Goal: Task Accomplishment & Management: Manage account settings

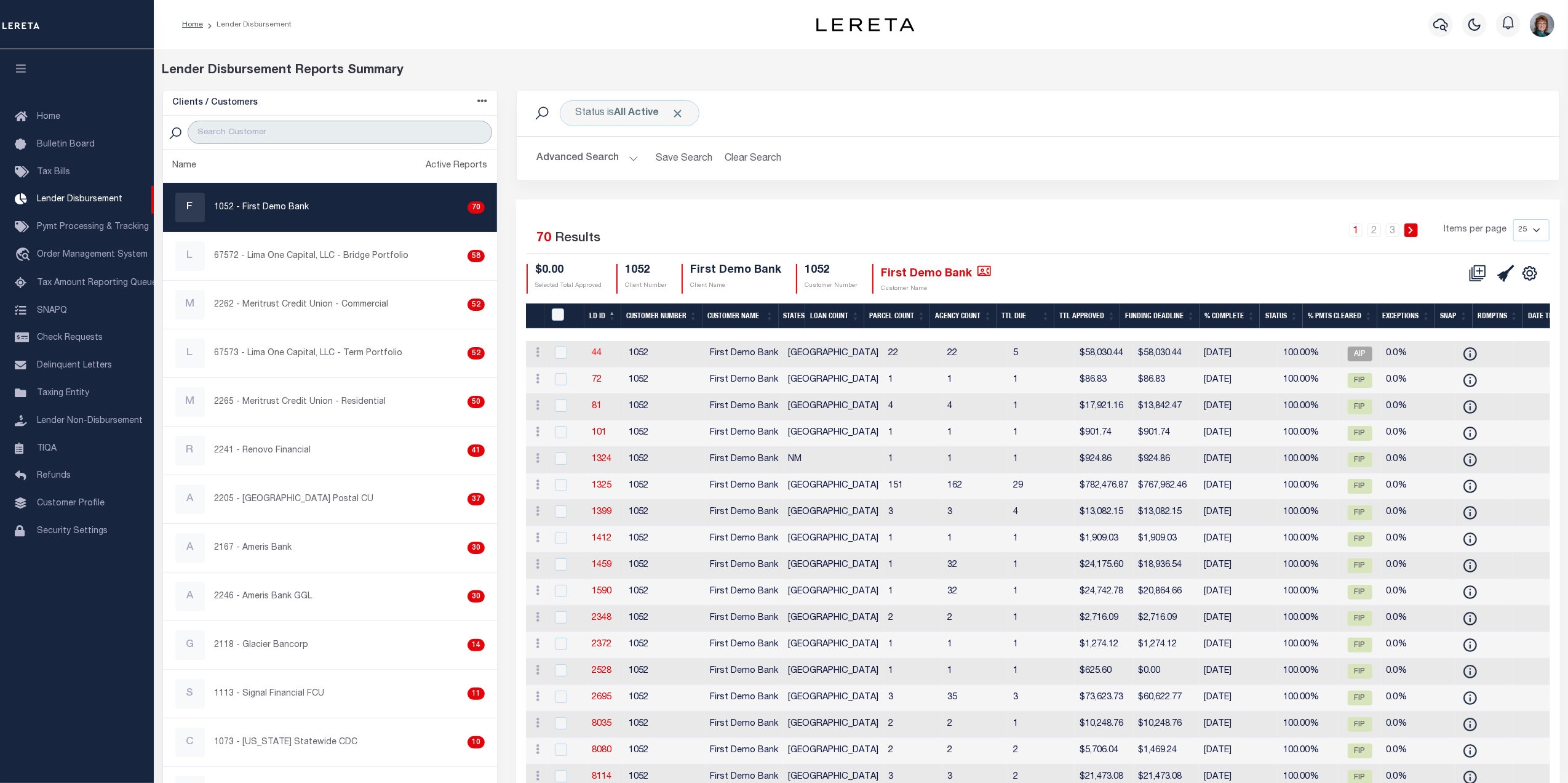
click at [267, 134] on input "search" at bounding box center [340, 132] width 305 height 23
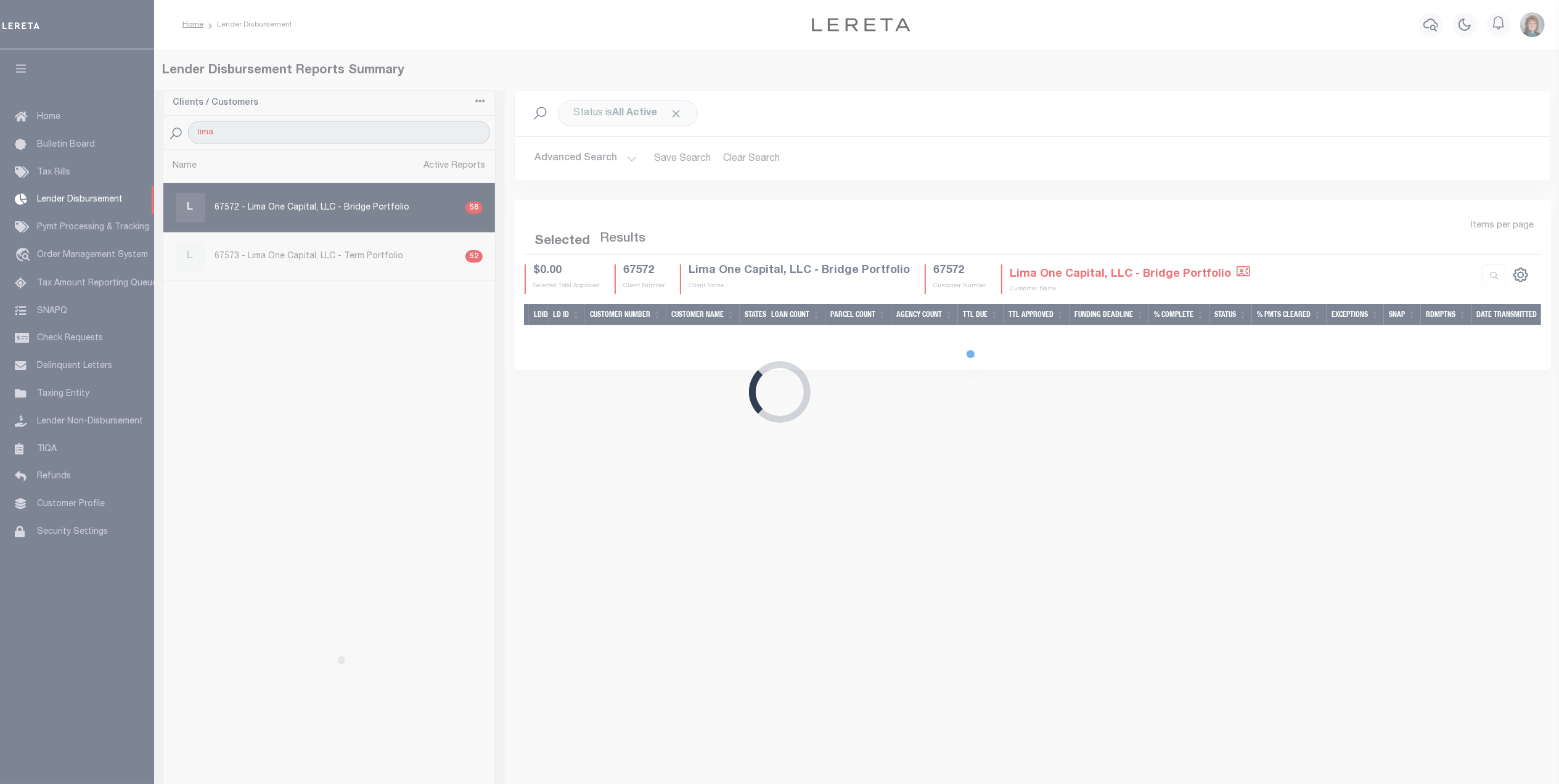
type input "Lima One"
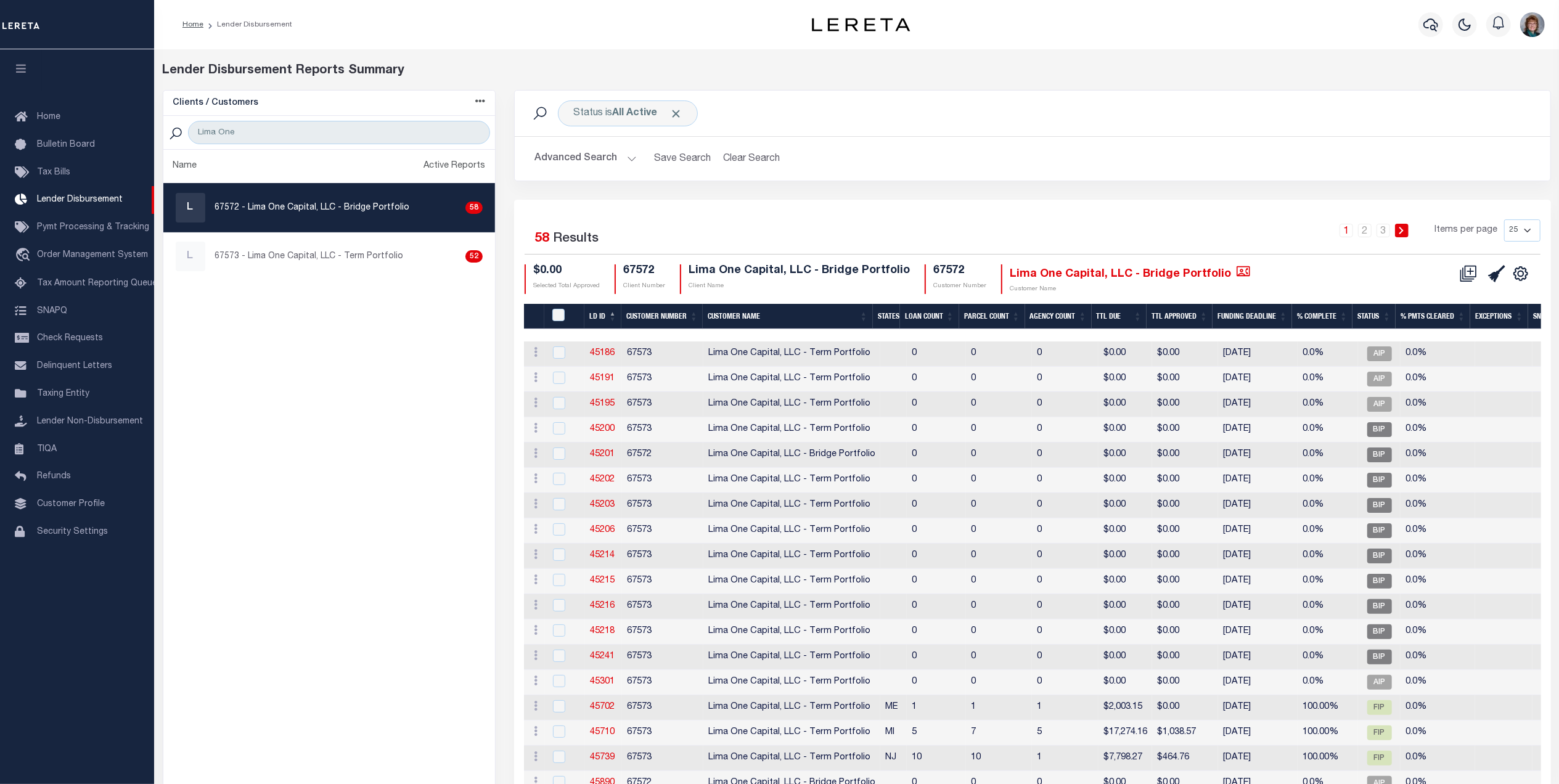
click at [565, 158] on button "Advanced Search" at bounding box center [585, 159] width 102 height 24
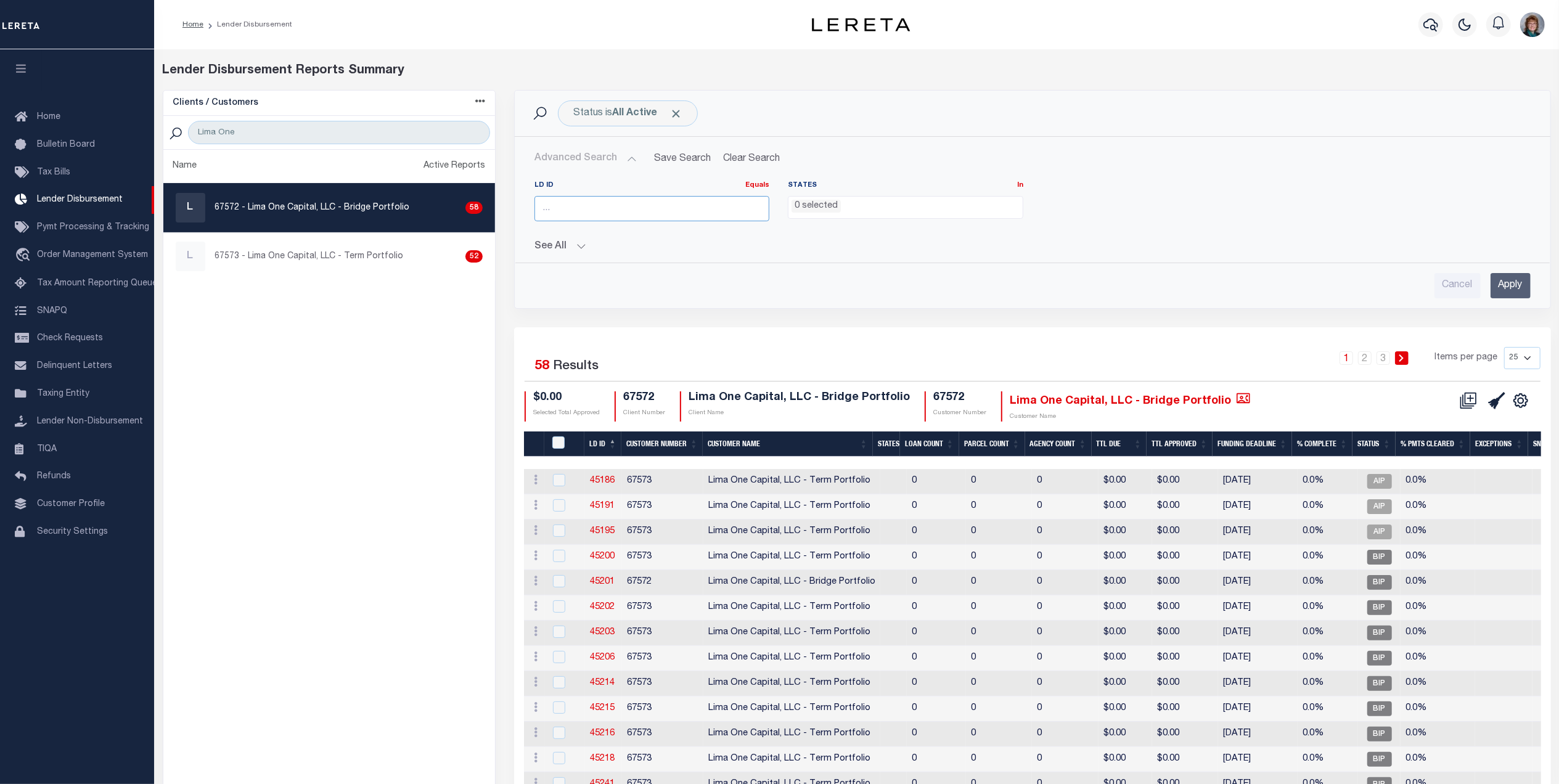
click at [607, 213] on input "number" at bounding box center [651, 208] width 235 height 26
type input "88943"
click at [1502, 284] on input "Apply" at bounding box center [1510, 286] width 40 height 26
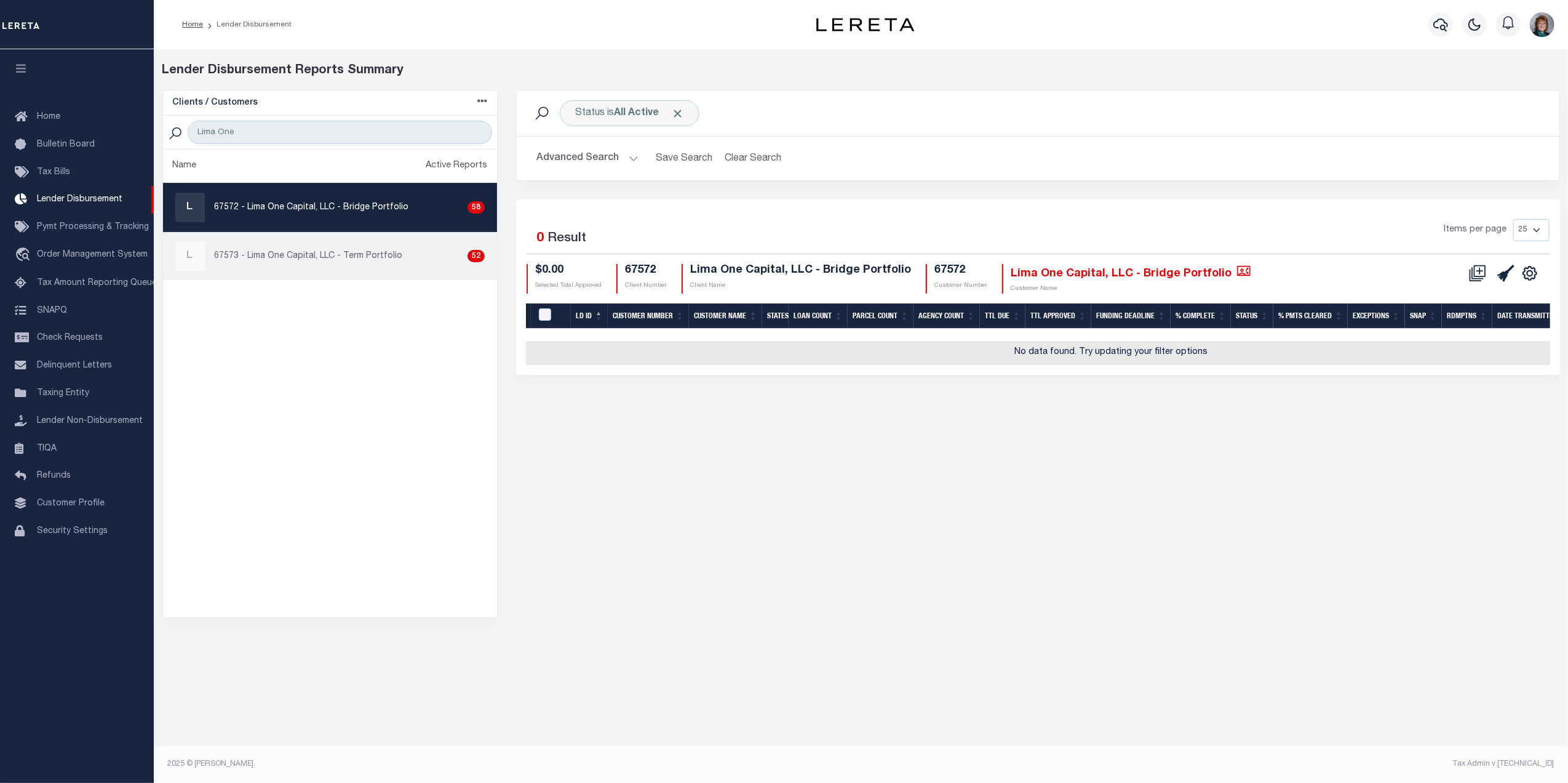
click at [389, 260] on p "67573 - Lima One Capital, LLC - Term Portfolio" at bounding box center [308, 256] width 188 height 13
checkbox input "true"
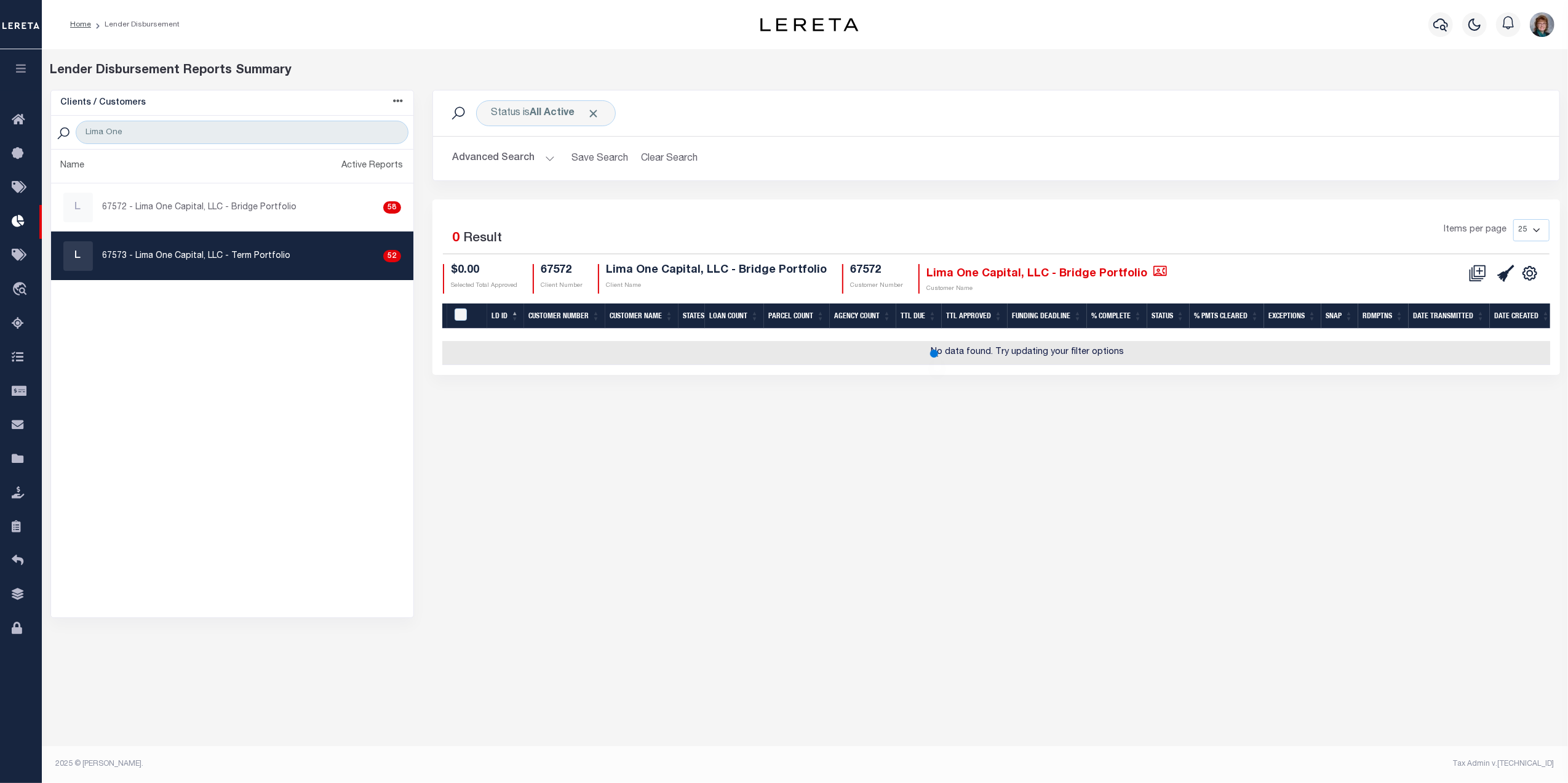
select select
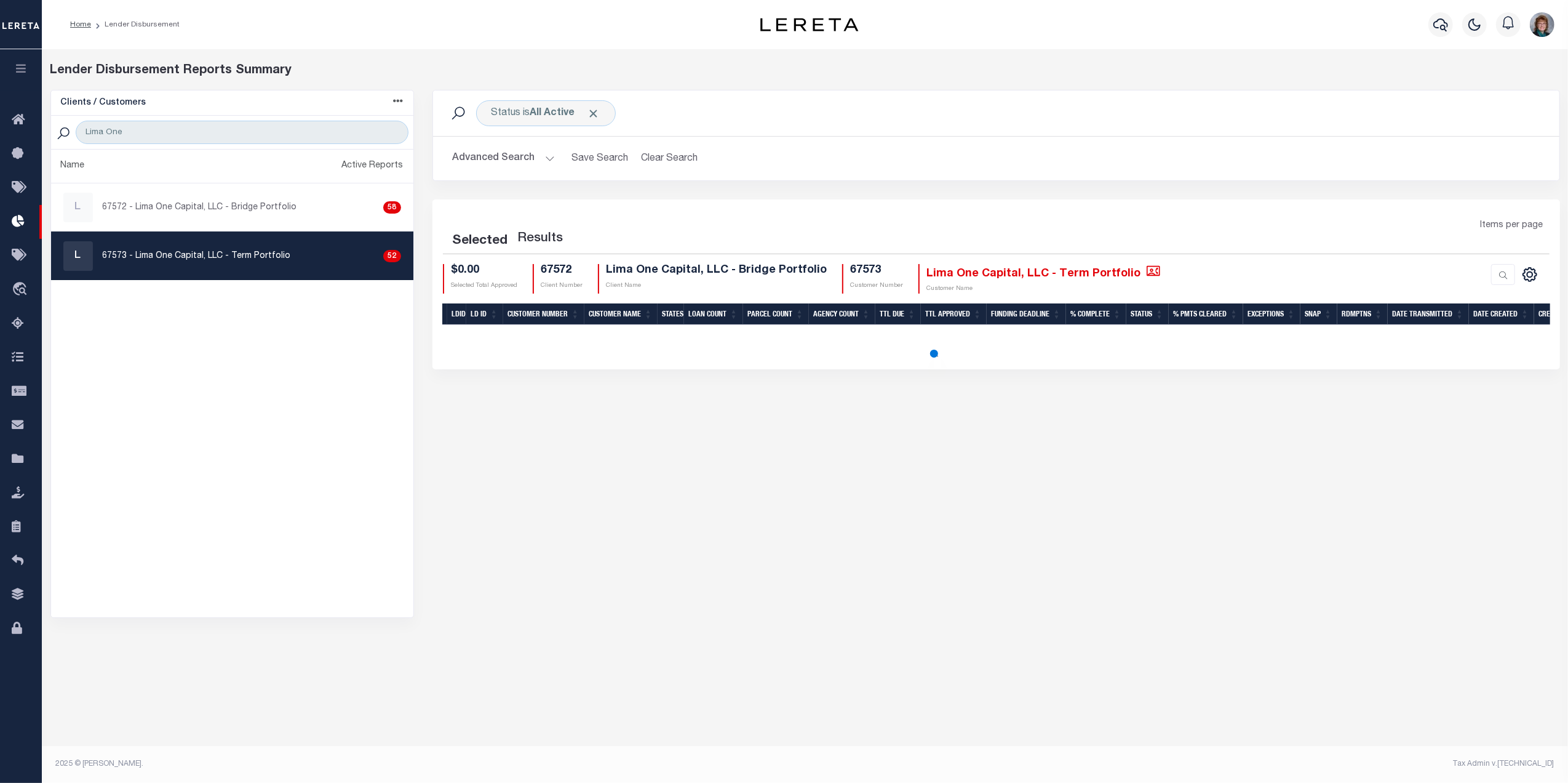
click at [485, 156] on button "Advanced Search" at bounding box center [504, 158] width 102 height 24
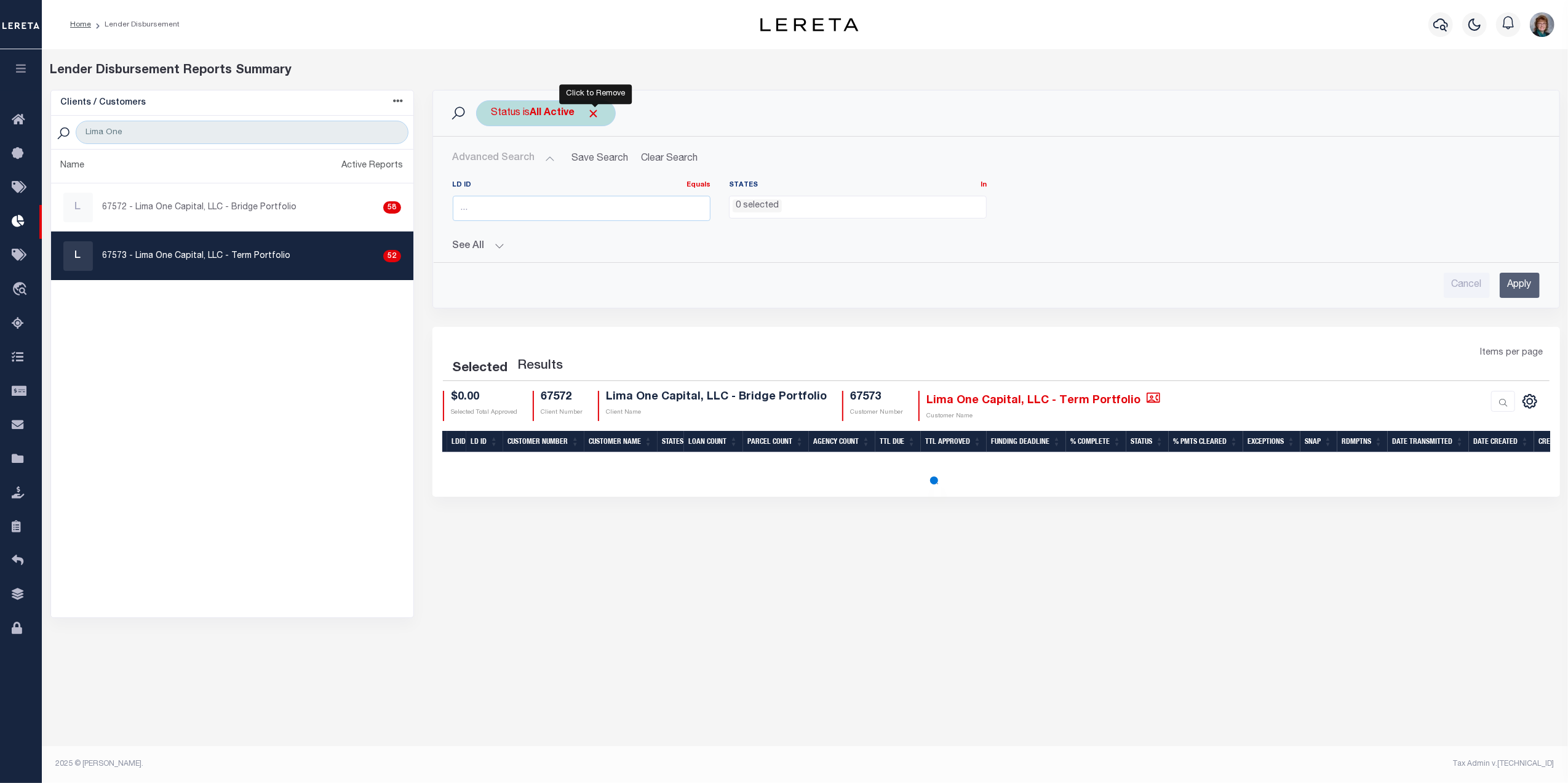
click at [594, 112] on span "Click to Remove" at bounding box center [594, 114] width 13 height 13
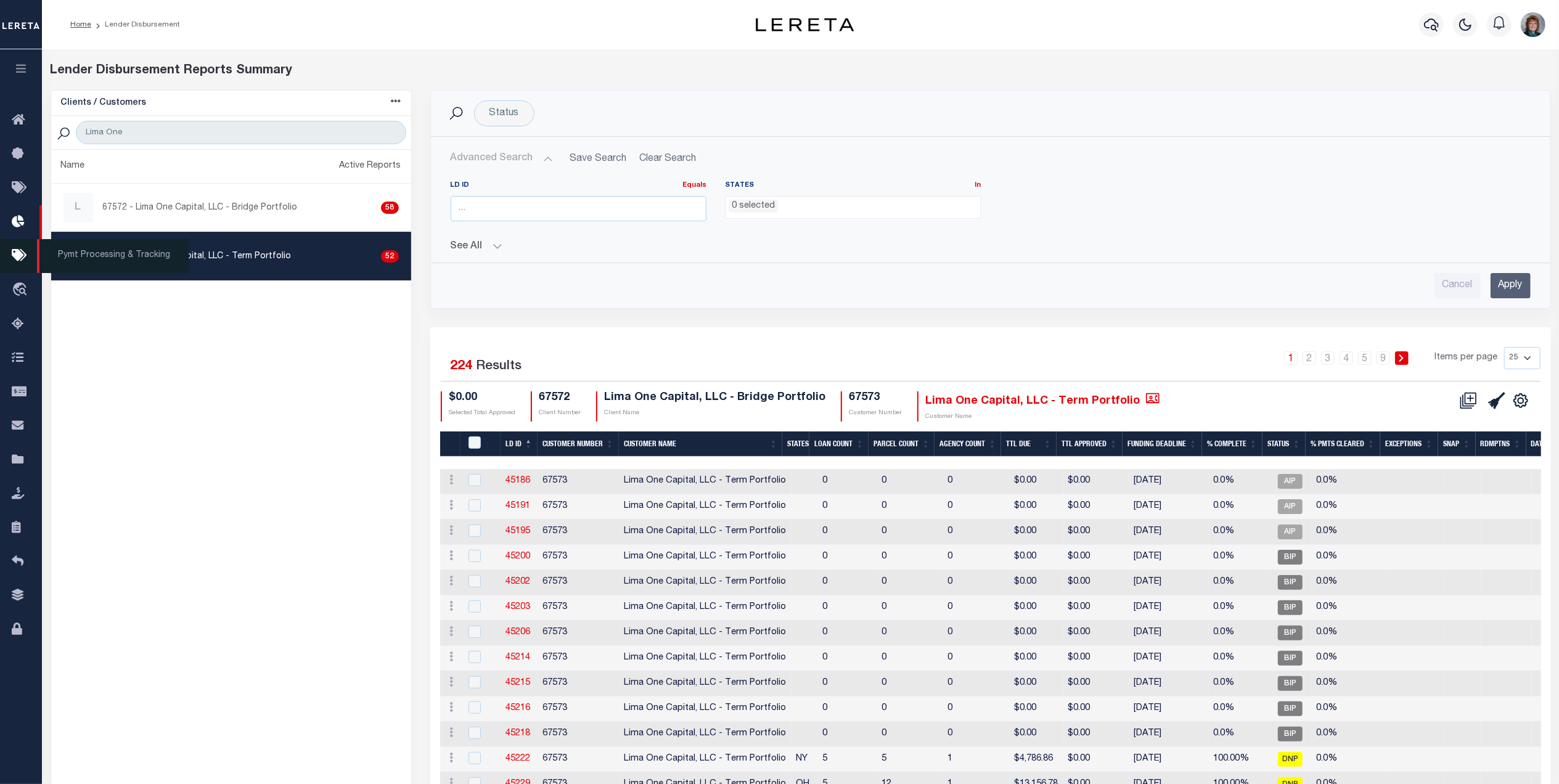
click at [21, 251] on icon at bounding box center [21, 256] width 20 height 15
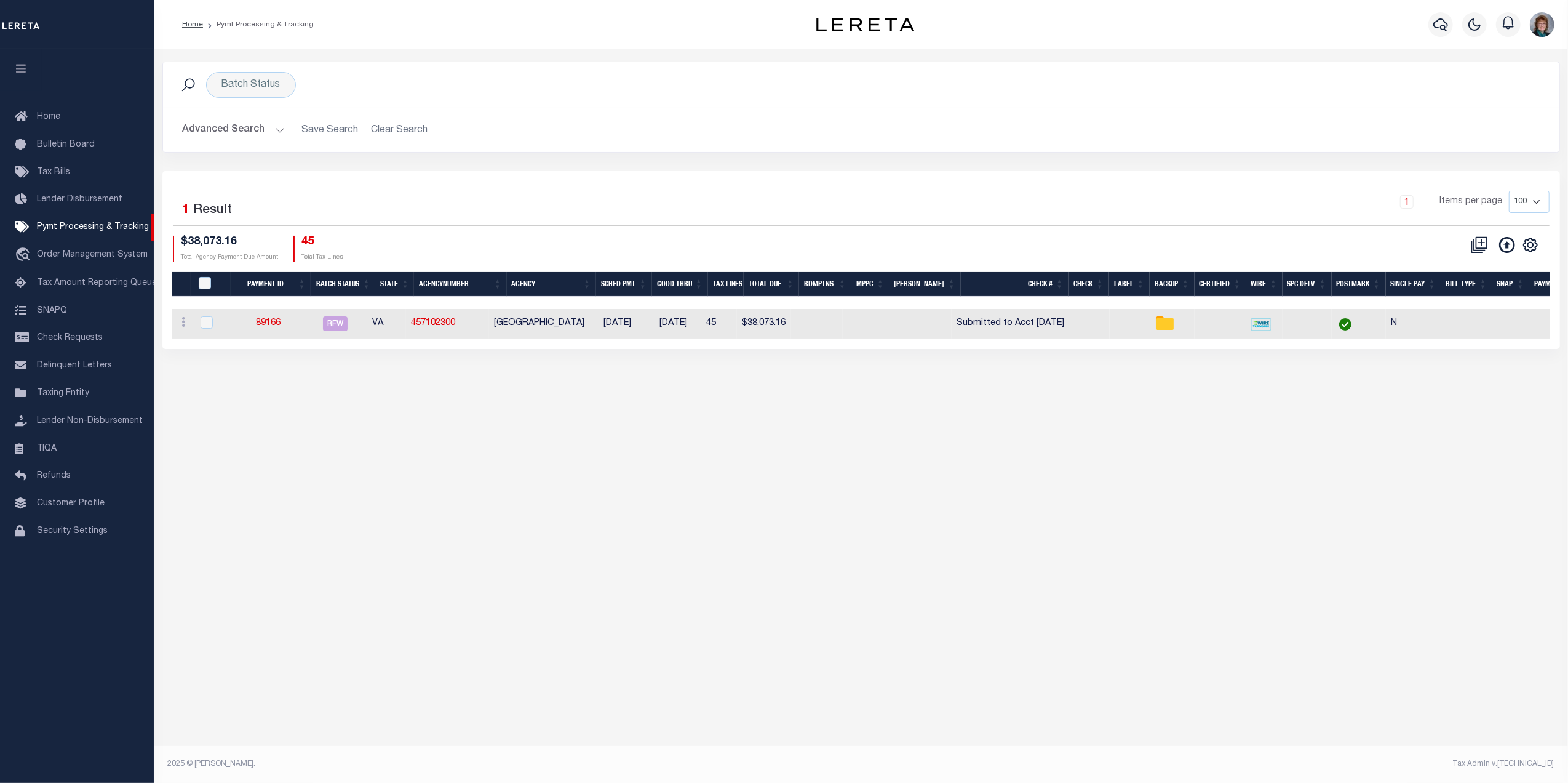
click at [225, 124] on button "Advanced Search" at bounding box center [234, 130] width 102 height 24
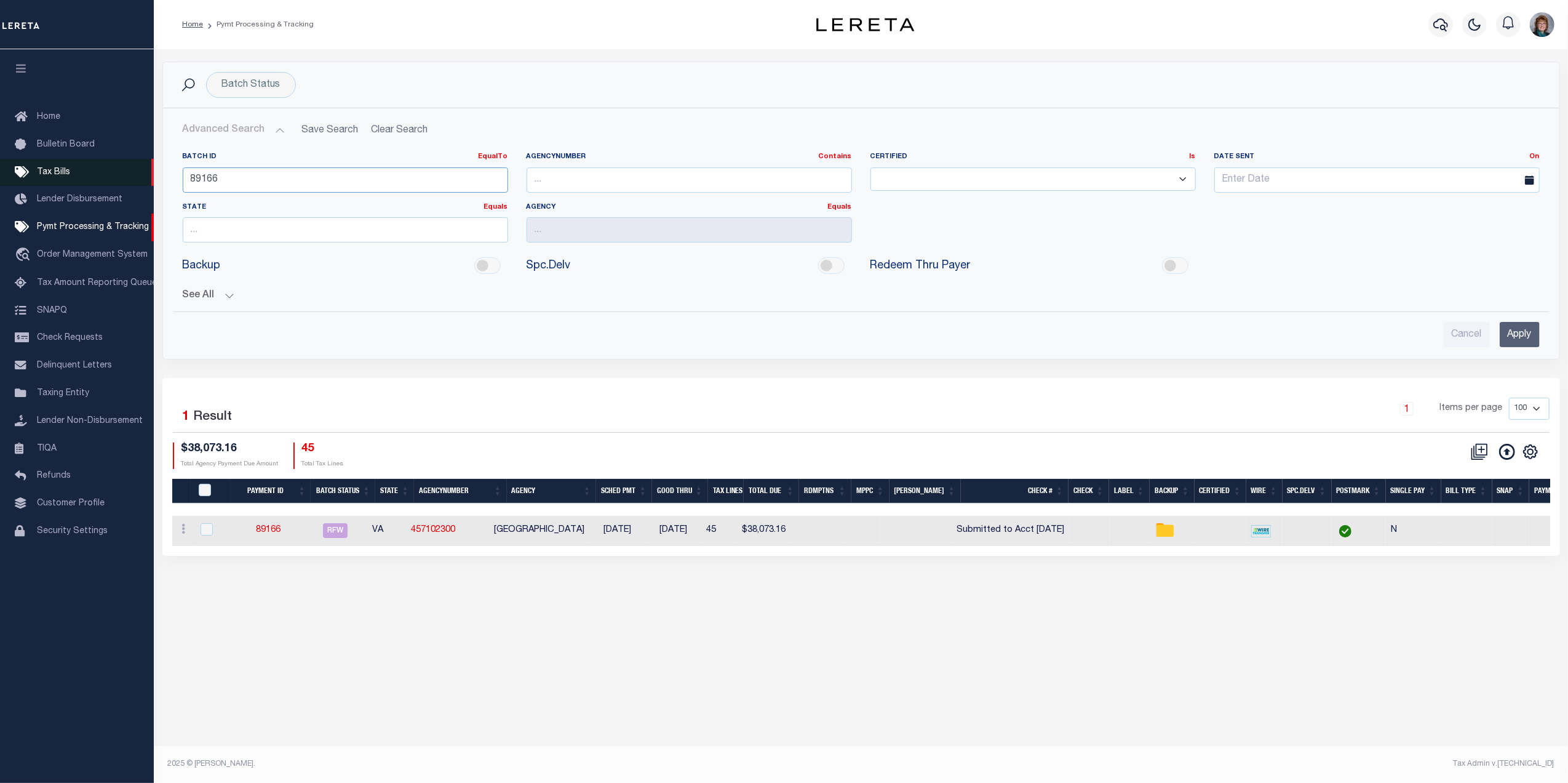
drag, startPoint x: 242, startPoint y: 175, endPoint x: 138, endPoint y: 165, distance: 104.5
click at [155, 168] on div "Batch Status Search Advanced Search Save Search Clear Search PayeeSearchTable_d…" at bounding box center [861, 220] width 1416 height 317
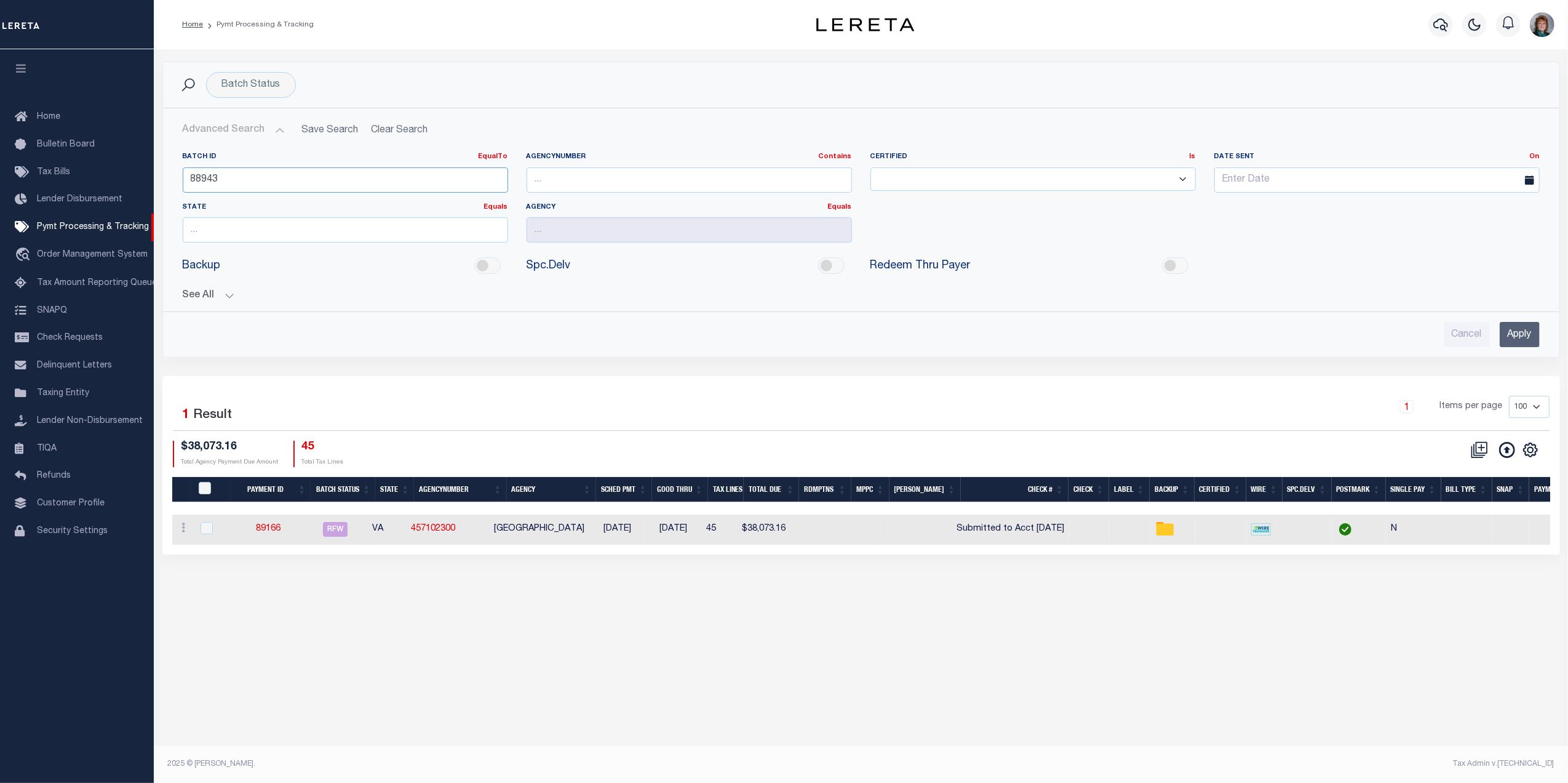
type input "88943"
click at [1523, 317] on div "Cancel Apply" at bounding box center [861, 330] width 1377 height 35
click at [1523, 336] on input "Apply" at bounding box center [1519, 334] width 40 height 26
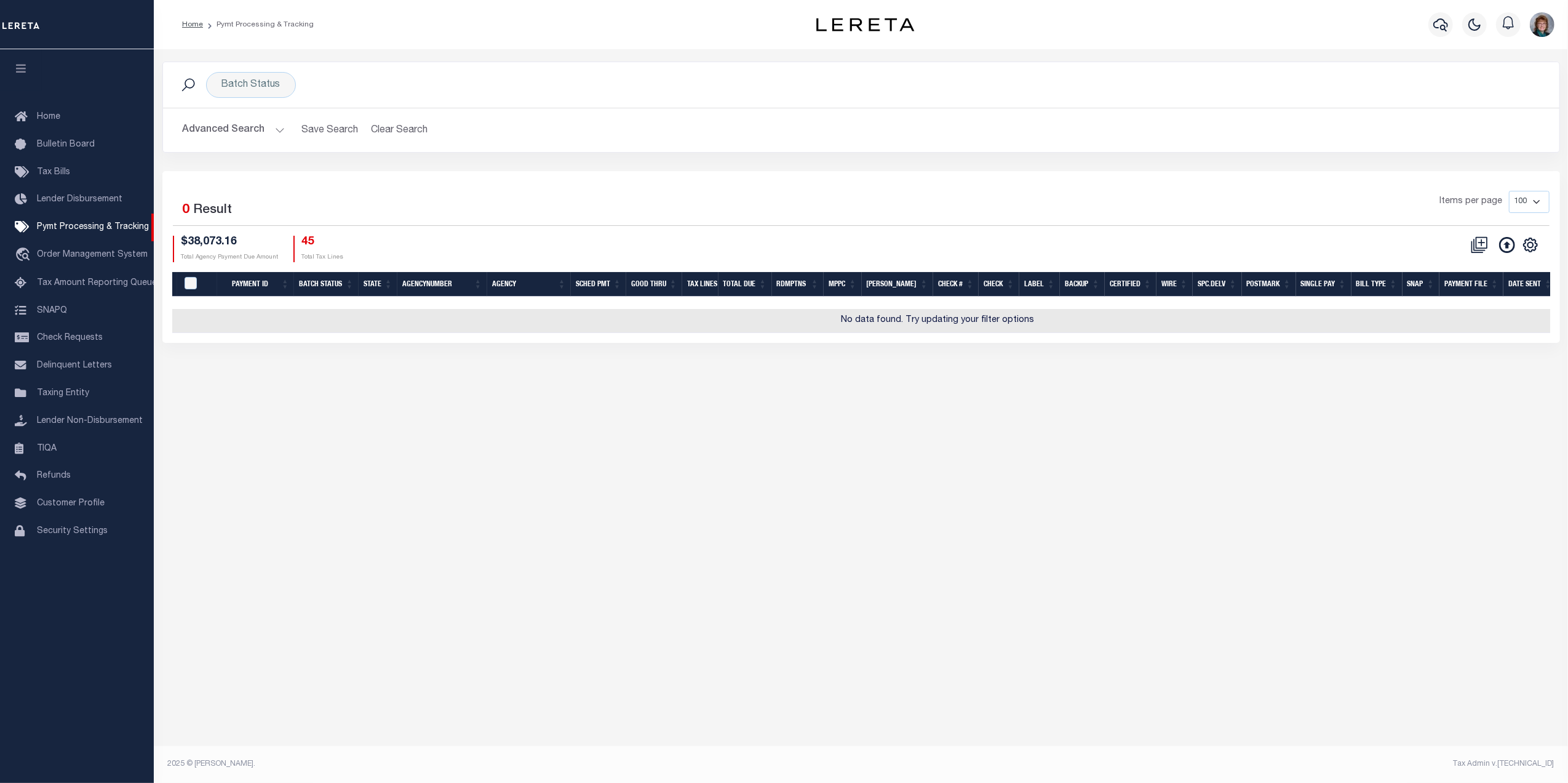
click at [265, 131] on button "Advanced Search" at bounding box center [234, 130] width 102 height 24
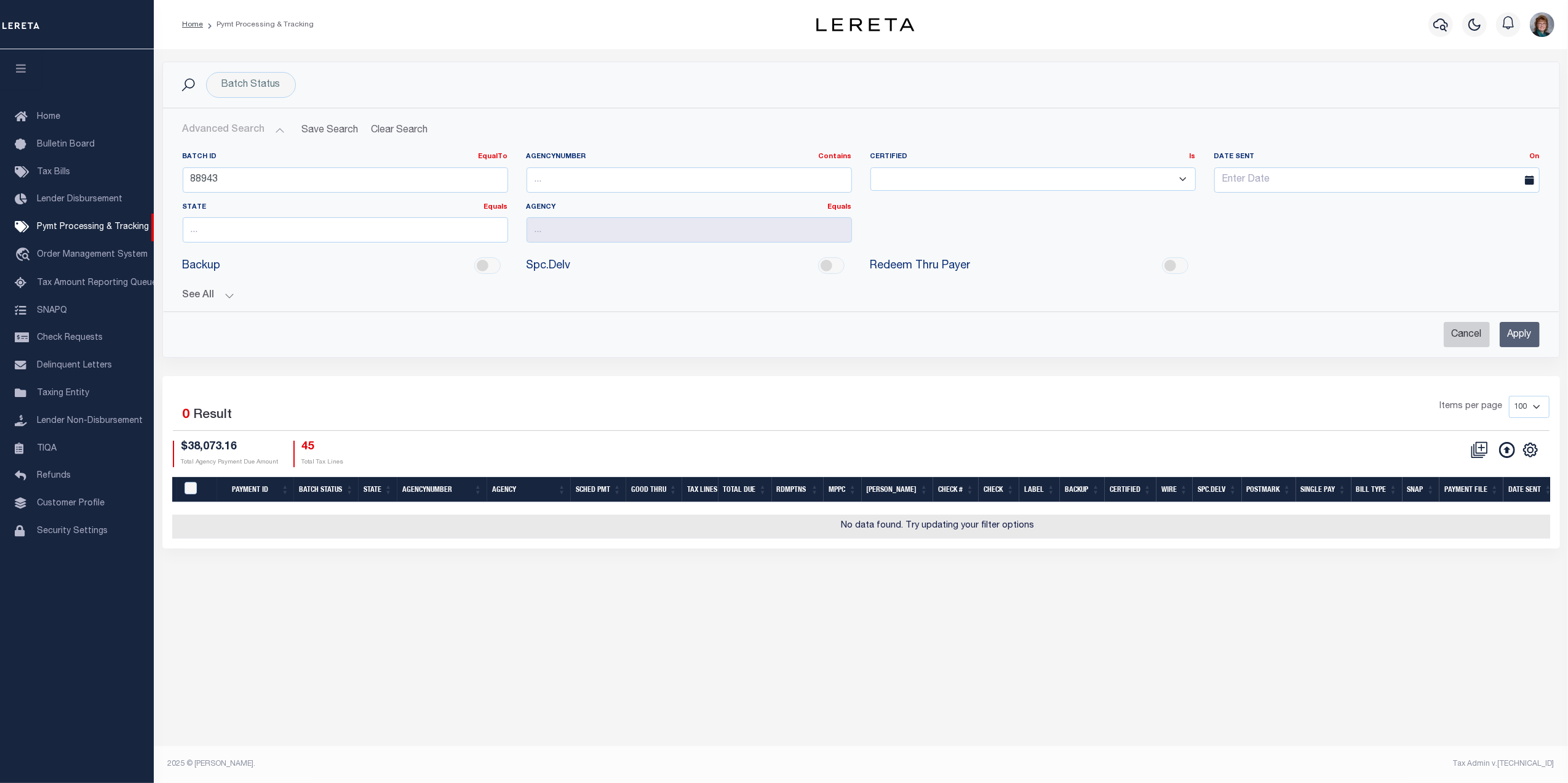
click at [1452, 339] on input "Cancel" at bounding box center [1467, 334] width 46 height 26
checkbox input "true"
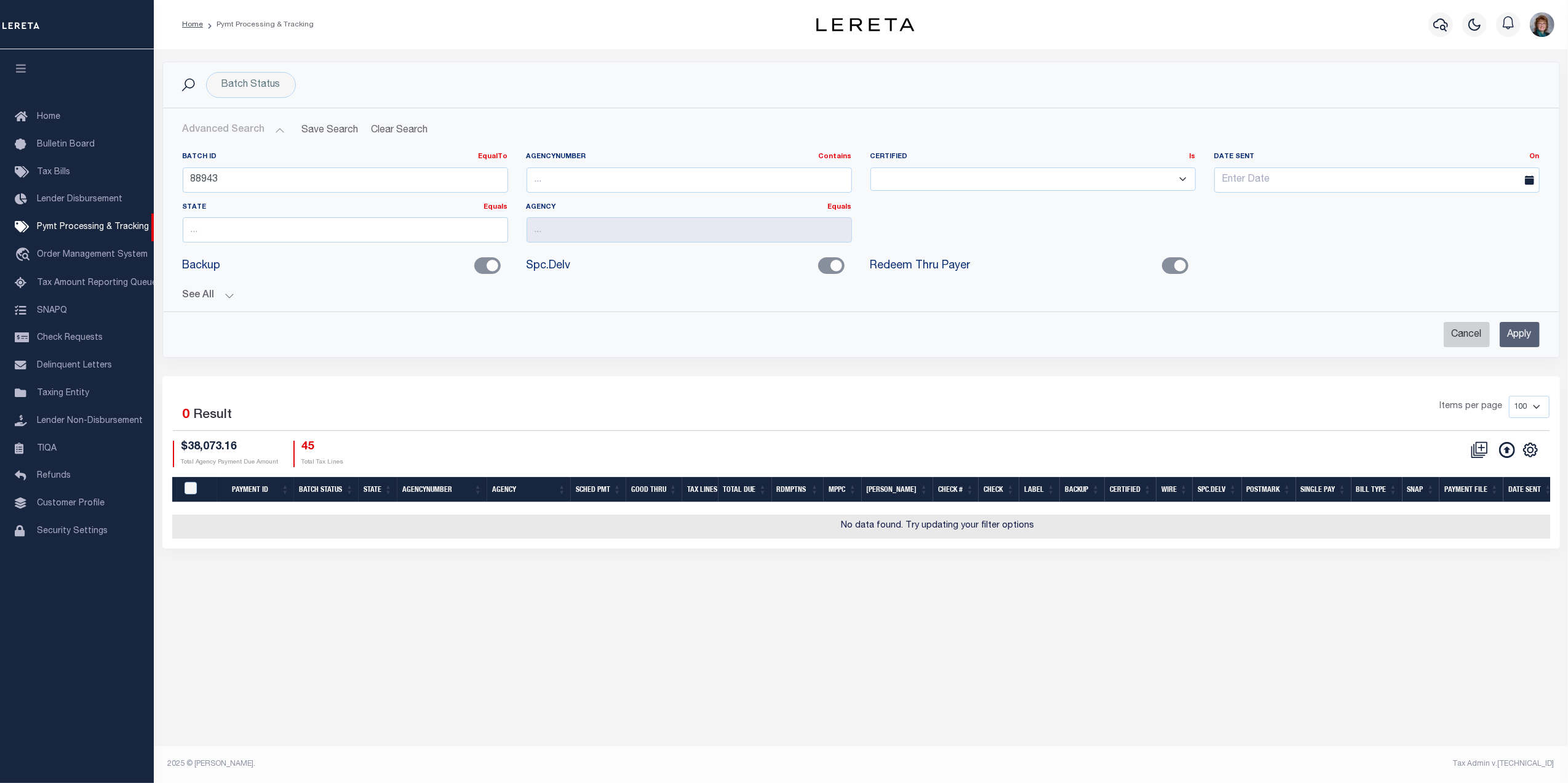
checkbox input "true"
checkbox input "false"
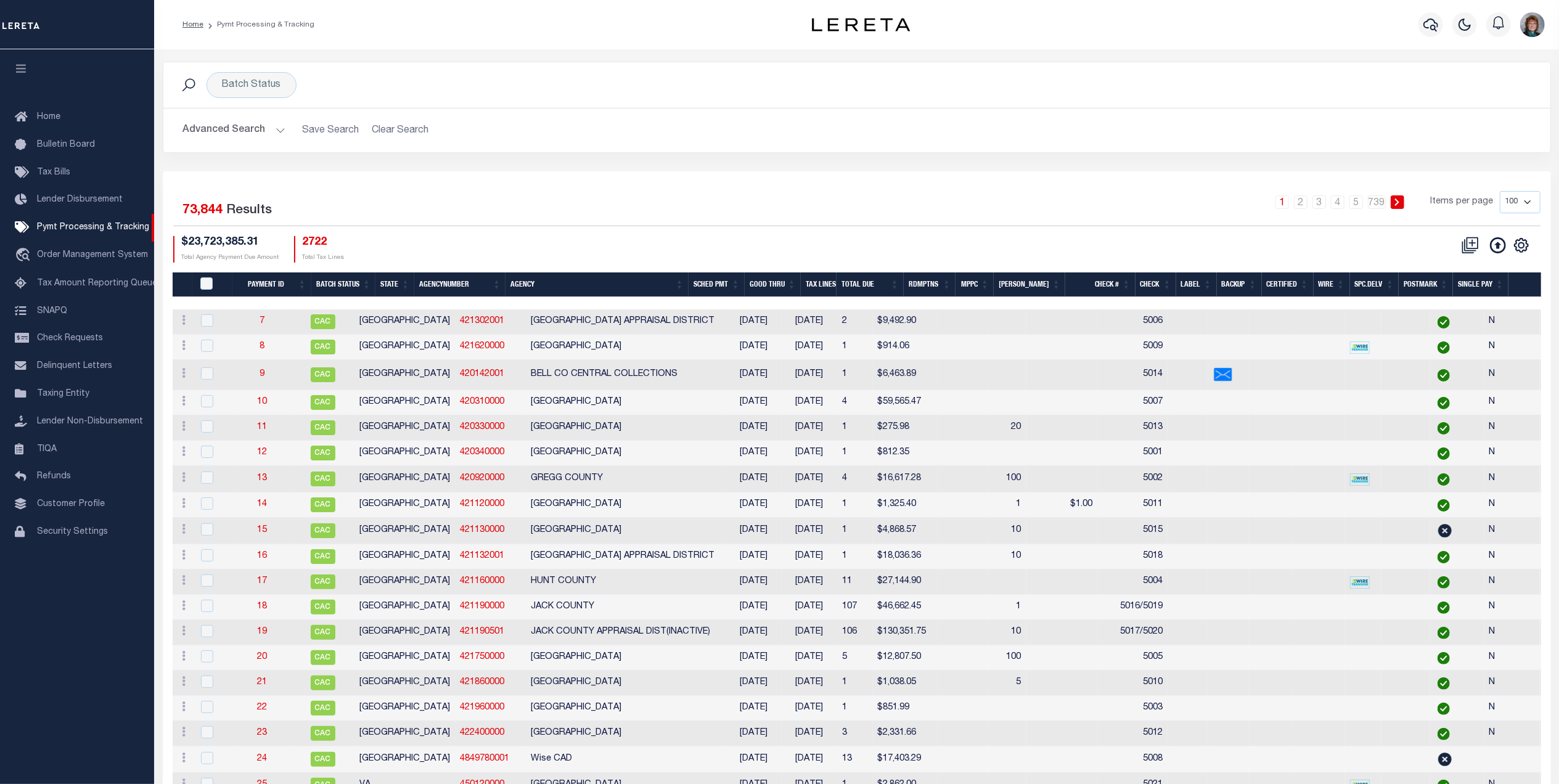
click at [237, 137] on button "Advanced Search" at bounding box center [235, 130] width 102 height 24
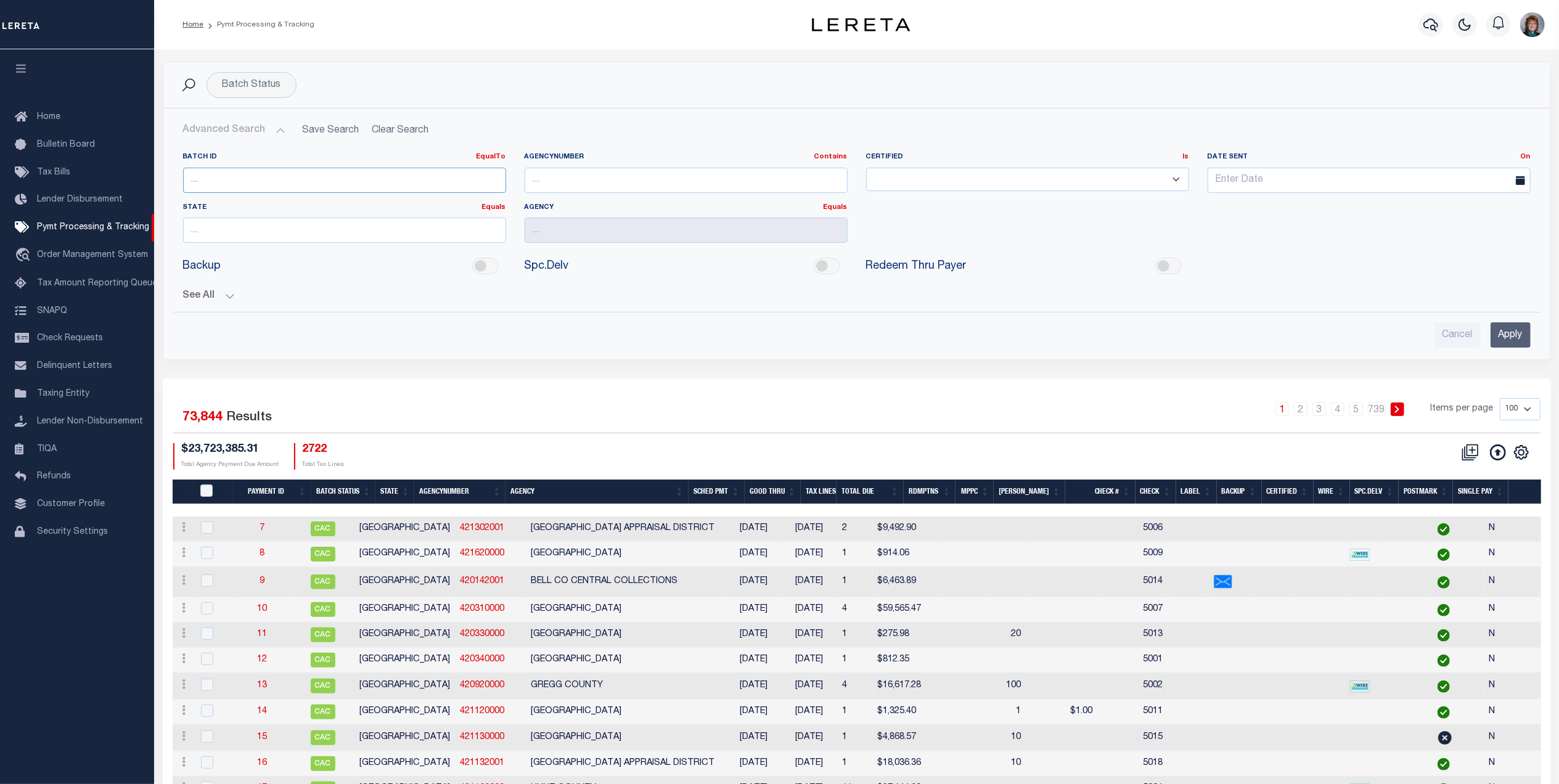
click at [235, 179] on input "number" at bounding box center [345, 180] width 323 height 26
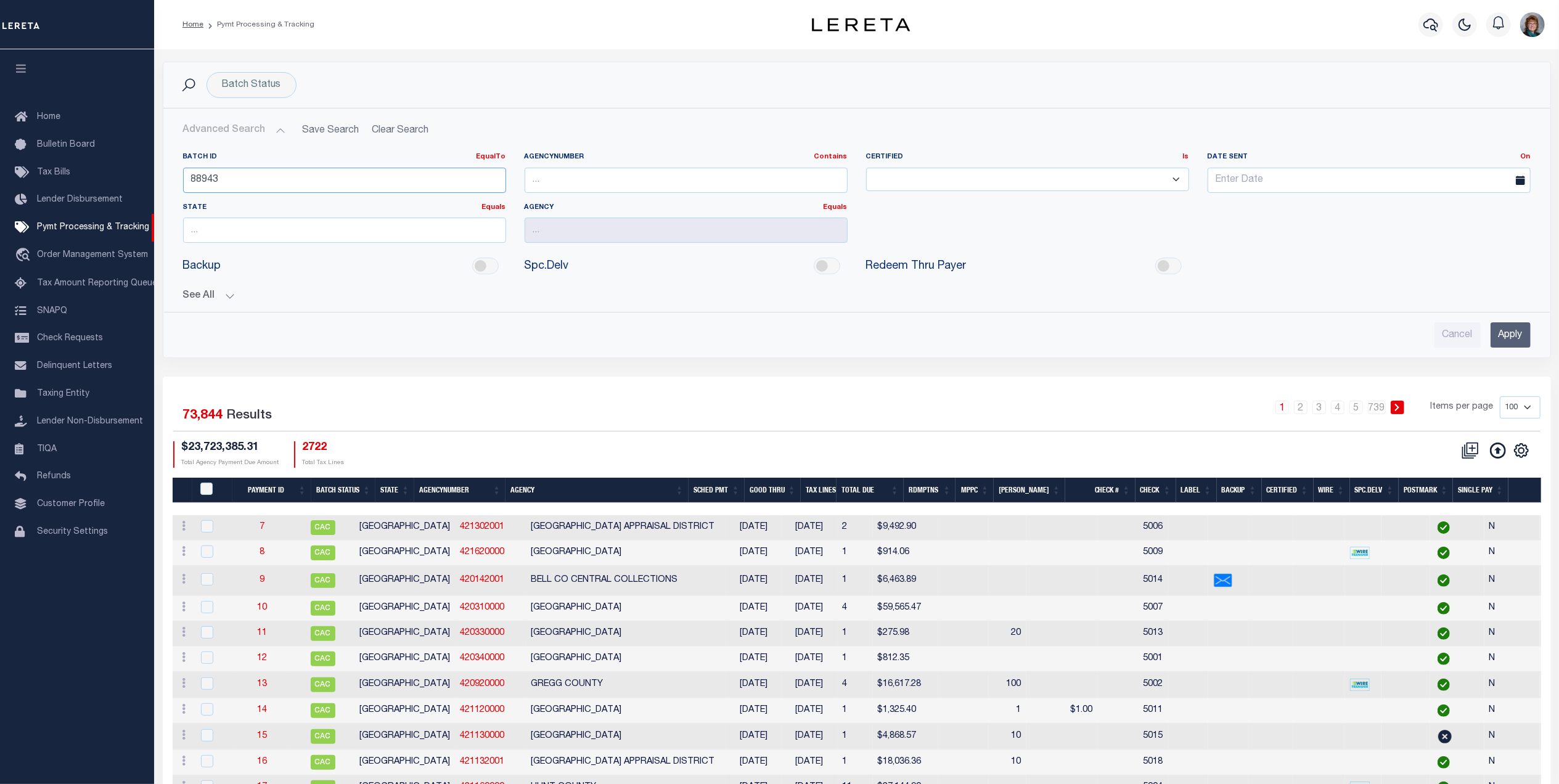
type input "88943"
click at [1506, 329] on input "Apply" at bounding box center [1510, 335] width 40 height 26
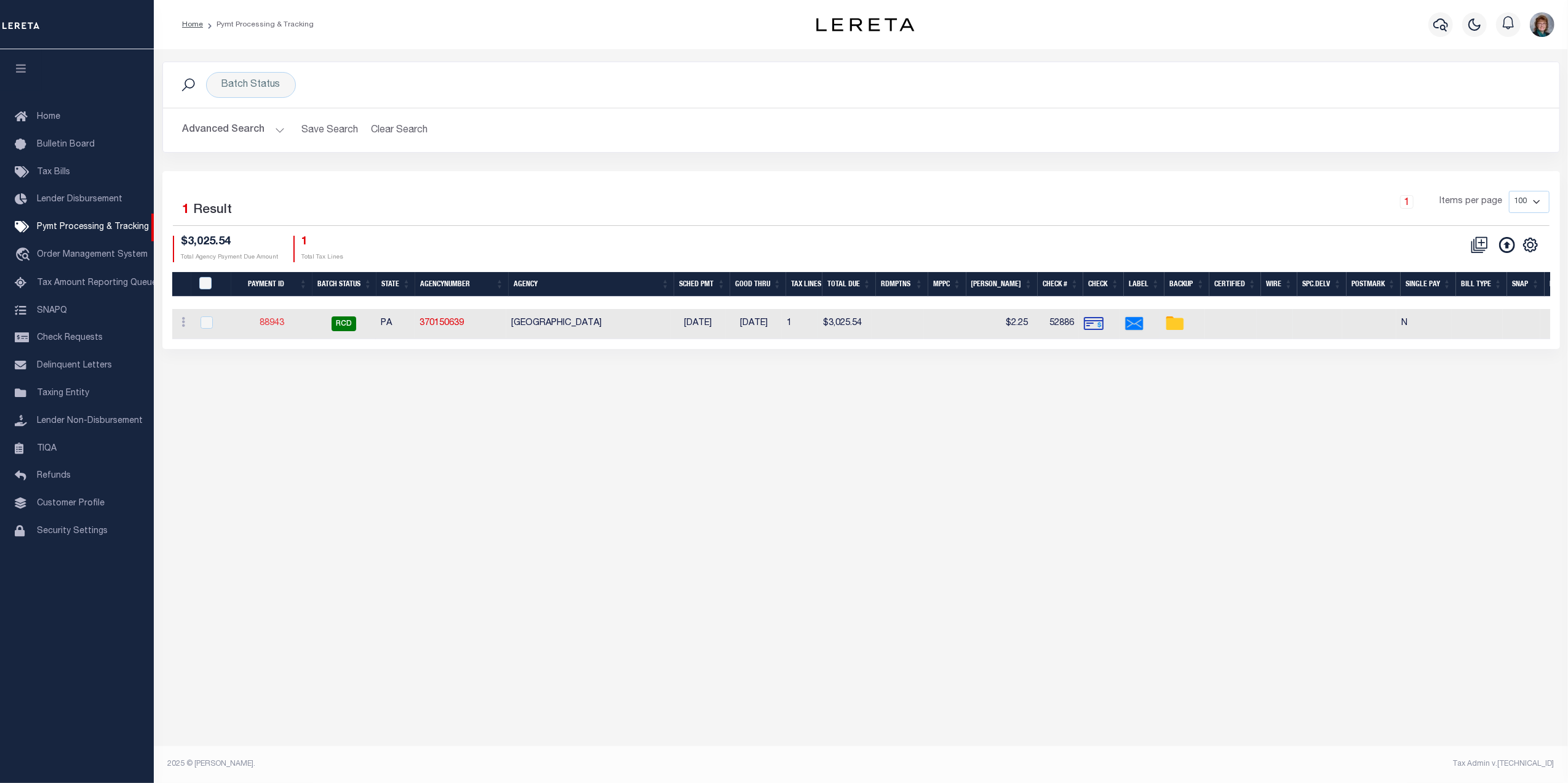
click at [273, 324] on link "88943" at bounding box center [272, 323] width 25 height 9
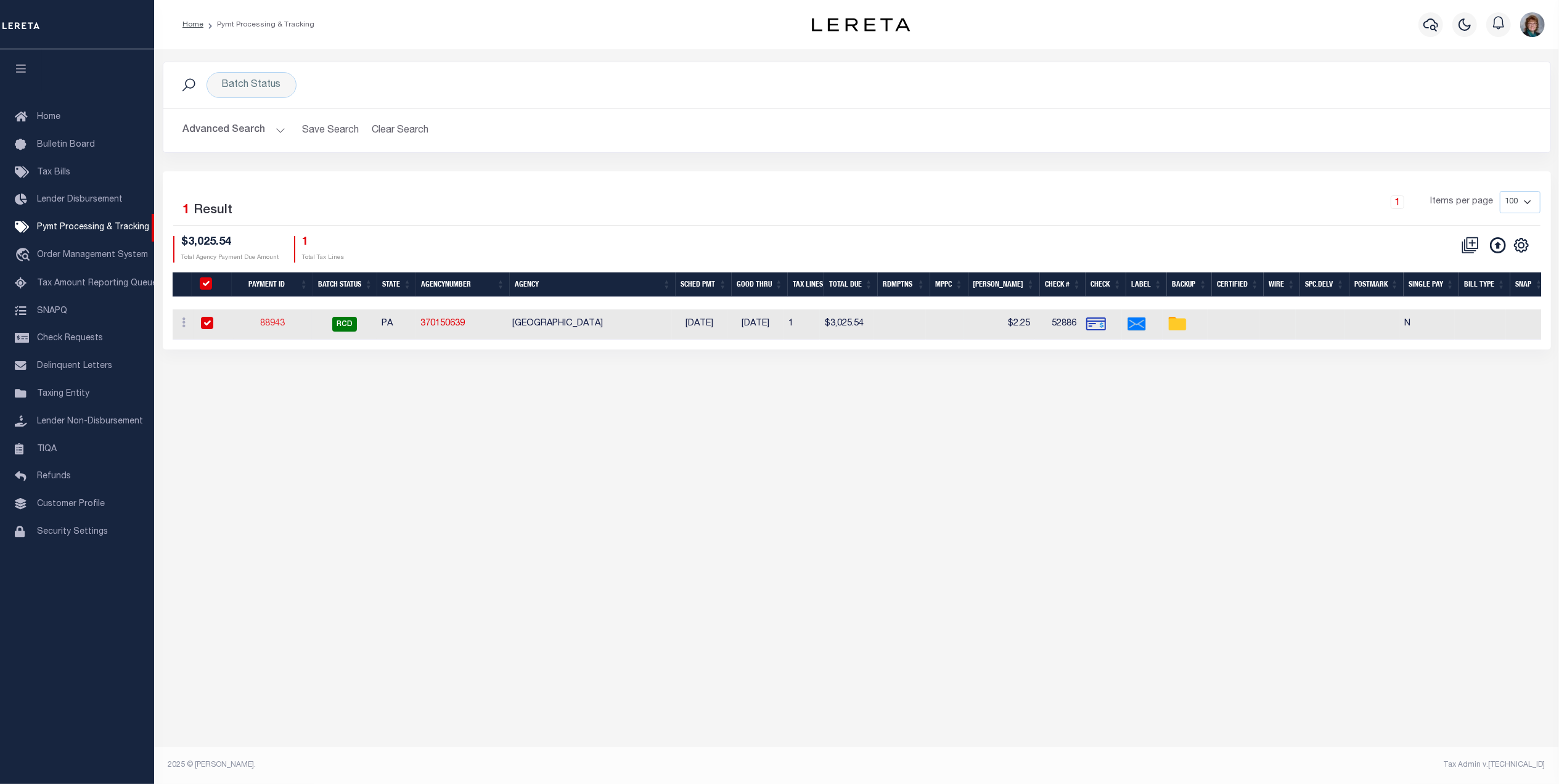
select select "RCD"
type input "[DATE]"
type input "$3,025.54"
select select "CHK"
type input "52886"
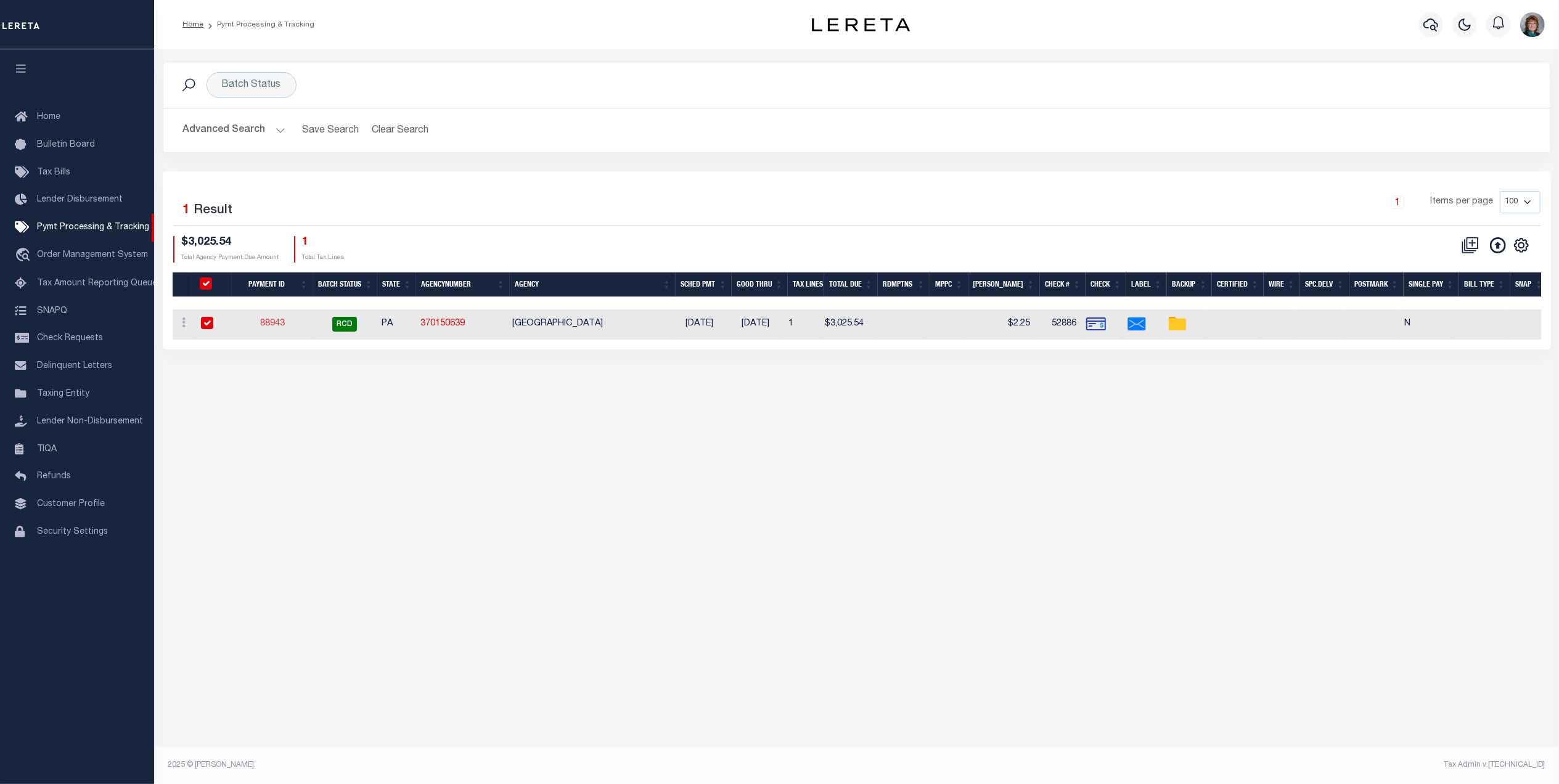
select select "Villatoro-Benitez, Andres"
type input "$2.25"
checkbox input "true"
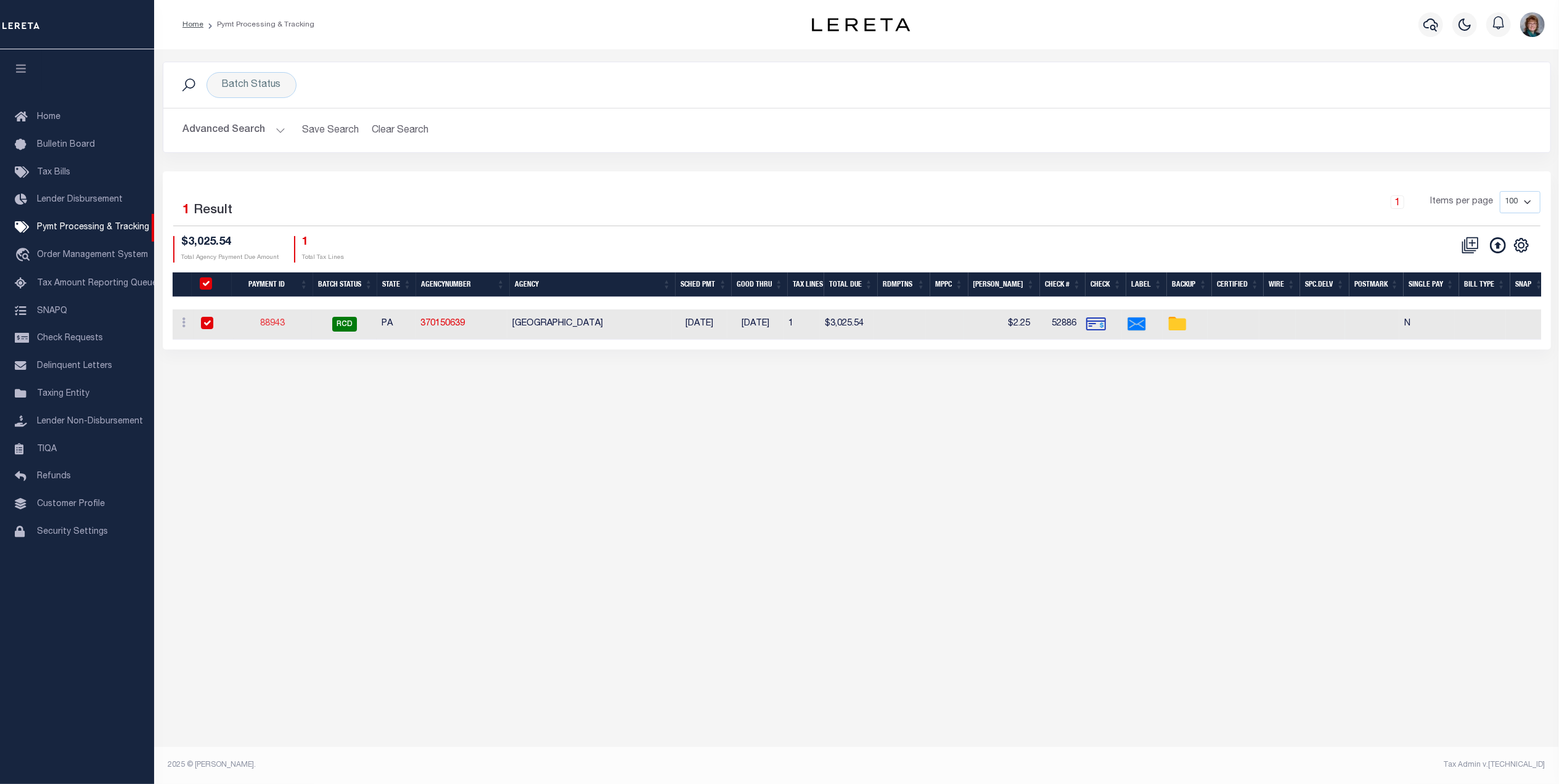
select select "USS"
type input "[DATE]"
type input "$9.85"
type input "9205590142749901764563"
type input "Delivered, PO Box"
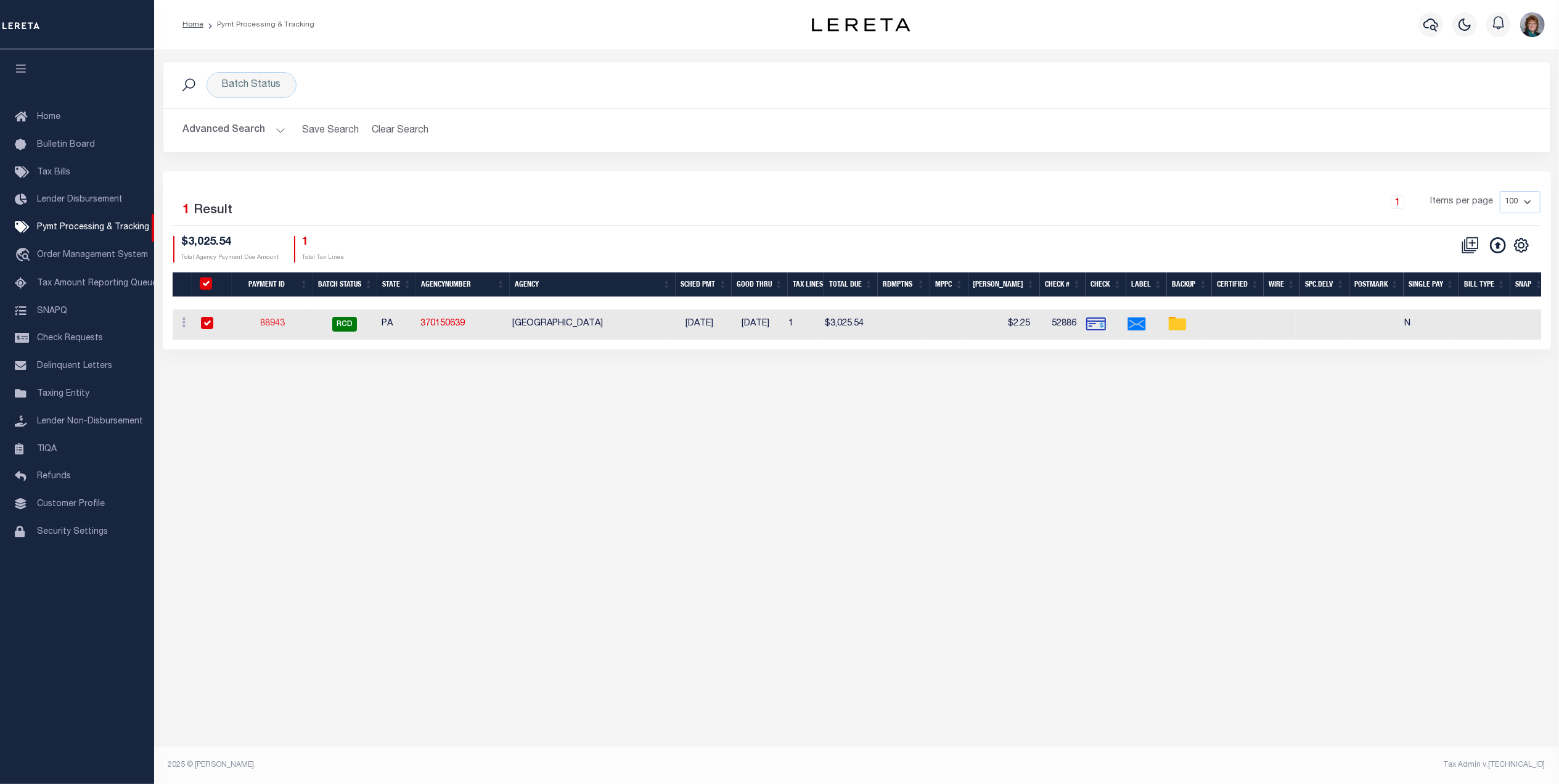
type input "08/31/2025"
type input "N"
radio input "true"
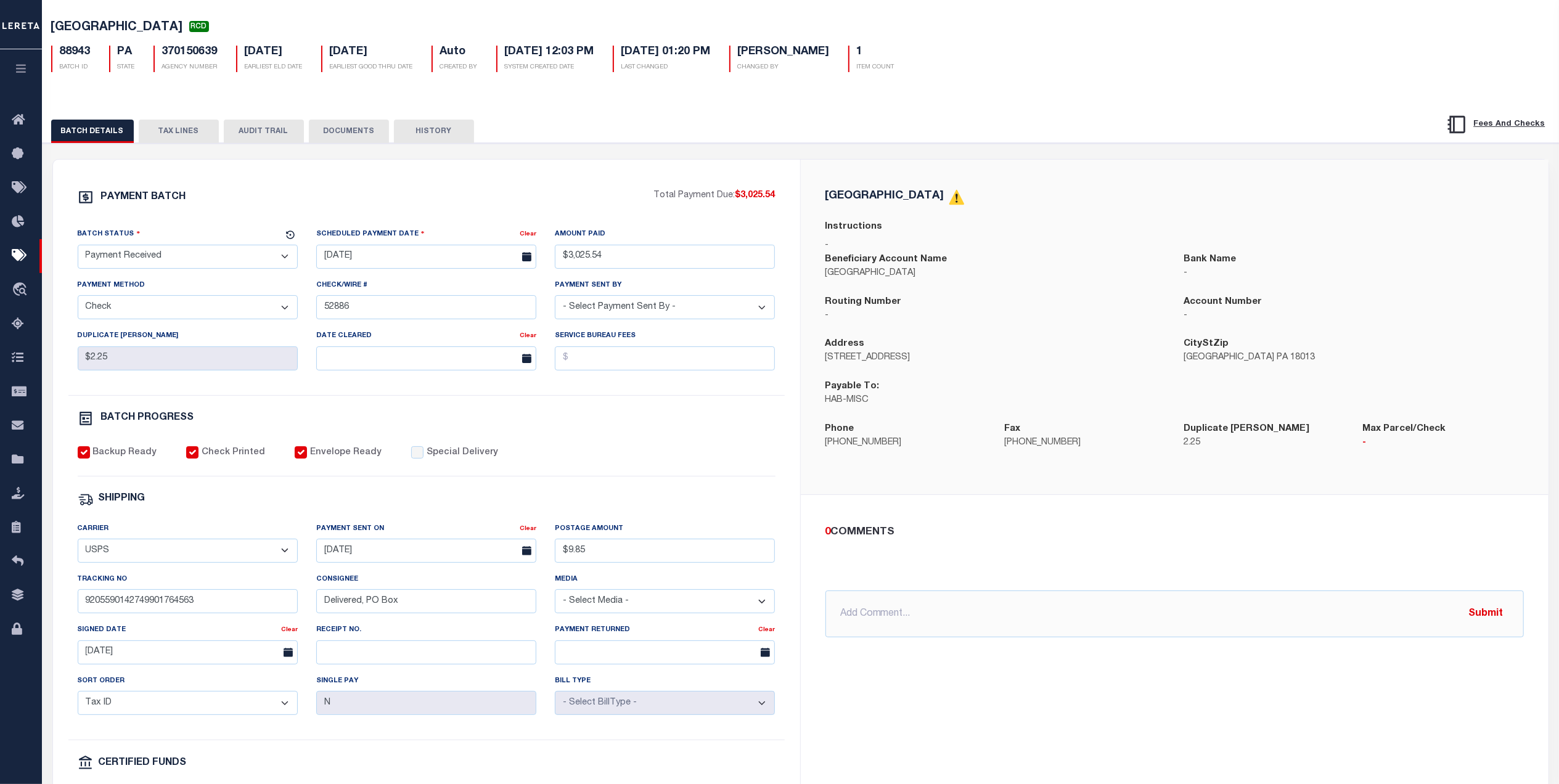
scroll to position [82, 0]
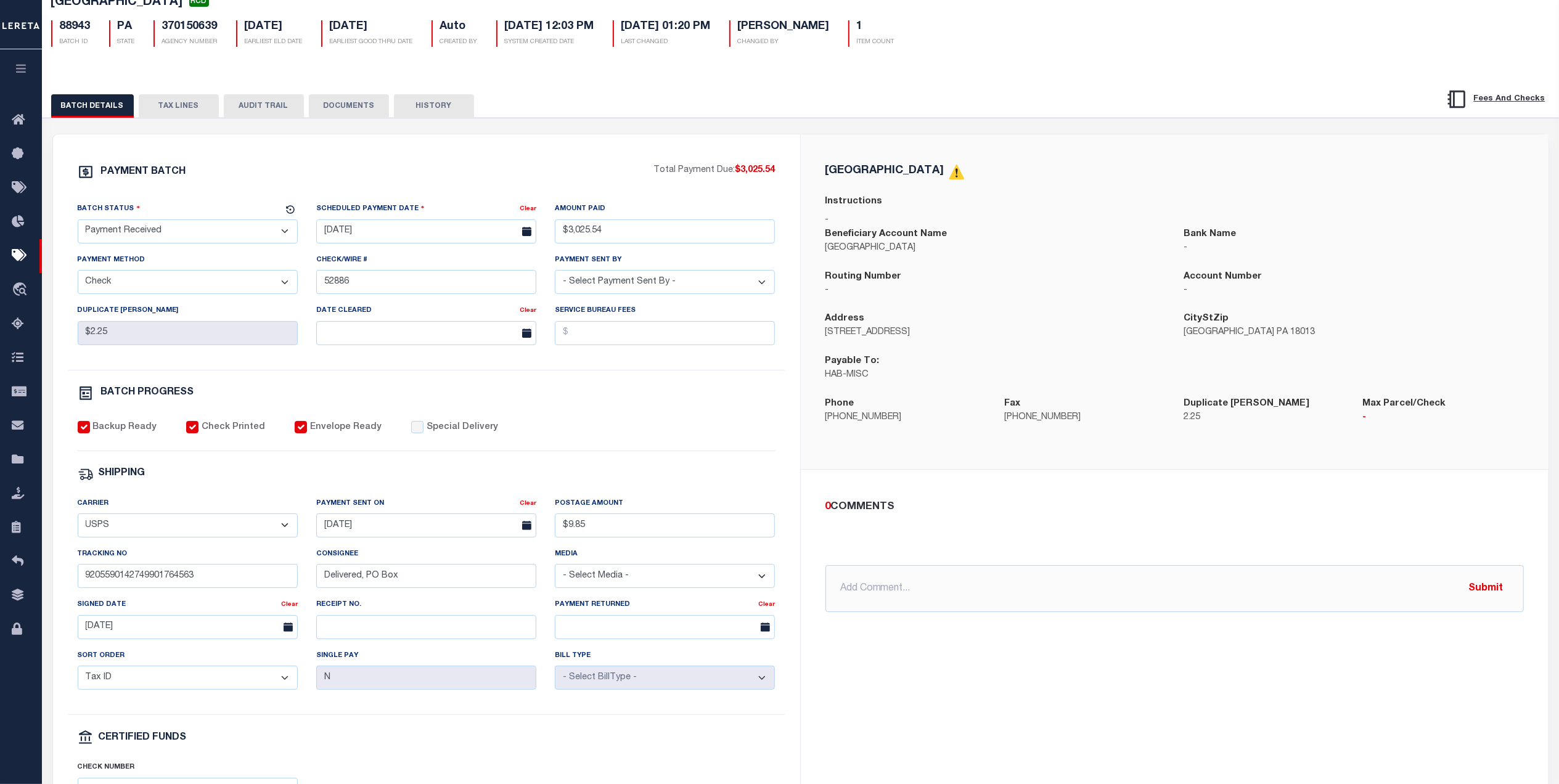
click at [180, 106] on button "TAX LINES" at bounding box center [179, 106] width 80 height 23
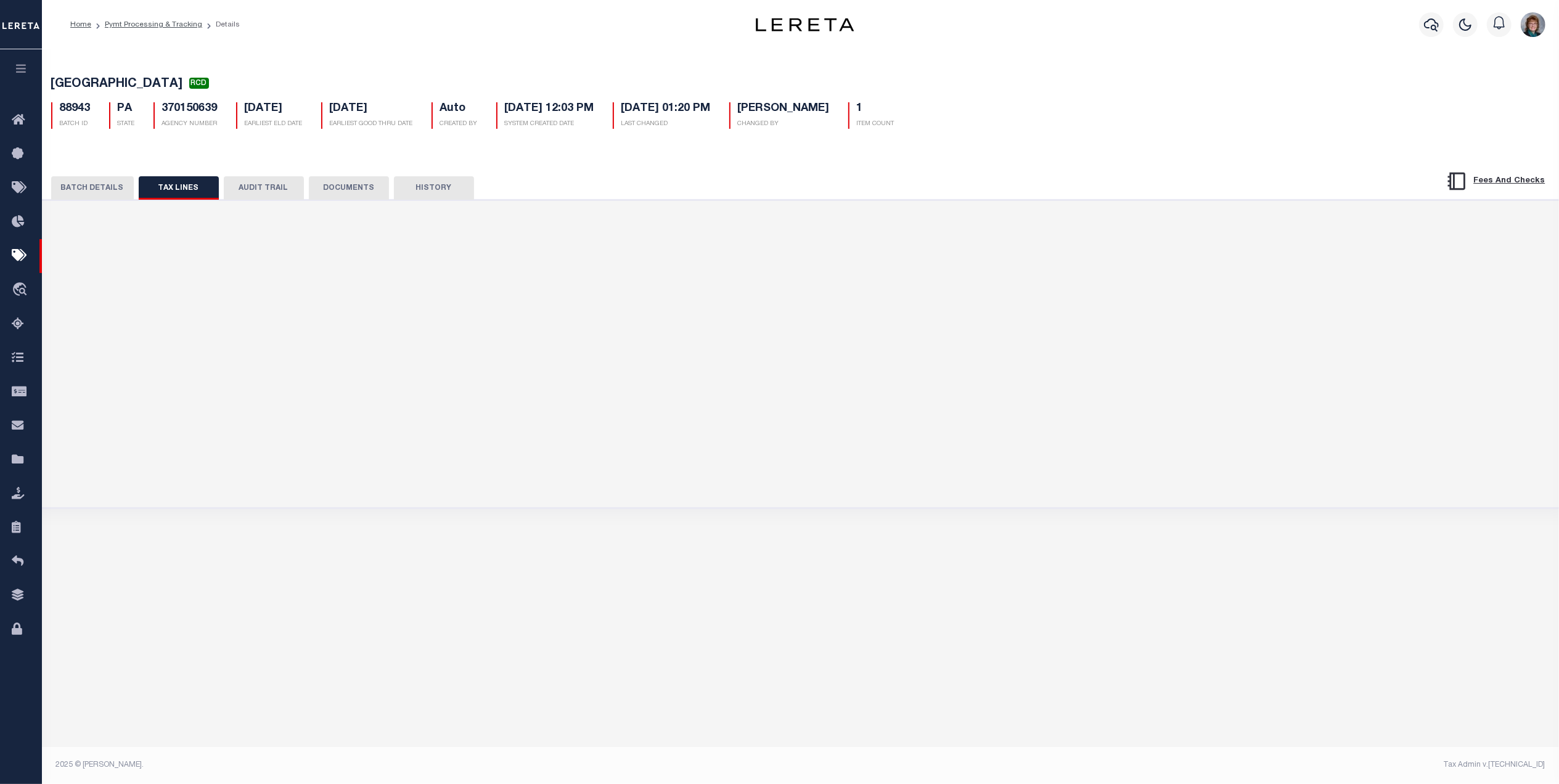
scroll to position [0, 0]
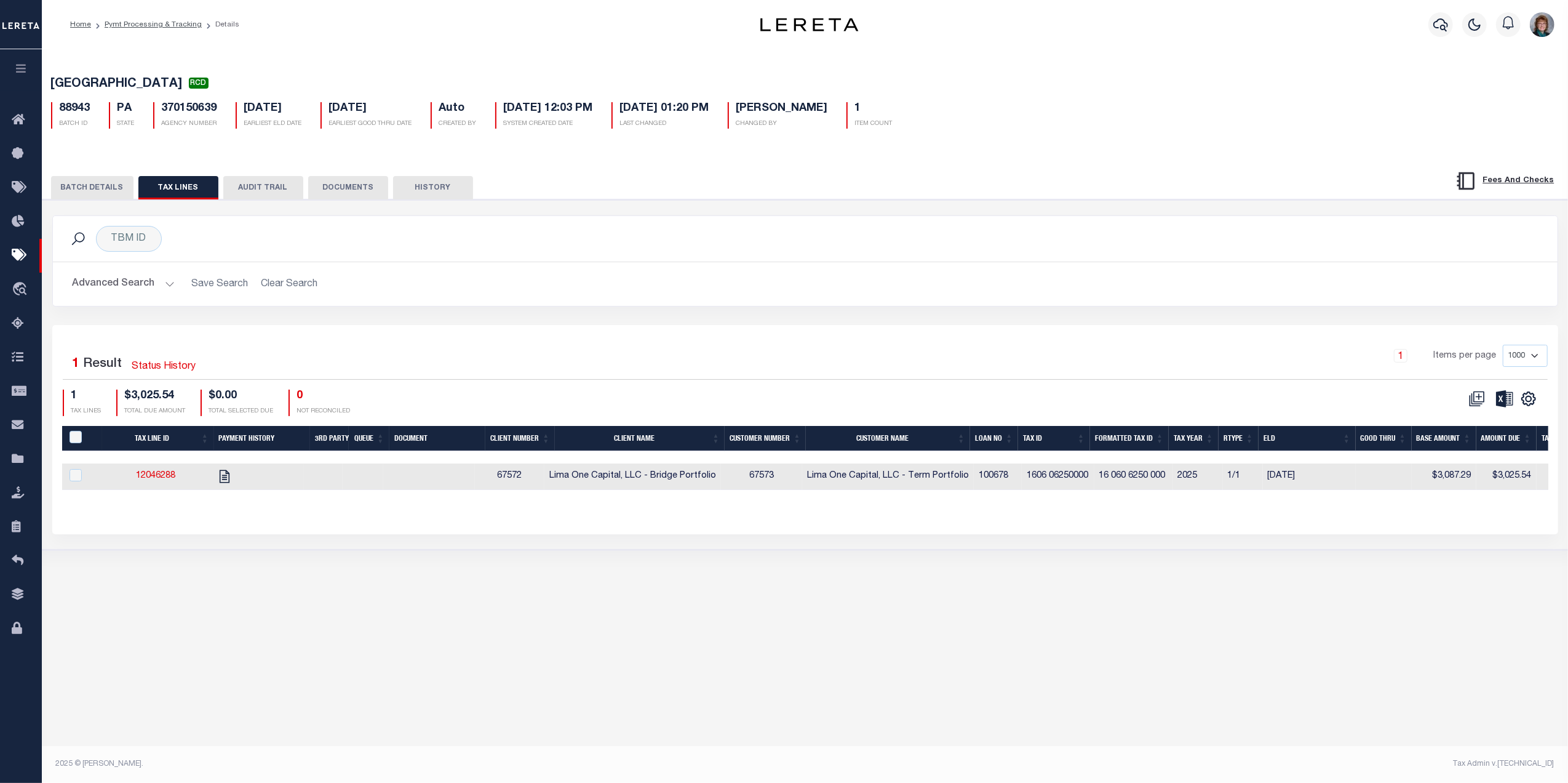
click at [86, 179] on button "BATCH DETAILS" at bounding box center [92, 188] width 82 height 23
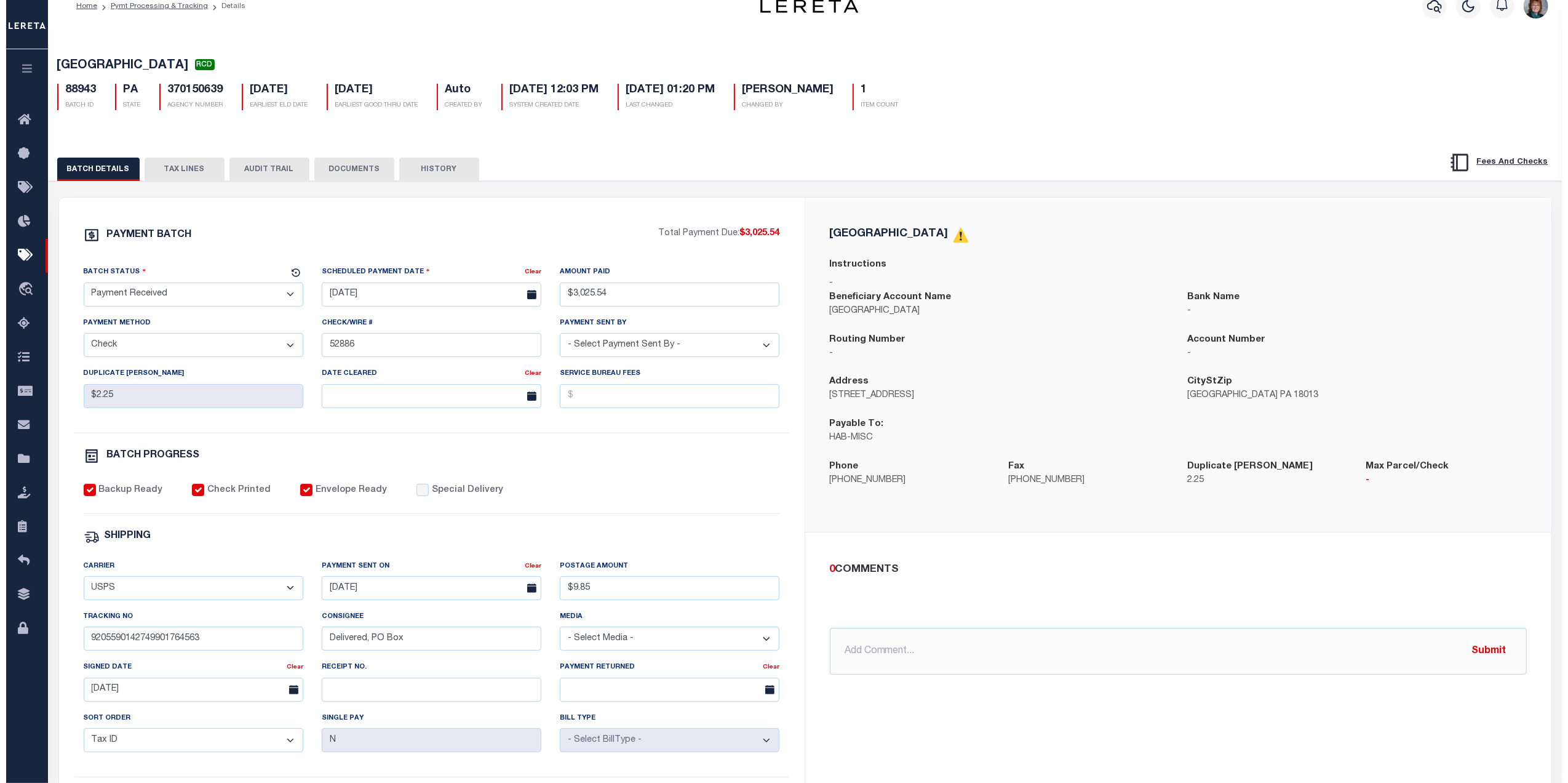
scroll to position [18, 0]
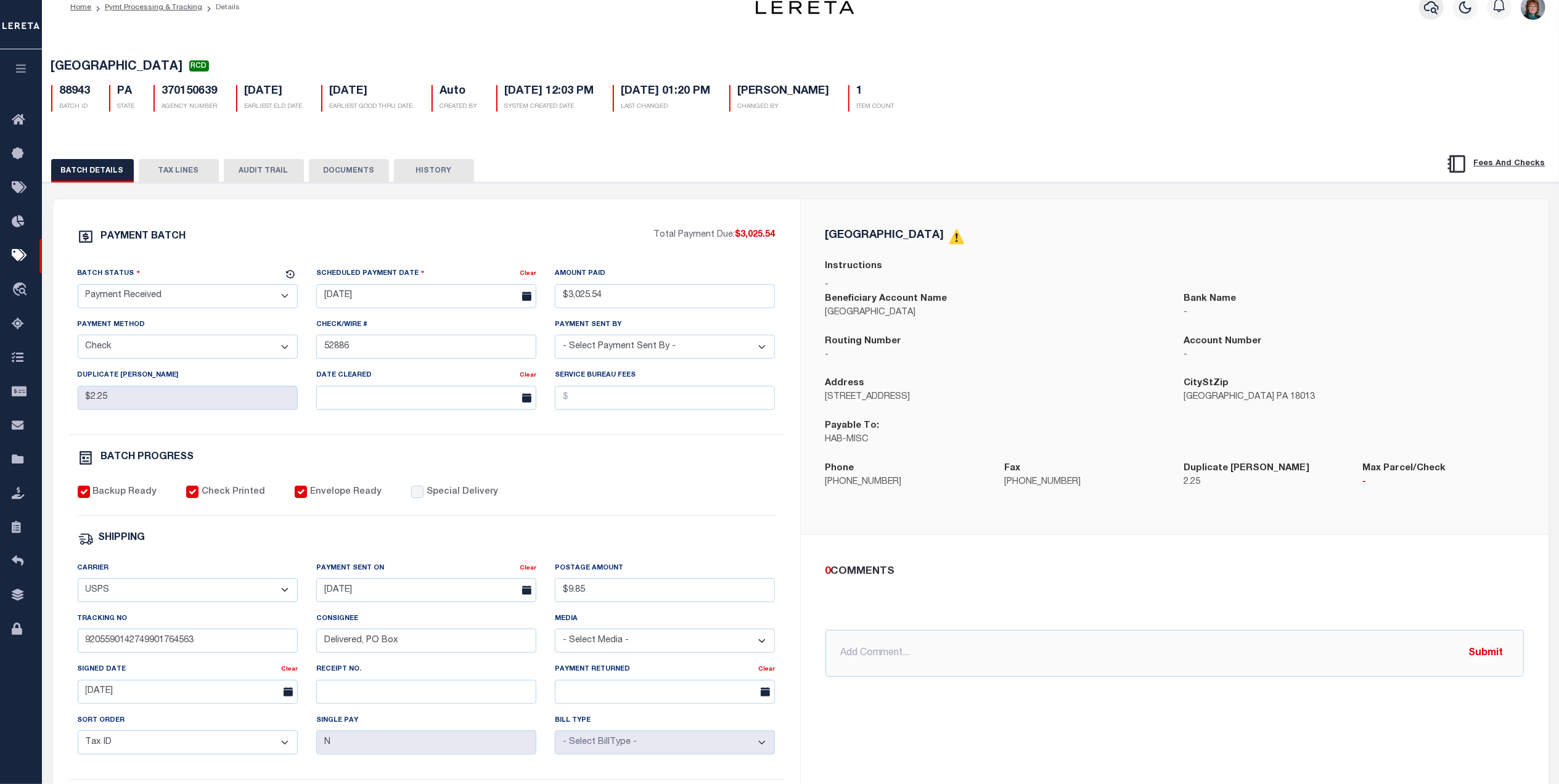
click at [1430, 9] on icon "button" at bounding box center [1431, 7] width 15 height 15
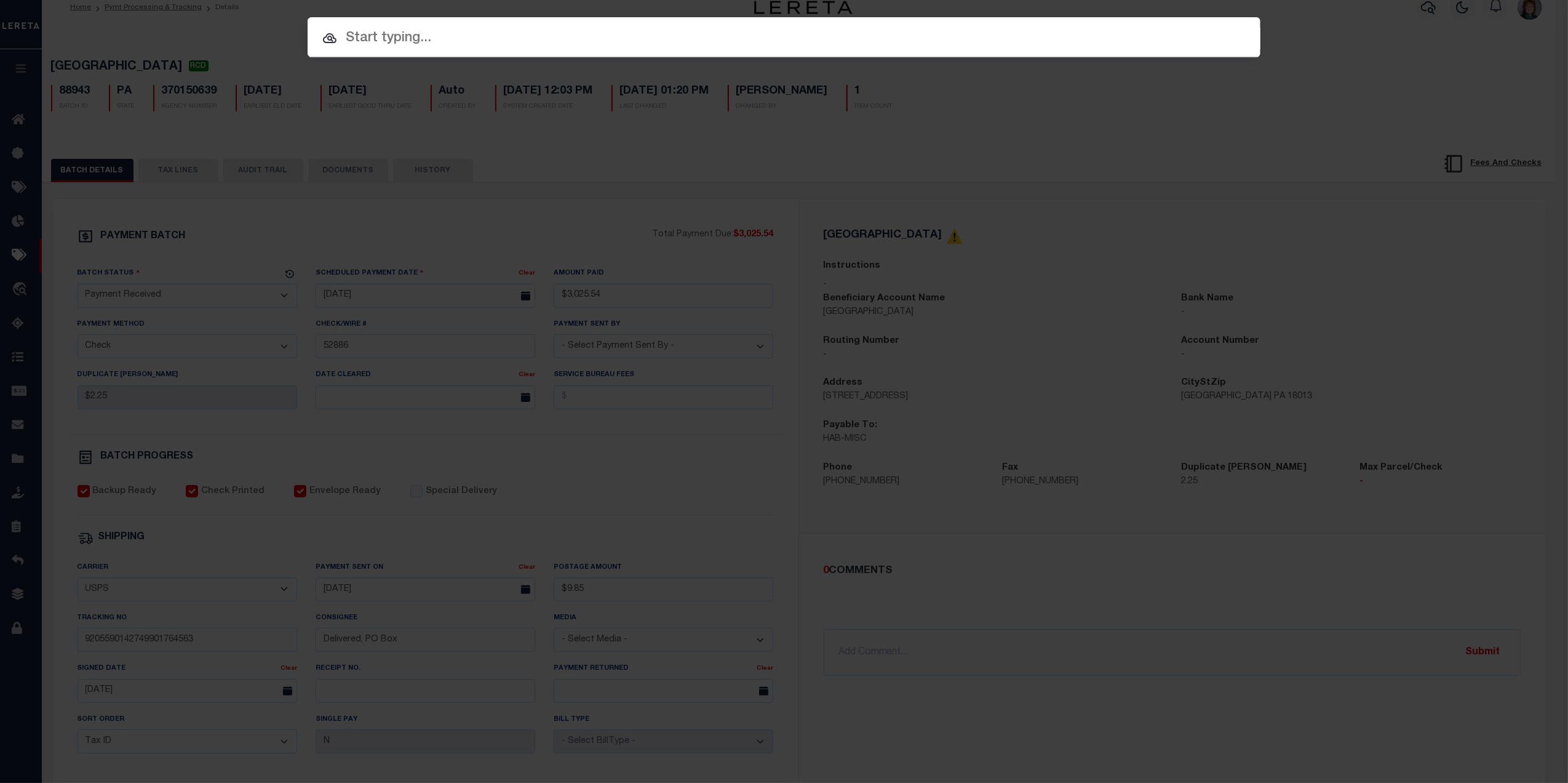
paste input "101852"
type input "101852"
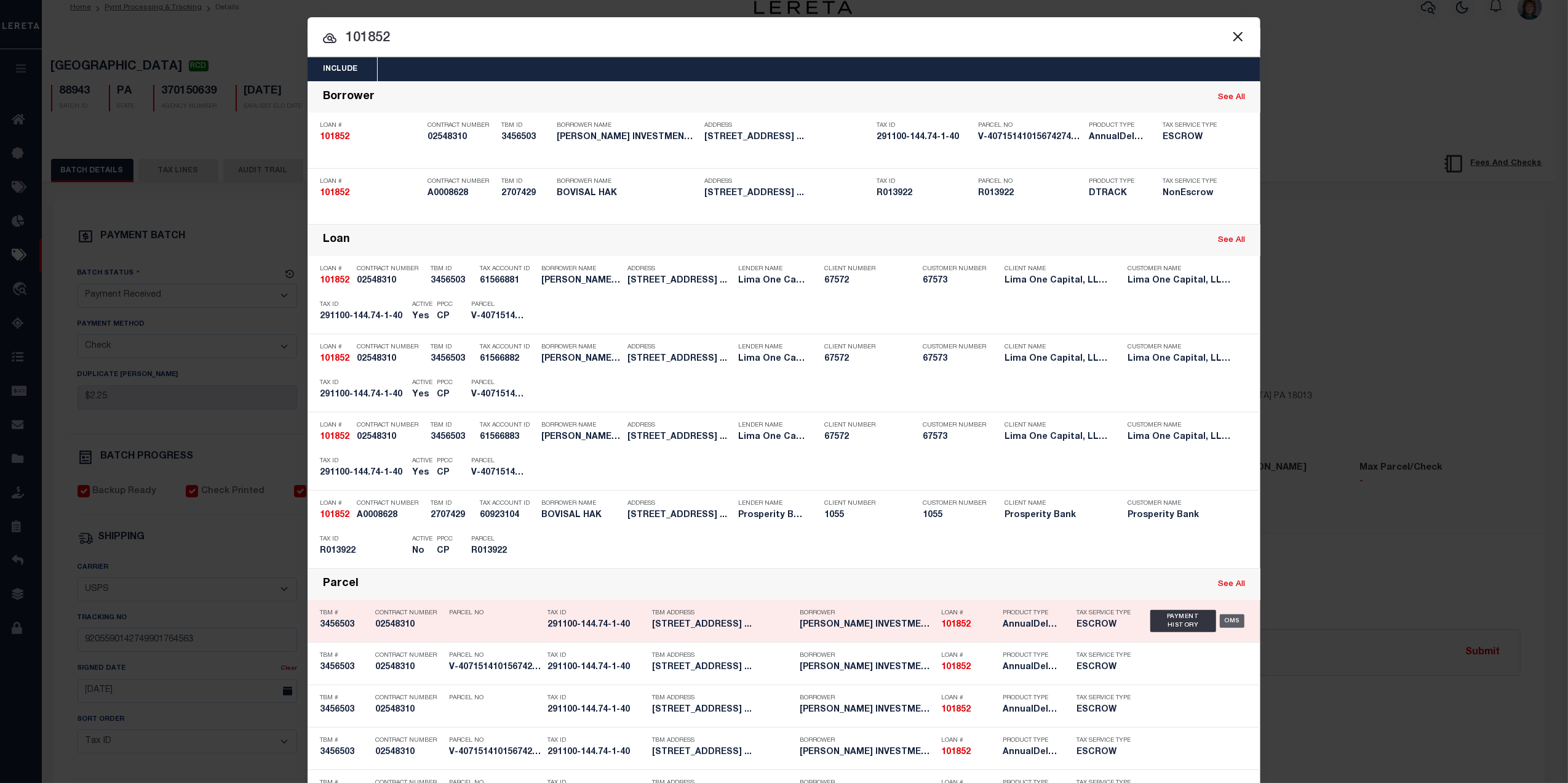
click at [1220, 619] on div "OMS" at bounding box center [1233, 621] width 26 height 14
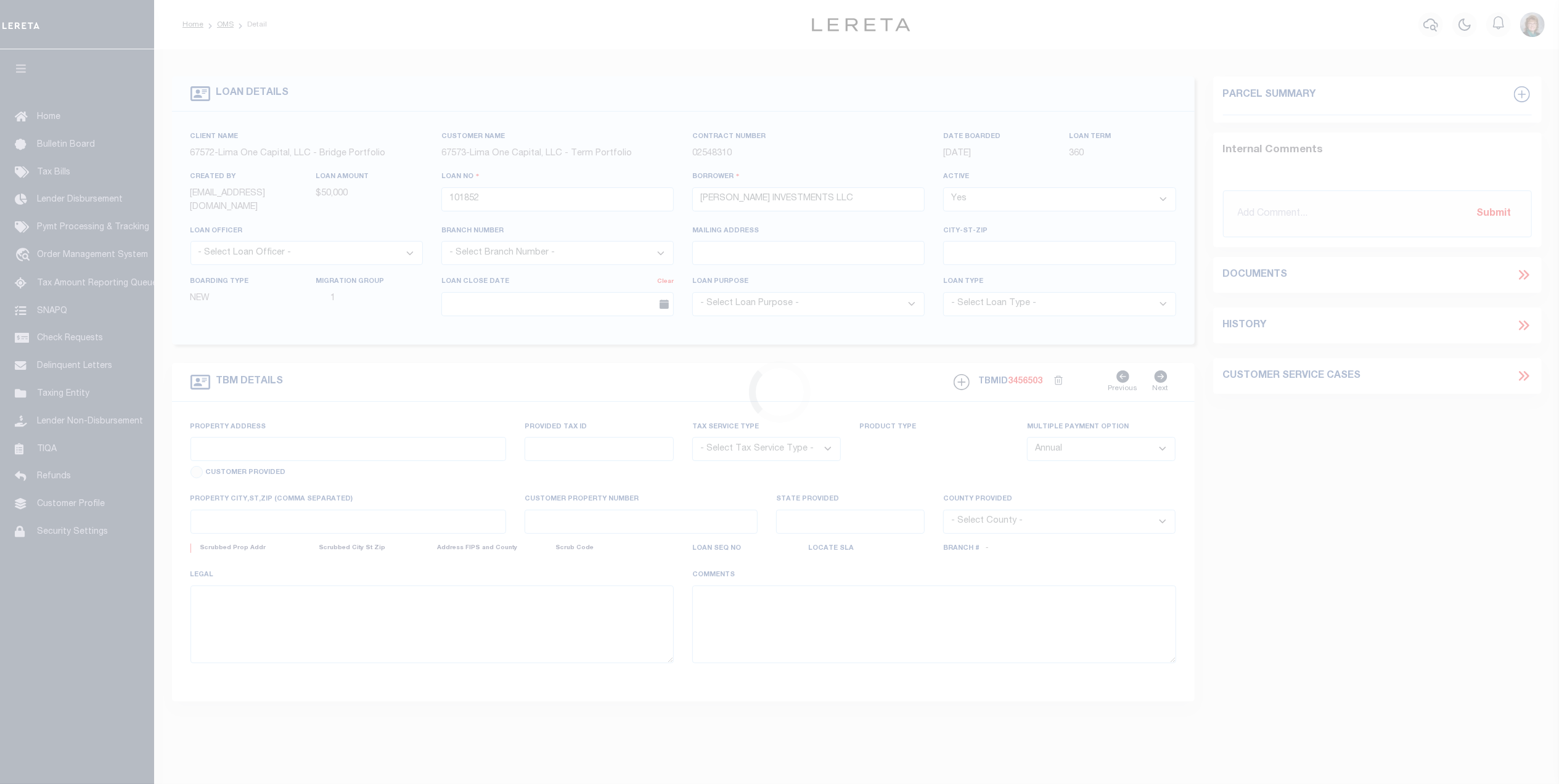
type input "[STREET_ADDRESS]"
radio input "true"
select select "Escrow"
type input "[GEOGRAPHIC_DATA]"
type input "101852-1"
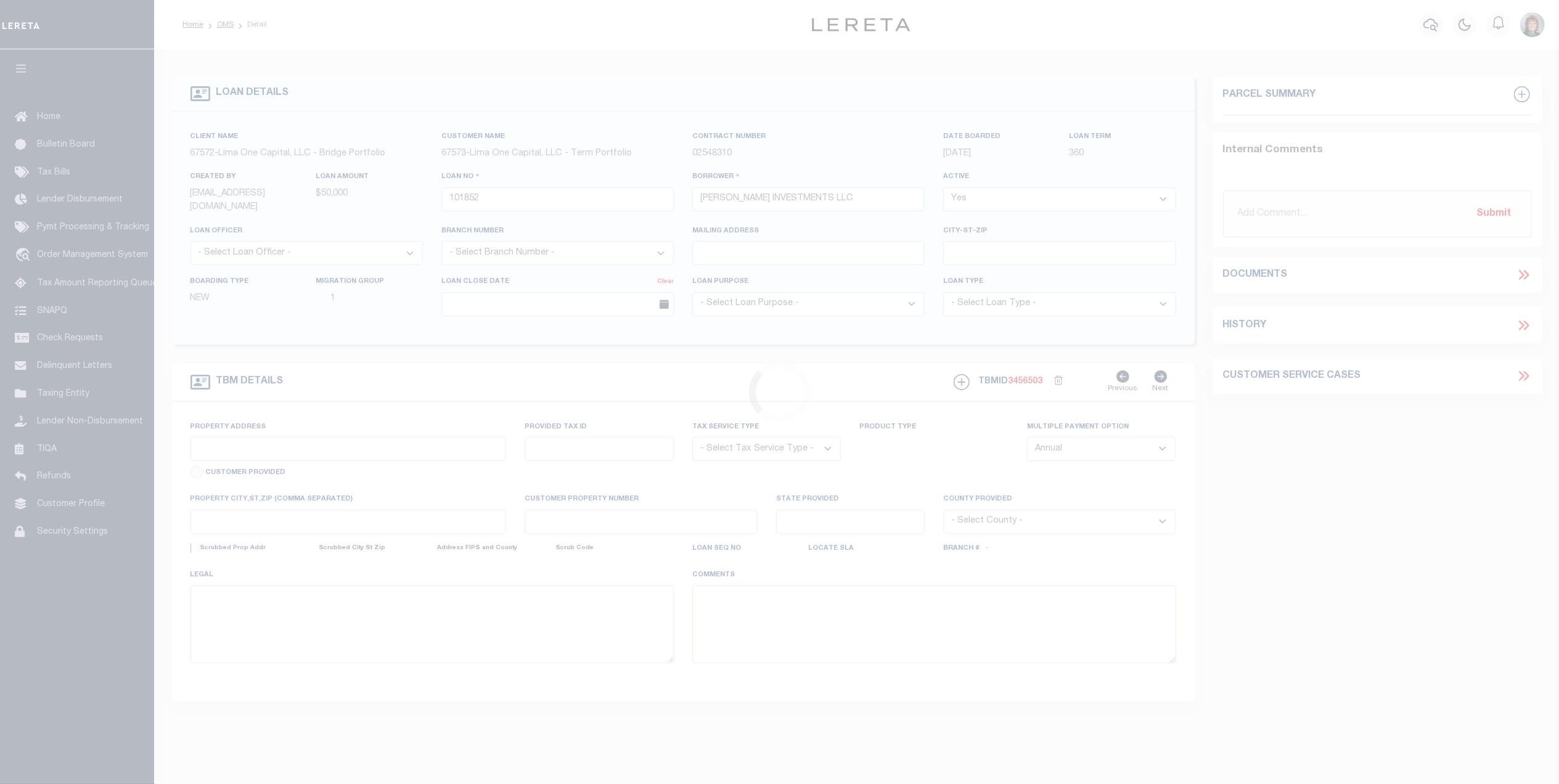
type input "NY"
type textarea "COLLECTOR: ENTITY: PARCEL: 144"
select select "4"
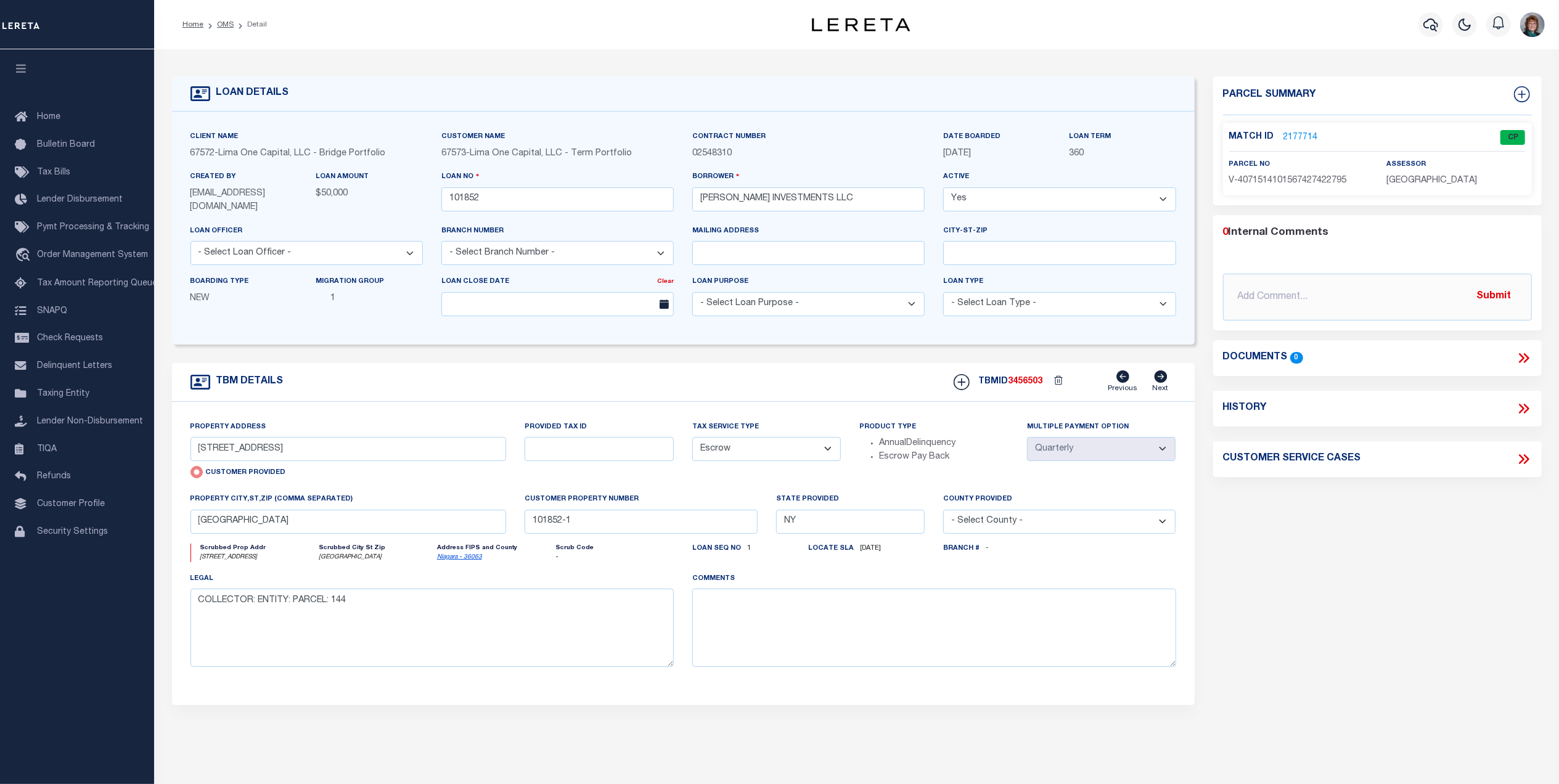
click at [1289, 136] on link "2177714" at bounding box center [1300, 138] width 34 height 13
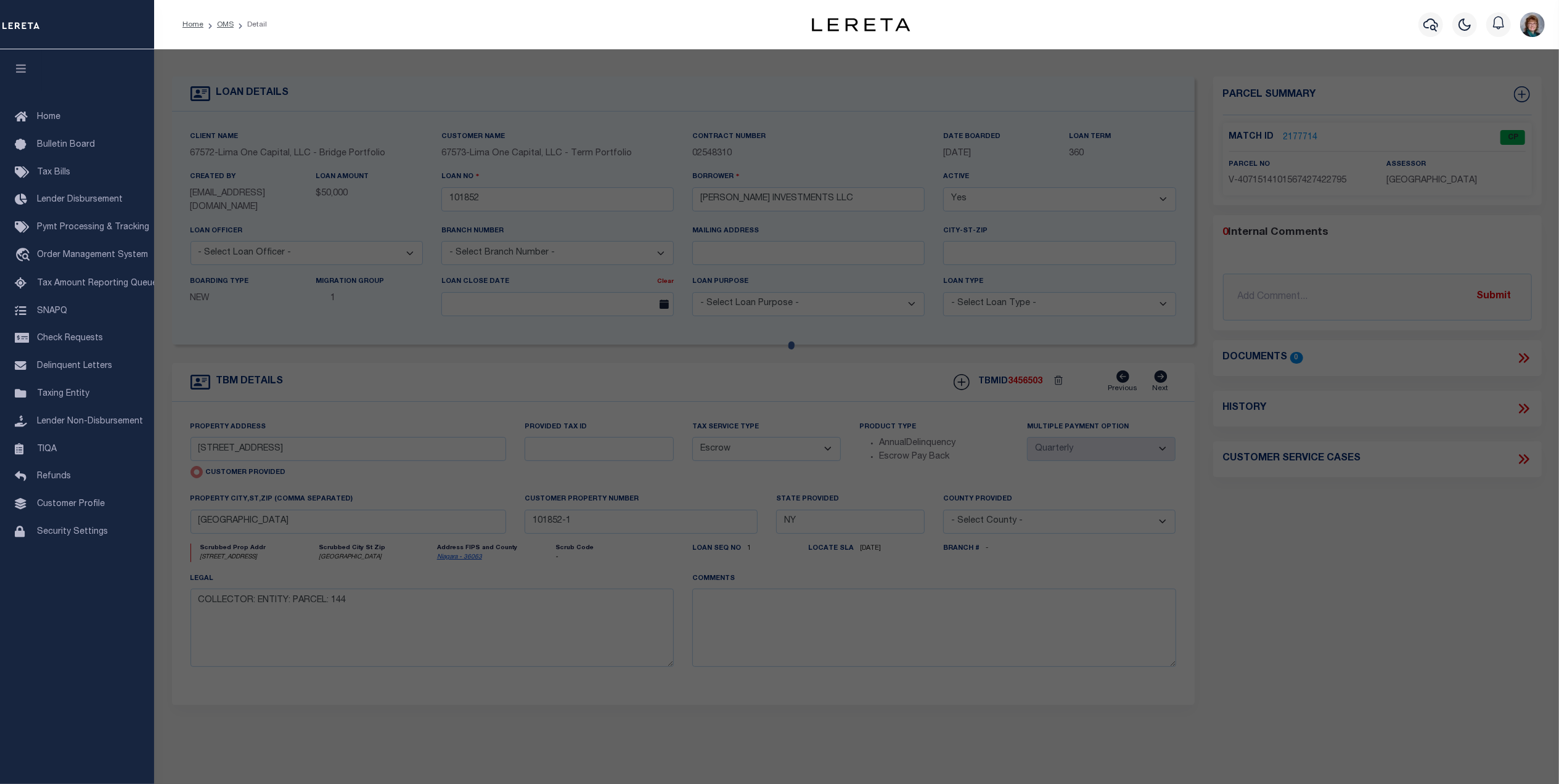
checkbox input "false"
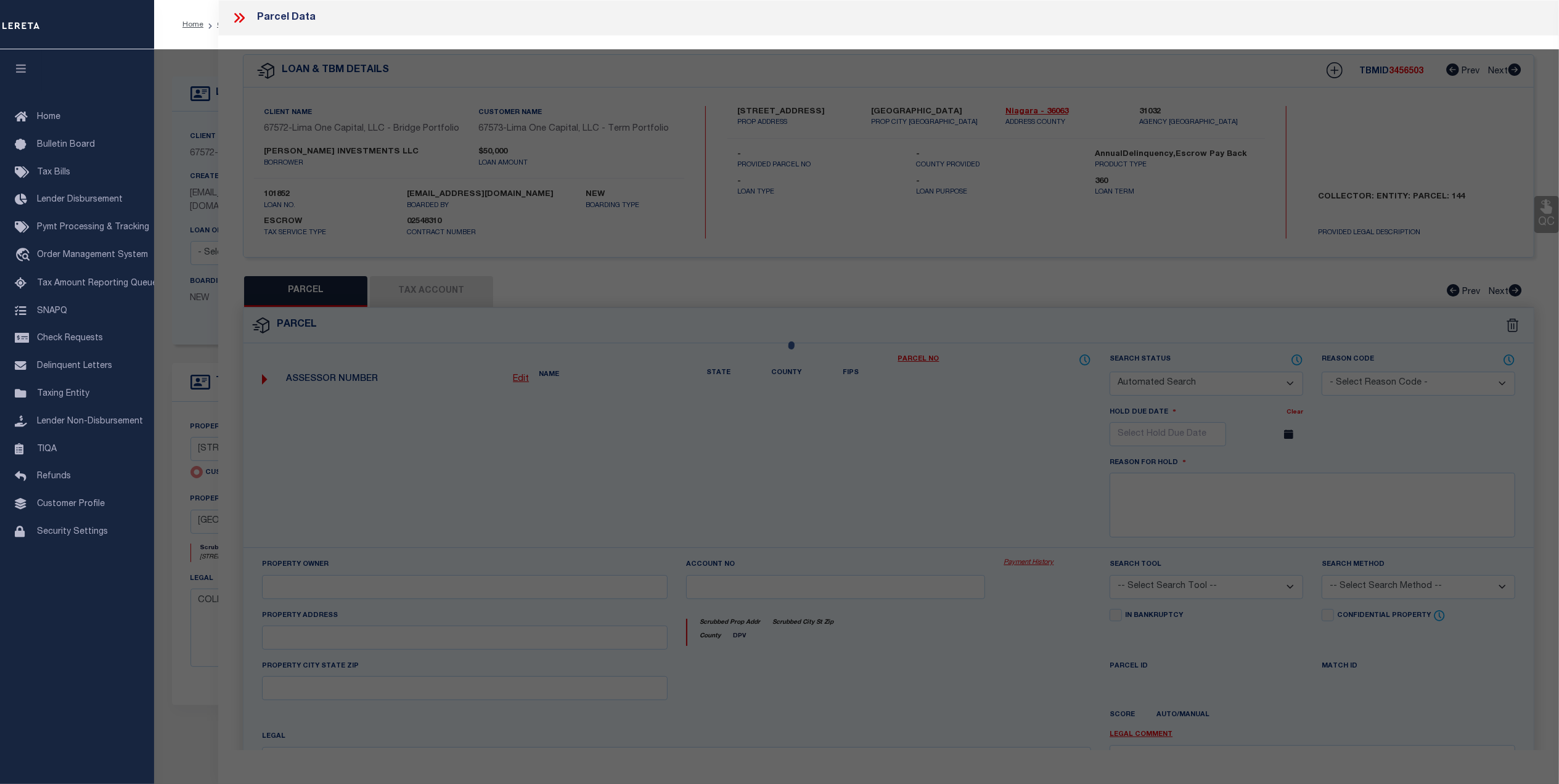
select select "CP"
select select "AGW"
select select
type input "[STREET_ADDRESS]"
checkbox input "false"
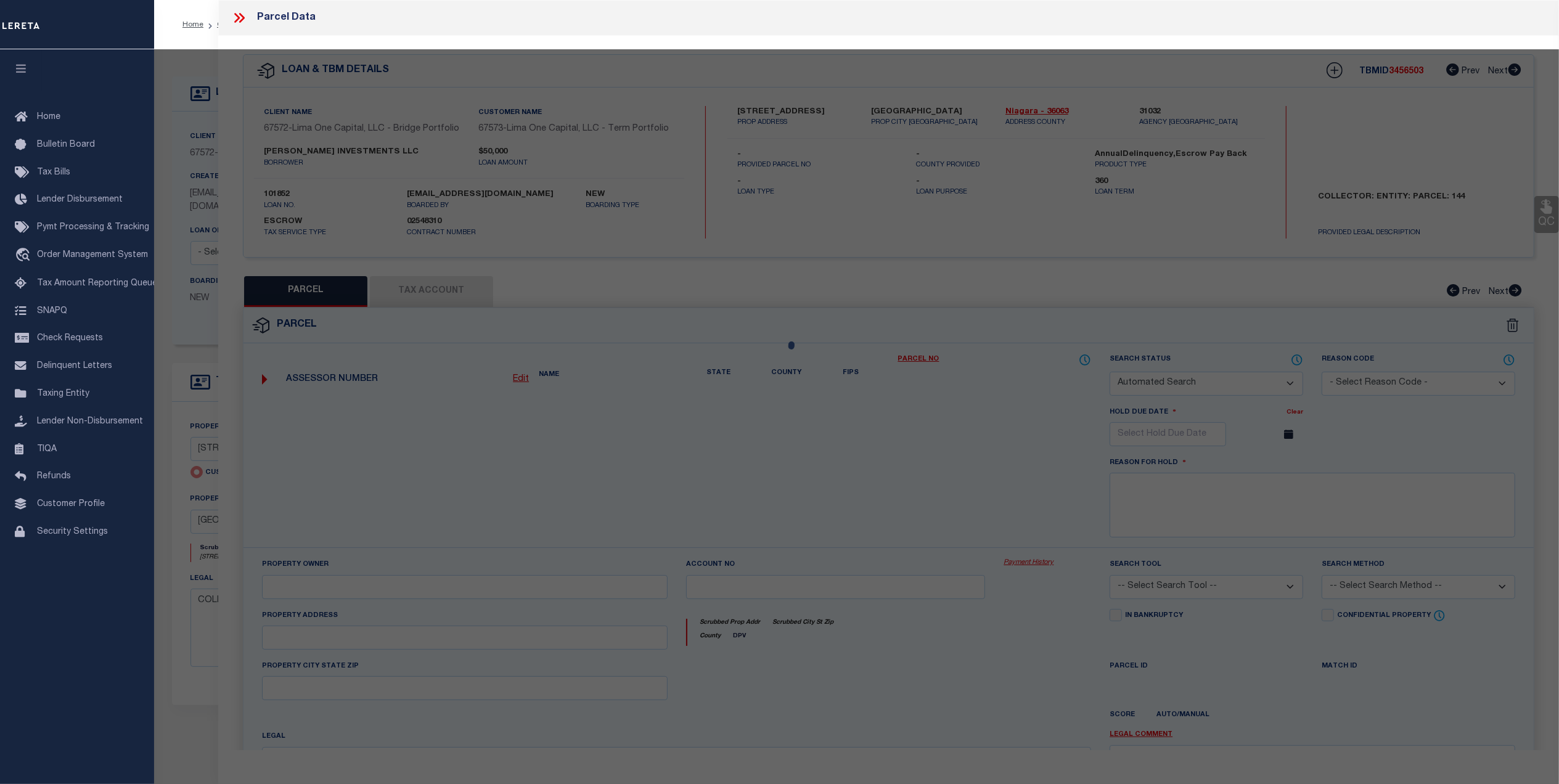
type input "[GEOGRAPHIC_DATA]"
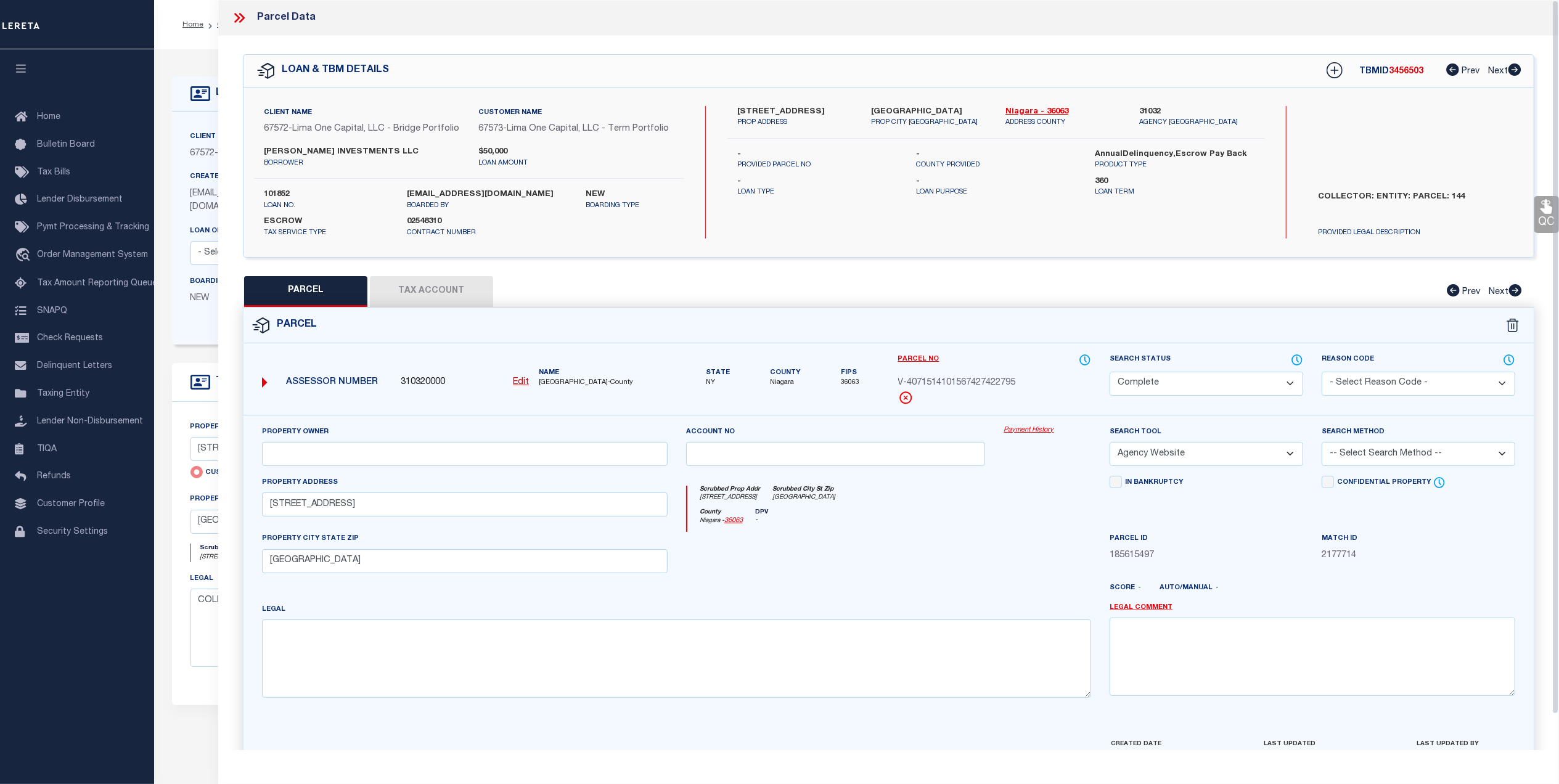
click at [415, 283] on button "Tax Account" at bounding box center [431, 292] width 124 height 31
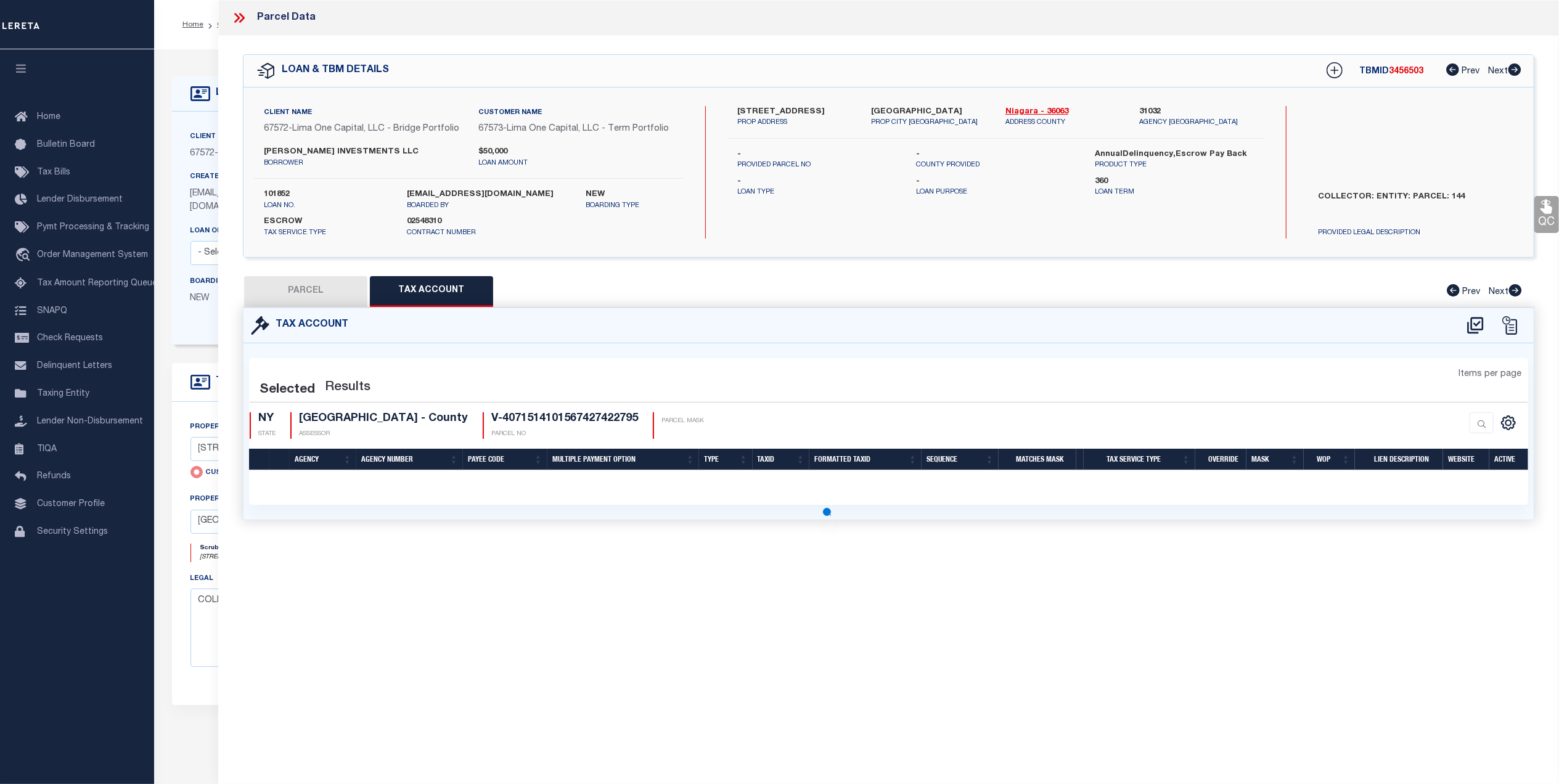
select select "100"
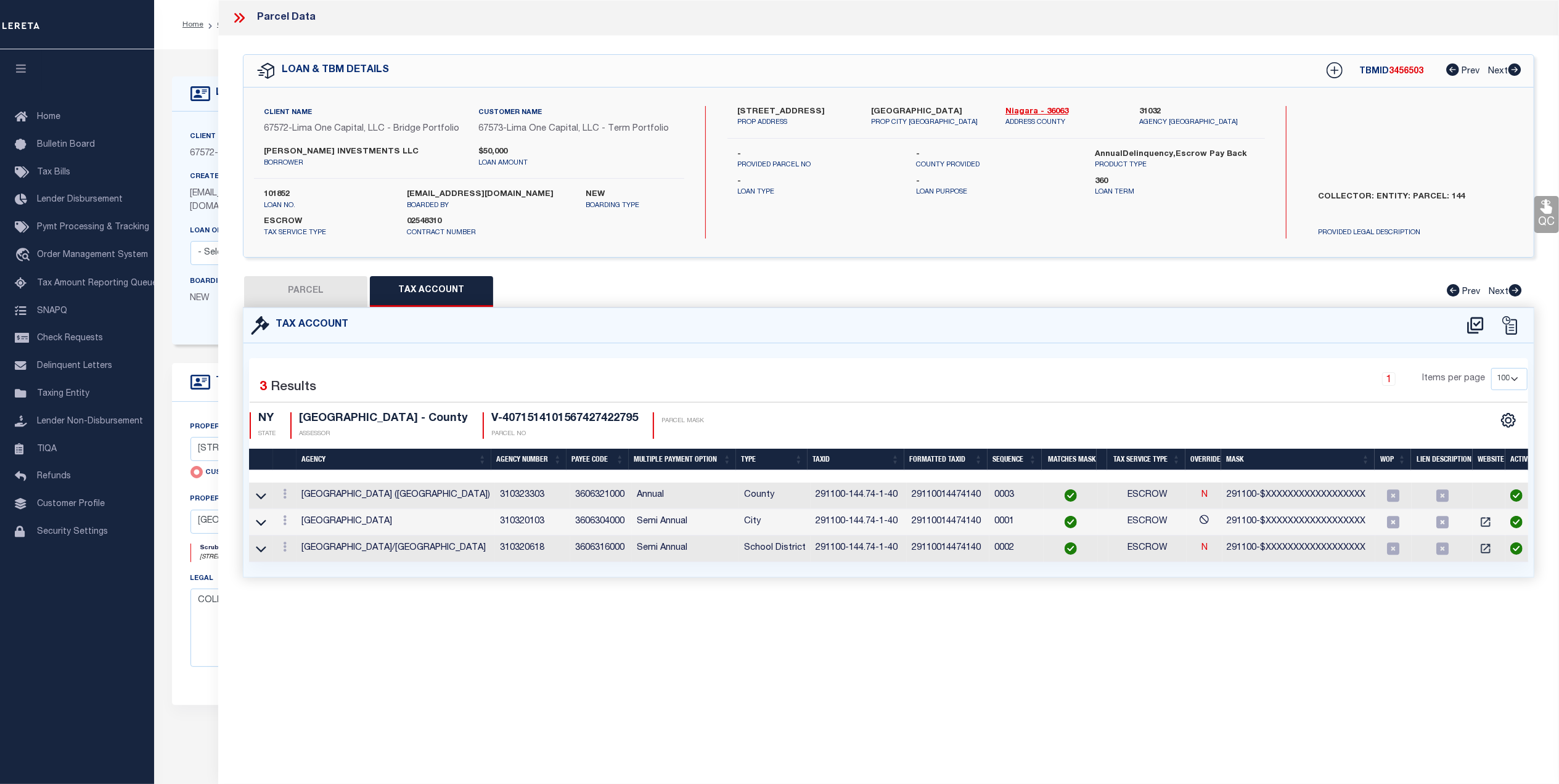
click at [305, 286] on button "PARCEL" at bounding box center [306, 292] width 124 height 31
select select "AS"
select select
checkbox input "false"
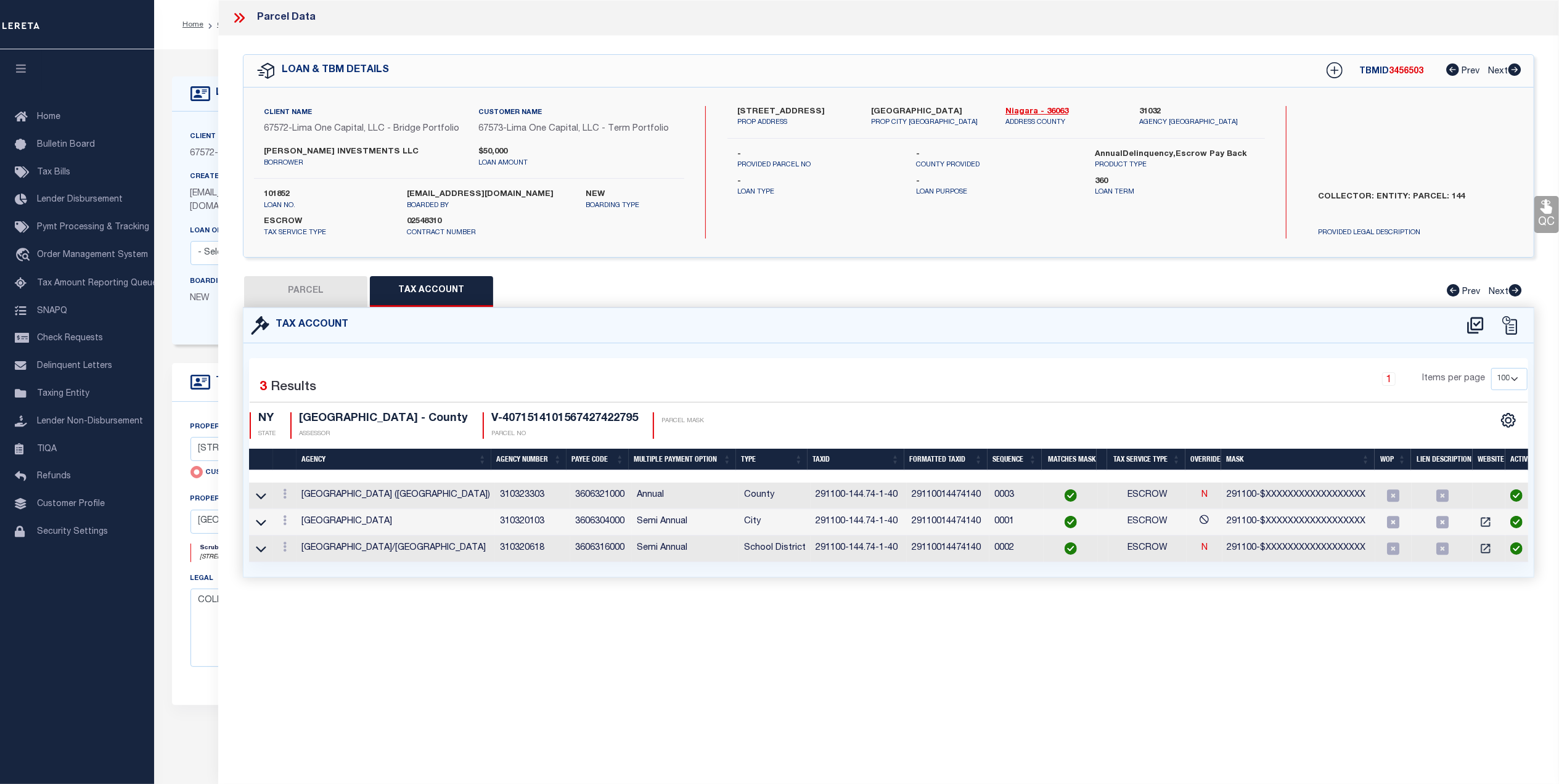
select select "CP"
select select "AGW"
select select
type input "[STREET_ADDRESS]"
checkbox input "false"
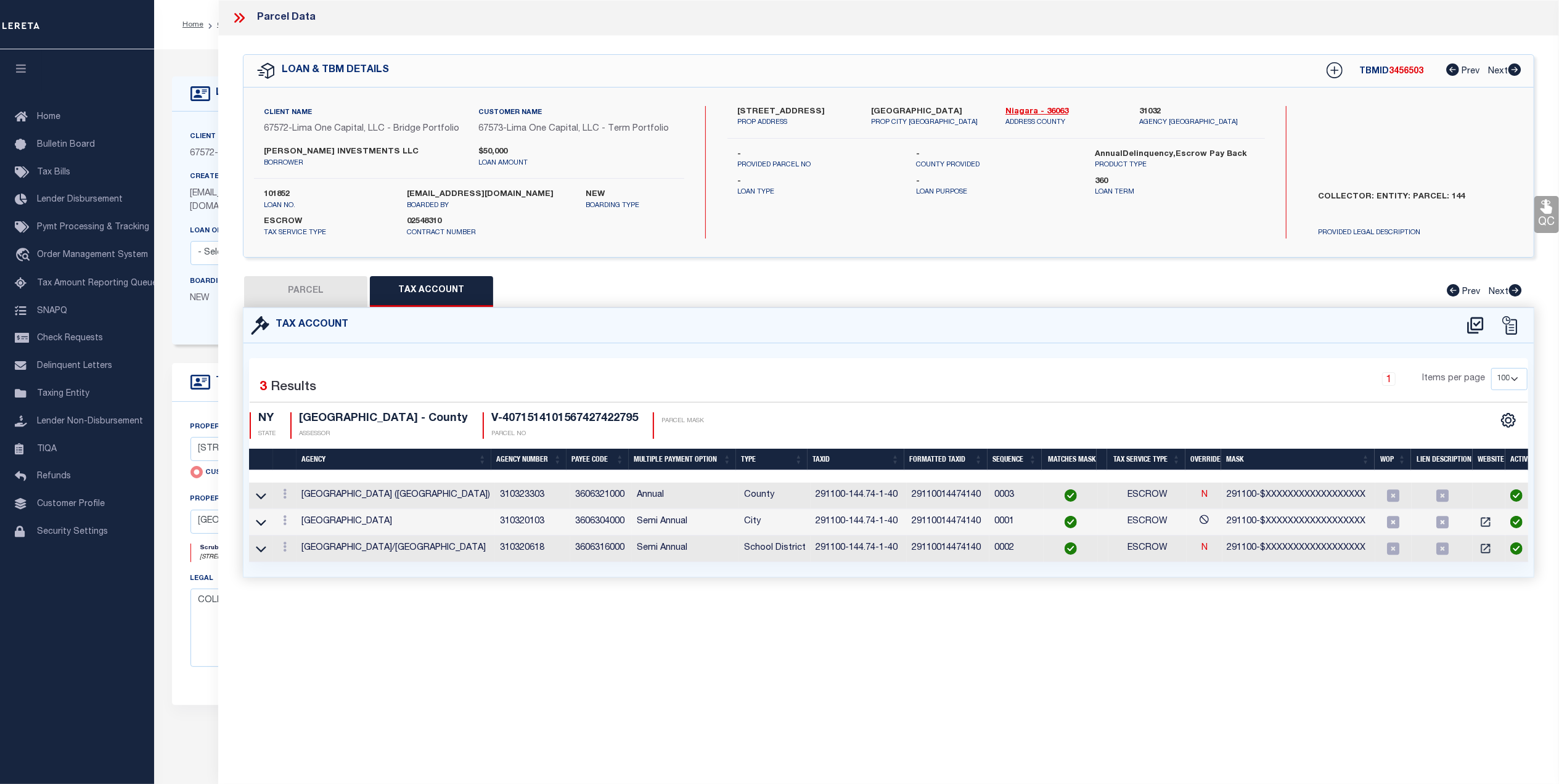
type input "NIAGARA FALLS NY 14301"
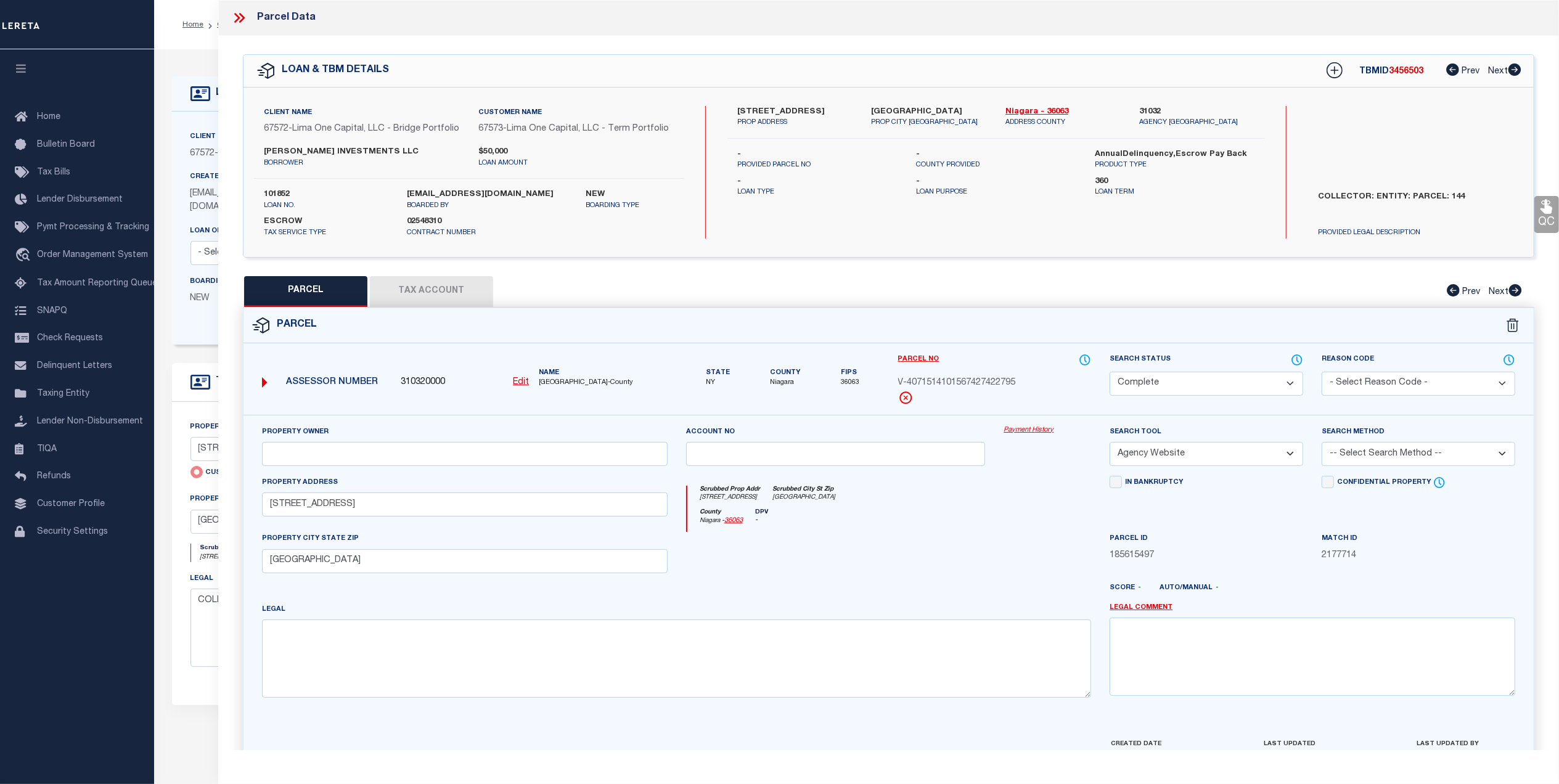
click at [1034, 427] on link "Payment History" at bounding box center [1047, 430] width 88 height 10
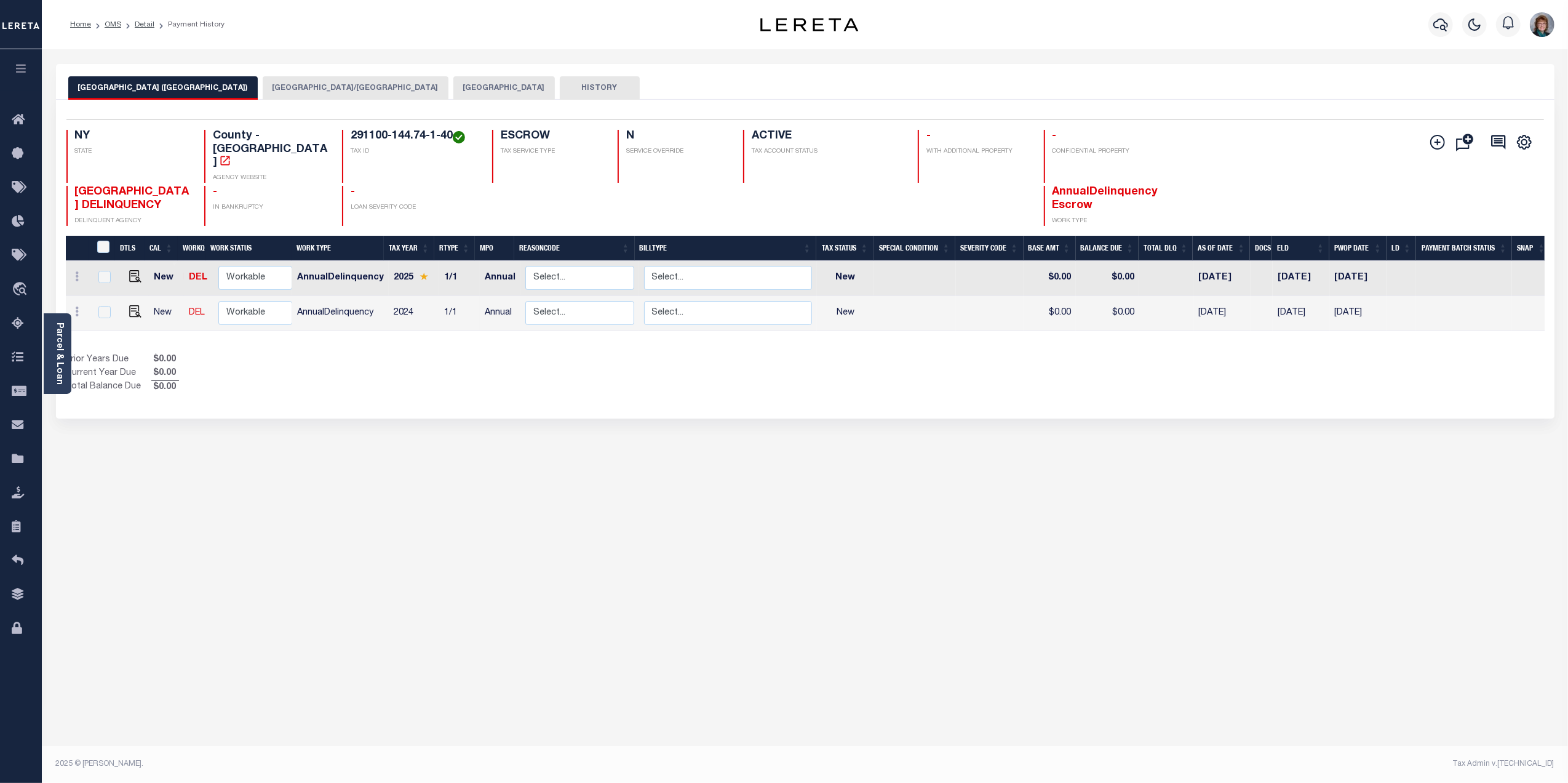
click at [341, 92] on button "[GEOGRAPHIC_DATA]/[GEOGRAPHIC_DATA]" at bounding box center [355, 88] width 186 height 23
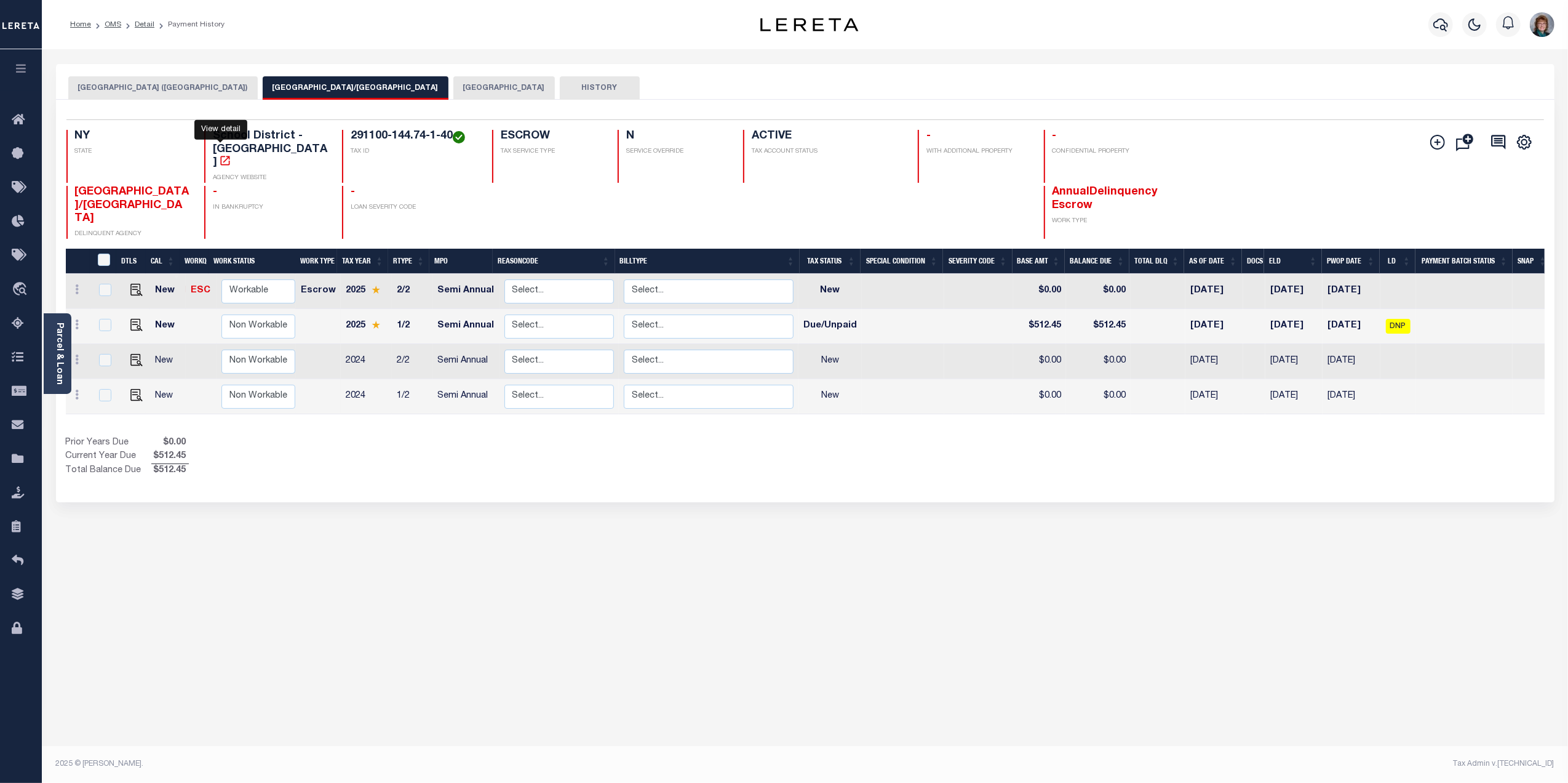
click at [220, 155] on icon "" at bounding box center [225, 160] width 9 height 9
click at [55, 345] on link "Parcel & Loan" at bounding box center [59, 353] width 9 height 62
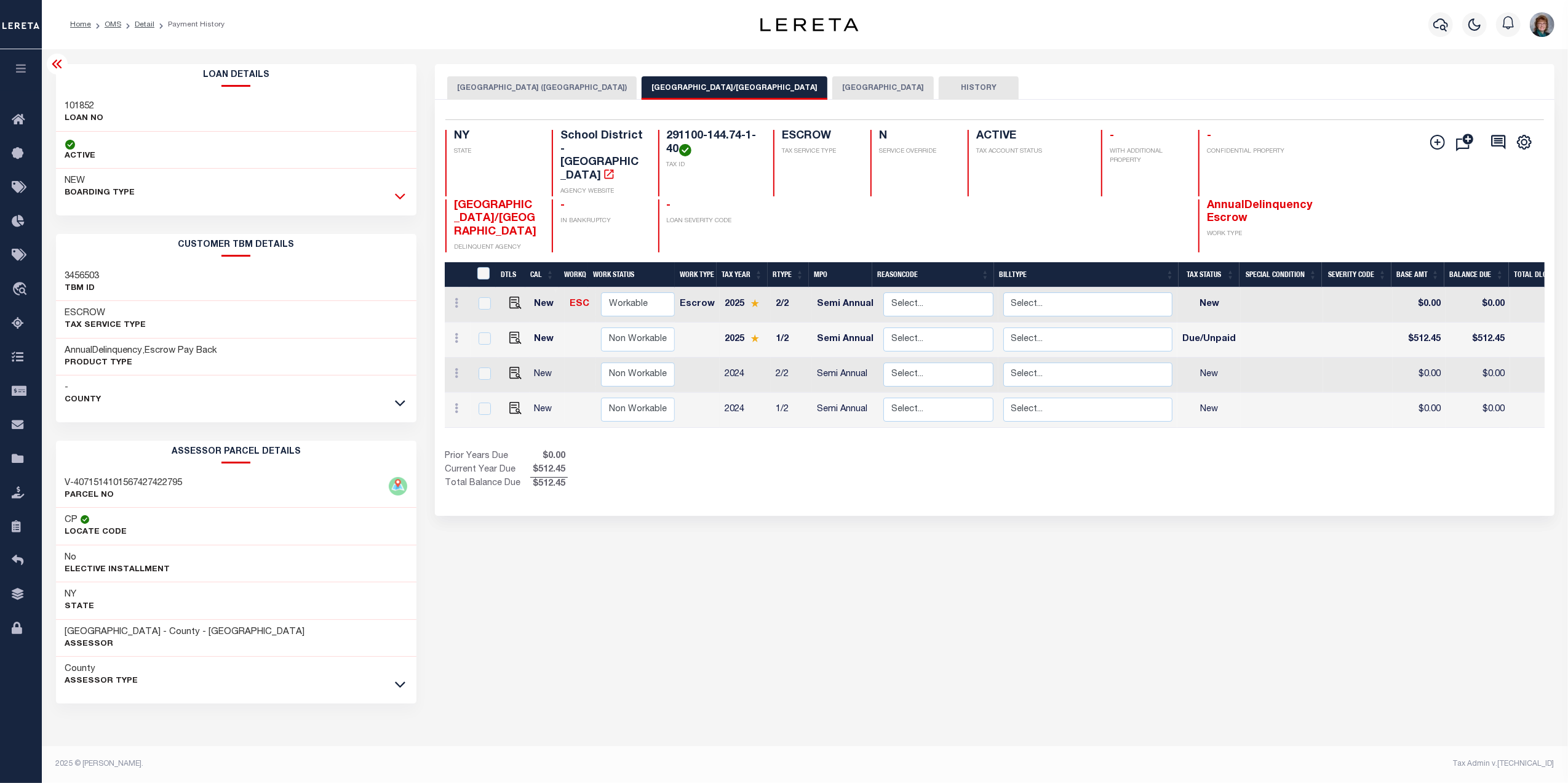
click at [399, 196] on icon at bounding box center [400, 196] width 10 height 13
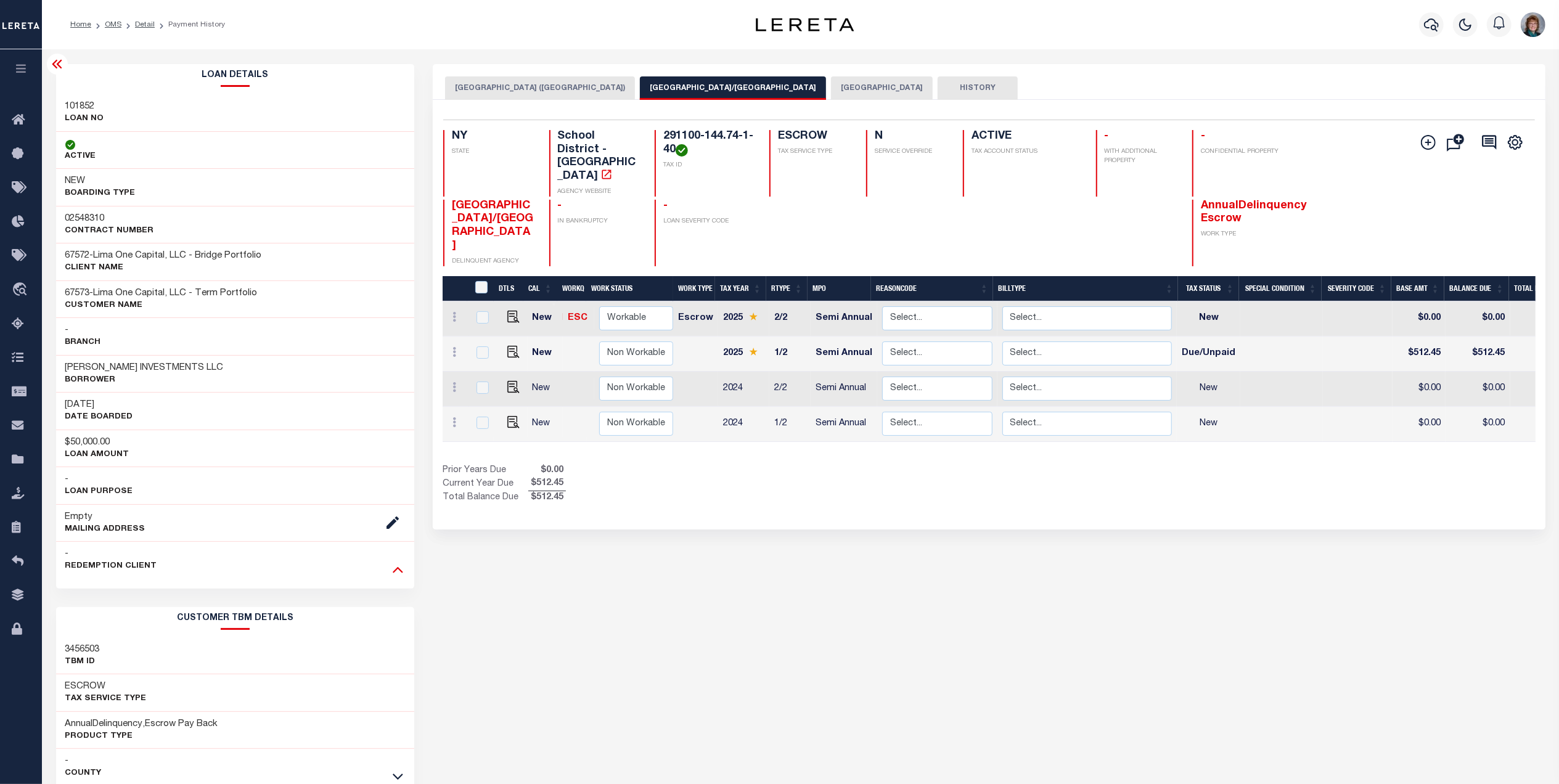
click at [398, 571] on icon at bounding box center [398, 570] width 10 height 6
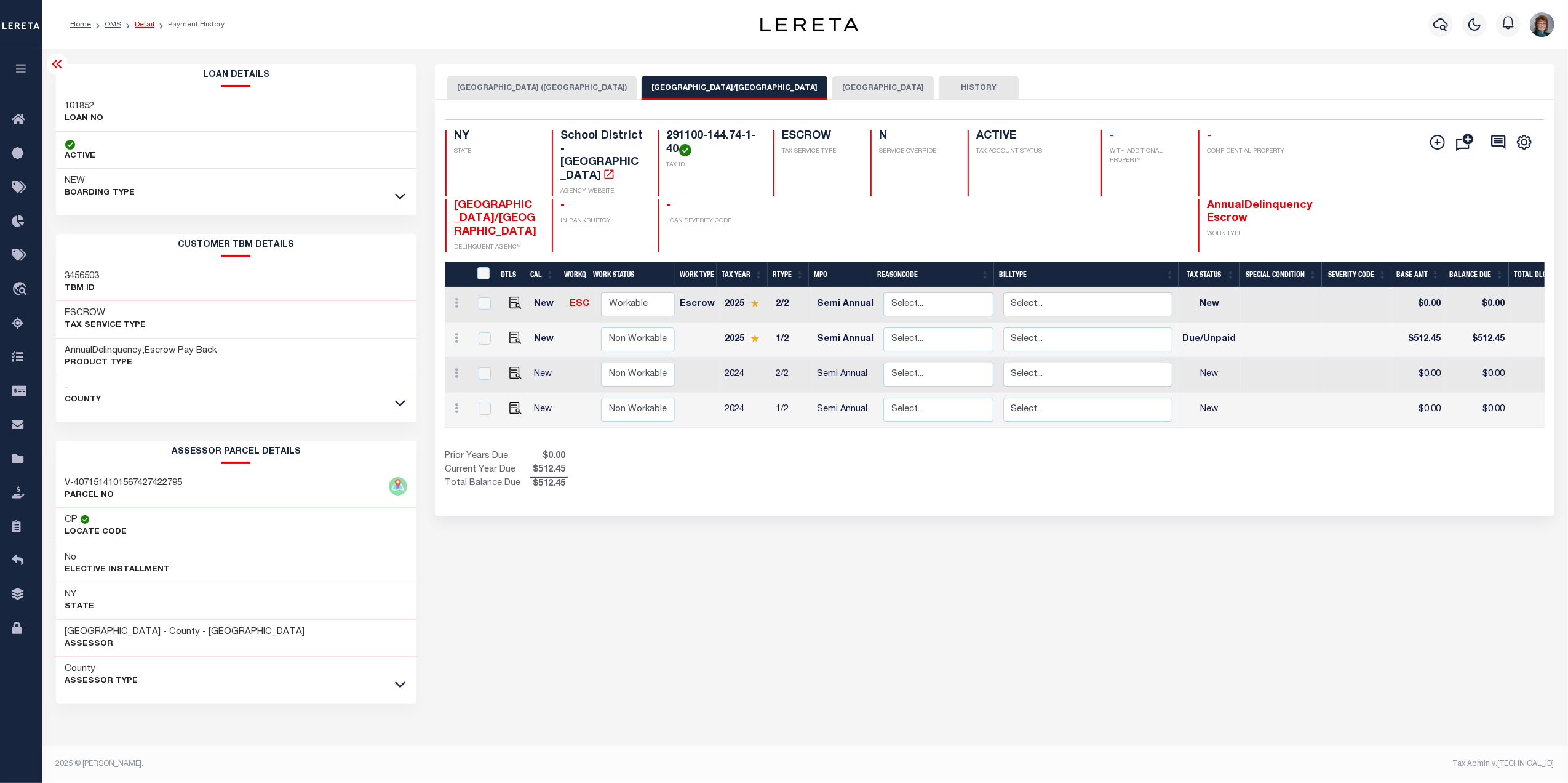
click at [143, 26] on link "Detail" at bounding box center [144, 25] width 20 height 7
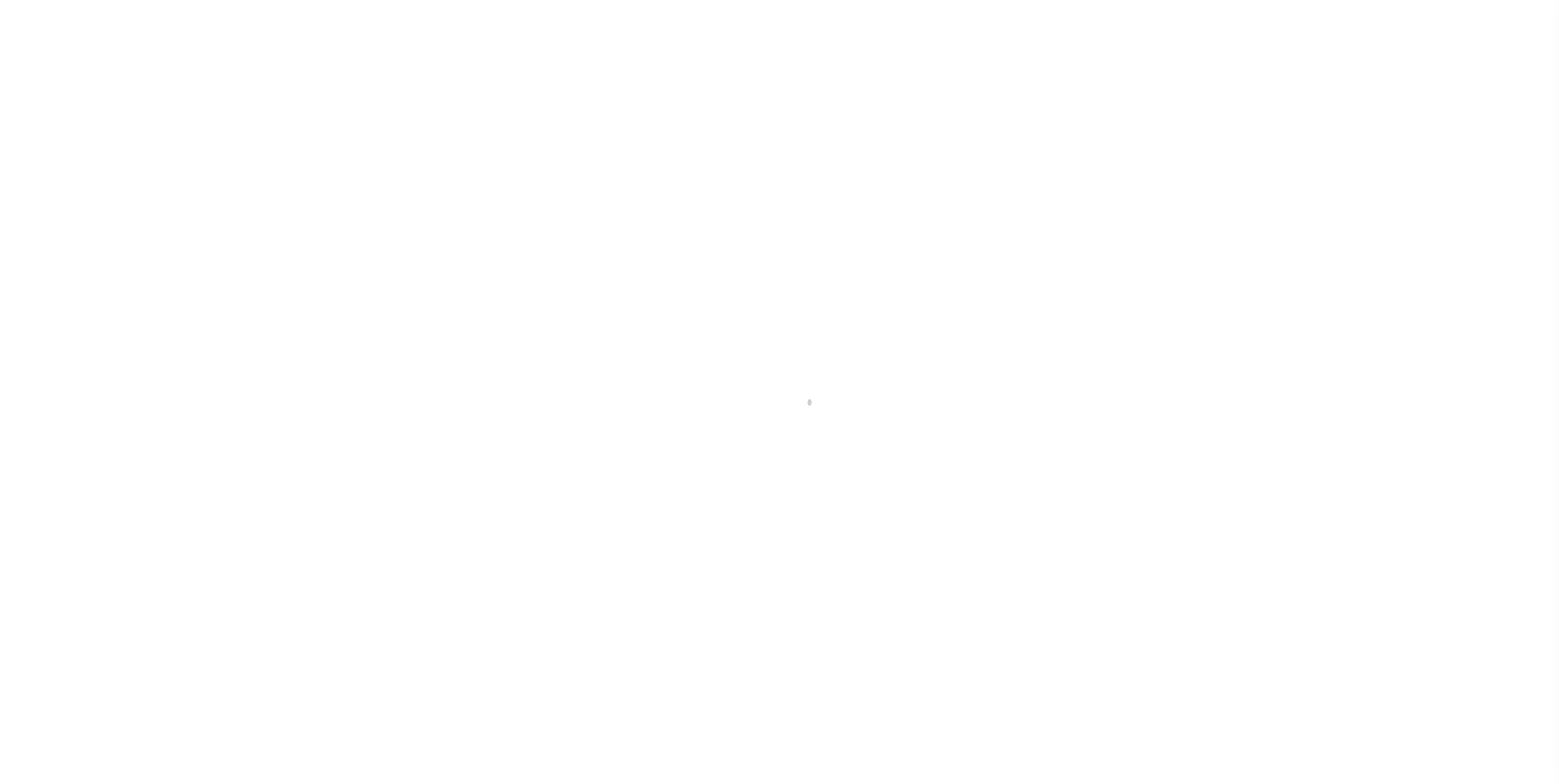
type input "[STREET_ADDRESS]"
radio input "true"
select select "Escrow"
type input "[GEOGRAPHIC_DATA]"
type input "101852-1"
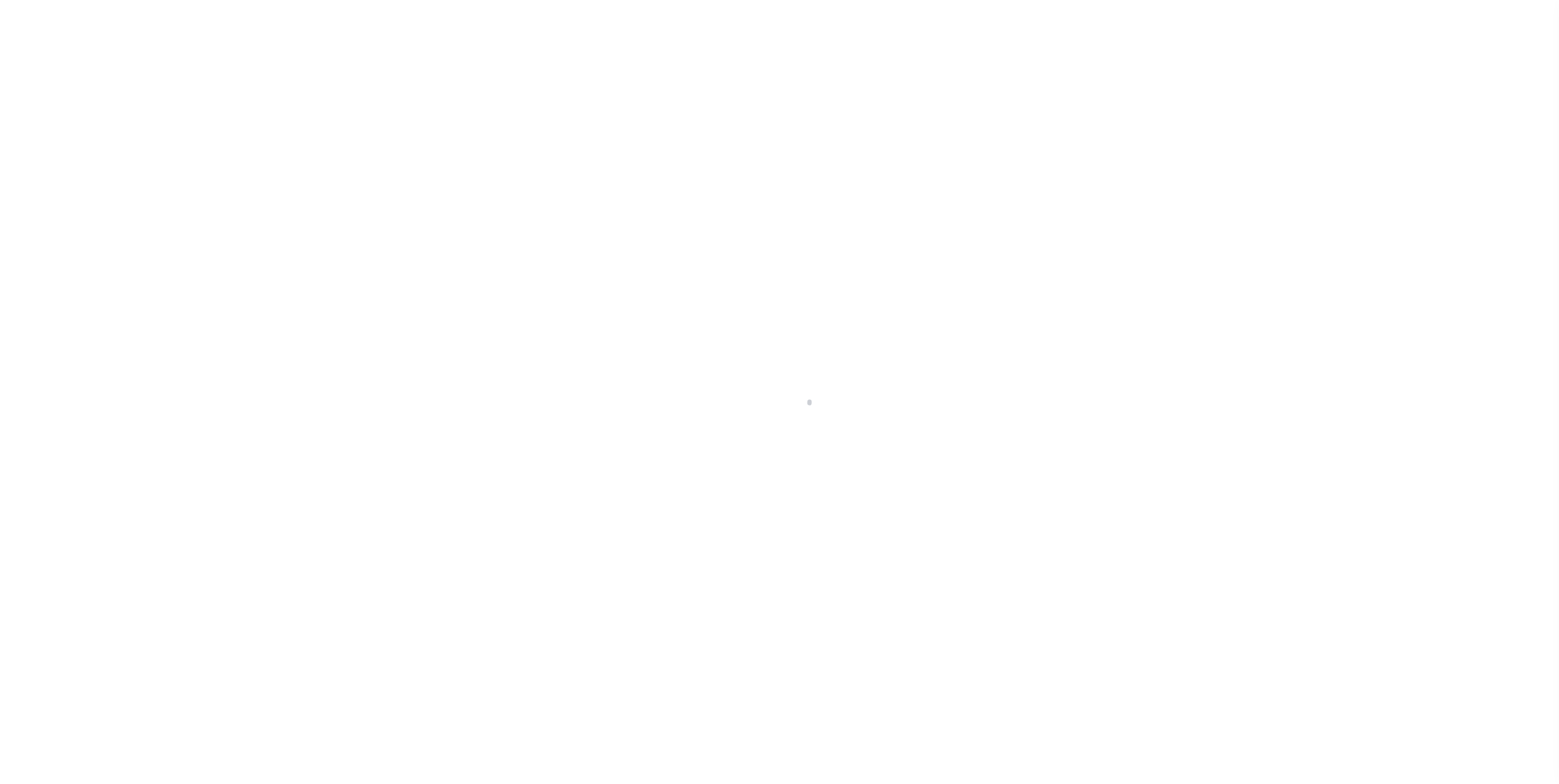
type input "NY"
type textarea "COLLECTOR: ENTITY: PARCEL: 144"
select select "4"
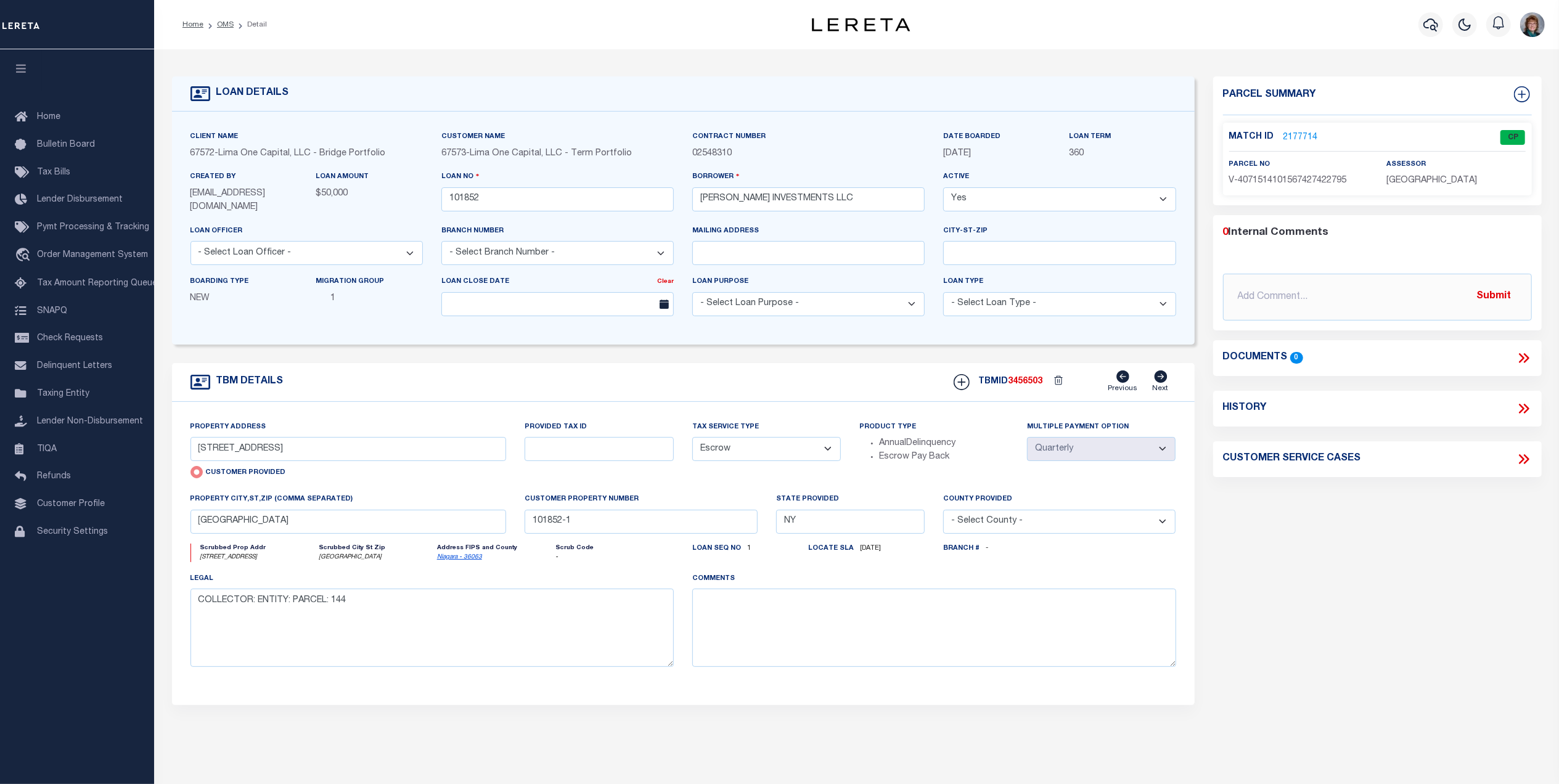
click at [1297, 132] on link "2177714" at bounding box center [1300, 138] width 34 height 13
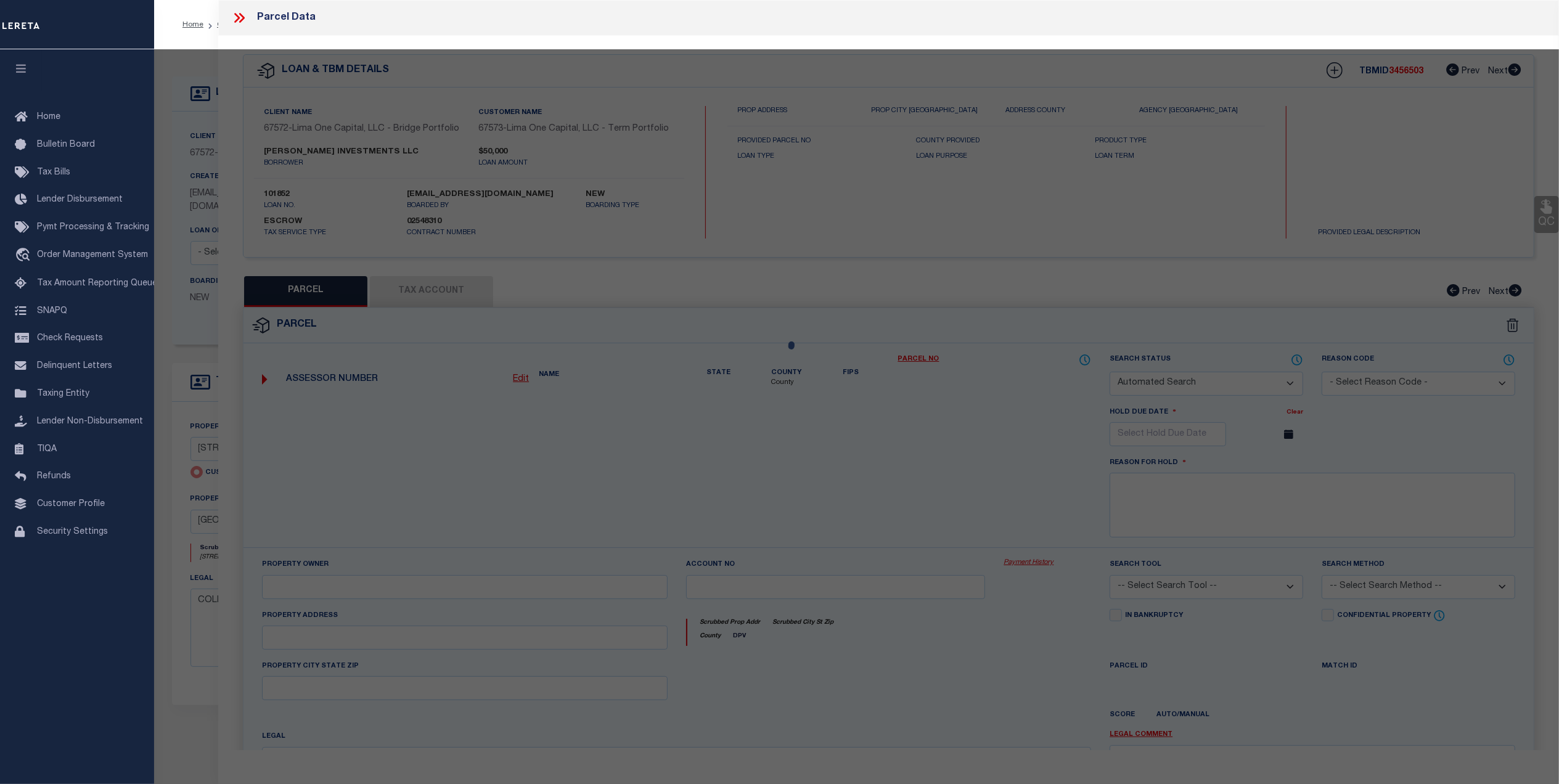
checkbox input "false"
select select "CP"
select select "AGW"
select select
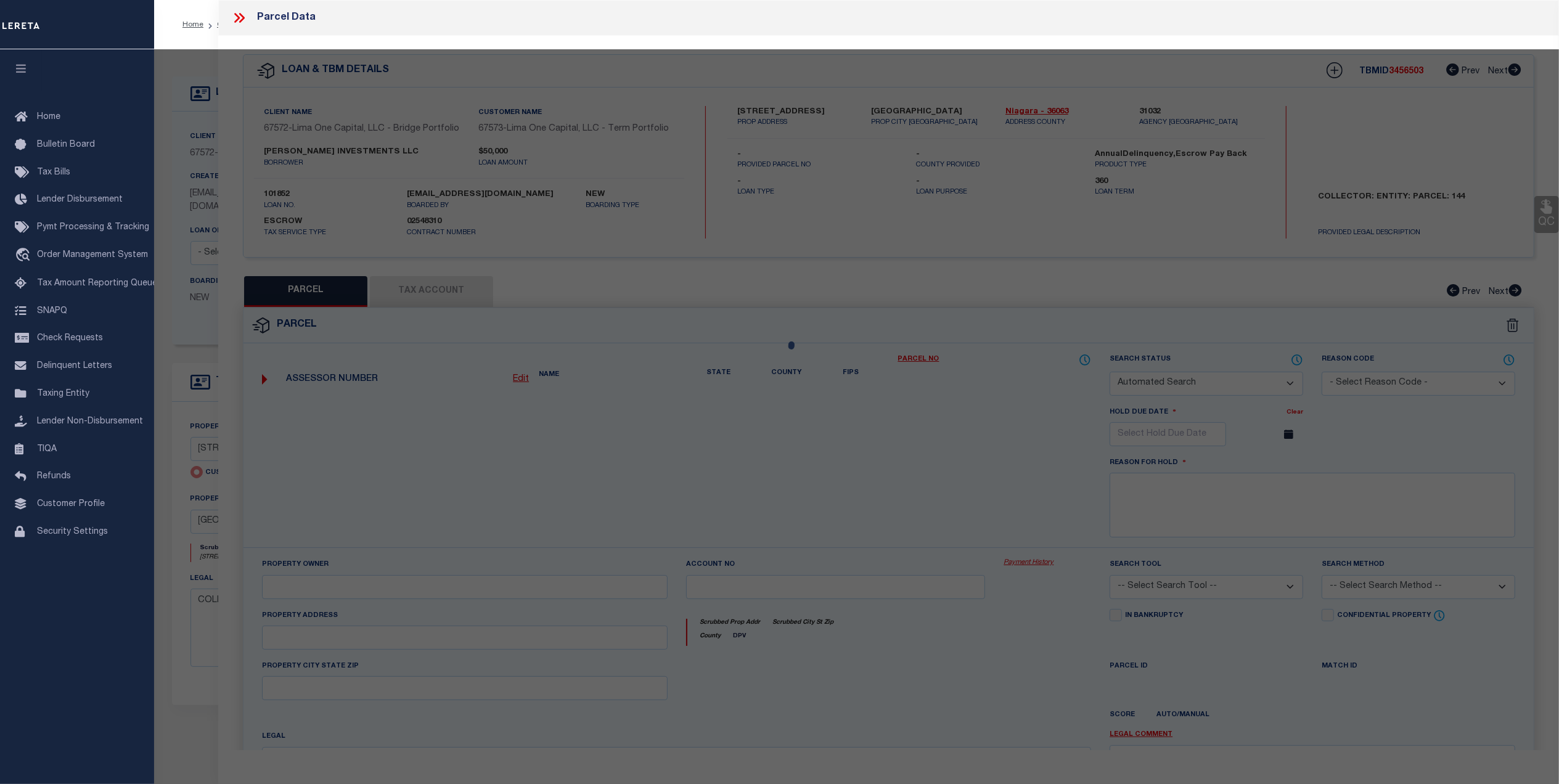
type input "[STREET_ADDRESS]"
checkbox input "false"
type input "[GEOGRAPHIC_DATA]"
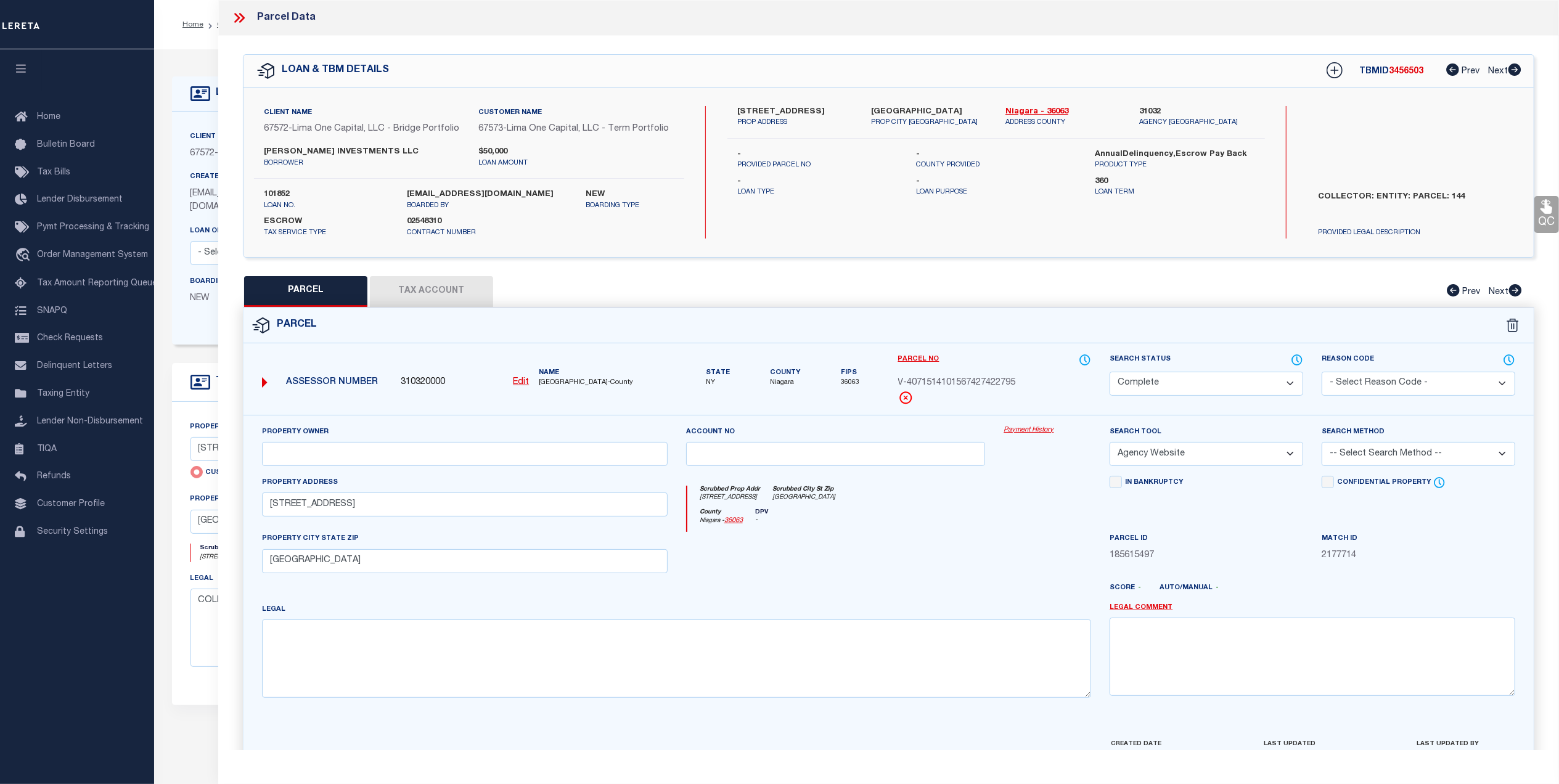
click at [1034, 430] on link "Payment History" at bounding box center [1047, 430] width 88 height 10
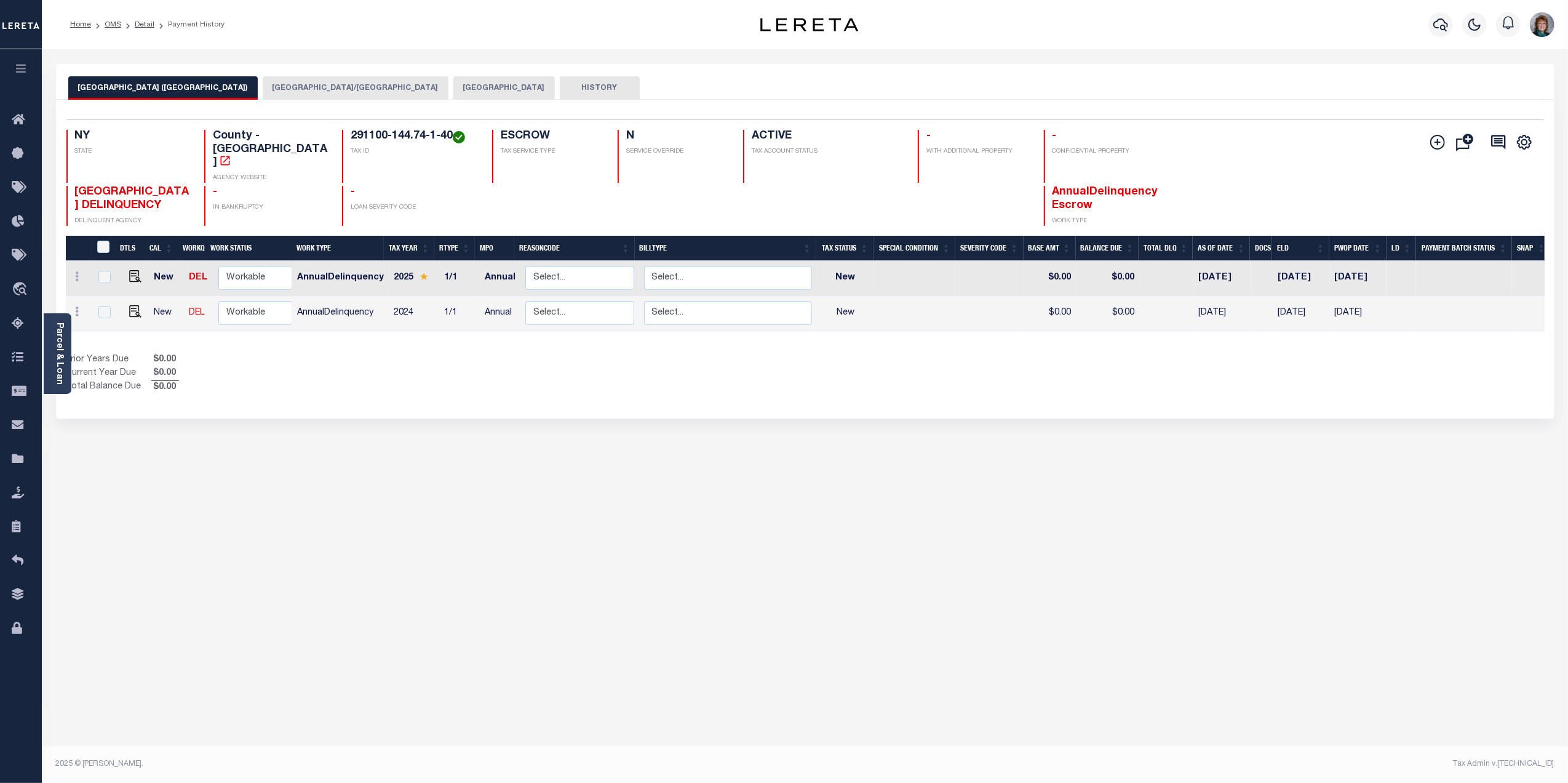
click at [332, 85] on button "[GEOGRAPHIC_DATA]/[GEOGRAPHIC_DATA]" at bounding box center [355, 88] width 186 height 23
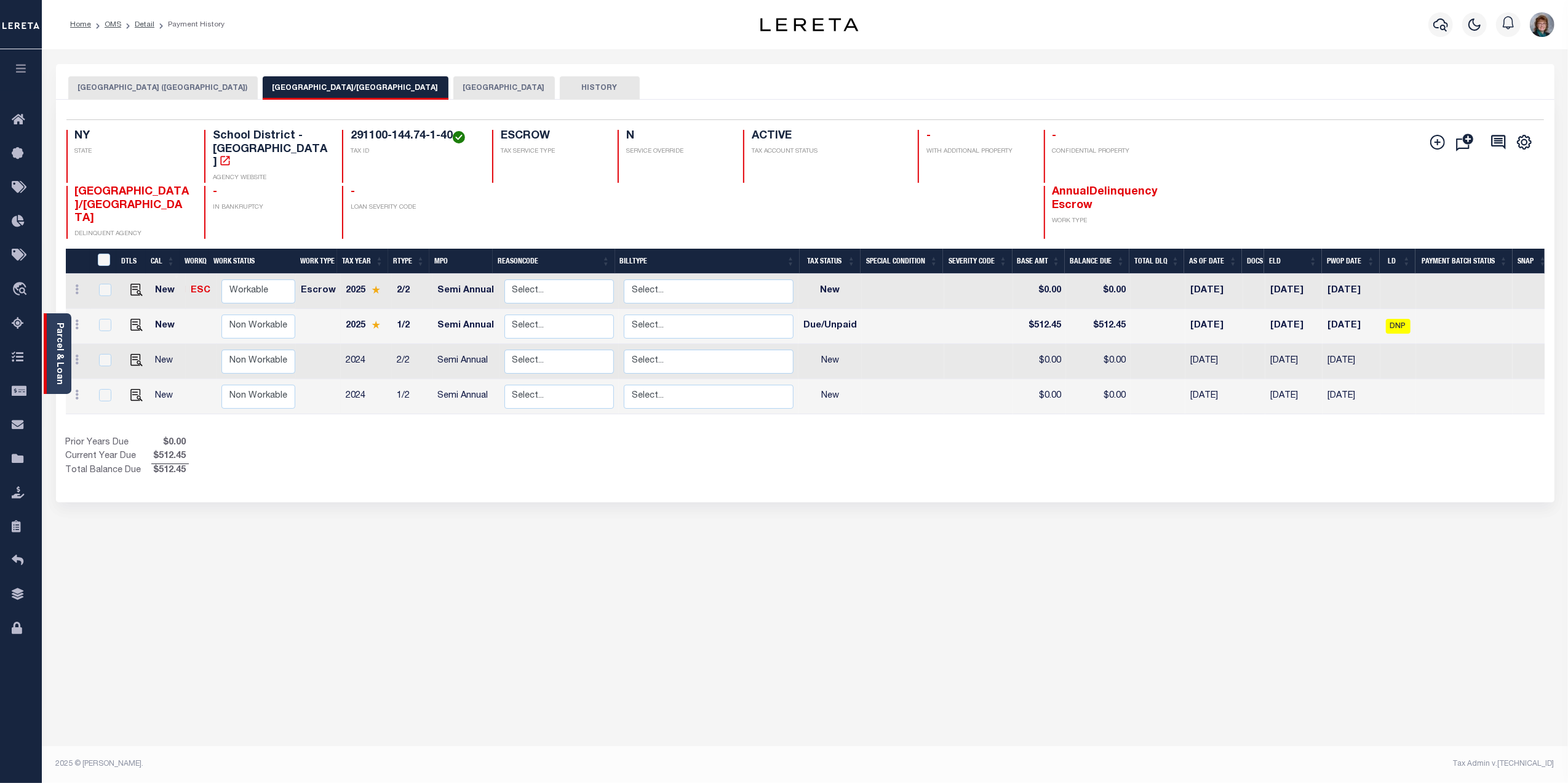
click at [61, 340] on link "Parcel & Loan" at bounding box center [59, 353] width 9 height 62
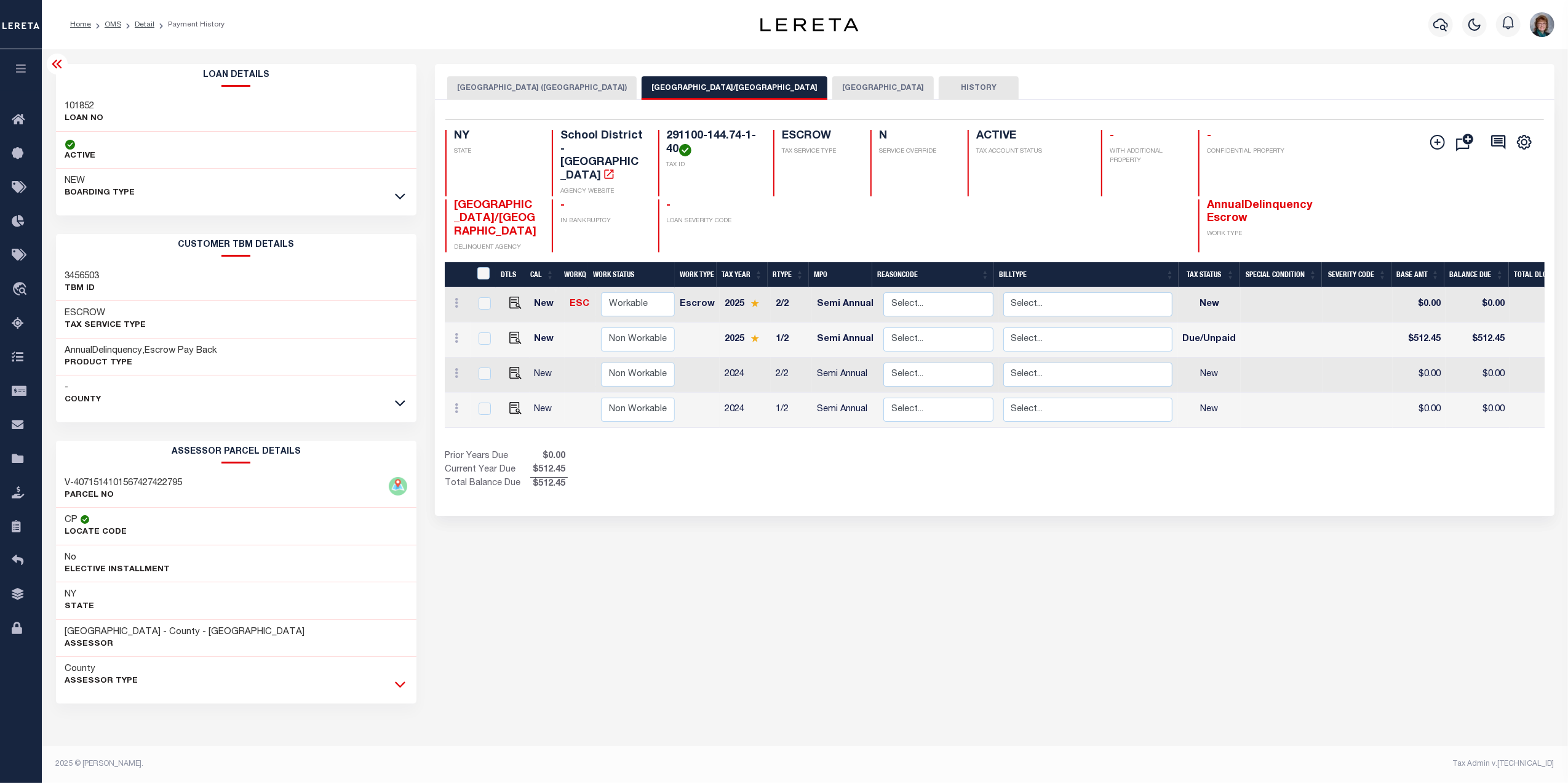
click at [399, 687] on icon at bounding box center [400, 684] width 10 height 13
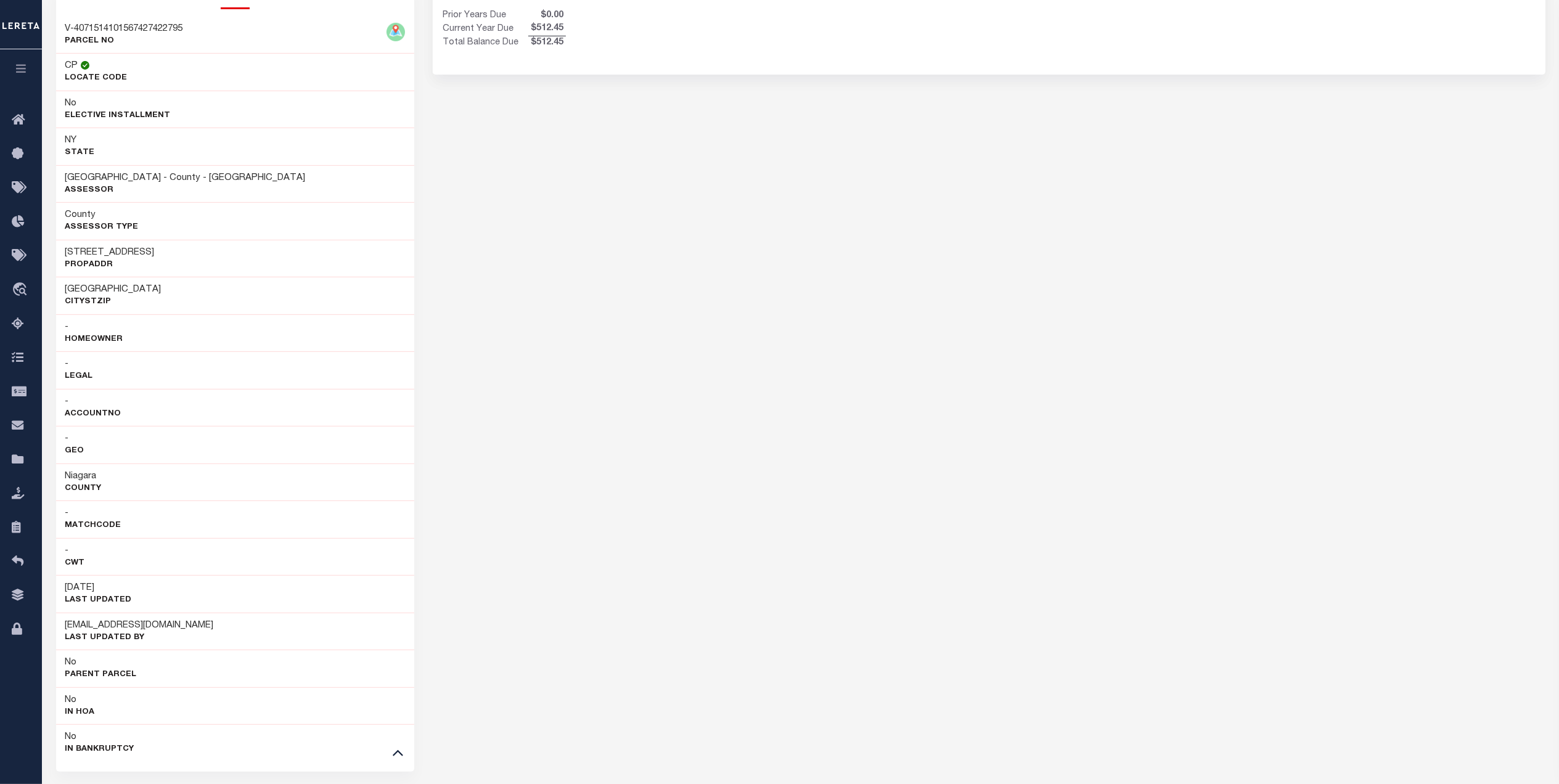
scroll to position [493, 0]
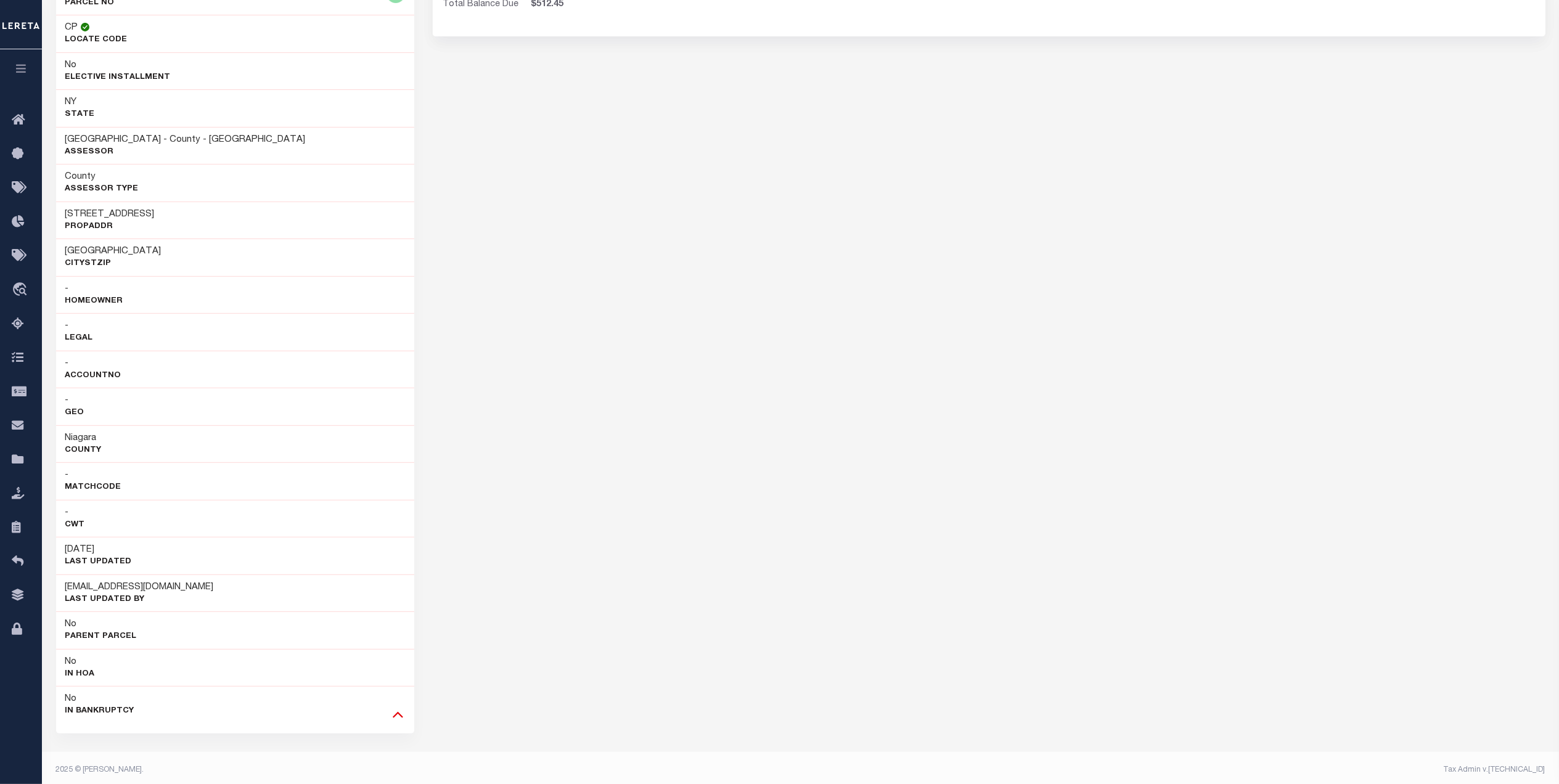
click at [398, 718] on icon at bounding box center [398, 715] width 10 height 6
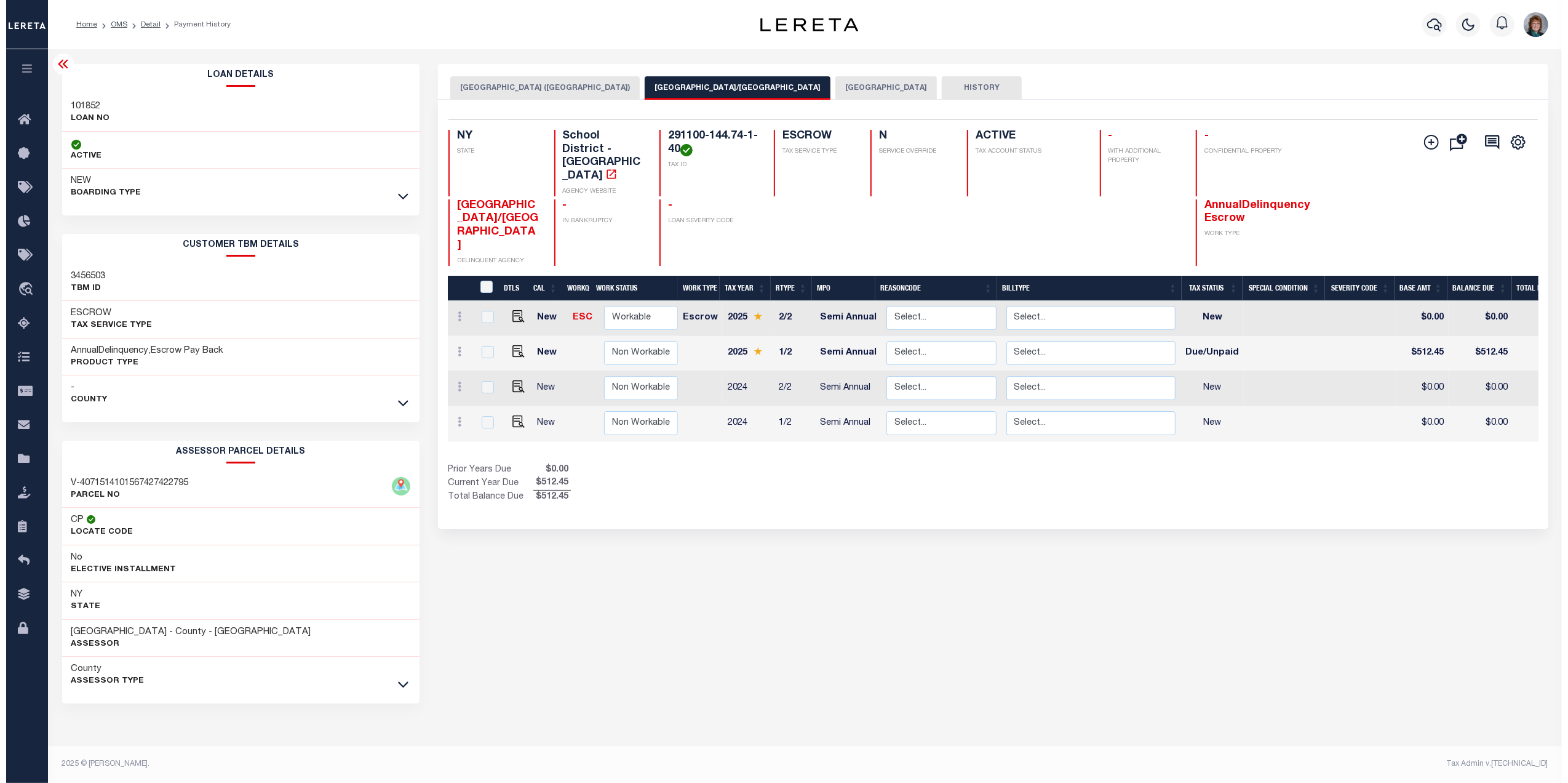
scroll to position [0, 0]
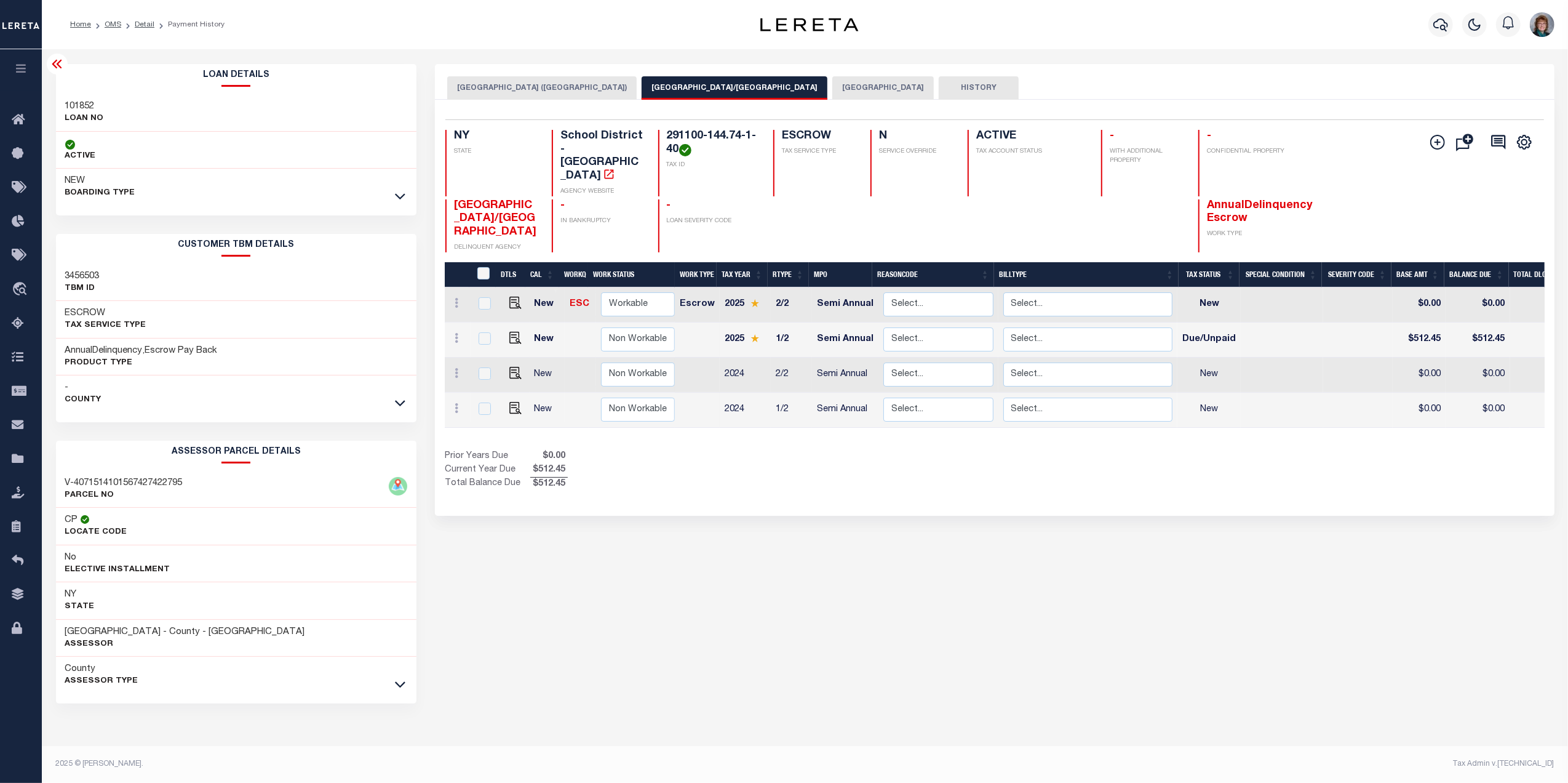
click at [55, 64] on icon at bounding box center [57, 64] width 15 height 15
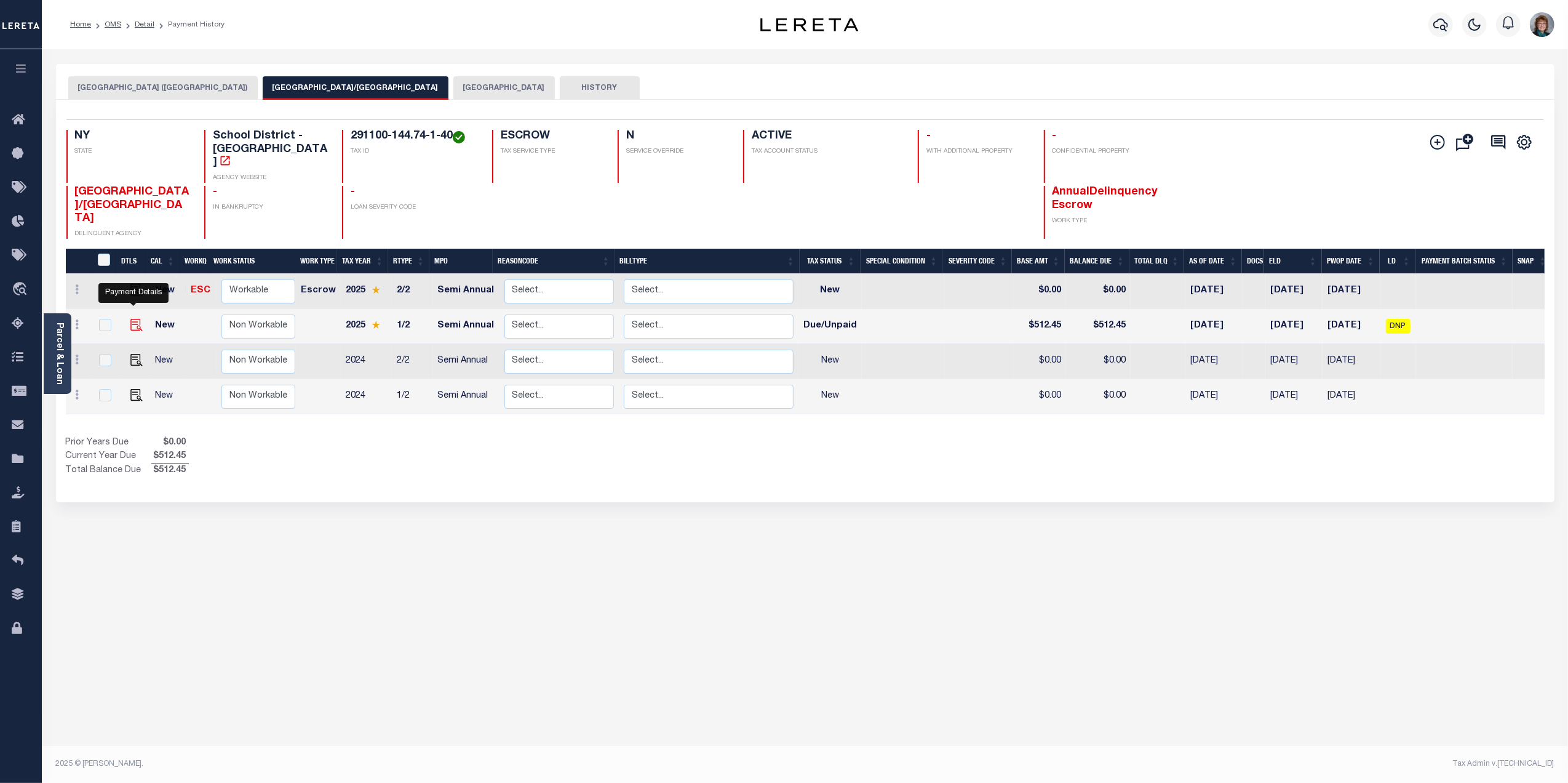
click at [133, 319] on img "" at bounding box center [136, 325] width 12 height 12
checkbox input "true"
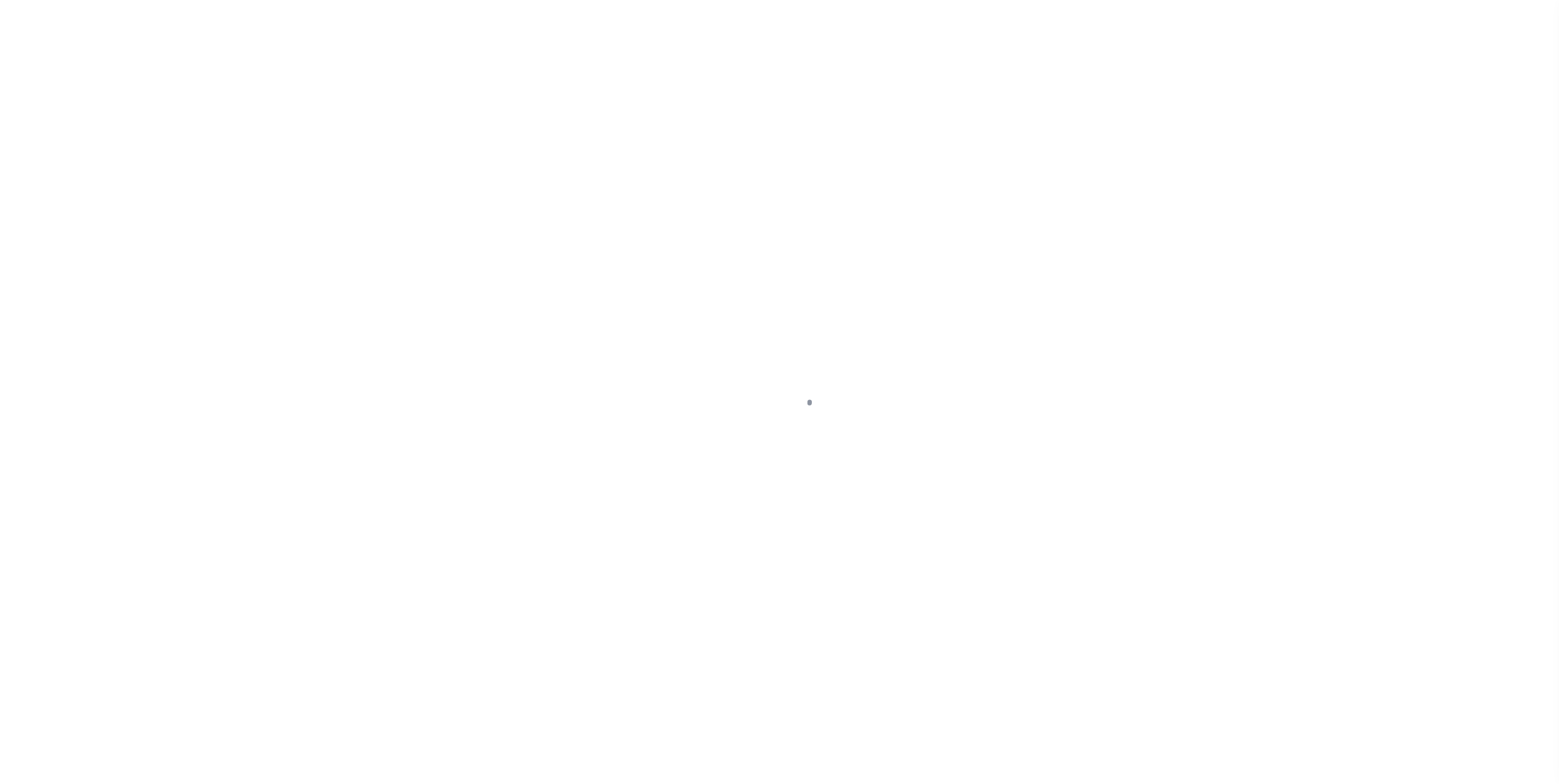
select select "DUE"
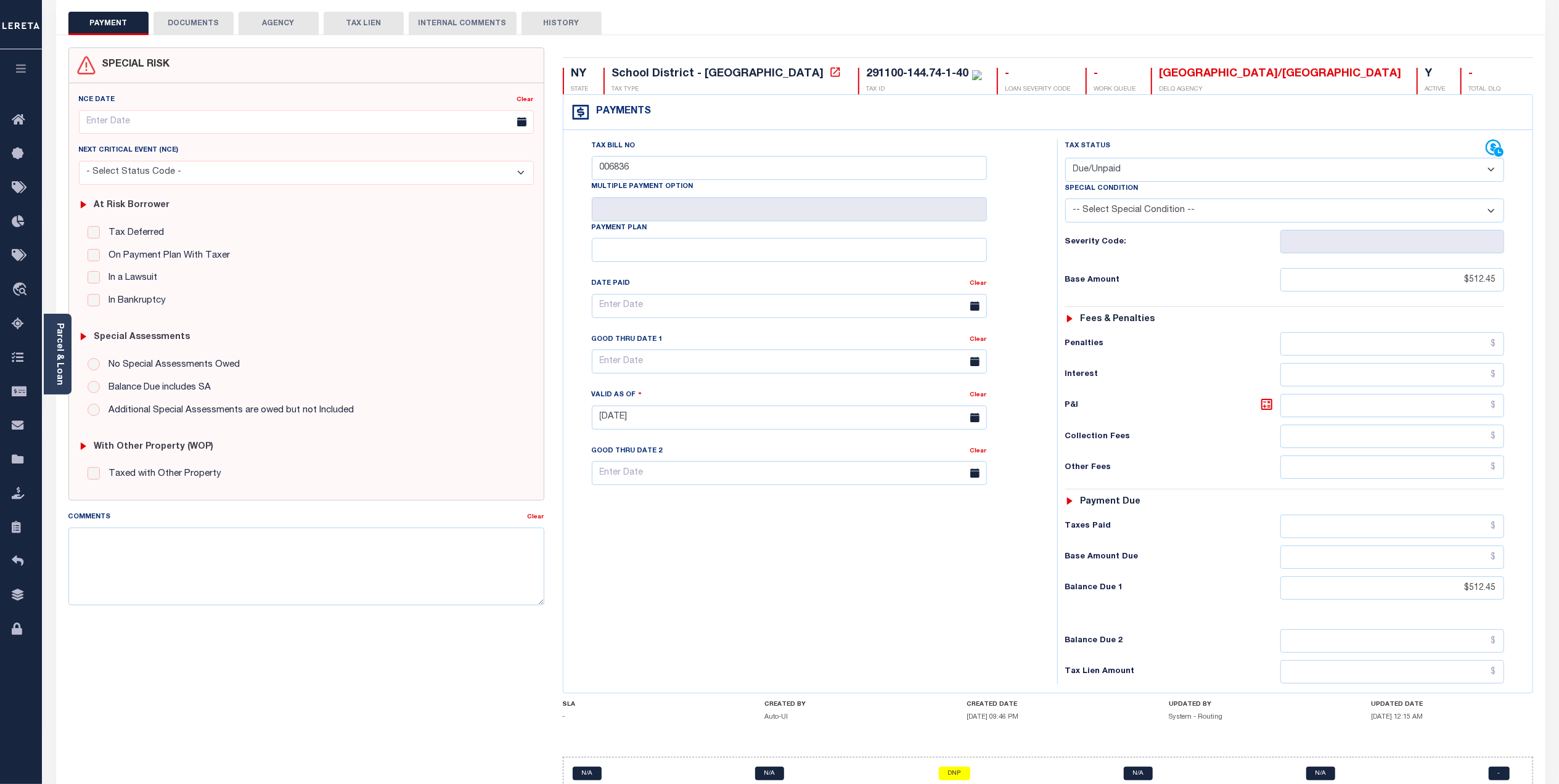
scroll to position [131, 0]
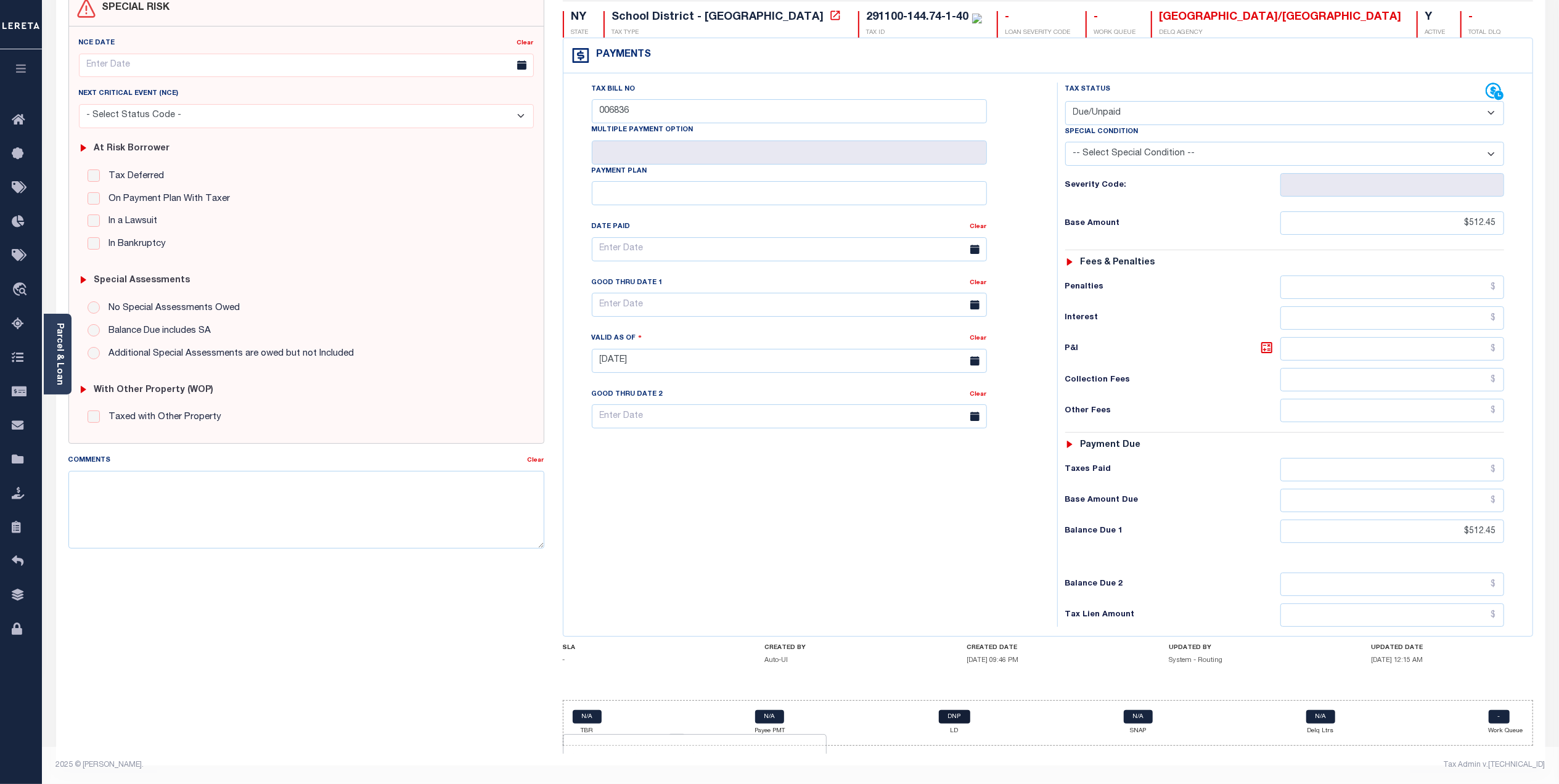
click at [955, 721] on link "DNP" at bounding box center [955, 717] width 31 height 14
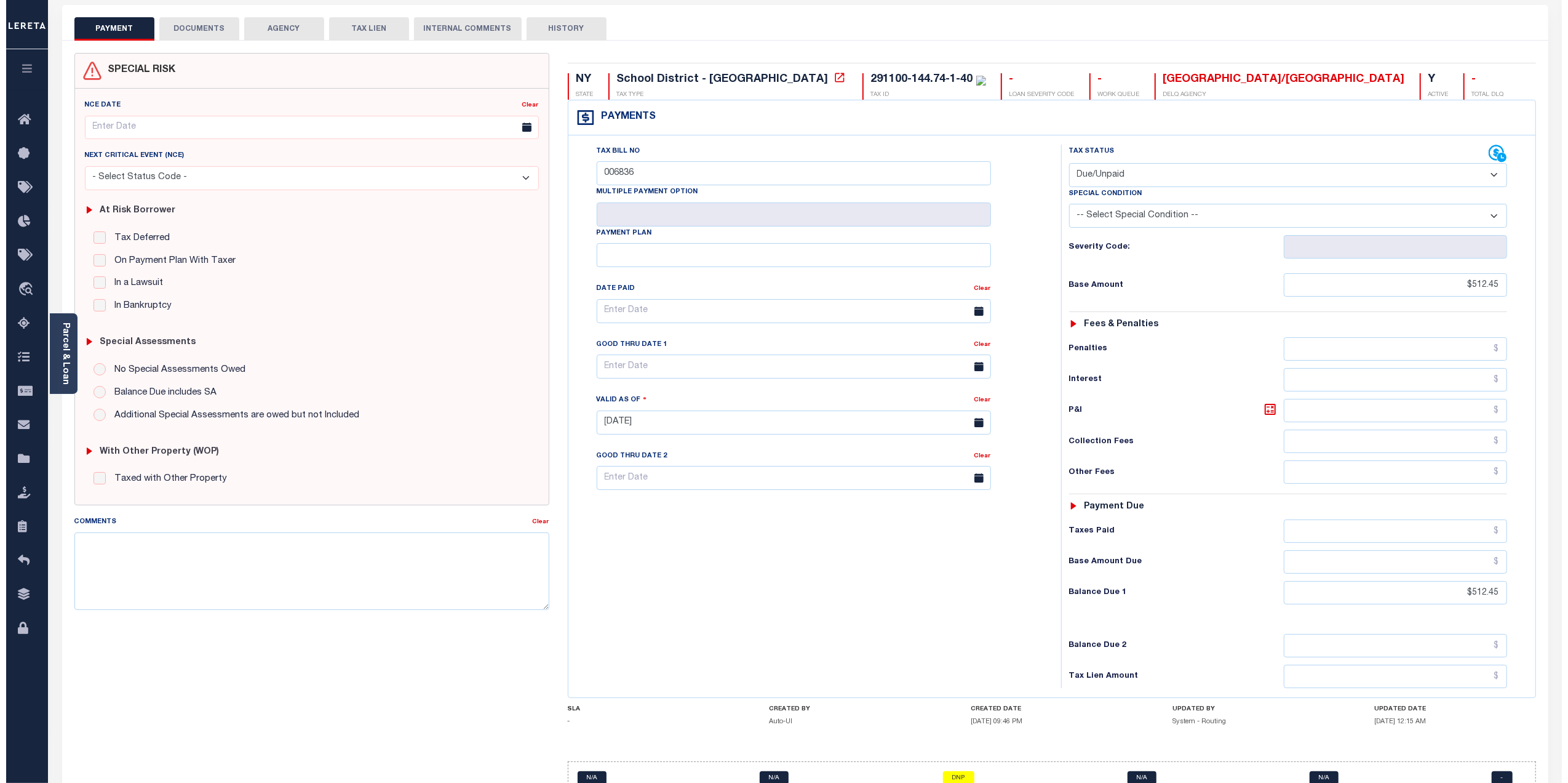
scroll to position [0, 0]
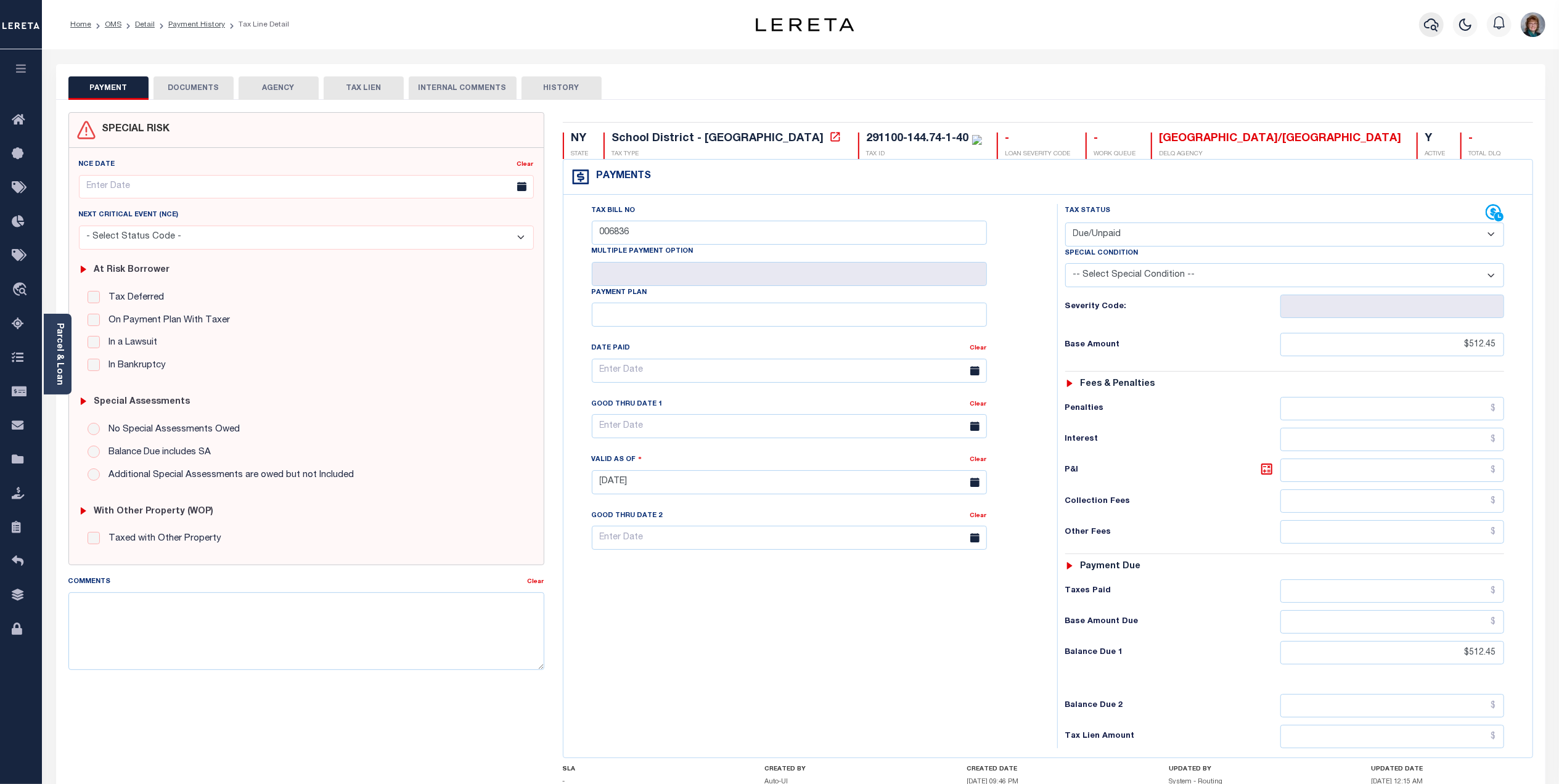
click at [1429, 20] on icon "button" at bounding box center [1431, 25] width 15 height 13
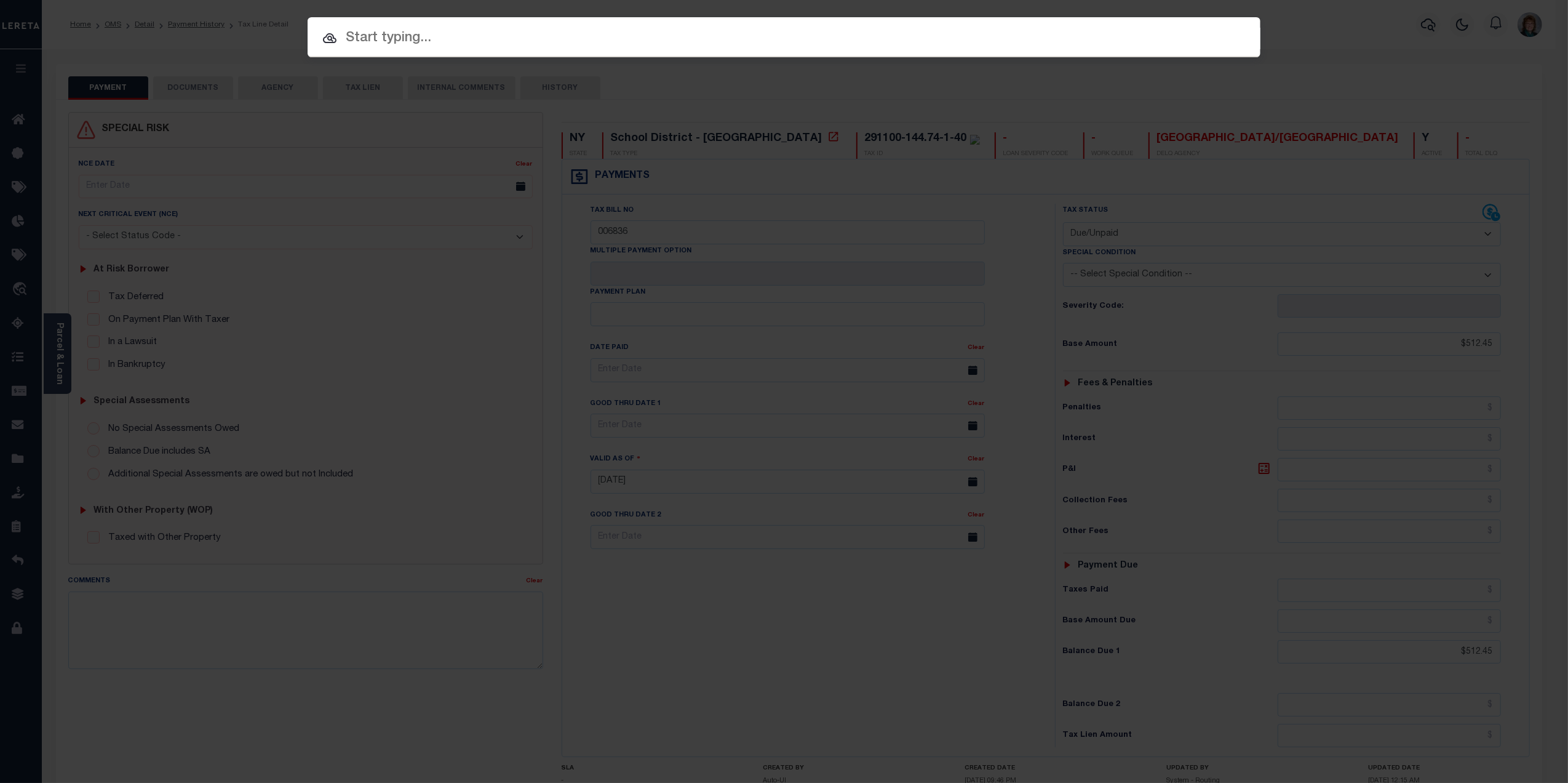
click at [850, 41] on input "text" at bounding box center [784, 39] width 952 height 22
paste input "101852"
type input "101852"
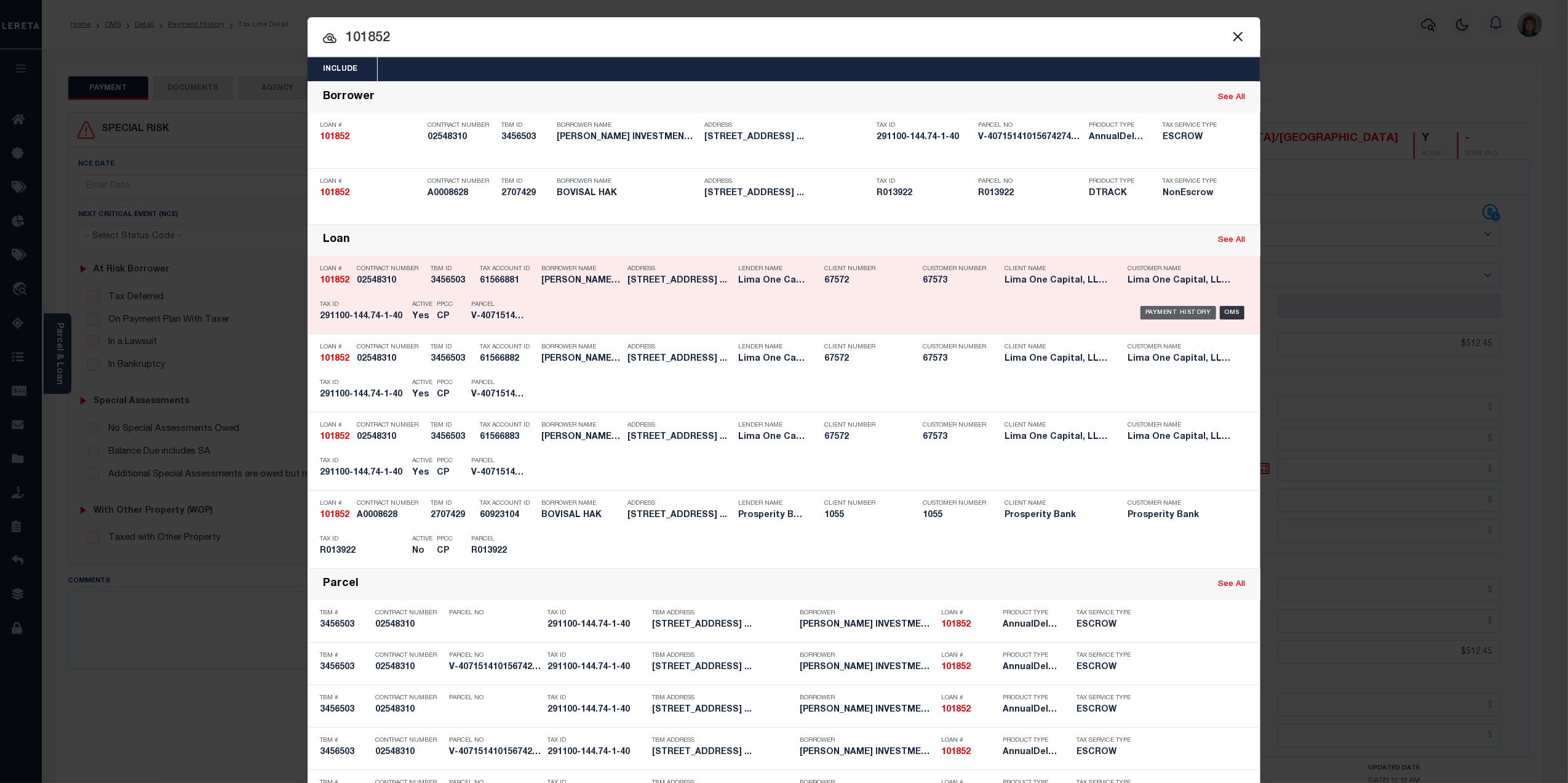
click at [1174, 311] on div "Payment History" at bounding box center [1179, 312] width 76 height 14
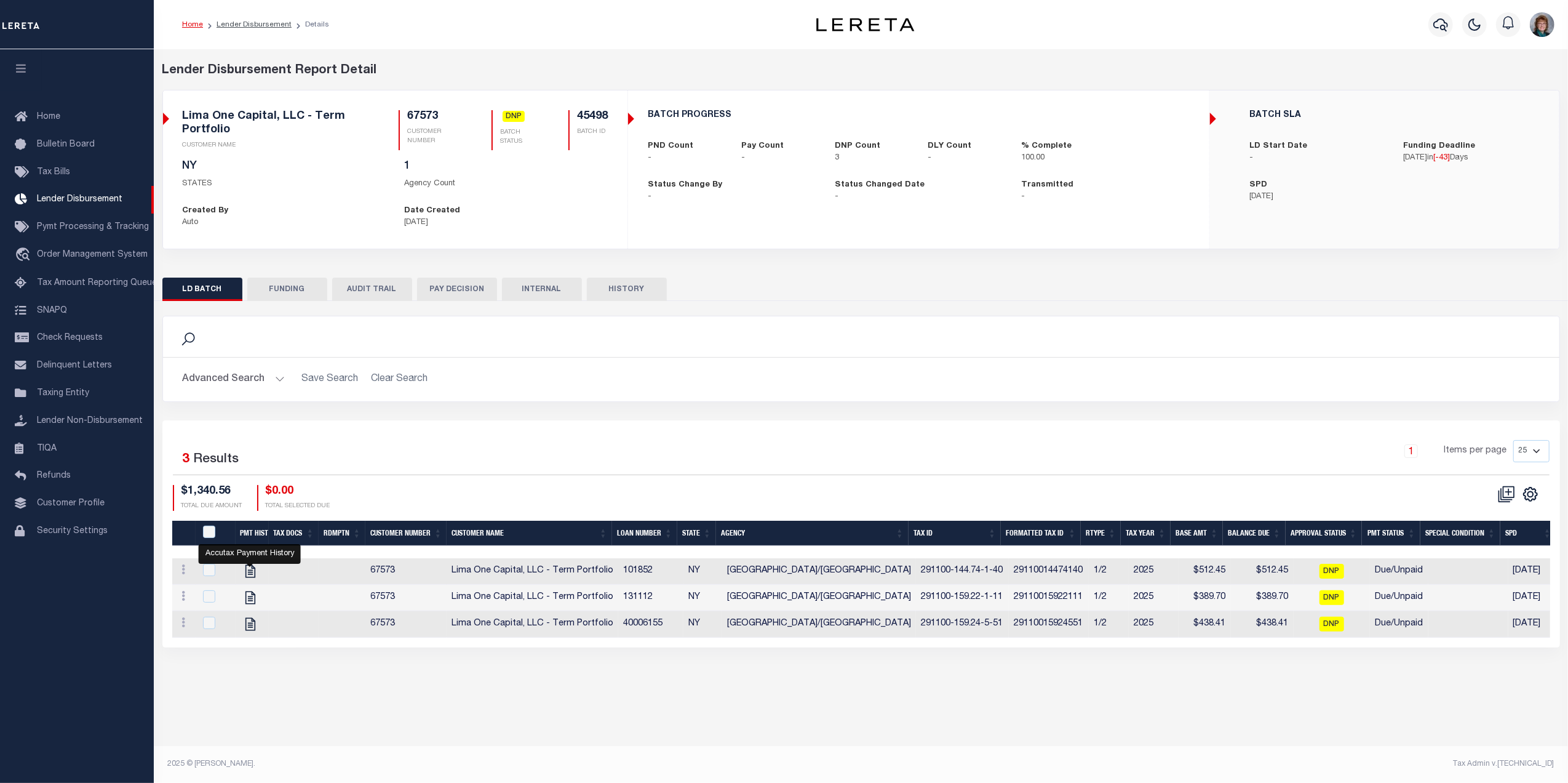
click at [249, 574] on icon "" at bounding box center [250, 571] width 16 height 16
checkbox input "true"
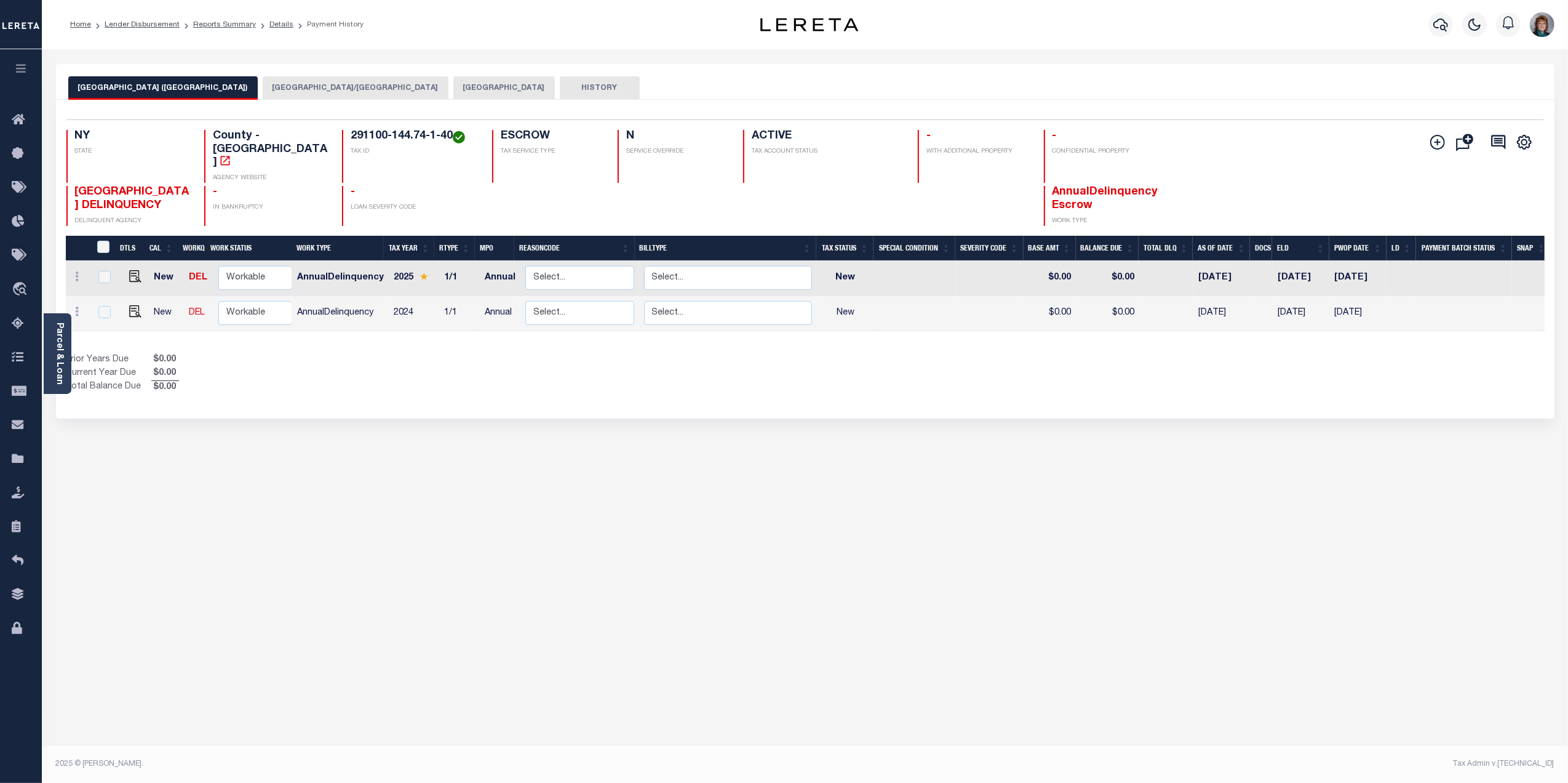
click at [375, 88] on button "[GEOGRAPHIC_DATA]/[GEOGRAPHIC_DATA]" at bounding box center [355, 88] width 186 height 23
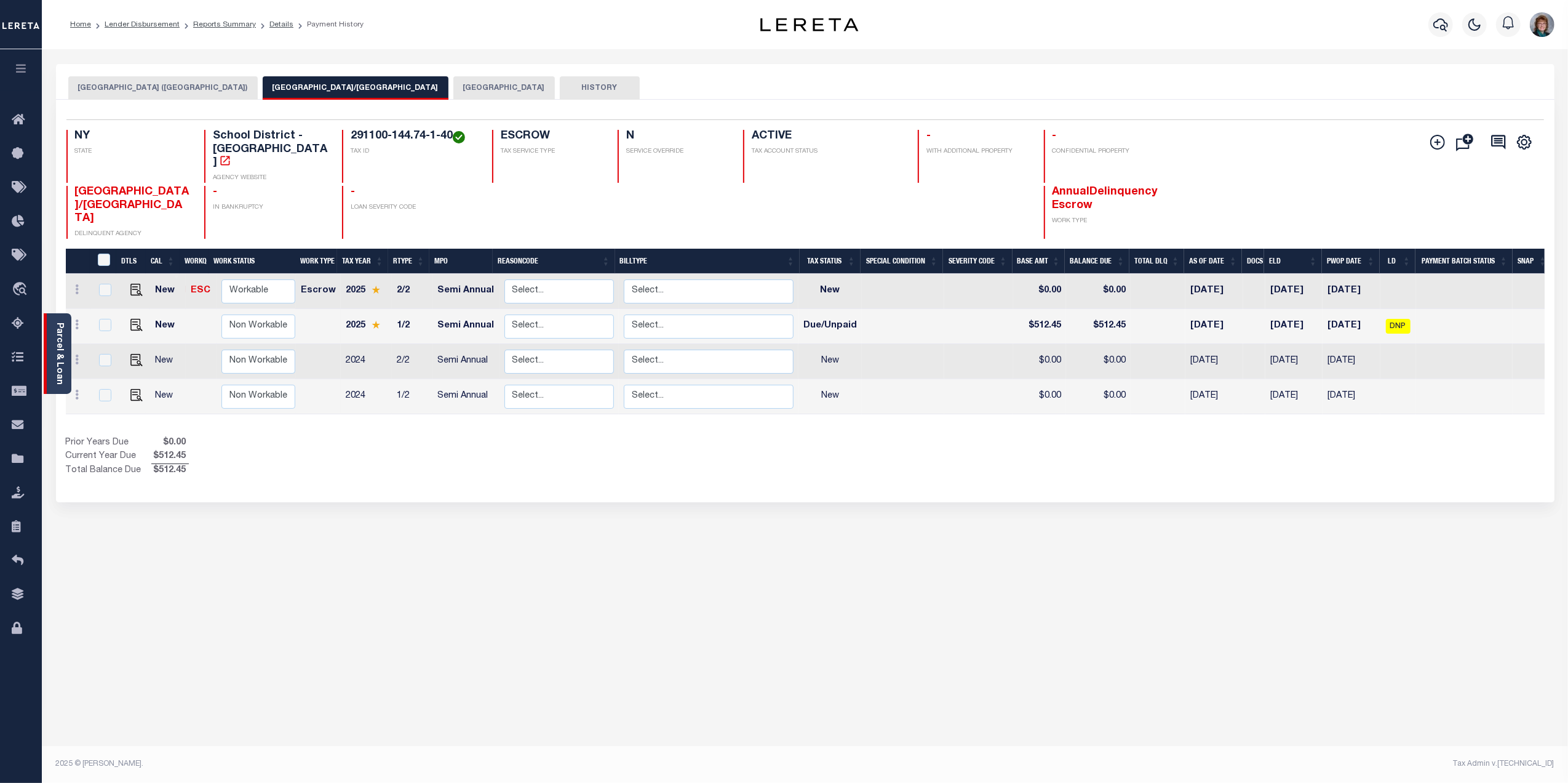
click at [67, 353] on div "Parcel & Loan" at bounding box center [58, 353] width 28 height 80
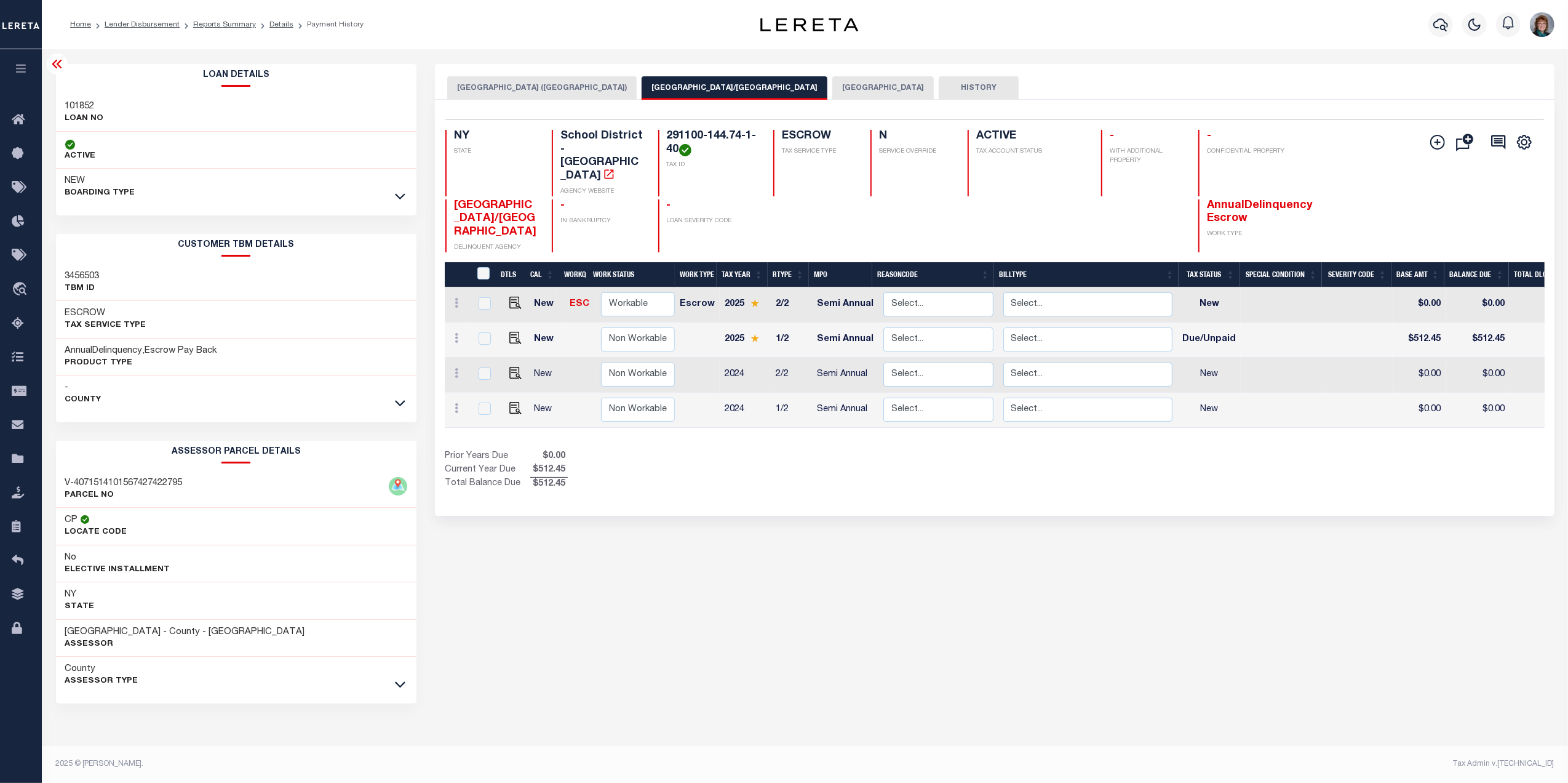
click at [393, 402] on link at bounding box center [400, 403] width 14 height 9
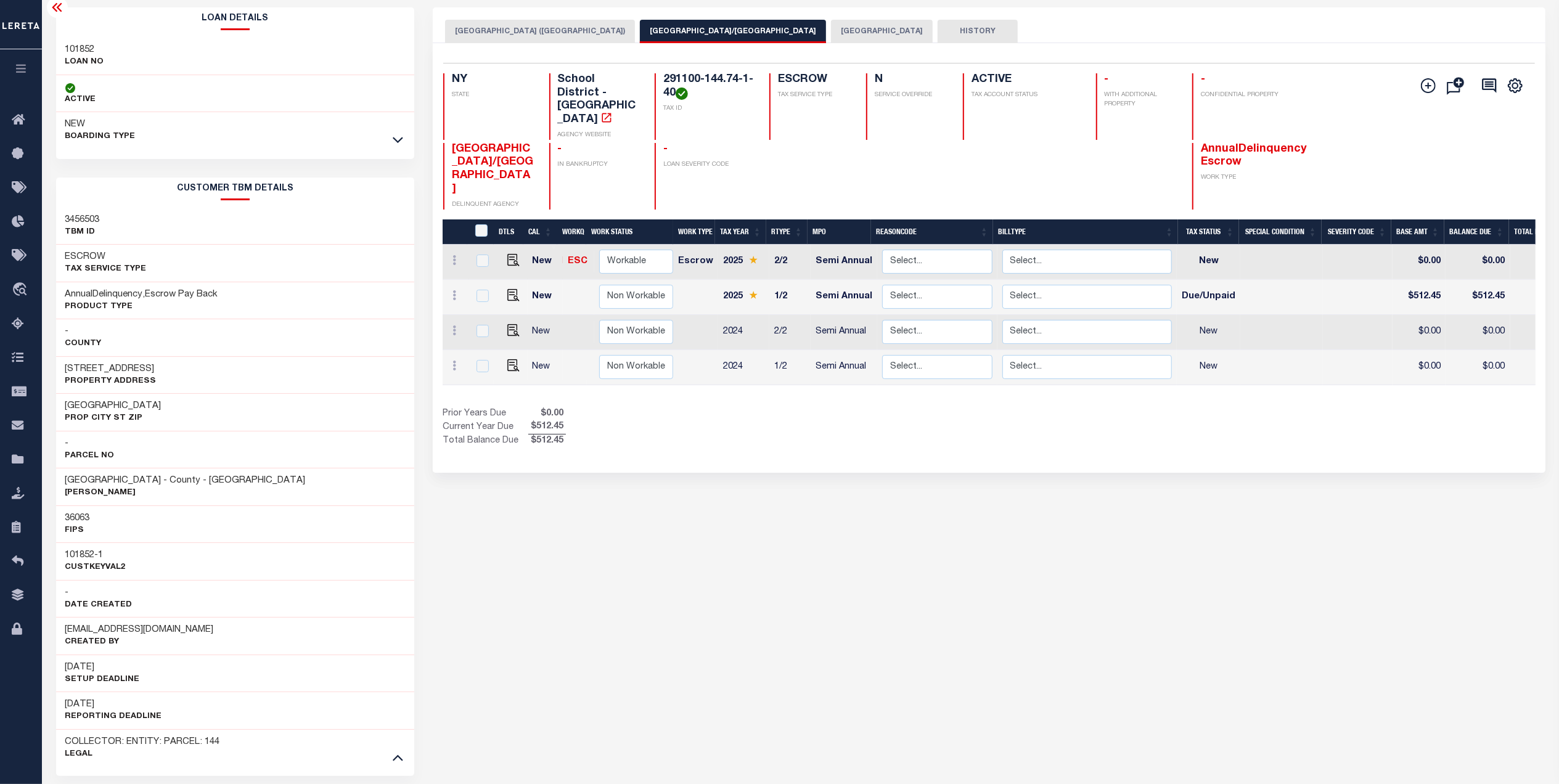
scroll to position [82, 0]
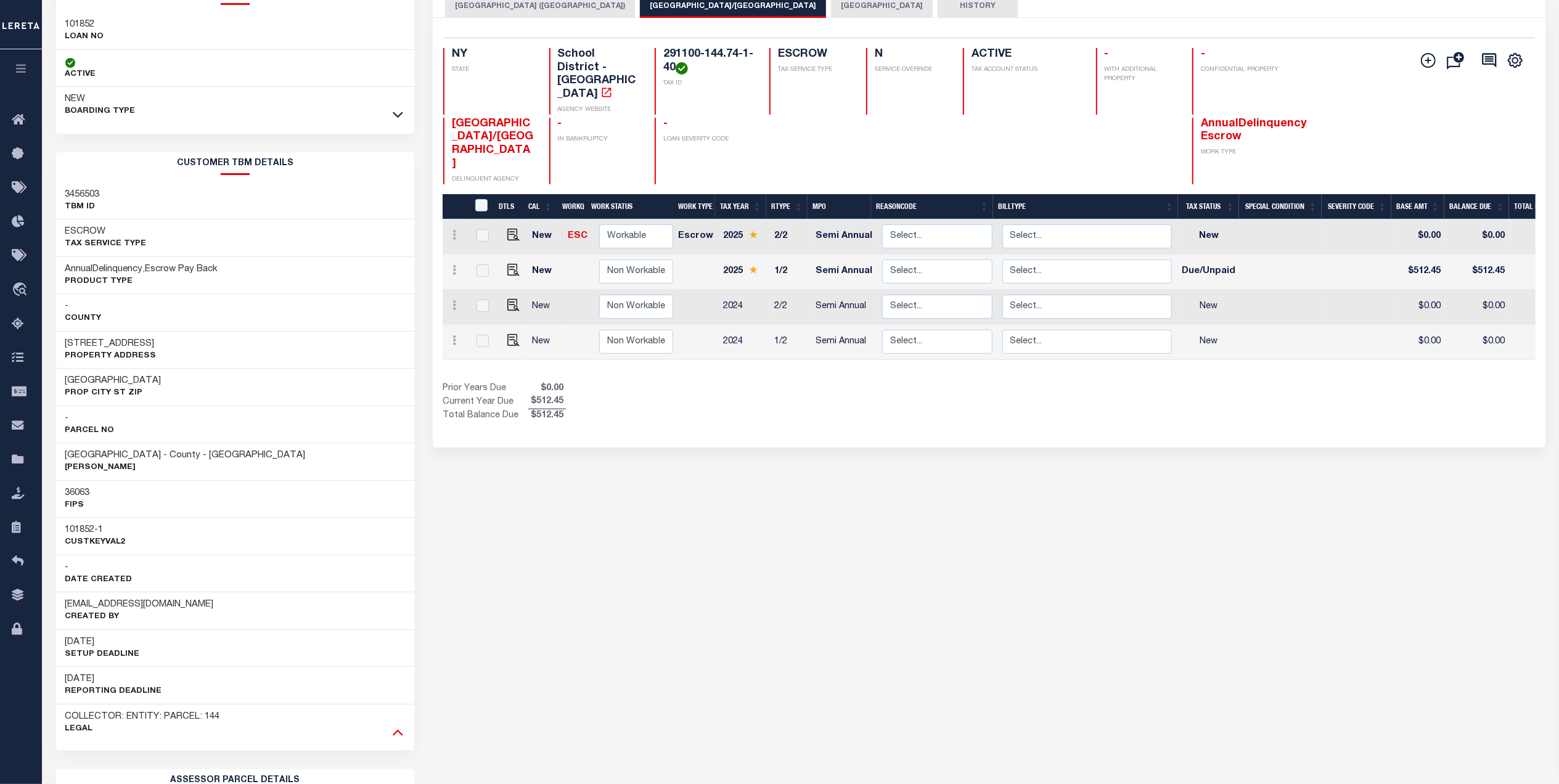
click at [397, 733] on icon at bounding box center [398, 732] width 10 height 13
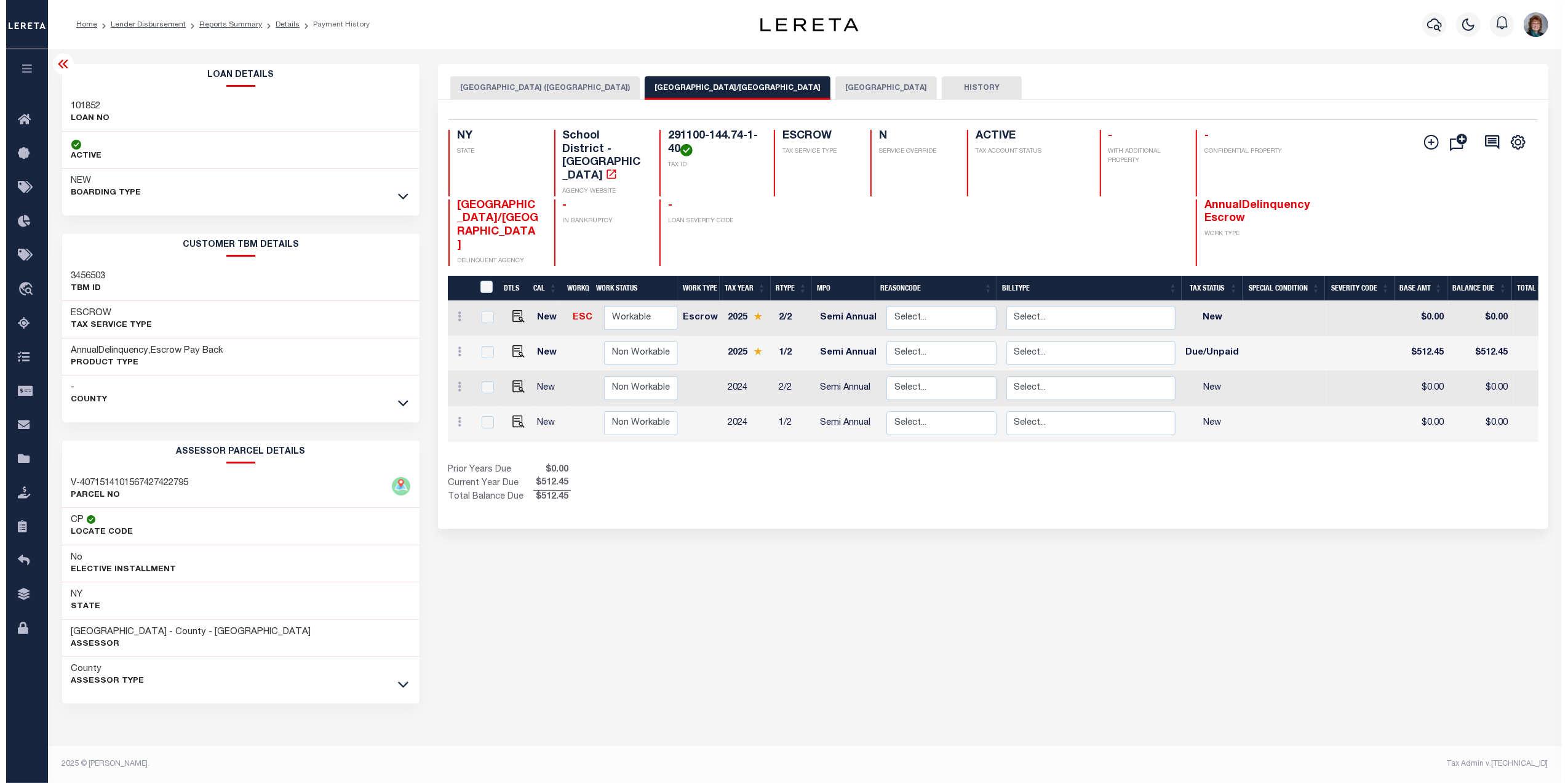
scroll to position [0, 0]
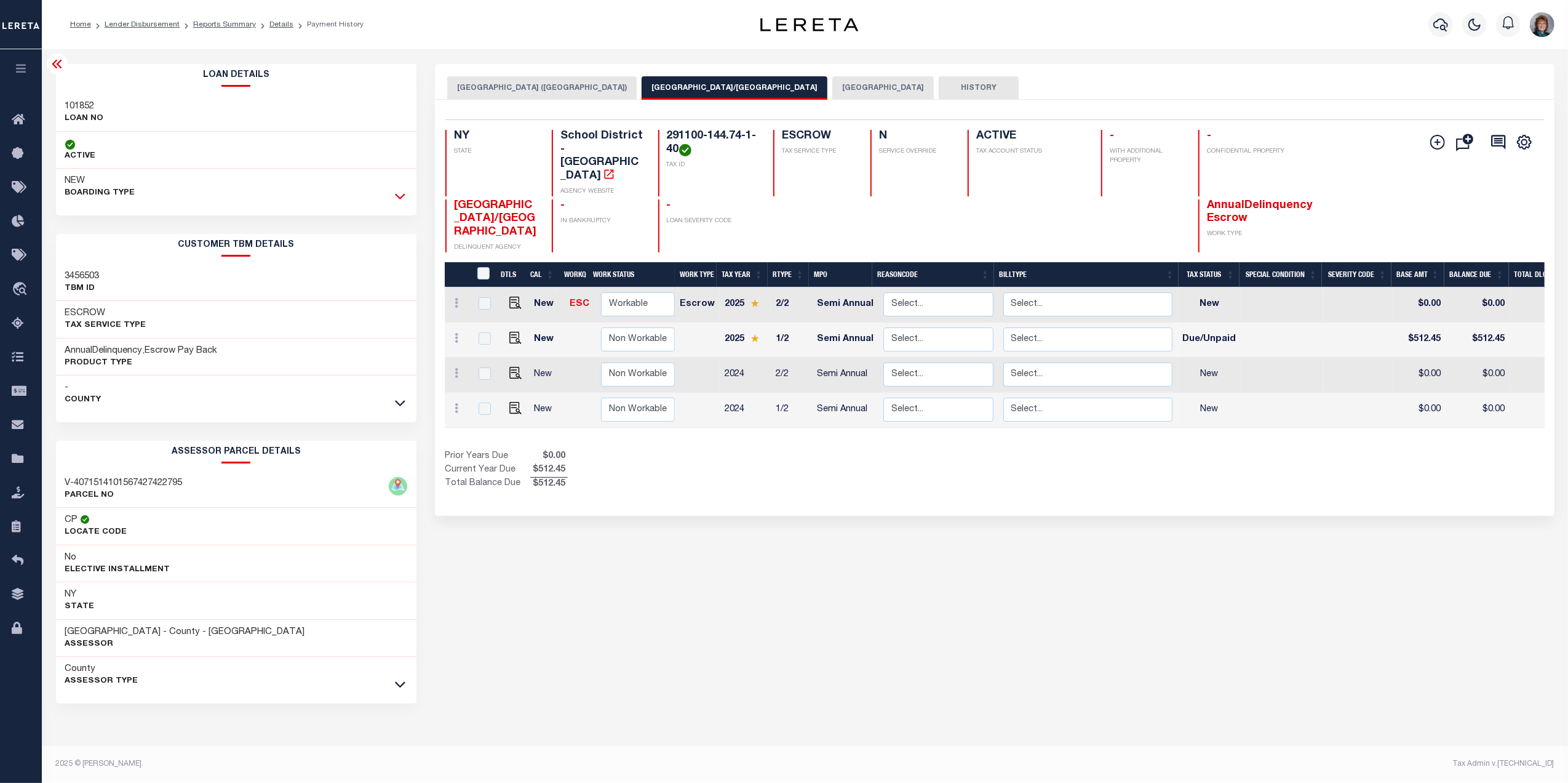
click at [395, 200] on icon at bounding box center [400, 196] width 10 height 13
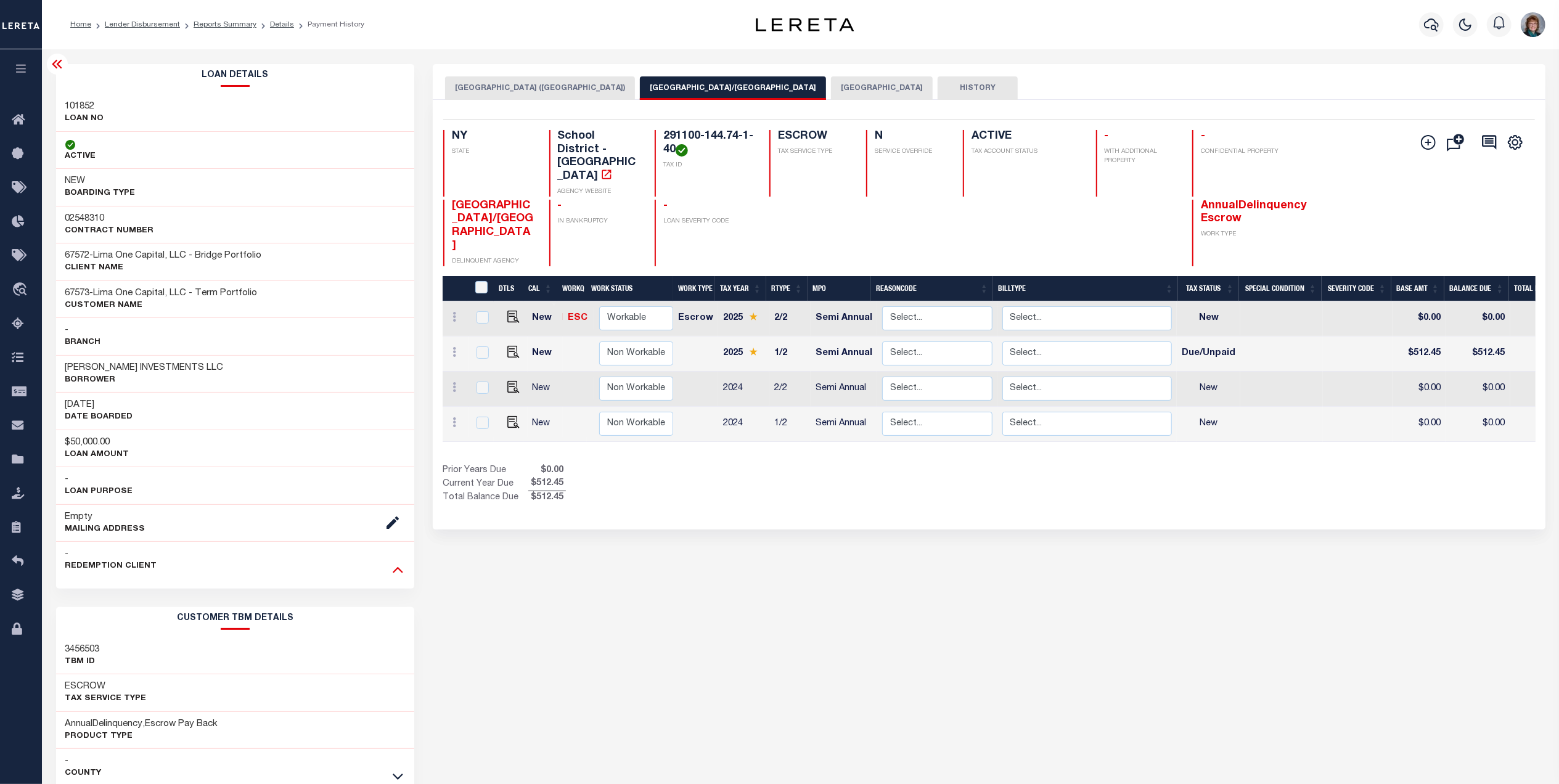
click at [398, 573] on icon at bounding box center [398, 570] width 10 height 6
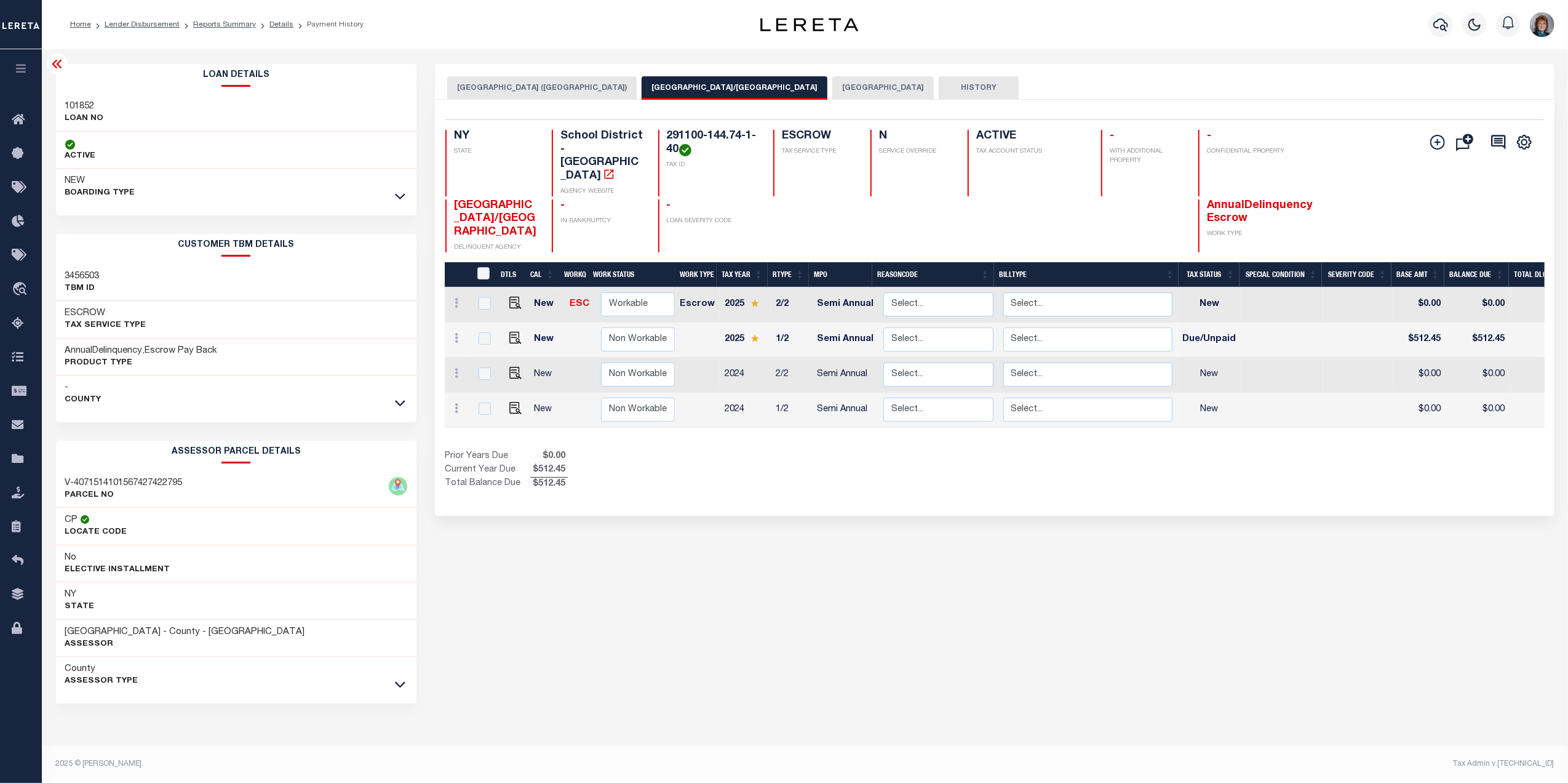
click at [55, 67] on icon at bounding box center [56, 64] width 9 height 9
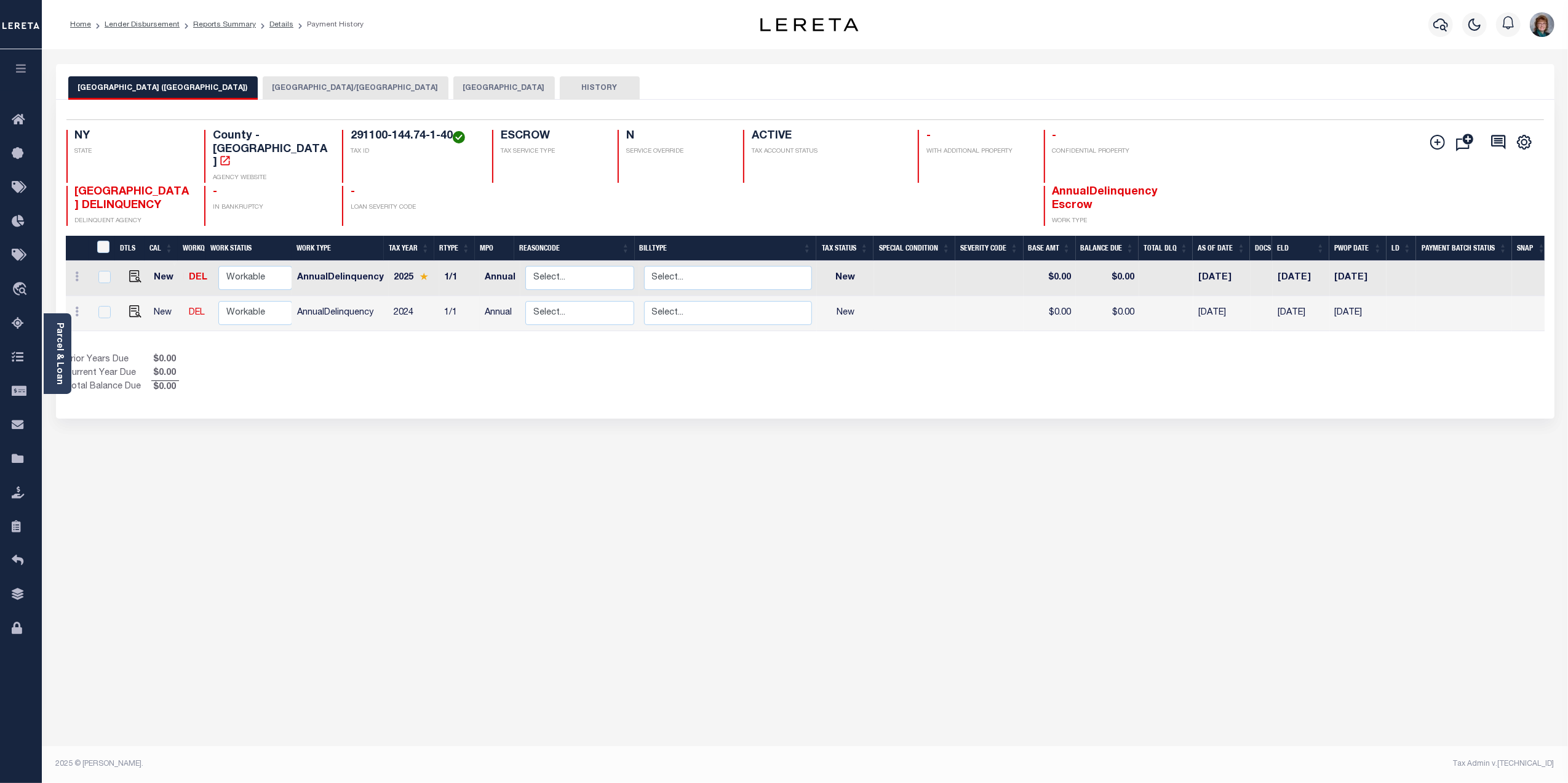
click at [356, 85] on button "[GEOGRAPHIC_DATA]/[GEOGRAPHIC_DATA]" at bounding box center [355, 88] width 186 height 23
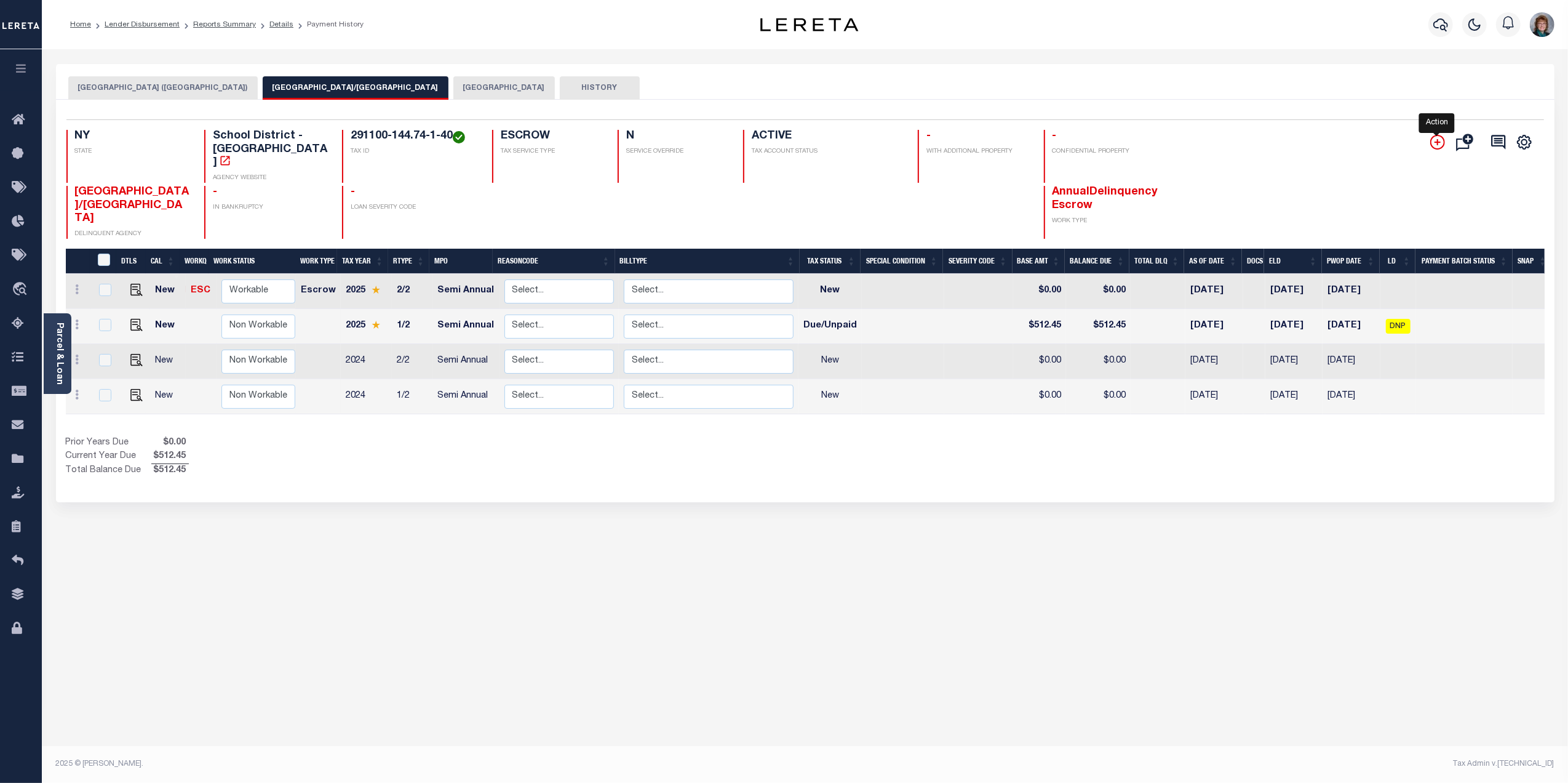
click at [1438, 141] on icon "" at bounding box center [1437, 142] width 15 height 15
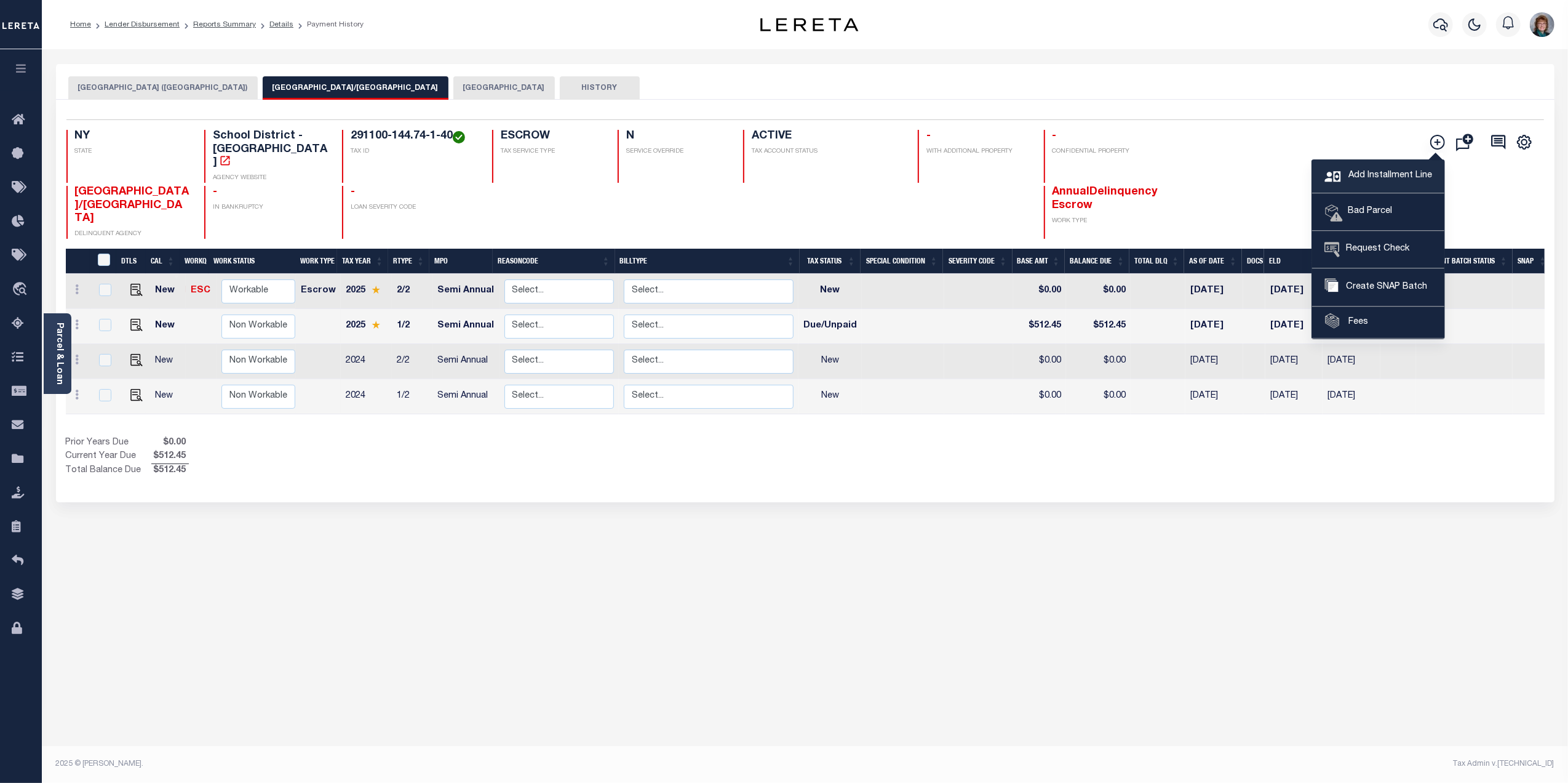
click at [1379, 171] on span "Add Installment Line" at bounding box center [1389, 176] width 87 height 14
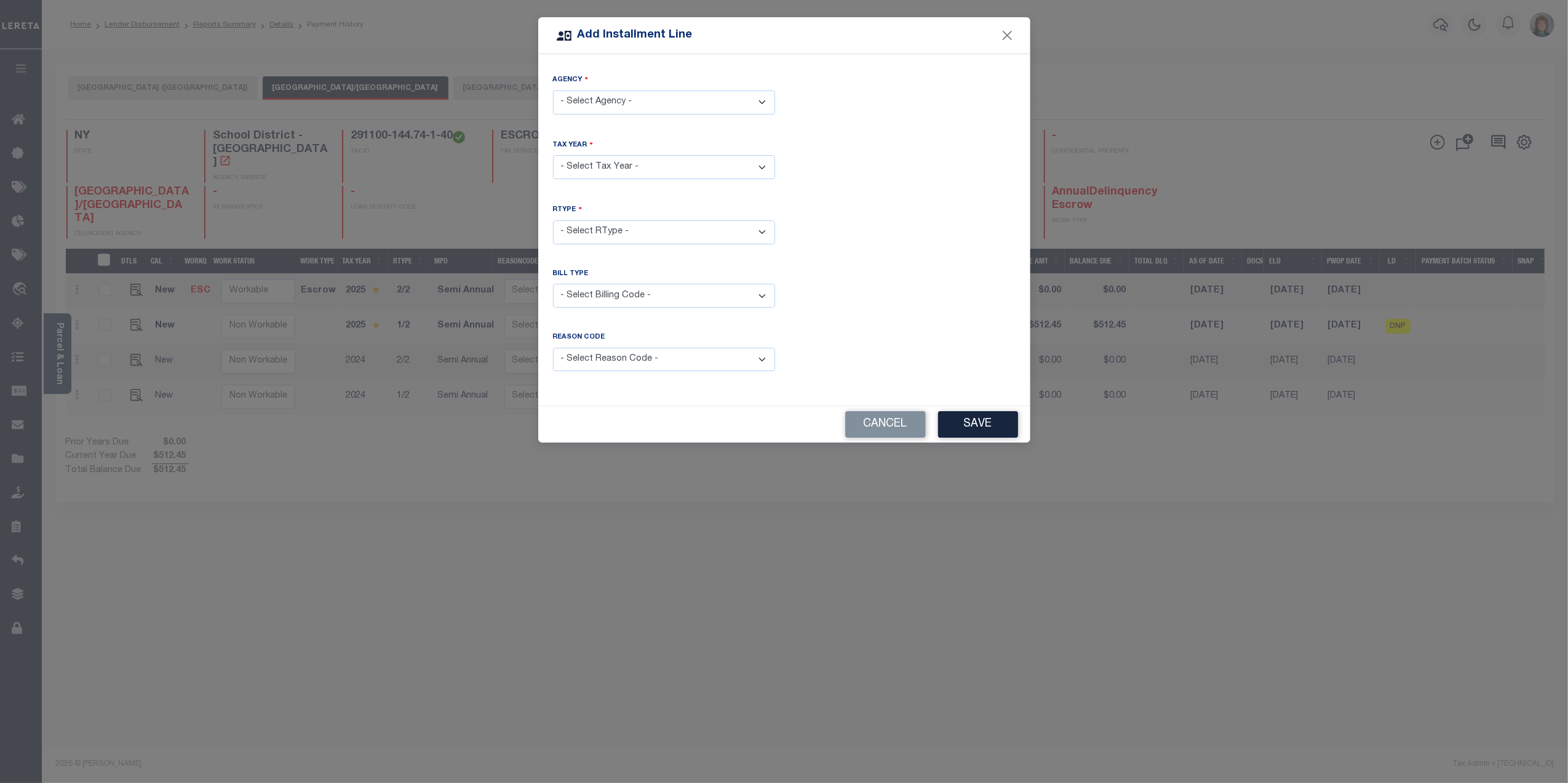
click at [637, 111] on select "- Select Agency - NIAGARA FALLS CITY - City NIAGARA FALLS CITY (NIAGARA COUNTY)…" at bounding box center [664, 102] width 222 height 24
select select "3606316000"
click at [553, 90] on select "- Select Agency - NIAGARA FALLS CITY - City NIAGARA FALLS CITY (NIAGARA COUNTY)…" at bounding box center [664, 102] width 222 height 24
click at [627, 169] on select "- Select Year - 2005 2006 2007 2008 2009 2010 2011 2012 2013 2014 2015 2016 201…" at bounding box center [664, 167] width 222 height 24
select select "2025"
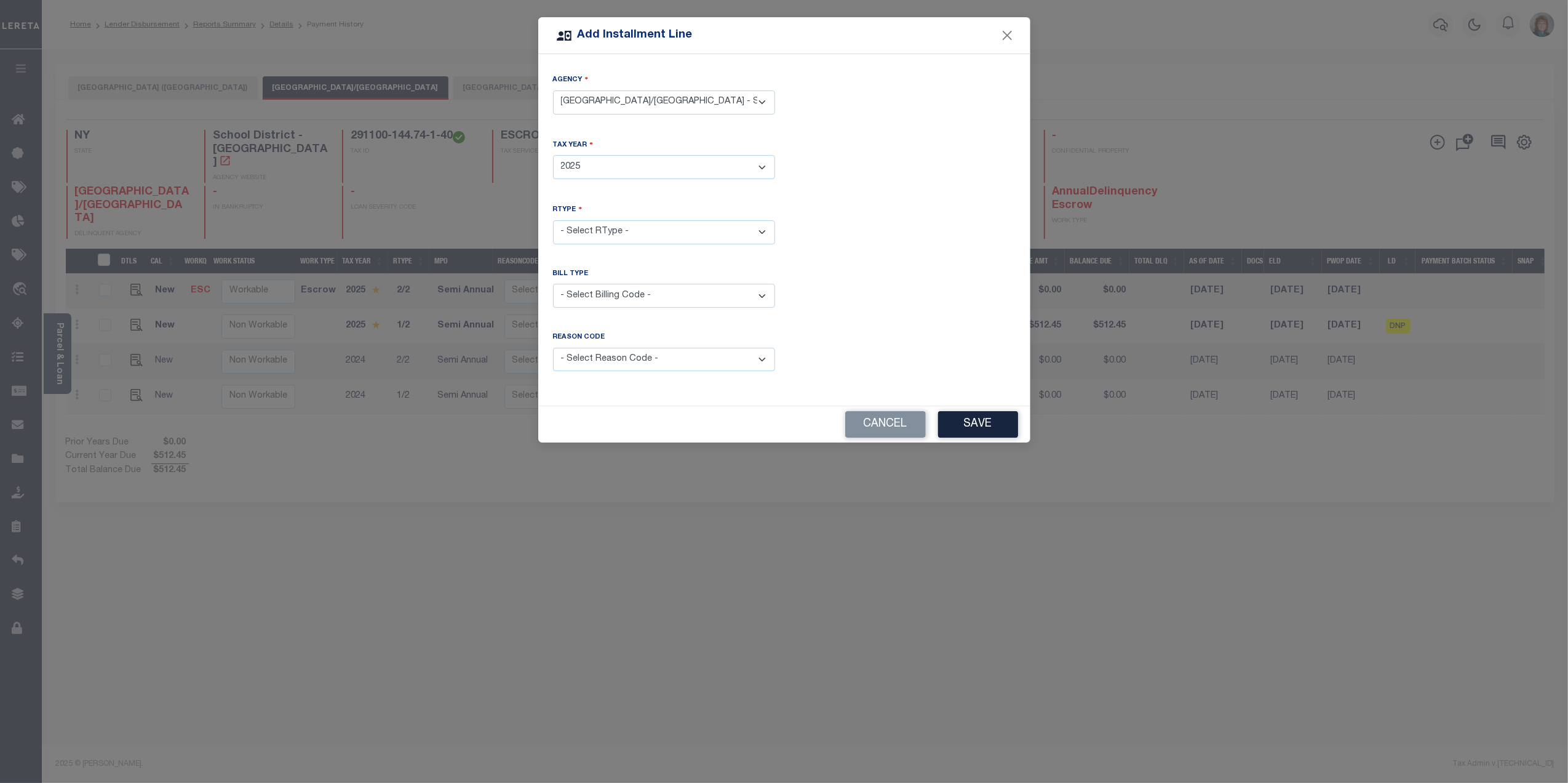
click at [553, 155] on select "- Select Year - 2005 2006 2007 2008 2009 2010 2011 2012 2013 2014 2015 2016 201…" at bounding box center [664, 167] width 222 height 24
click at [638, 235] on select "- Select RType - 1/2 2/2" at bounding box center [664, 232] width 222 height 24
select select "0"
click at [553, 220] on select "- Select RType - 1/2 2/2" at bounding box center [664, 232] width 222 height 24
click at [648, 294] on select "- Select Billing Code - Regular Delinquent Supplemental Corrected/Adjusted Bill…" at bounding box center [664, 296] width 222 height 24
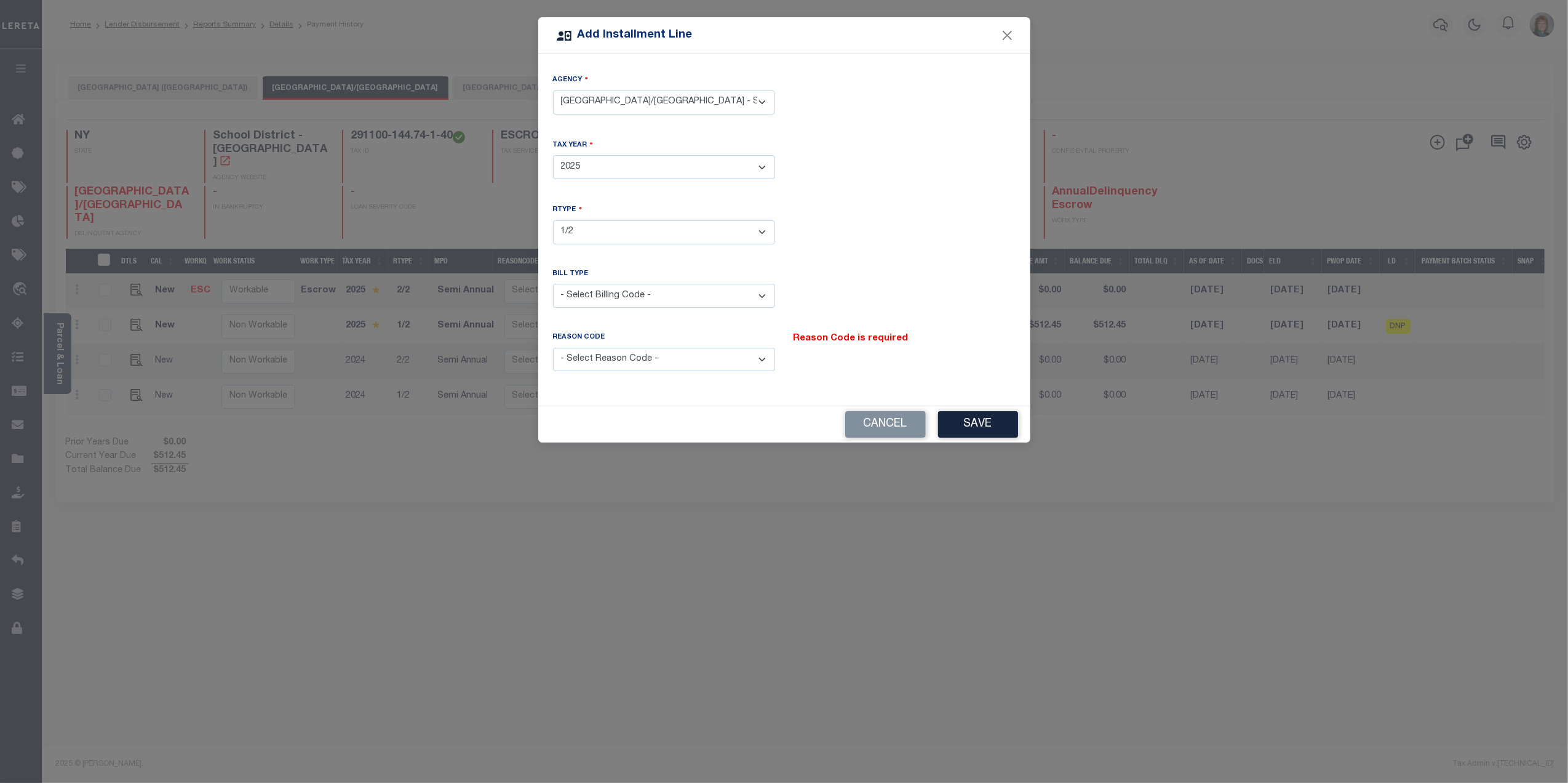
select select "1"
click at [553, 284] on select "- Select Billing Code - Regular Delinquent Supplemental Corrected/Adjusted Bill…" at bounding box center [664, 296] width 222 height 24
click at [654, 348] on select "- Select Reason Code - Payment Reversal Taxable Value Change Assessment Change …" at bounding box center [664, 360] width 222 height 24
select select "8"
click at [553, 348] on select "- Select Reason Code - Payment Reversal Taxable Value Change Assessment Change …" at bounding box center [664, 360] width 222 height 24
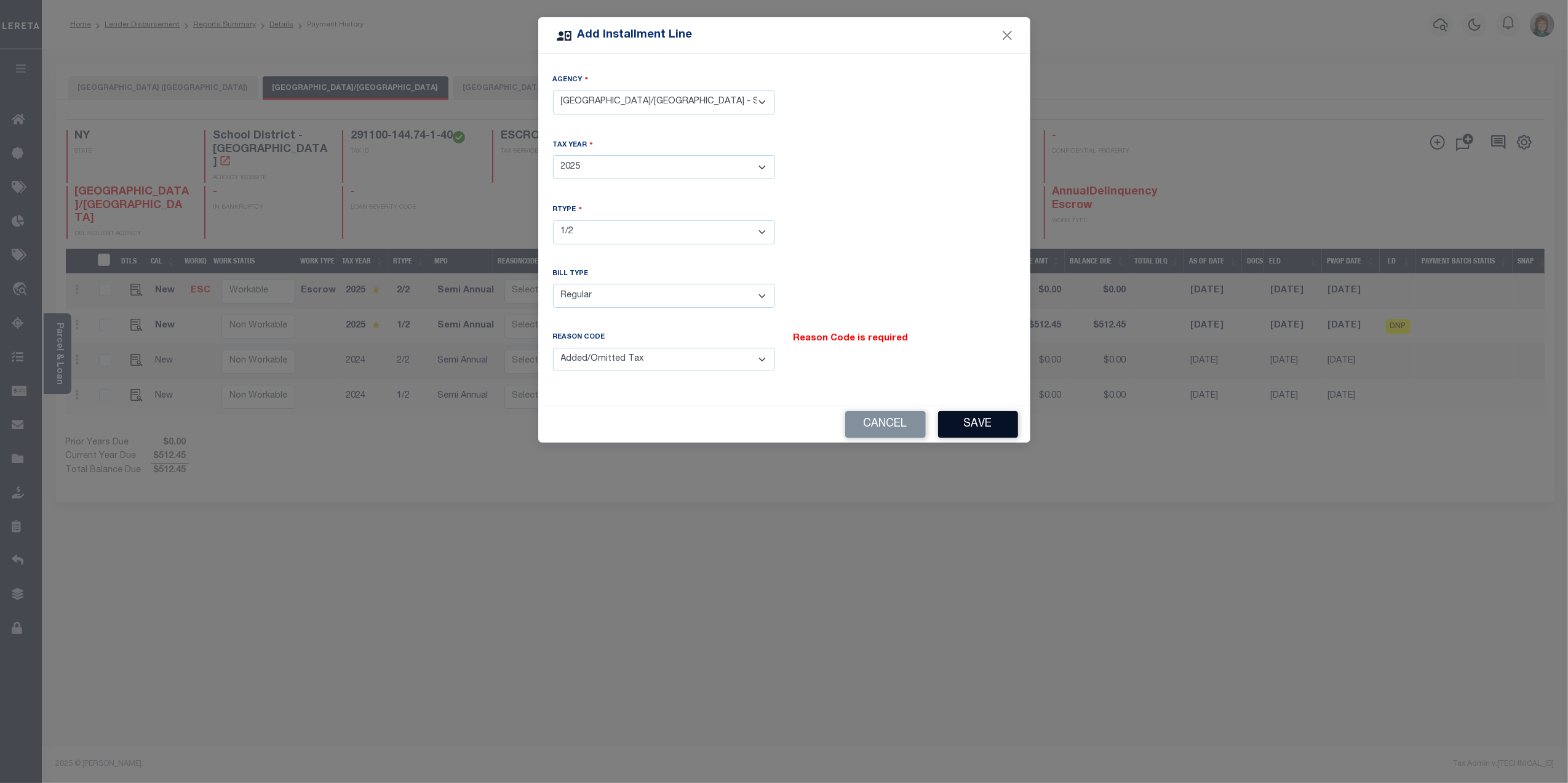
click at [978, 427] on button "Save" at bounding box center [978, 424] width 80 height 26
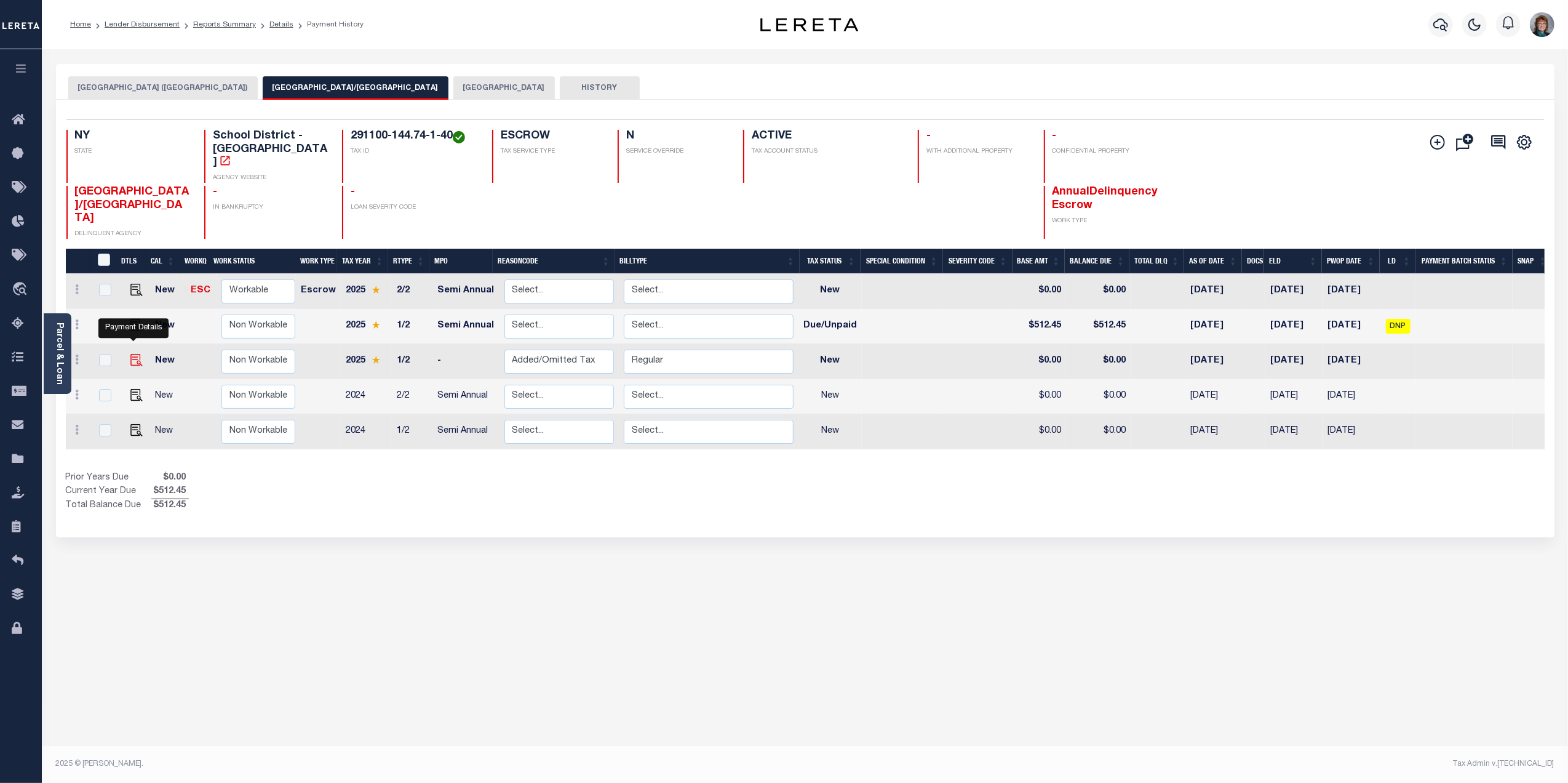
click at [133, 354] on img at bounding box center [136, 360] width 12 height 12
checkbox input "true"
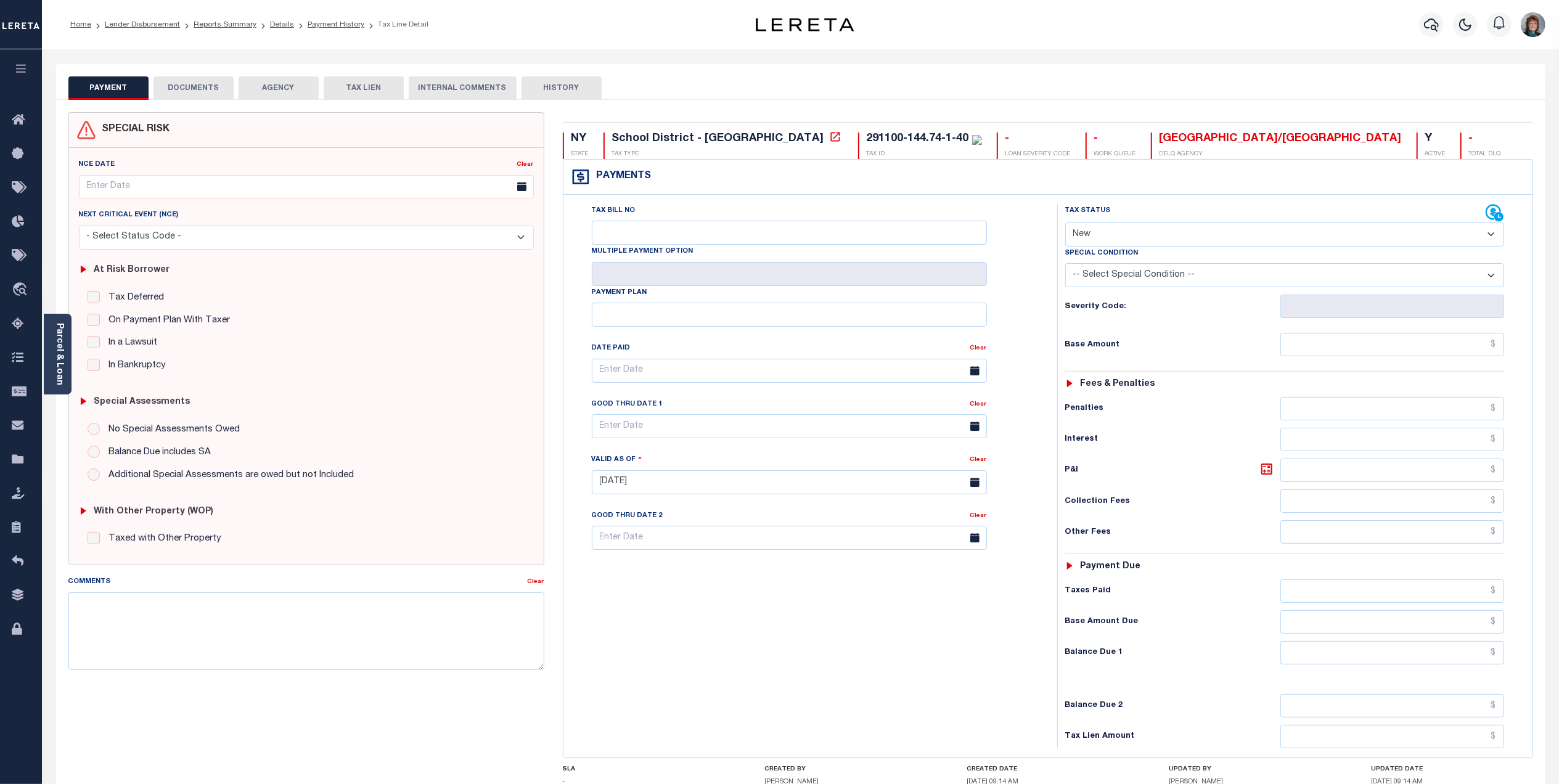
click at [1211, 229] on select "- Select Status Code - Open Due/Unpaid Paid Incomplete No Tax Due Internal Refu…" at bounding box center [1284, 234] width 439 height 24
select select "DUE"
click at [1065, 224] on select "- Select Status Code - Open Due/Unpaid Paid Incomplete No Tax Due Internal Refu…" at bounding box center [1284, 234] width 439 height 24
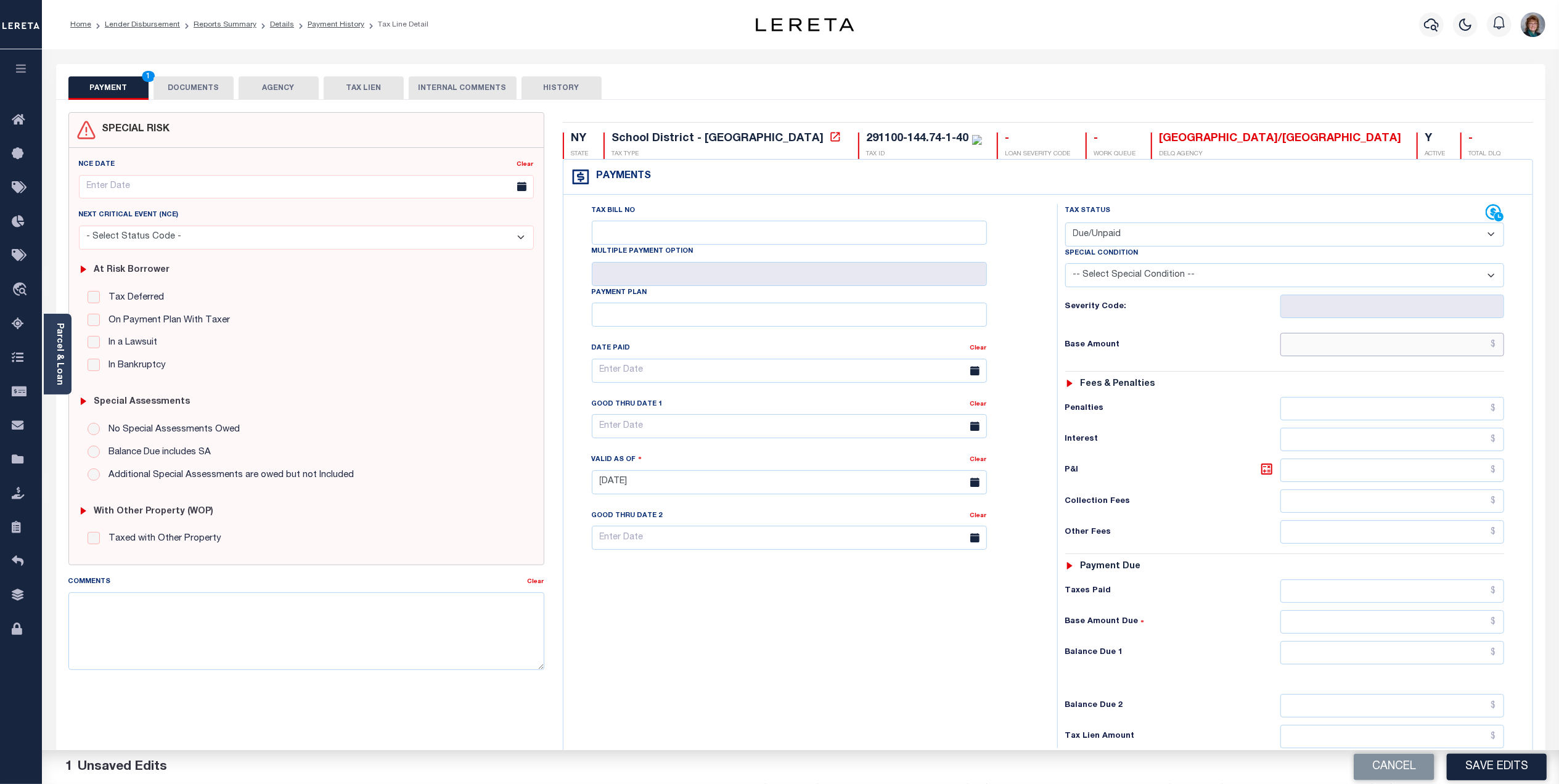
click at [1387, 340] on input "text" at bounding box center [1392, 344] width 224 height 23
type input "$512.45"
click at [57, 352] on link "Parcel & Loan" at bounding box center [59, 354] width 9 height 62
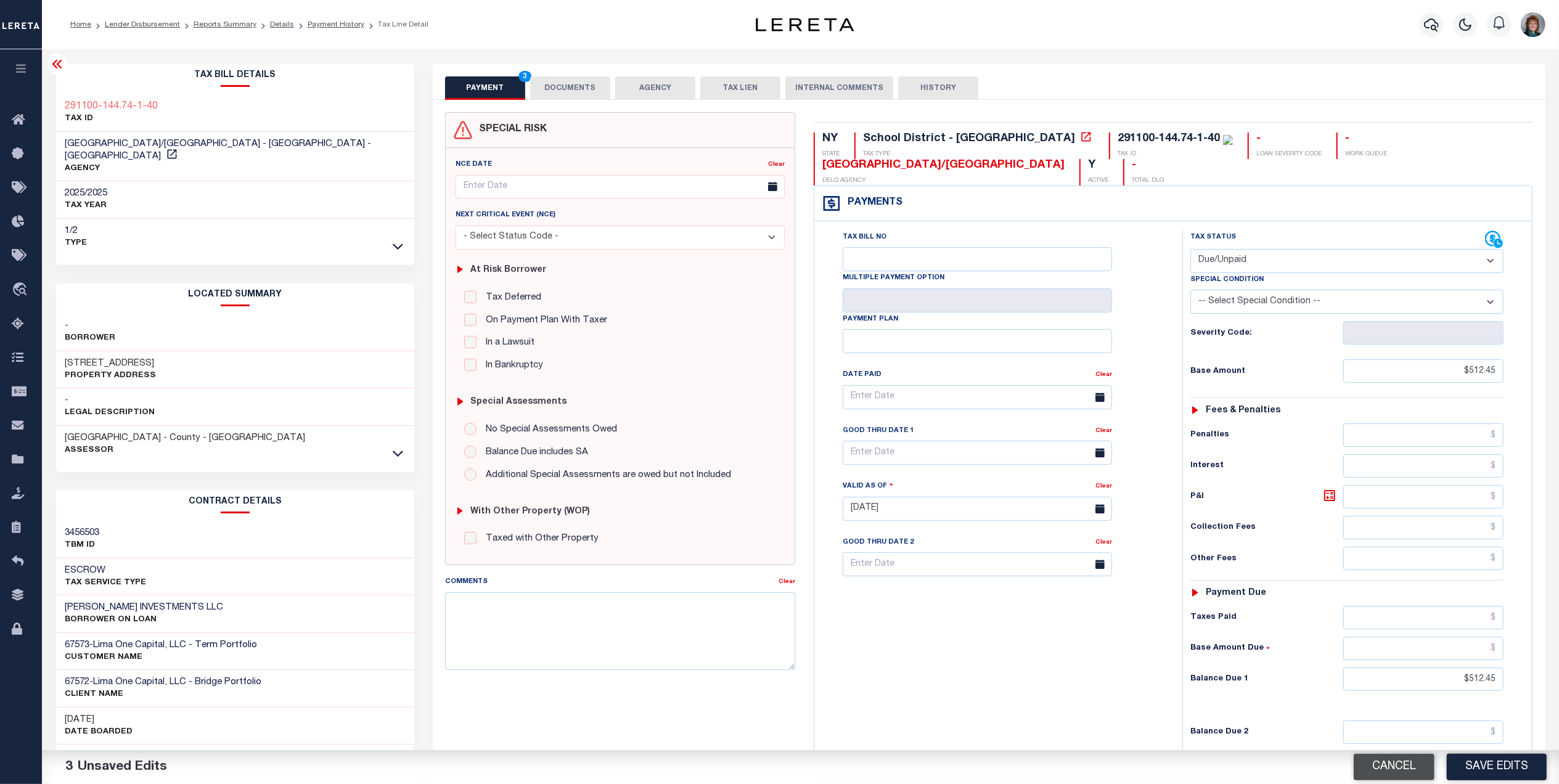
click at [1395, 772] on button "Cancel" at bounding box center [1394, 767] width 80 height 26
select select "NW2"
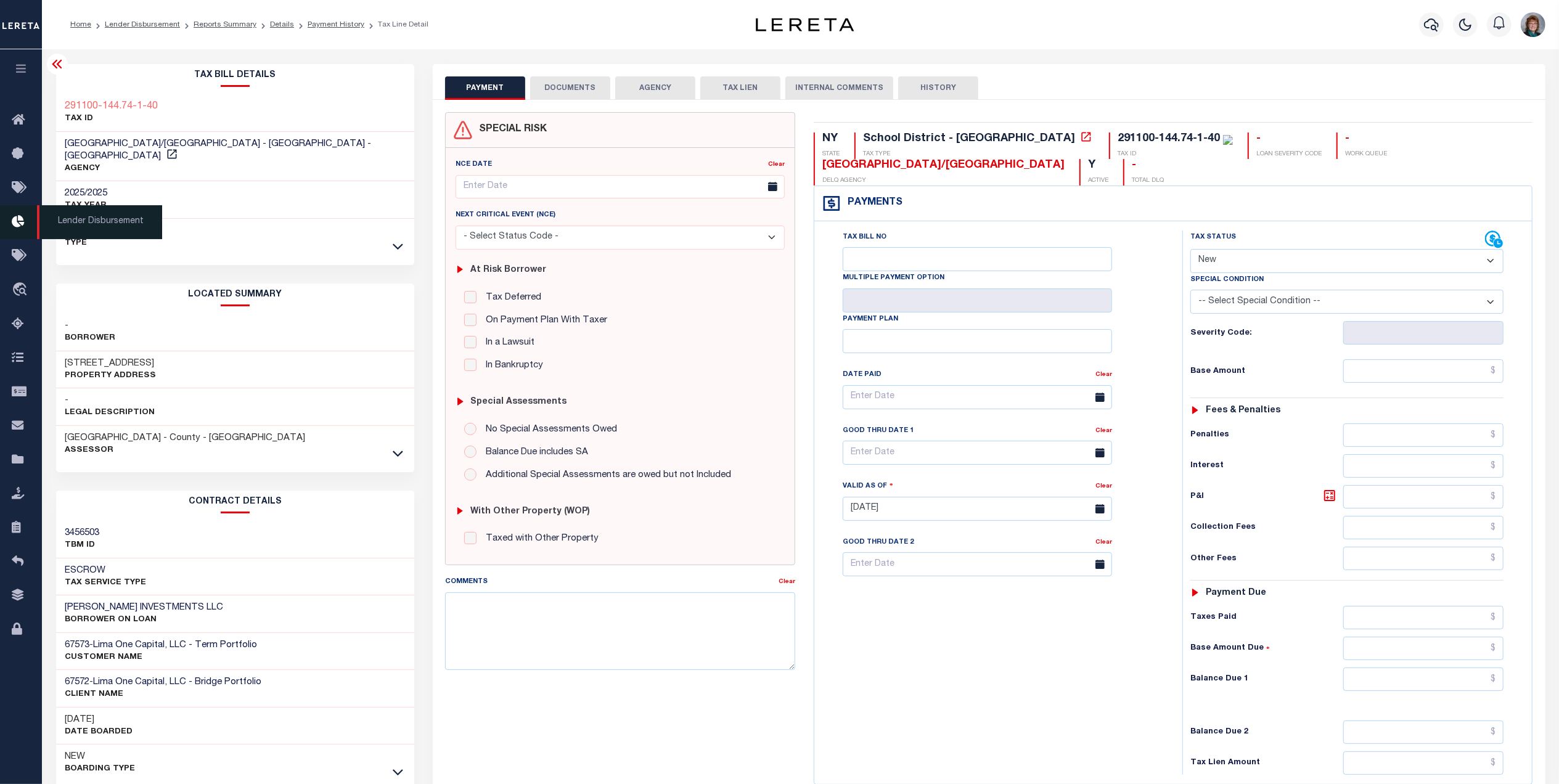
click at [21, 225] on icon at bounding box center [21, 222] width 20 height 15
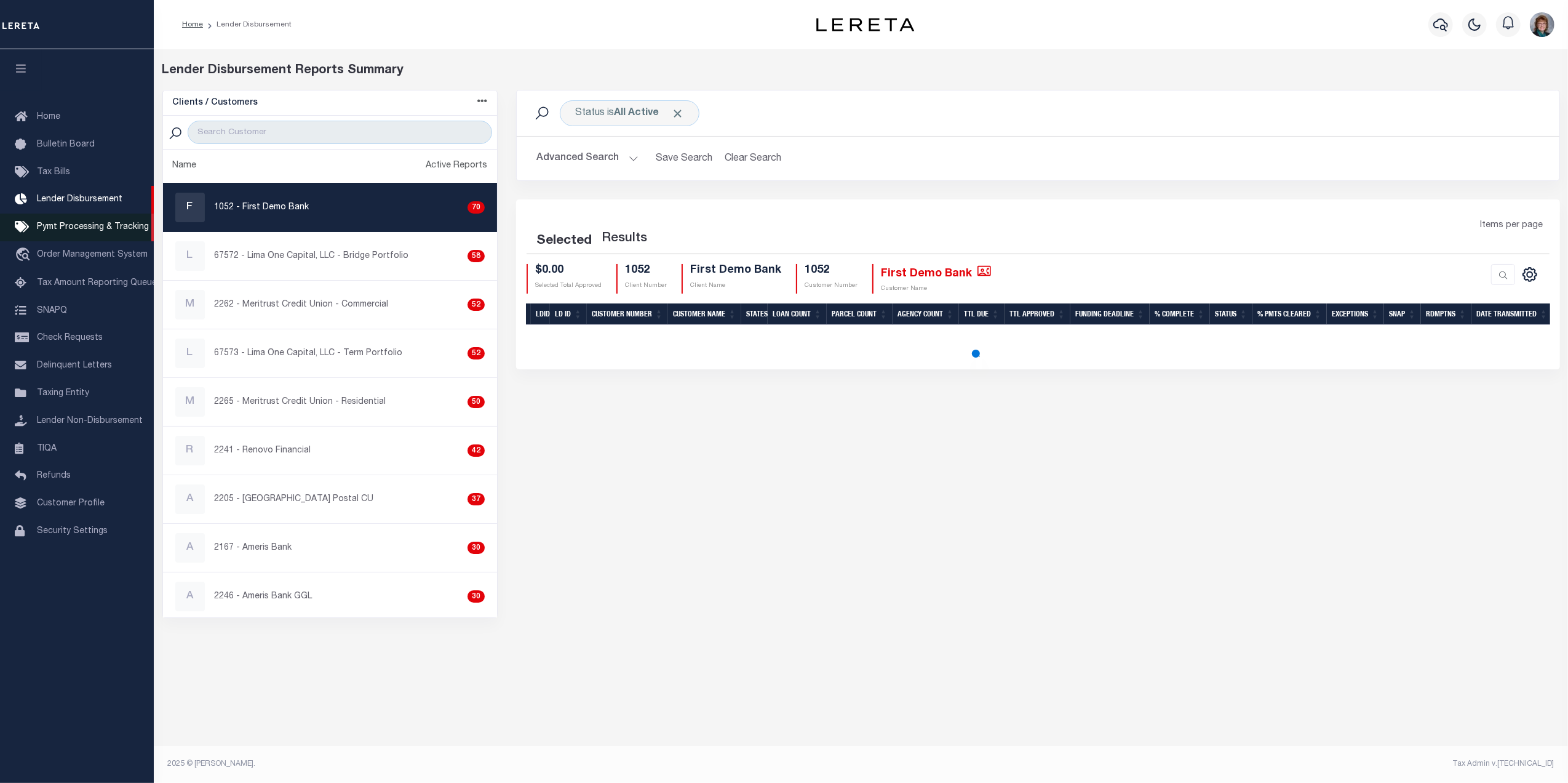
click at [62, 225] on span "Pymt Processing & Tracking" at bounding box center [93, 227] width 112 height 9
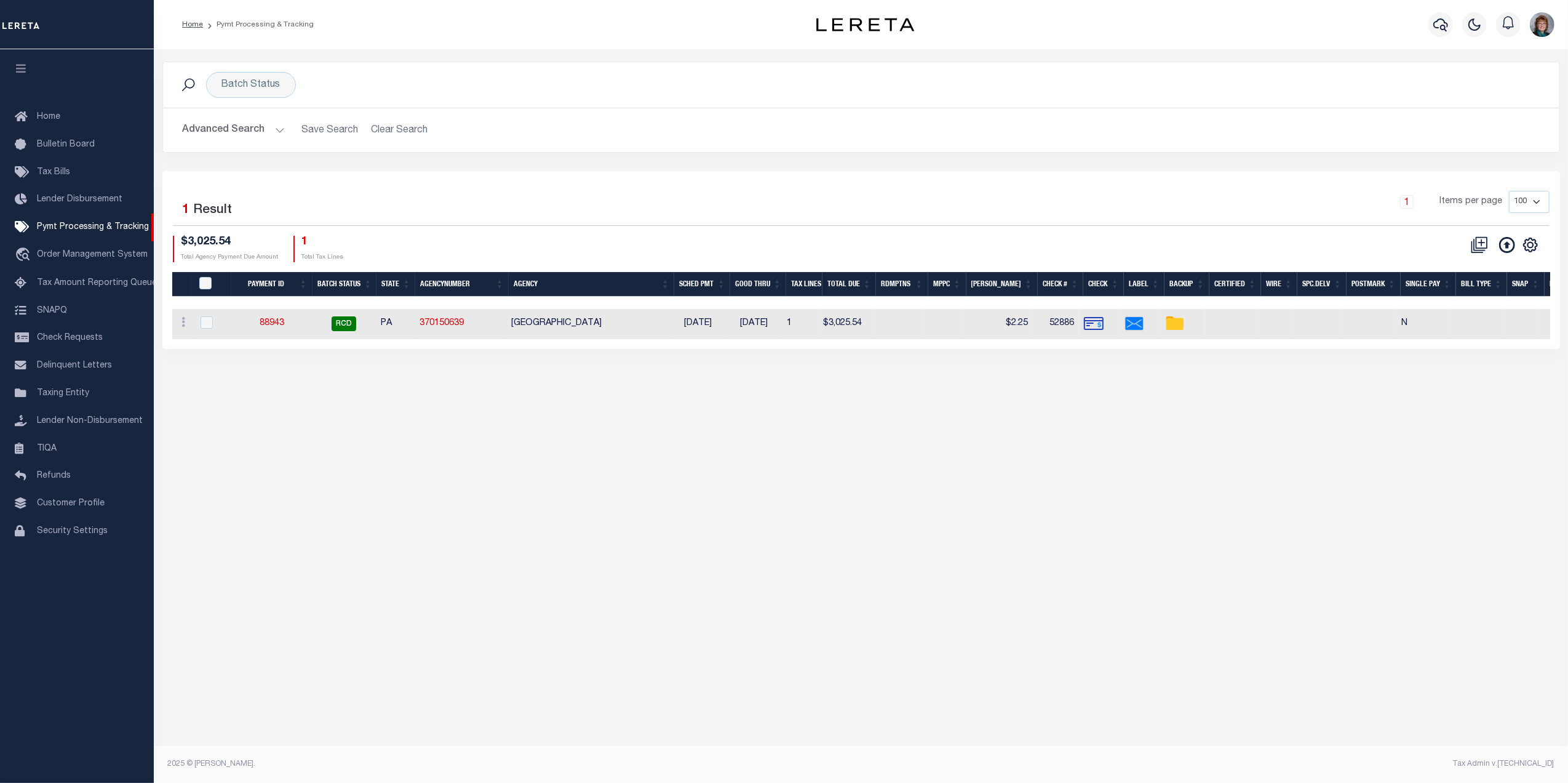
click at [215, 131] on button "Advanced Search" at bounding box center [234, 130] width 102 height 24
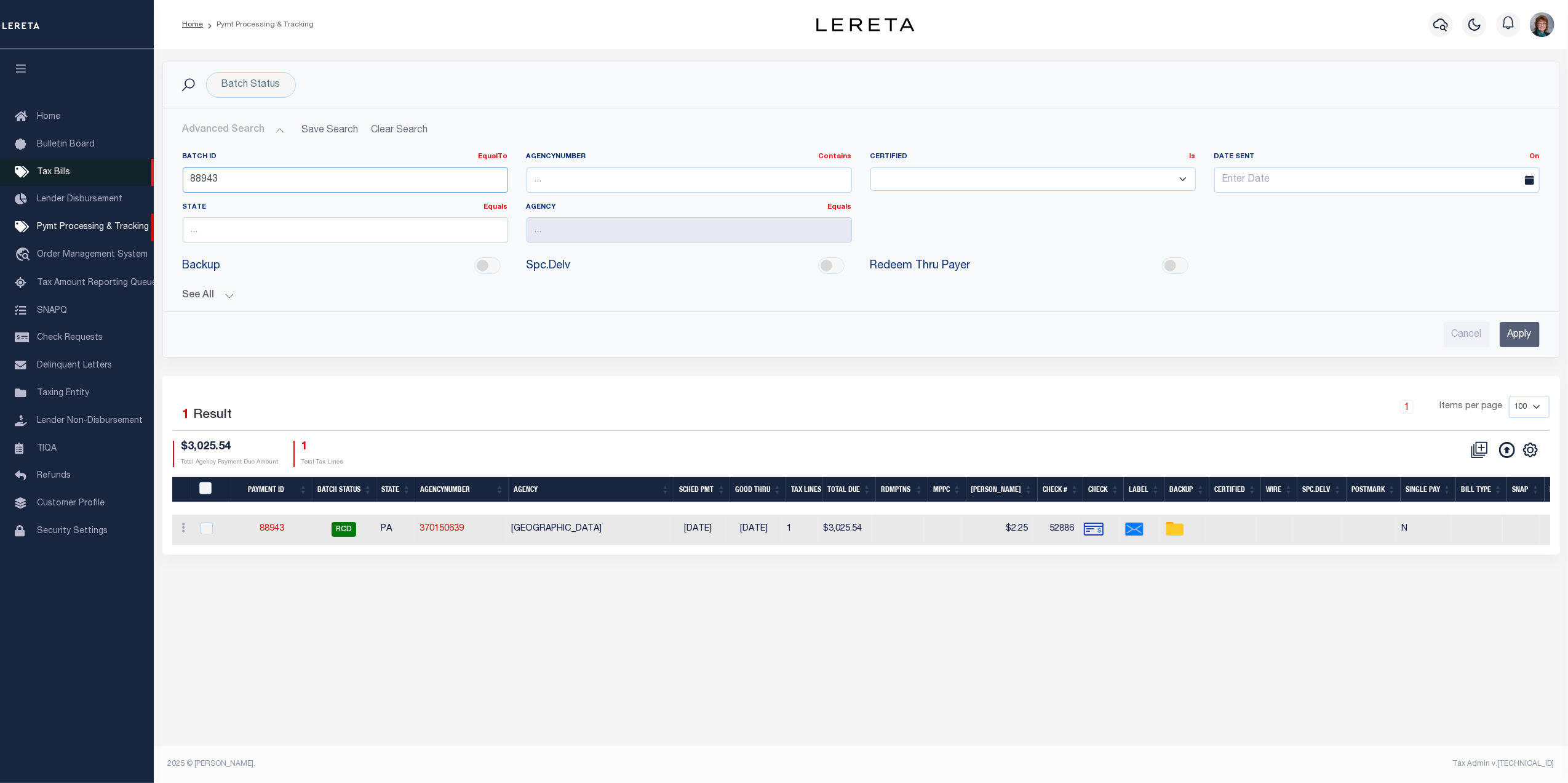
drag, startPoint x: 242, startPoint y: 179, endPoint x: 143, endPoint y: 183, distance: 99.1
click at [143, 183] on div "Home Pymt Processing & Tracking" at bounding box center [784, 377] width 1568 height 754
type input "6"
type input "91657"
click at [1499, 323] on input "Apply" at bounding box center [1519, 334] width 40 height 26
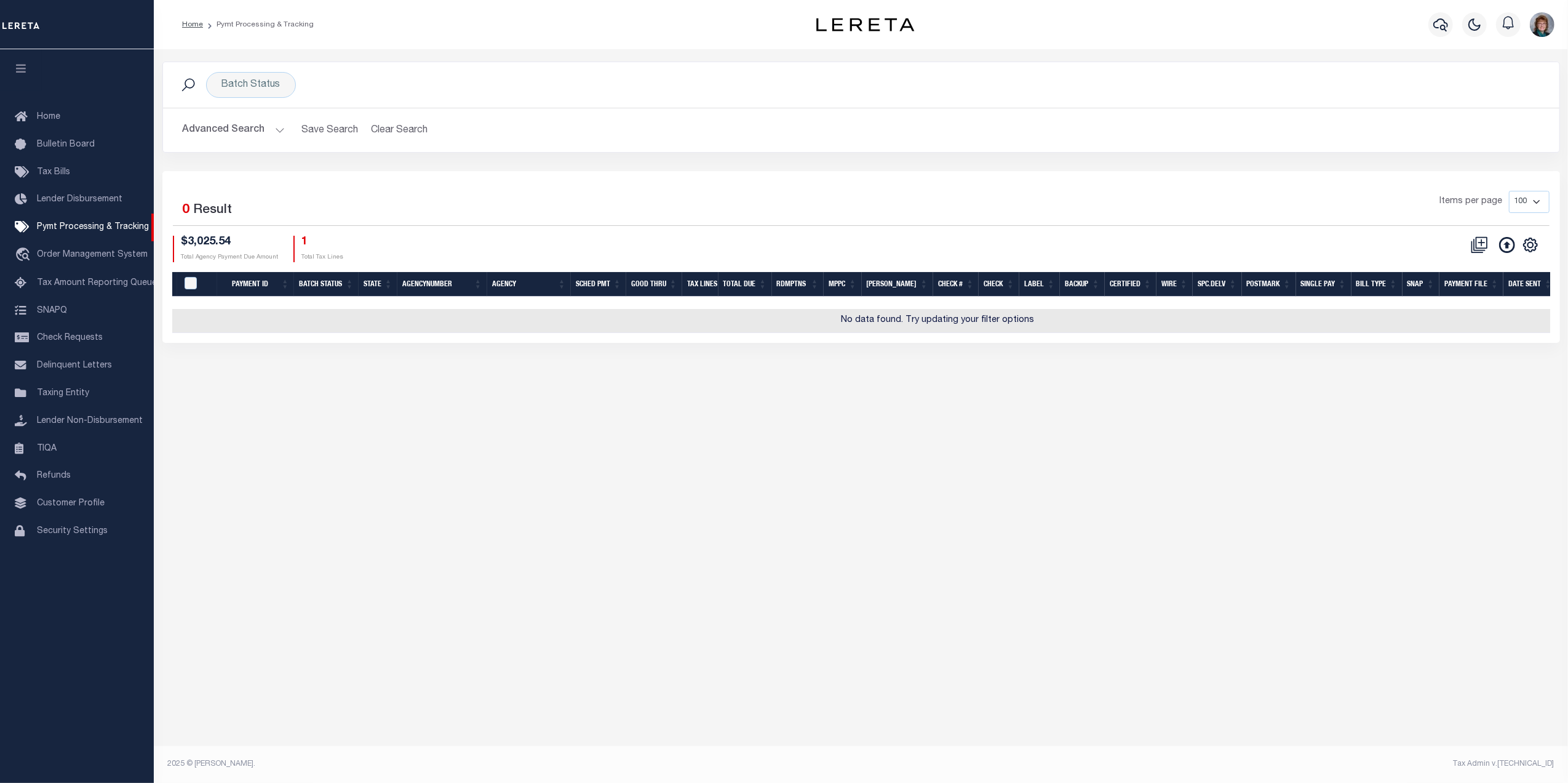
click at [211, 134] on button "Advanced Search" at bounding box center [234, 130] width 102 height 24
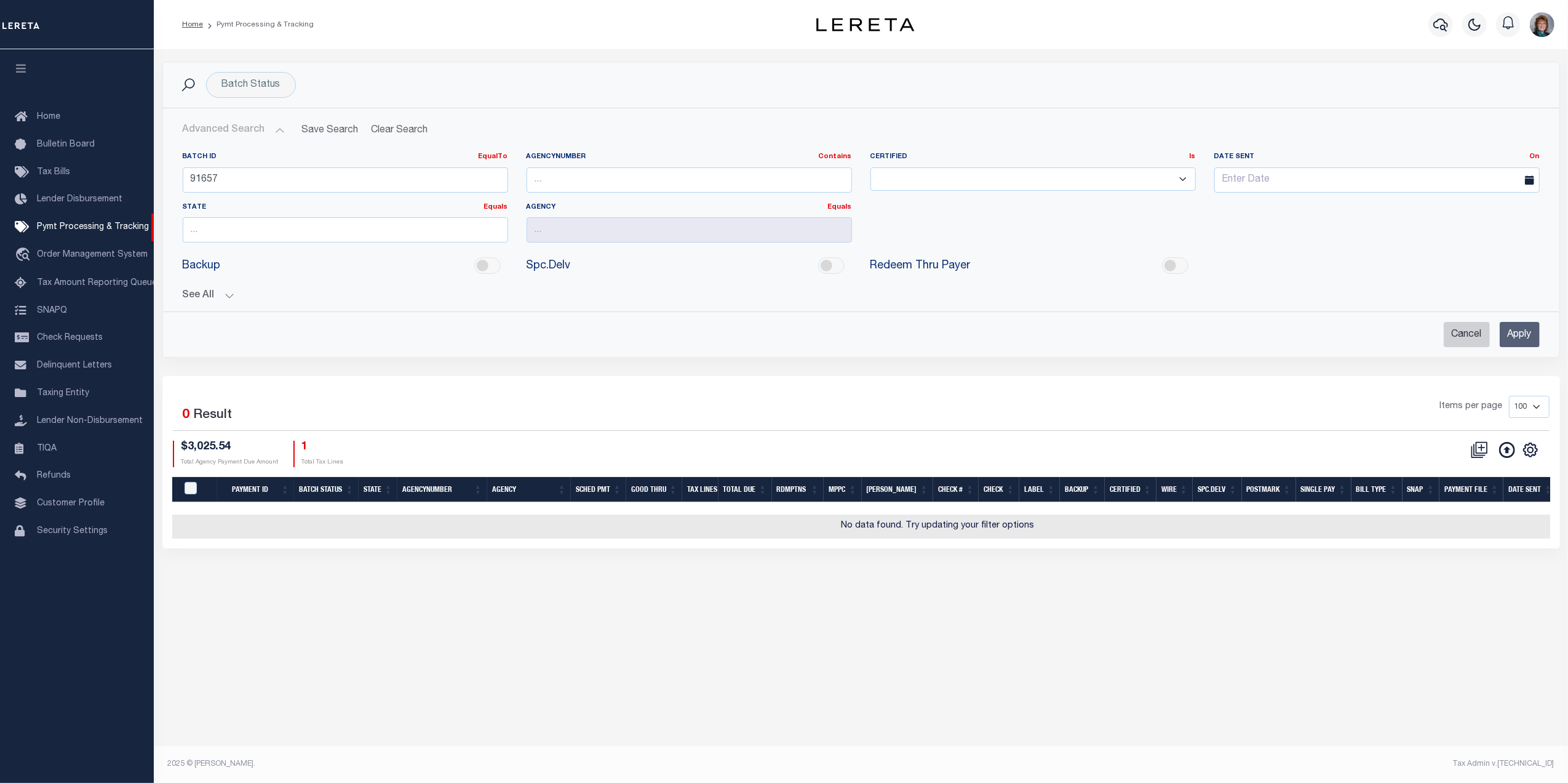
click at [1469, 340] on input "Cancel" at bounding box center [1467, 334] width 46 height 26
checkbox input "true"
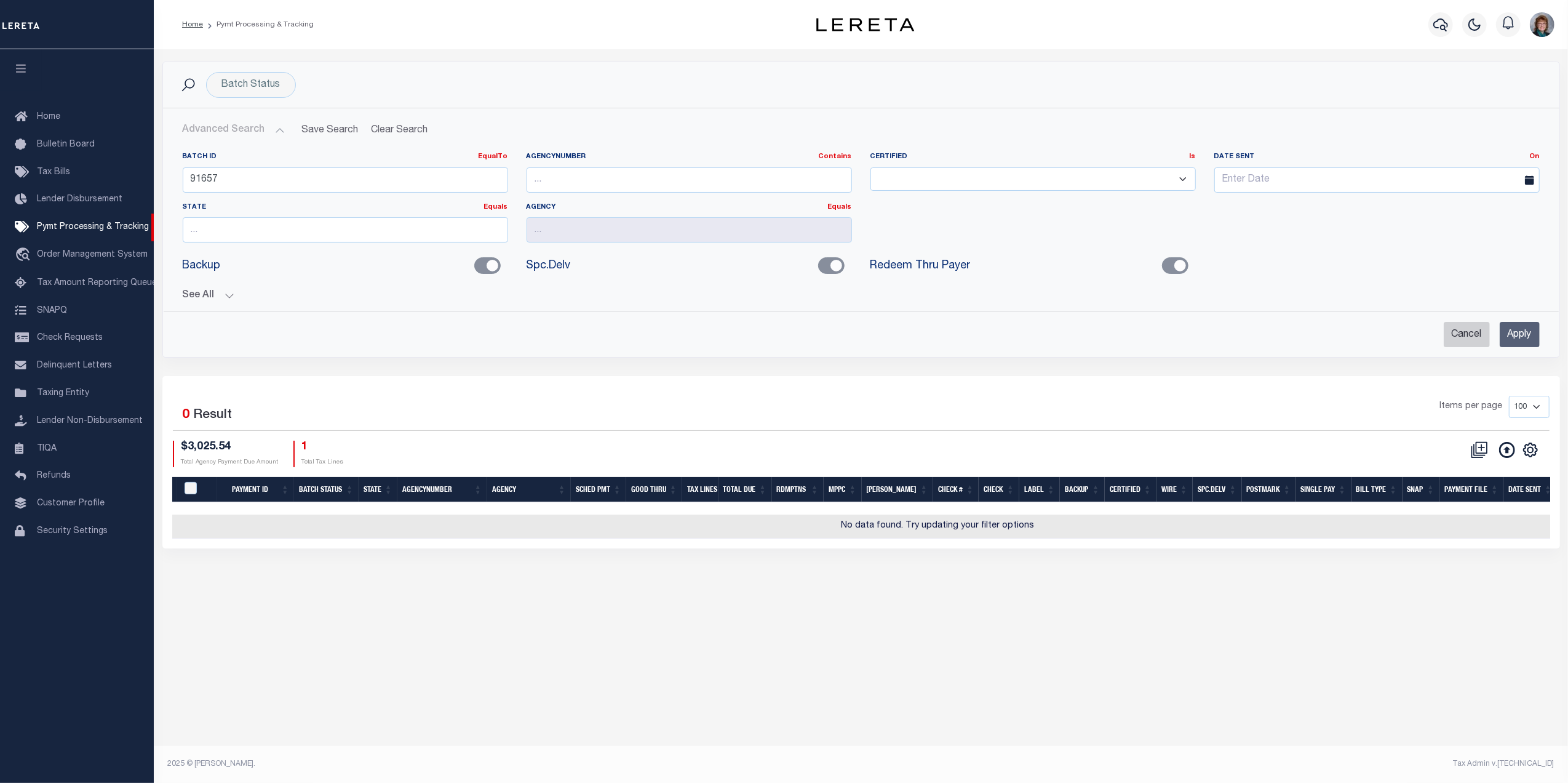
checkbox input "true"
checkbox input "false"
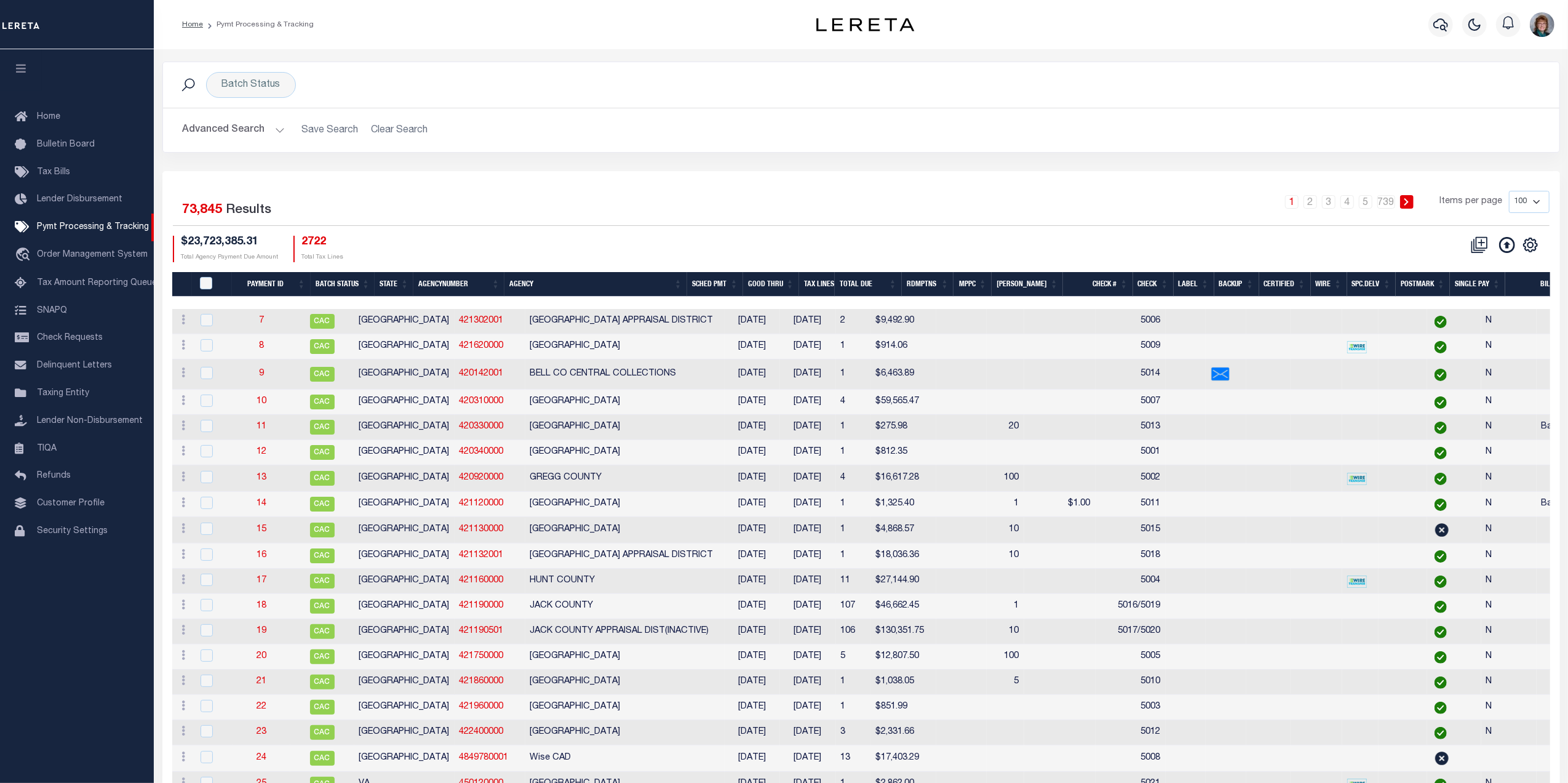
click at [225, 136] on button "Advanced Search" at bounding box center [234, 130] width 102 height 24
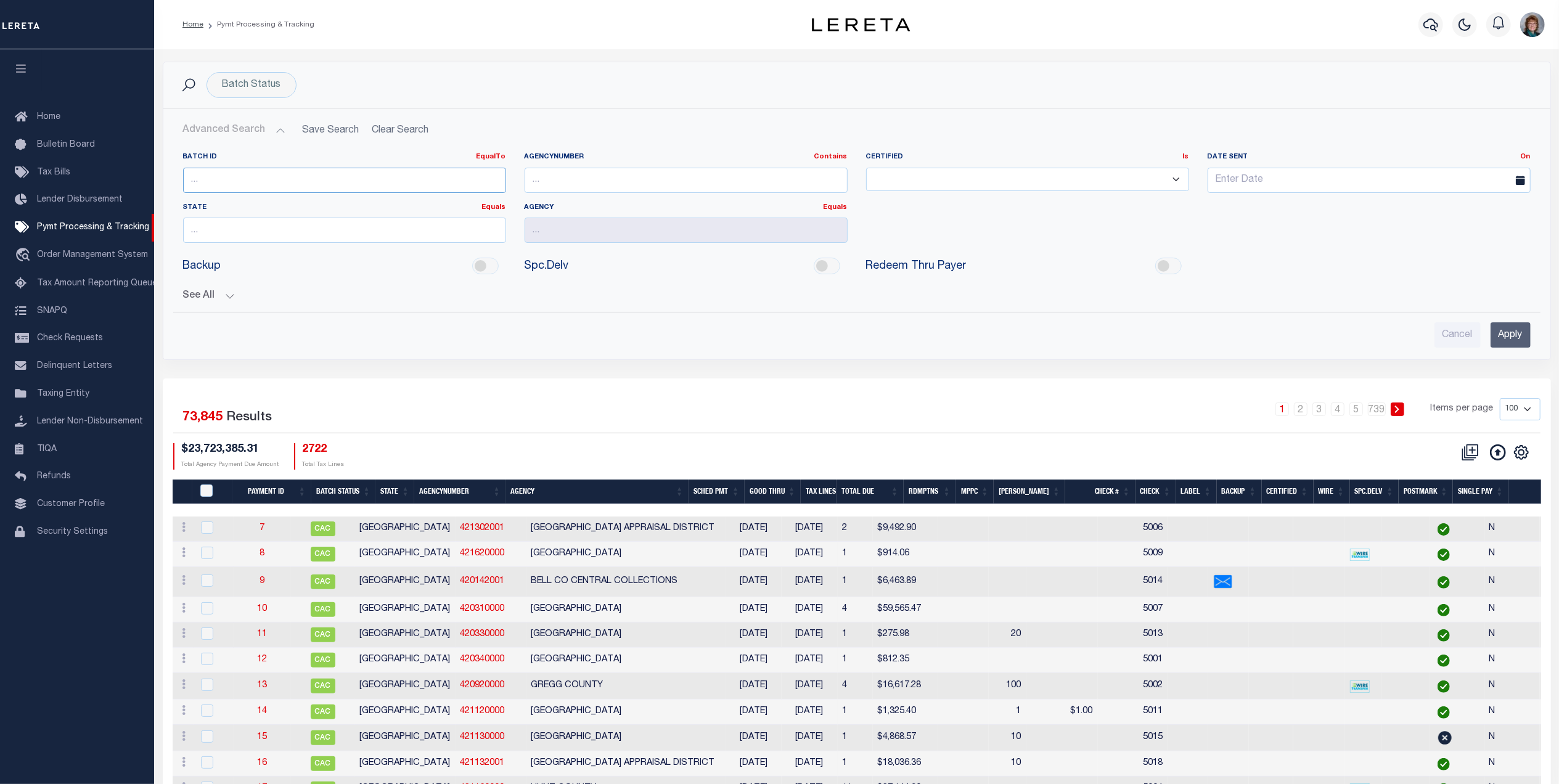
click at [240, 183] on input "number" at bounding box center [345, 180] width 323 height 26
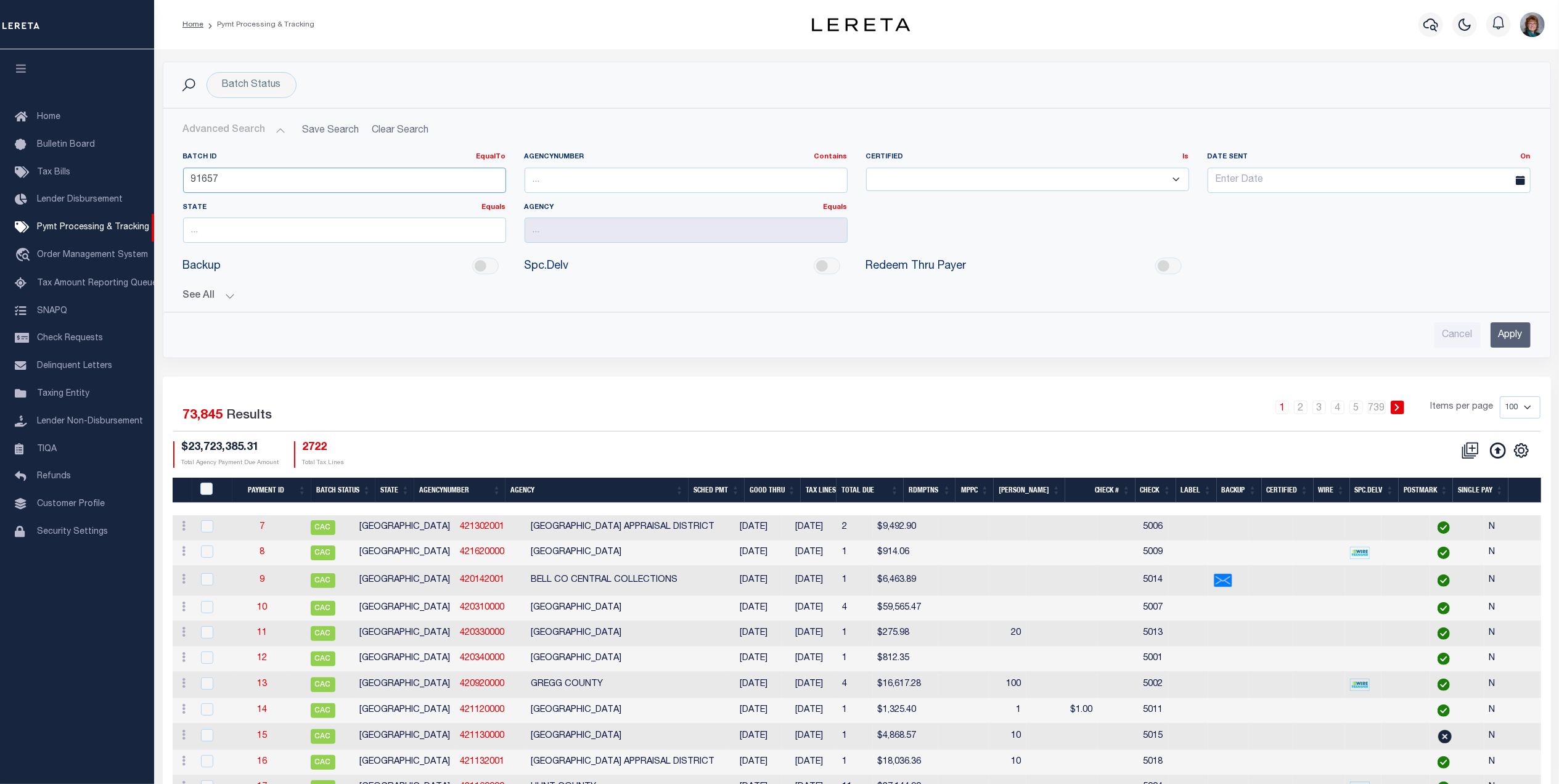
type input "91657"
click at [1503, 340] on input "Apply" at bounding box center [1510, 335] width 40 height 26
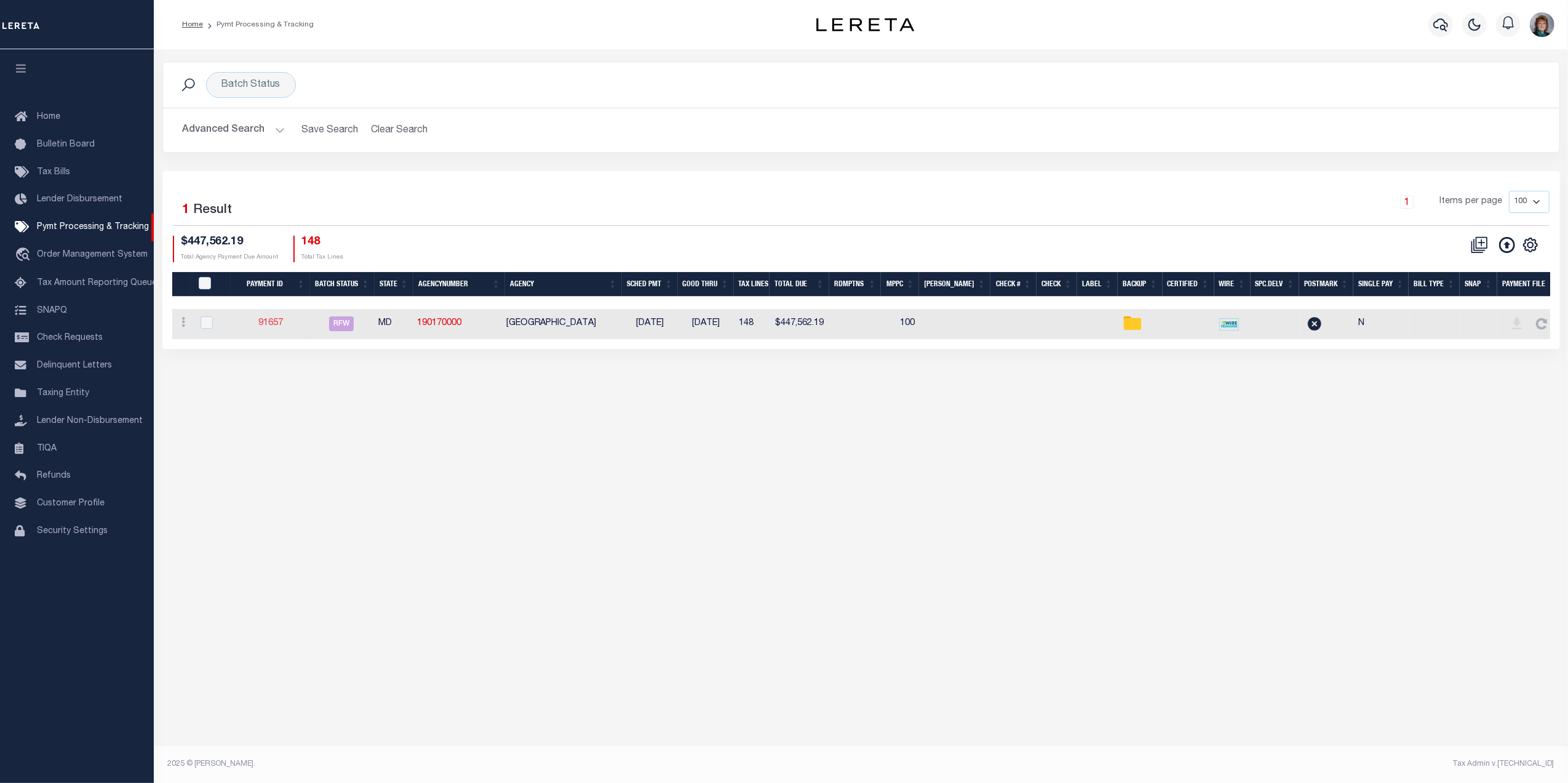
click at [266, 326] on link "91657" at bounding box center [271, 323] width 25 height 9
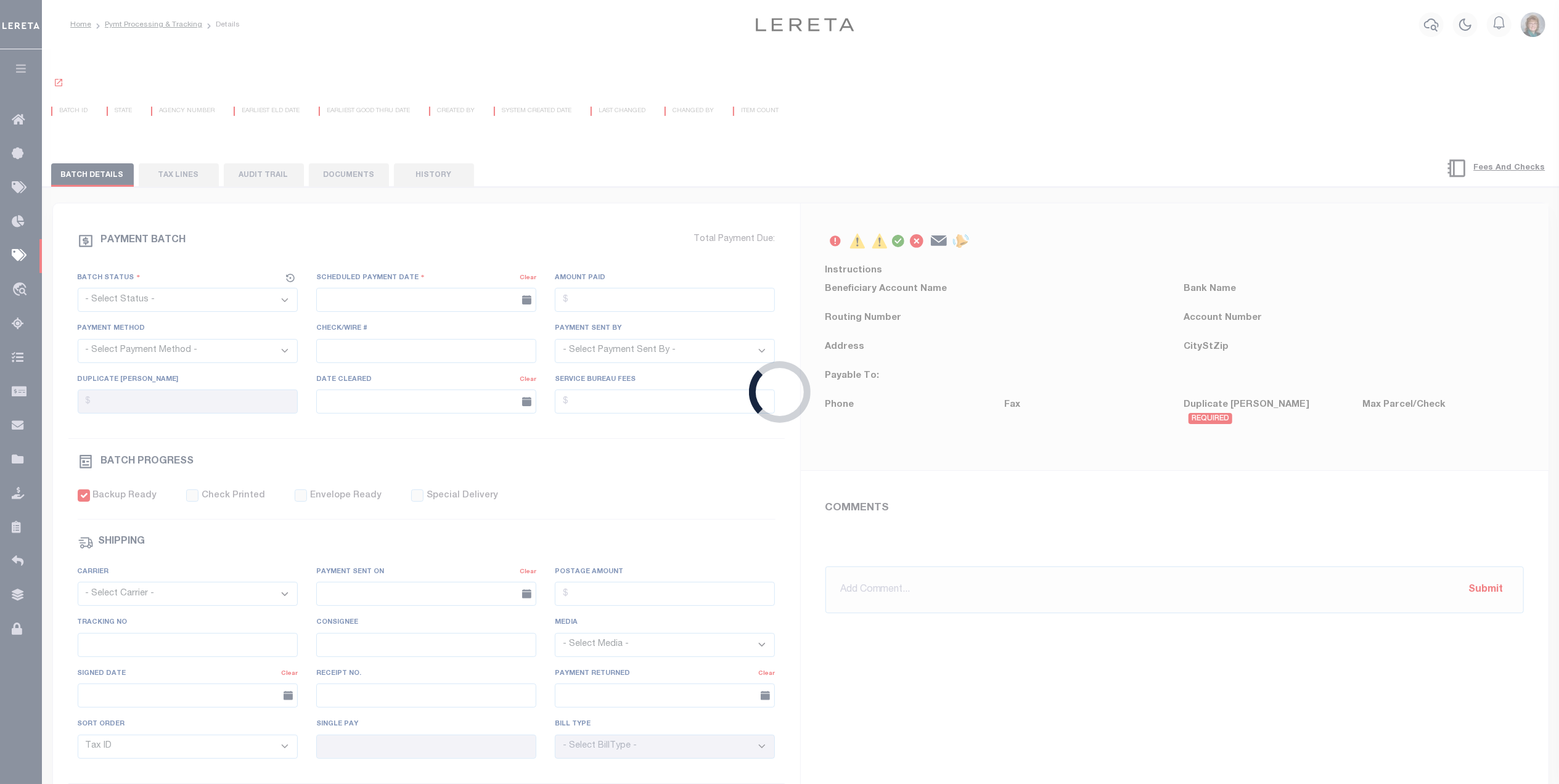
select select "RFW"
type input "09/30/2025"
type input "$447,562.19"
select select "TRA"
select select "Urbina, Matthew"
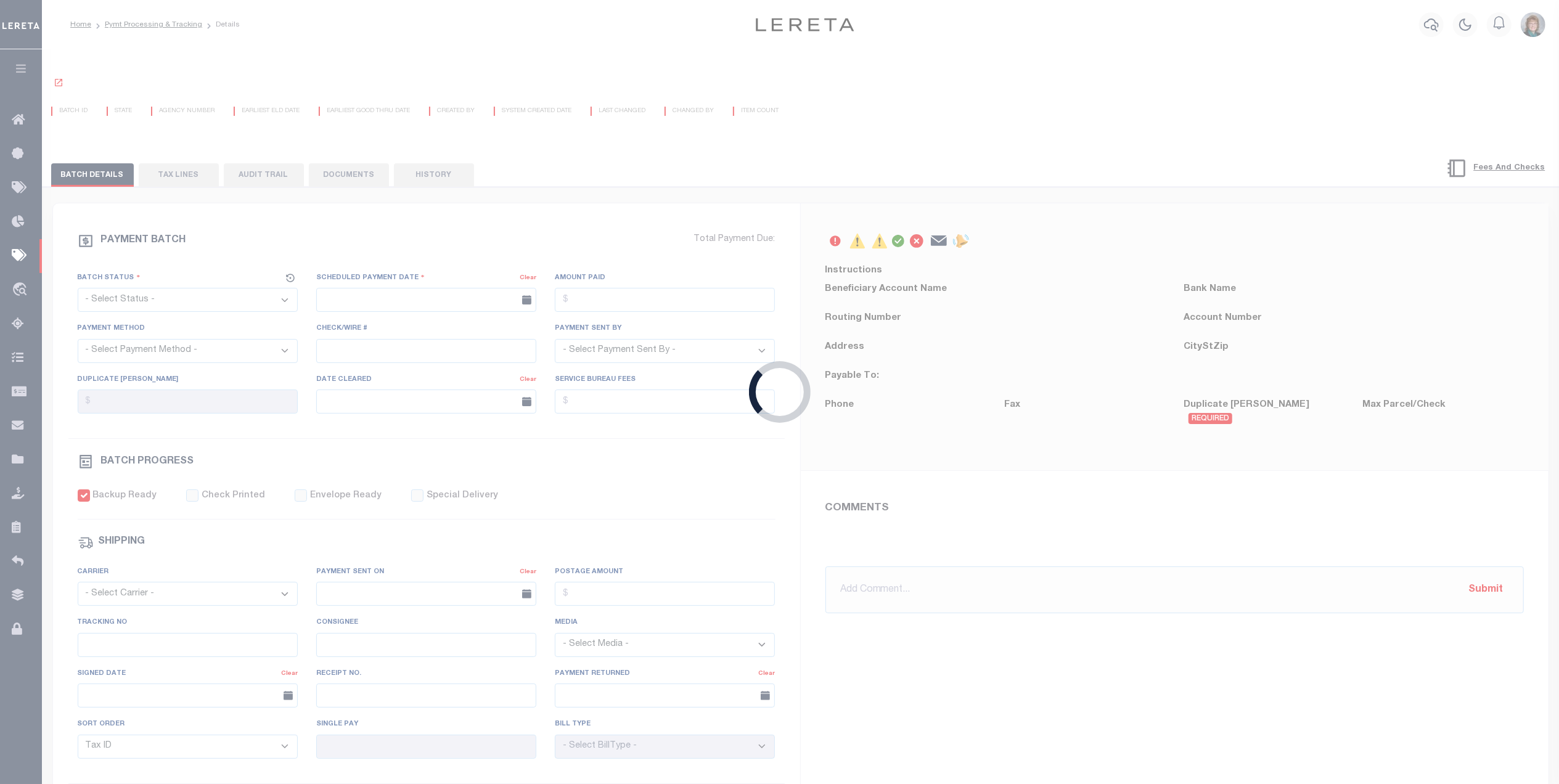
checkbox input "true"
type input "N"
radio input "true"
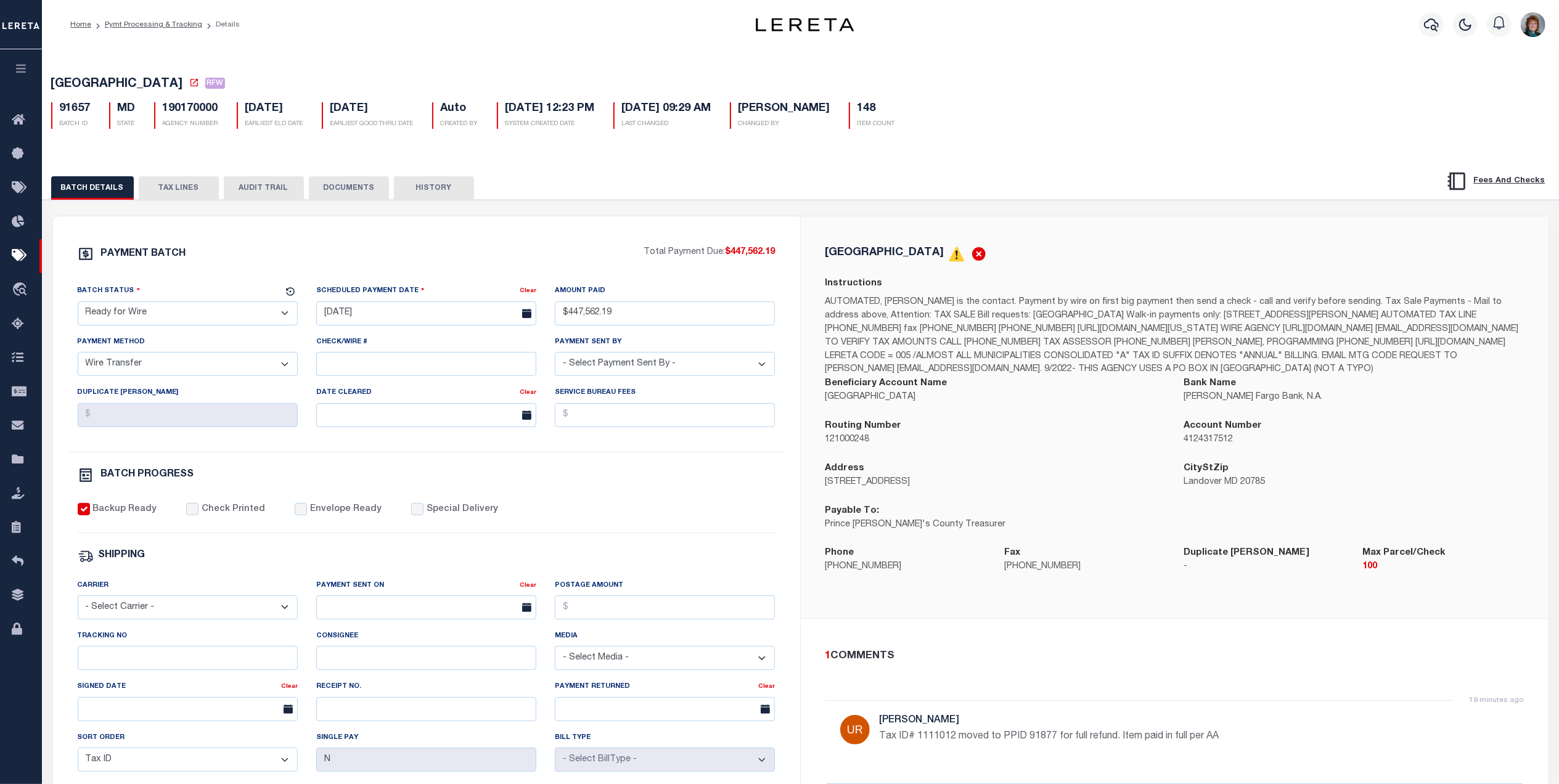
drag, startPoint x: 176, startPoint y: 186, endPoint x: 171, endPoint y: 191, distance: 7.1
click at [176, 186] on button "TAX LINES" at bounding box center [179, 188] width 80 height 23
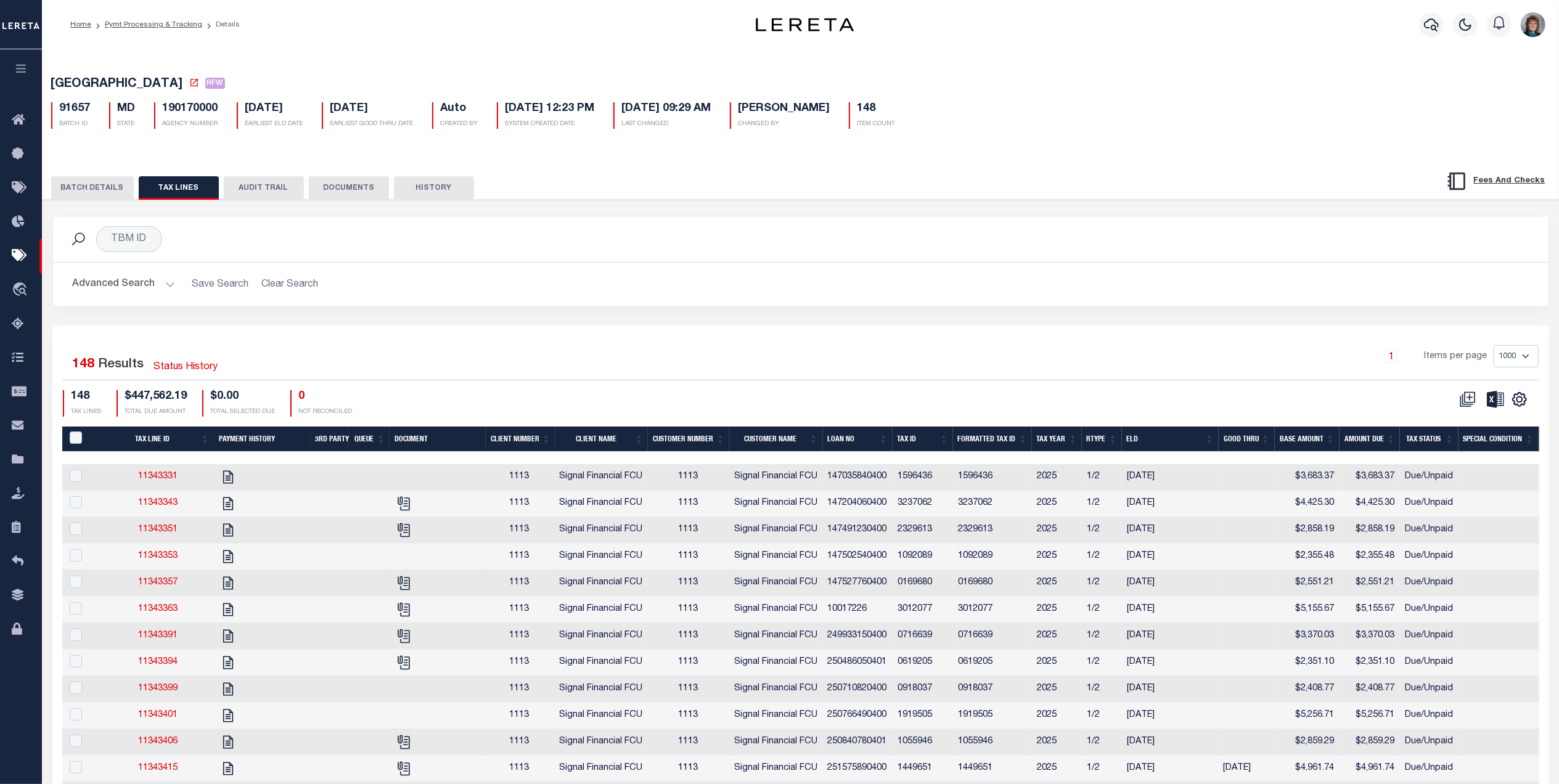
click at [101, 183] on button "BATCH DETAILS" at bounding box center [92, 188] width 83 height 23
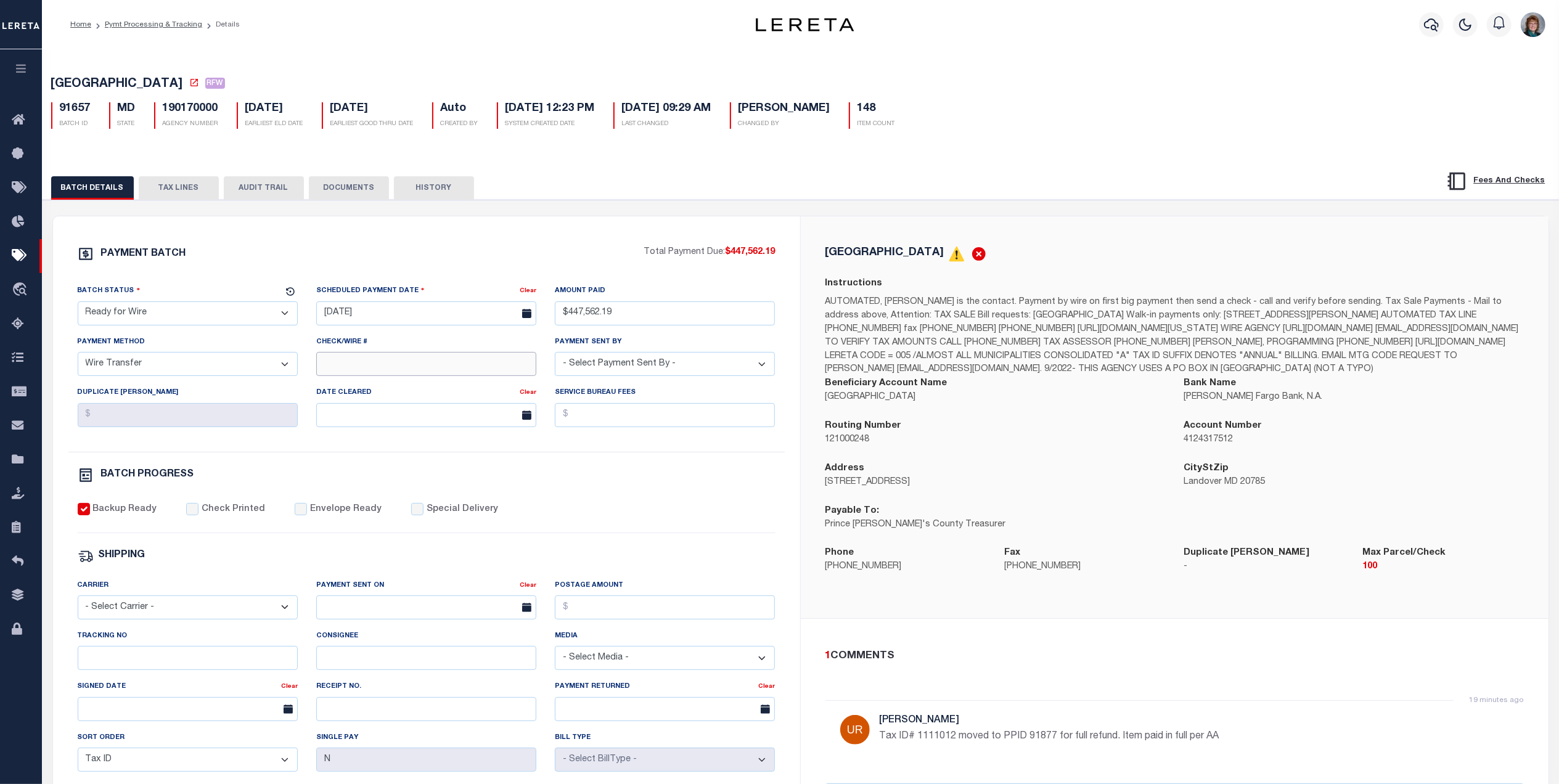
click at [363, 366] on input "Check/Wire #" at bounding box center [426, 364] width 220 height 24
type input "Submitted to Acct 9/30"
click at [330, 183] on button "DOCUMENTS" at bounding box center [349, 188] width 80 height 23
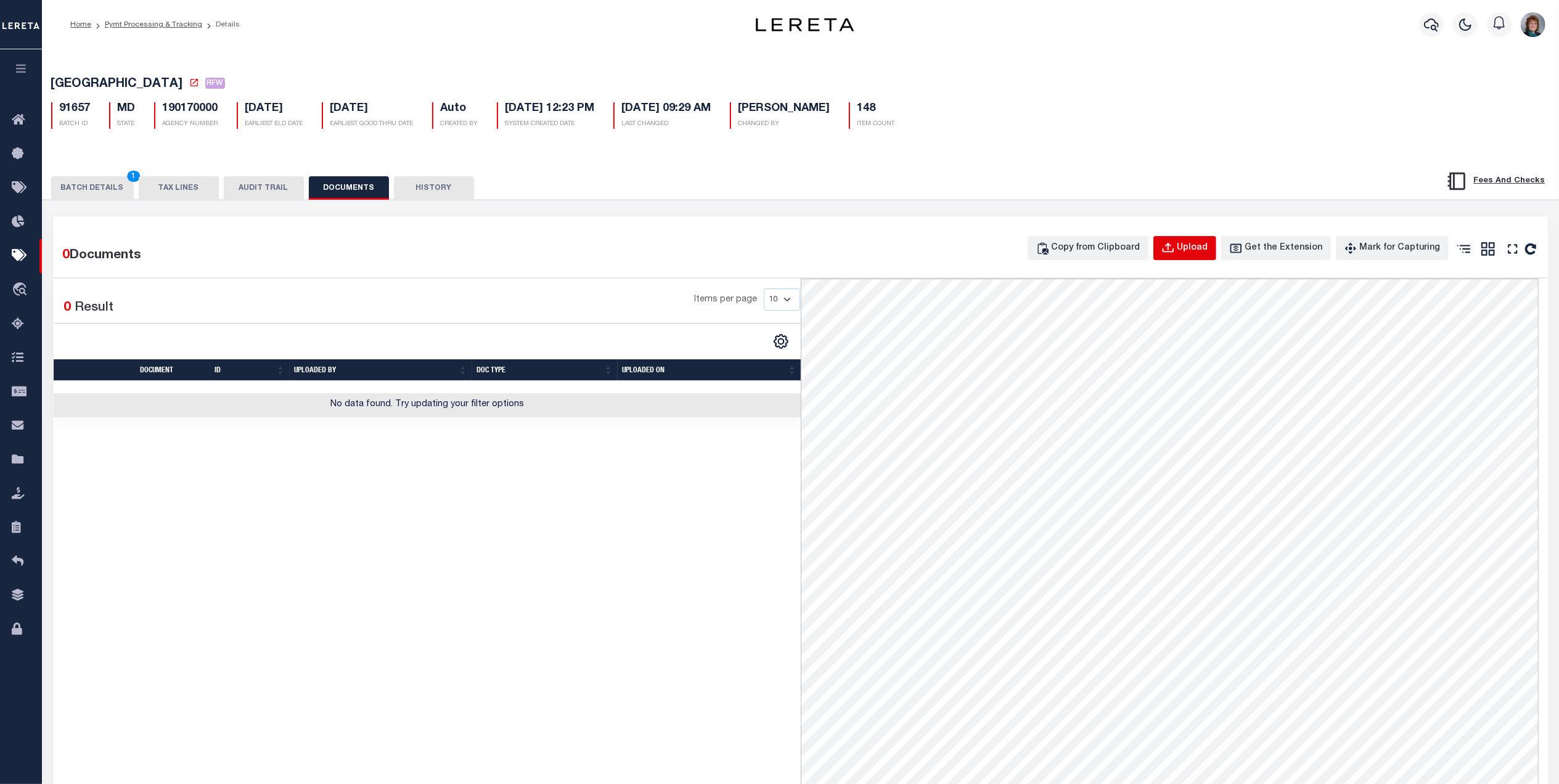
click at [1189, 243] on button "Upload" at bounding box center [1185, 248] width 63 height 24
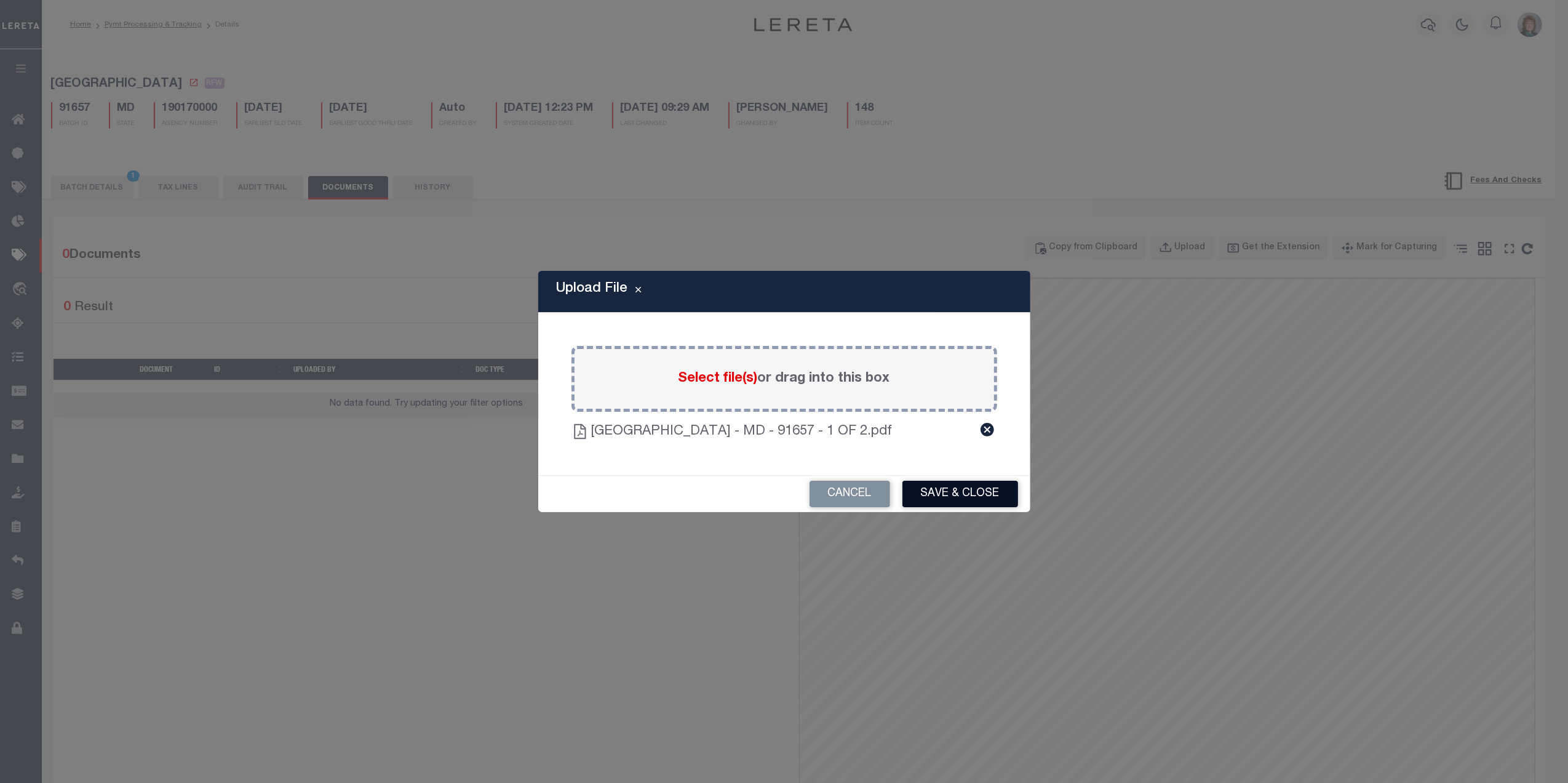
click at [974, 493] on button "Save & Close" at bounding box center [960, 494] width 116 height 26
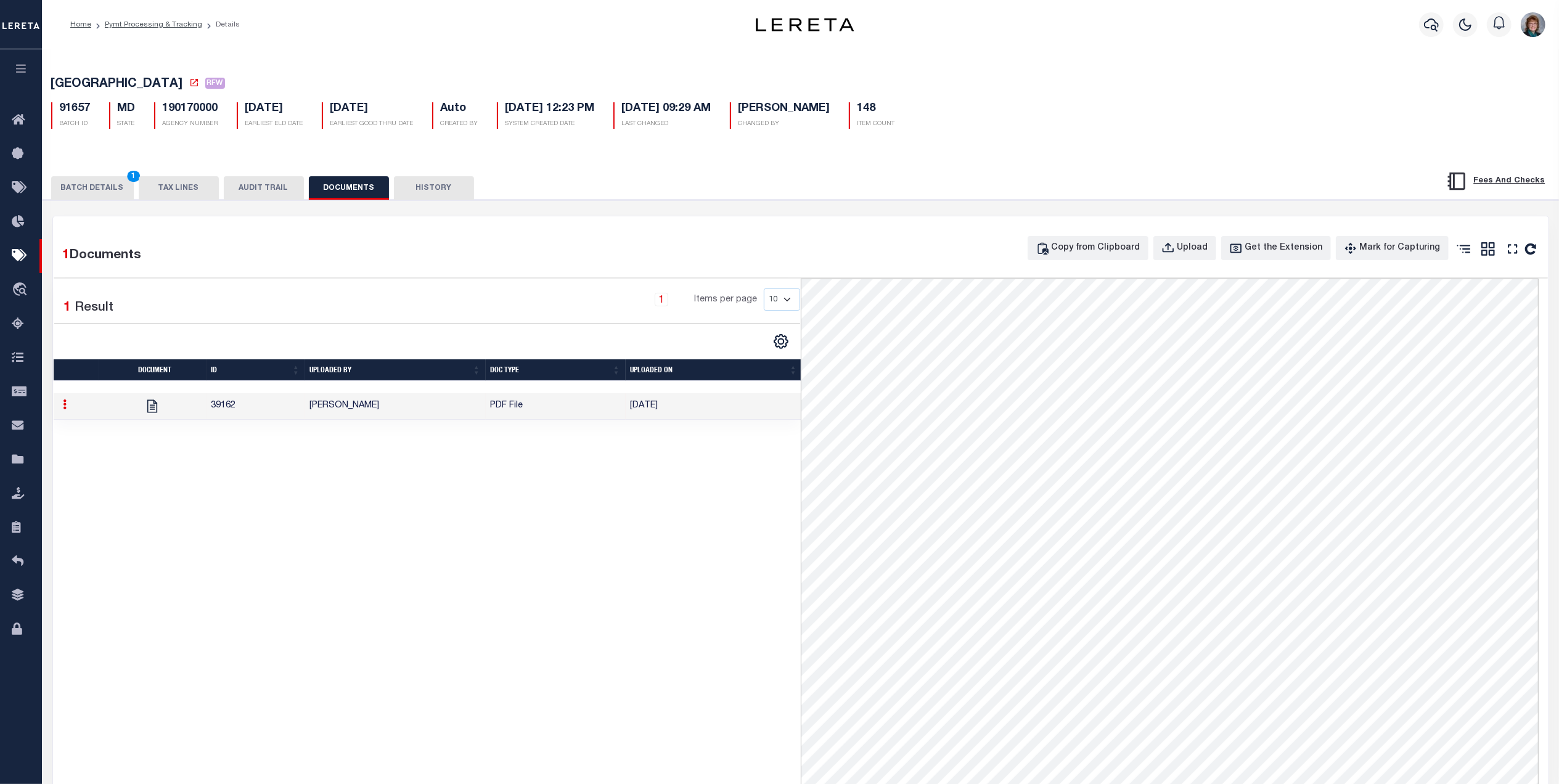
click at [85, 195] on button "BATCH DETAILS 1" at bounding box center [92, 188] width 83 height 23
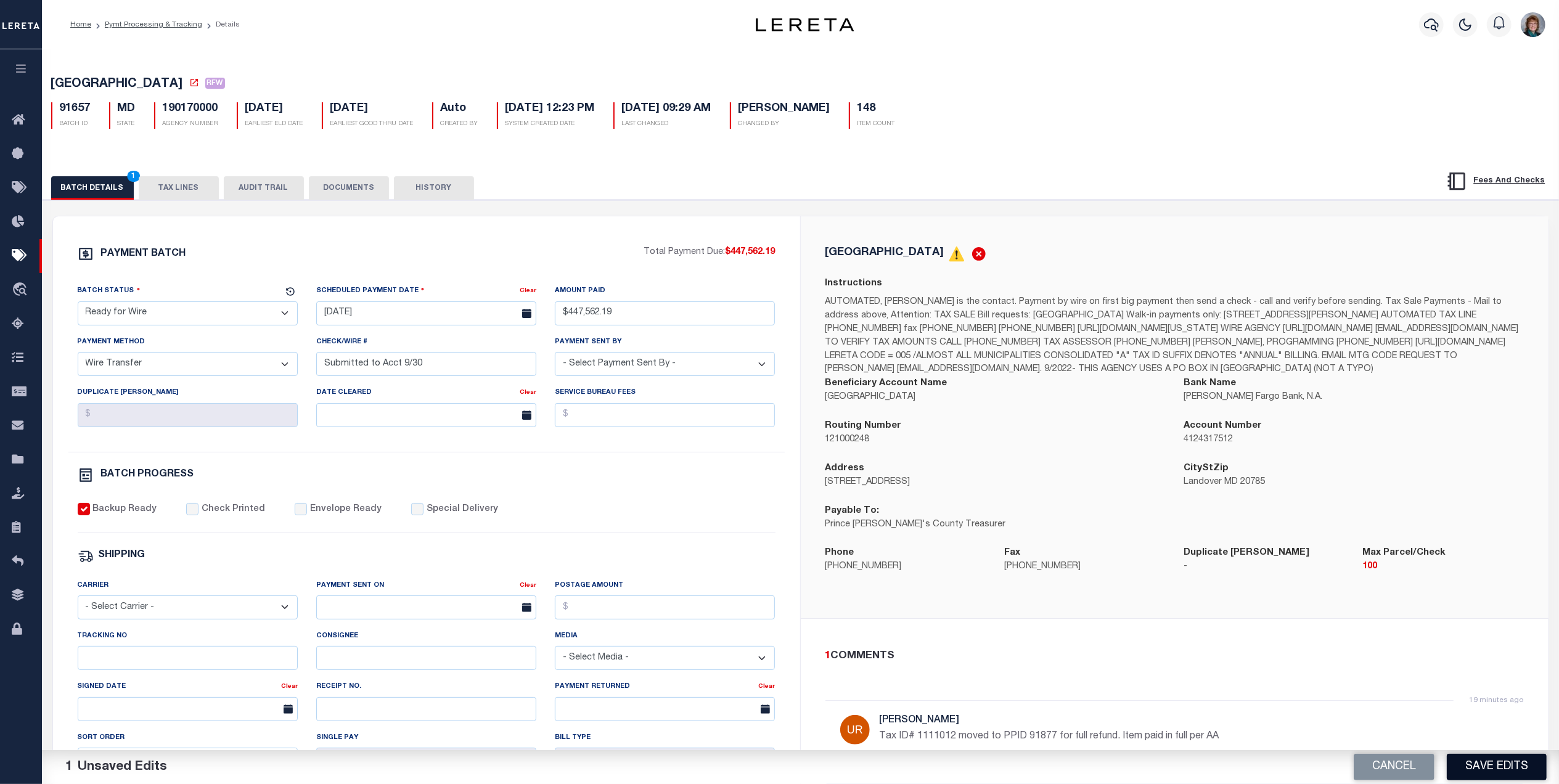
click at [1508, 766] on button "Save Edits" at bounding box center [1497, 767] width 100 height 26
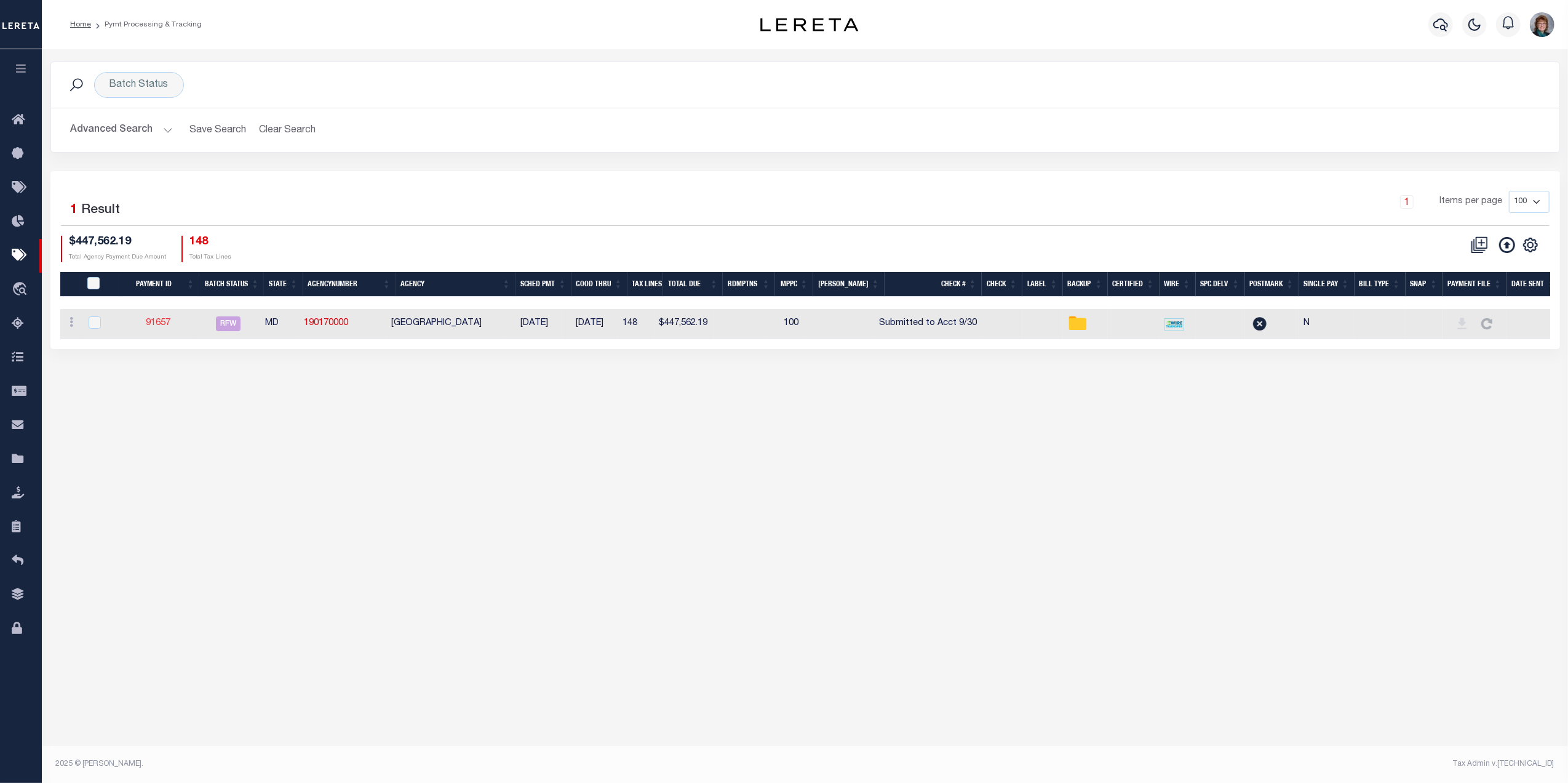
click at [160, 328] on link "91657" at bounding box center [158, 323] width 25 height 9
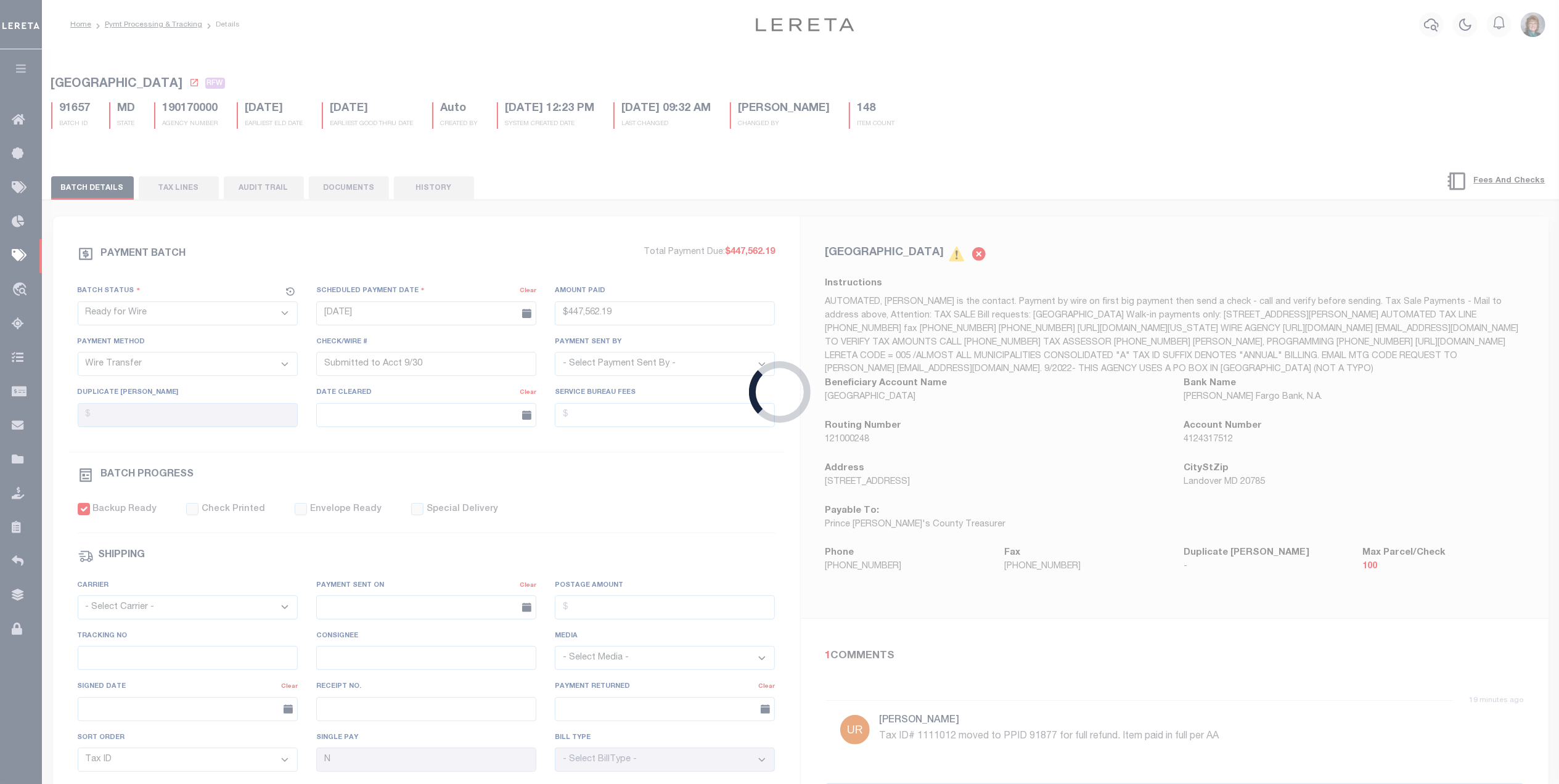
type input "$447,562.19"
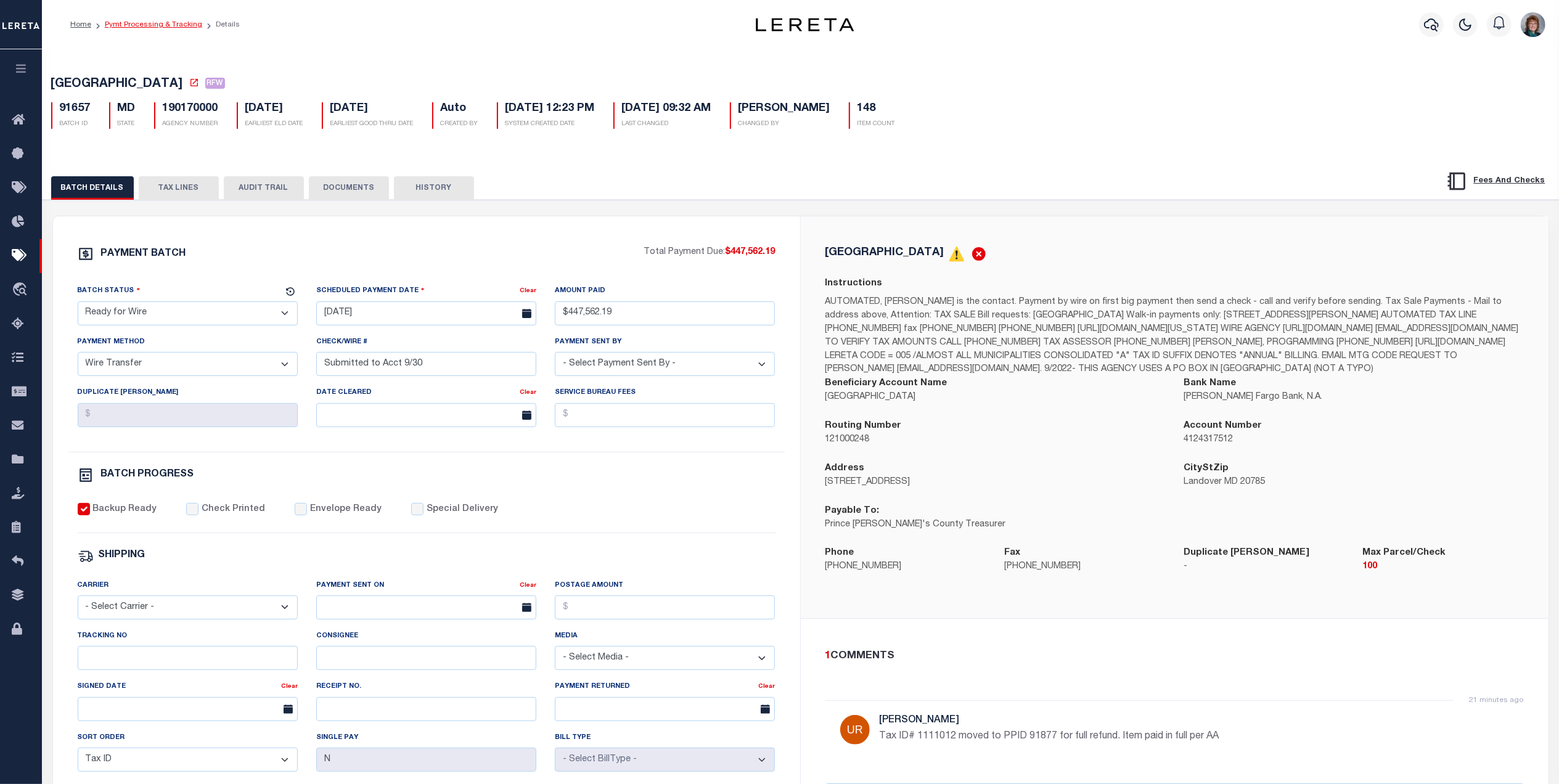
click at [154, 26] on link "Pymt Processing & Tracking" at bounding box center [153, 25] width 97 height 7
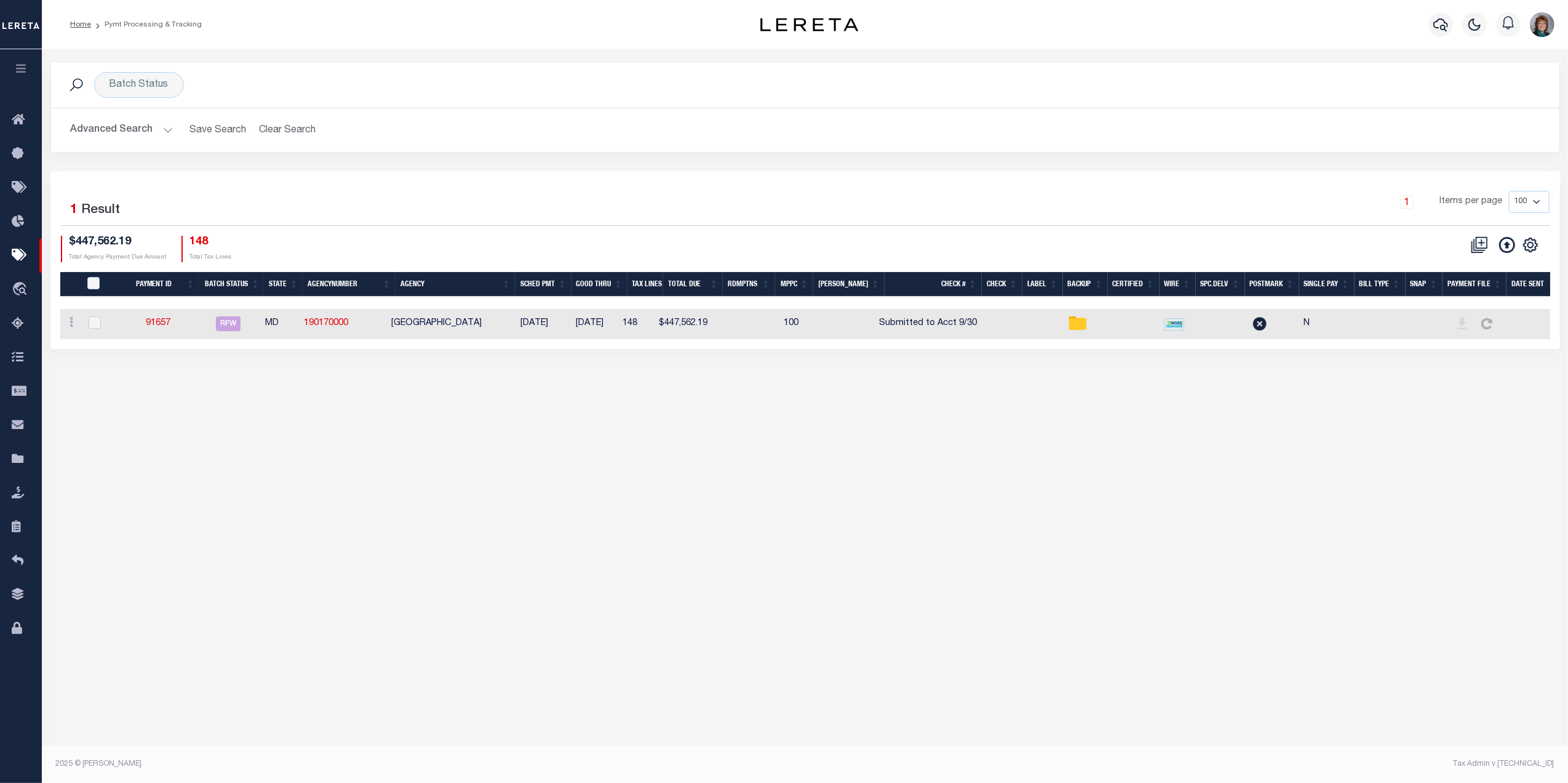
click at [136, 131] on button "Advanced Search" at bounding box center [122, 130] width 102 height 24
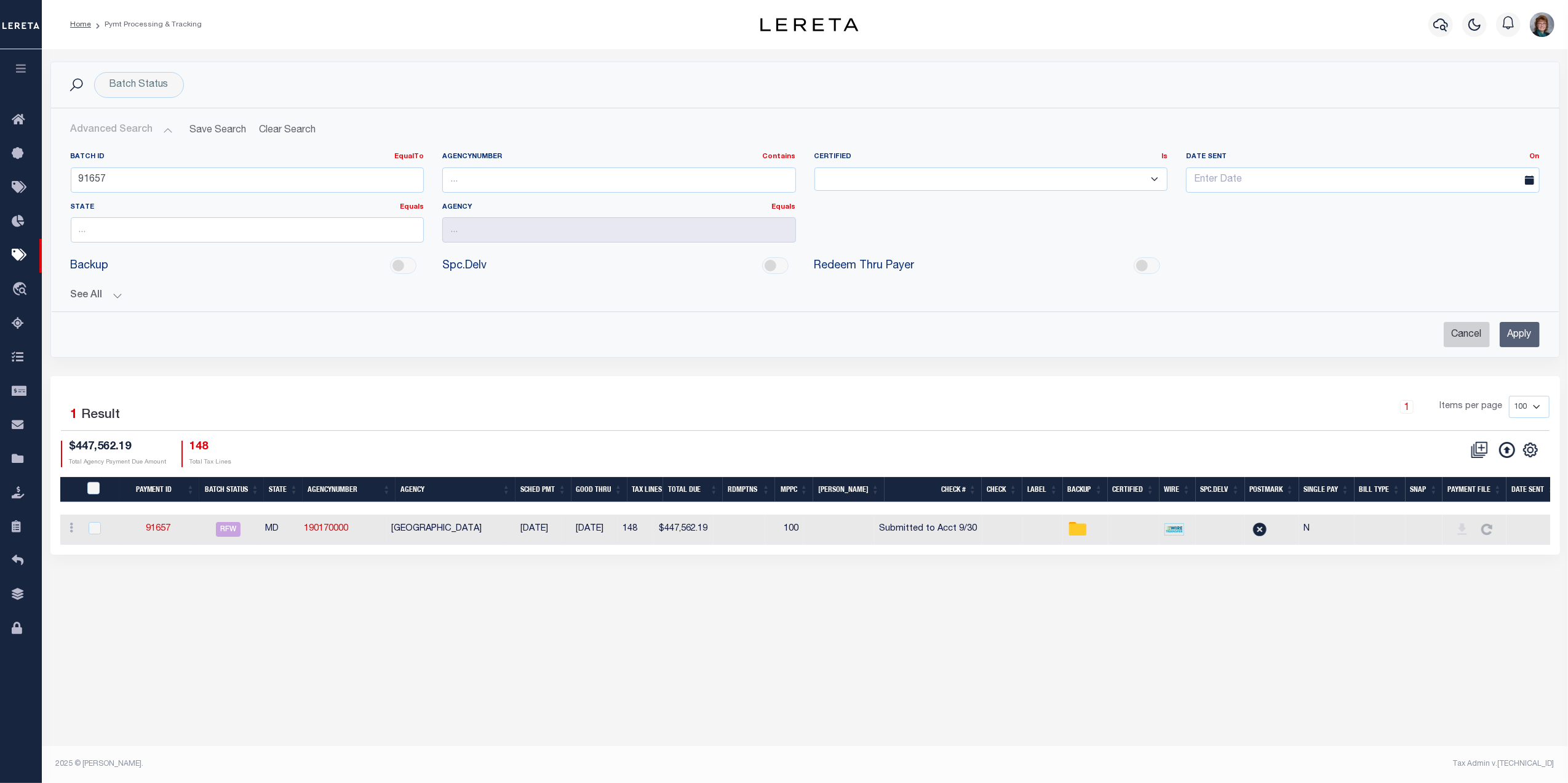
click at [1449, 330] on input "Cancel" at bounding box center [1467, 334] width 46 height 26
checkbox input "true"
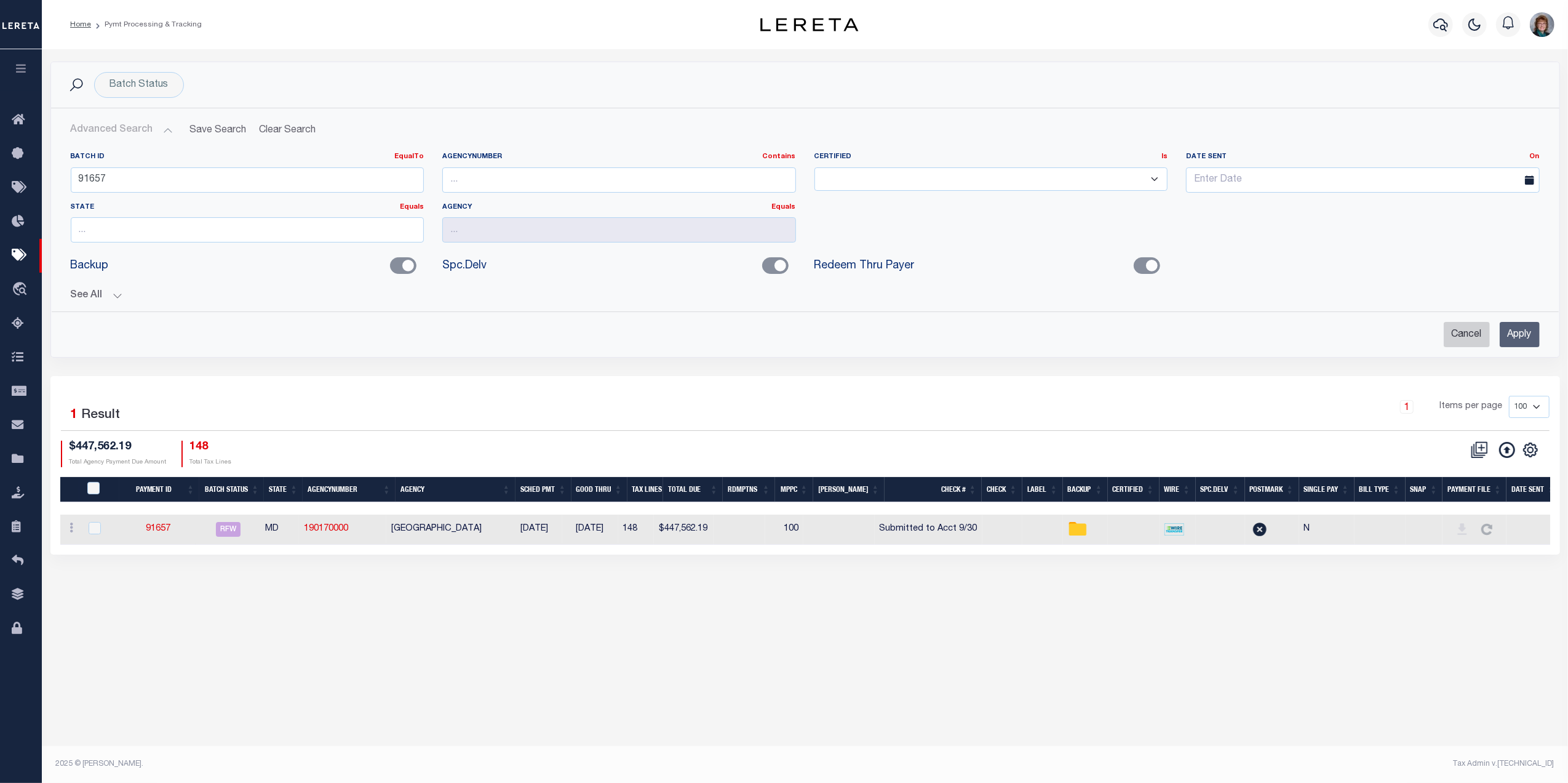
checkbox input "true"
checkbox input "false"
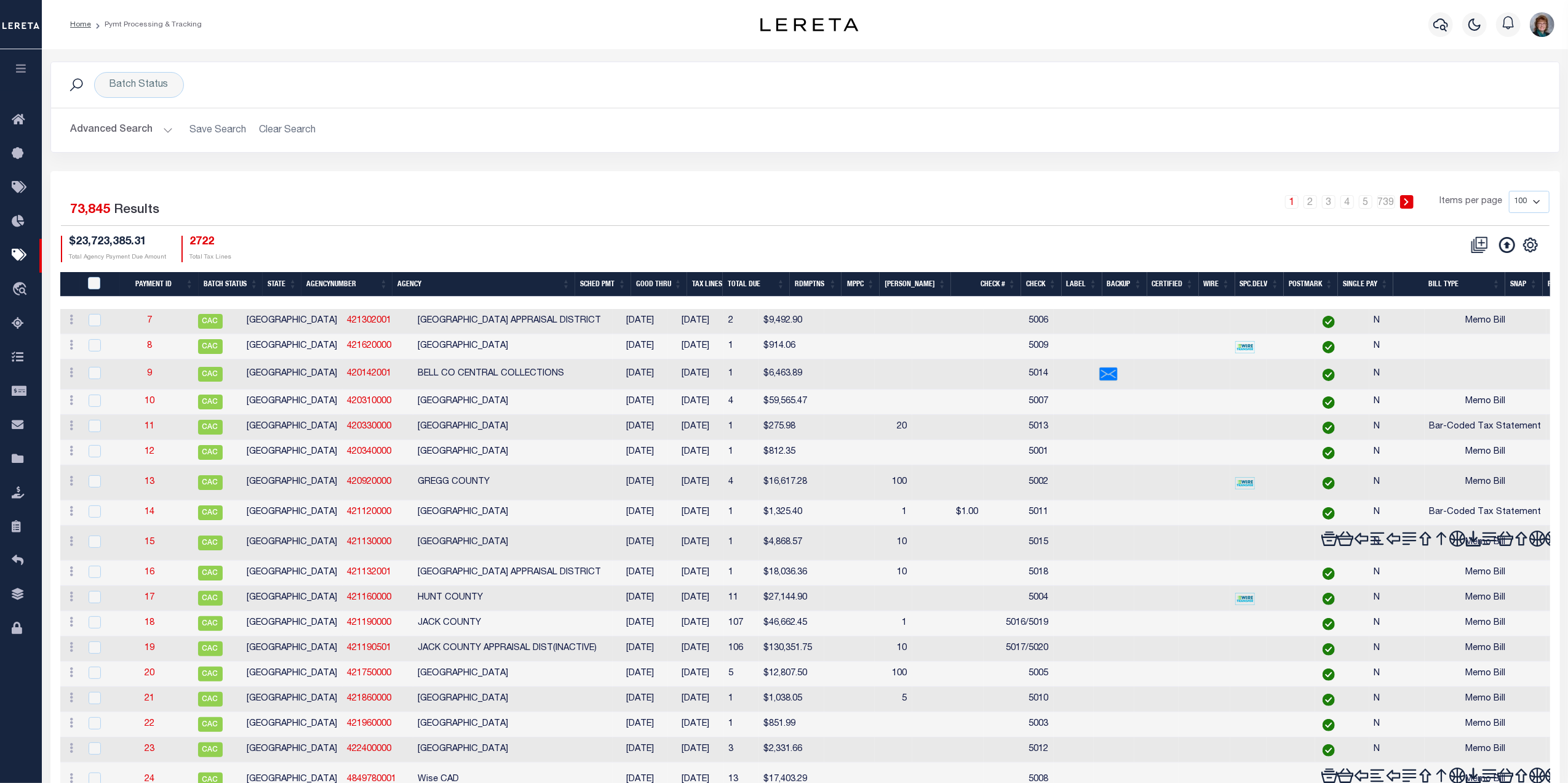
click at [127, 136] on button "Advanced Search" at bounding box center [122, 130] width 102 height 24
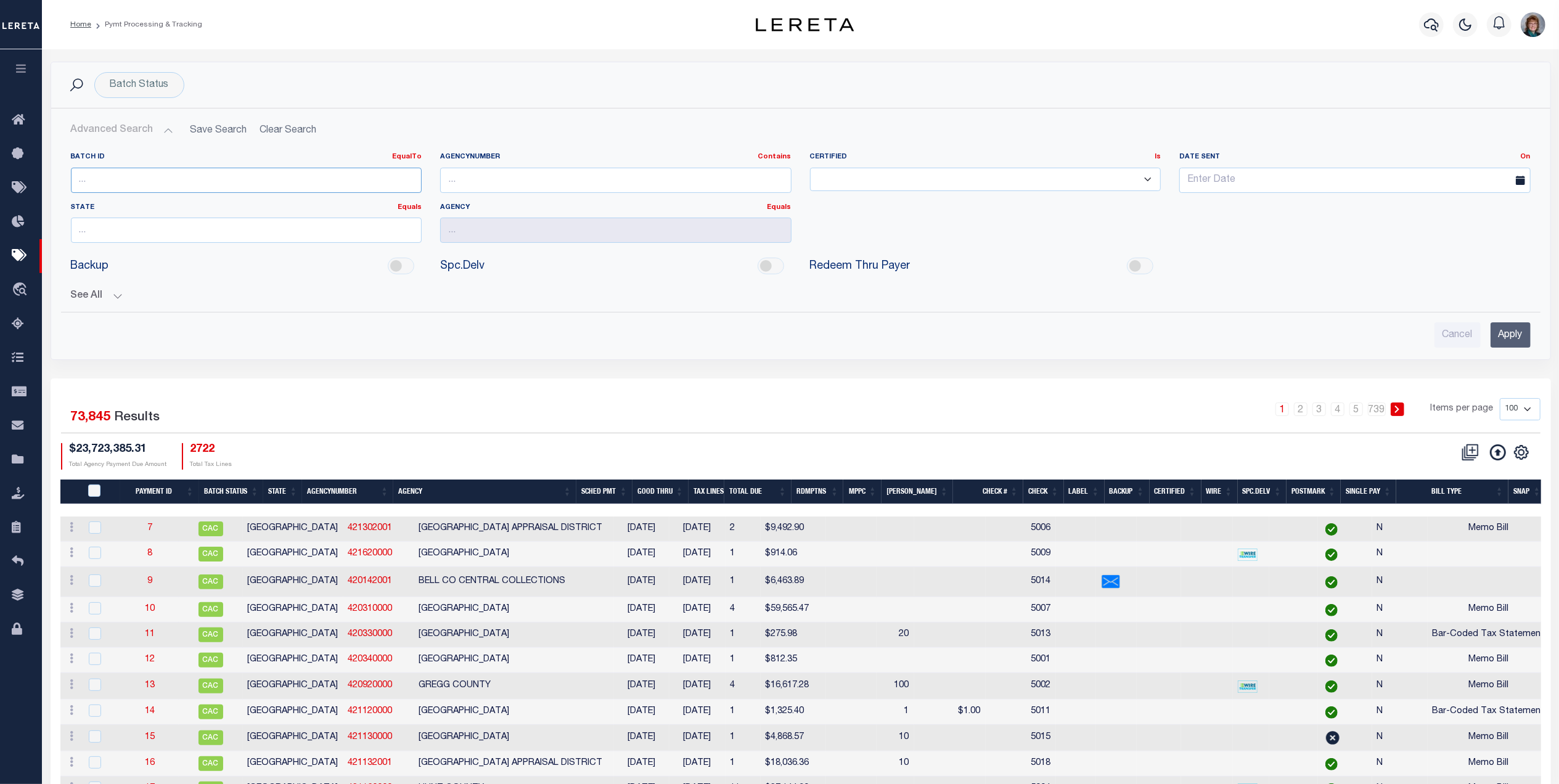
click at [126, 175] on input "number" at bounding box center [246, 180] width 352 height 26
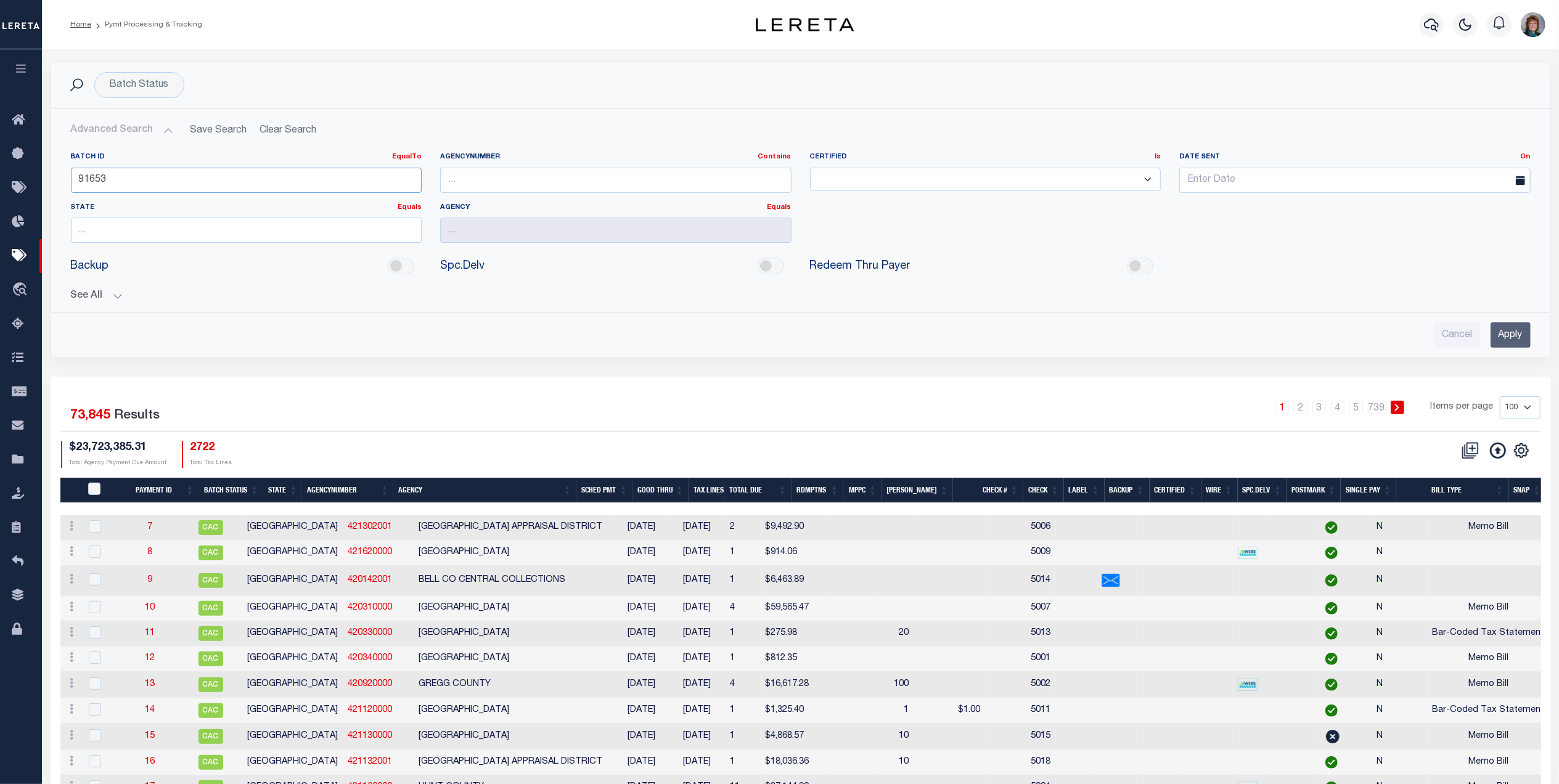
type input "91653"
click at [1505, 340] on input "Apply" at bounding box center [1510, 335] width 40 height 26
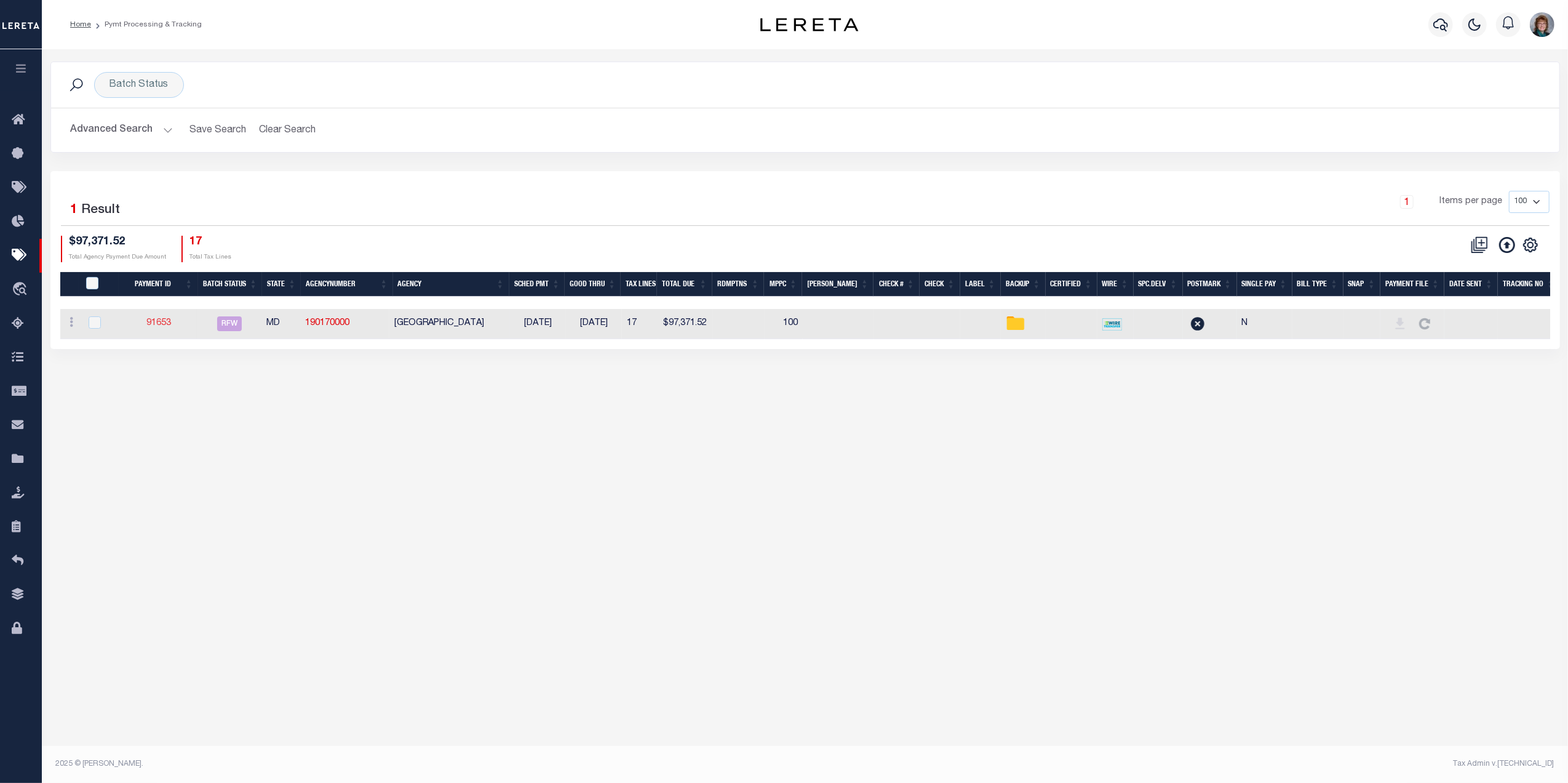
click at [158, 320] on link "91653" at bounding box center [159, 323] width 25 height 9
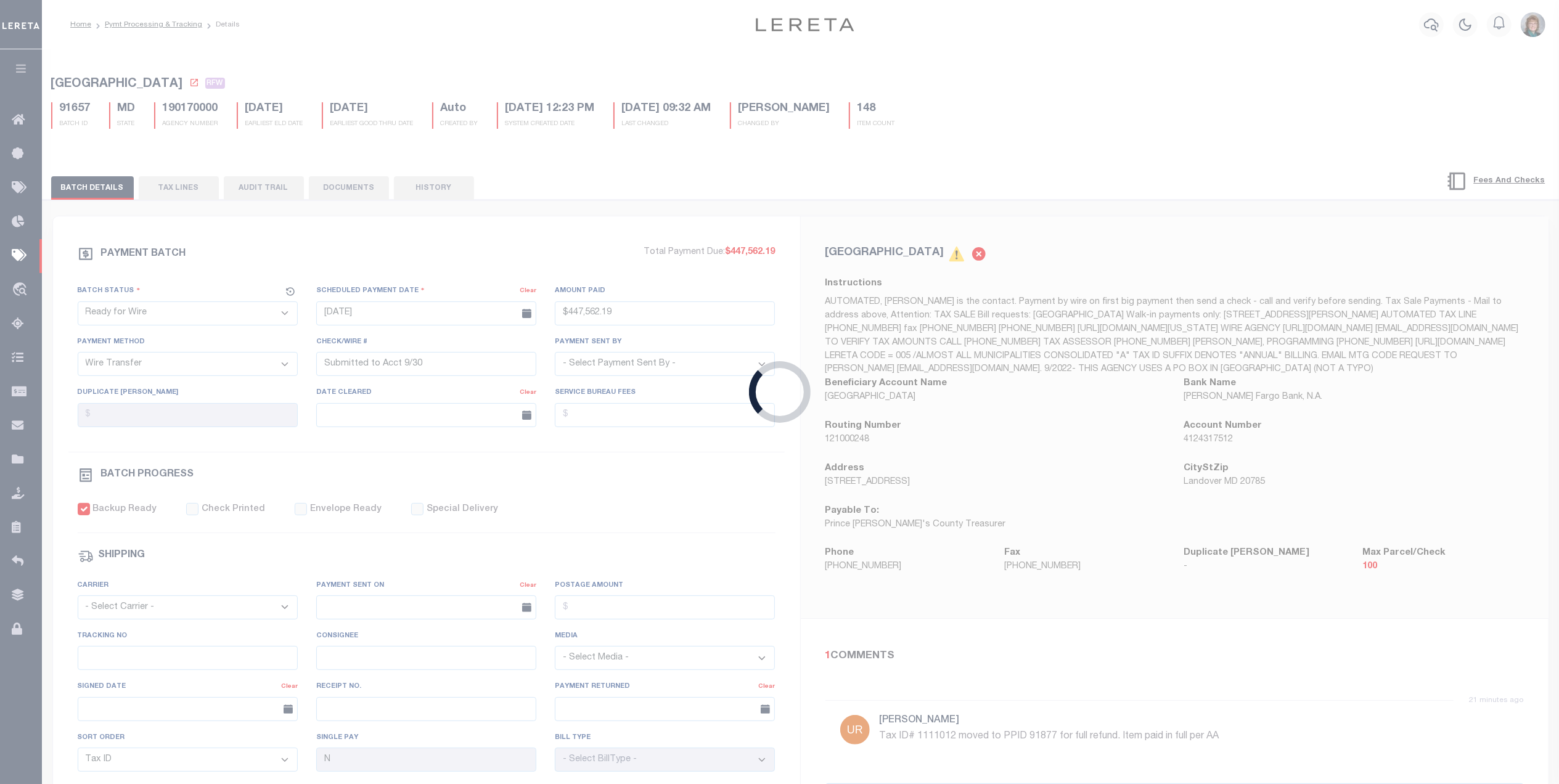
type input "$97,371.52"
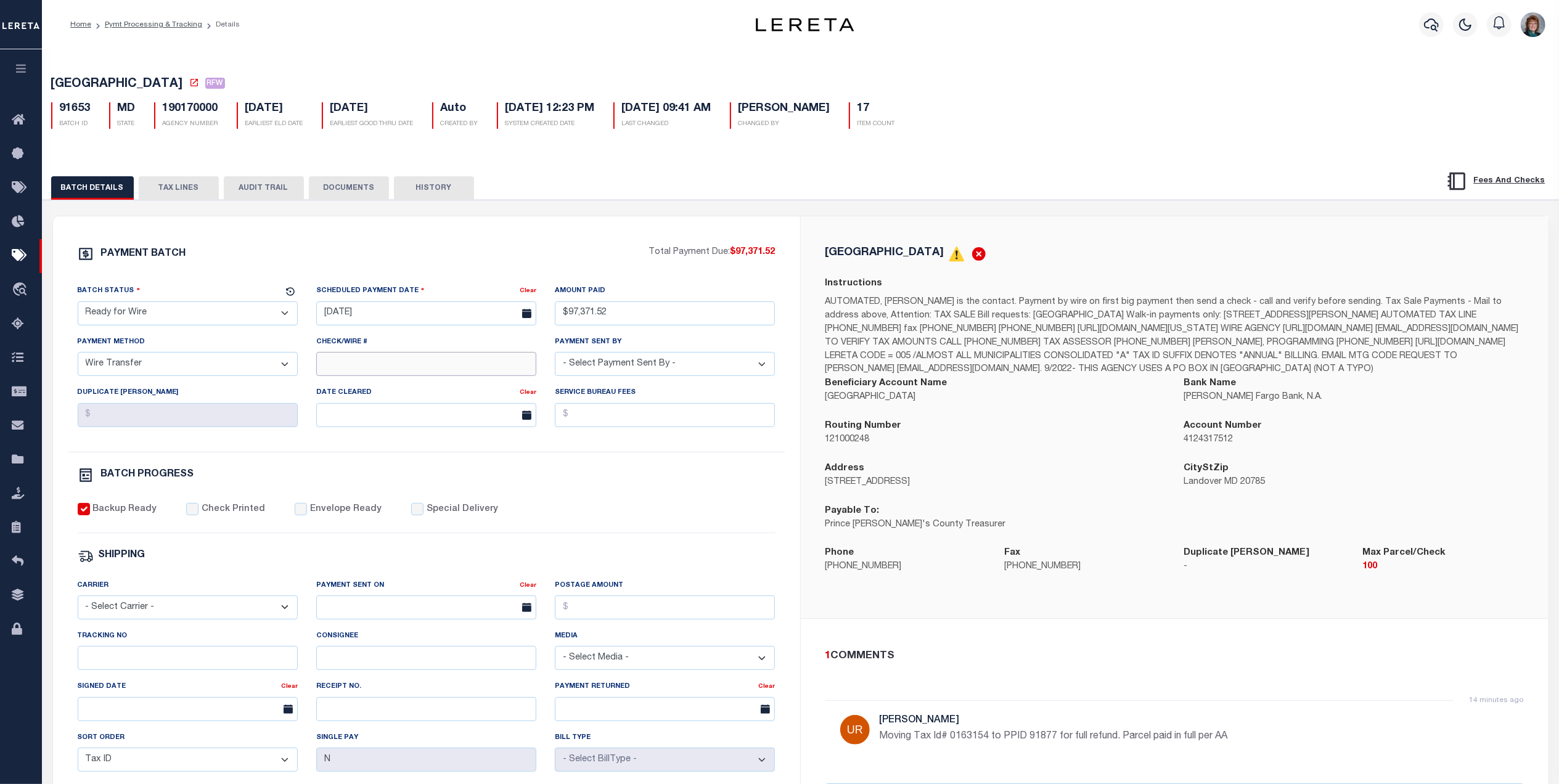
click at [482, 375] on input "Check/Wire #" at bounding box center [426, 364] width 220 height 24
type input "s"
type input "Submitted to Acct 9/30/25"
click at [180, 190] on button "TAX LINES" at bounding box center [179, 188] width 80 height 23
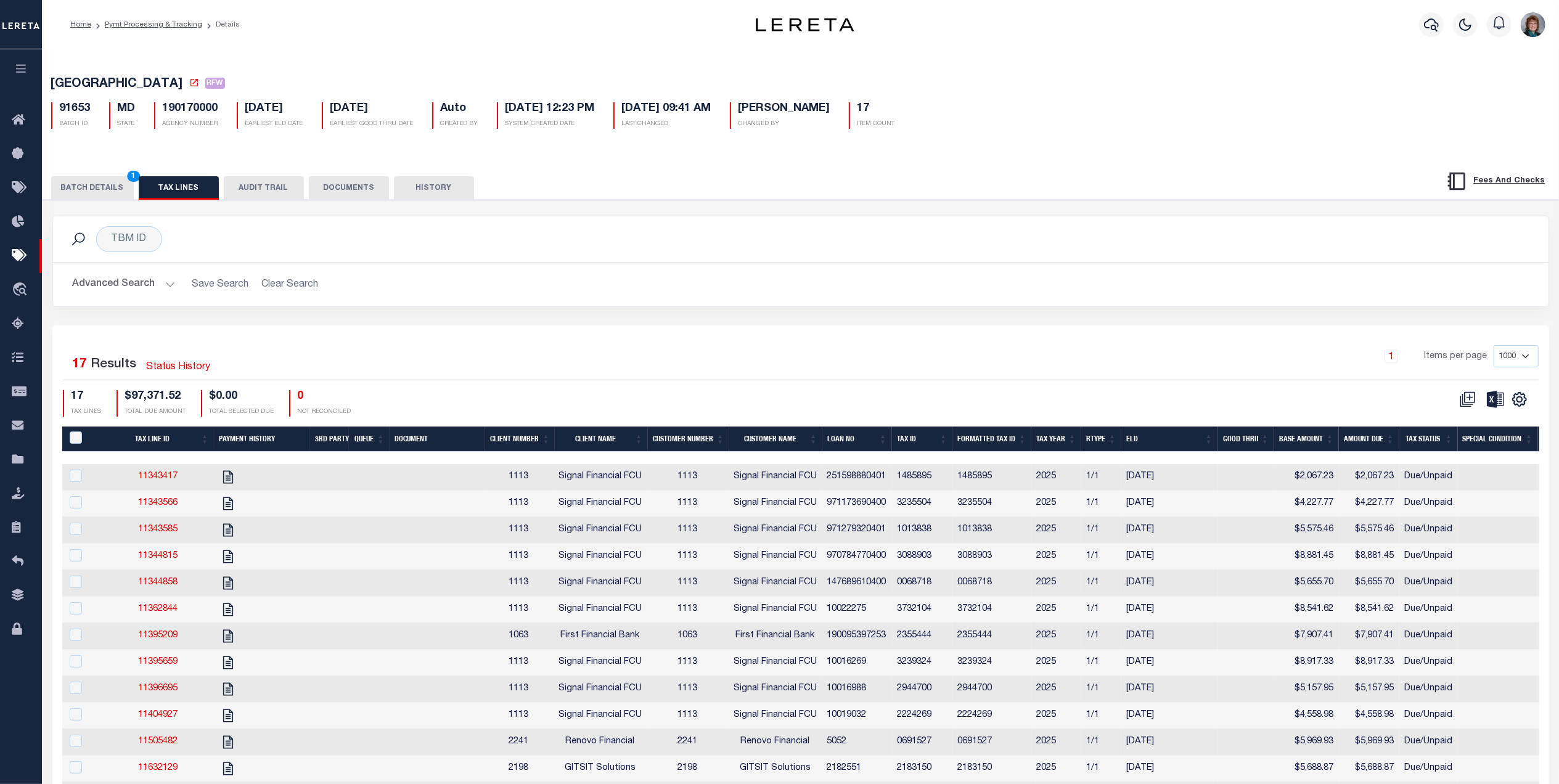
click at [344, 187] on button "DOCUMENTS" at bounding box center [349, 188] width 80 height 23
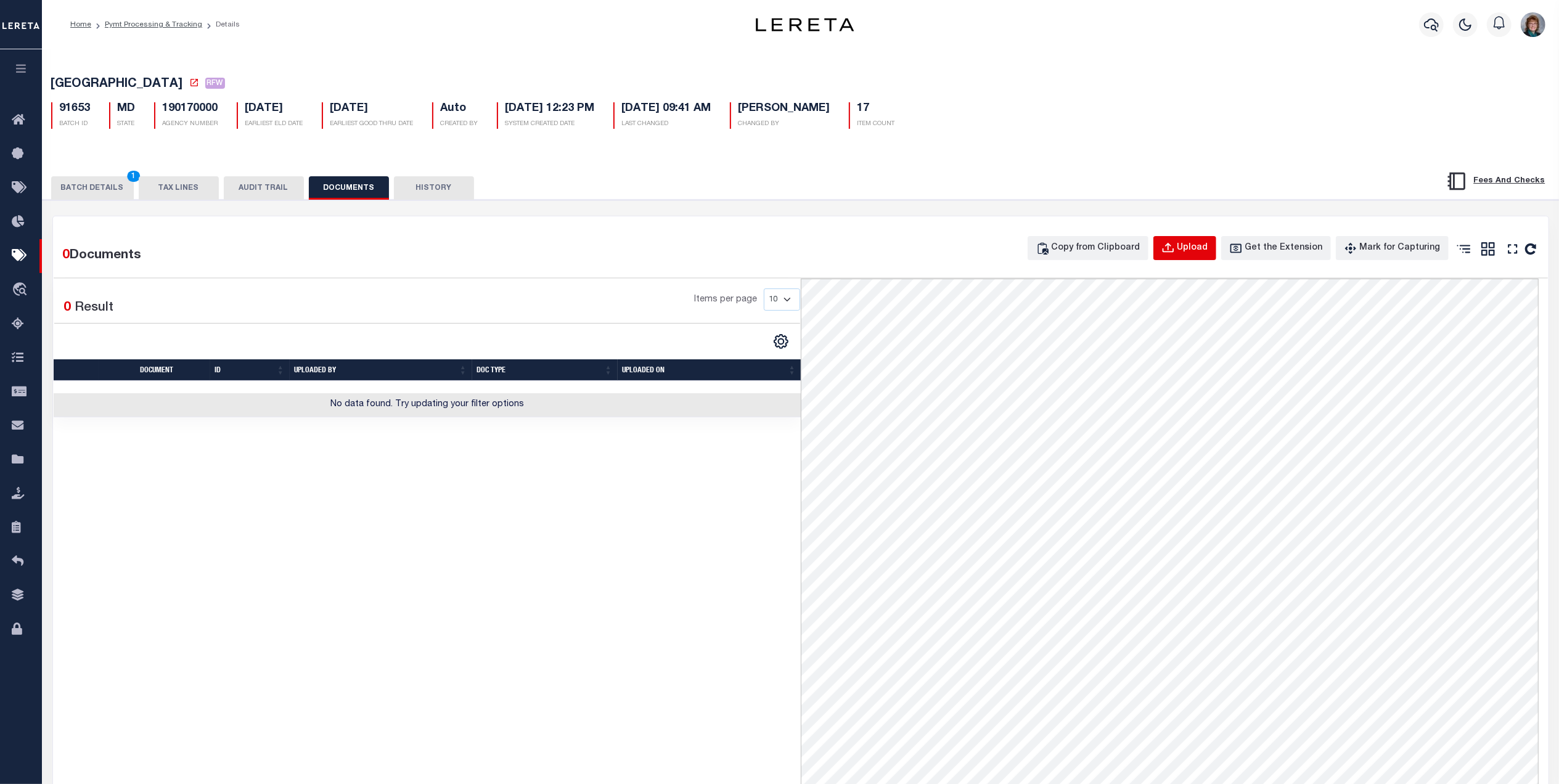
click at [1208, 250] on div "Upload" at bounding box center [1193, 248] width 31 height 14
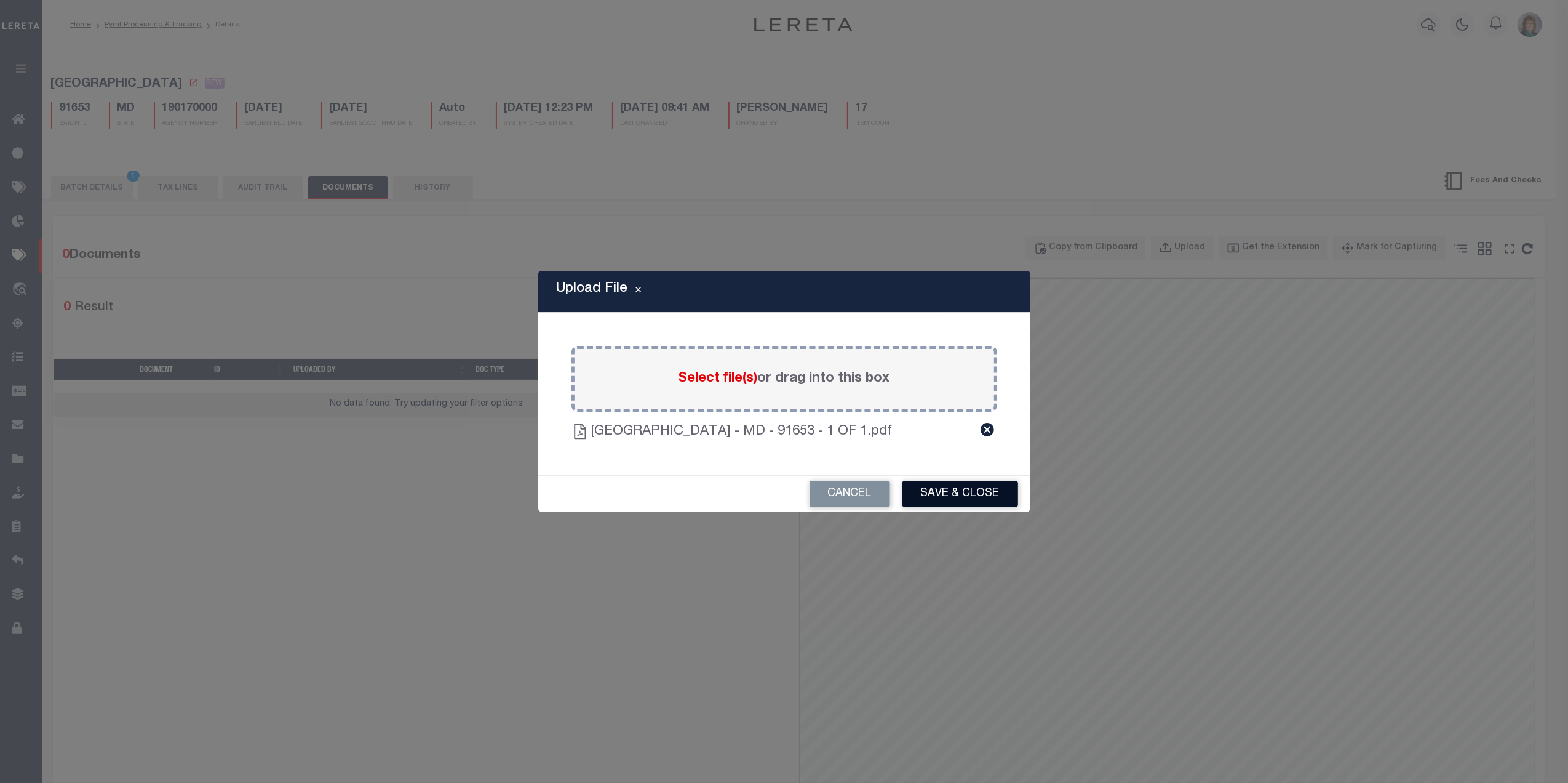
click at [960, 496] on button "Save & Close" at bounding box center [960, 494] width 116 height 26
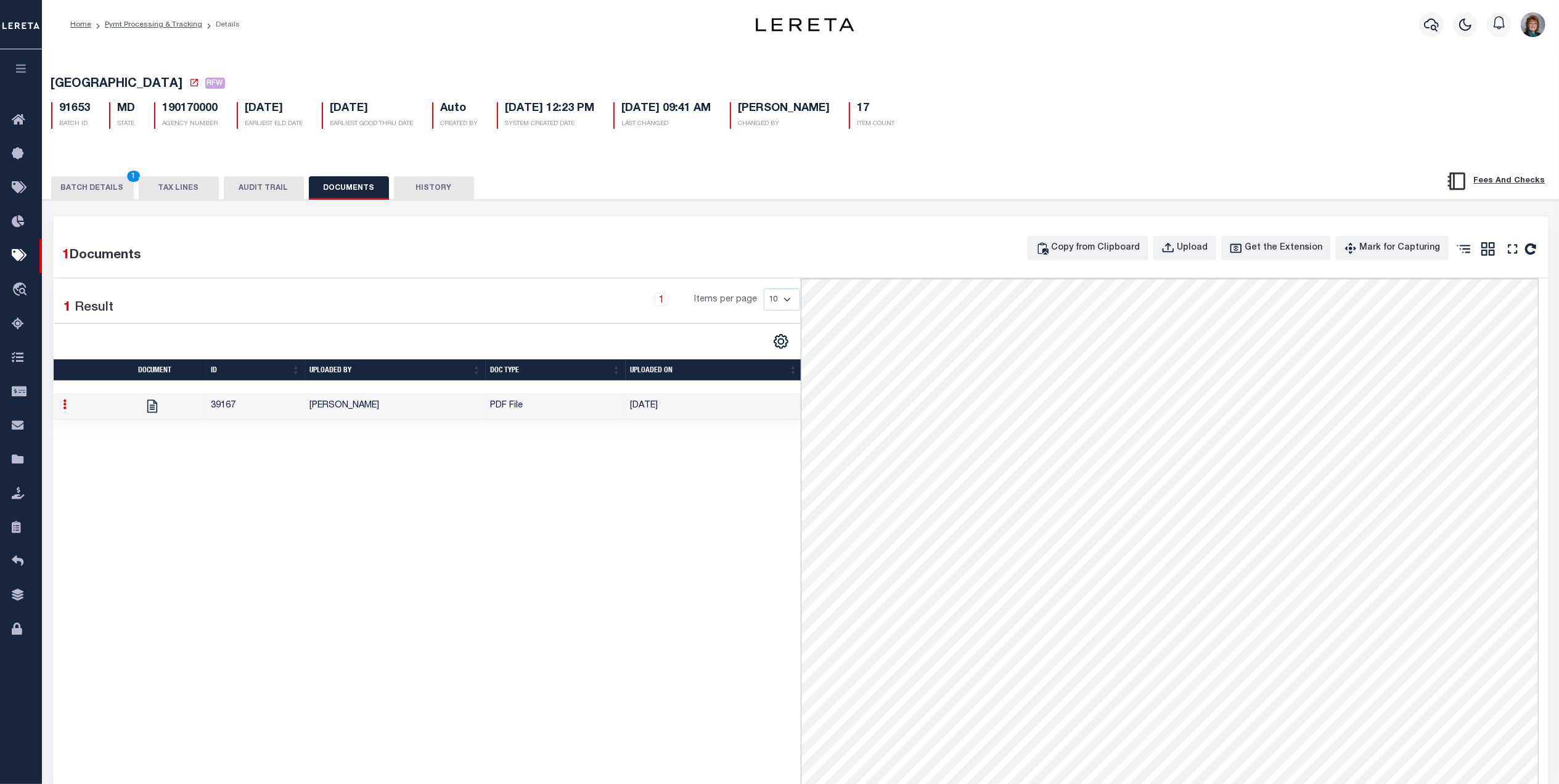
click at [83, 181] on button "BATCH DETAILS 1" at bounding box center [92, 188] width 83 height 23
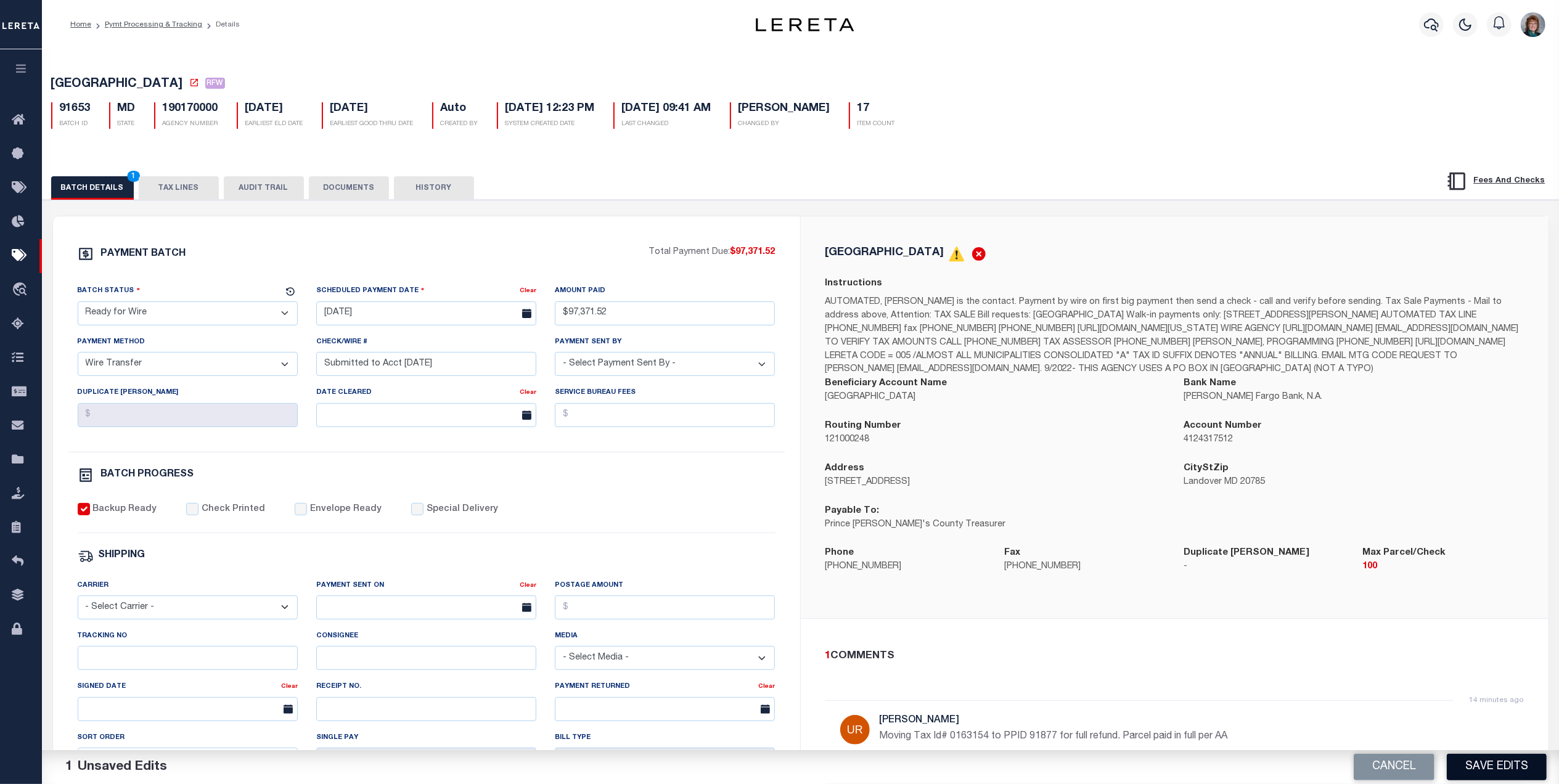
click at [1505, 761] on button "Save Edits" at bounding box center [1497, 767] width 100 height 26
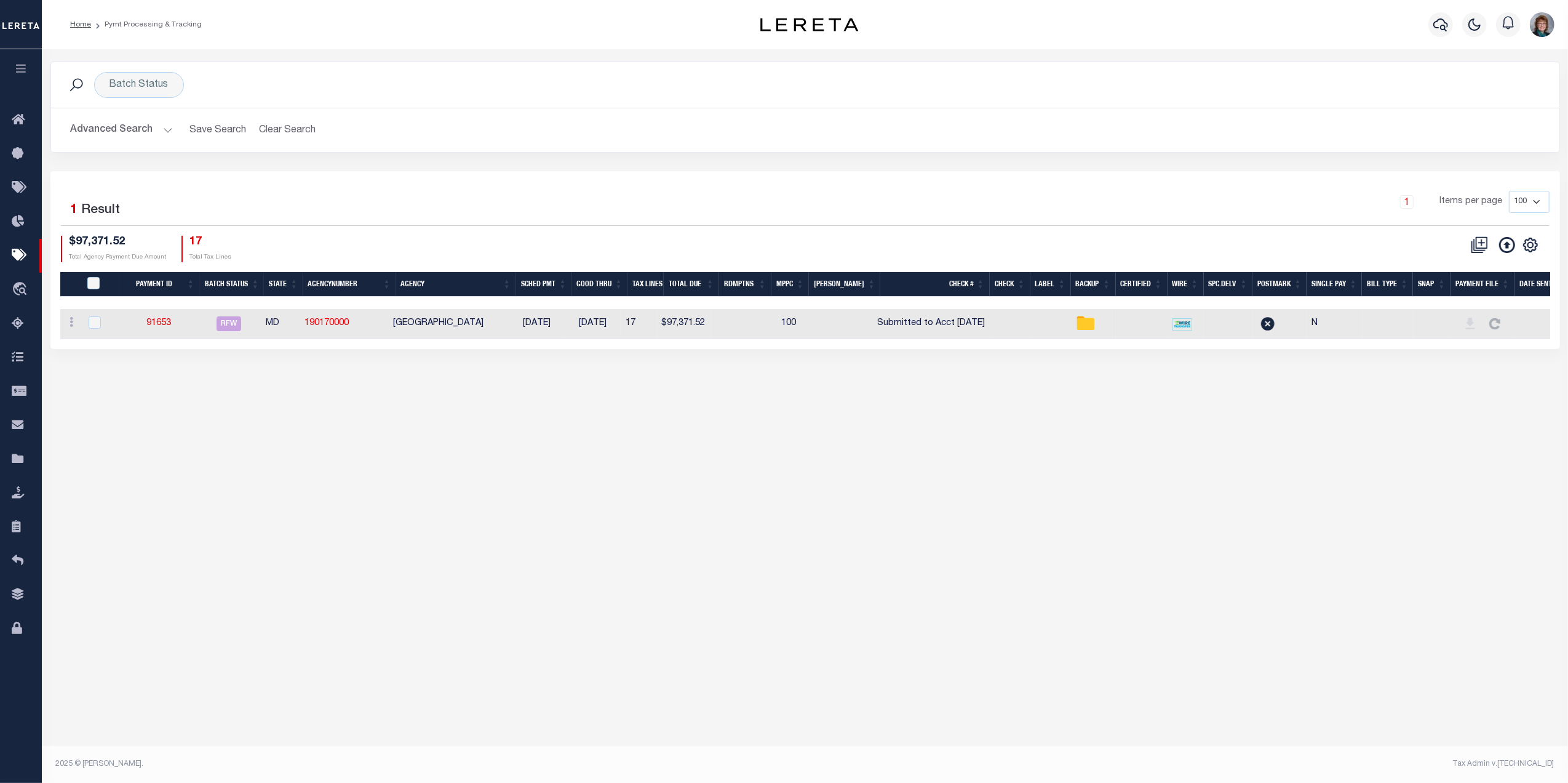
click at [176, 325] on td "91653" at bounding box center [159, 323] width 76 height 30
checkbox input "true"
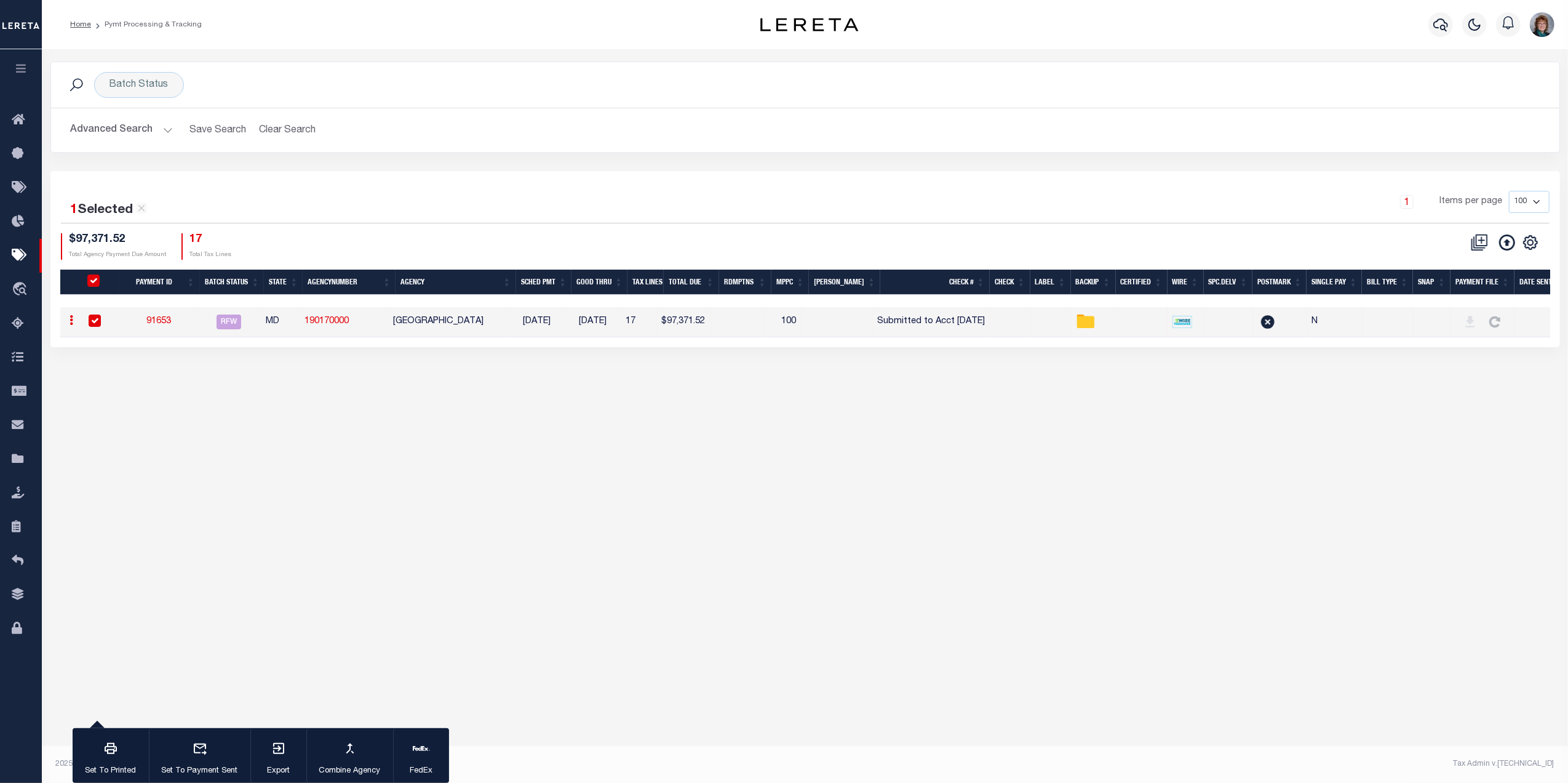
click at [161, 323] on link "91653" at bounding box center [159, 321] width 25 height 9
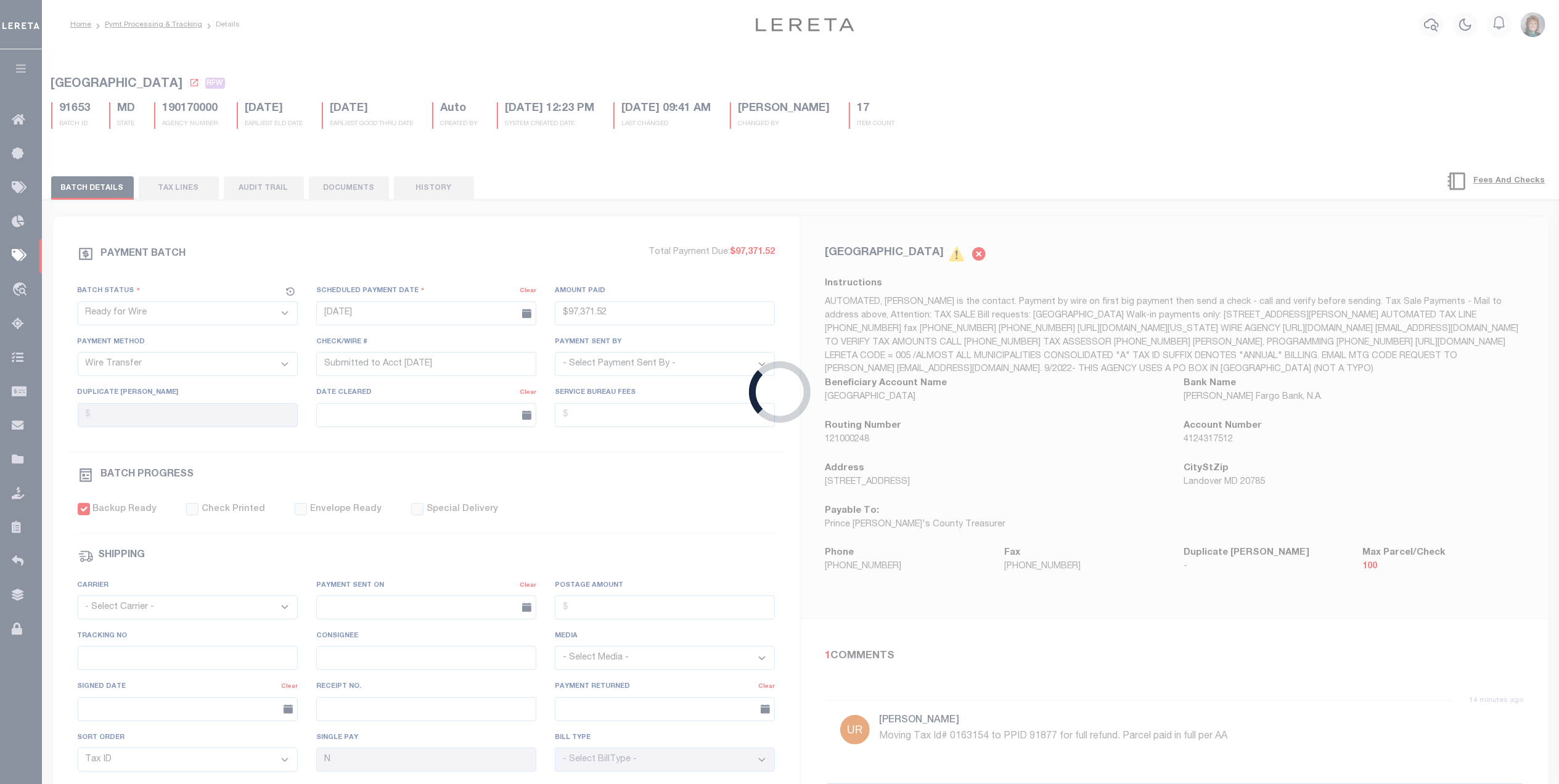
type input "$97,371.52"
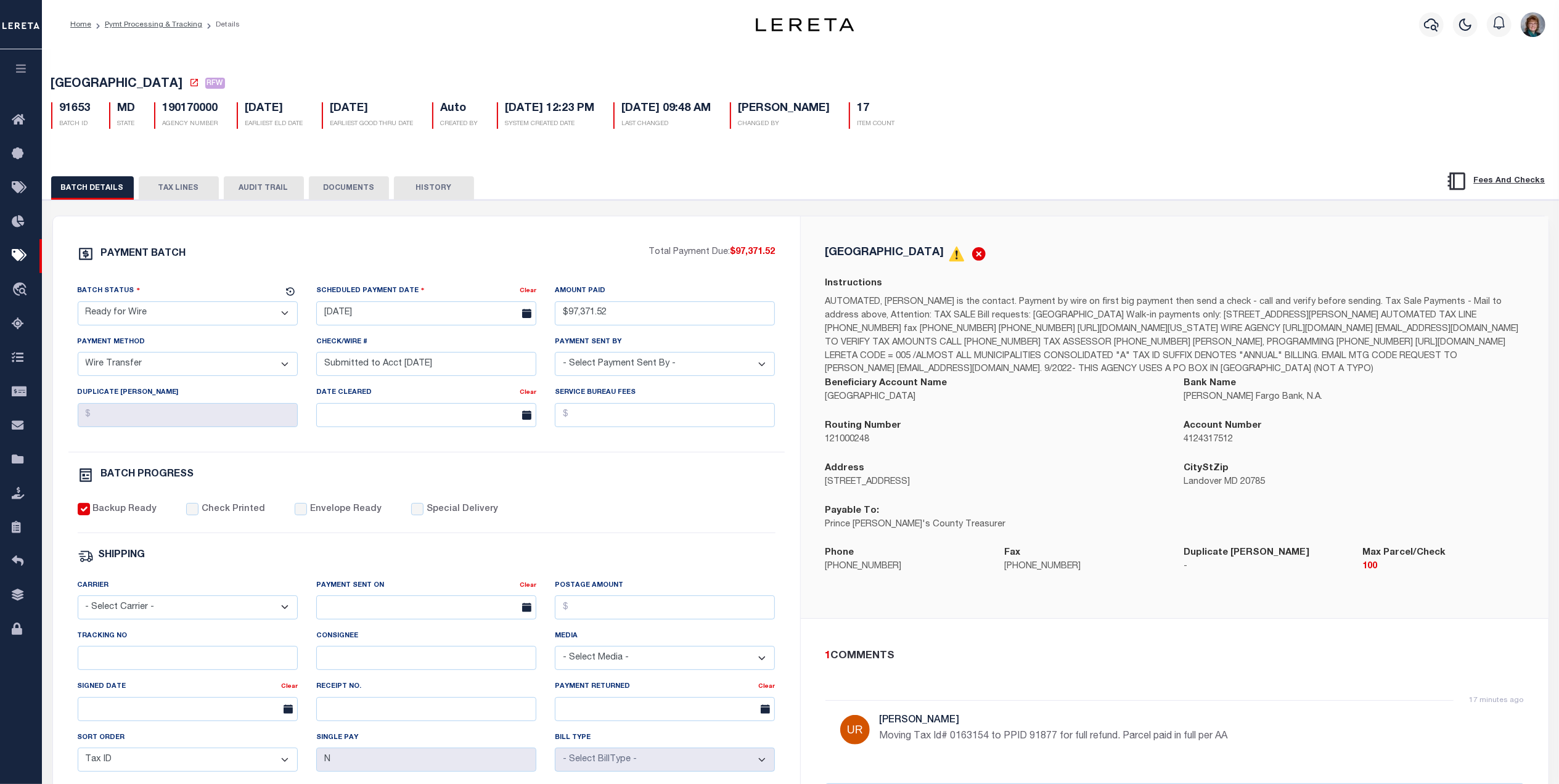
click at [175, 183] on button "TAX LINES" at bounding box center [179, 188] width 80 height 23
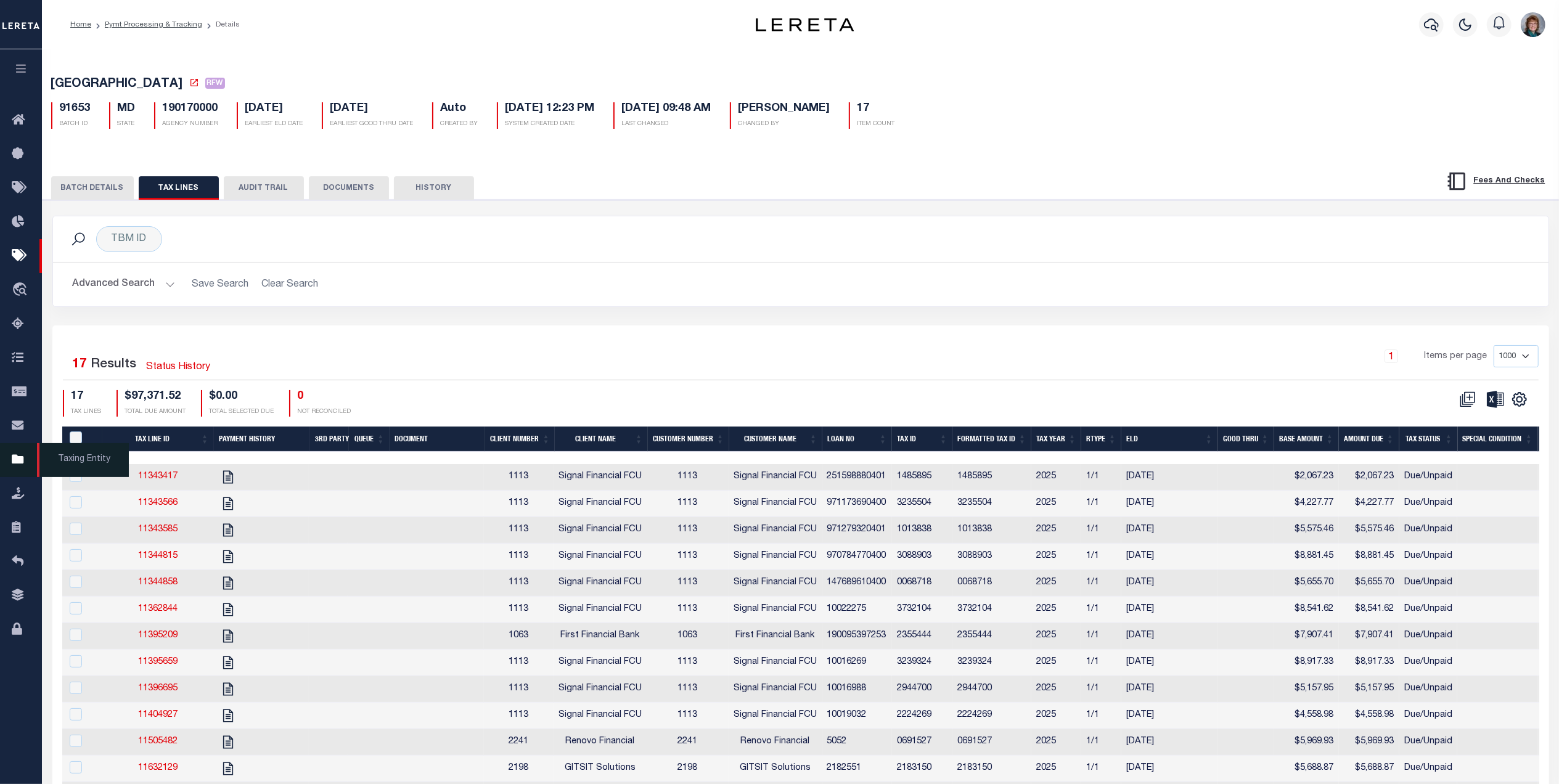
click at [15, 463] on icon at bounding box center [21, 460] width 20 height 15
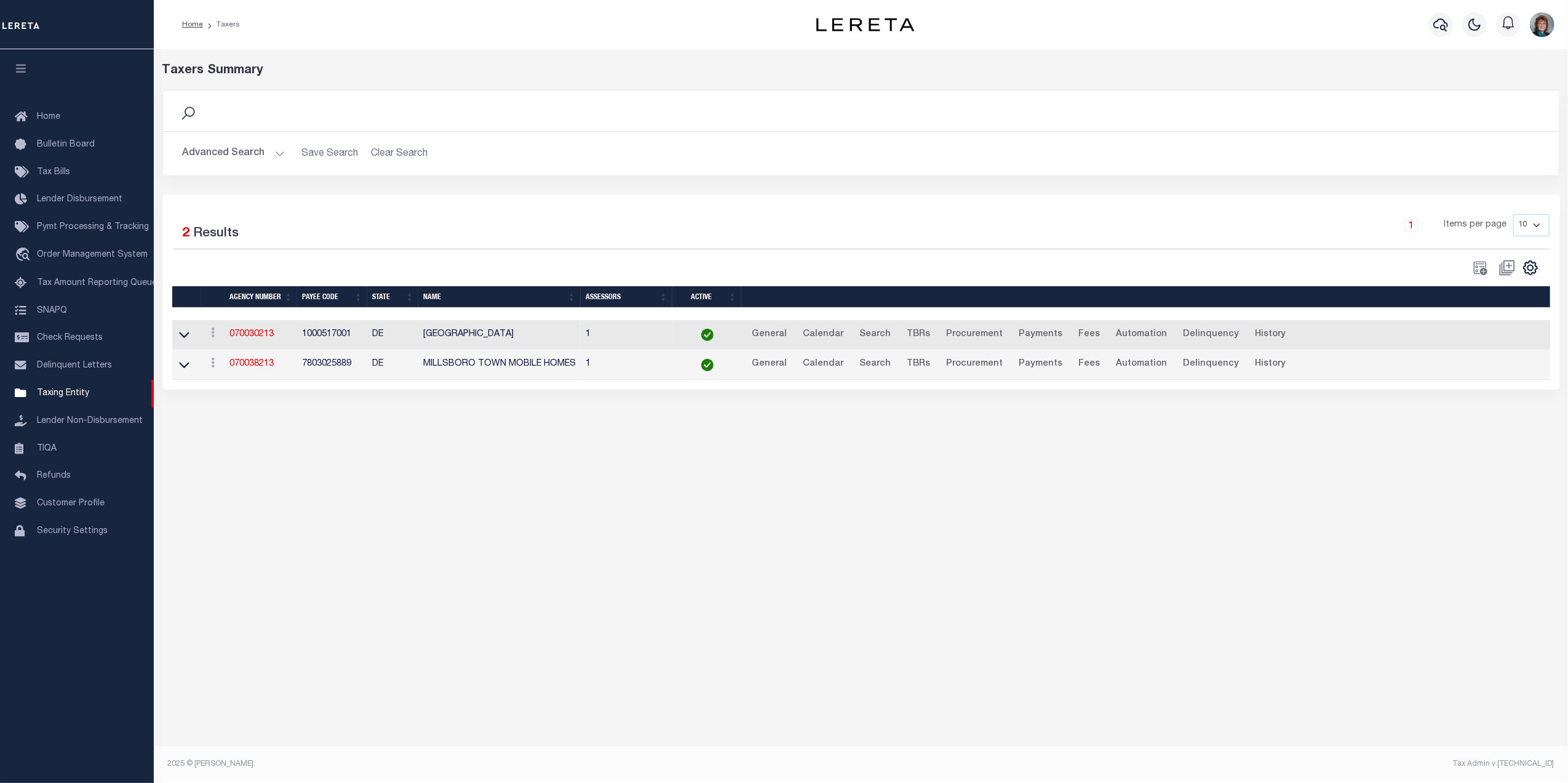
click at [247, 147] on button "Advanced Search" at bounding box center [234, 153] width 102 height 24
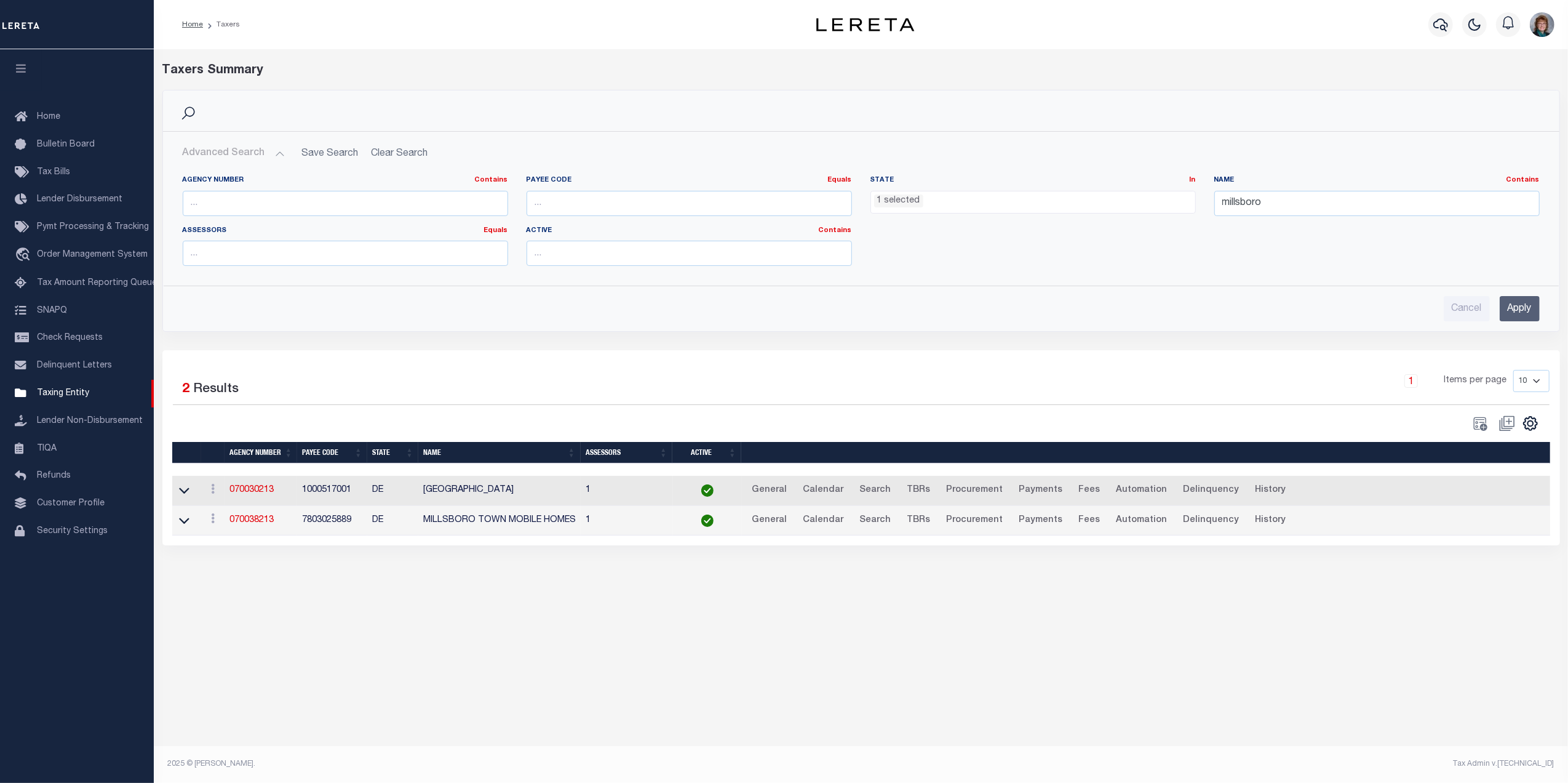
click at [952, 205] on ul "1 selected" at bounding box center [1033, 199] width 324 height 17
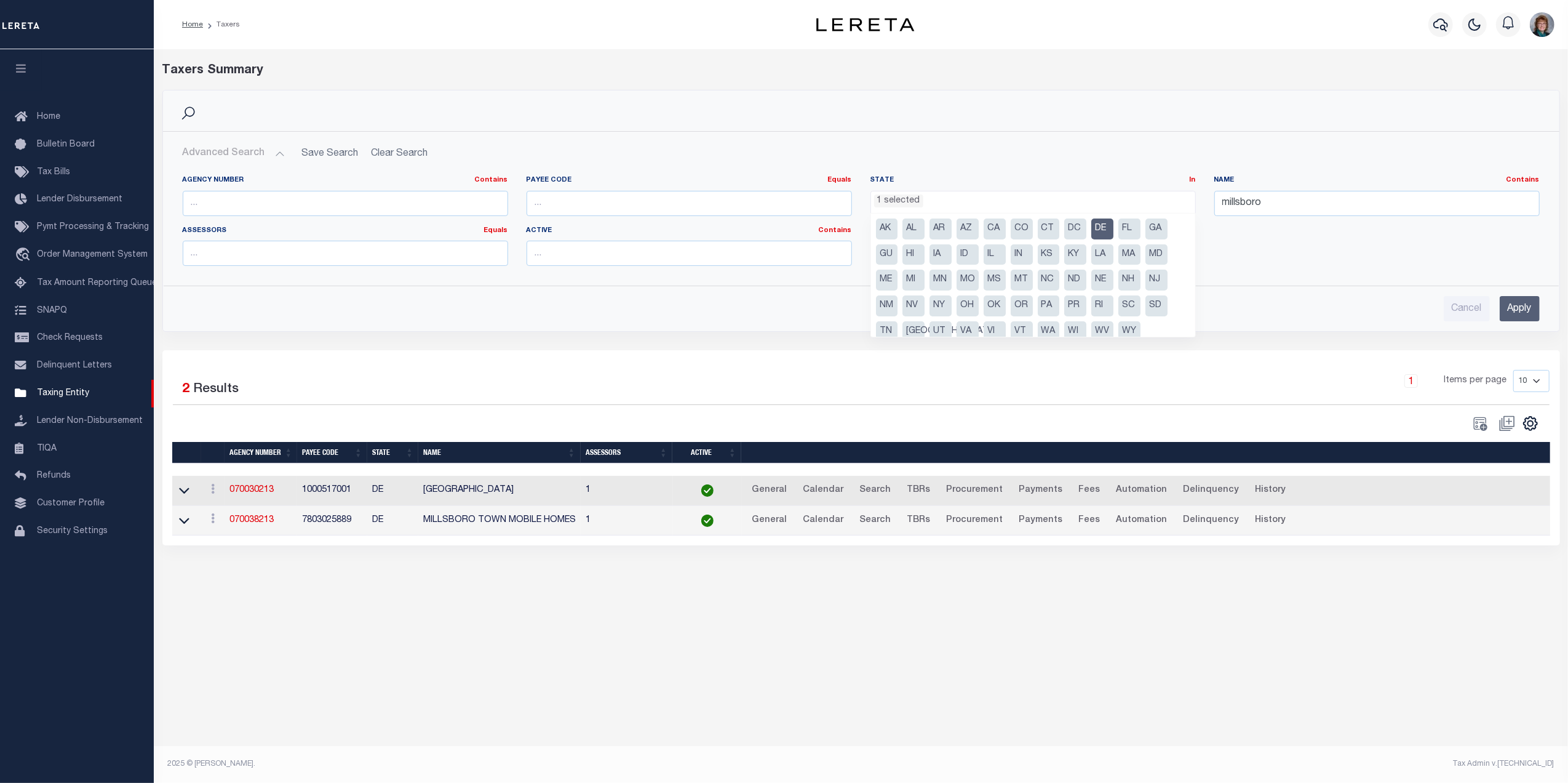
click at [1028, 255] on li "IN" at bounding box center [1022, 255] width 22 height 21
drag, startPoint x: 1105, startPoint y: 225, endPoint x: 1121, endPoint y: 225, distance: 16.0
click at [1106, 225] on li "DE" at bounding box center [1102, 228] width 22 height 21
select select "IN"
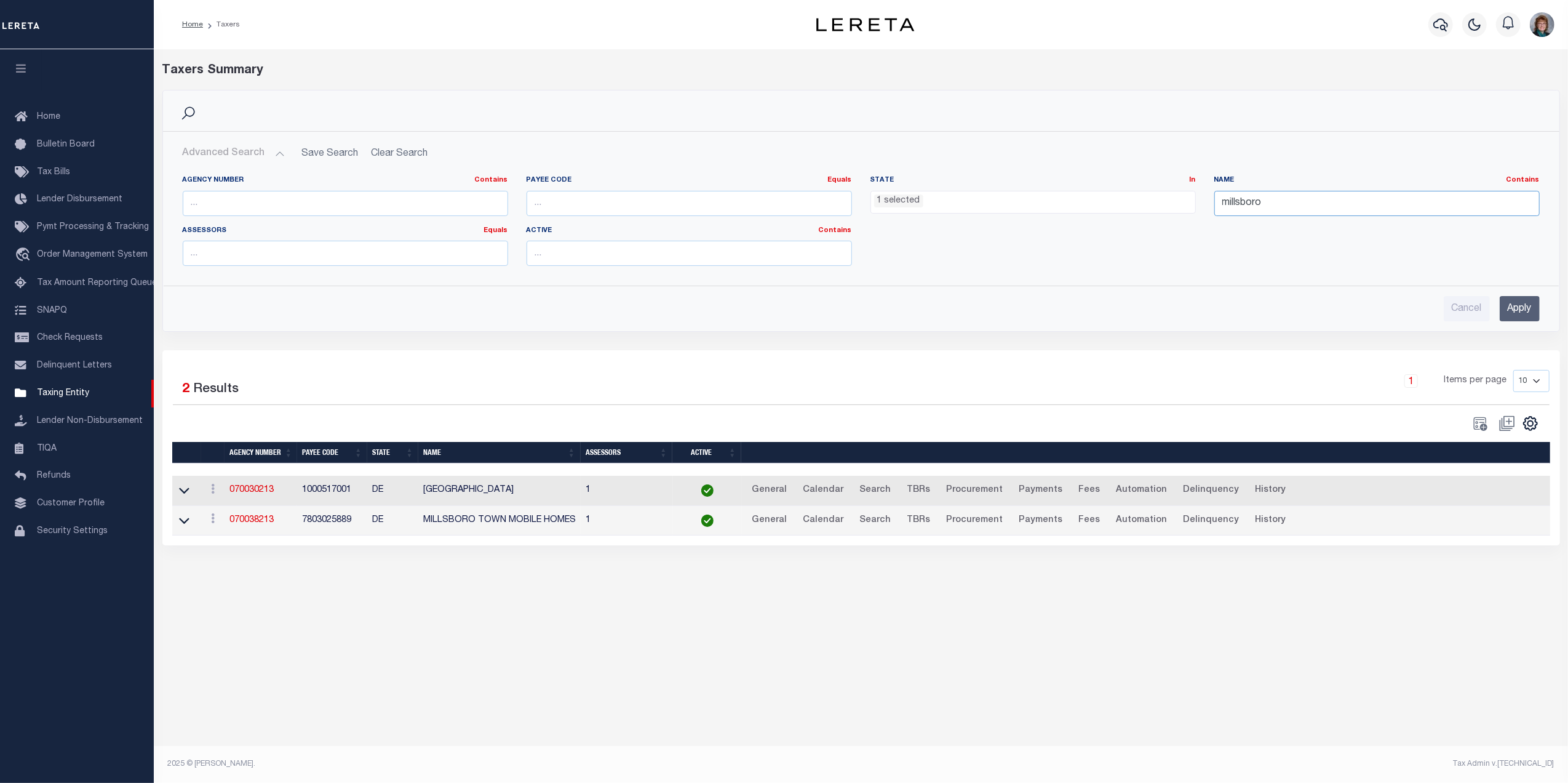
drag, startPoint x: 1273, startPoint y: 202, endPoint x: 1130, endPoint y: 195, distance: 143.2
click at [1130, 195] on div "Agency Number Contains Contains Is Payee Code Equals Equals Is Not Equal To Is …" at bounding box center [861, 225] width 1375 height 100
type input "Wabash"
click at [1524, 312] on input "Apply" at bounding box center [1519, 309] width 40 height 26
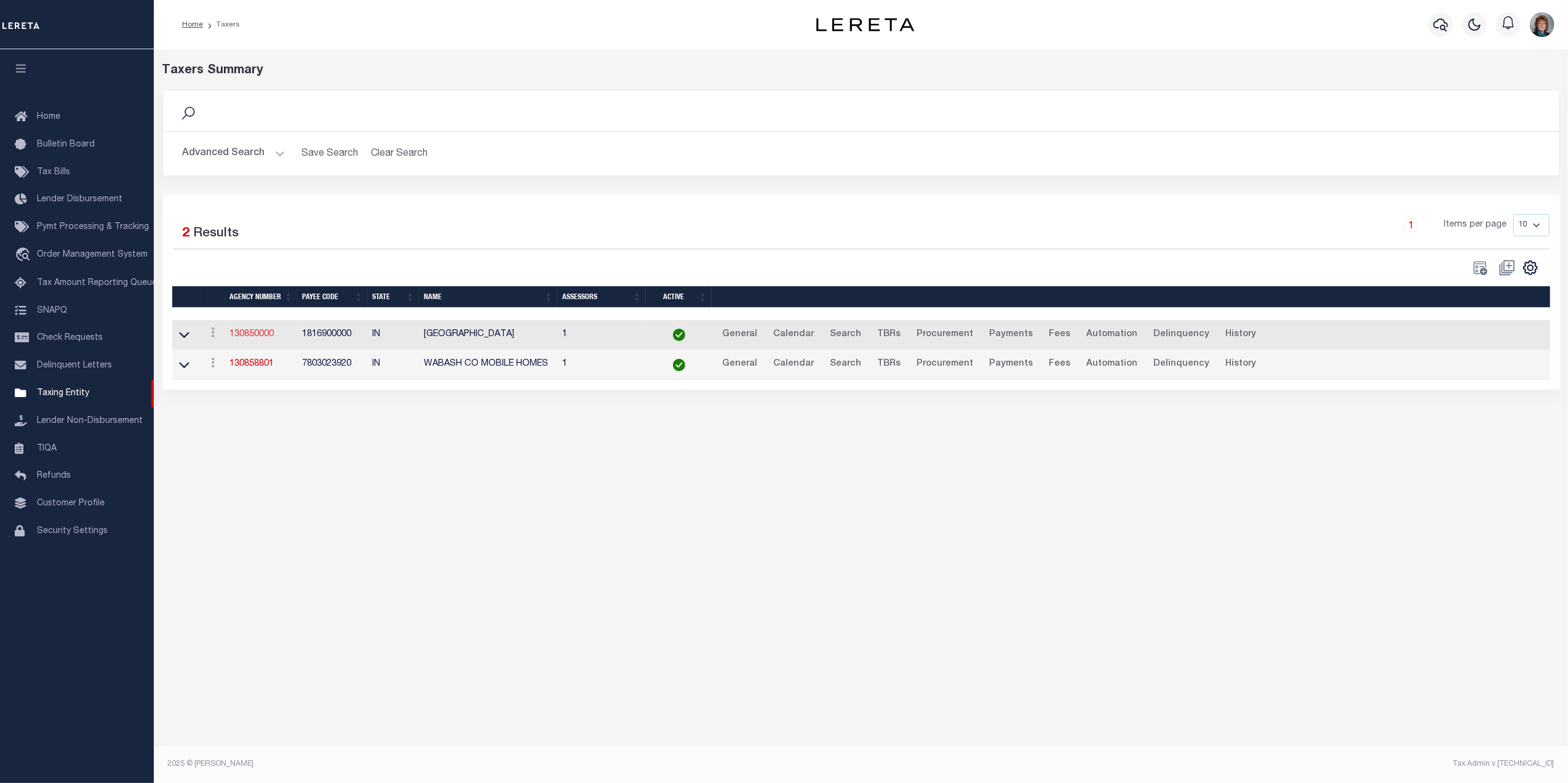
click at [266, 336] on link "130850000" at bounding box center [252, 334] width 44 height 9
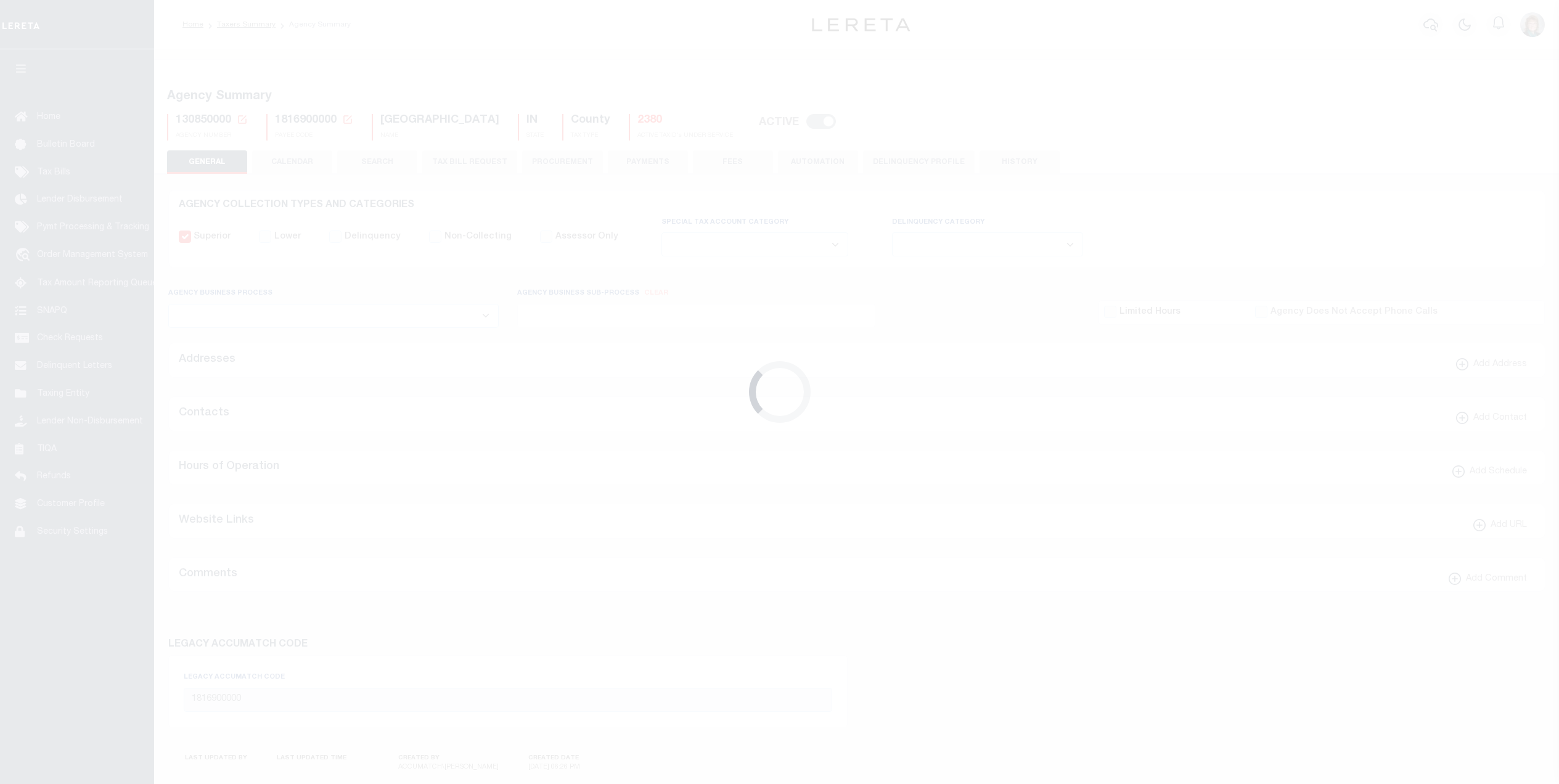
select select
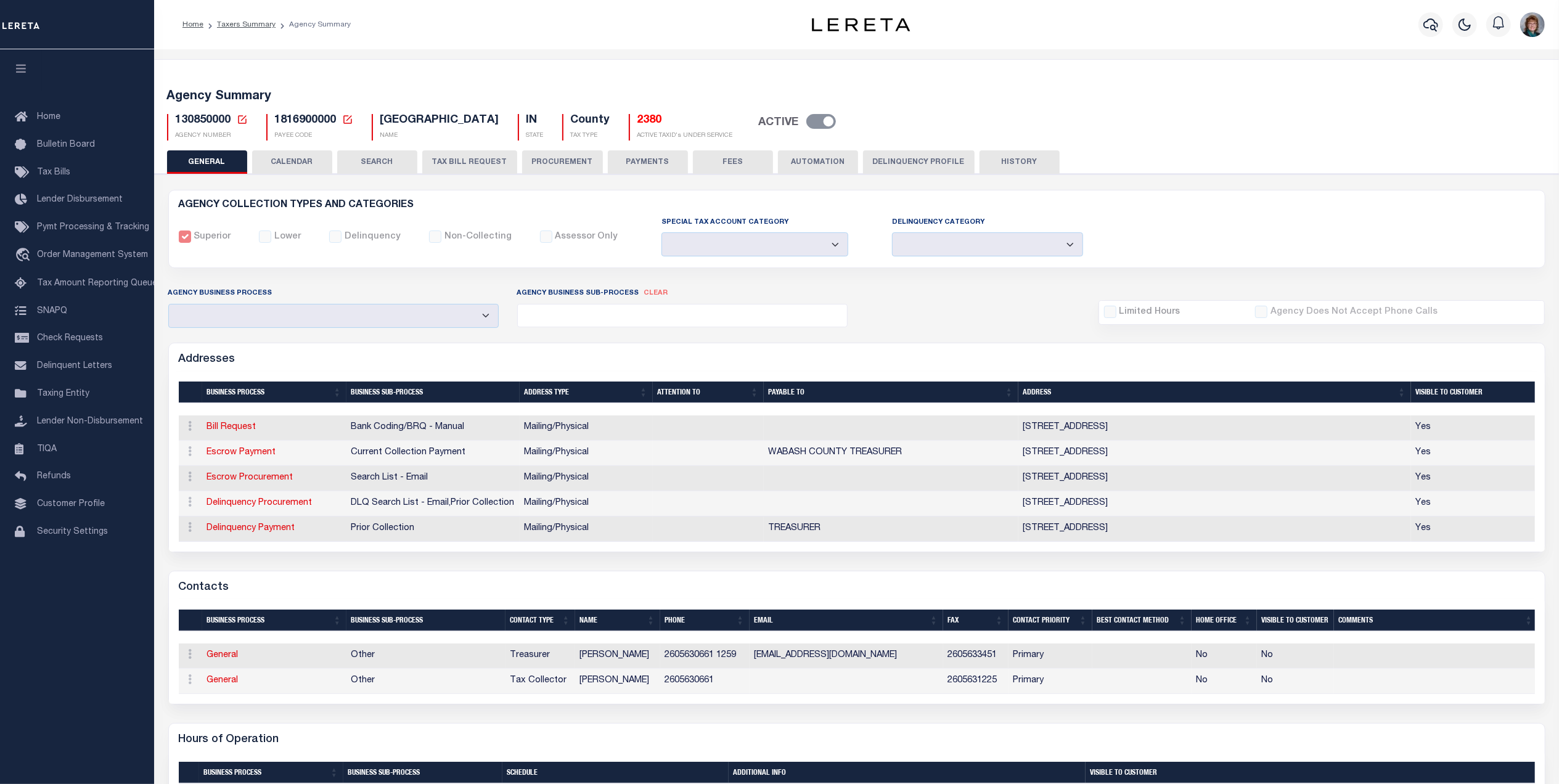
click at [553, 167] on button "PROCUREMENT" at bounding box center [562, 162] width 80 height 23
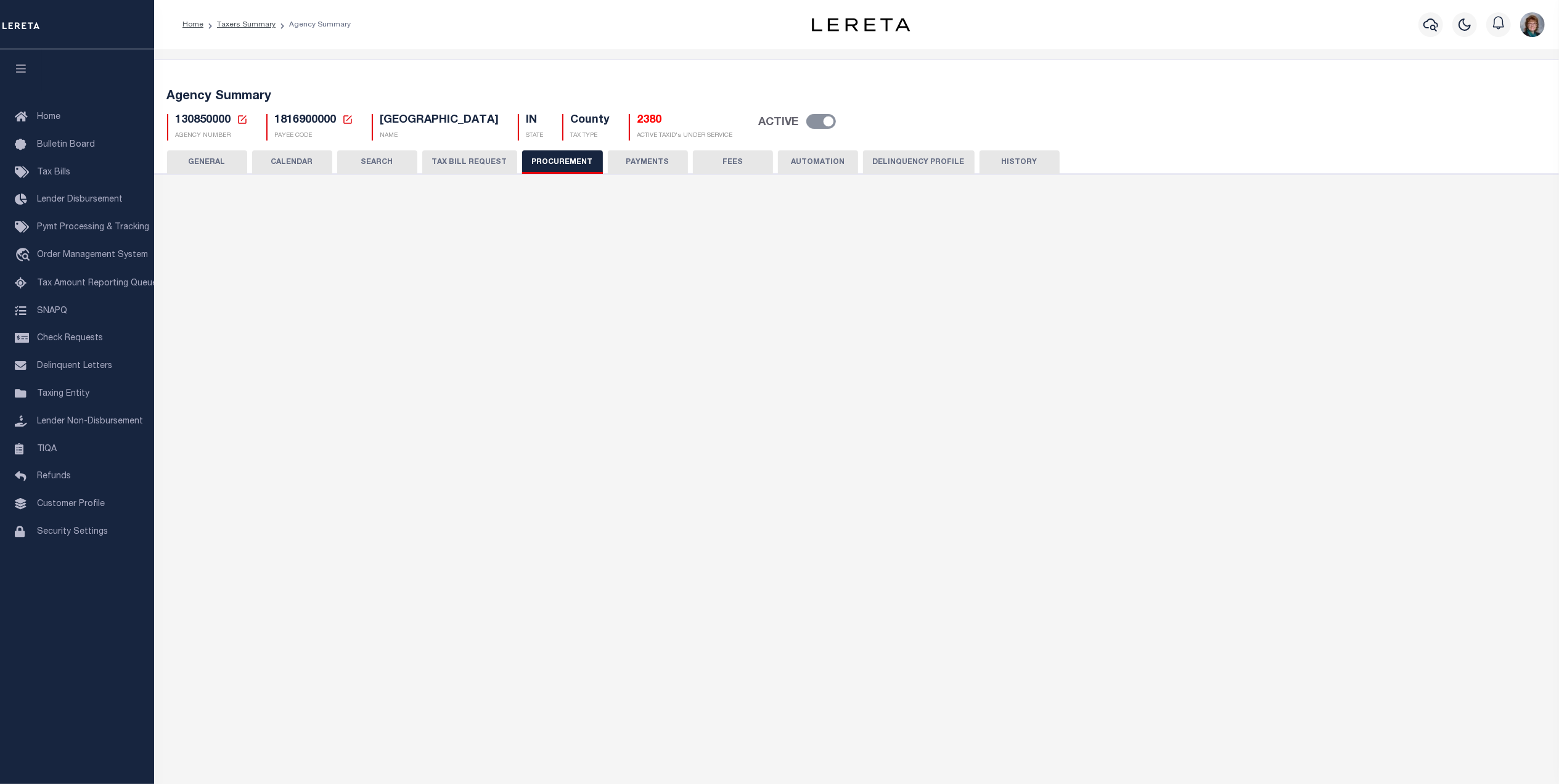
type input "$6,000"
select select "1"
select select "4"
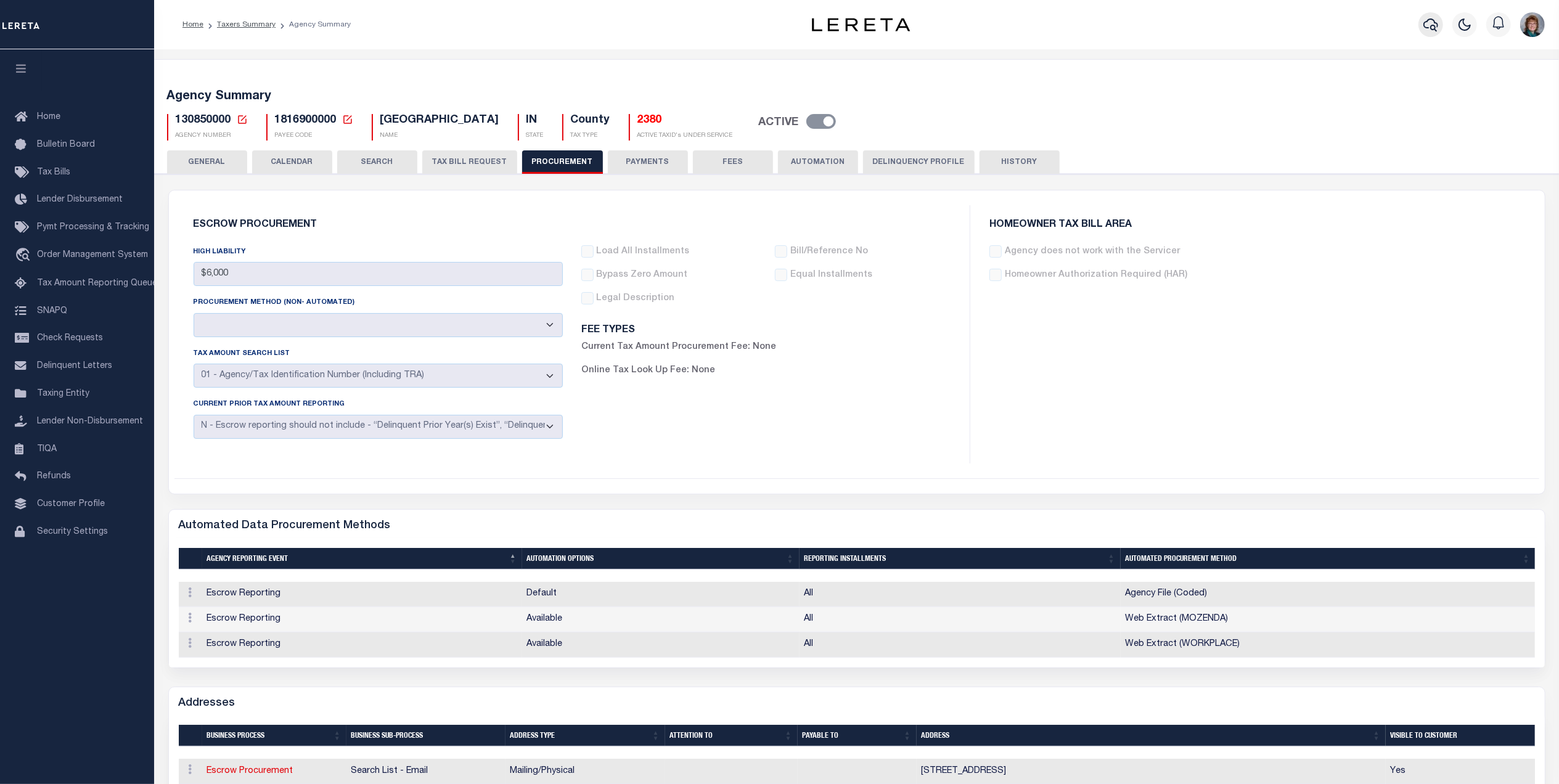
click at [1427, 28] on icon "button" at bounding box center [1431, 25] width 15 height 13
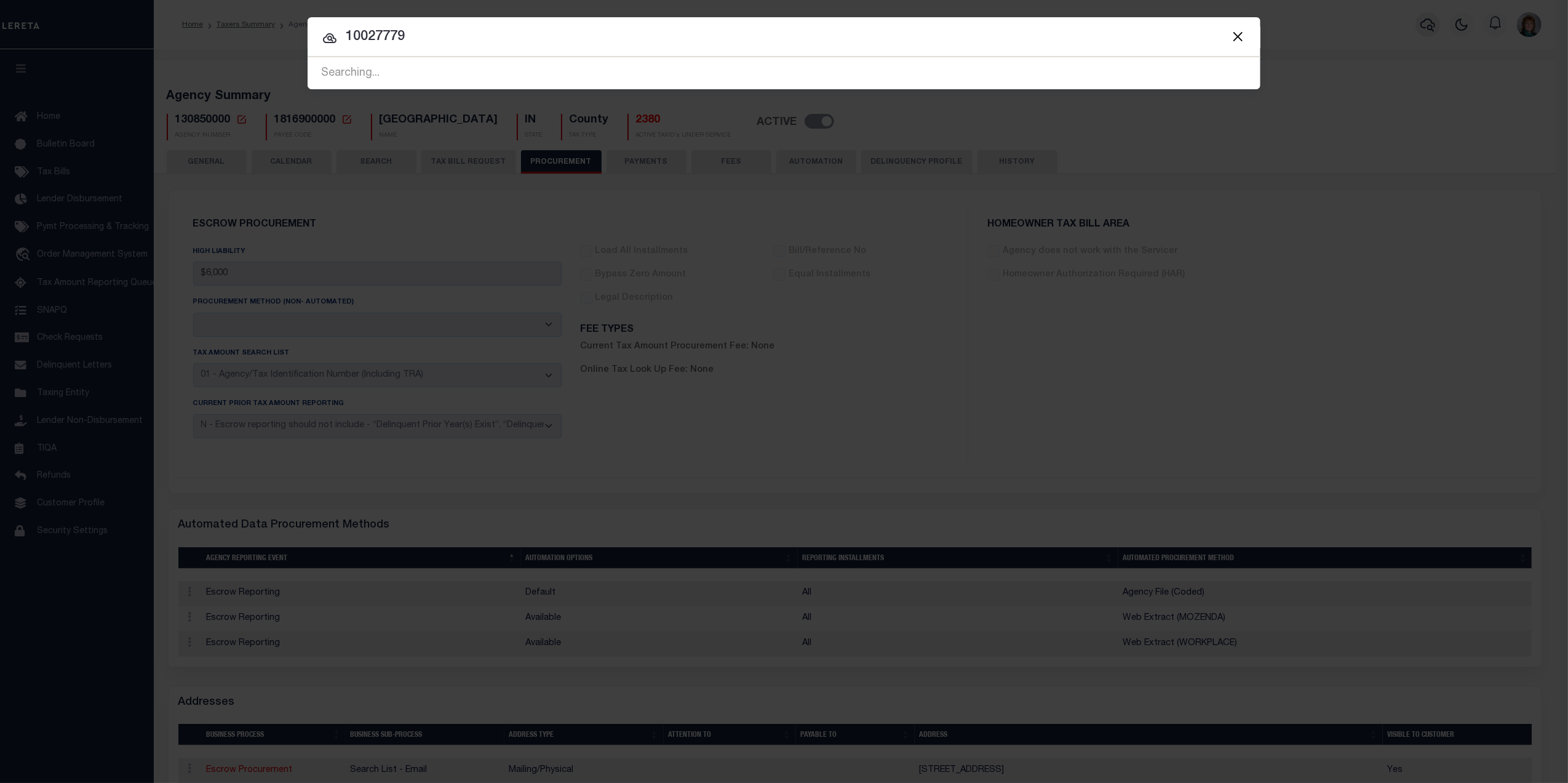
type input "10027779"
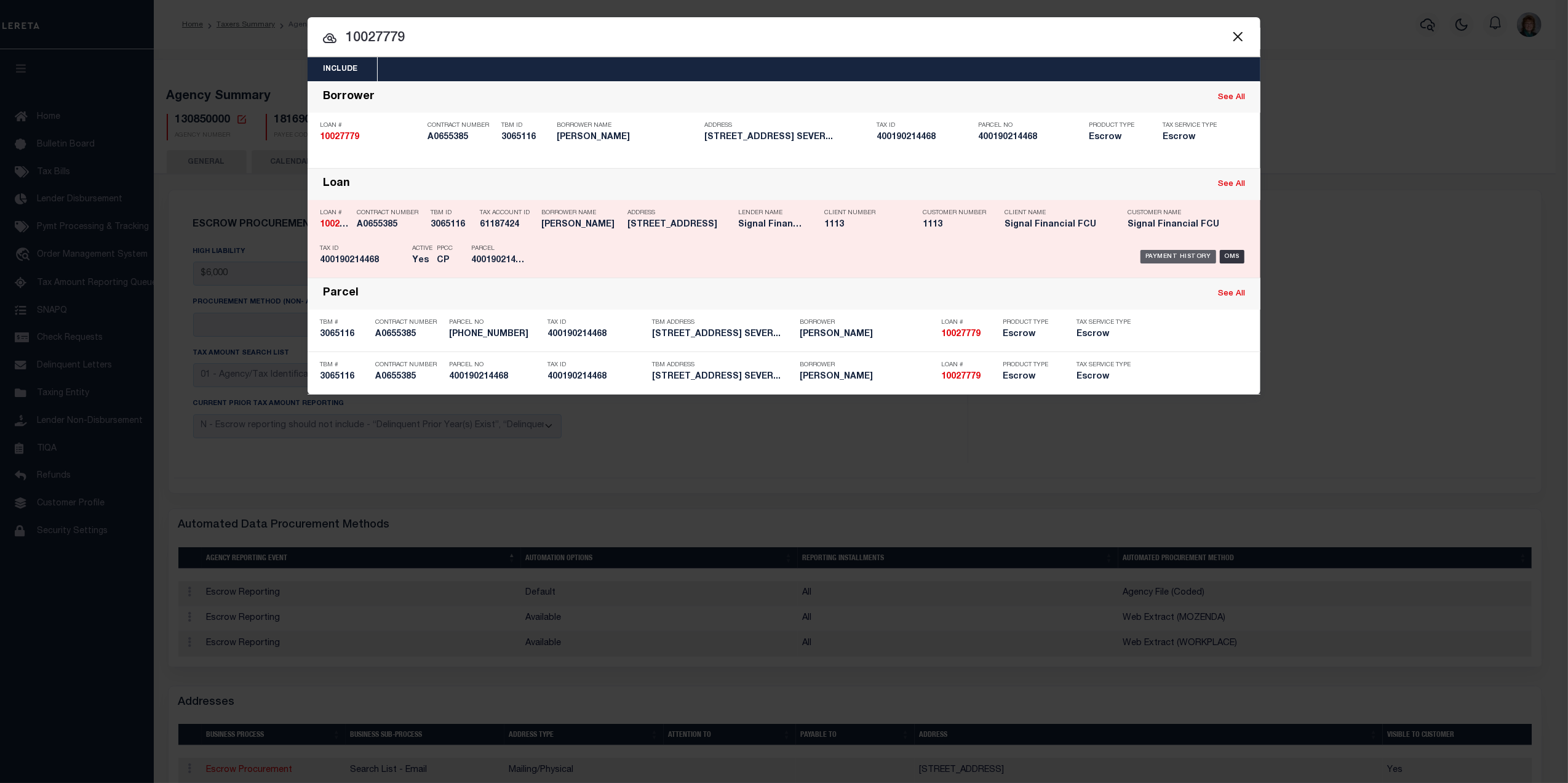
click at [1171, 258] on div "Payment History" at bounding box center [1179, 256] width 76 height 14
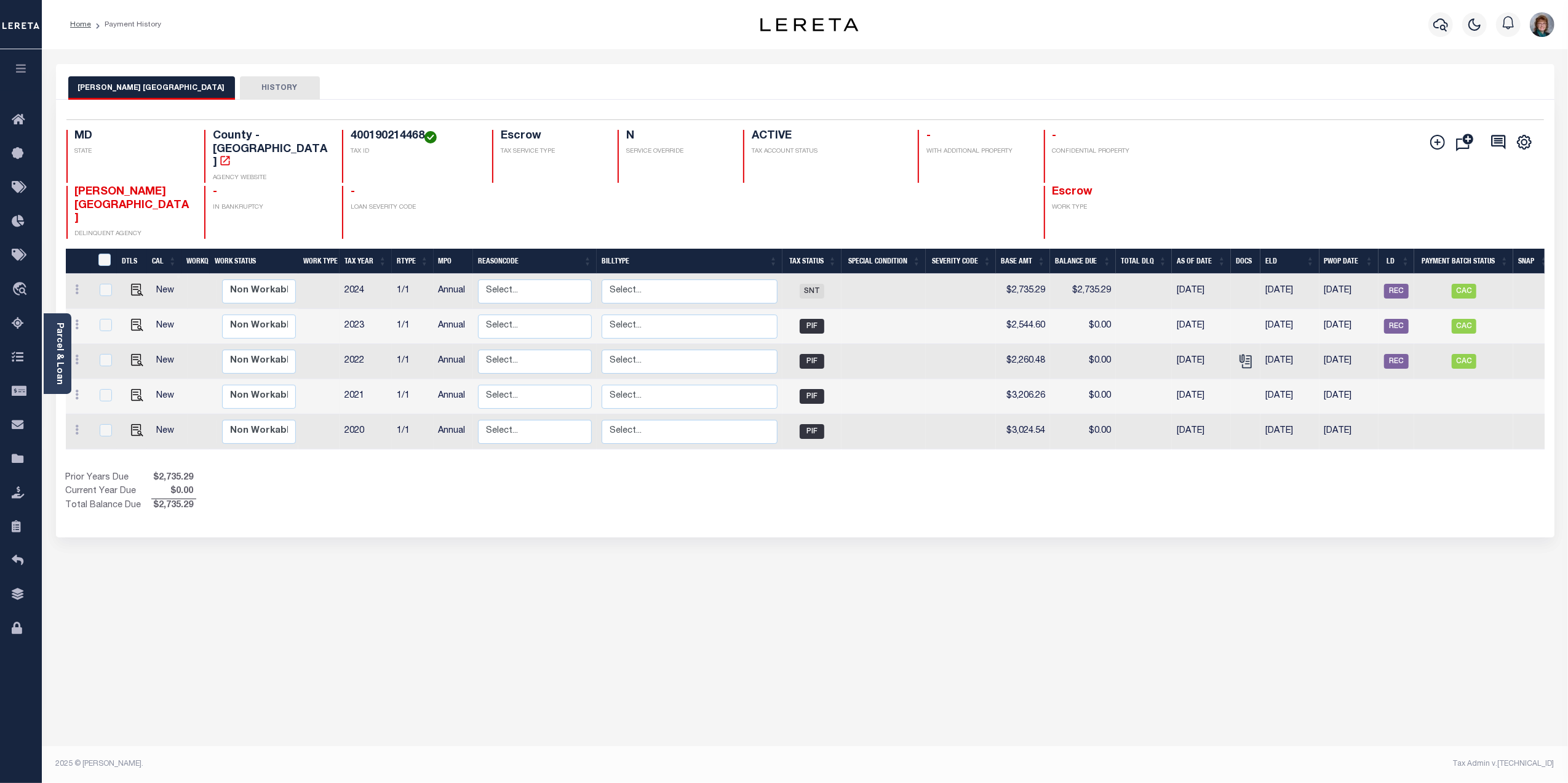
click at [60, 347] on link "Parcel & Loan" at bounding box center [59, 353] width 9 height 62
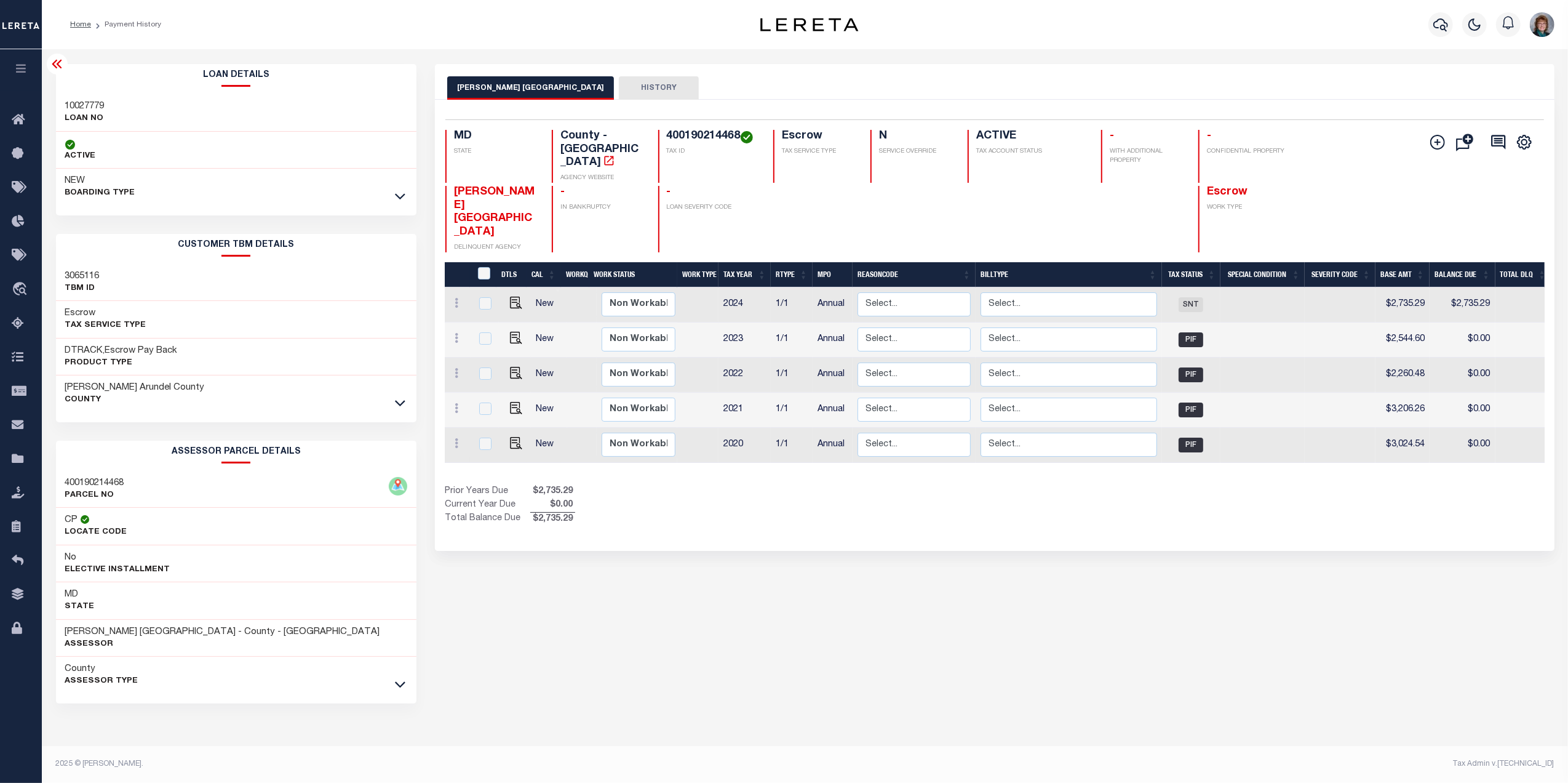
click at [57, 57] on div at bounding box center [57, 63] width 21 height 21
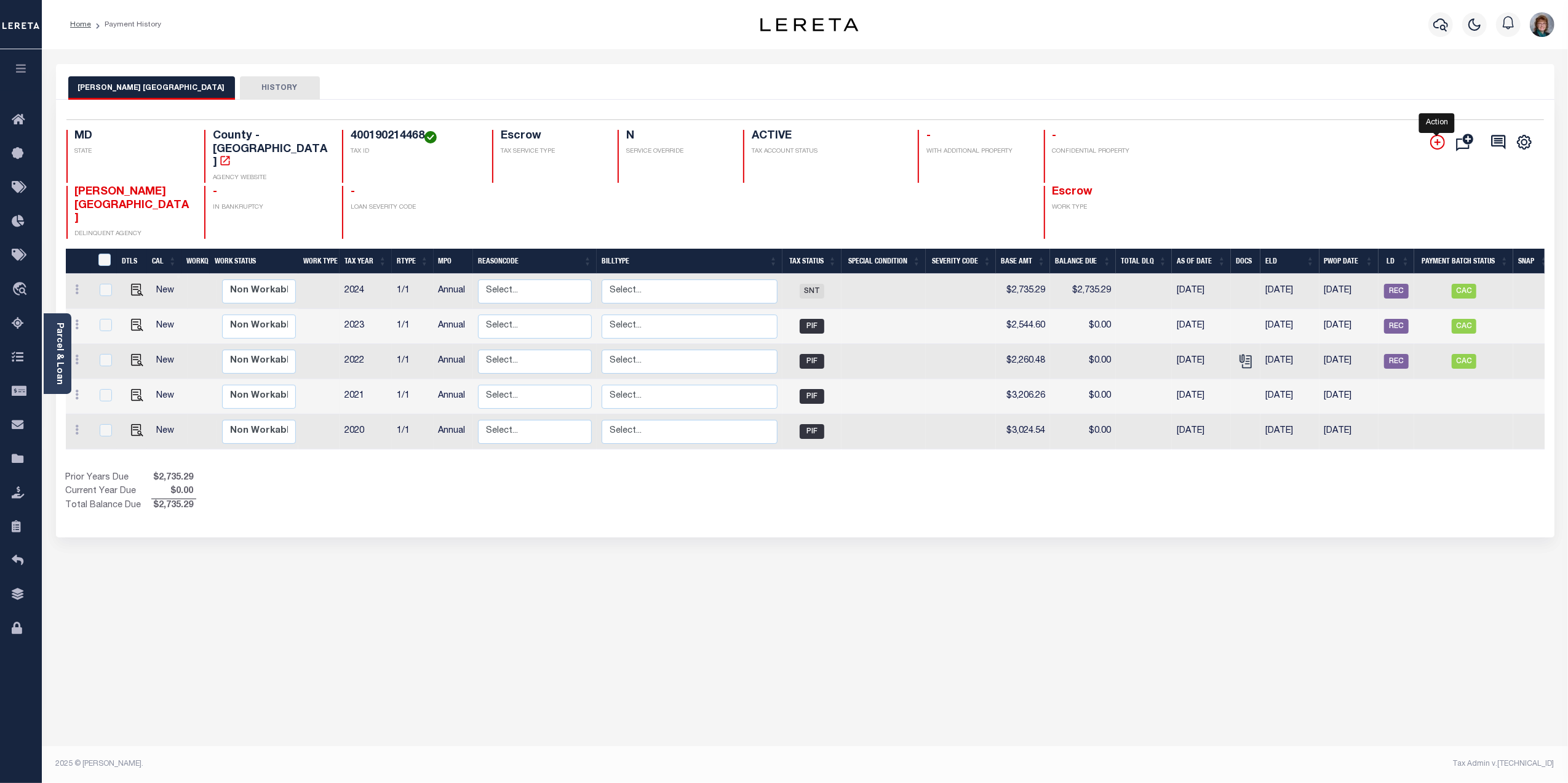
click at [1438, 139] on icon "" at bounding box center [1437, 142] width 15 height 15
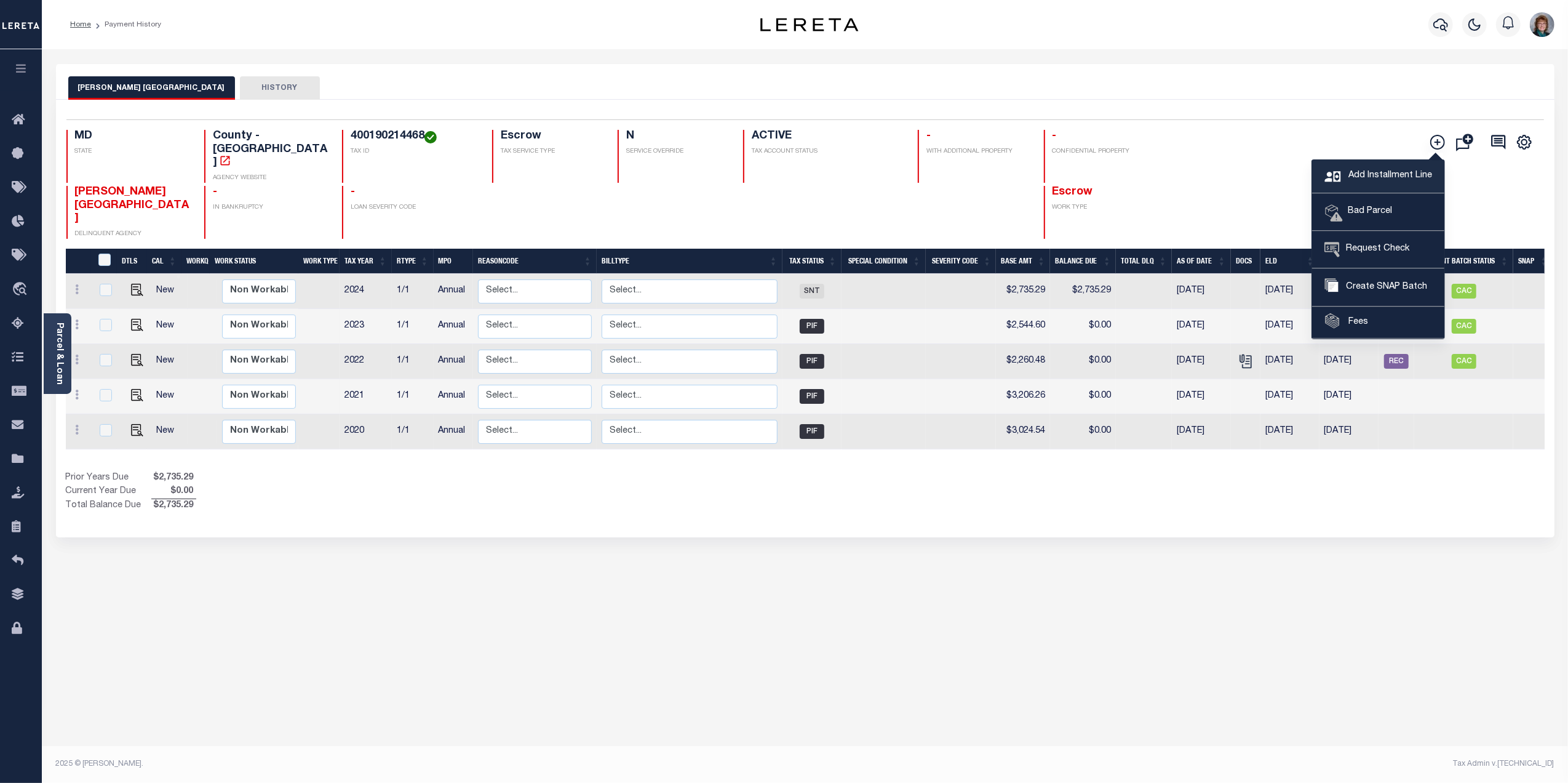
click at [1334, 171] on icon at bounding box center [1335, 180] width 21 height 23
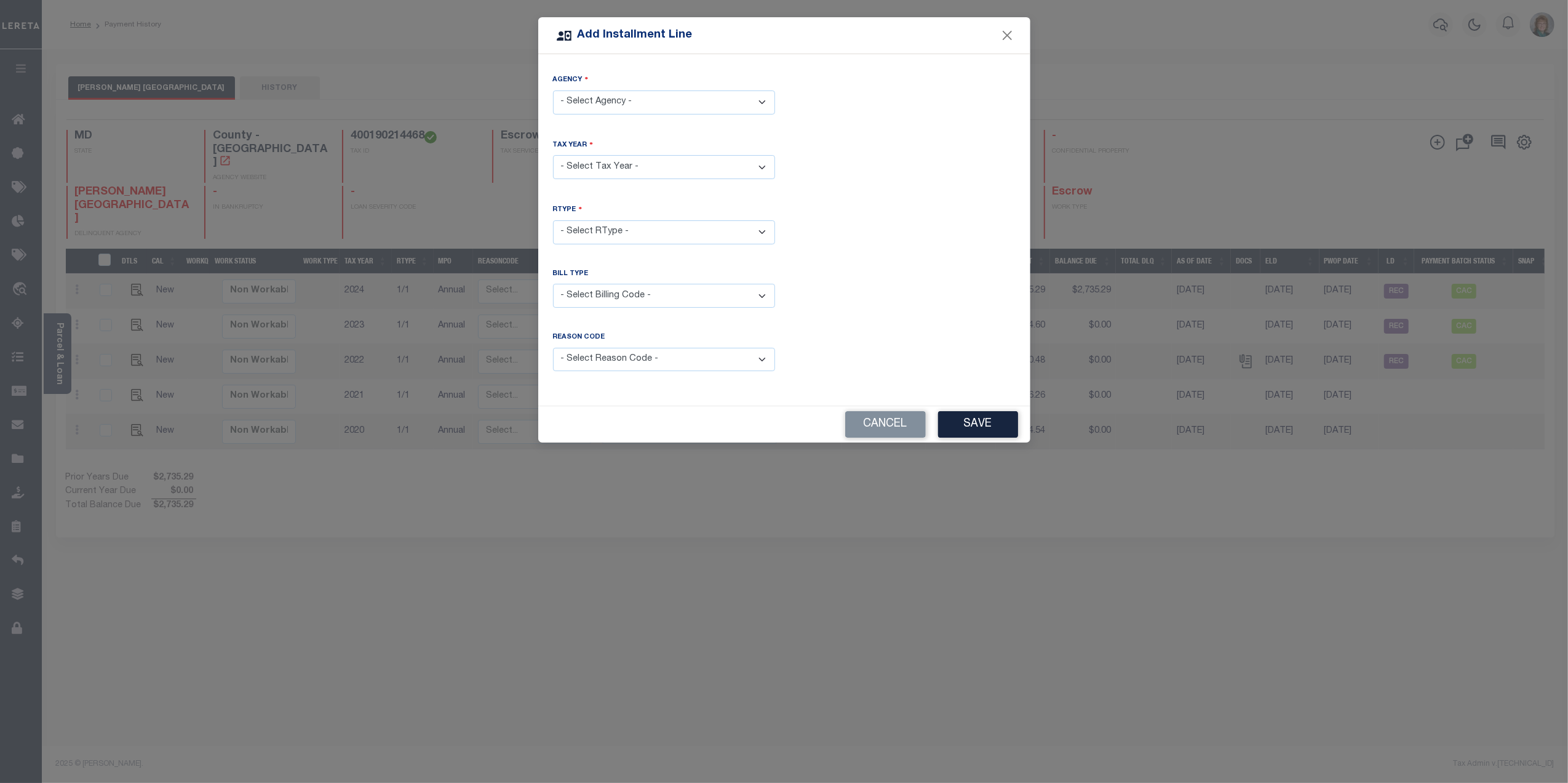
click at [670, 101] on select "- Select Agency - [PERSON_NAME][GEOGRAPHIC_DATA] - County" at bounding box center [664, 102] width 222 height 24
select select "2400300000"
click at [553, 90] on select "- Select Agency - [PERSON_NAME][GEOGRAPHIC_DATA] - County" at bounding box center [664, 102] width 222 height 24
click at [641, 161] on select "- Select Tax Year -" at bounding box center [664, 167] width 222 height 24
select select "2025"
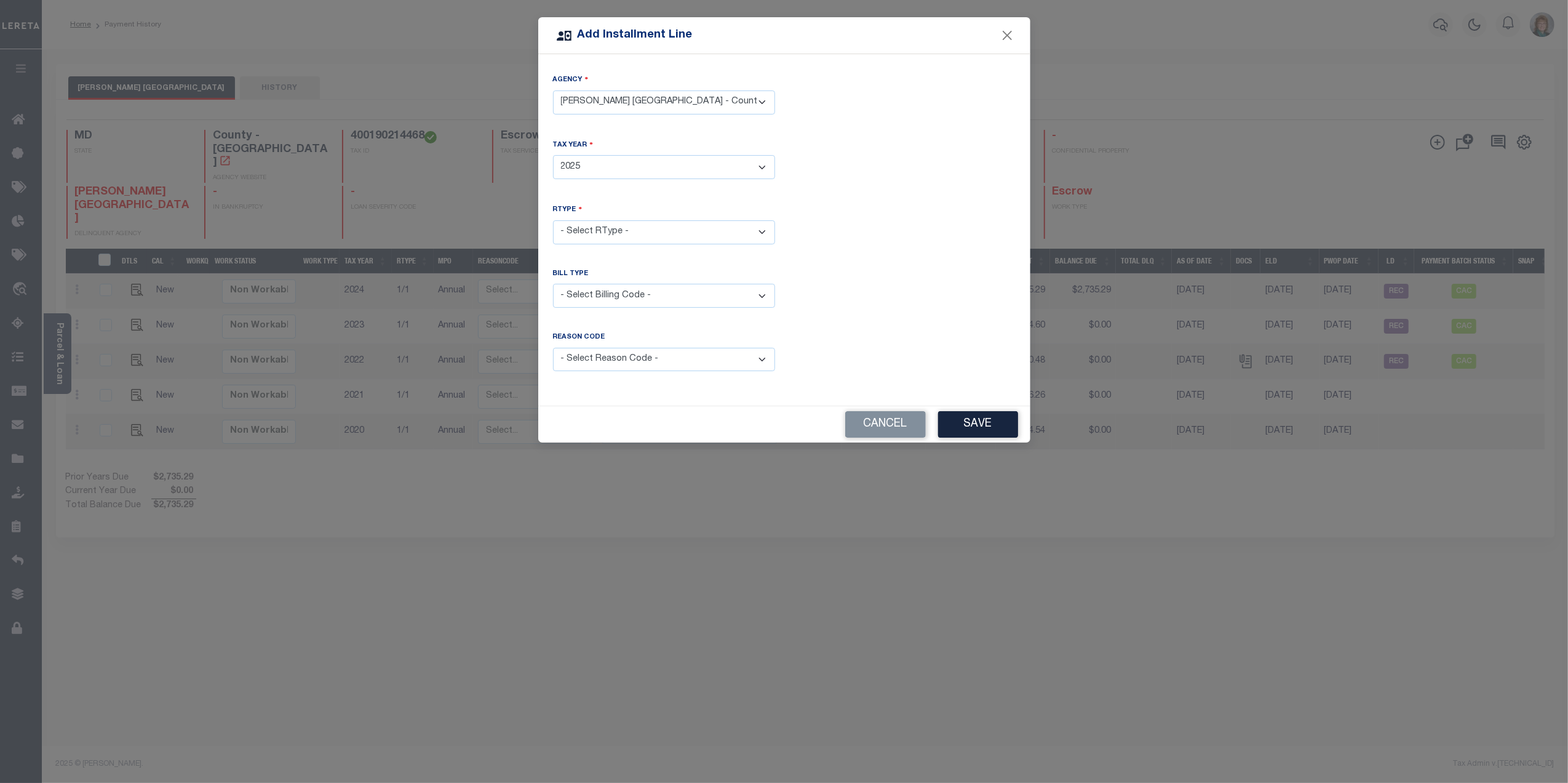
click at [553, 155] on select "- Select Year - 2005 2006 2007 2008 2009 2010 2011 2012 2013 2014 2015 2016 201…" at bounding box center [664, 167] width 222 height 24
click at [667, 234] on select "- Select RType - 1/1 1/2 2/2" at bounding box center [664, 232] width 222 height 24
select select "0"
click at [553, 220] on select "- Select RType - 1/1 1/2 2/2" at bounding box center [664, 232] width 222 height 24
click at [650, 296] on select "- Select Billing Code - Regular Delinquent Supplemental Corrected/Adjusted Bill…" at bounding box center [664, 296] width 222 height 24
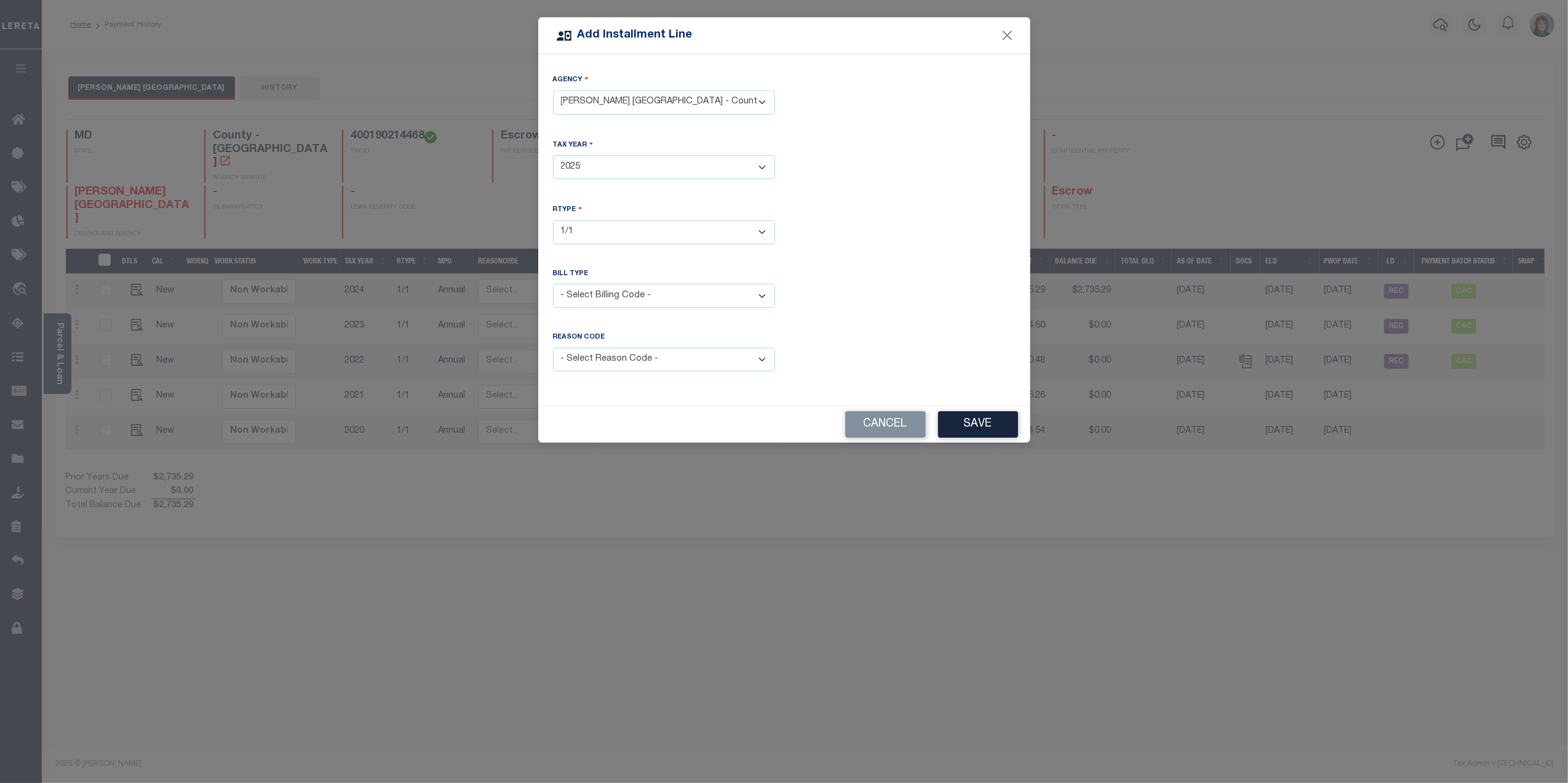
select select "1"
click at [553, 284] on select "- Select Billing Code - Regular Delinquent Supplemental Corrected/Adjusted Bill…" at bounding box center [664, 296] width 222 height 24
click at [634, 365] on select "- Select Reason Code - Payment Reversal Taxable Value Change Assessment Change …" at bounding box center [664, 360] width 222 height 24
select select "10"
click at [553, 348] on select "- Select Reason Code - Payment Reversal Taxable Value Change Assessment Change …" at bounding box center [664, 360] width 222 height 24
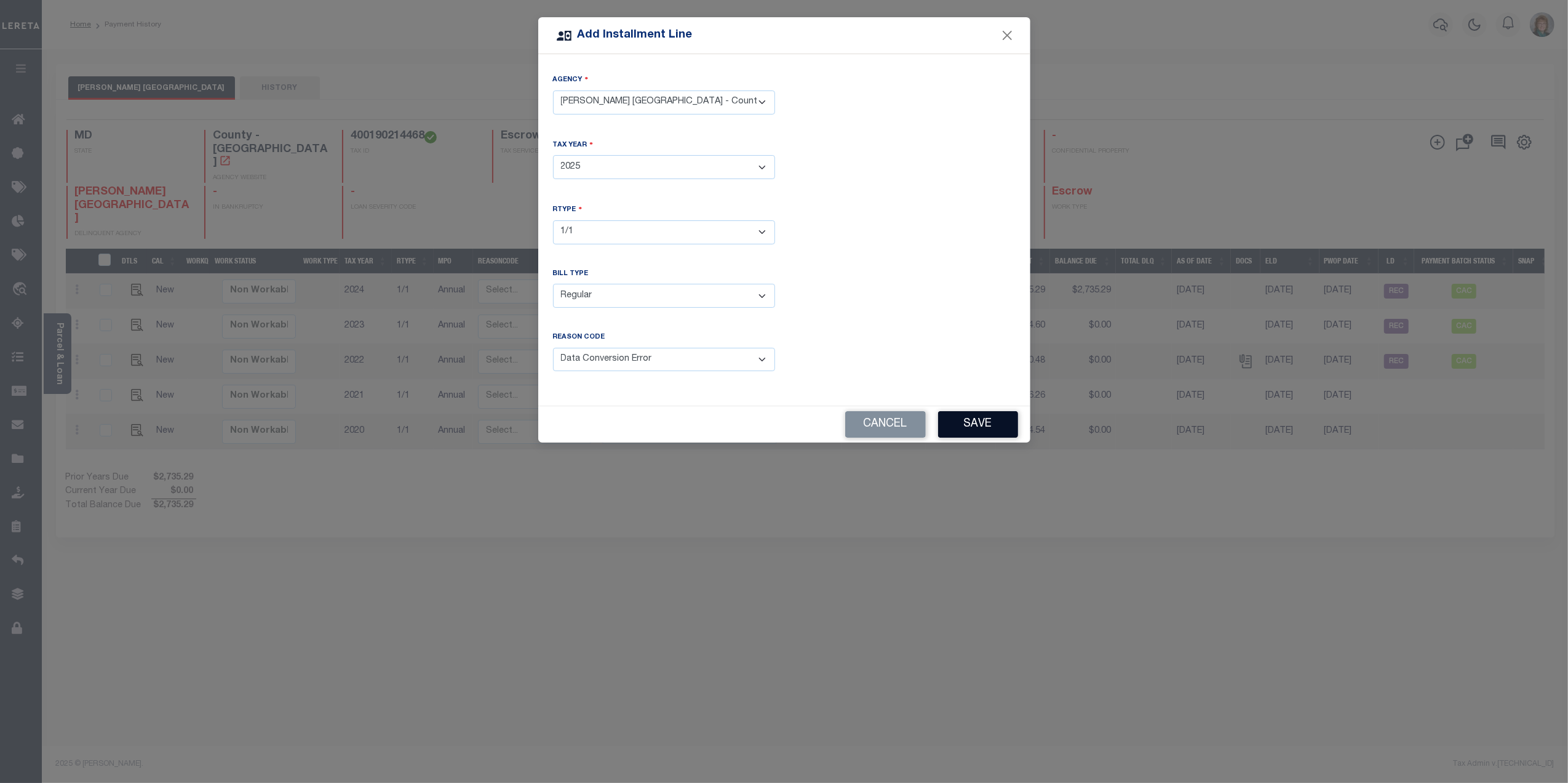
click at [963, 436] on button "Save" at bounding box center [978, 424] width 80 height 26
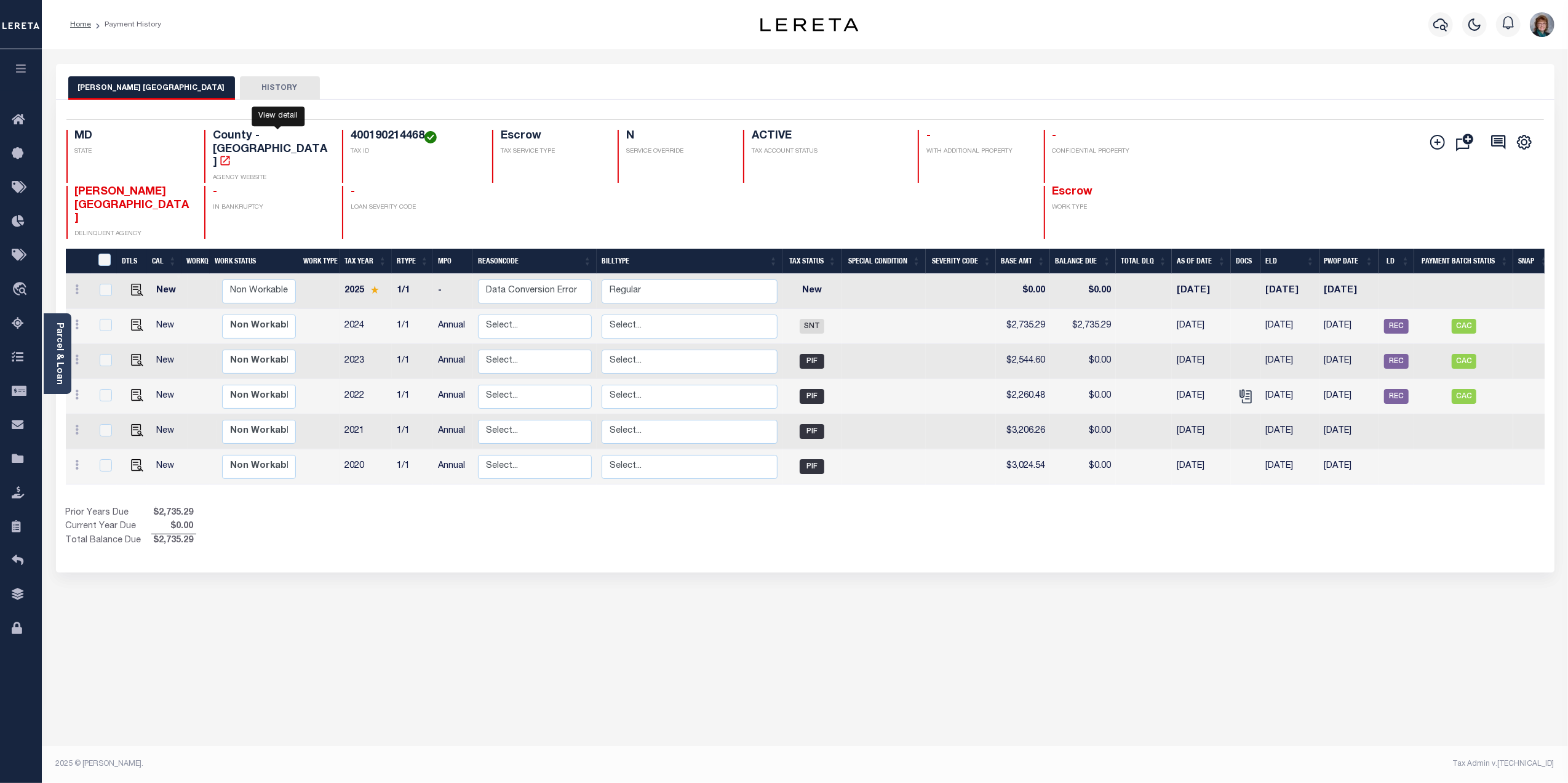
click at [231, 155] on icon "" at bounding box center [225, 161] width 12 height 12
click at [131, 284] on img at bounding box center [137, 290] width 12 height 12
checkbox input "true"
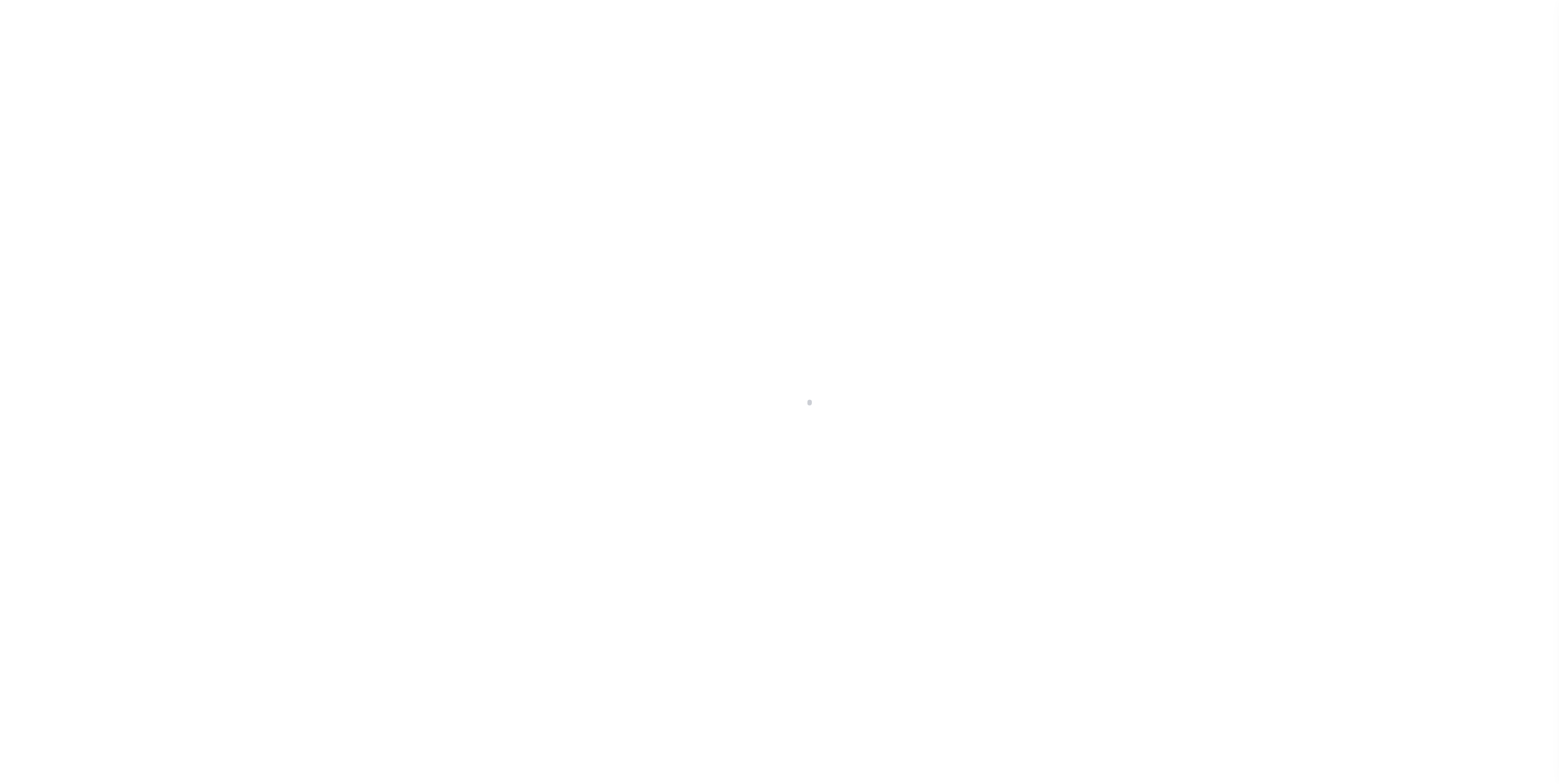
select select "NW2"
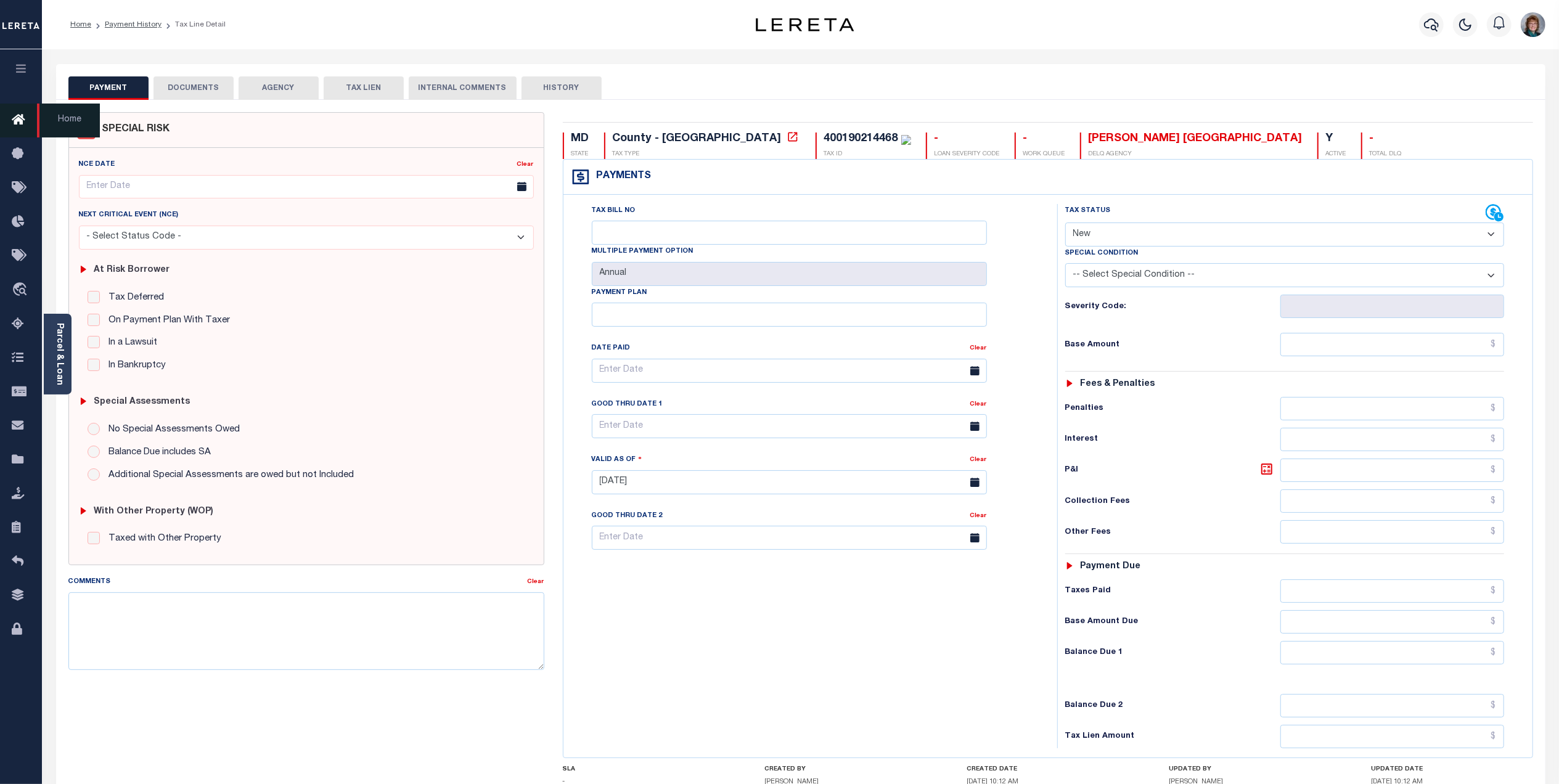
click at [18, 119] on icon at bounding box center [21, 120] width 20 height 15
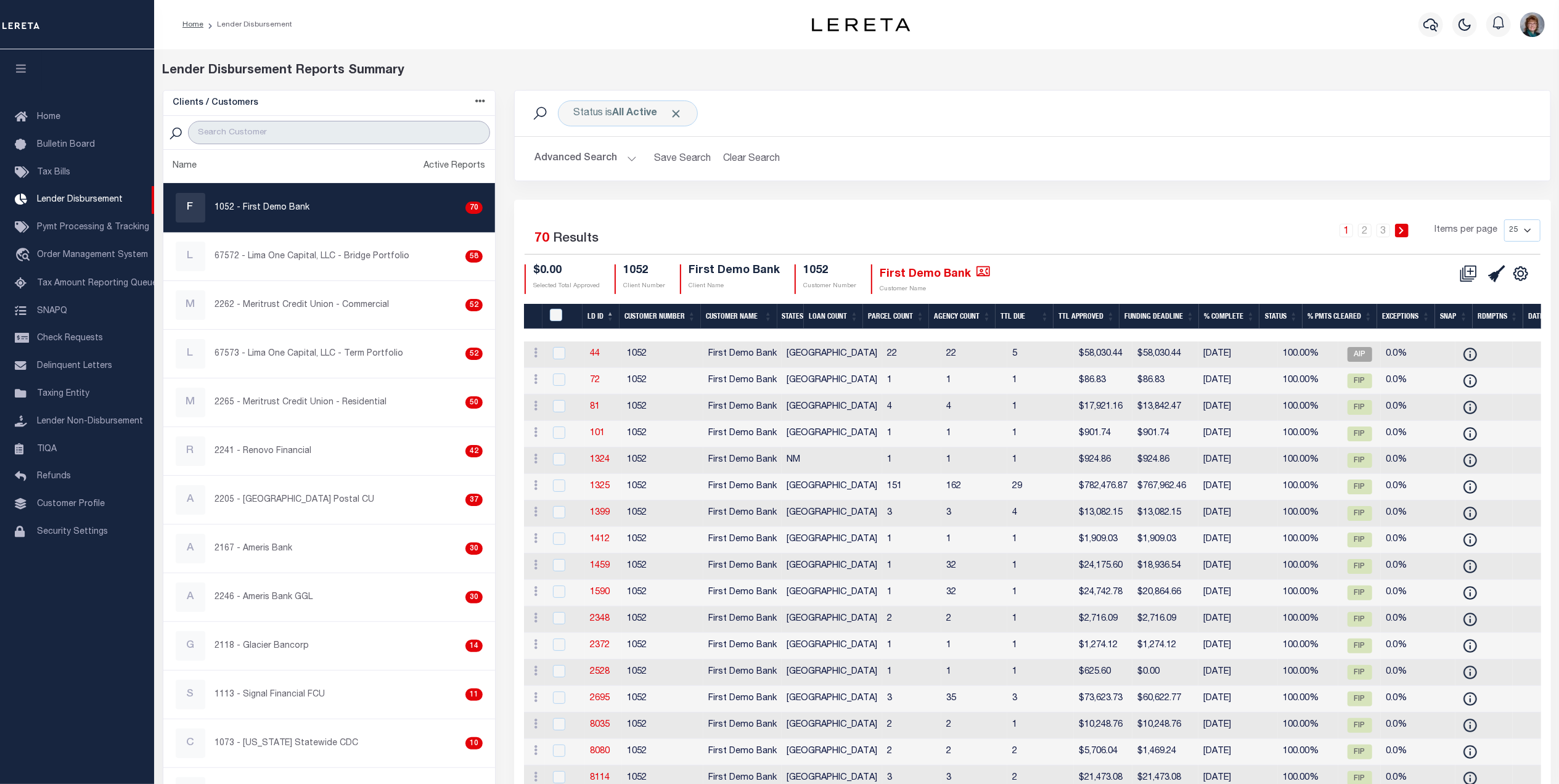
click at [328, 132] on input "search" at bounding box center [338, 132] width 302 height 23
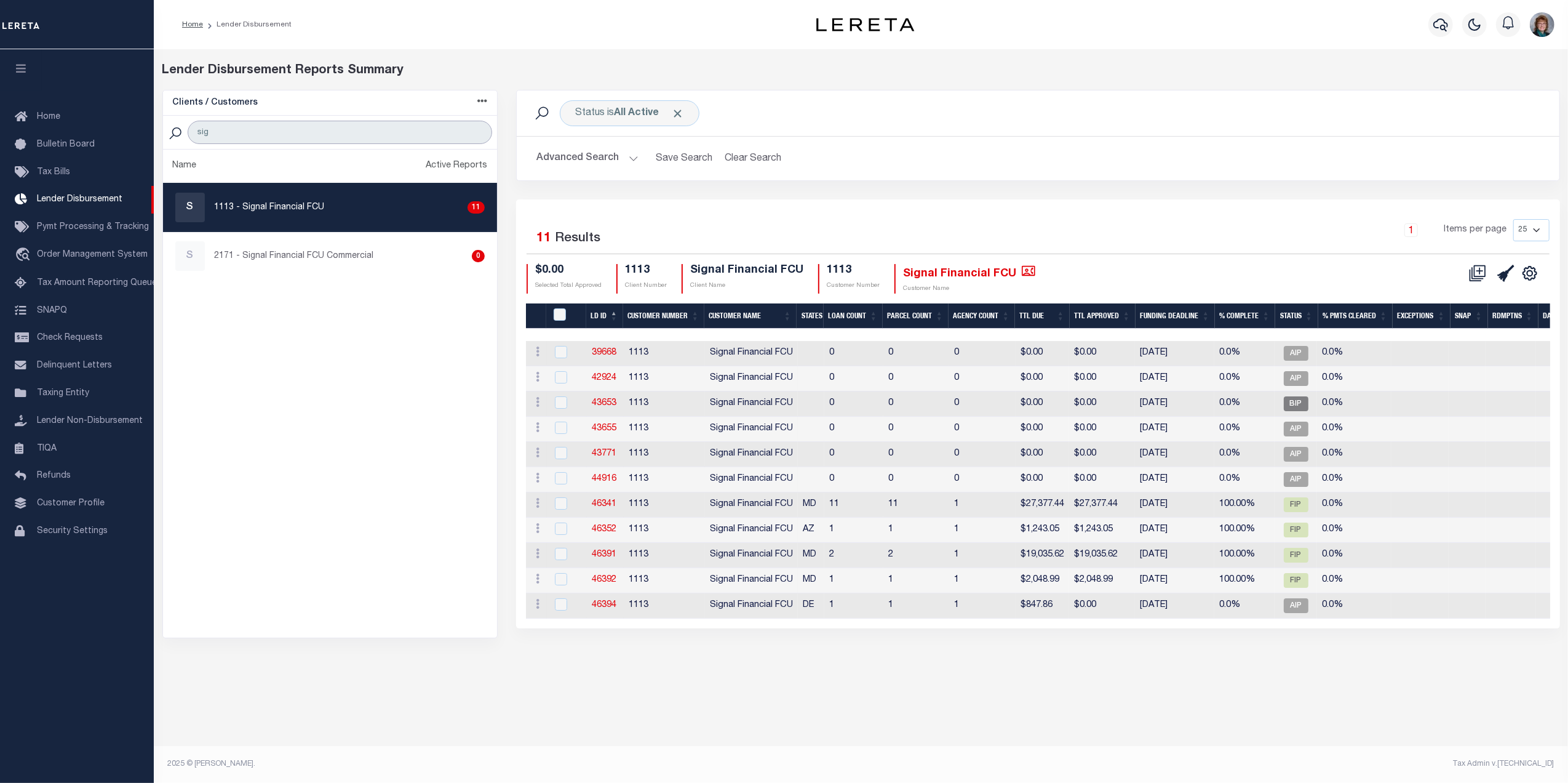
type input "sig"
click at [300, 340] on ul "Name Active Reports S 1113 - Signal Financial FCU 11 S 2171 - Signal Financial …" at bounding box center [330, 393] width 335 height 488
click at [311, 209] on p "1113 - Signal Financial FCU" at bounding box center [269, 208] width 110 height 13
checkbox input "true"
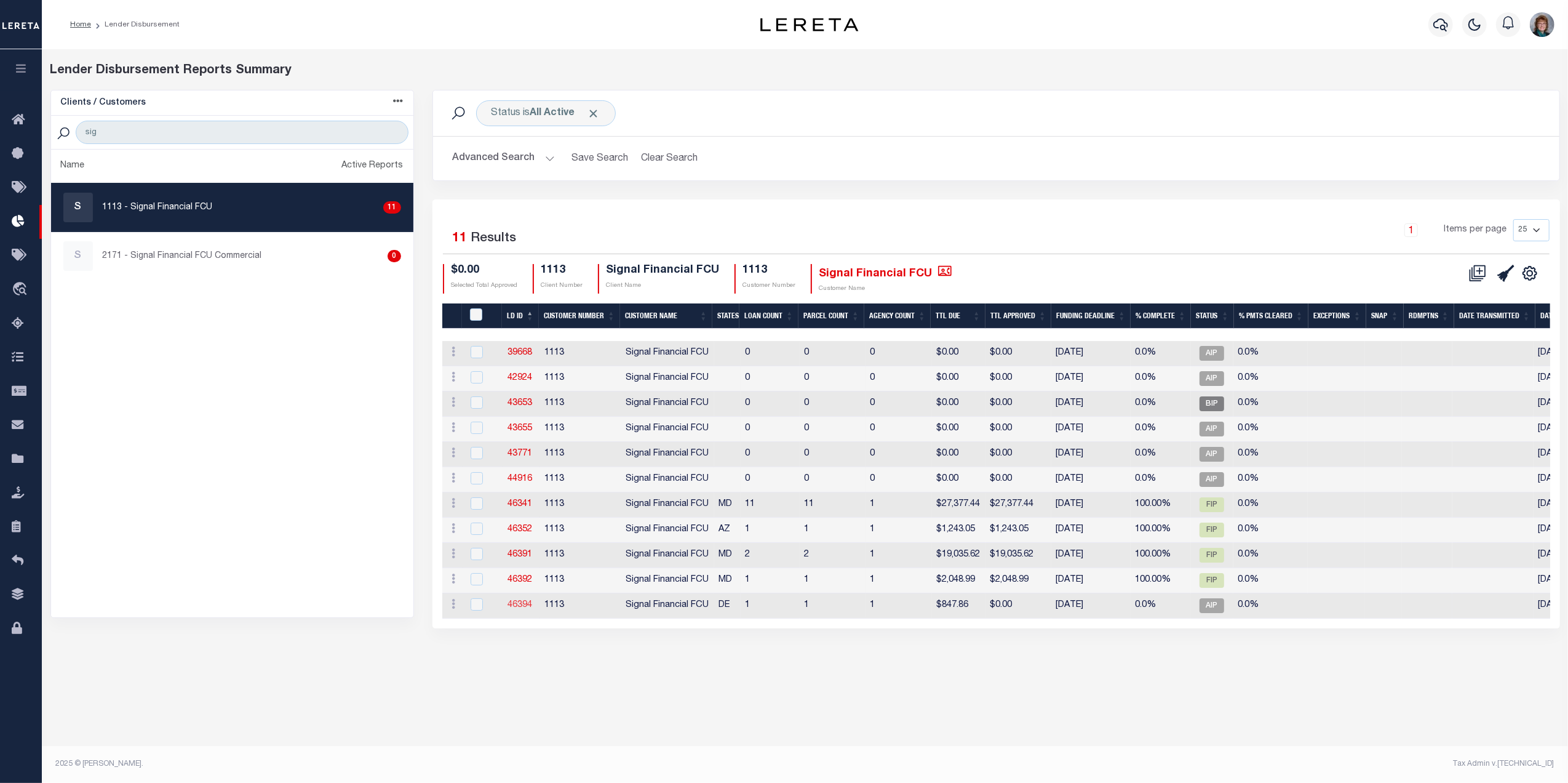
click at [521, 609] on link "46394" at bounding box center [521, 605] width 25 height 9
checkbox input "true"
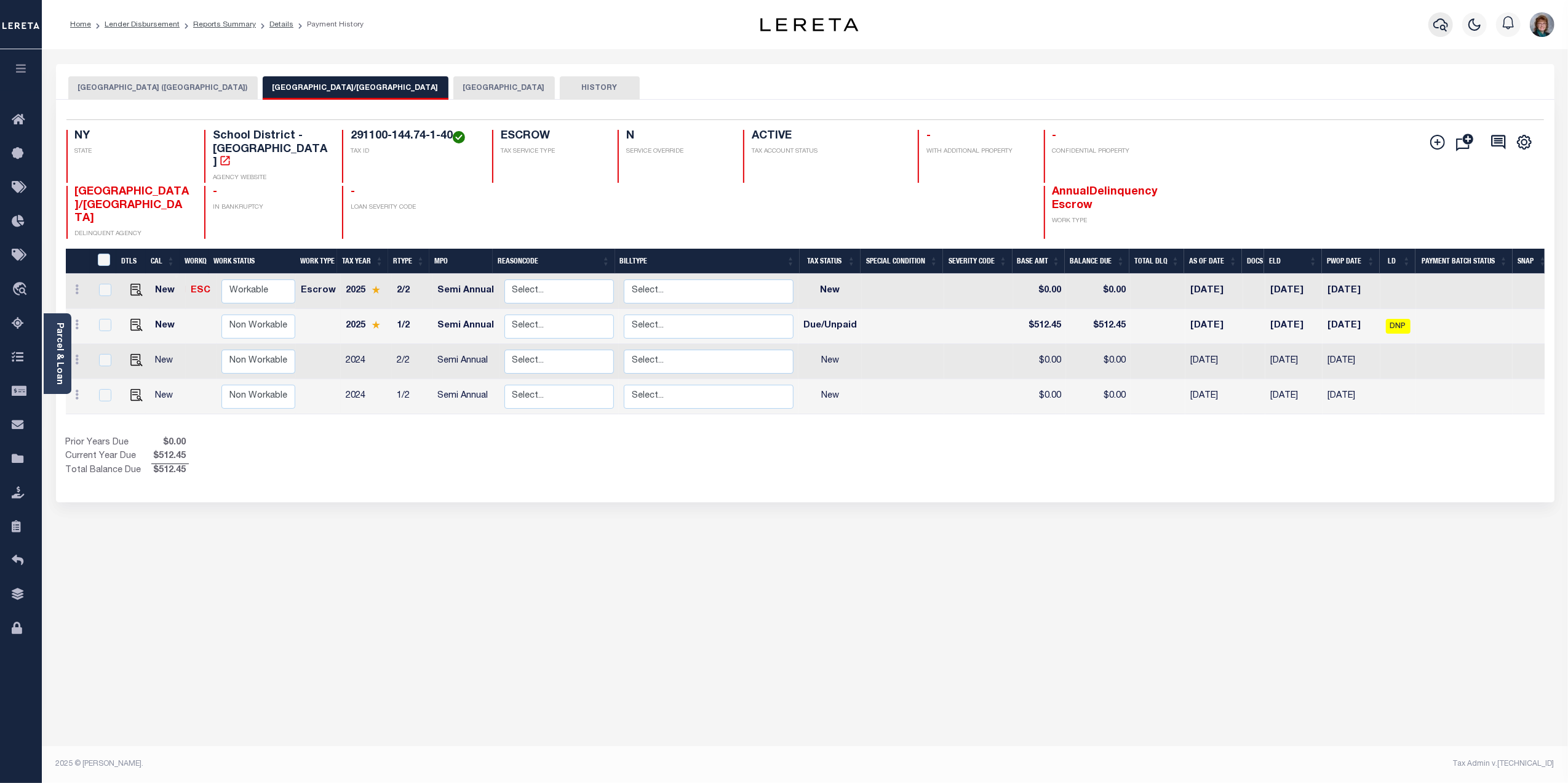
click at [1432, 27] on button "button" at bounding box center [1440, 25] width 25 height 25
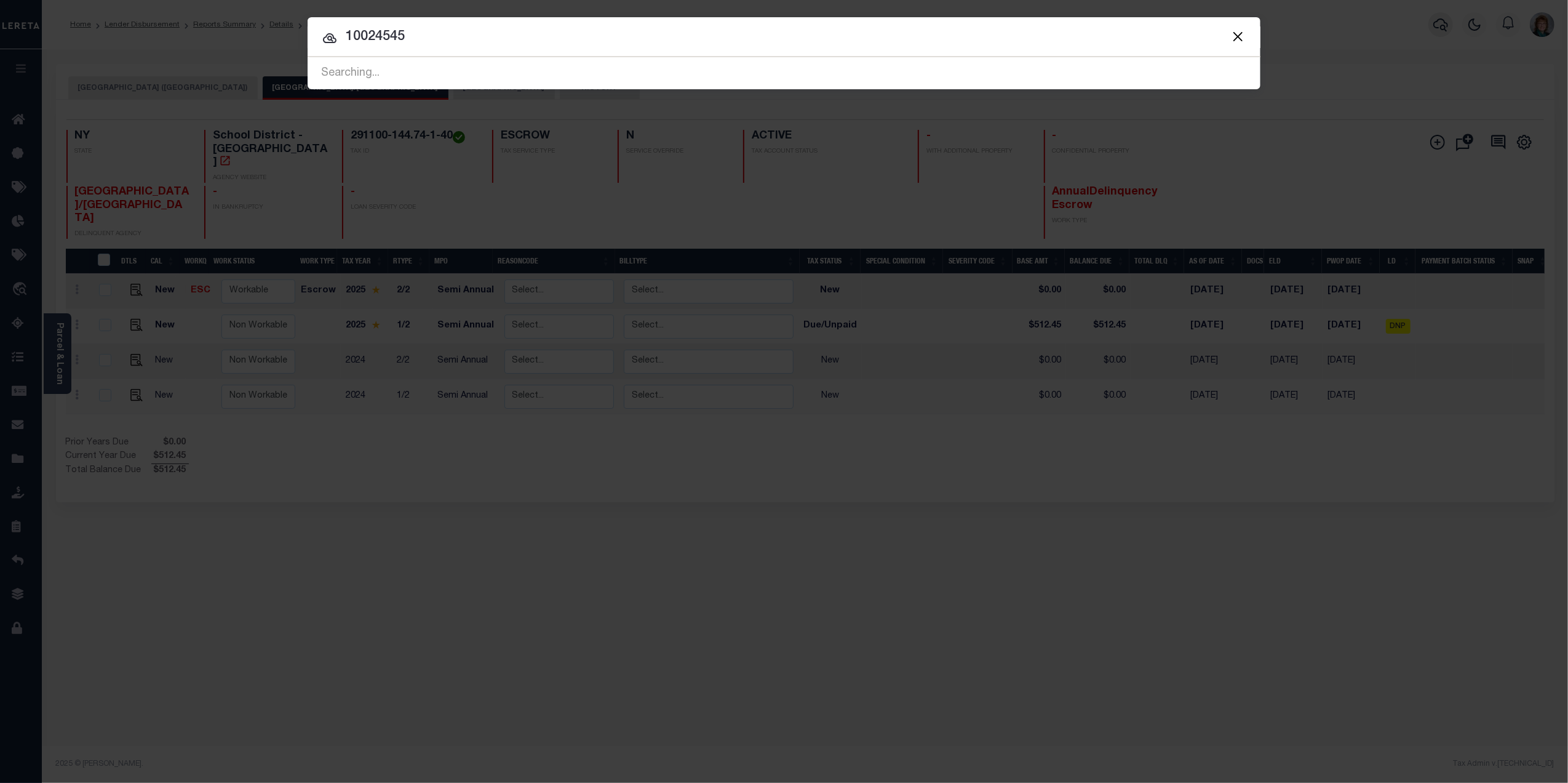
type input "10024545"
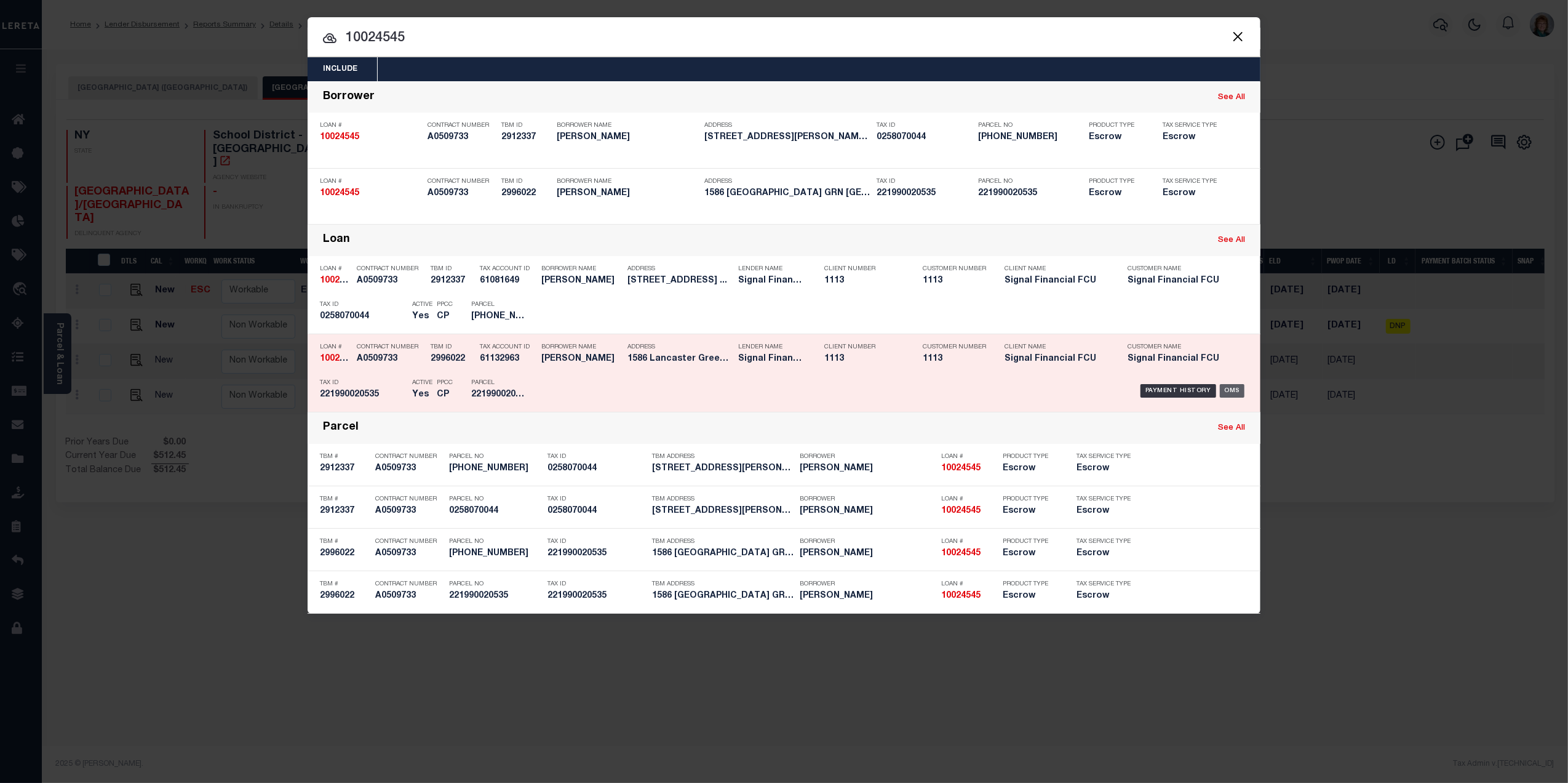
click at [1228, 385] on div "OMS" at bounding box center [1233, 390] width 26 height 14
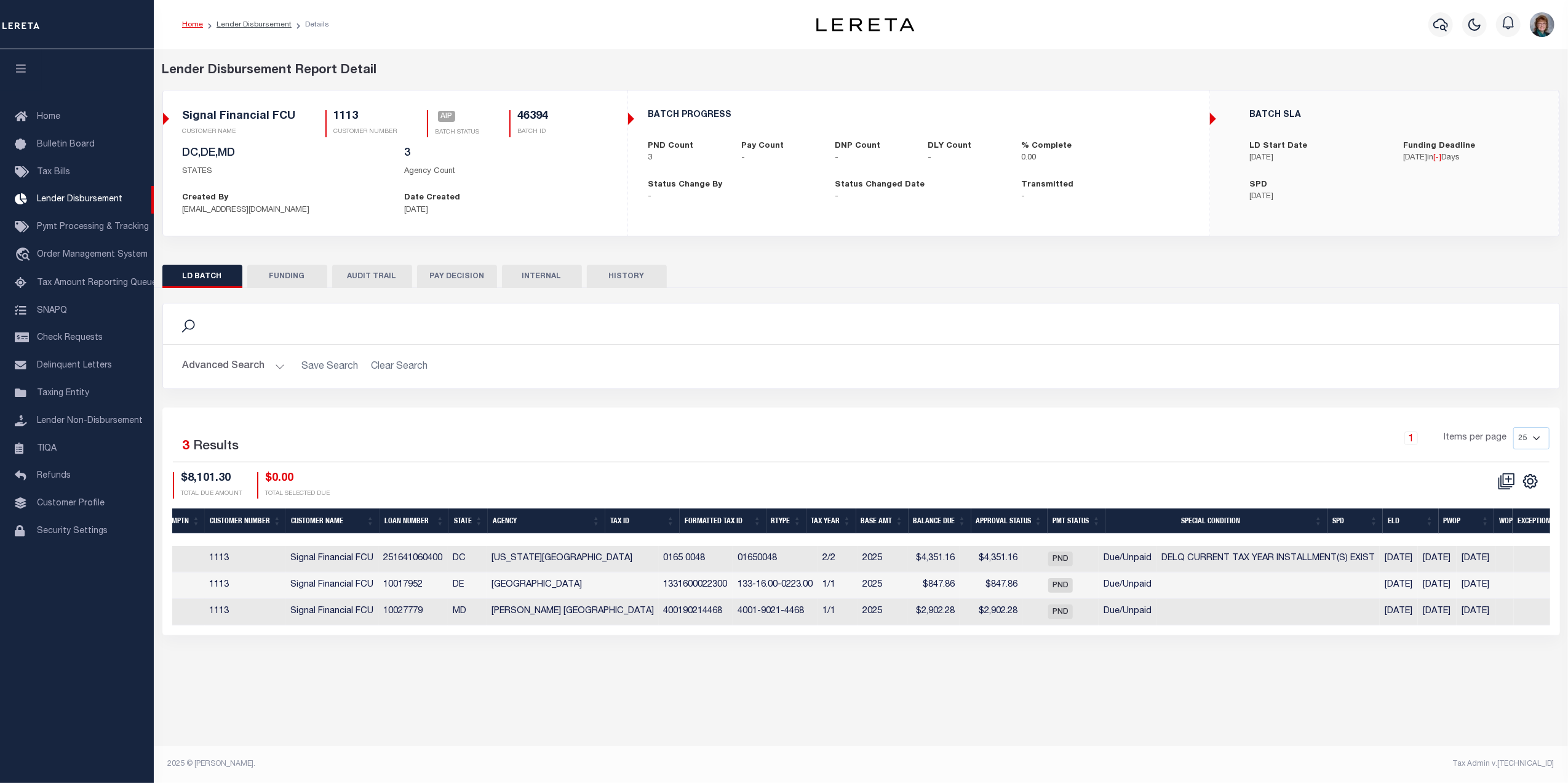
scroll to position [0, 176]
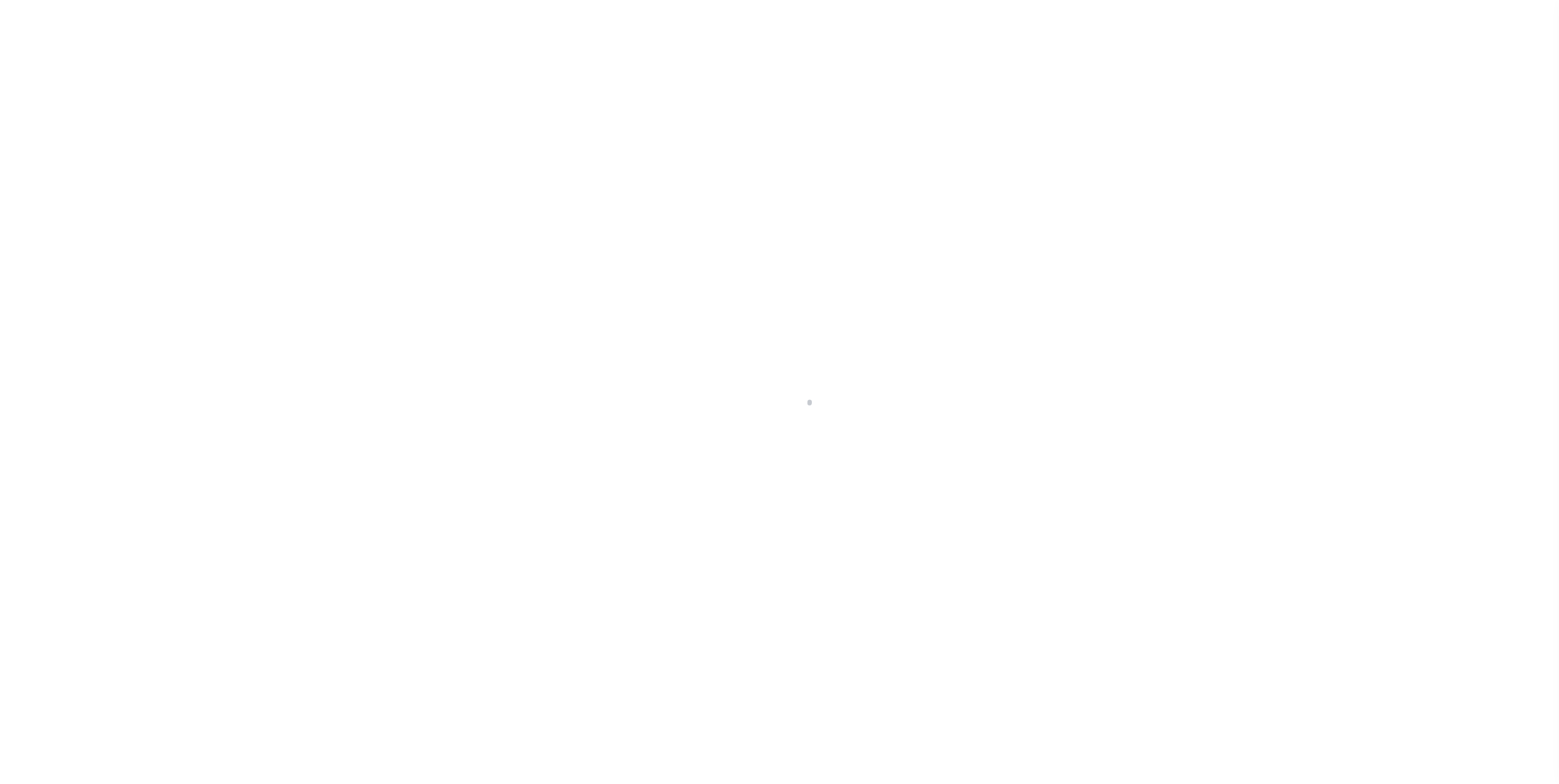
select select "10"
select select "Escrow"
type input "1586 Lancaster Green"
type input "02-219-90020535"
type input "Annapolis MD 21401"
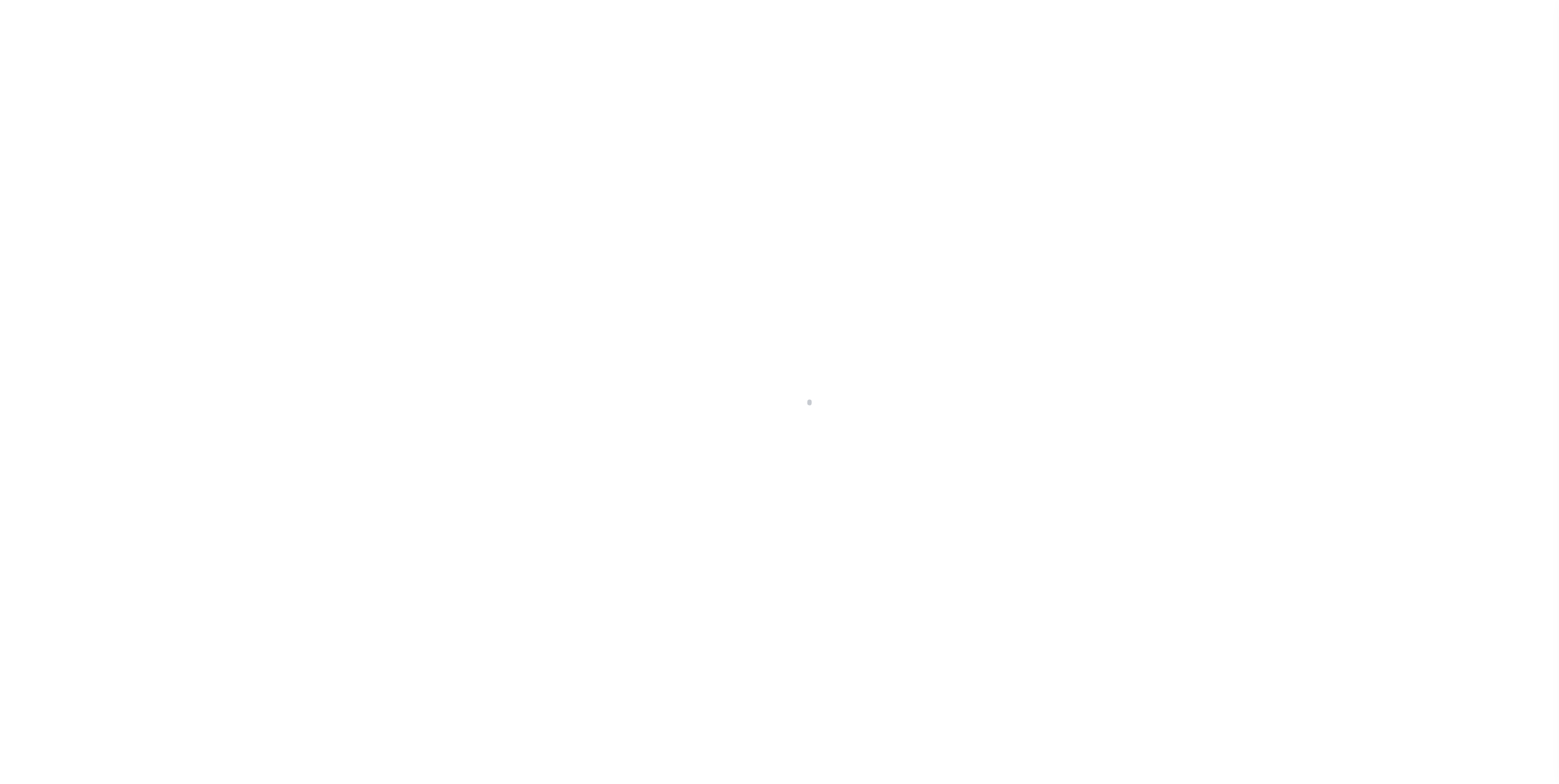
type input "0400"
type input "MD"
select select "Anne Arundel"
type textarea "LOT 92, PLAT 2 OF 2, THE DOWNS, SECTION"
select select "2139"
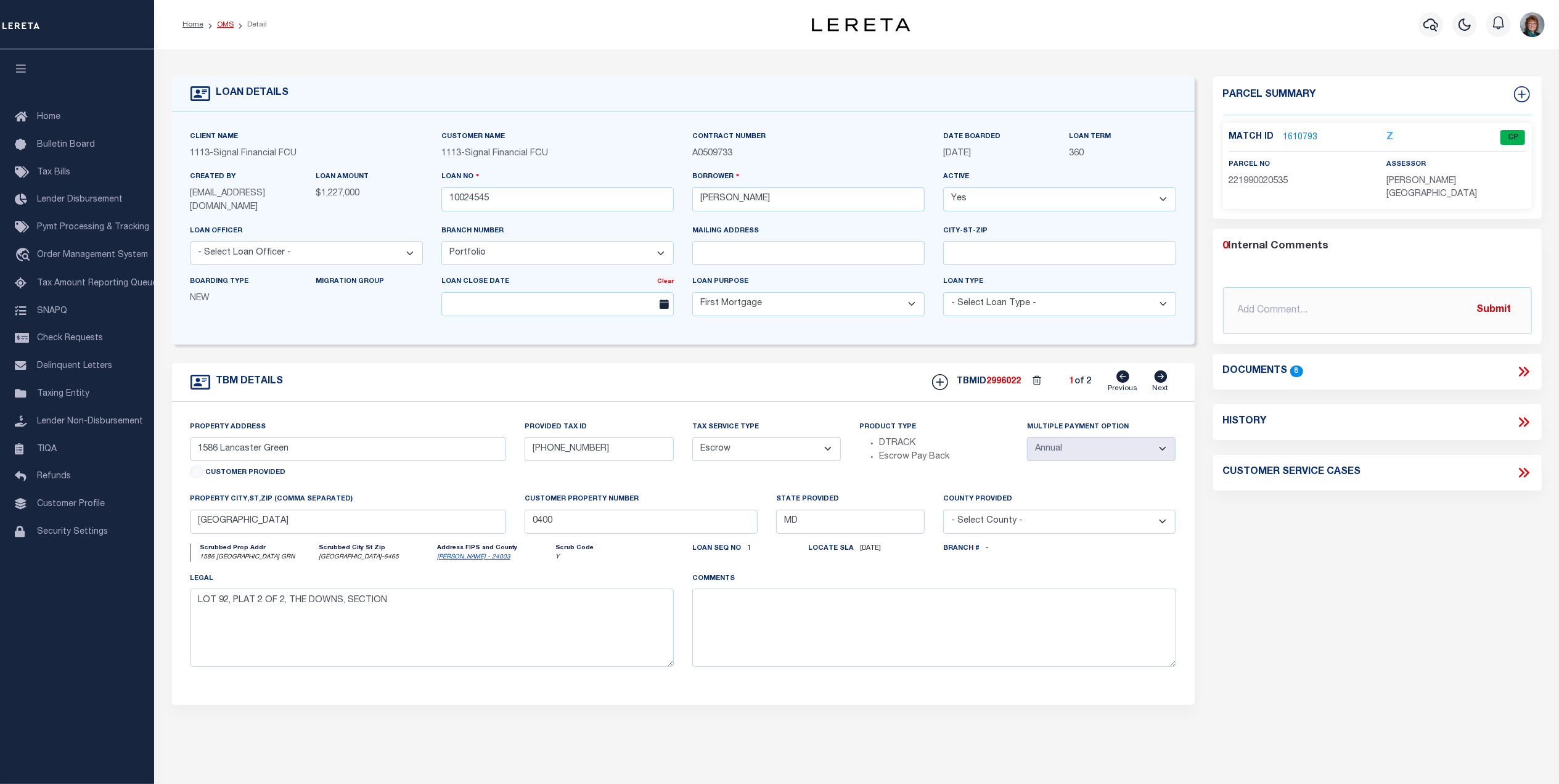
click at [222, 22] on link "OMS" at bounding box center [225, 25] width 17 height 7
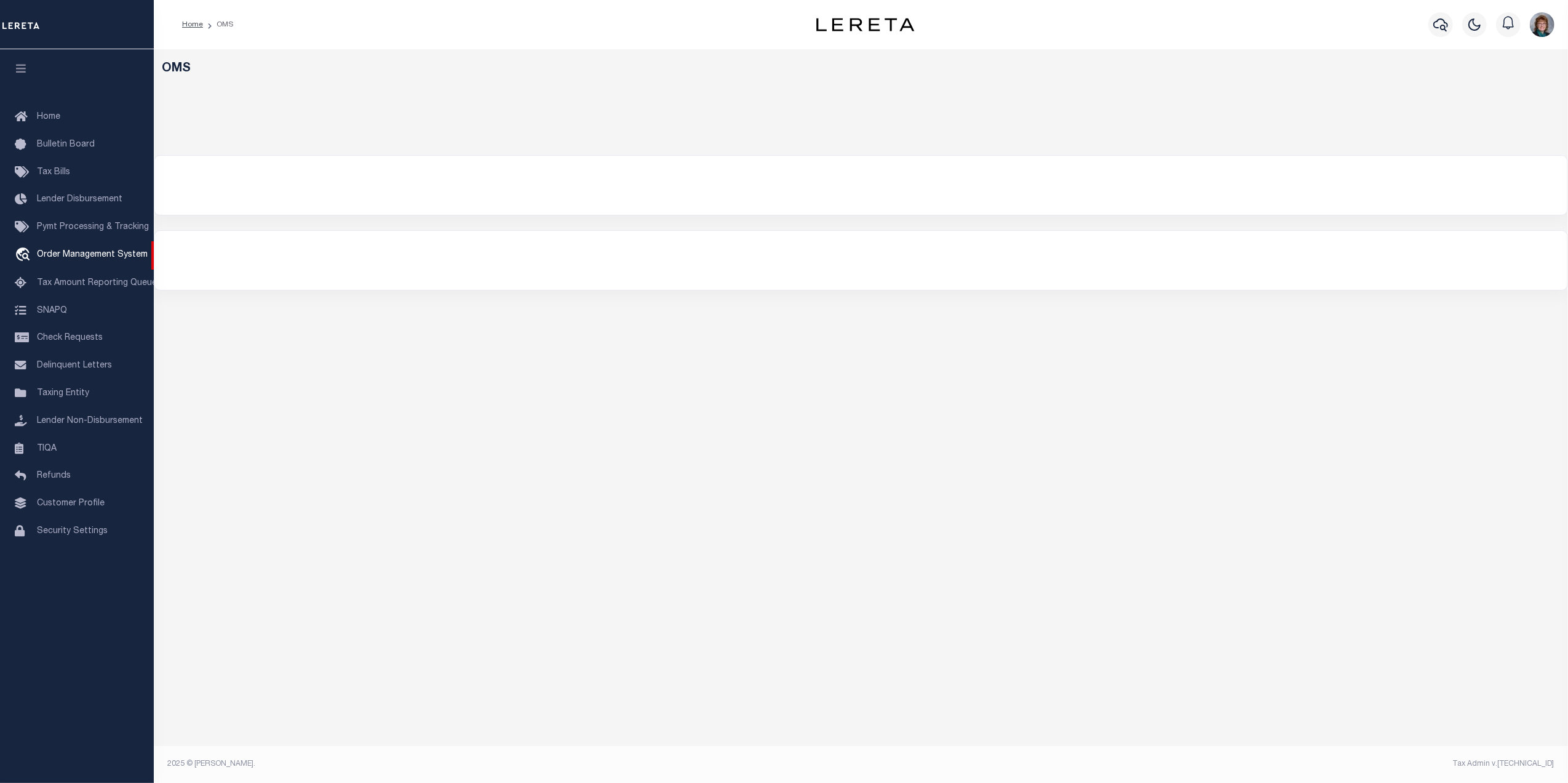
select select "200"
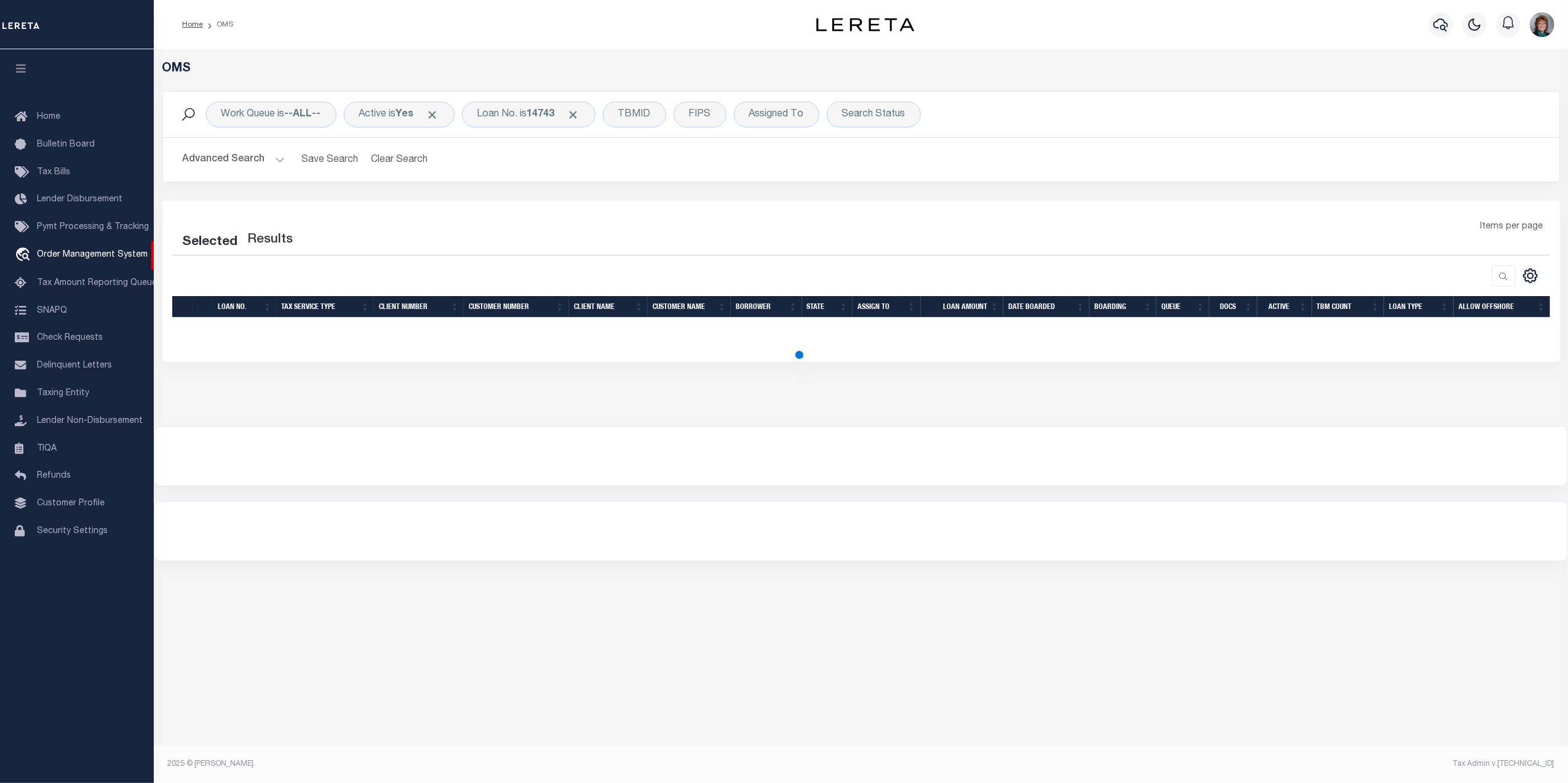
select select "200"
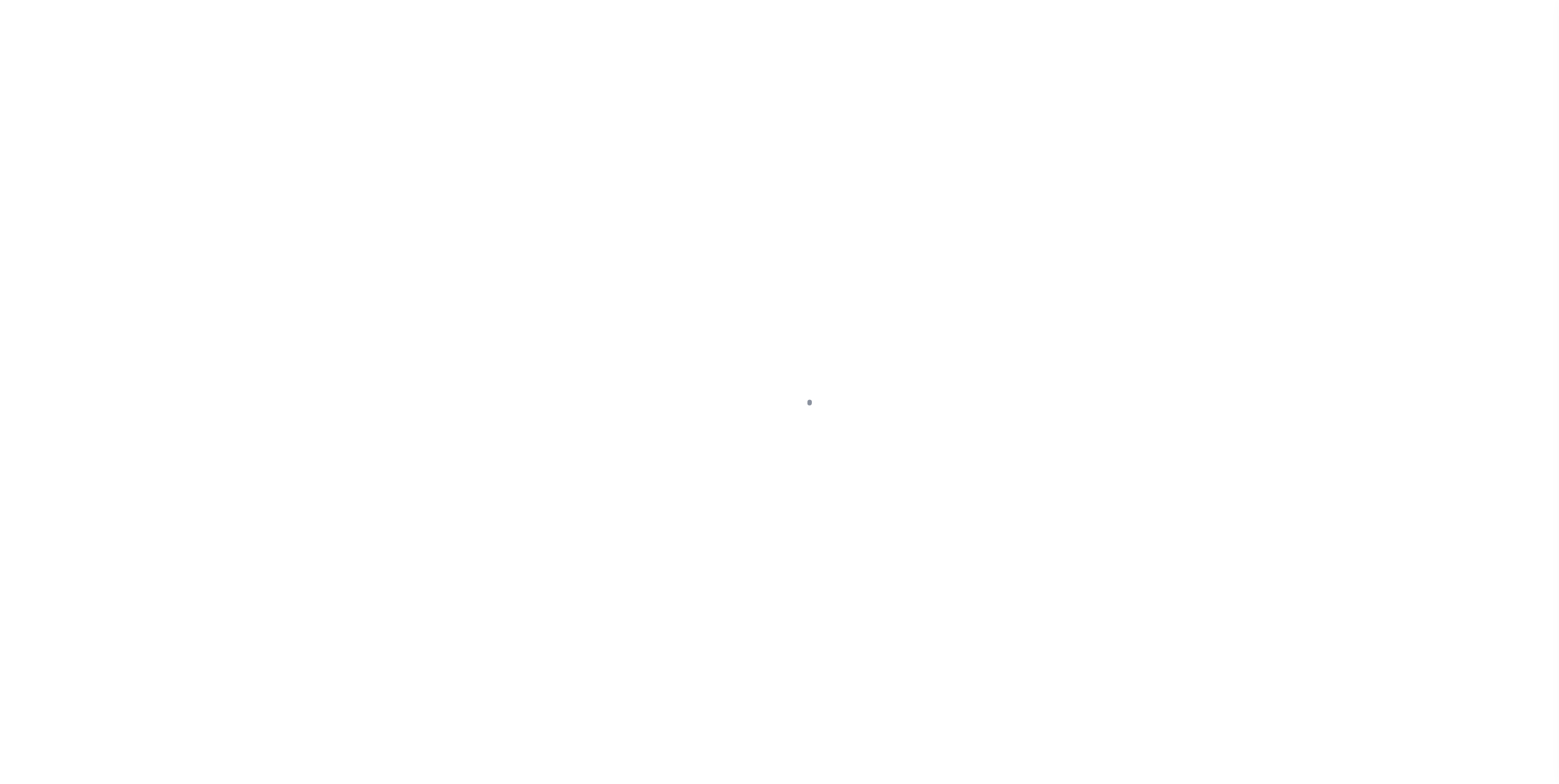
select select "10"
select select "Escrow"
select select "[PERSON_NAME]"
select select "2139"
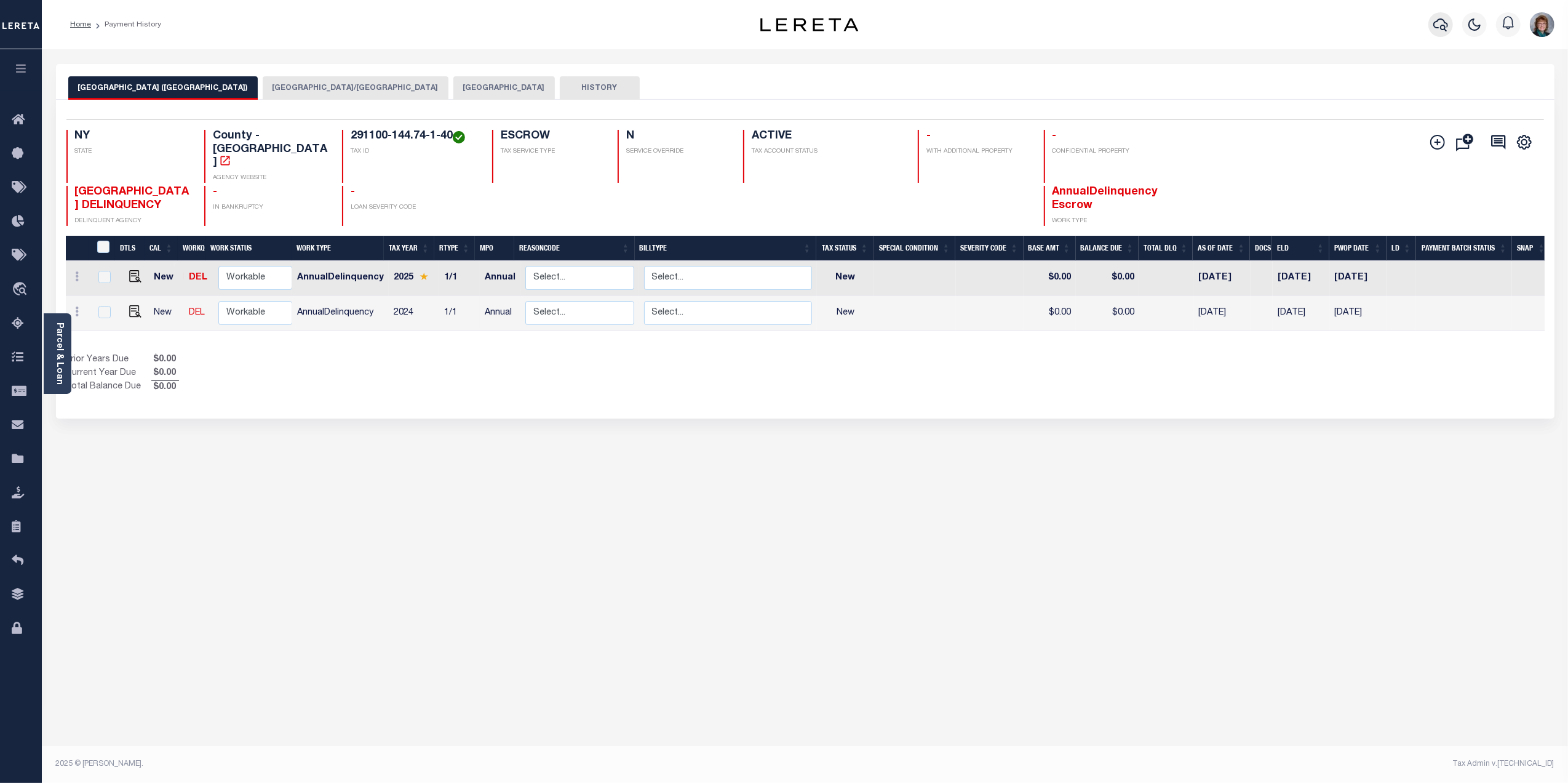
click at [1438, 26] on icon "button" at bounding box center [1440, 25] width 15 height 15
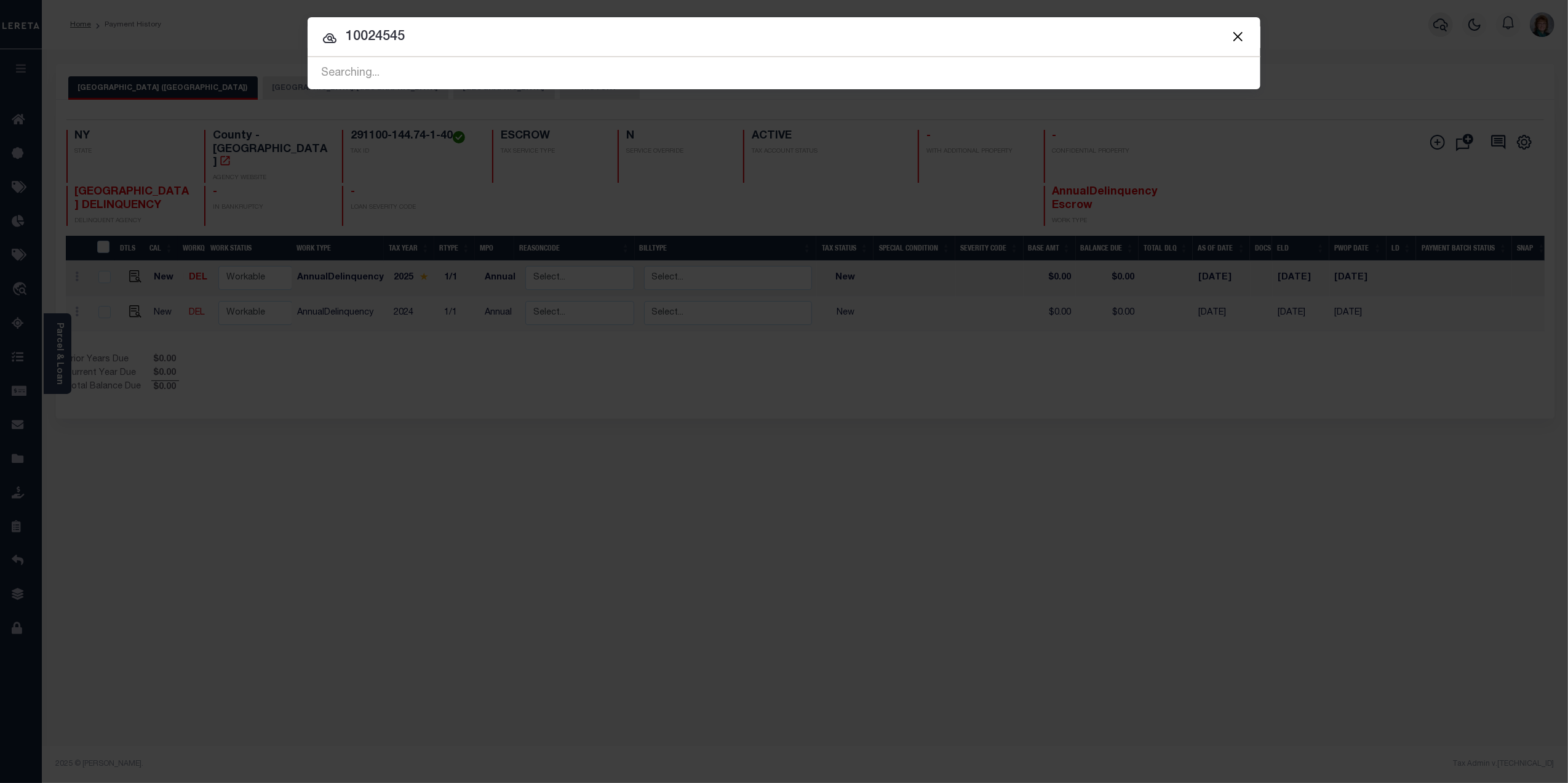
type input "10024545"
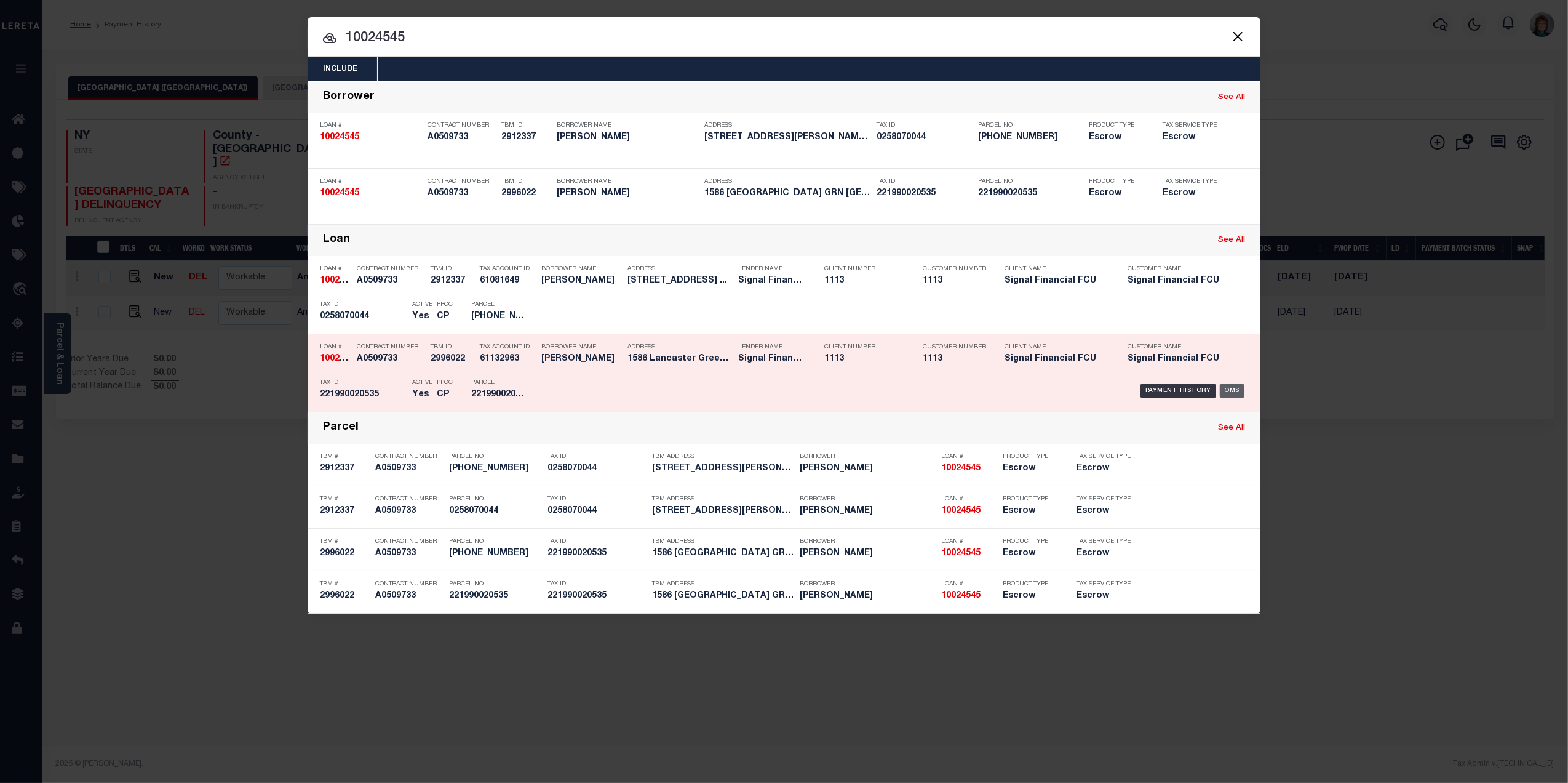
click at [1238, 389] on div "OMS" at bounding box center [1233, 390] width 26 height 14
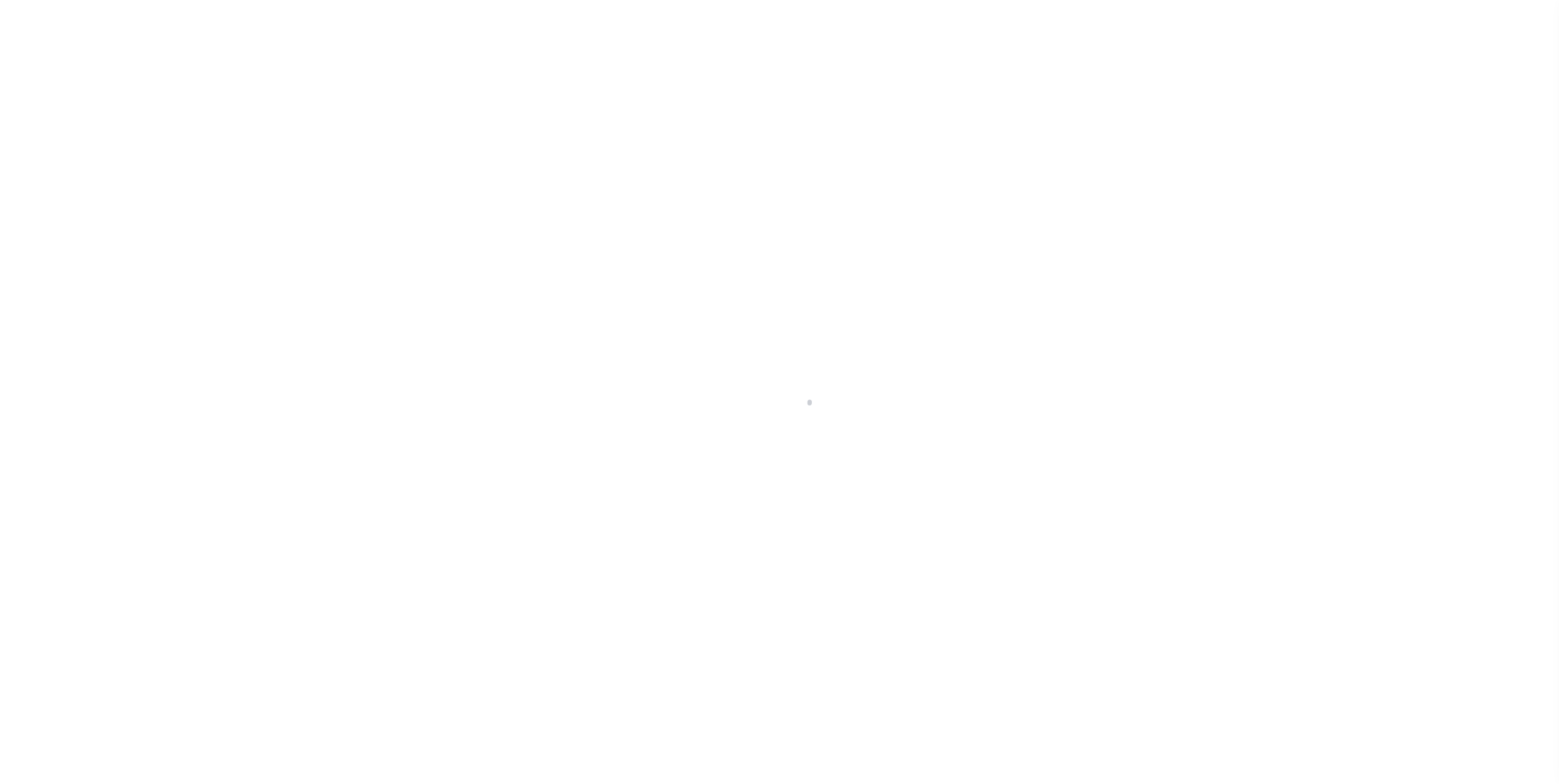
select select "10"
select select "Escrow"
type input "1586 Lancaster Green"
type input "[PHONE_NUMBER]"
type input "[GEOGRAPHIC_DATA]"
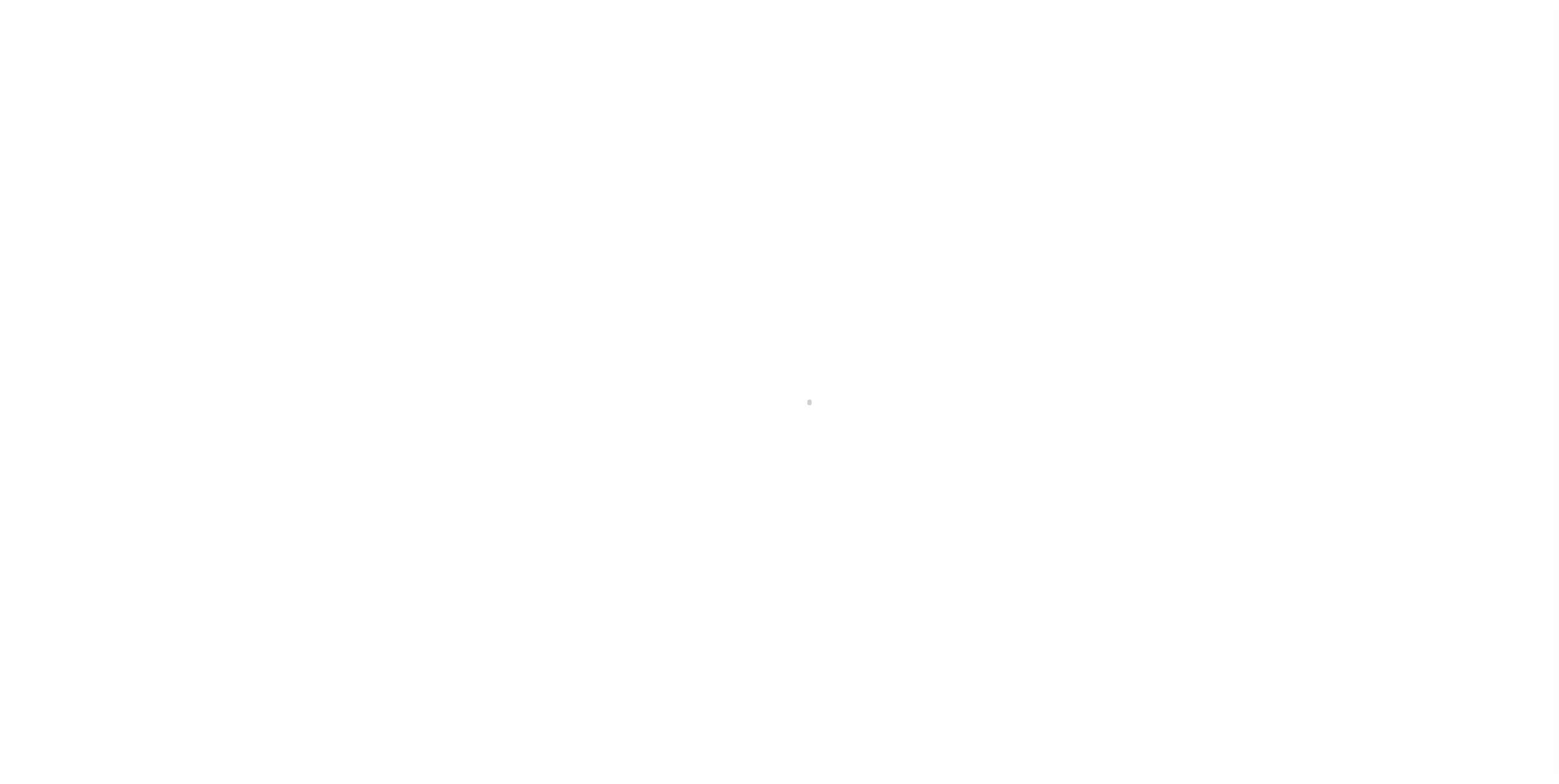
type input "0400"
type input "MD"
select select "[PERSON_NAME]"
type textarea "LOT 92, PLAT 2 OF 2, THE DOWNS, SECTION"
select select "2139"
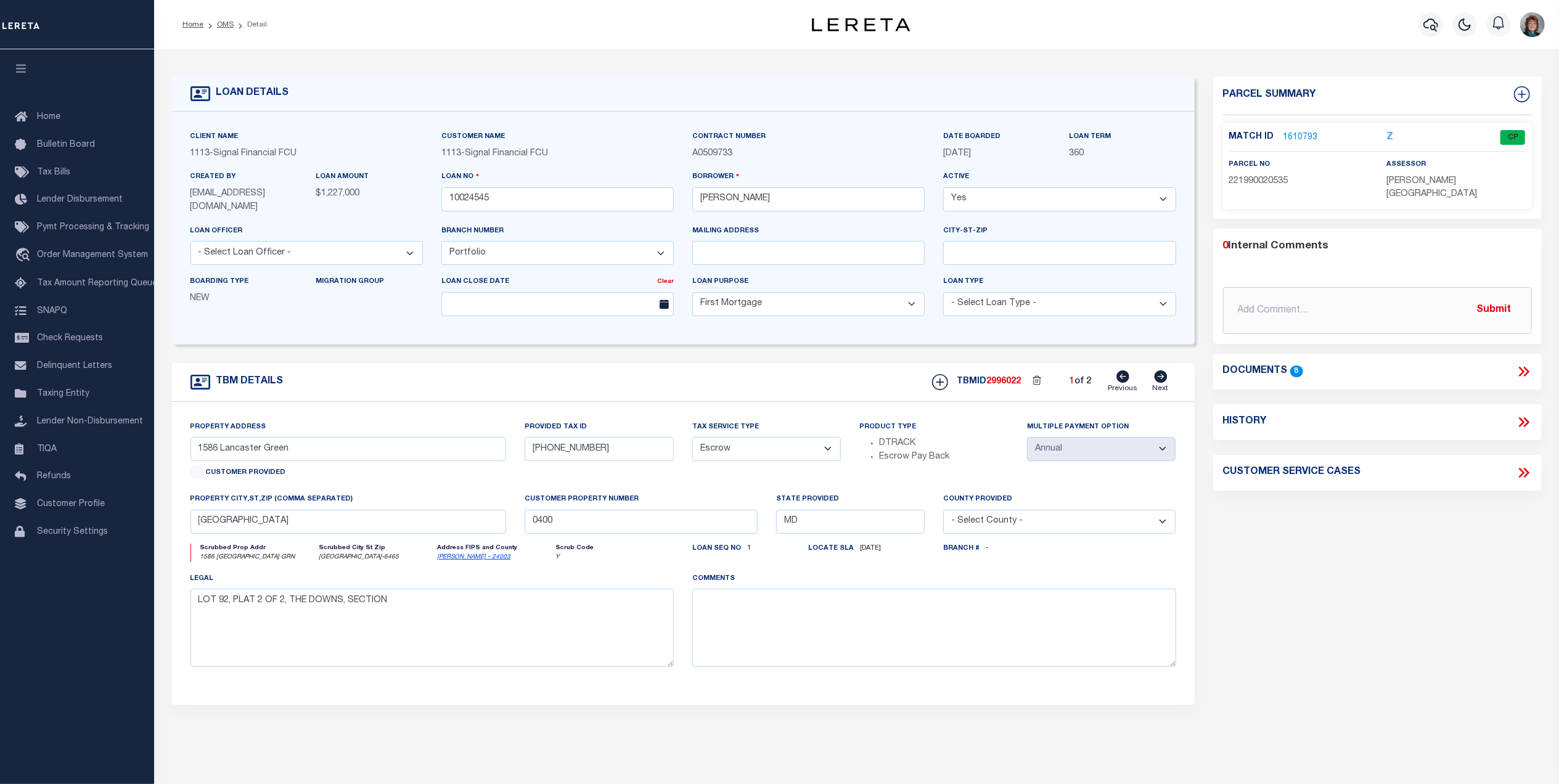
click at [1156, 380] on icon at bounding box center [1161, 376] width 13 height 12
type input "4553 Chase Oaks Drive"
type input "0258070044"
select select
type input "Sarasota FL 34241"
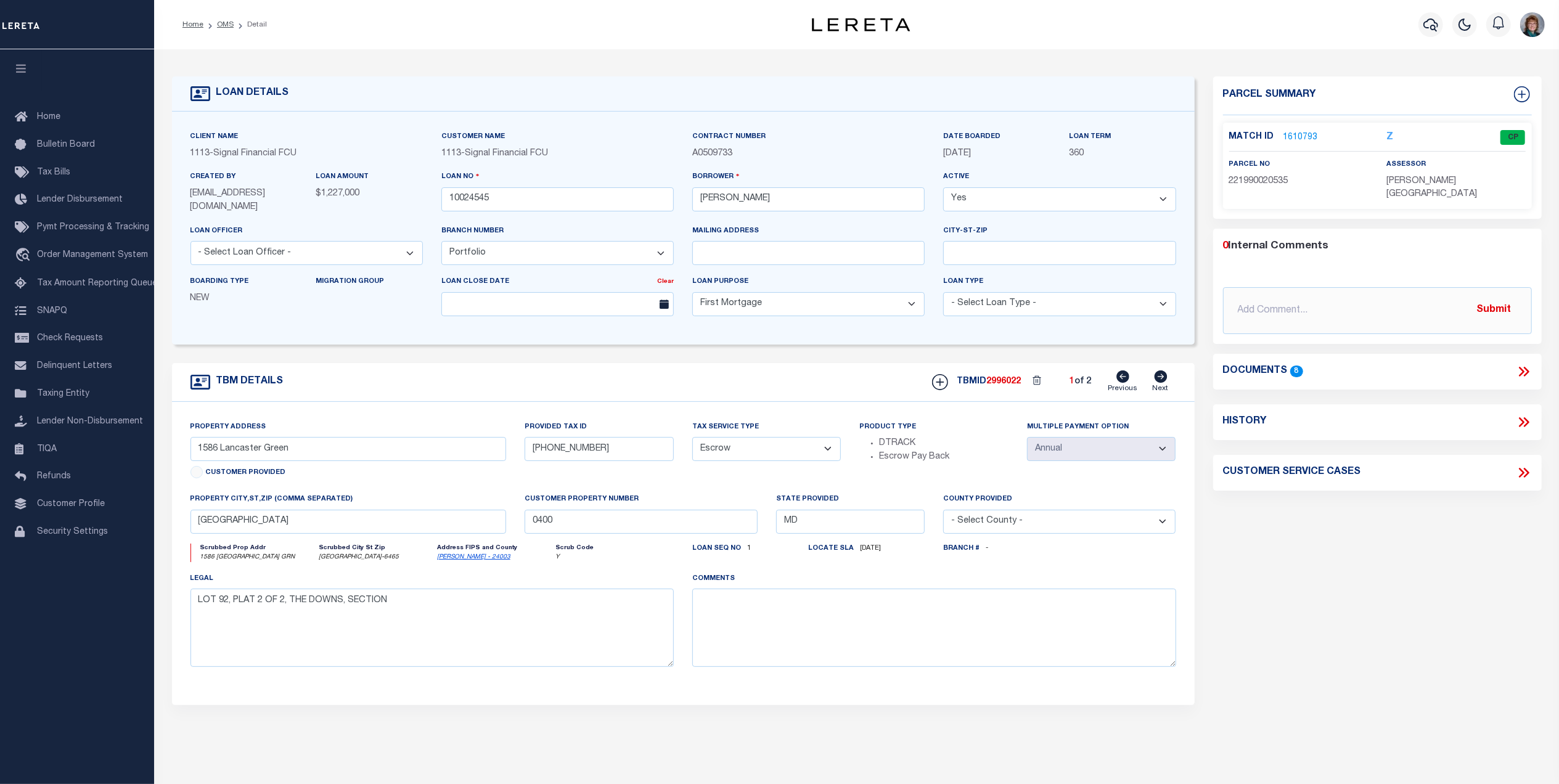
type input "0010024545"
type input "FL"
select select "Sarasota"
type textarea "LOT 33, HERITAGE OAKS GOLF & COUNTRY CLUB, UNIT VI"
click at [1120, 383] on icon at bounding box center [1123, 376] width 13 height 12
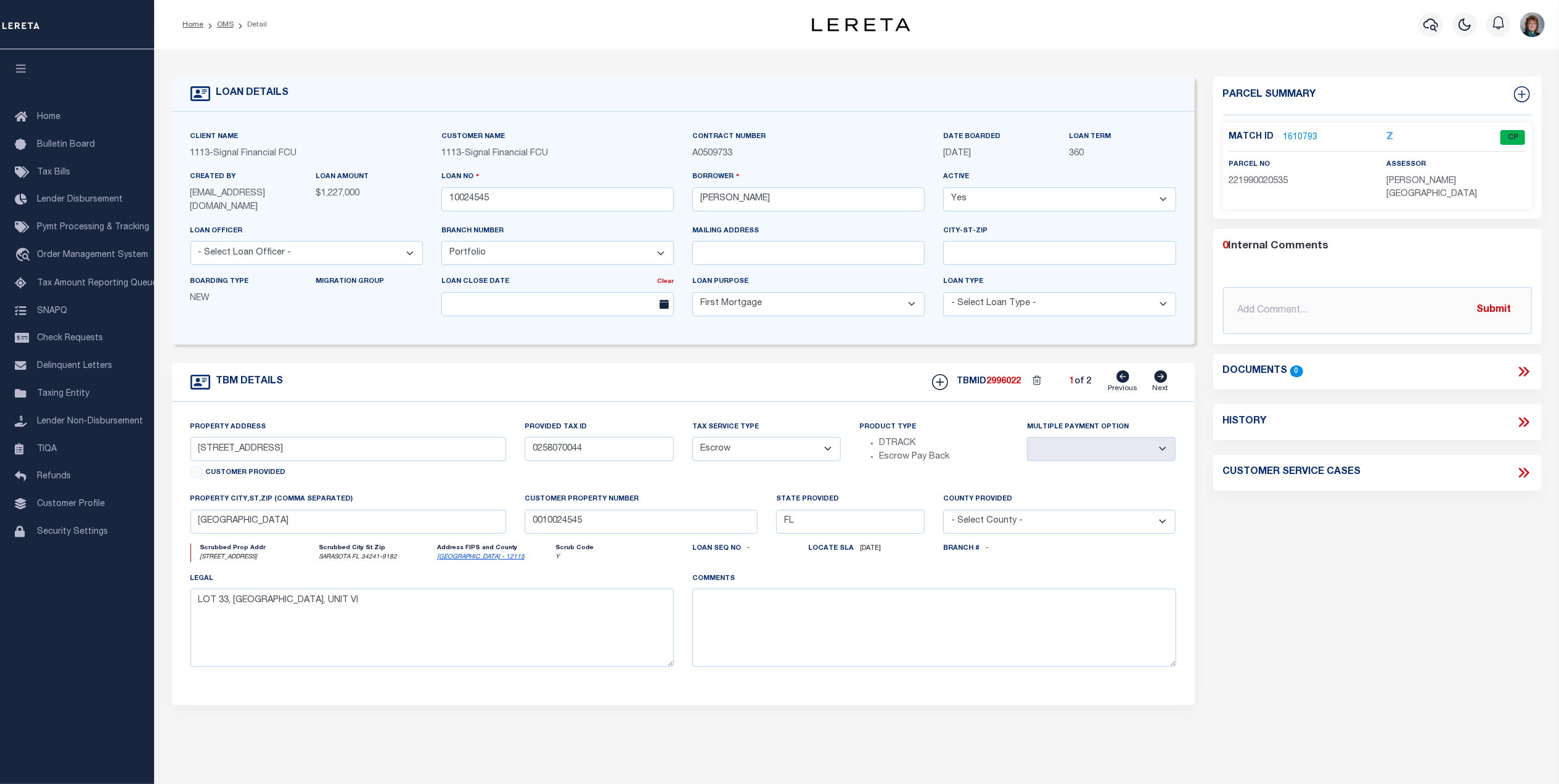
type input "1586 Lancaster Green"
type input "[PHONE_NUMBER]"
type input "Annapolis MD 21401"
type input "0400"
type input "MD"
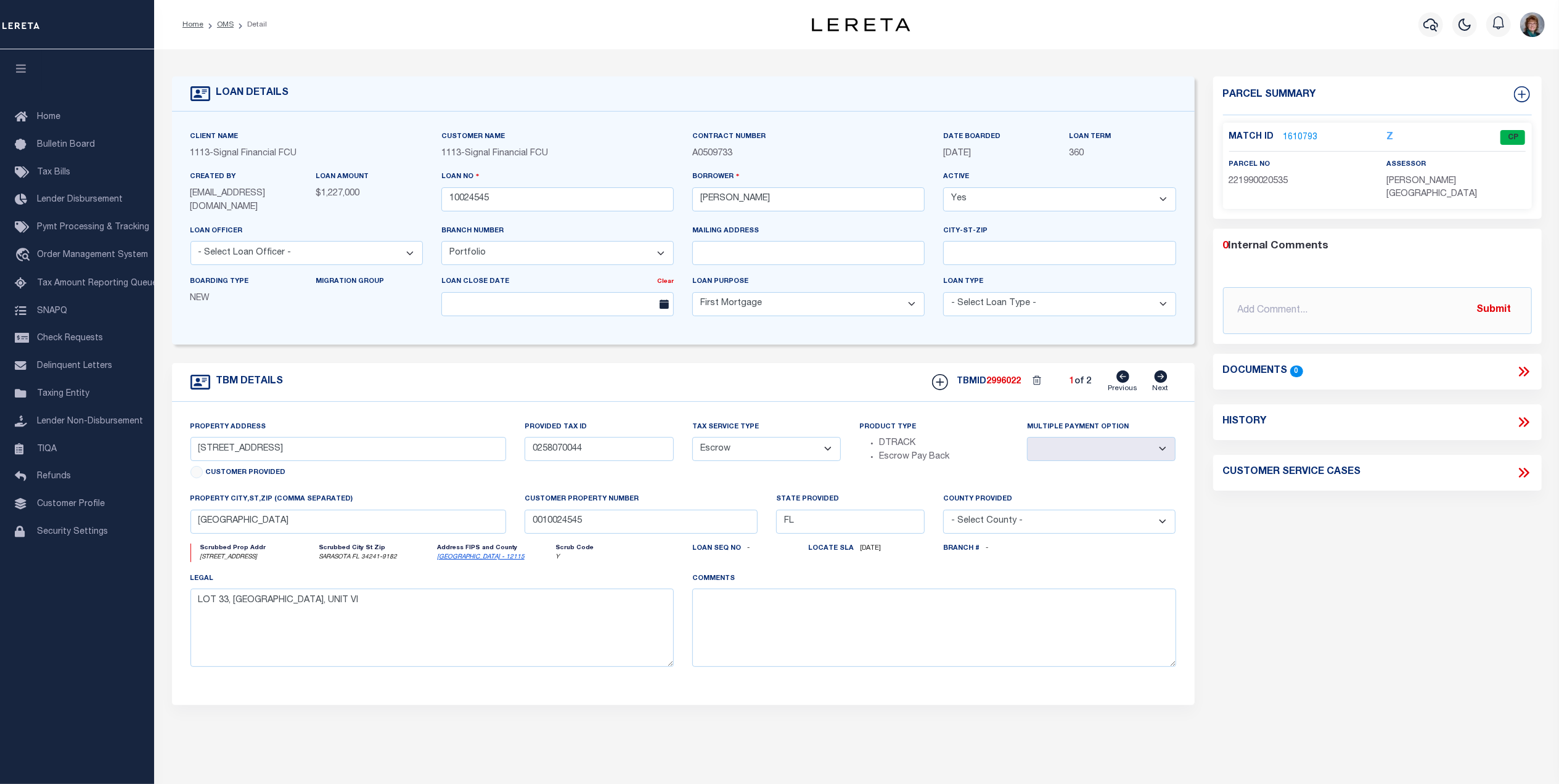
select select "Anne Arundel"
type textarea "LOT 92, PLAT 2 OF 2, THE DOWNS, SECTION"
select select "1"
click at [1164, 378] on icon at bounding box center [1161, 376] width 13 height 12
type input "4553 Chase Oaks Drive"
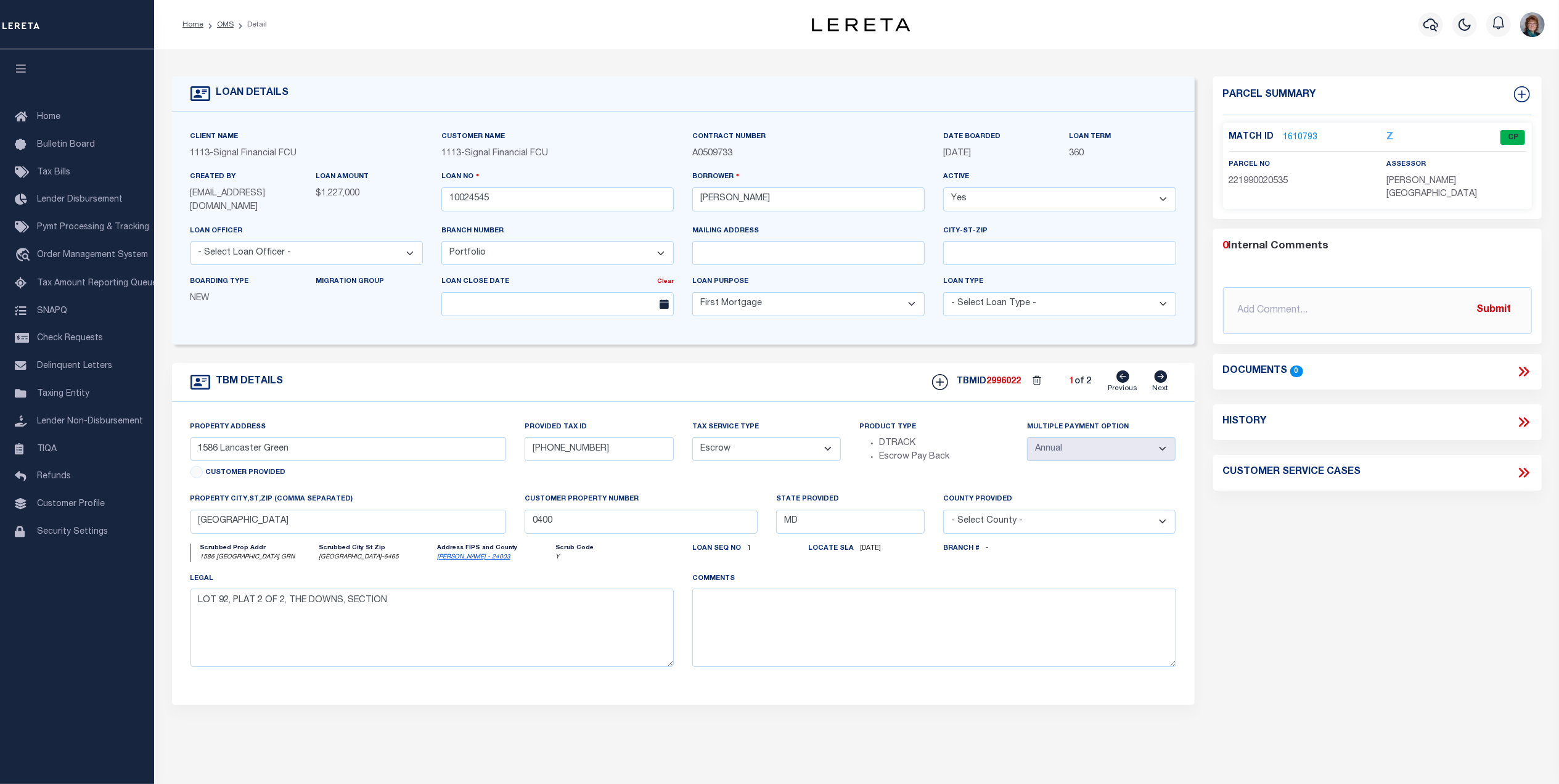
type input "0258070044"
select select
type input "Sarasota FL 34241"
type input "0010024545"
type input "FL"
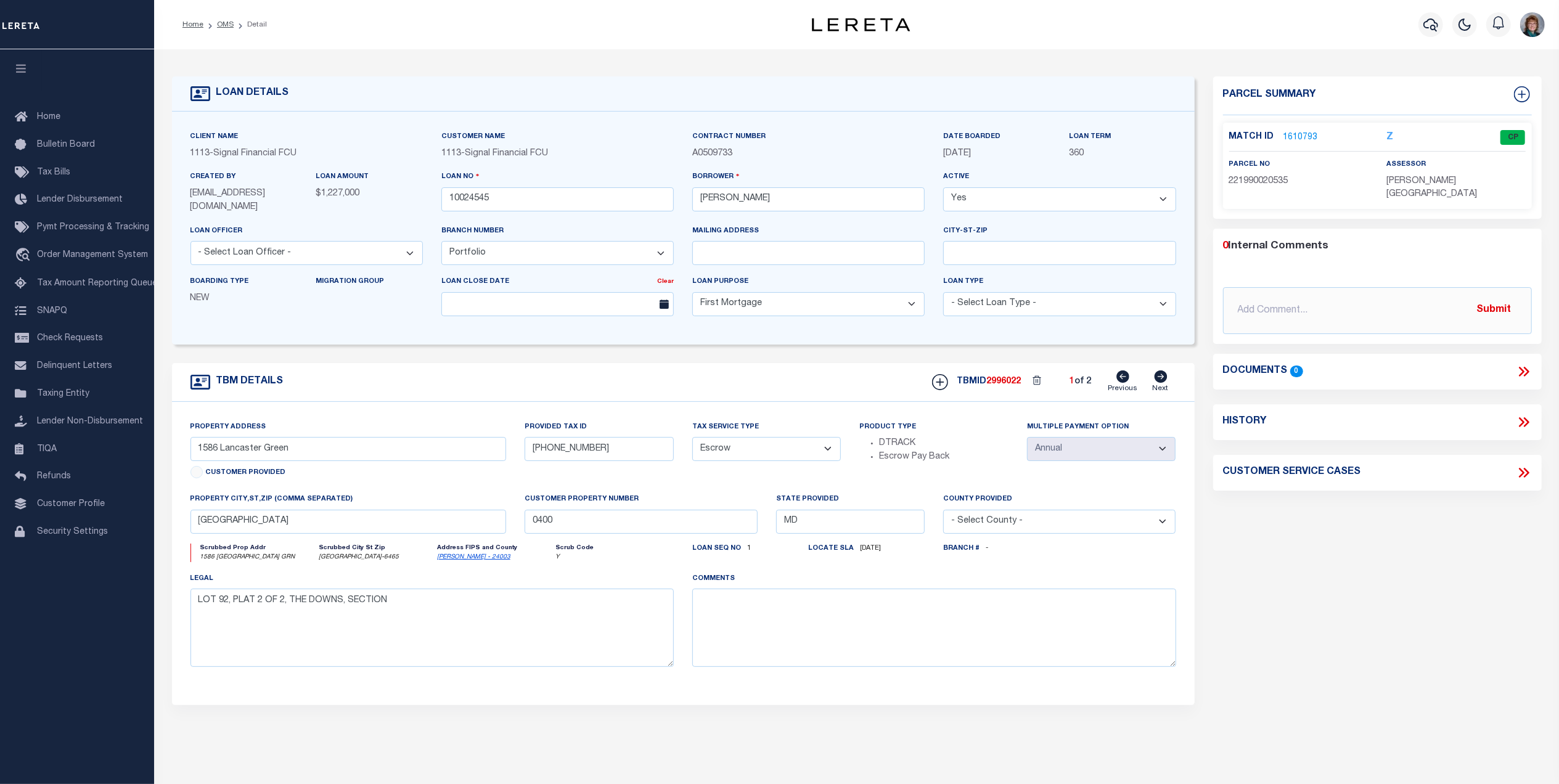
select select "Sarasota"
type textarea "LOT 33, HERITAGE OAKS GOLF & COUNTRY CLUB, UNIT VI"
click at [1123, 386] on link "Previous" at bounding box center [1123, 382] width 29 height 23
type input "1586 Lancaster Green"
type input "[PHONE_NUMBER]"
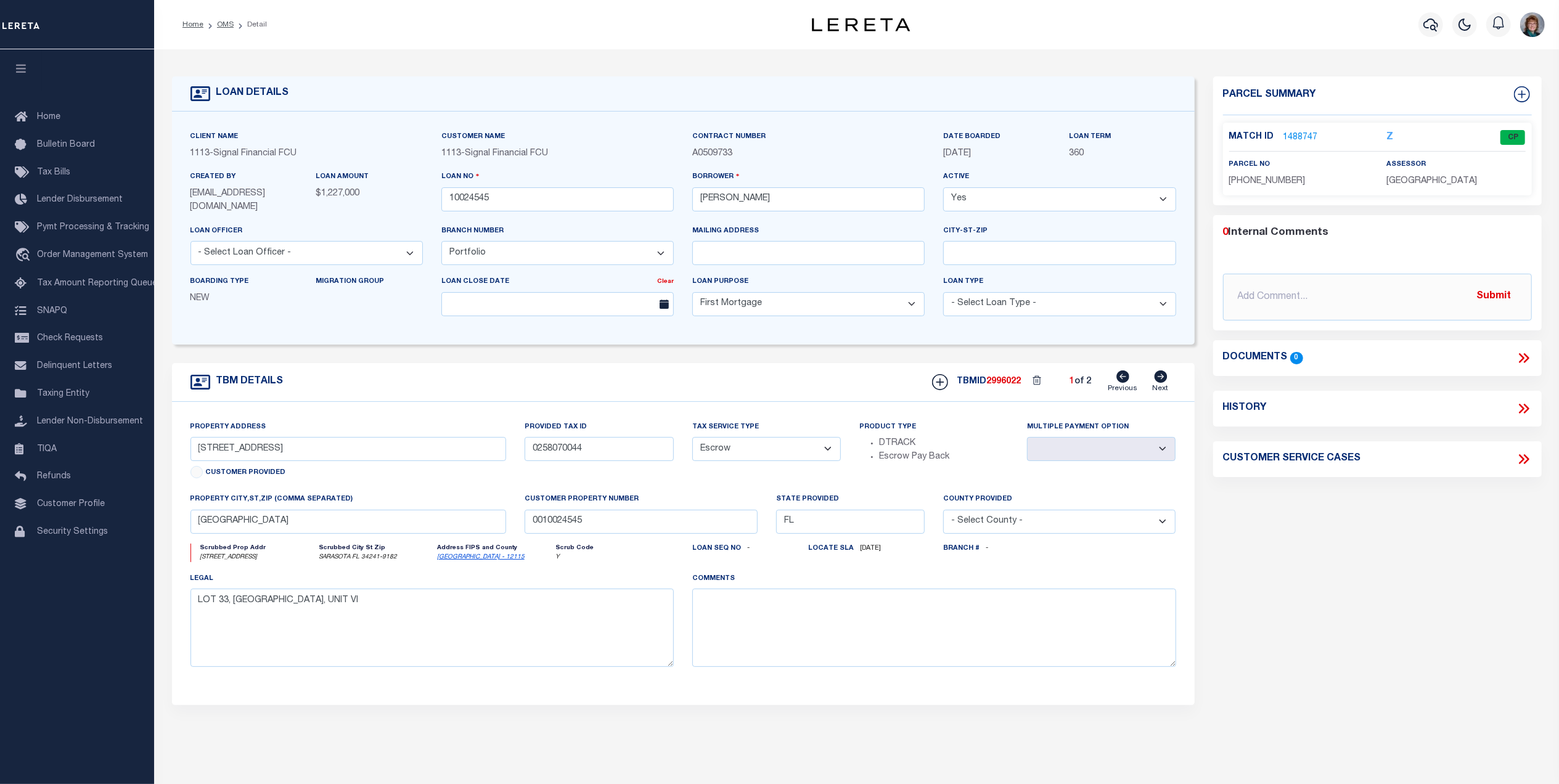
type input "Annapolis MD 21401"
type input "0400"
type input "MD"
select select "Anne Arundel"
type textarea "LOT 92, PLAT 2 OF 2, THE DOWNS, SECTION"
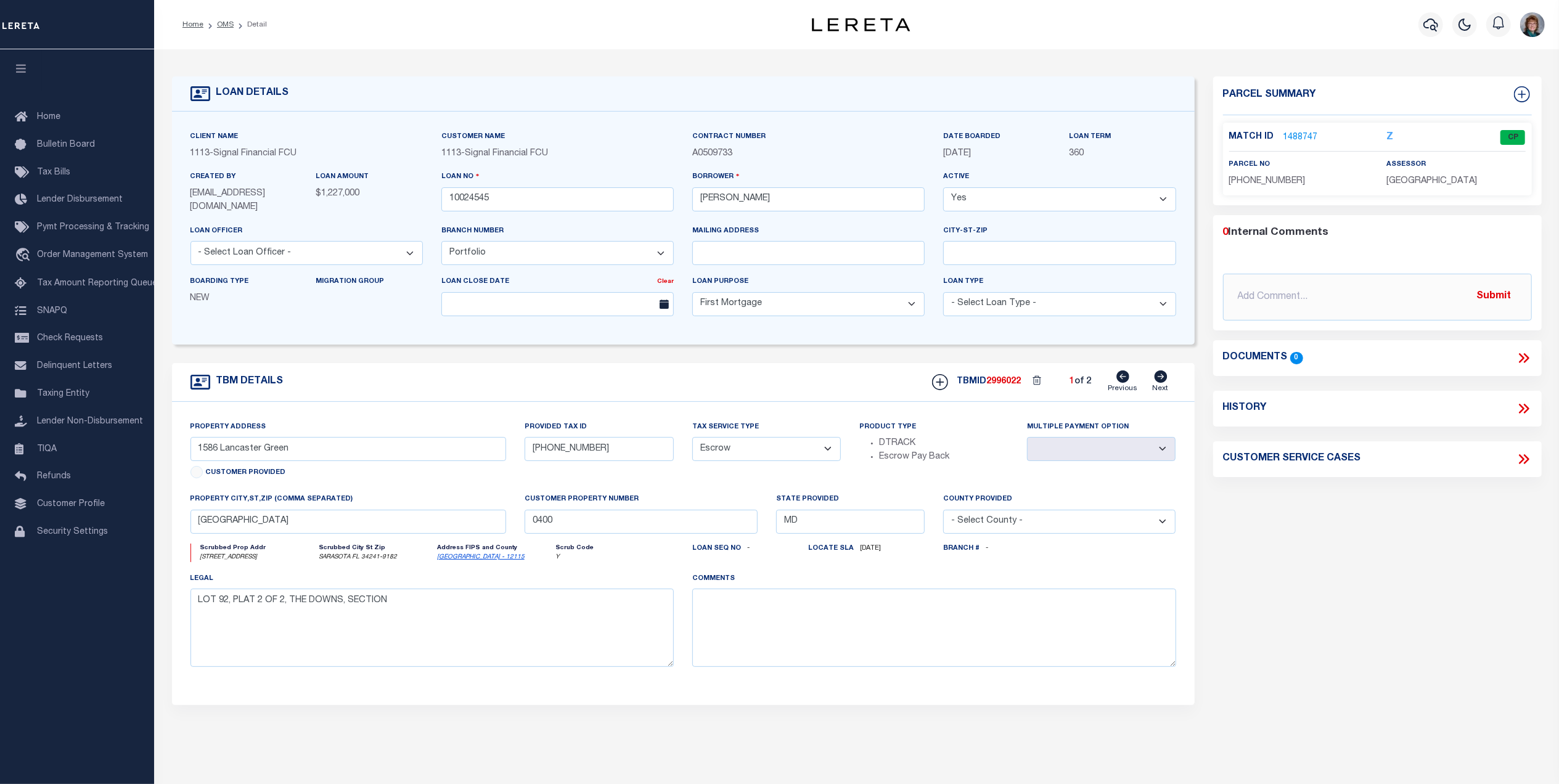
select select "1"
click at [1158, 386] on link "Next" at bounding box center [1161, 382] width 16 height 23
type input "4553 Chase Oaks Drive"
type input "0258070044"
select select
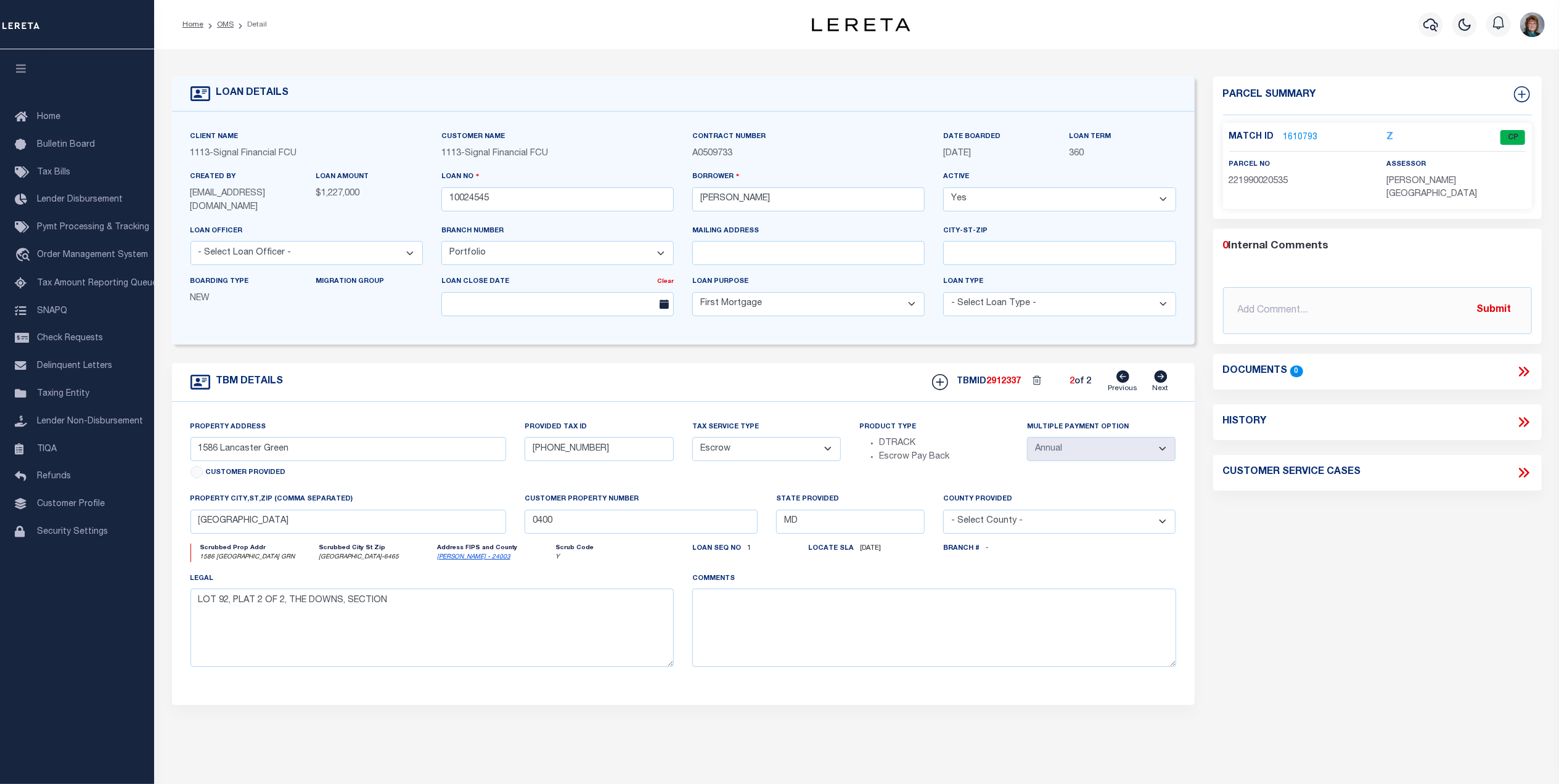
type input "Sarasota FL 34241"
type input "0010024545"
type input "FL"
select select "Sarasota"
type textarea "LOT 33, HERITAGE OAKS GOLF & COUNTRY CLUB, UNIT VI"
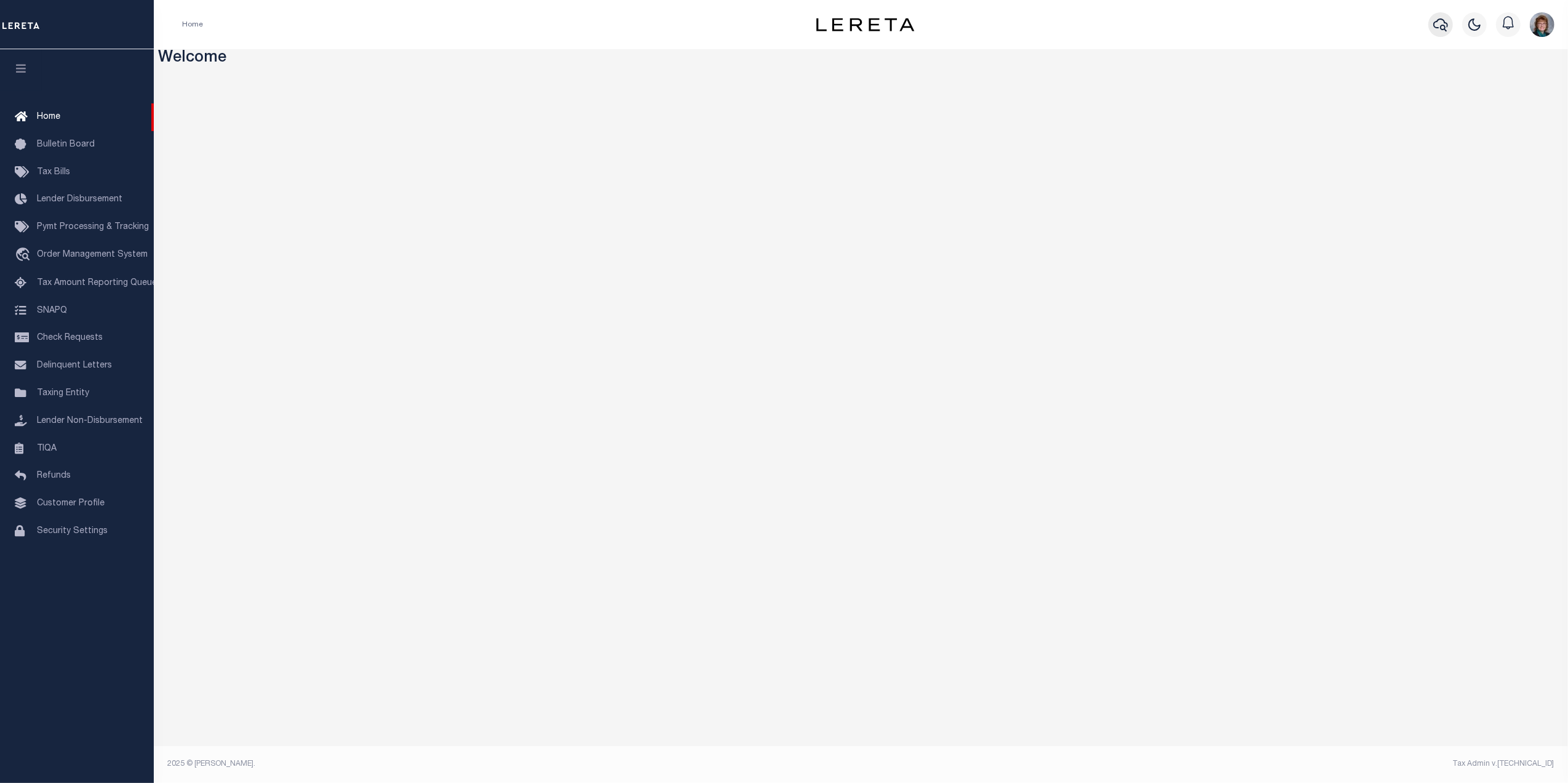
click at [1433, 33] on button "button" at bounding box center [1440, 25] width 25 height 25
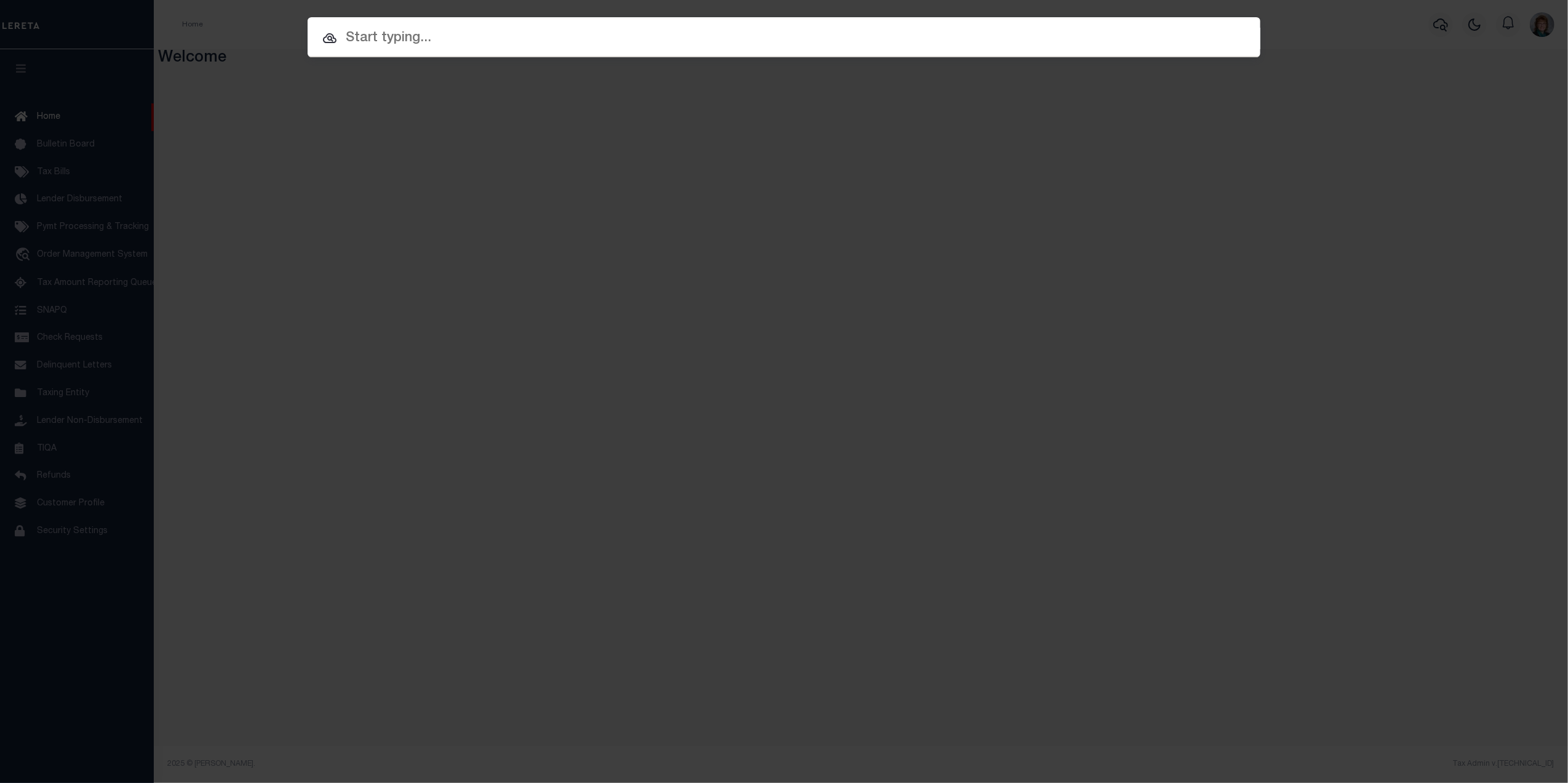
paste input "101852"
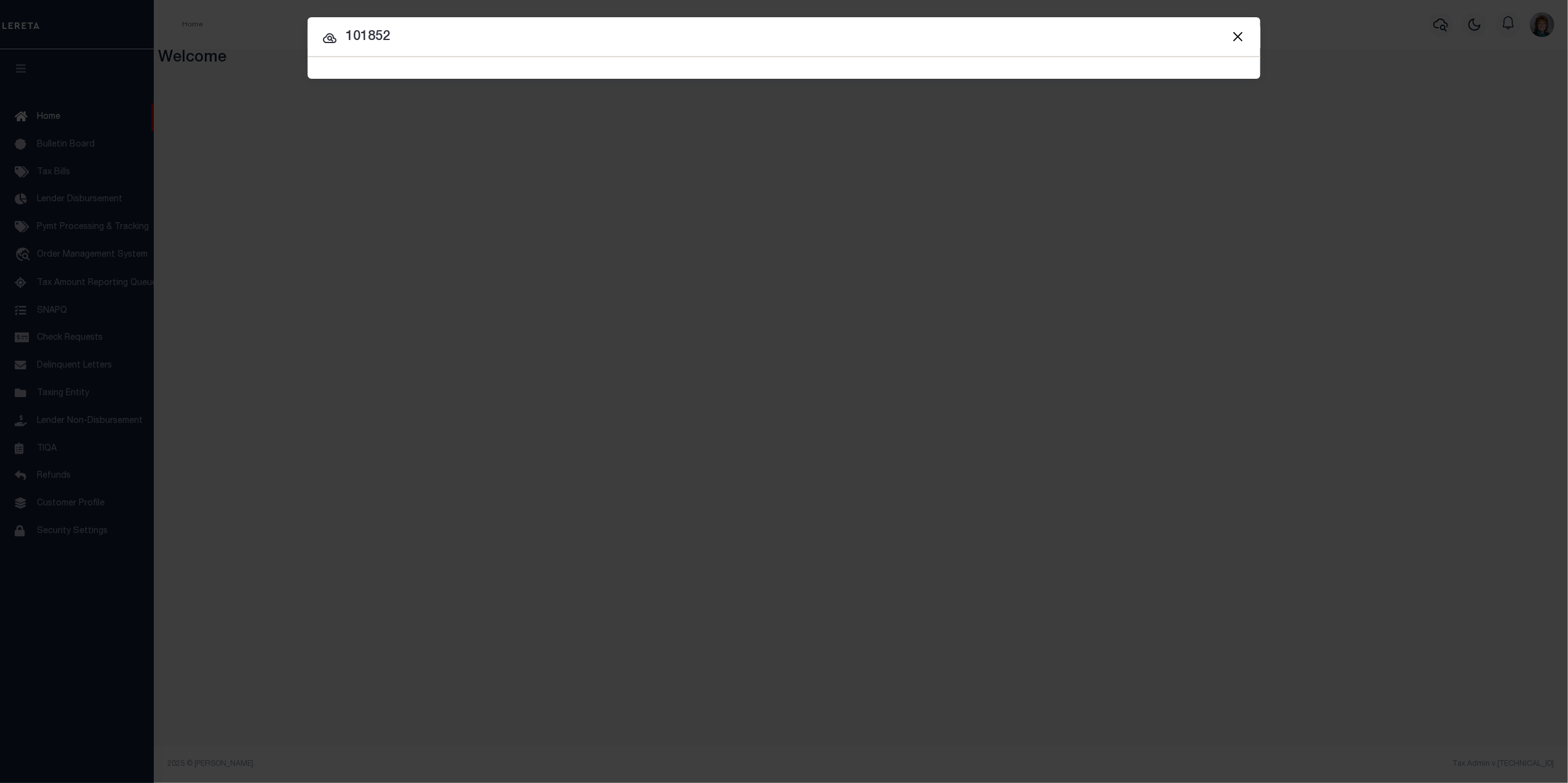
type input "101852"
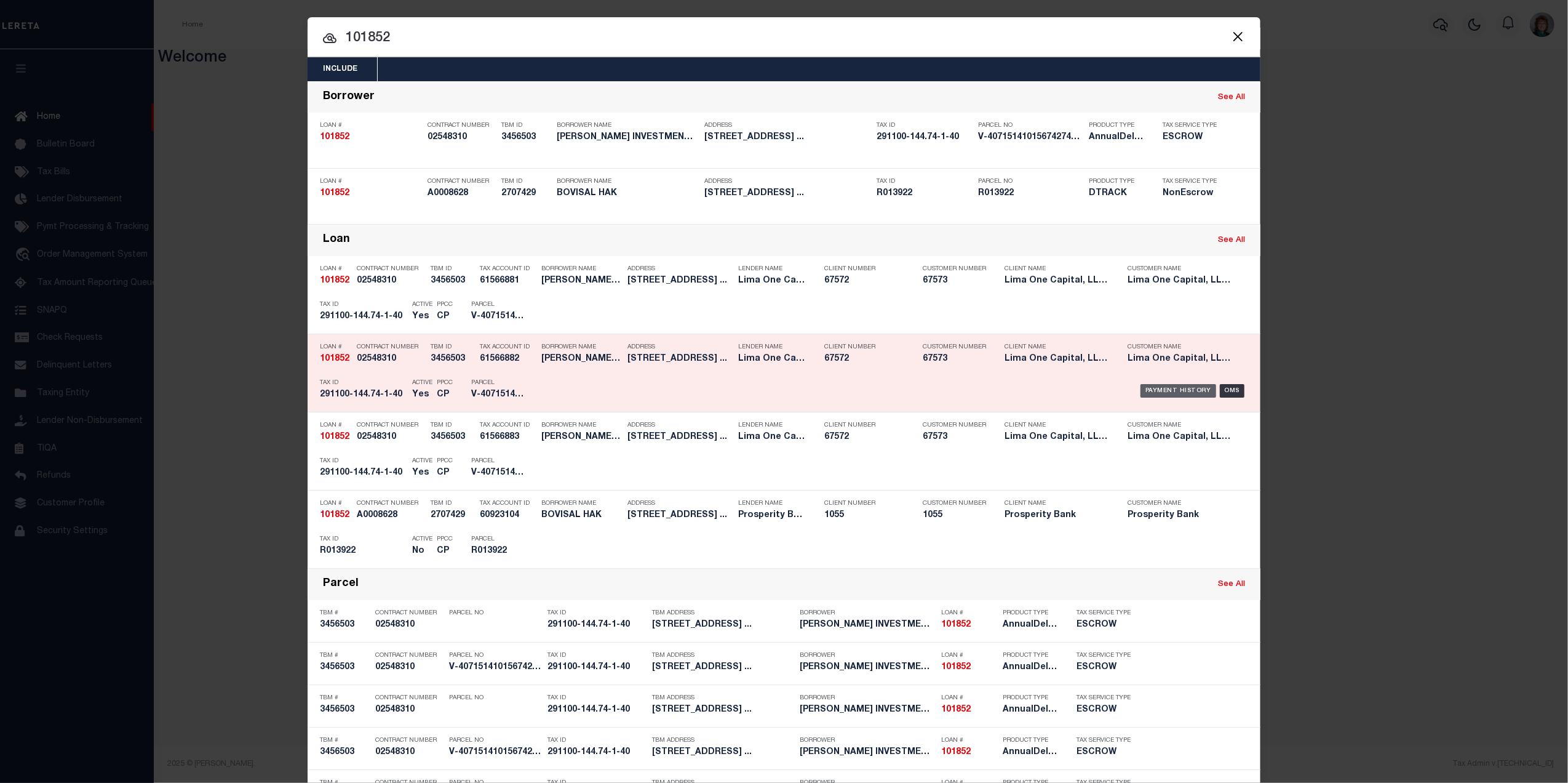
click at [1154, 389] on div "Payment History" at bounding box center [1179, 390] width 76 height 14
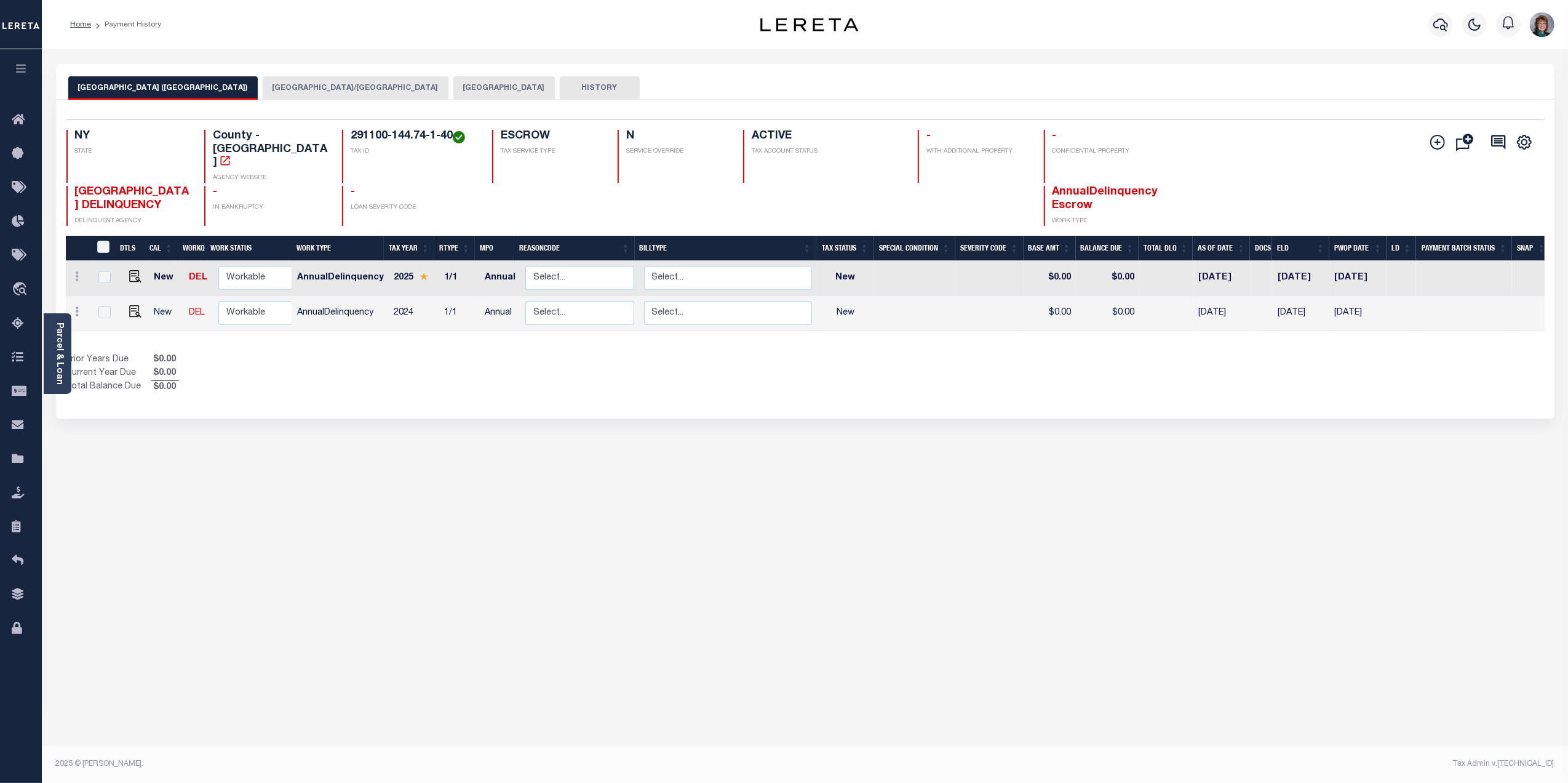
click at [288, 82] on button "[GEOGRAPHIC_DATA]/[GEOGRAPHIC_DATA]" at bounding box center [355, 88] width 186 height 23
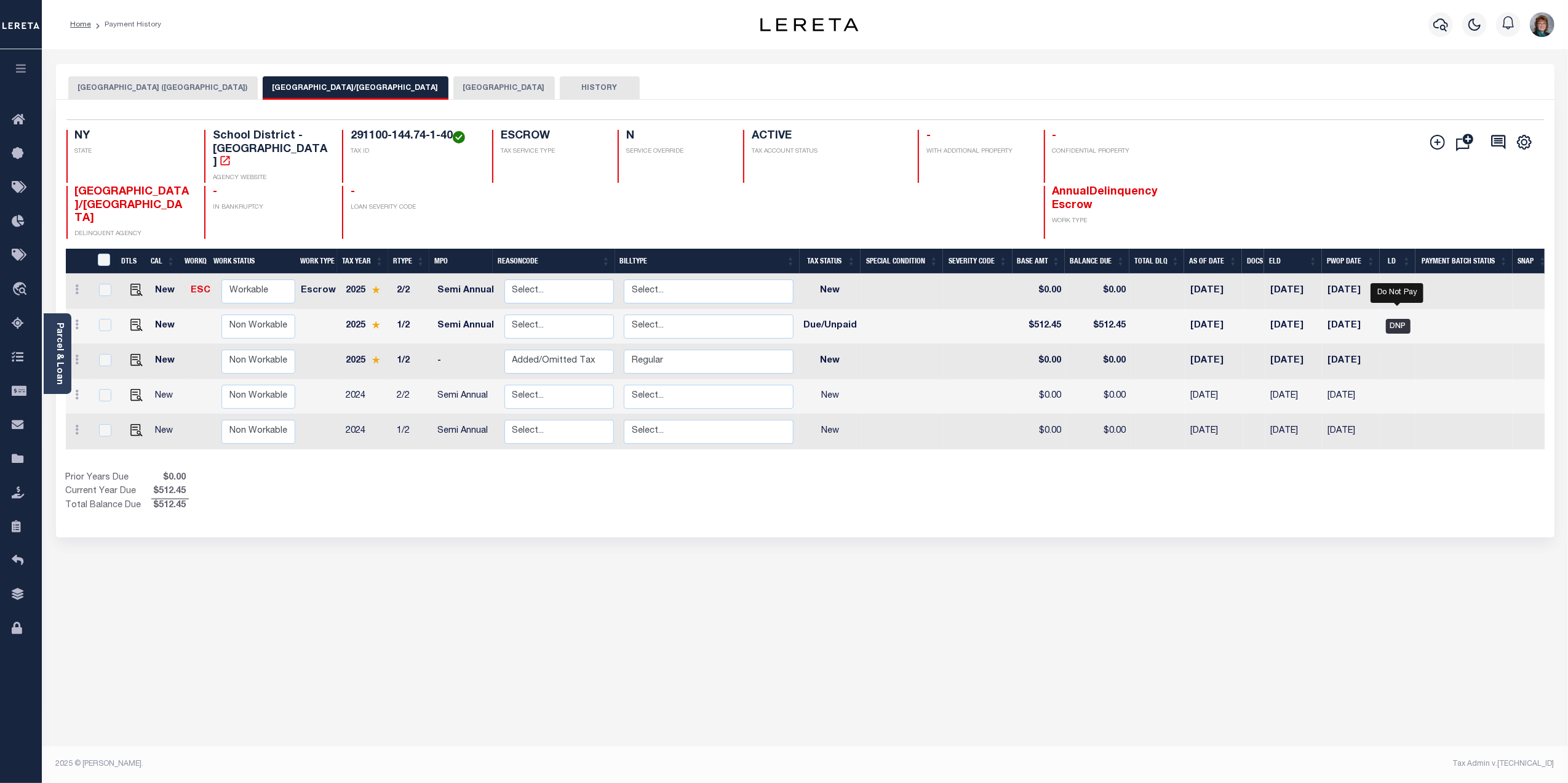
click at [1401, 319] on span "DNP" at bounding box center [1398, 326] width 25 height 15
checkbox input "true"
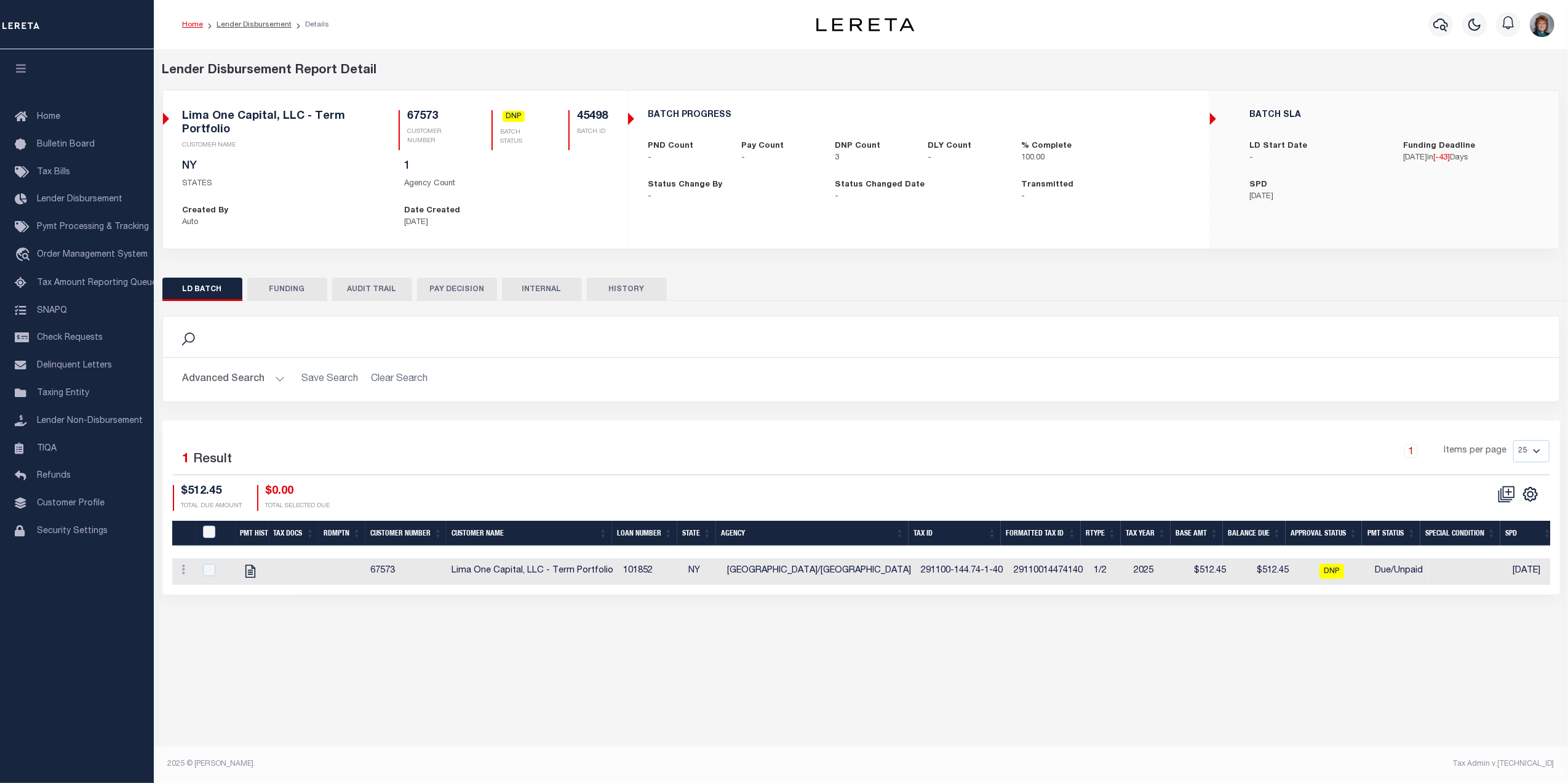
click at [365, 292] on button "AUDIT TRAIL" at bounding box center [372, 289] width 80 height 23
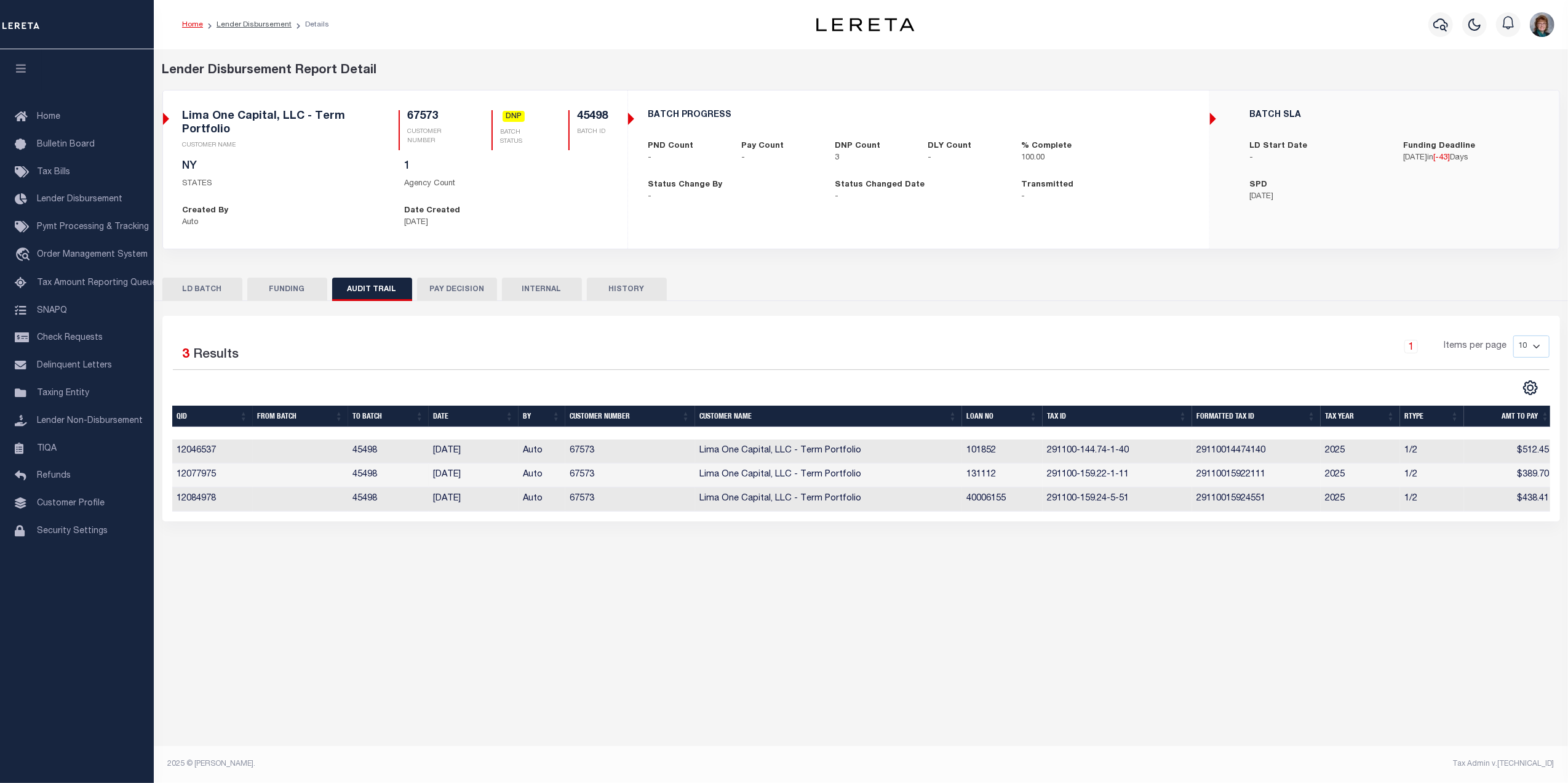
click at [650, 293] on button "HISTORY" at bounding box center [627, 289] width 80 height 23
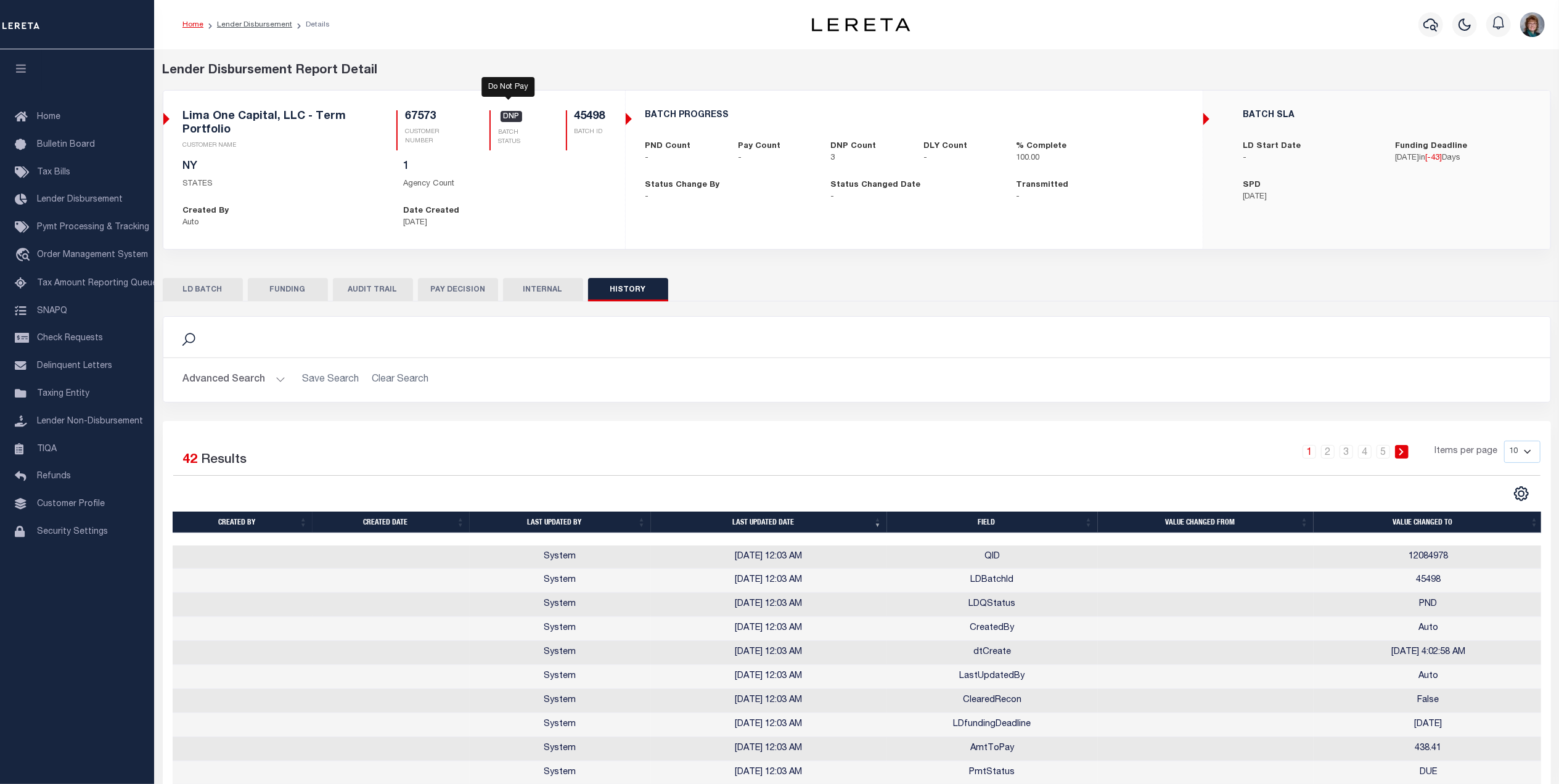
click at [509, 117] on span "DNP" at bounding box center [512, 116] width 22 height 11
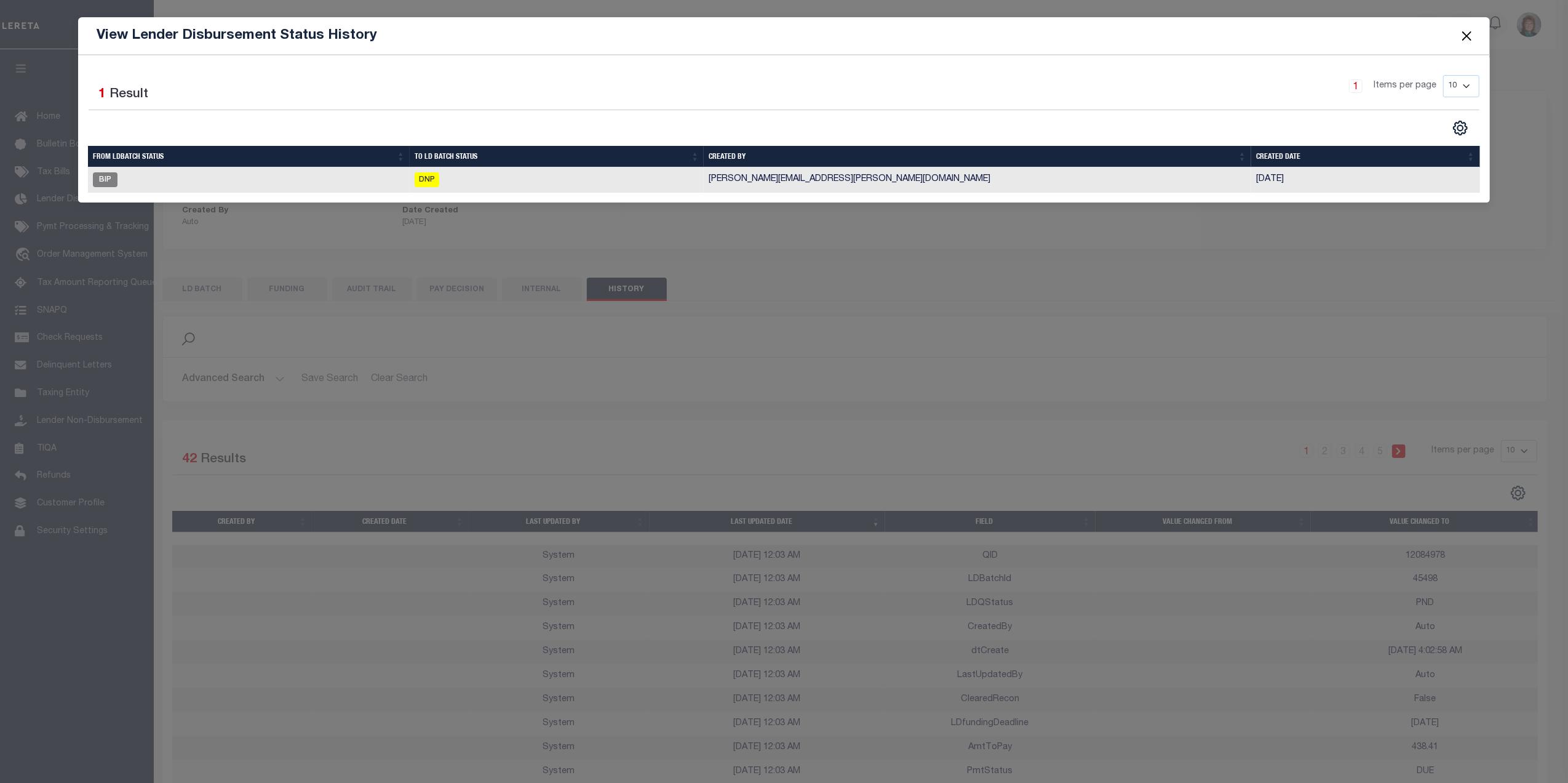
click at [1460, 34] on button "Close" at bounding box center [1467, 36] width 16 height 16
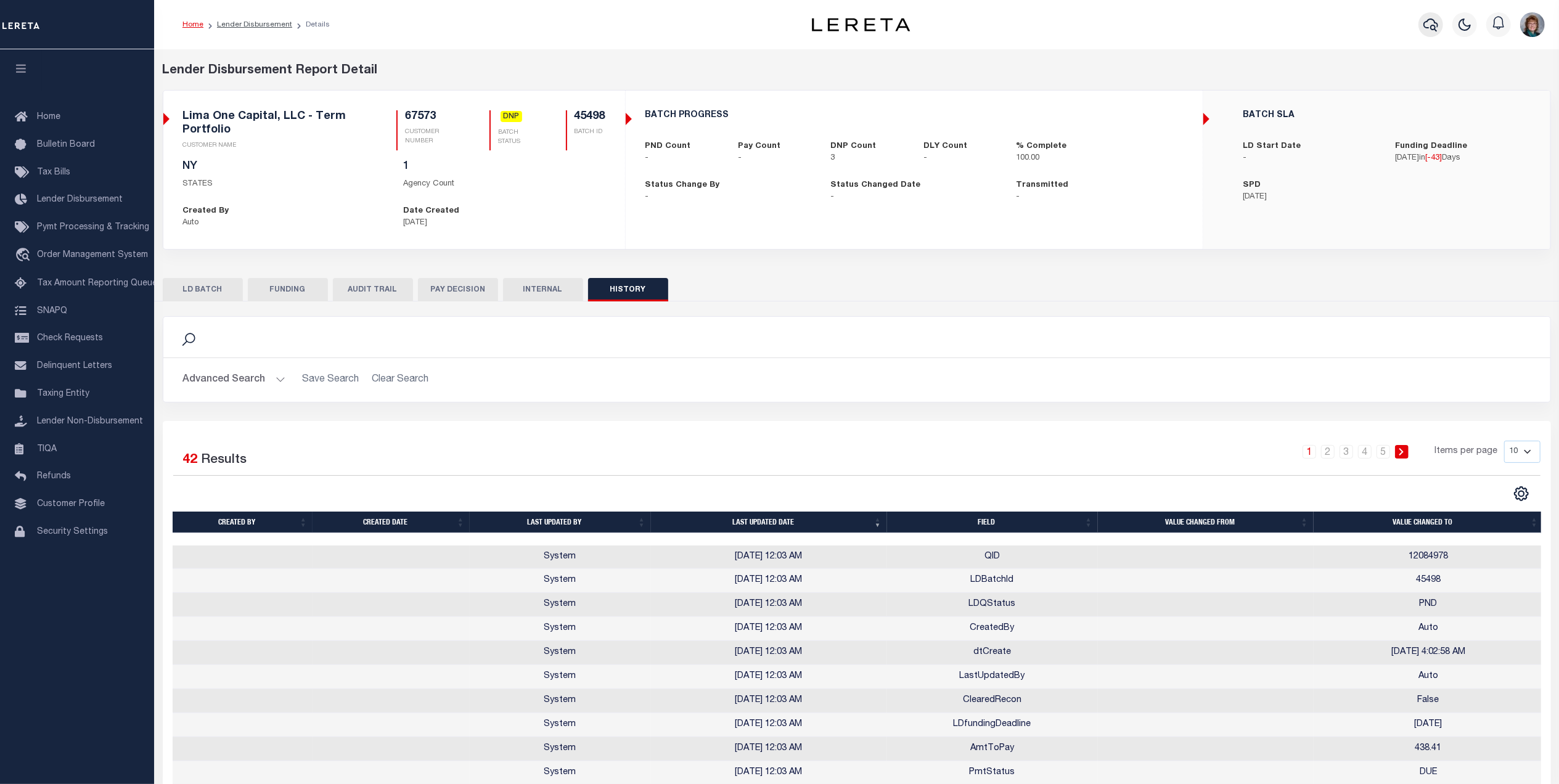
click at [1422, 23] on button "button" at bounding box center [1431, 25] width 25 height 25
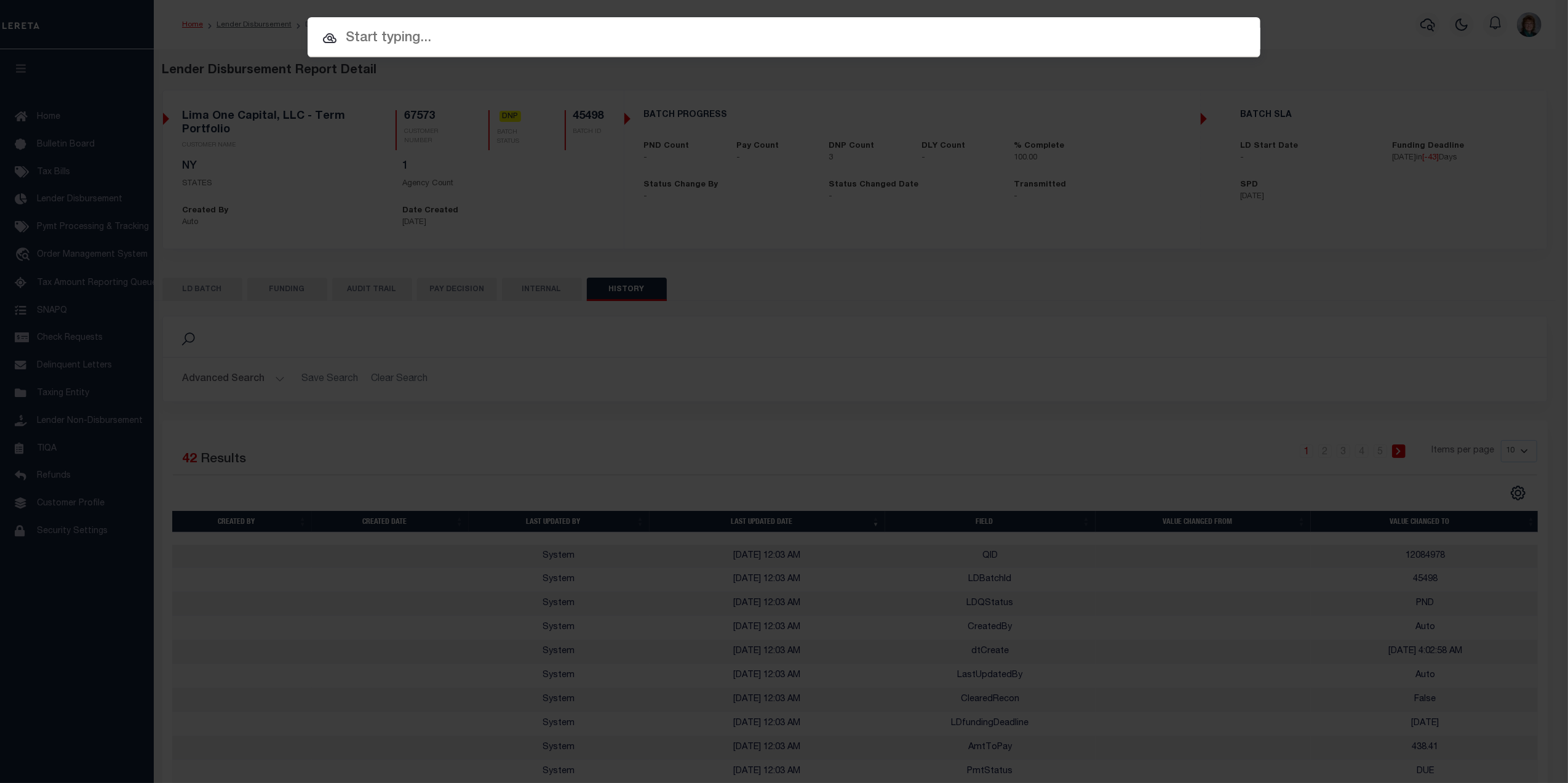
paste input "113161"
type input "113161"
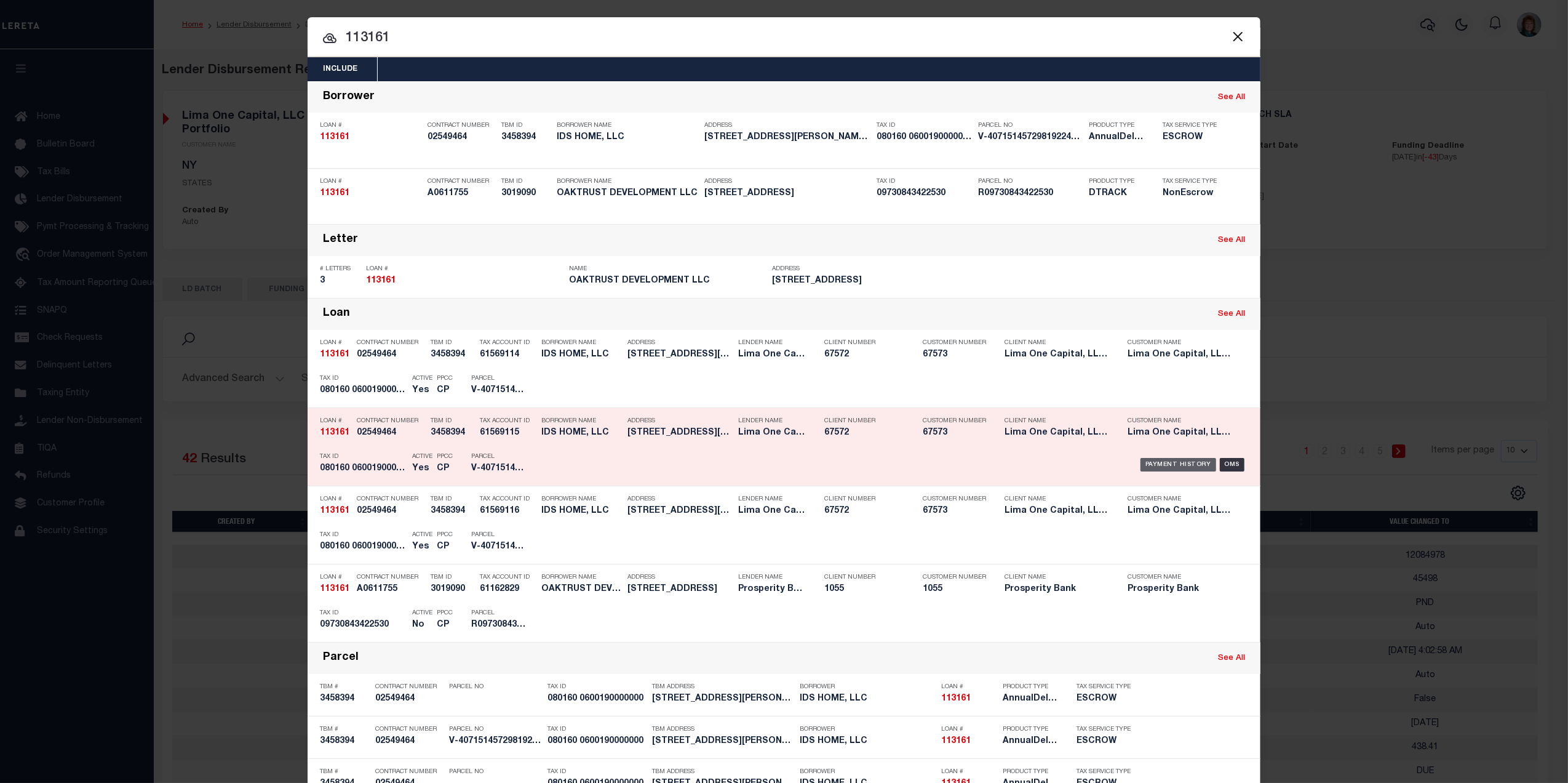
click at [1160, 466] on div "Payment History" at bounding box center [1179, 465] width 76 height 14
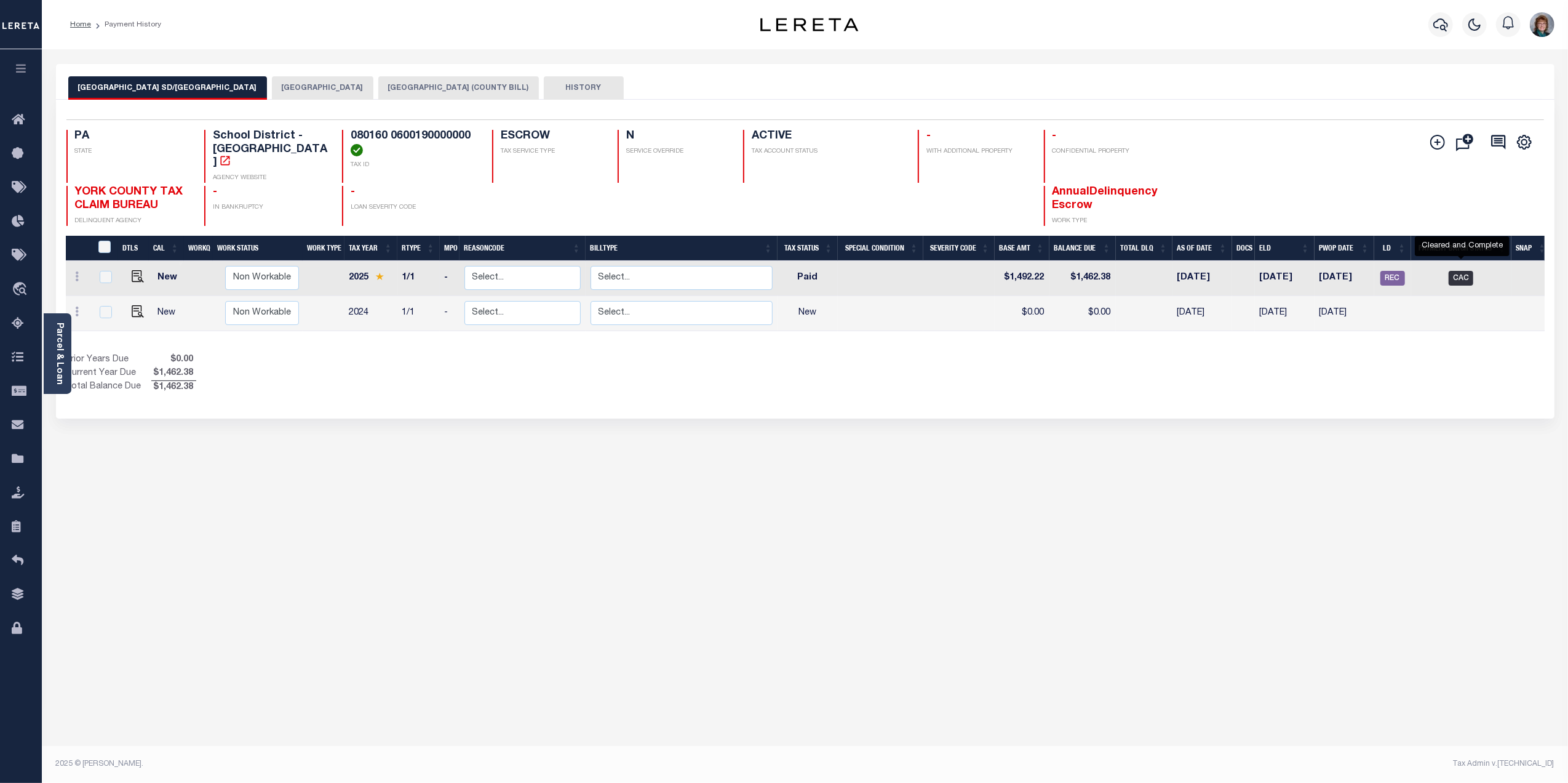
click at [1462, 271] on span "CAC" at bounding box center [1461, 278] width 25 height 15
checkbox input "true"
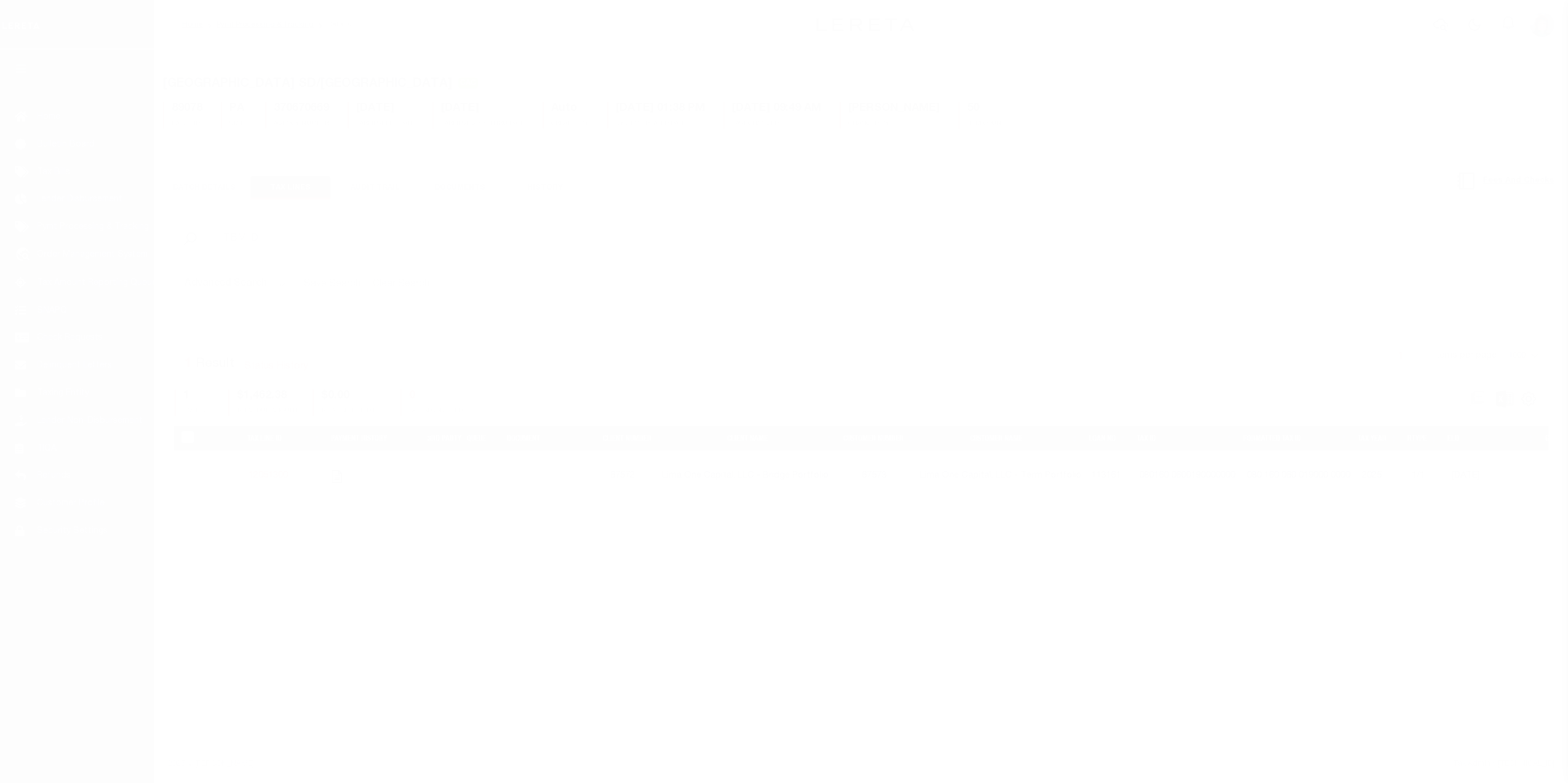
select select "CAC"
select select "CHK"
select select "[PERSON_NAME]"
select select "USS"
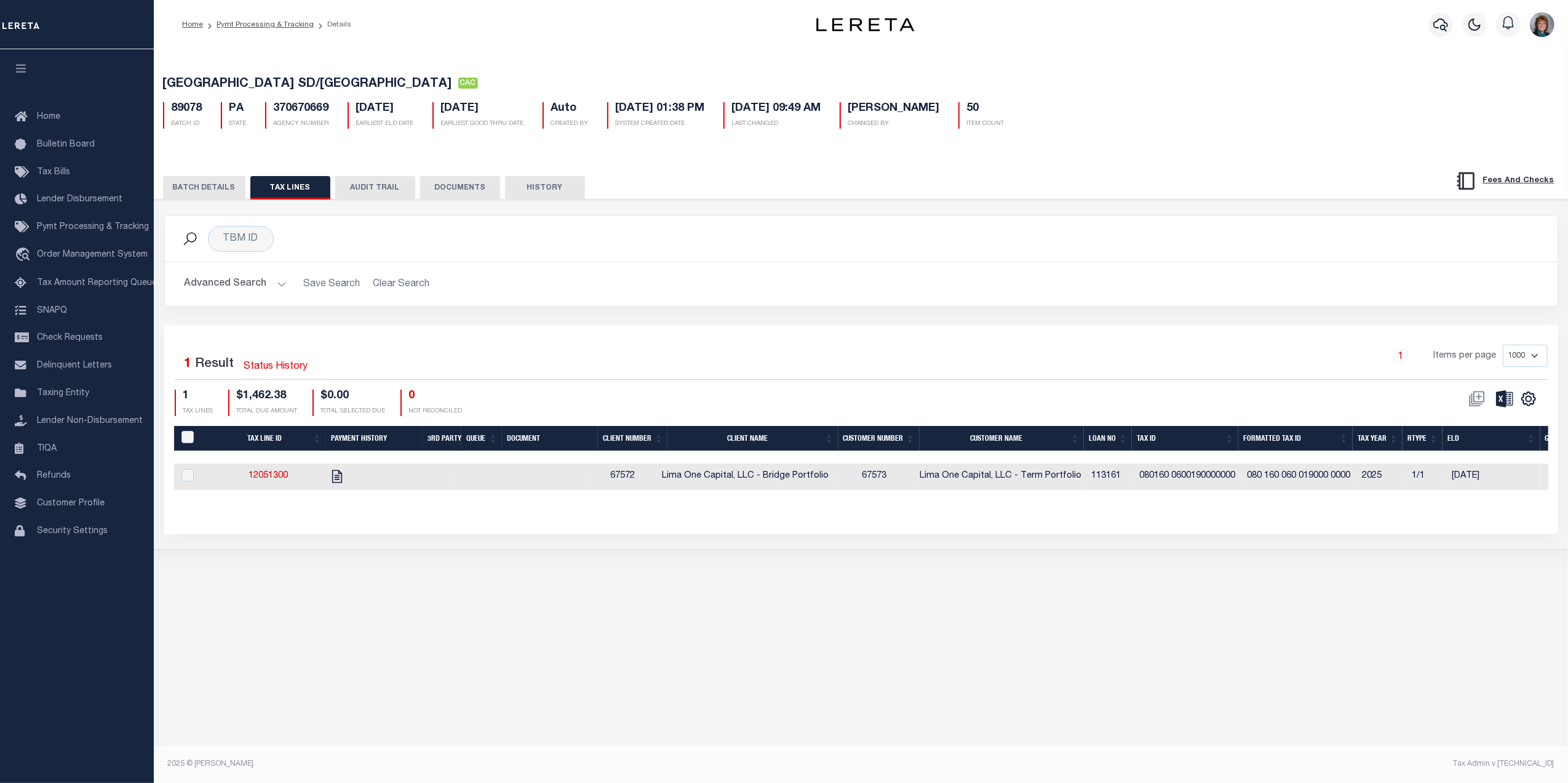
click at [225, 190] on button "BATCH DETAILS" at bounding box center [204, 188] width 82 height 23
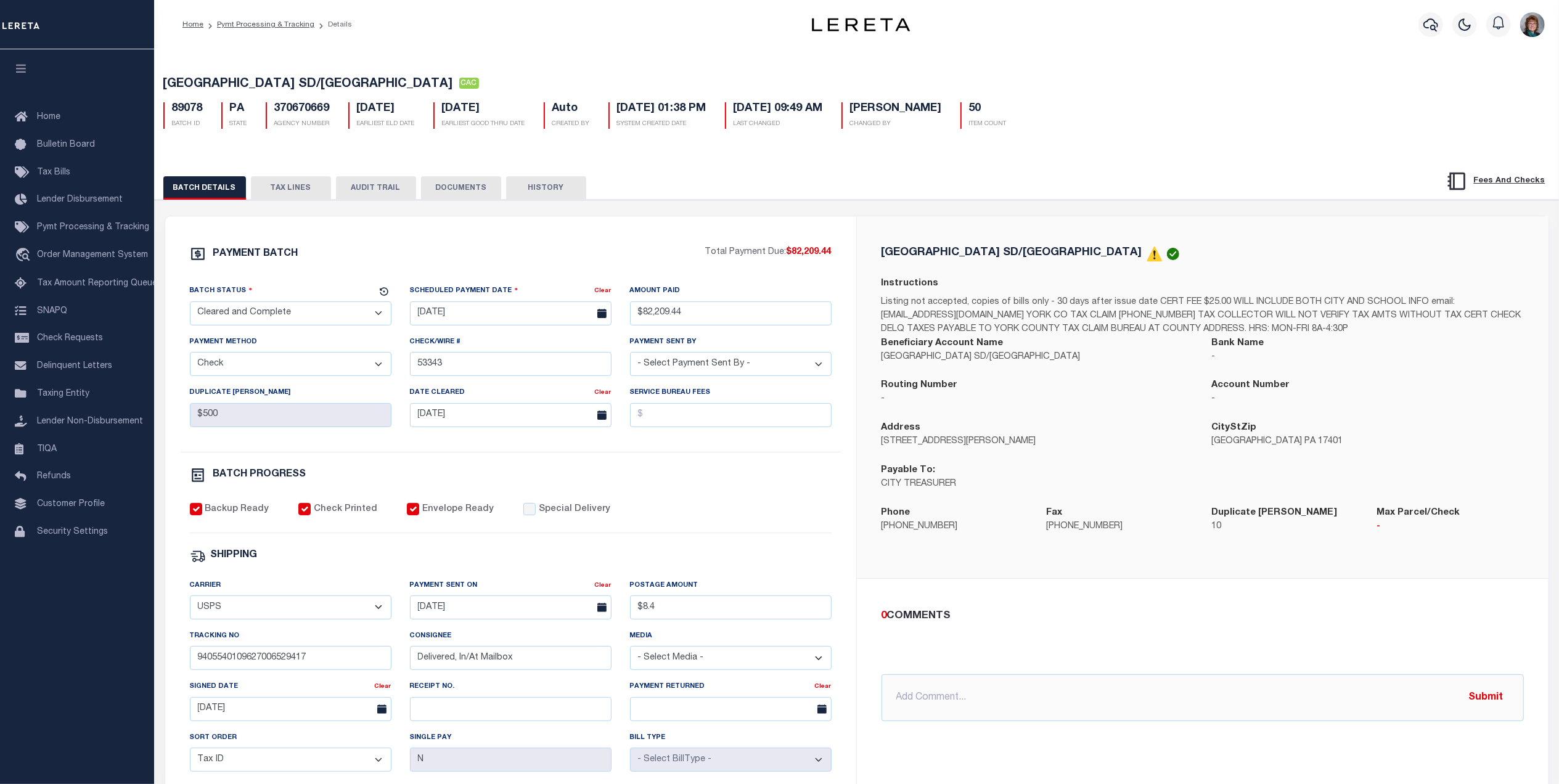
click at [265, 192] on button "TAX LINES" at bounding box center [291, 188] width 80 height 23
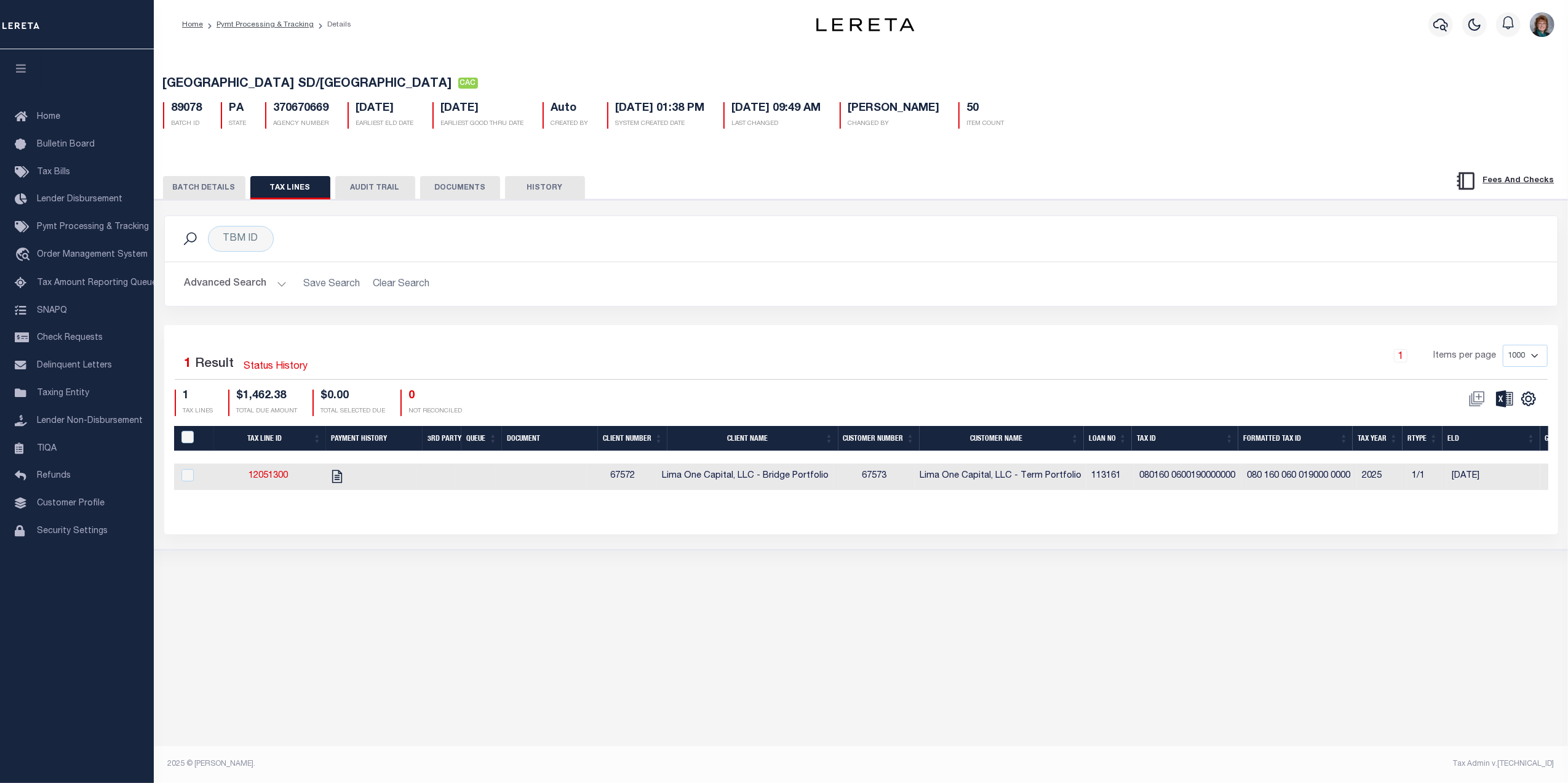
click at [213, 198] on button "BATCH DETAILS" at bounding box center [204, 188] width 82 height 23
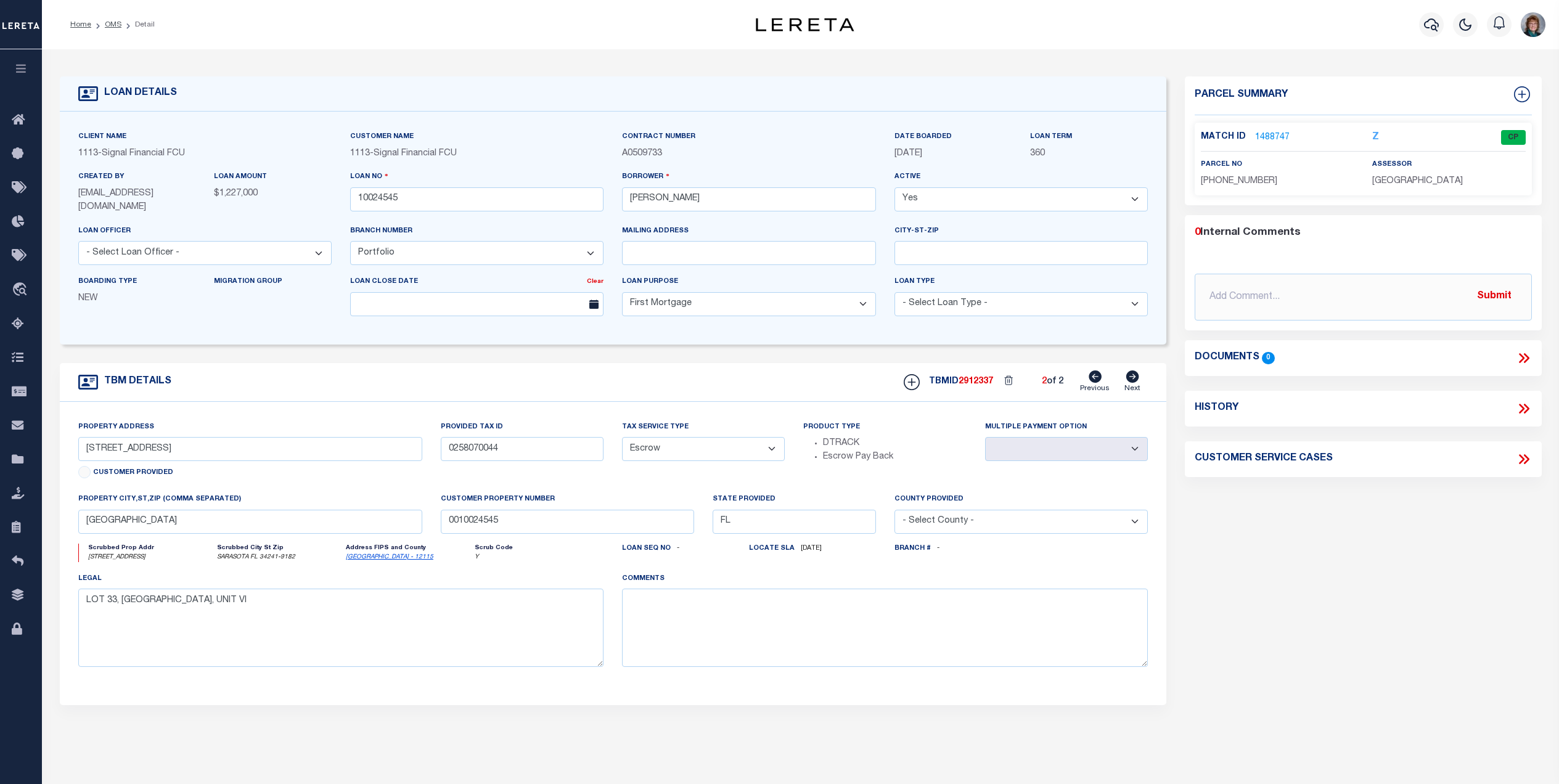
select select "2139"
select select "10"
select select "Escrow"
select select "[GEOGRAPHIC_DATA]"
click at [20, 256] on icon at bounding box center [21, 256] width 20 height 15
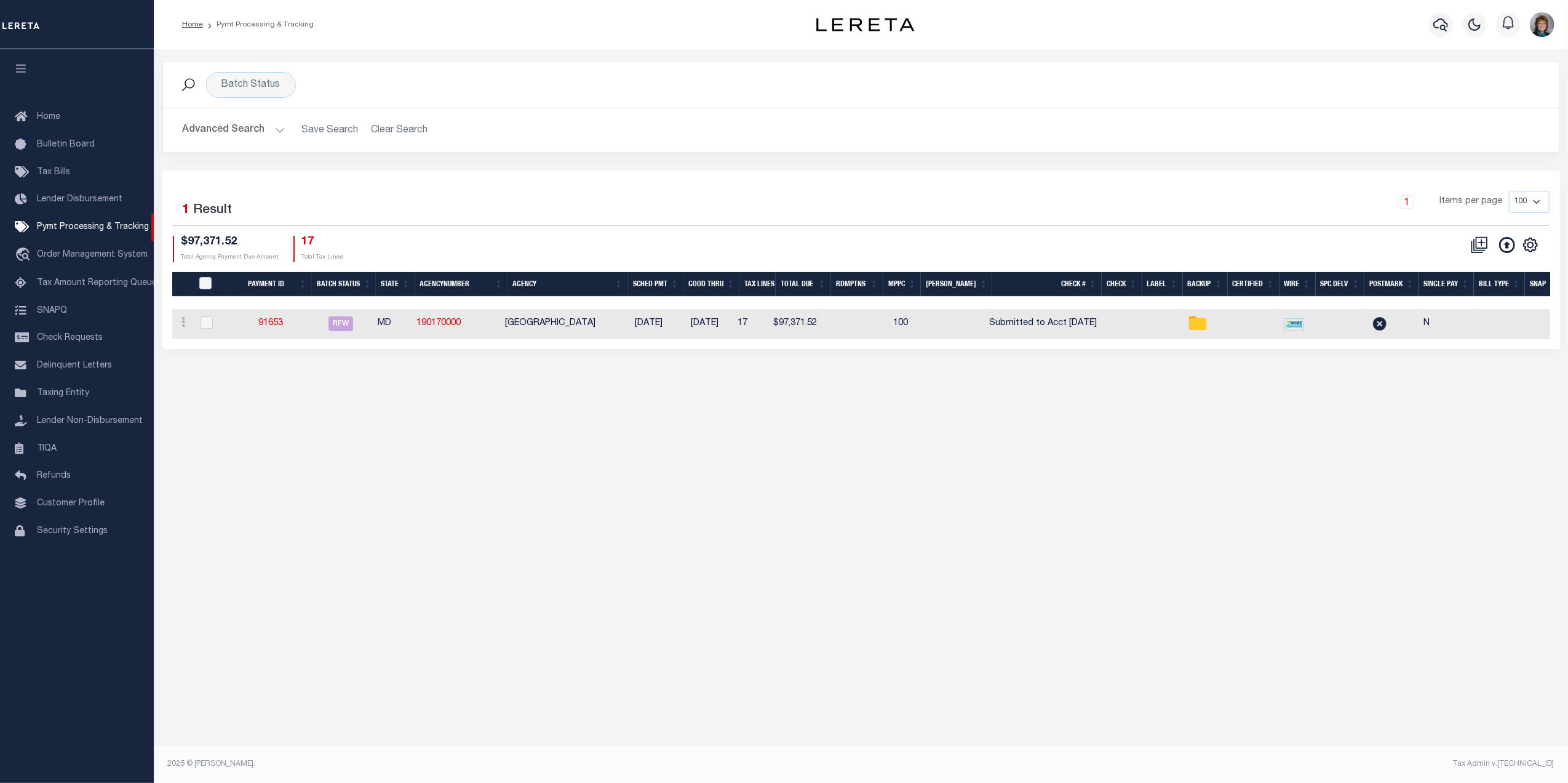
click at [241, 131] on button "Advanced Search" at bounding box center [234, 130] width 102 height 24
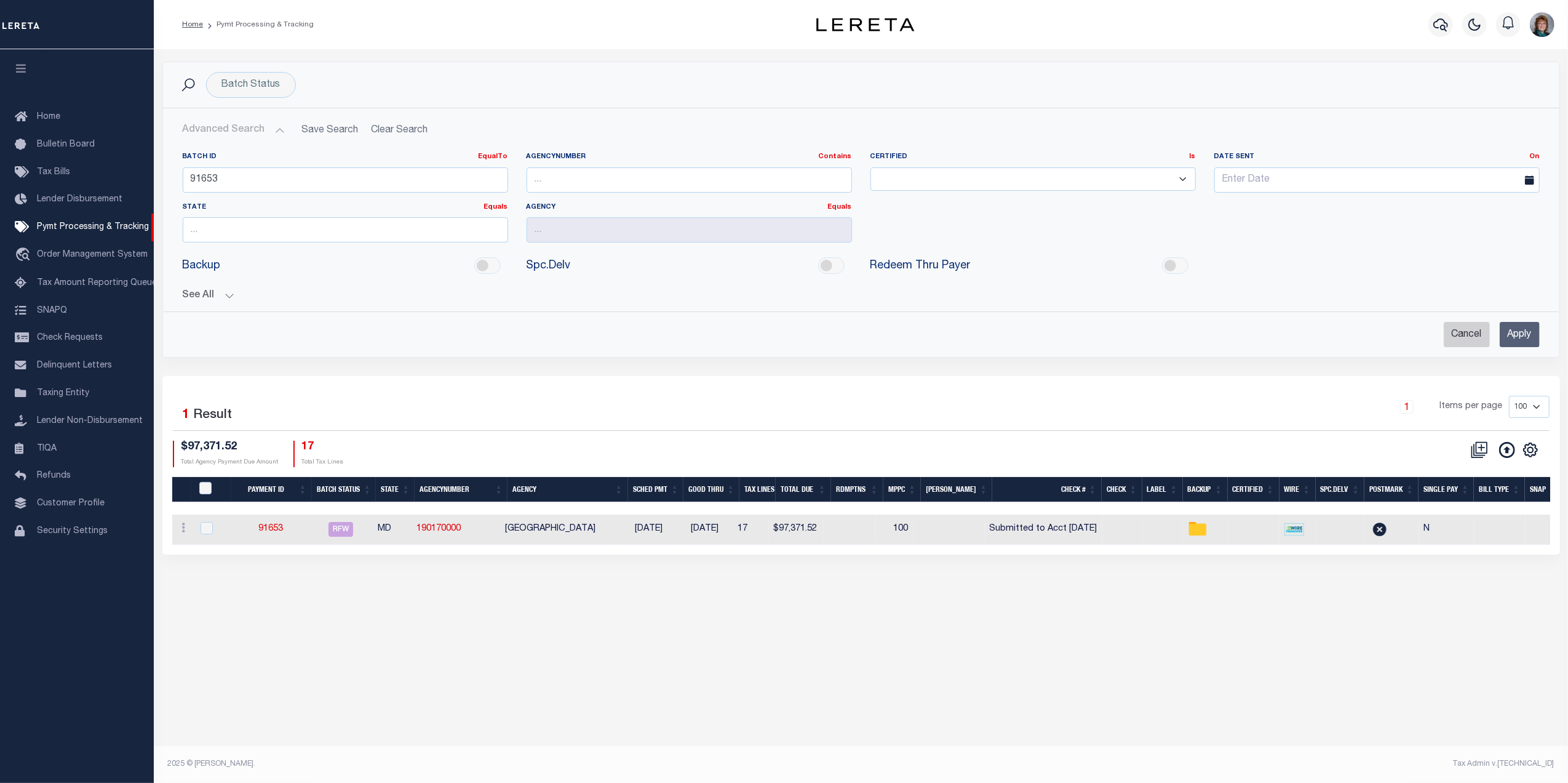
click at [1453, 333] on input "Cancel" at bounding box center [1467, 334] width 46 height 26
checkbox input "true"
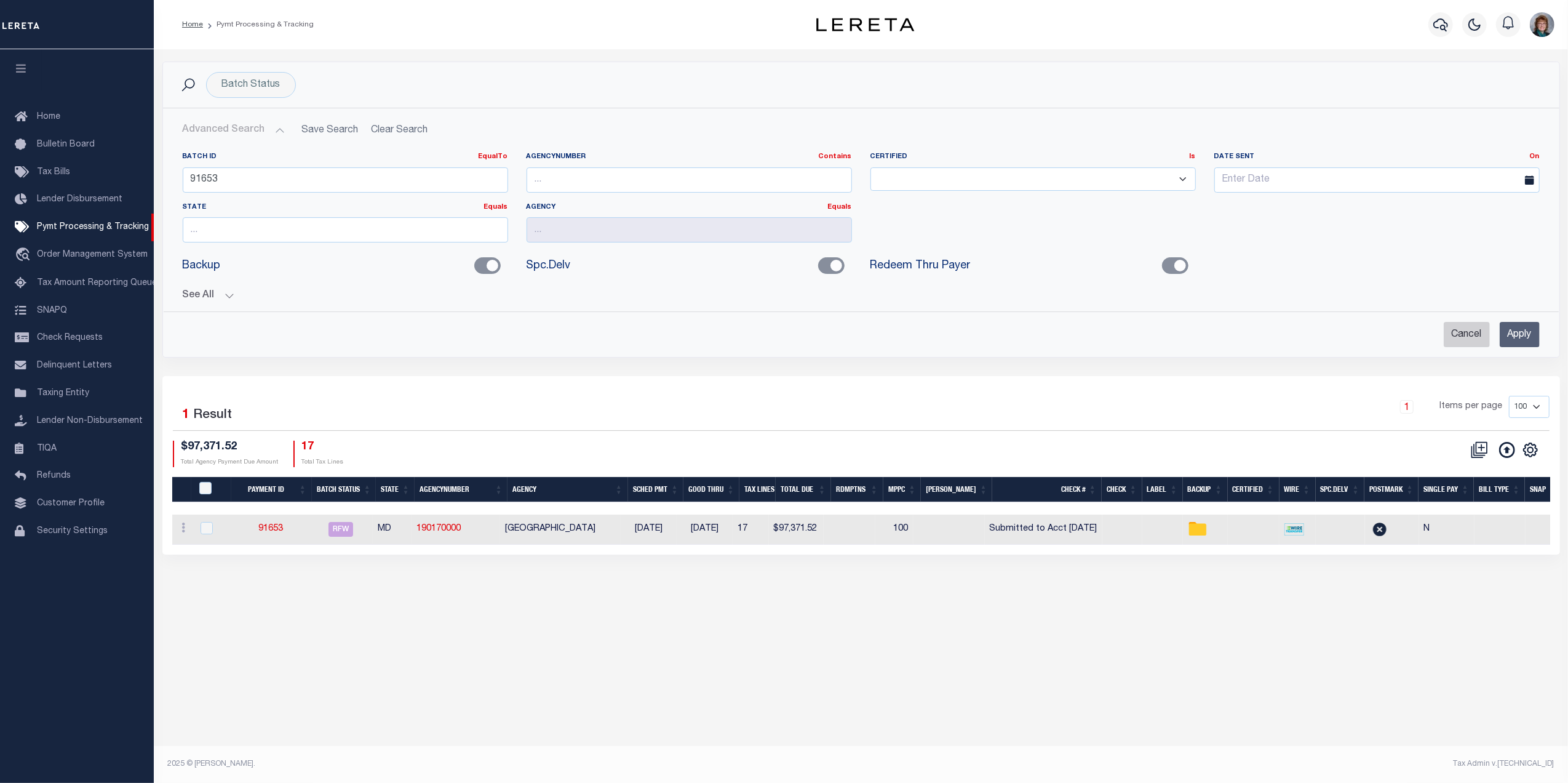
checkbox input "true"
checkbox input "false"
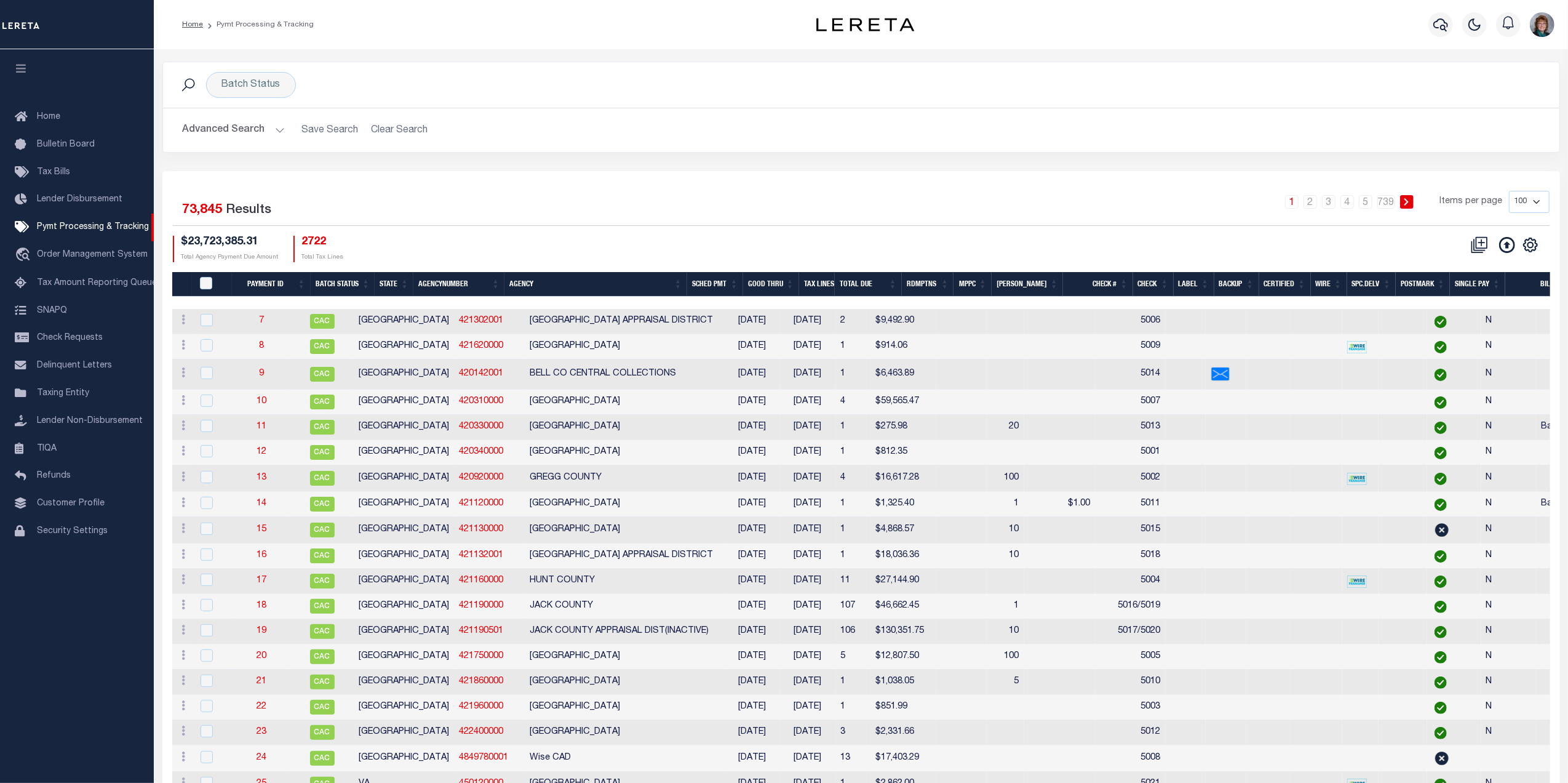
click at [238, 133] on button "Advanced Search" at bounding box center [234, 130] width 102 height 24
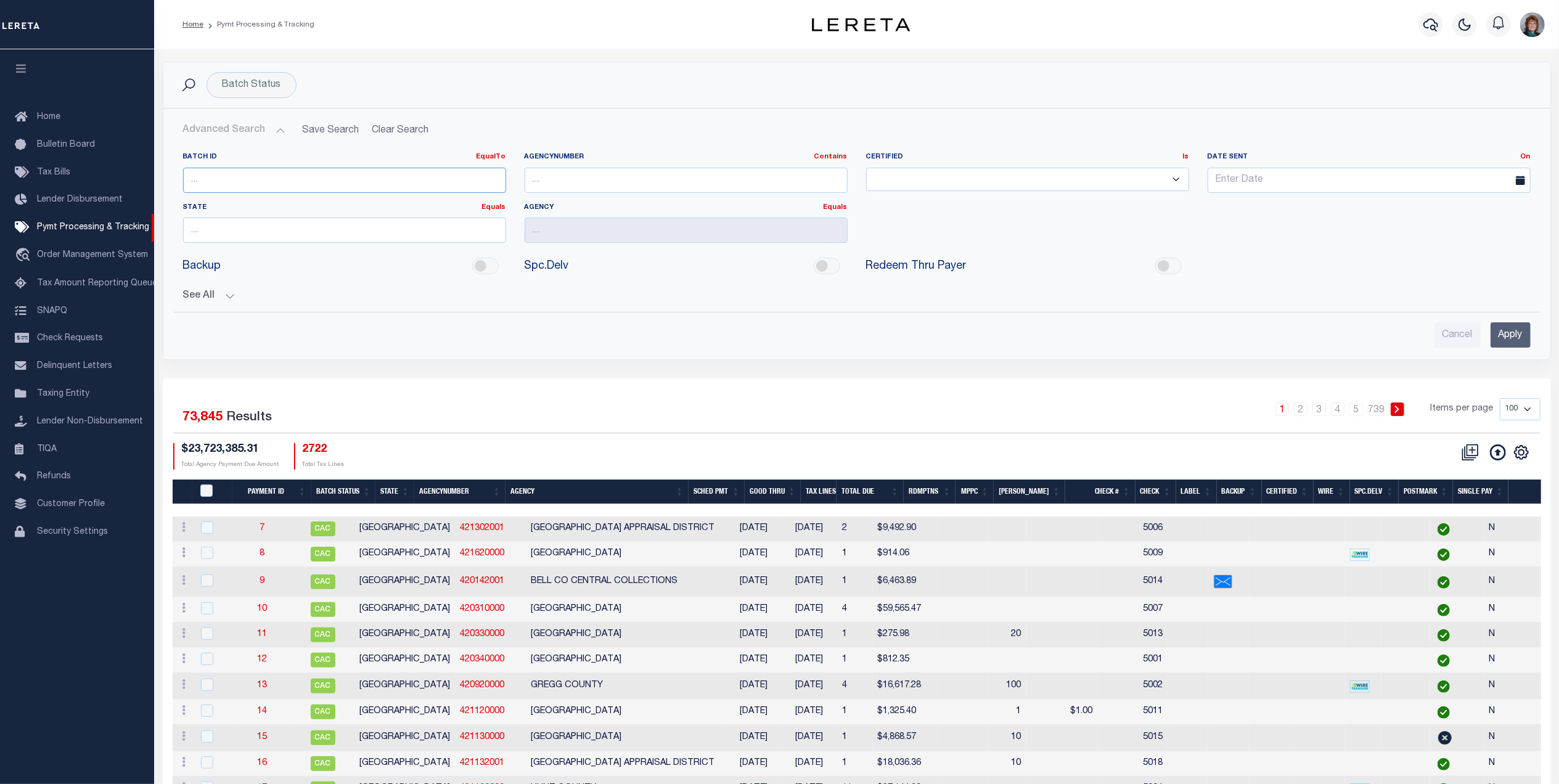
click at [227, 172] on input "number" at bounding box center [345, 180] width 323 height 26
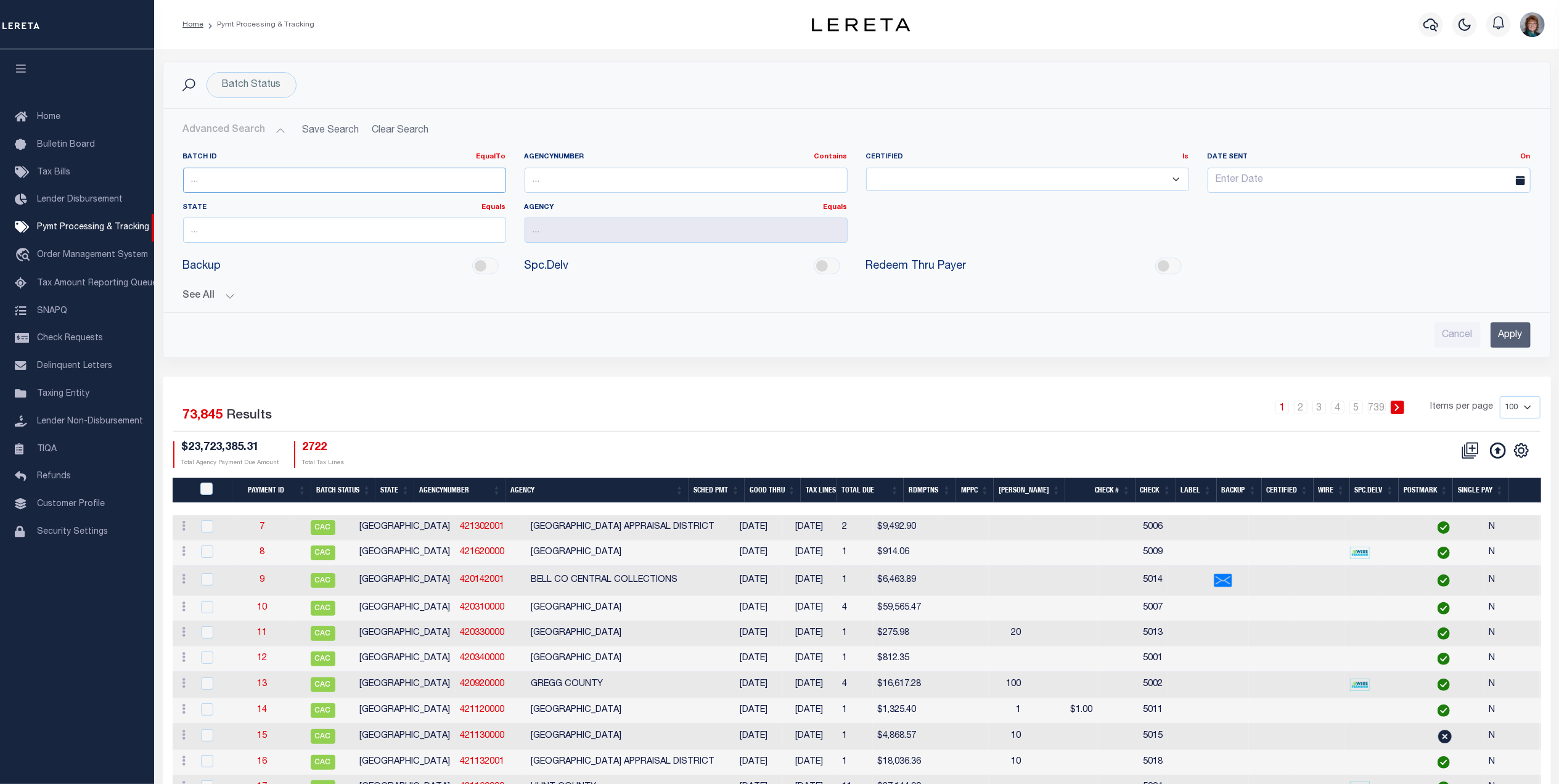
click at [447, 174] on input "number" at bounding box center [345, 180] width 323 height 26
type input "91249"
click at [1503, 332] on input "Apply" at bounding box center [1510, 335] width 40 height 26
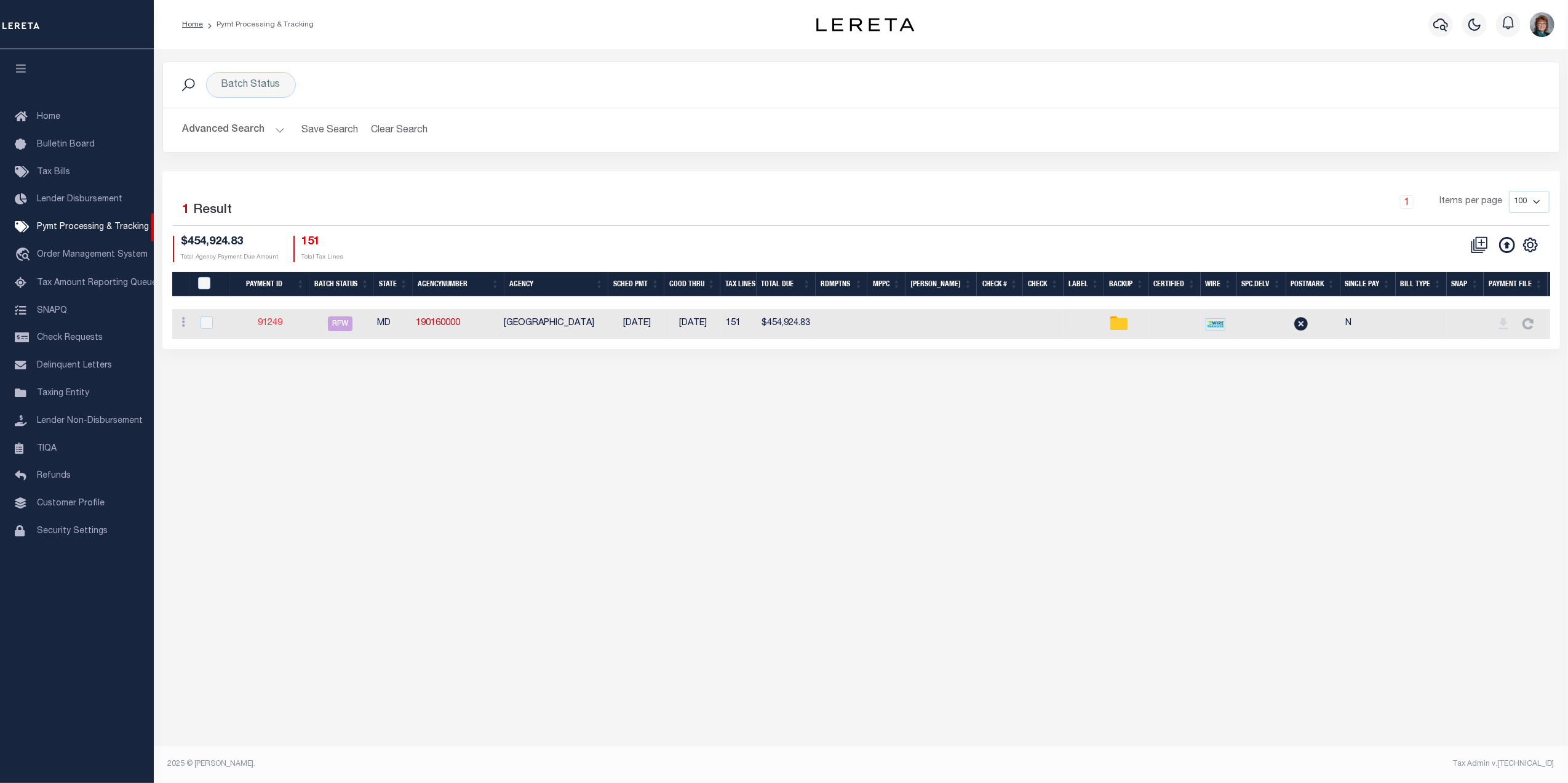
click at [278, 328] on link "91249" at bounding box center [270, 323] width 25 height 9
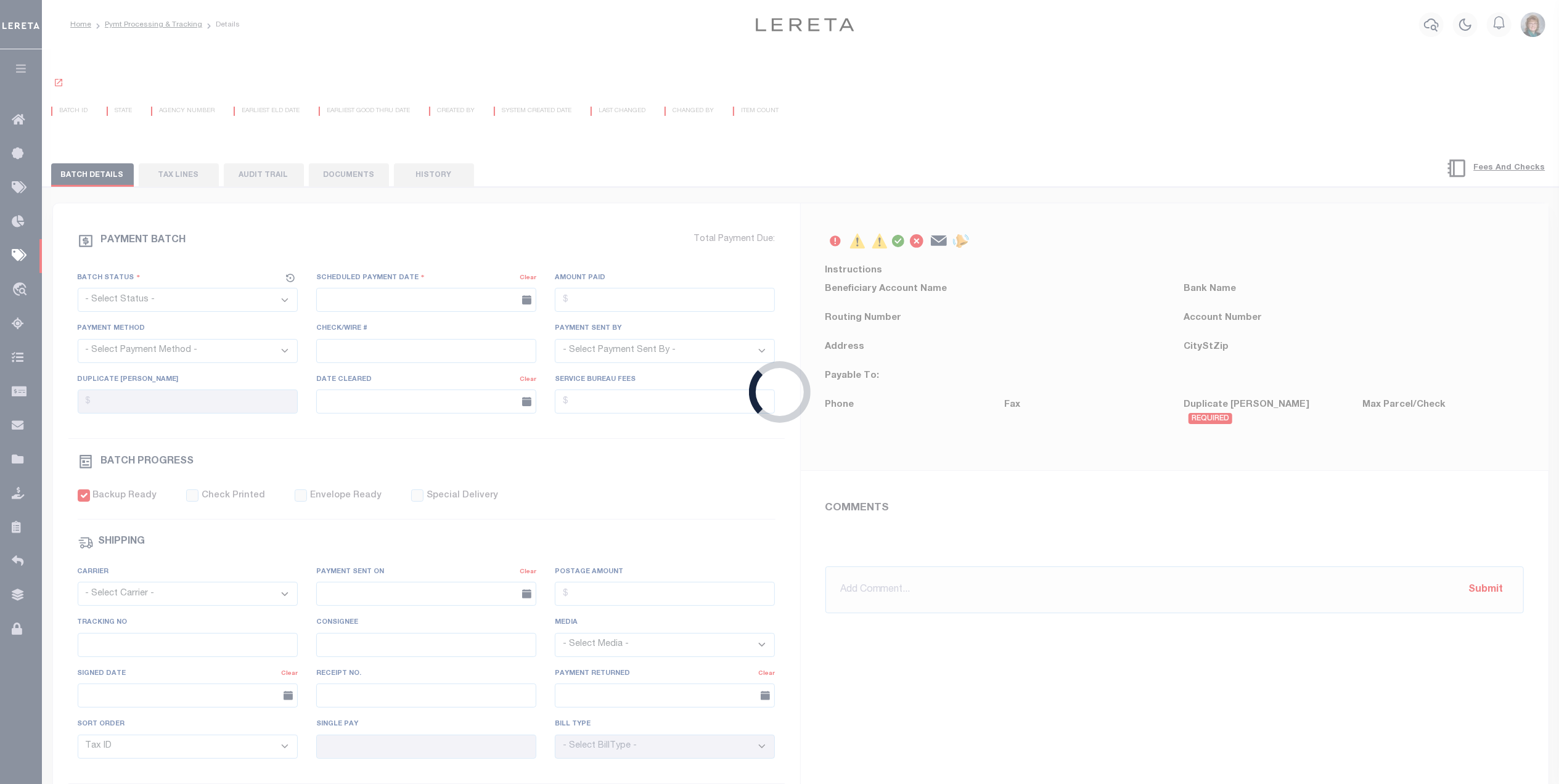
select select "RFW"
type input "[DATE]"
type input "$454,924.83"
select select "TRA"
select select "[PERSON_NAME]"
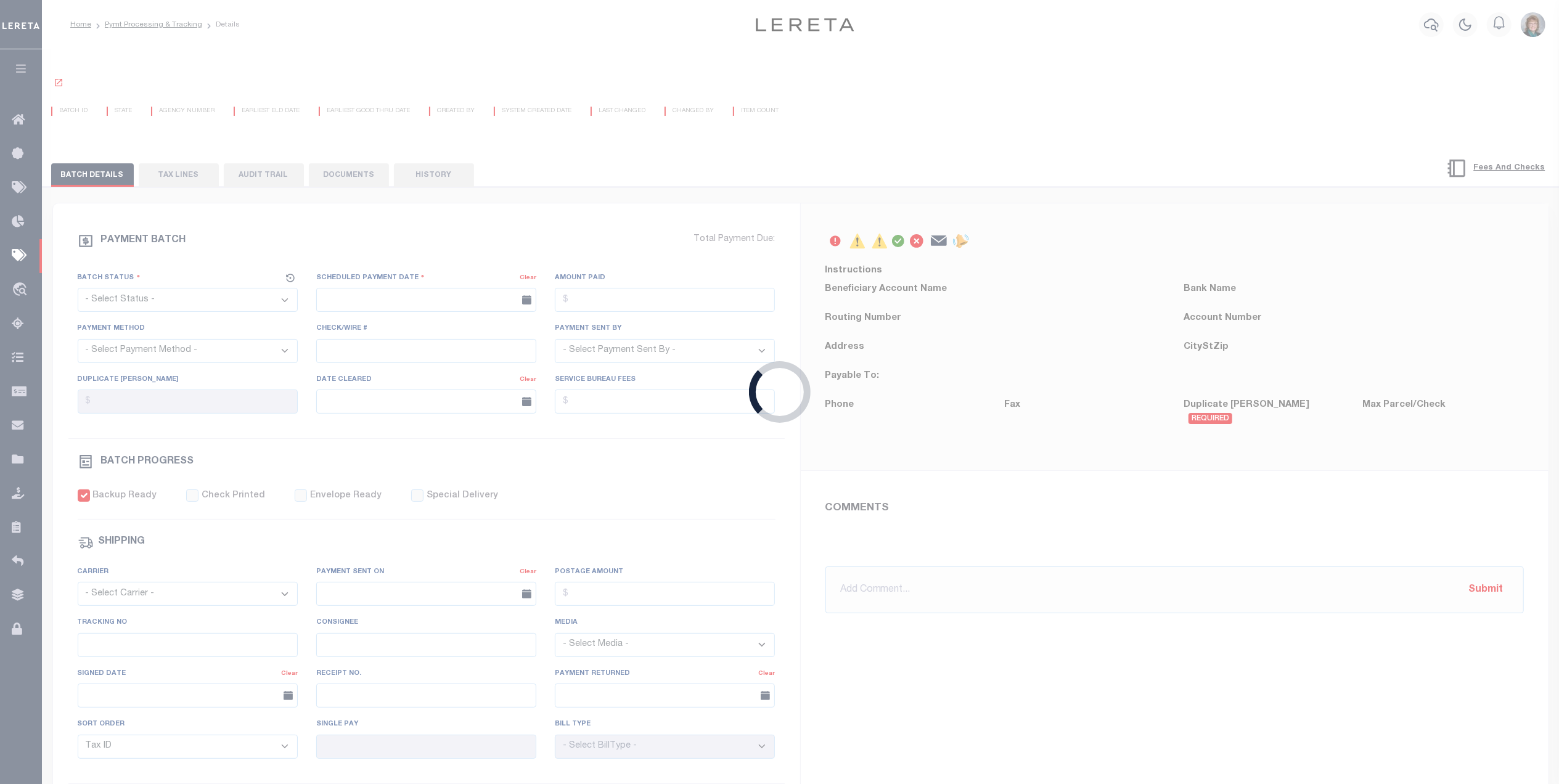
checkbox input "true"
type input "N"
radio input "true"
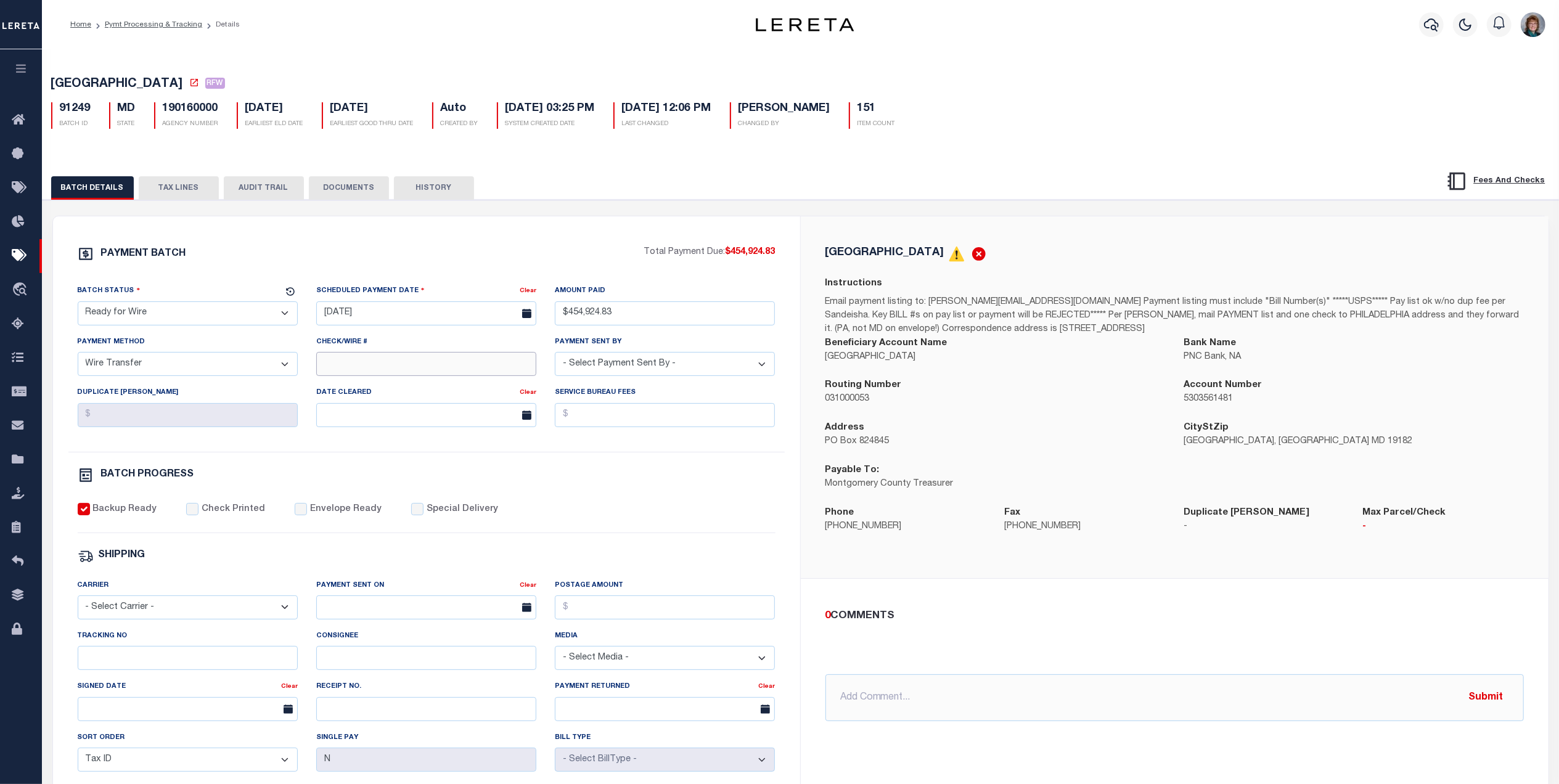
click at [418, 373] on input "Check/Wire #" at bounding box center [426, 364] width 220 height 24
type input "Submitted to Acct 9/30/25"
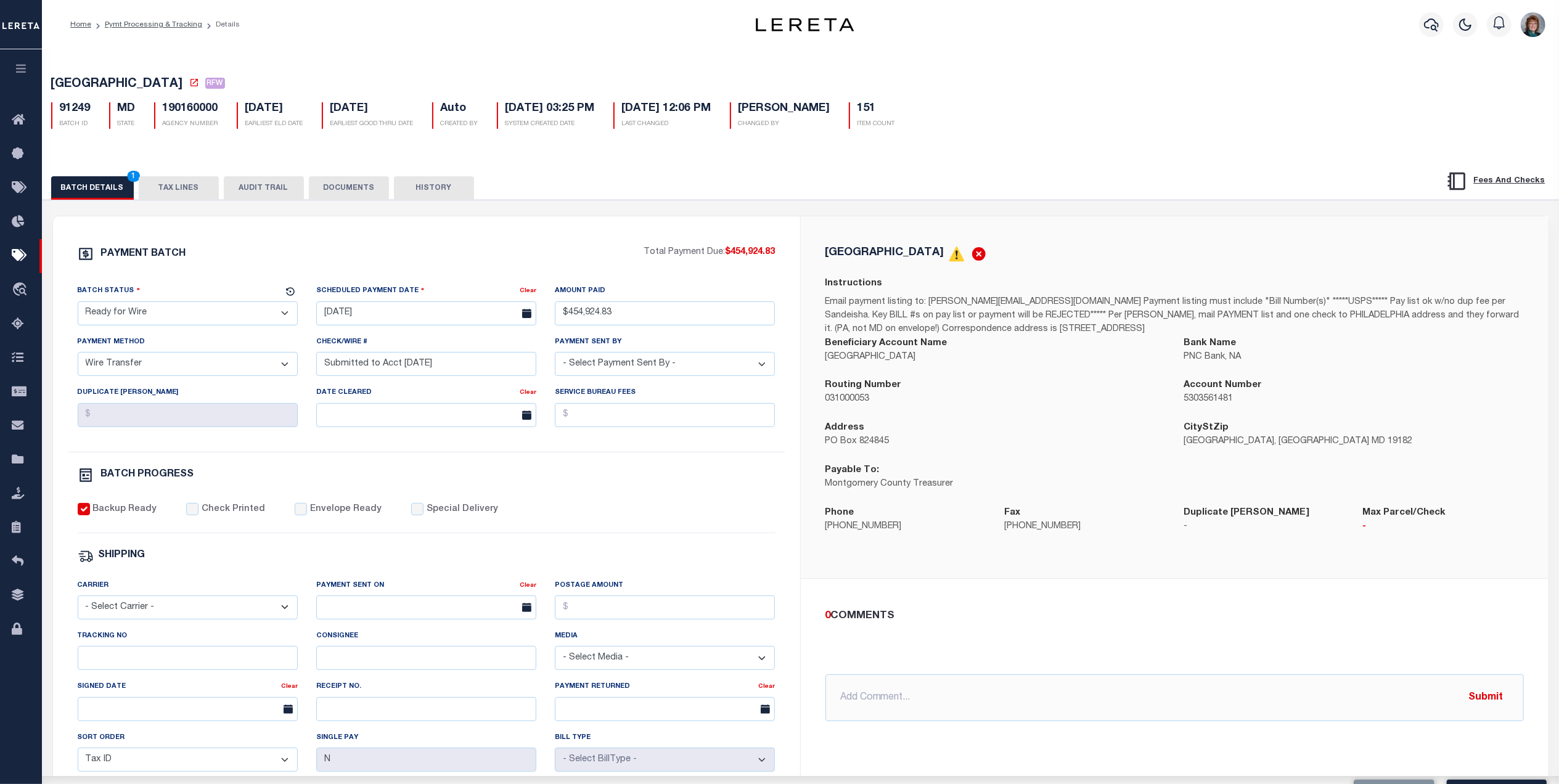
click at [350, 185] on button "DOCUMENTS" at bounding box center [349, 188] width 80 height 23
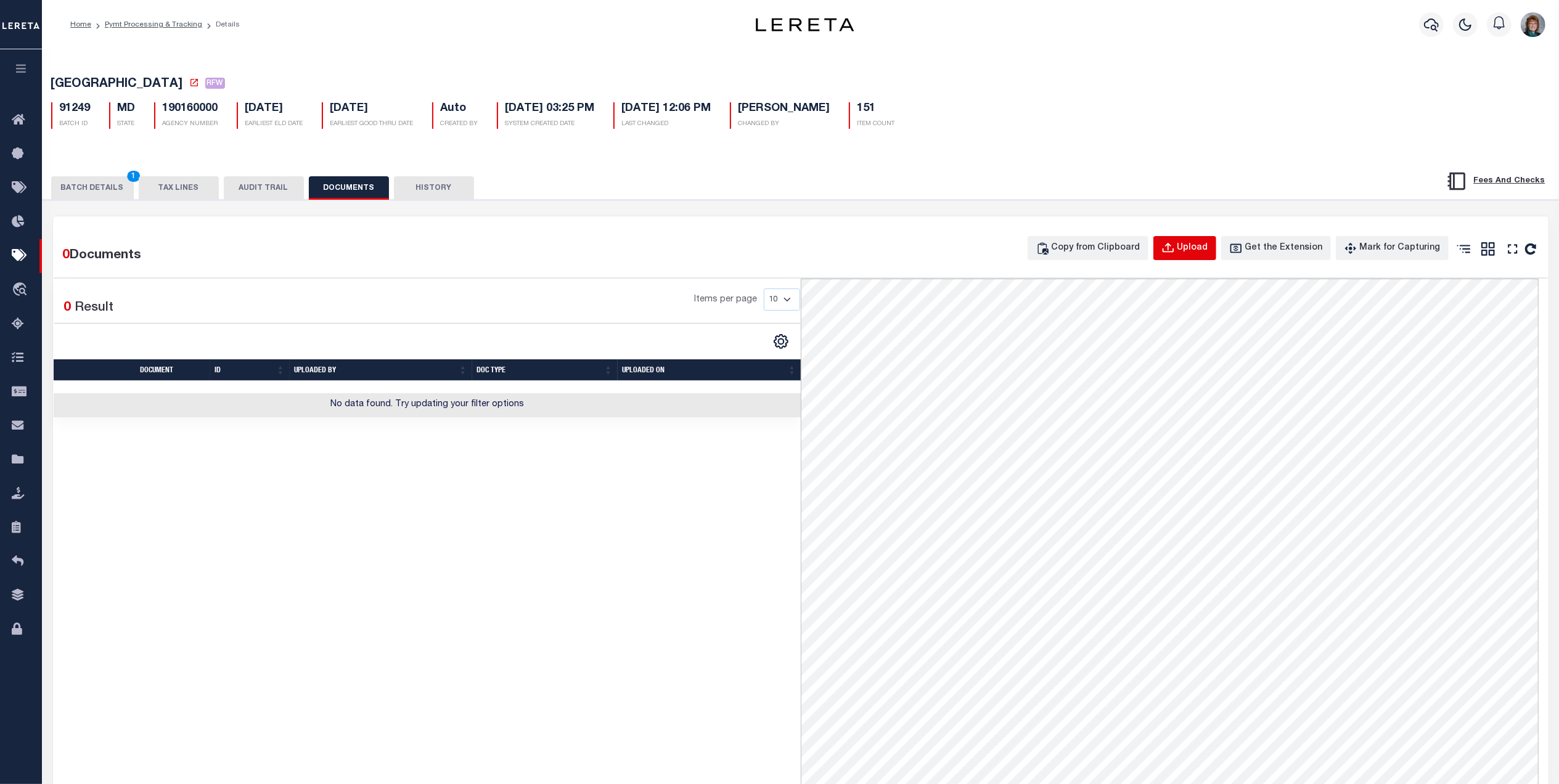
click at [1194, 245] on div "Upload" at bounding box center [1193, 248] width 31 height 14
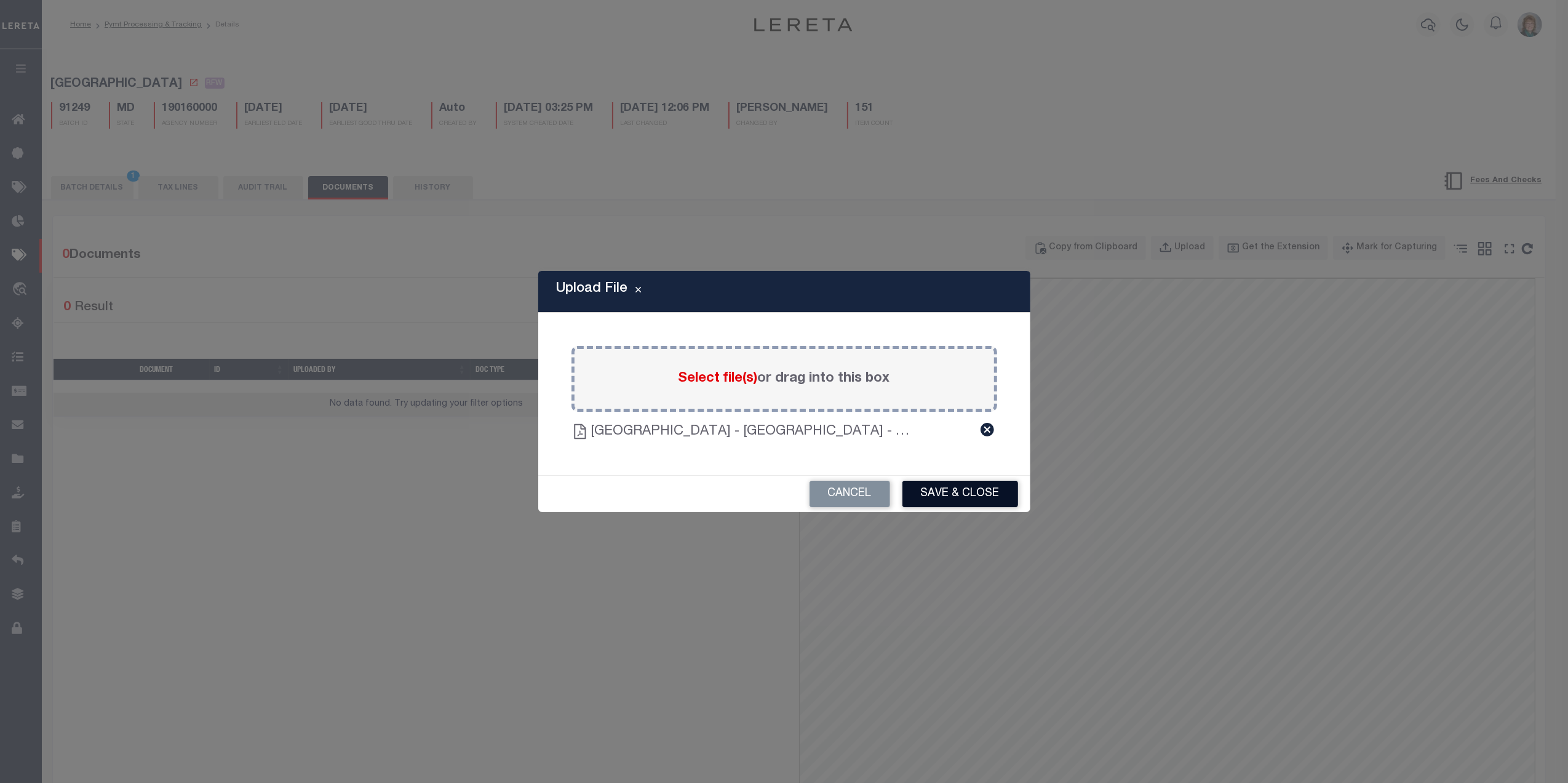
click at [978, 493] on button "Save & Close" at bounding box center [960, 494] width 116 height 26
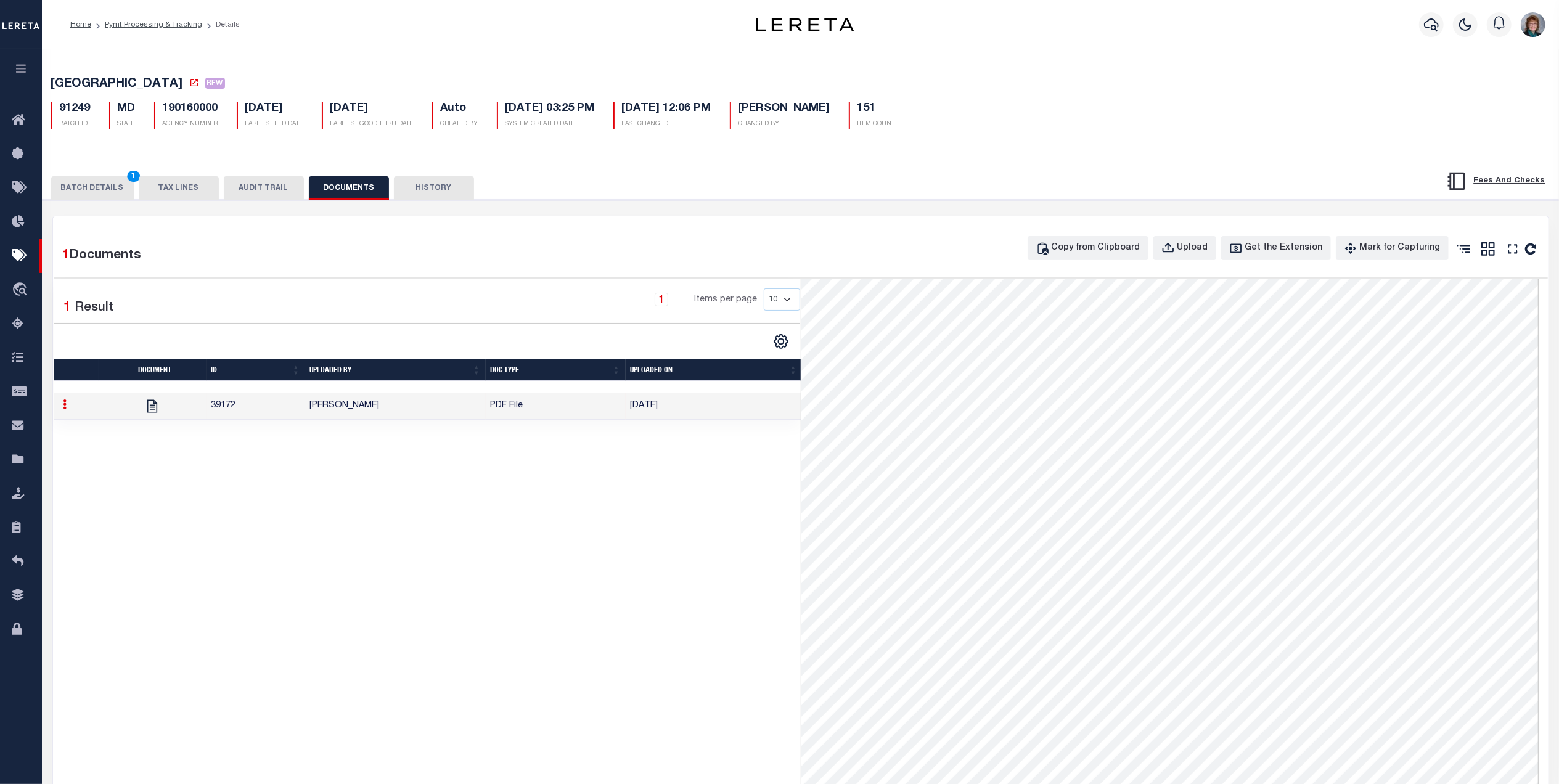
click at [144, 191] on button "TAX LINES" at bounding box center [179, 188] width 80 height 23
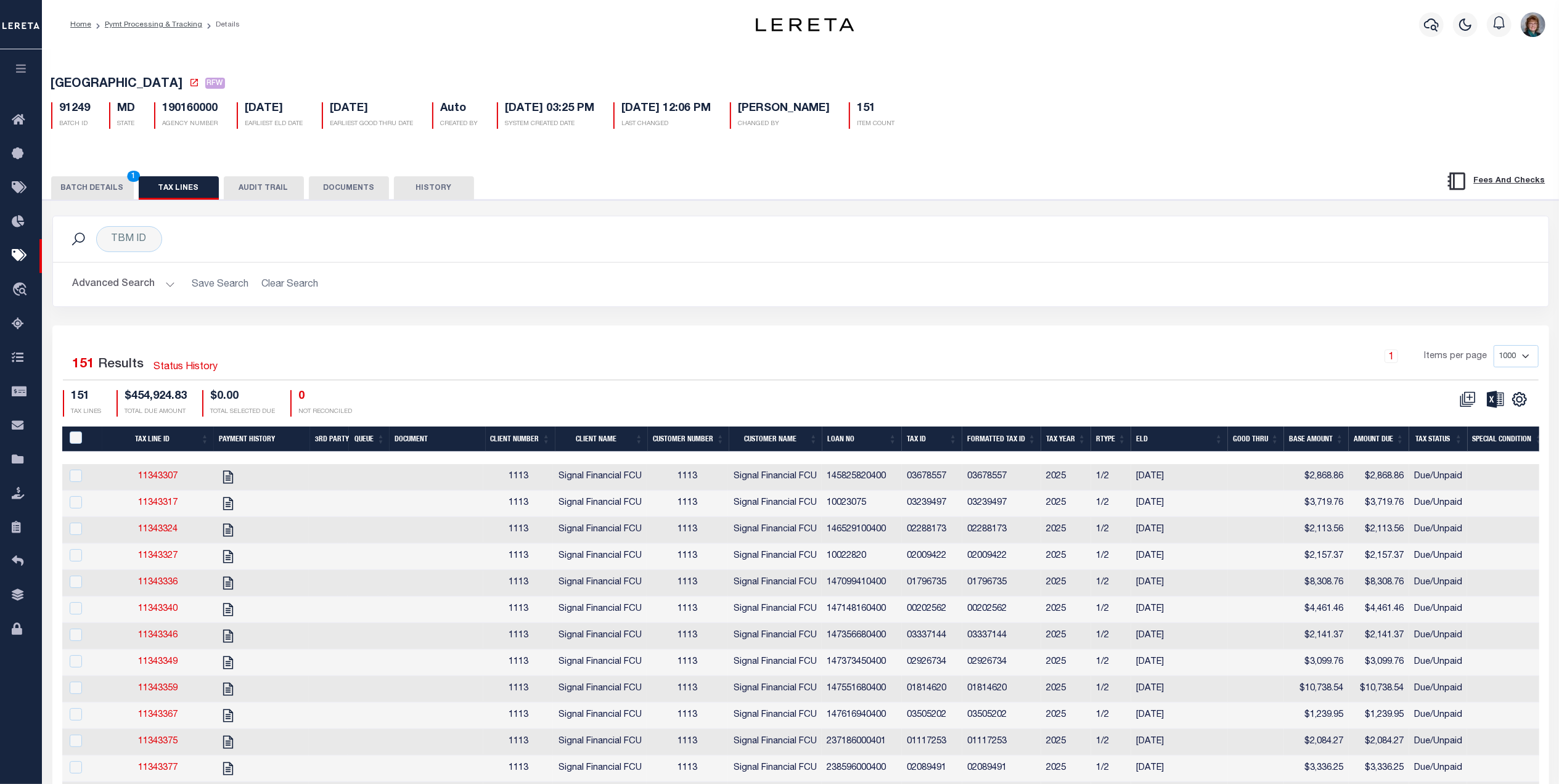
click at [92, 186] on button "BATCH DETAILS 1" at bounding box center [92, 188] width 83 height 23
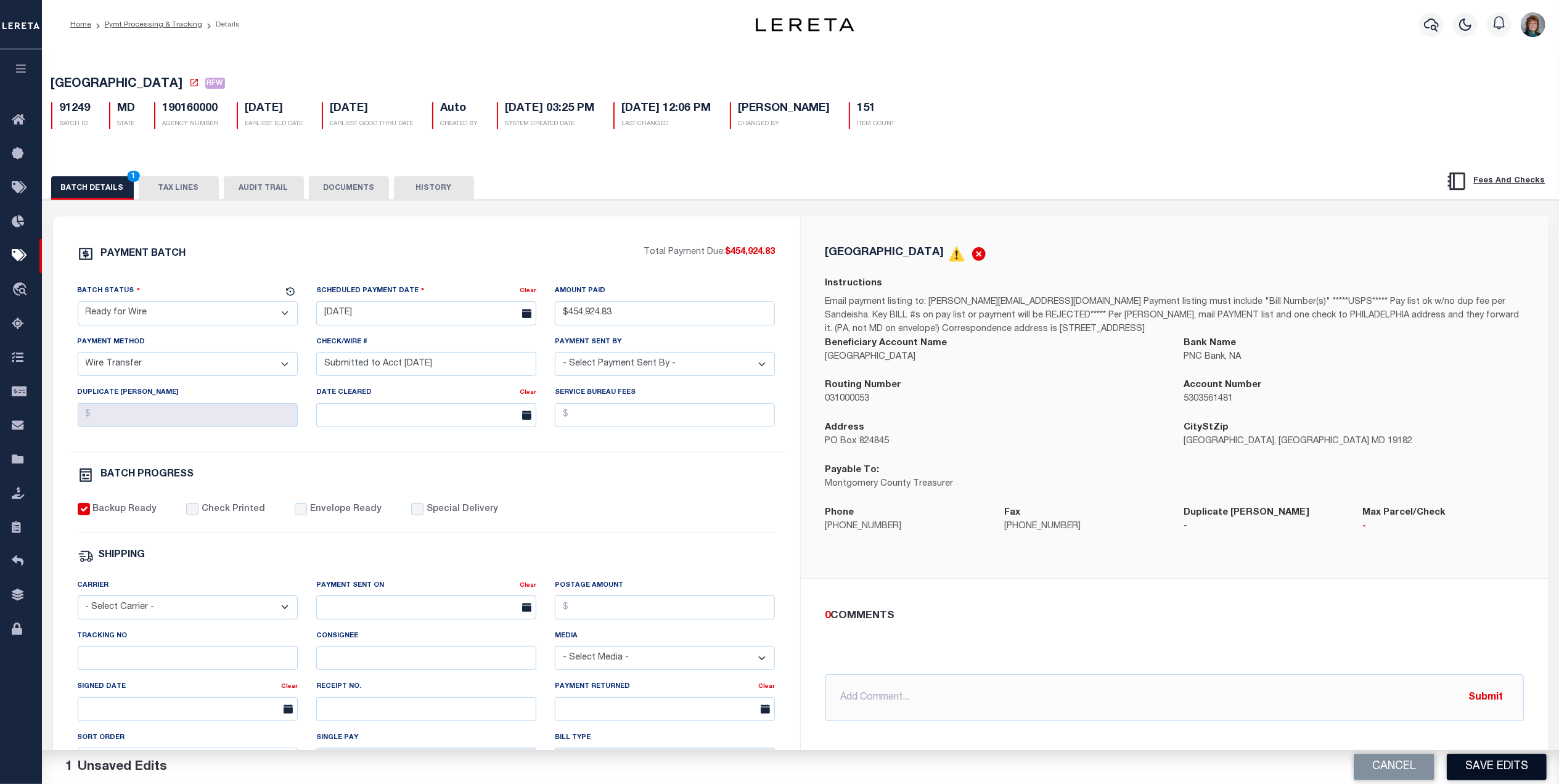
click at [1460, 775] on button "Save Edits" at bounding box center [1497, 767] width 100 height 26
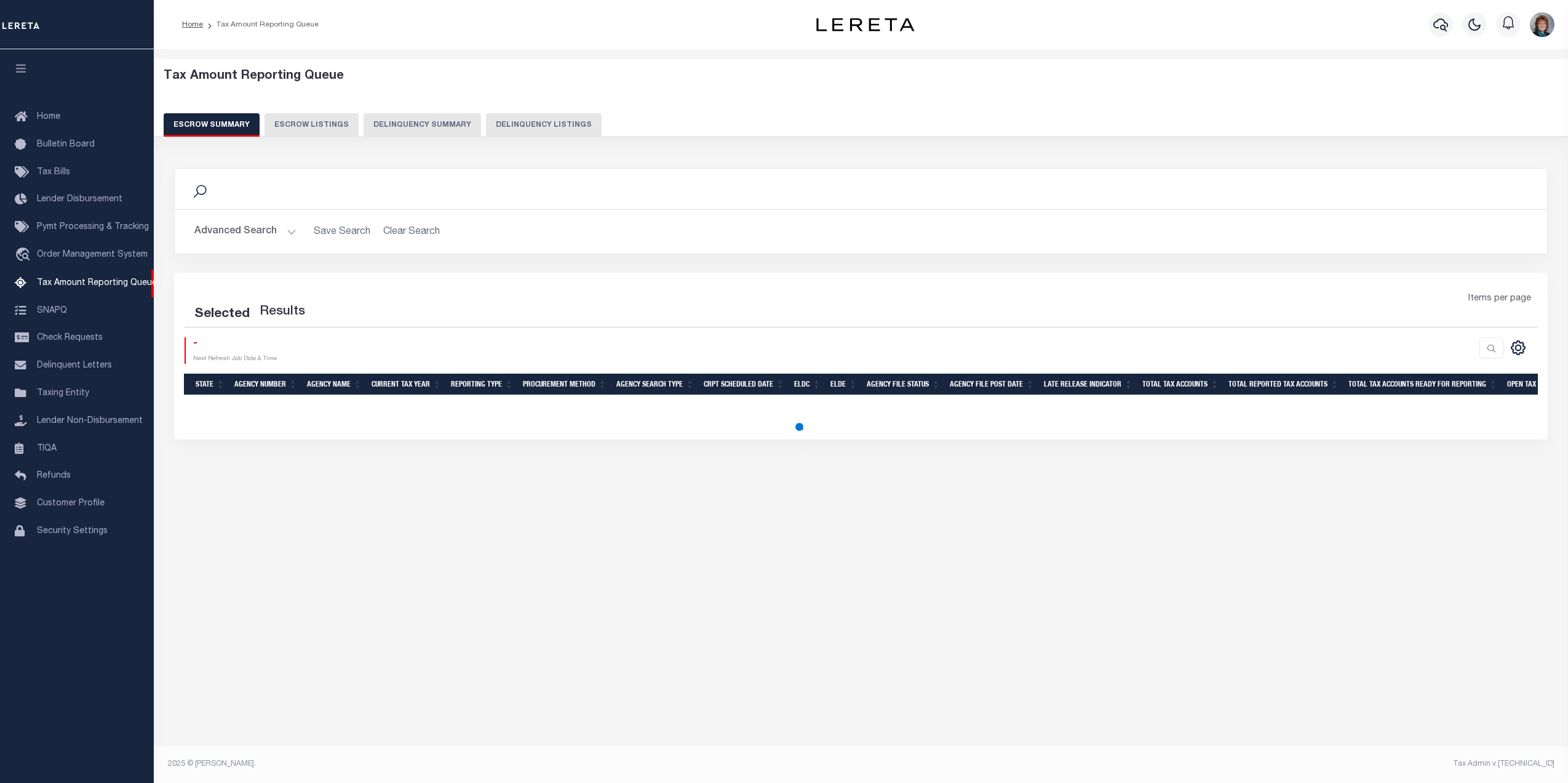
select select "100"
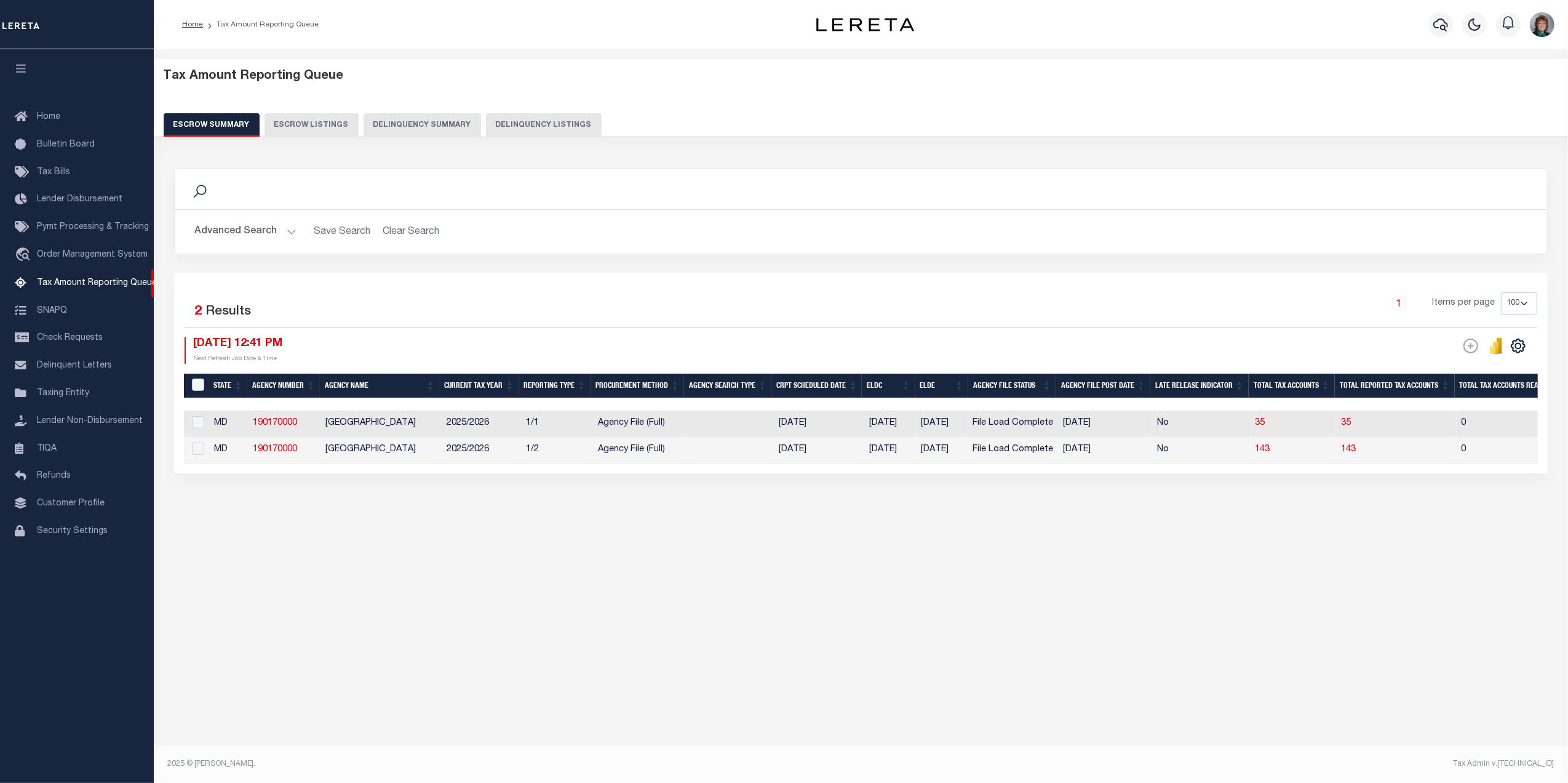
click at [279, 230] on button "Advanced Search" at bounding box center [246, 231] width 102 height 24
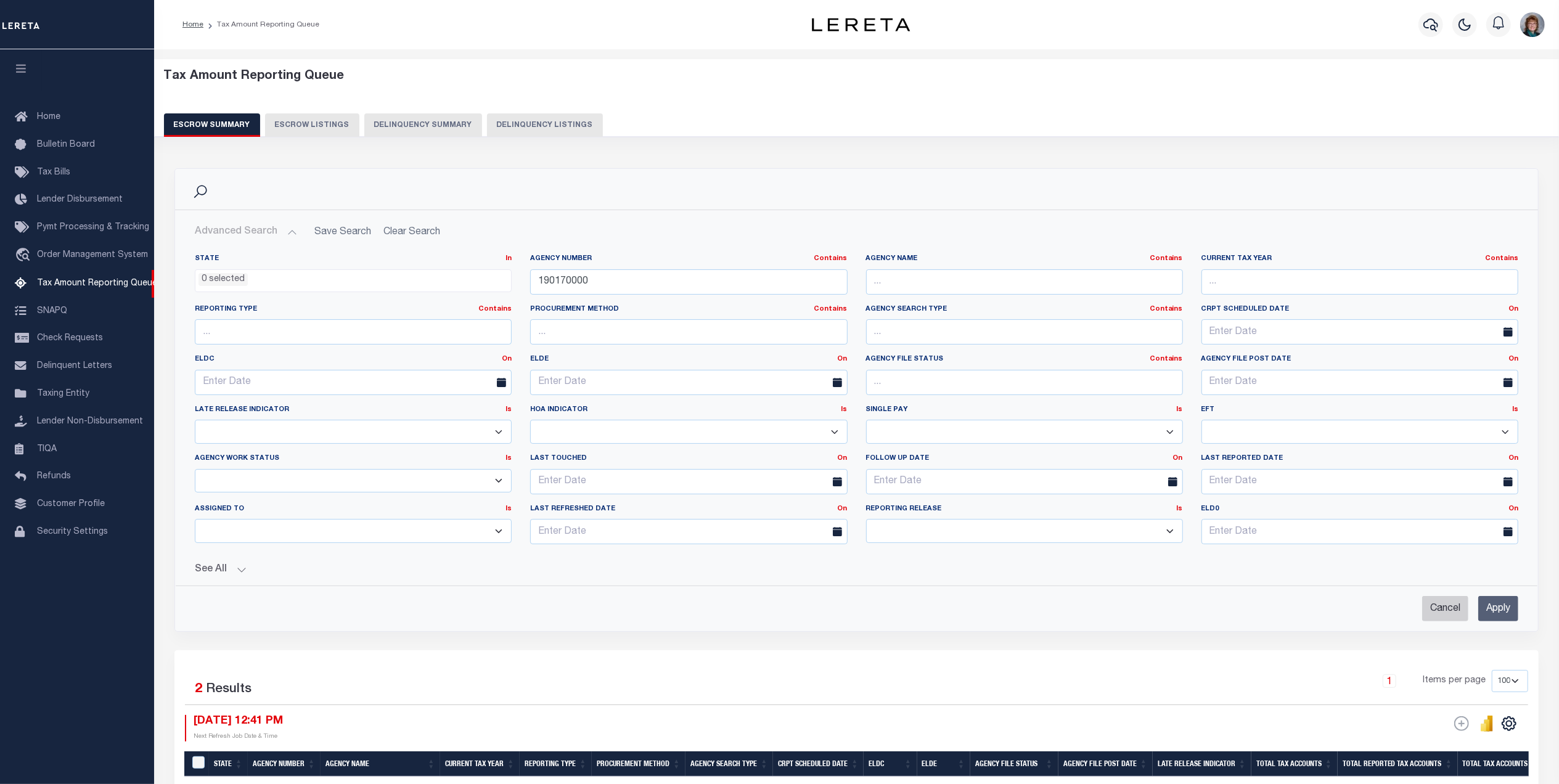
click at [1430, 600] on input "Cancel" at bounding box center [1445, 609] width 46 height 26
checkbox input "true"
select select
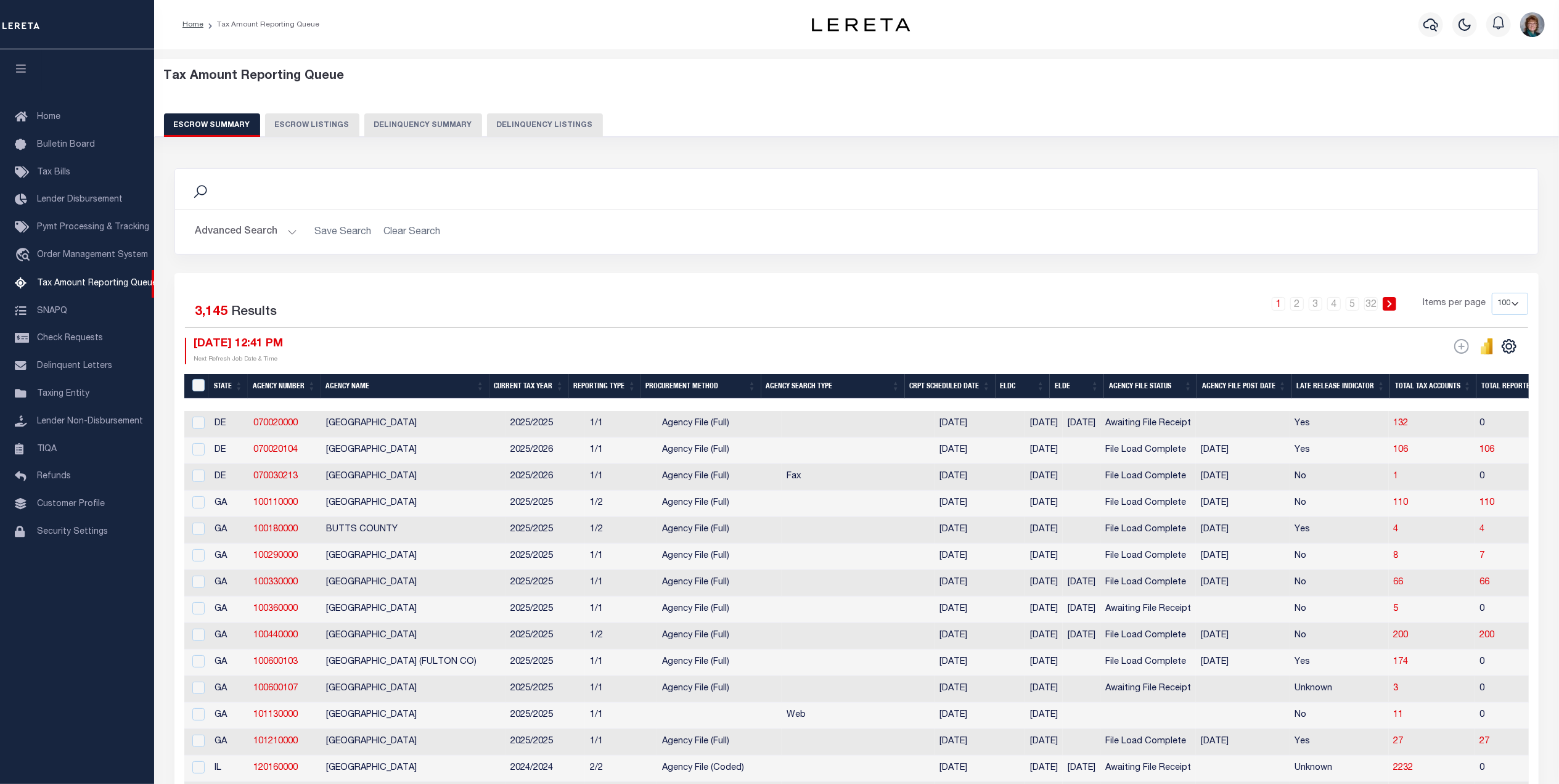
click at [278, 226] on button "Advanced Search" at bounding box center [246, 232] width 102 height 24
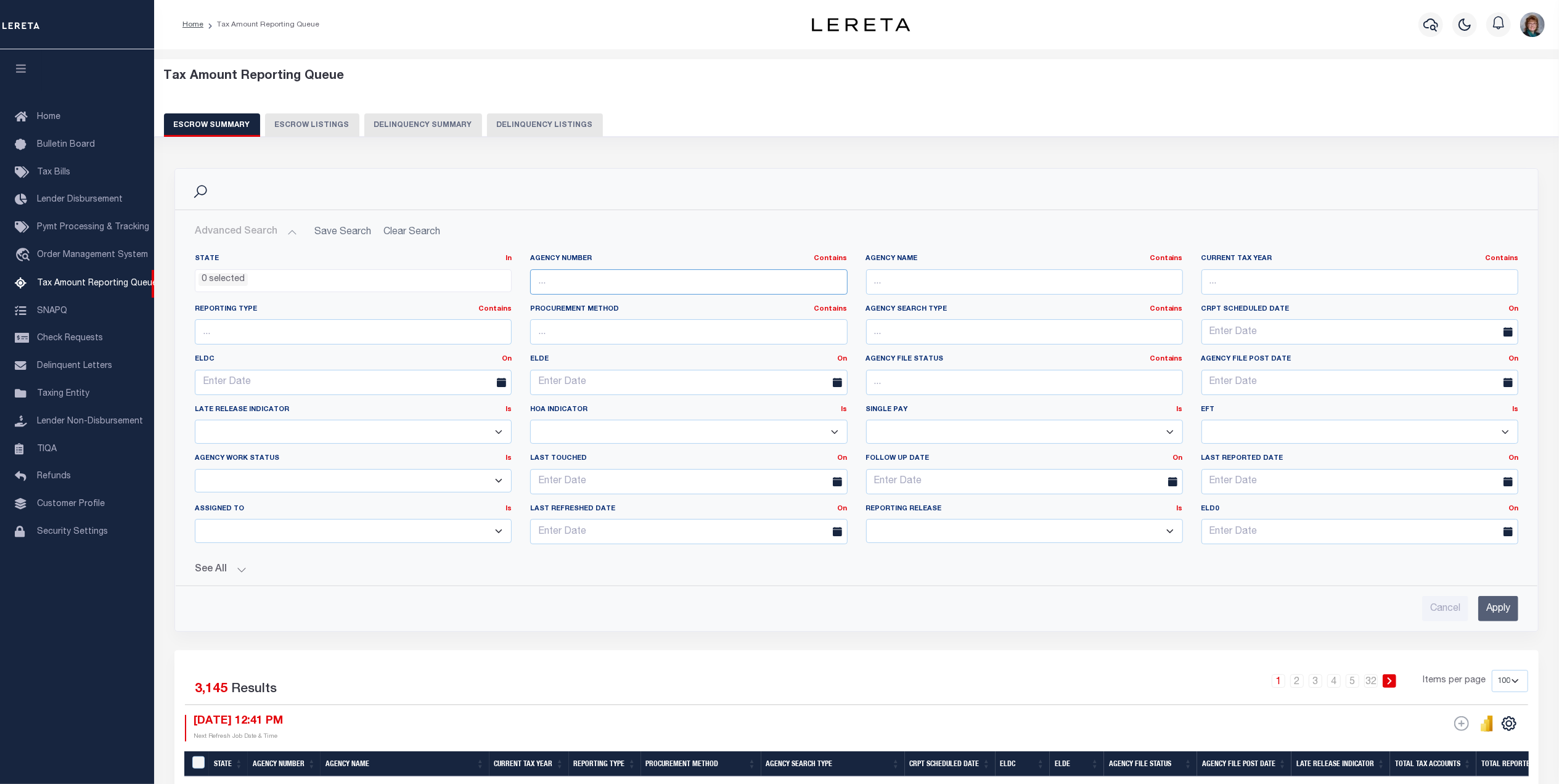
click at [618, 289] on input "text" at bounding box center [689, 282] width 317 height 26
type input "310070612"
click at [1506, 601] on input "Apply" at bounding box center [1498, 609] width 40 height 26
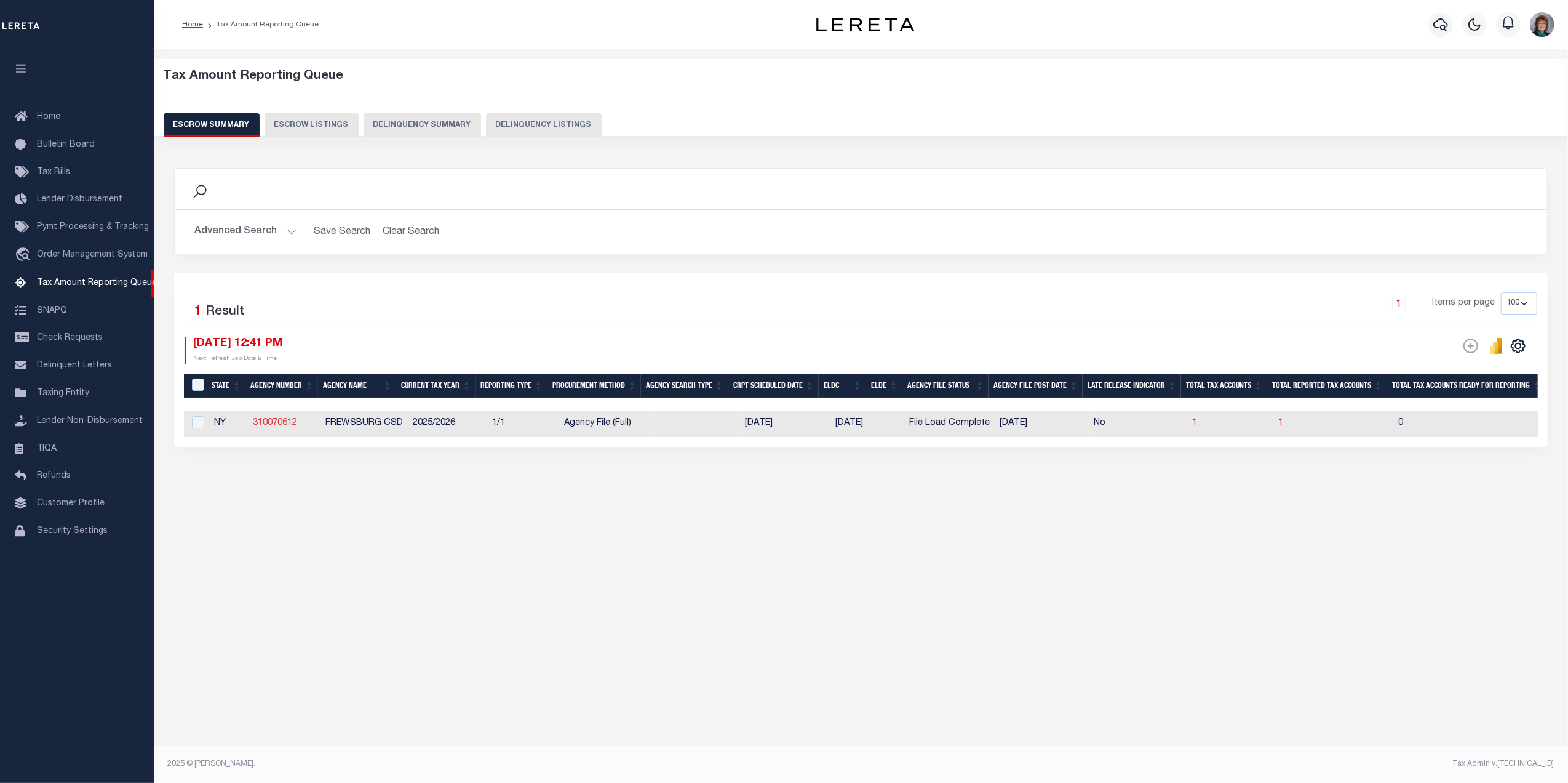
click at [276, 424] on link "310070612" at bounding box center [275, 423] width 44 height 9
checkbox input "true"
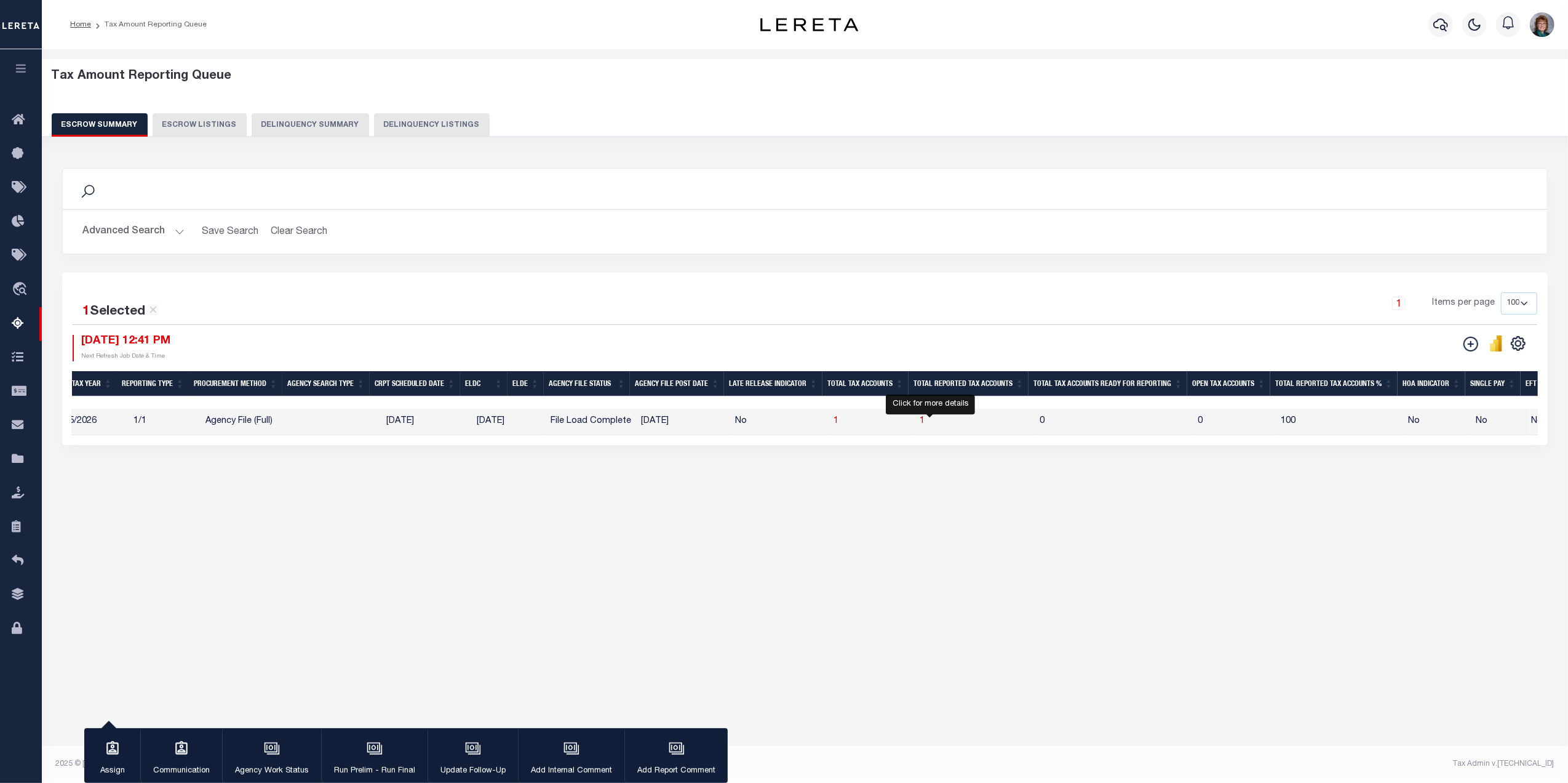
click at [925, 425] on span "1" at bounding box center [922, 421] width 5 height 9
select select "100"
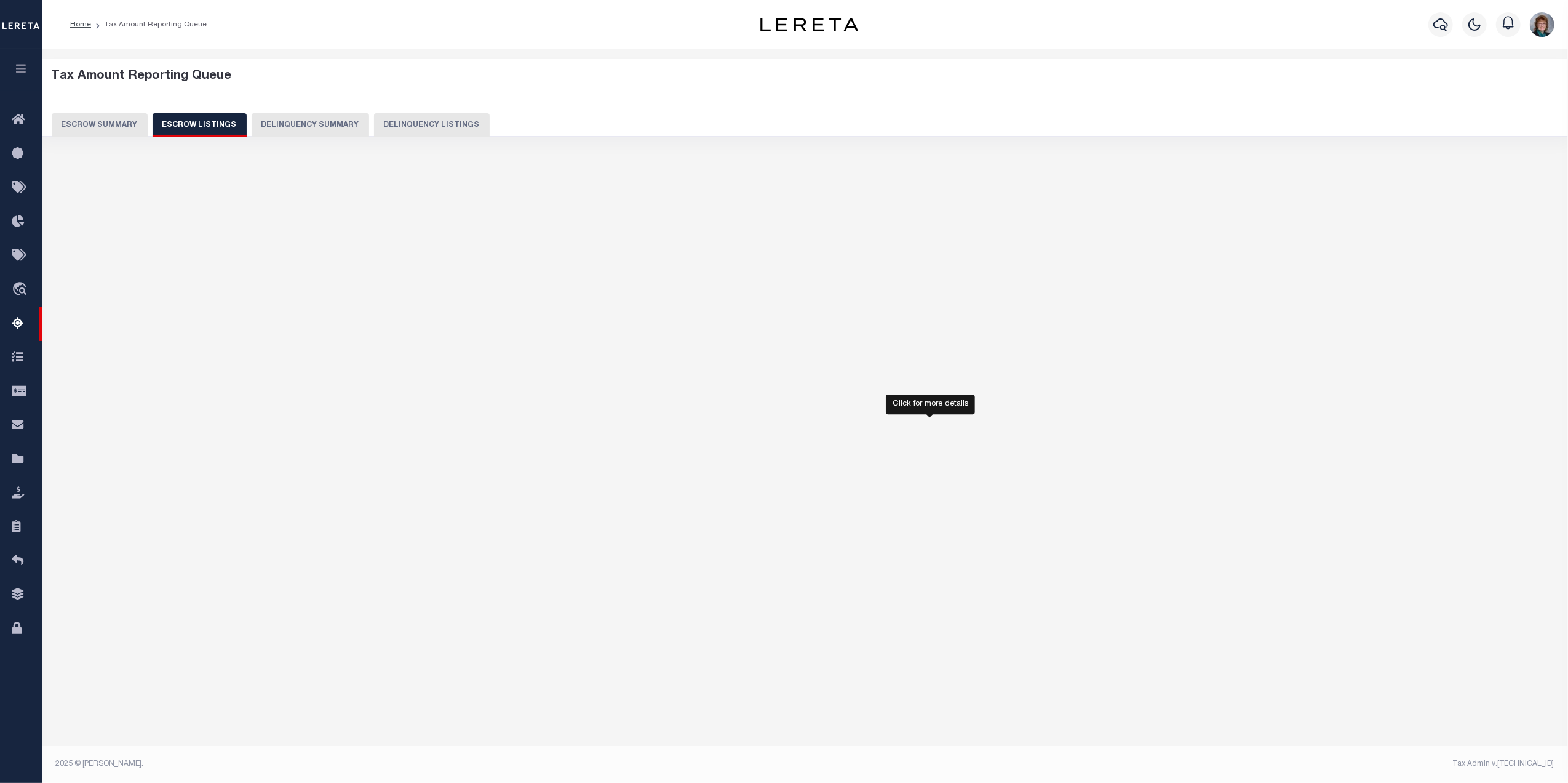
select select "100"
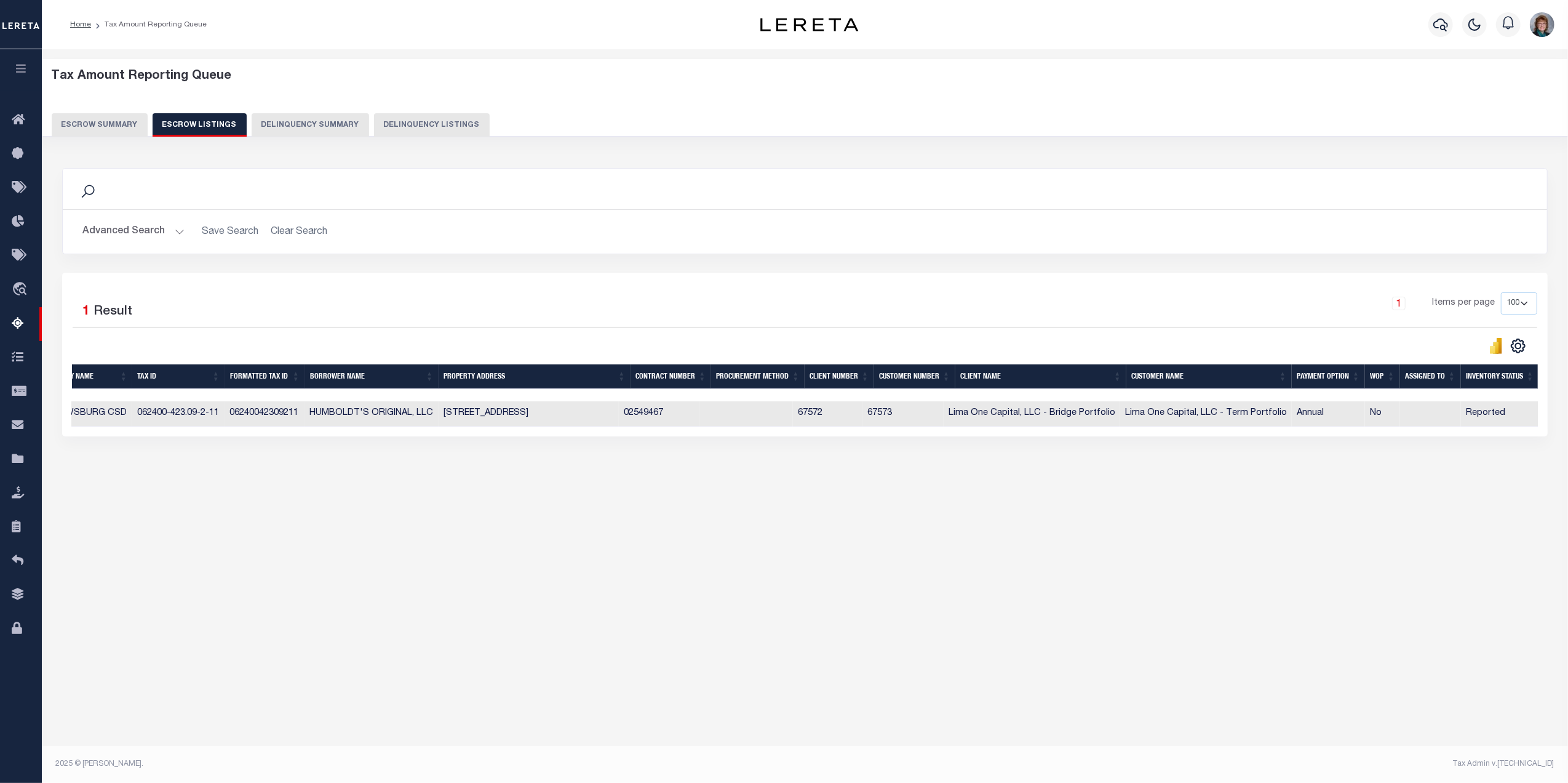
scroll to position [0, 61]
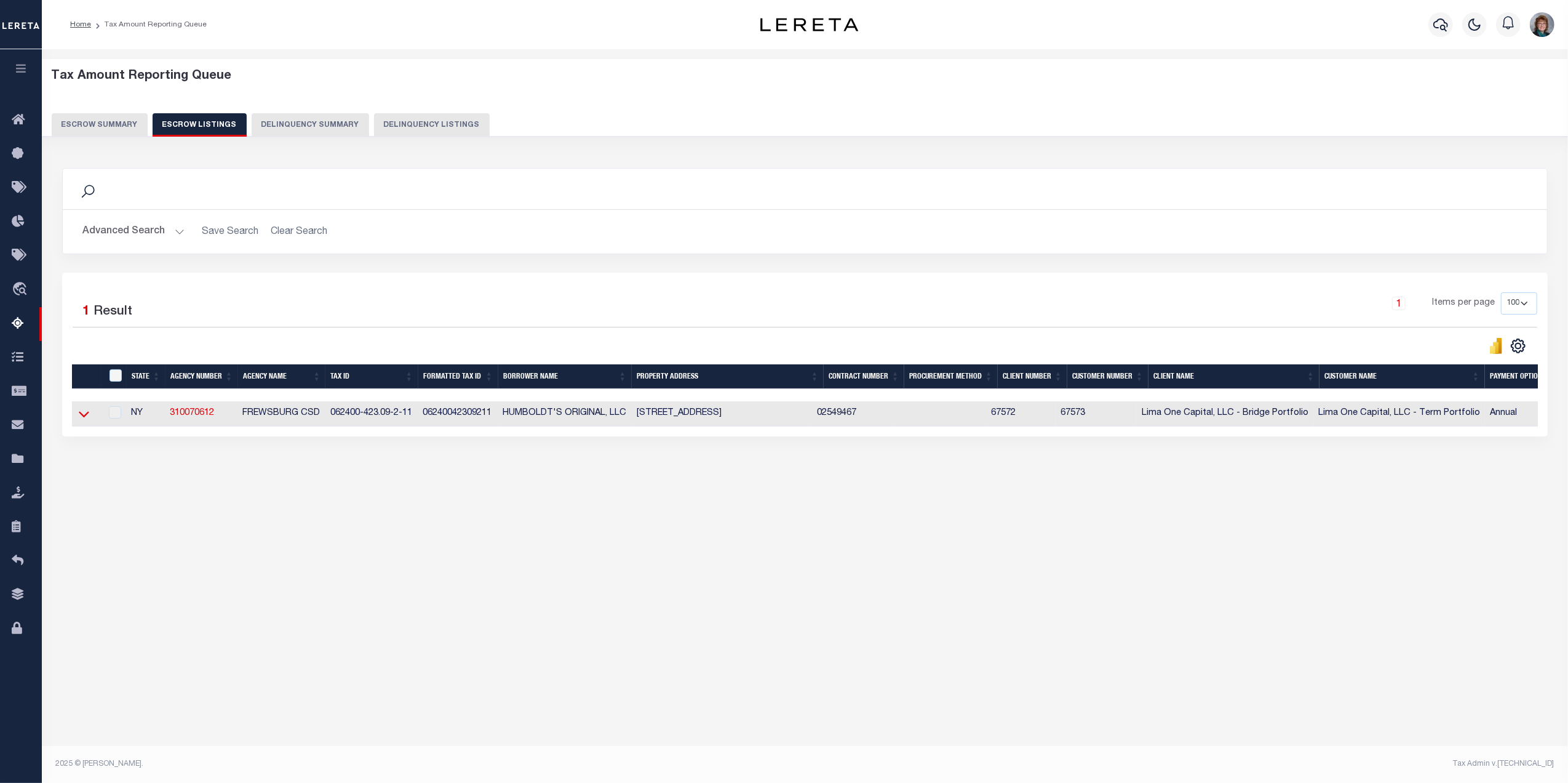
click at [85, 418] on icon at bounding box center [84, 414] width 10 height 6
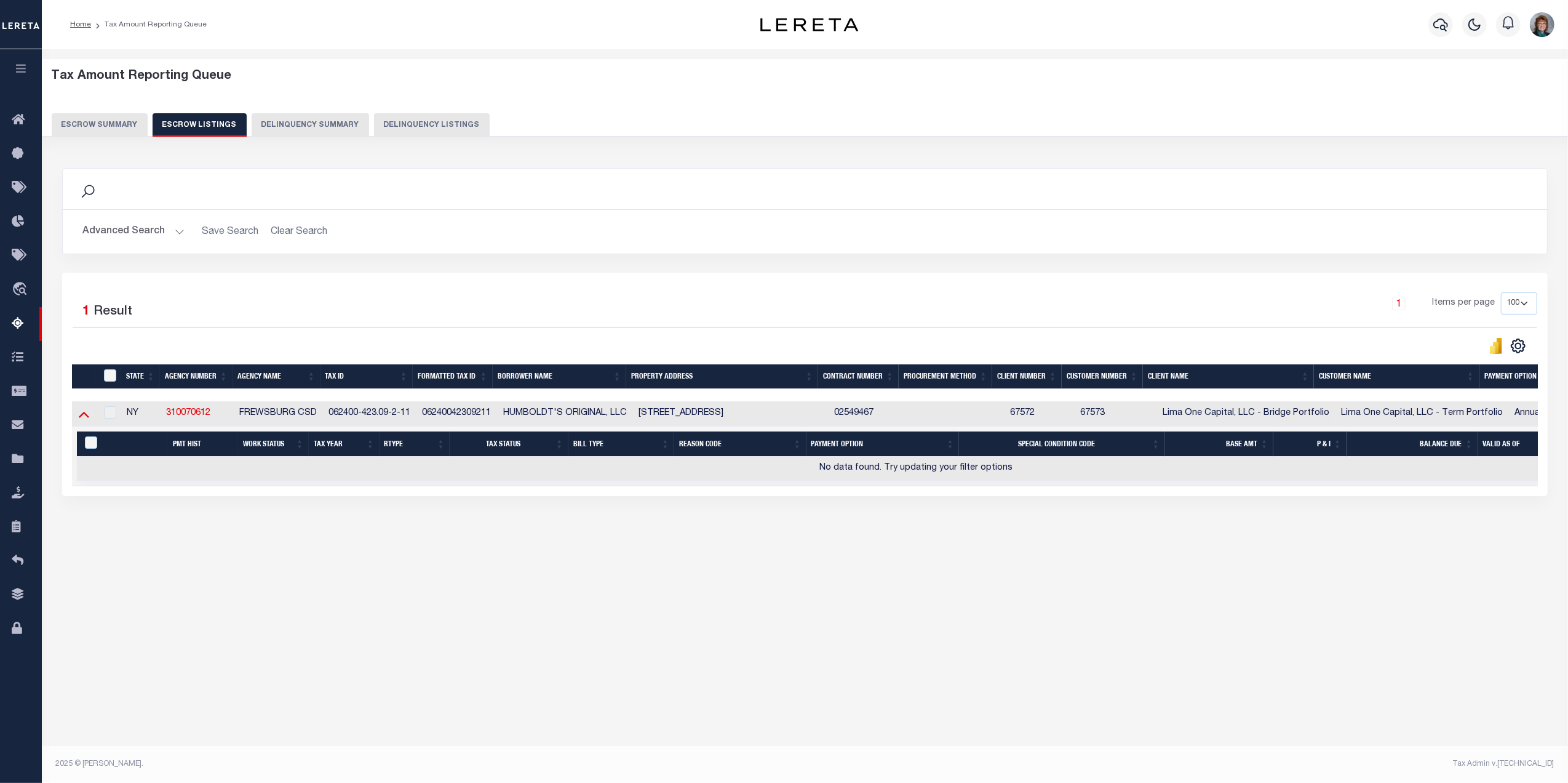
click at [85, 417] on icon at bounding box center [84, 414] width 10 height 6
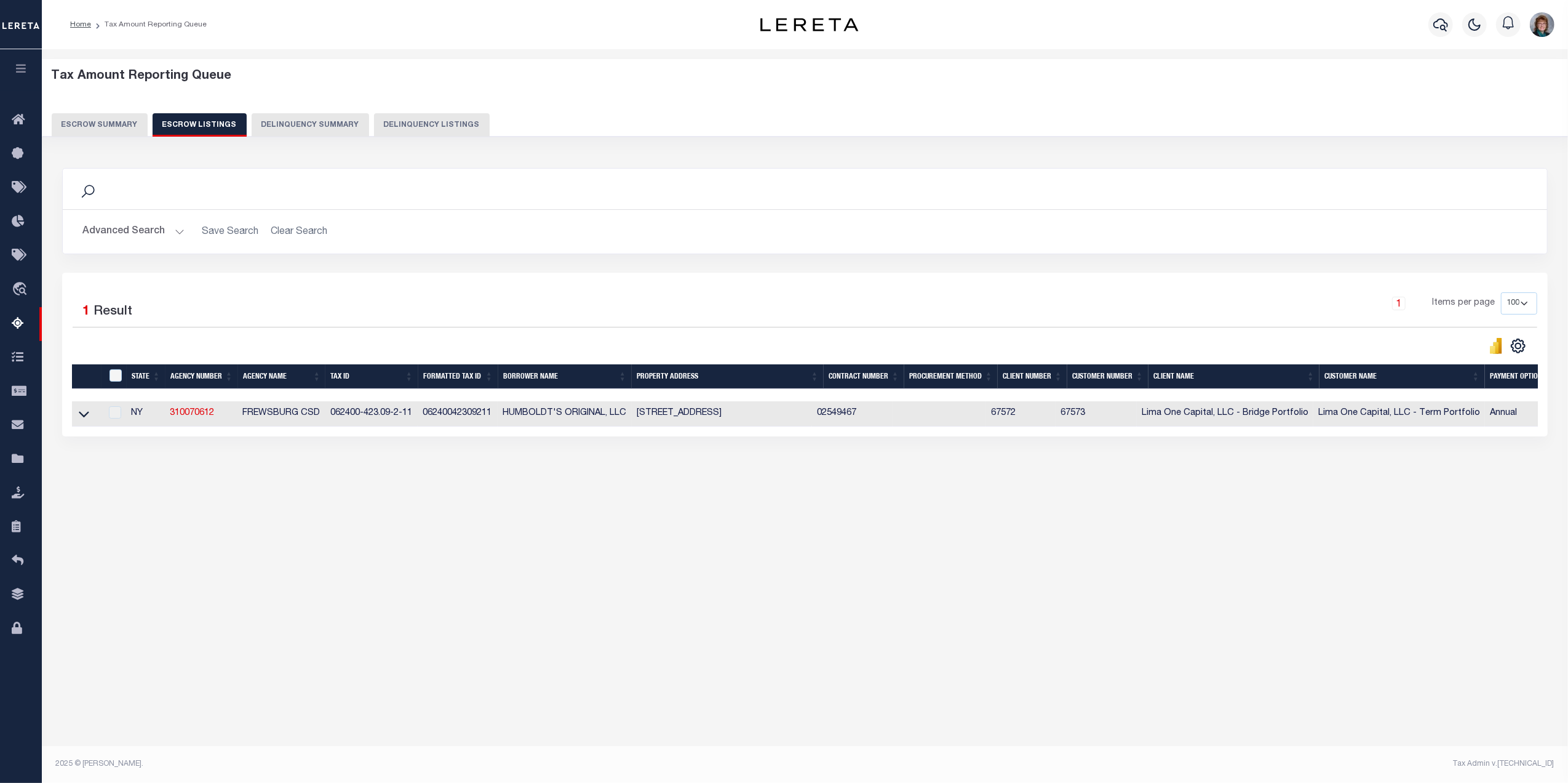
click at [104, 127] on button "Escrow Summary" at bounding box center [100, 125] width 96 height 23
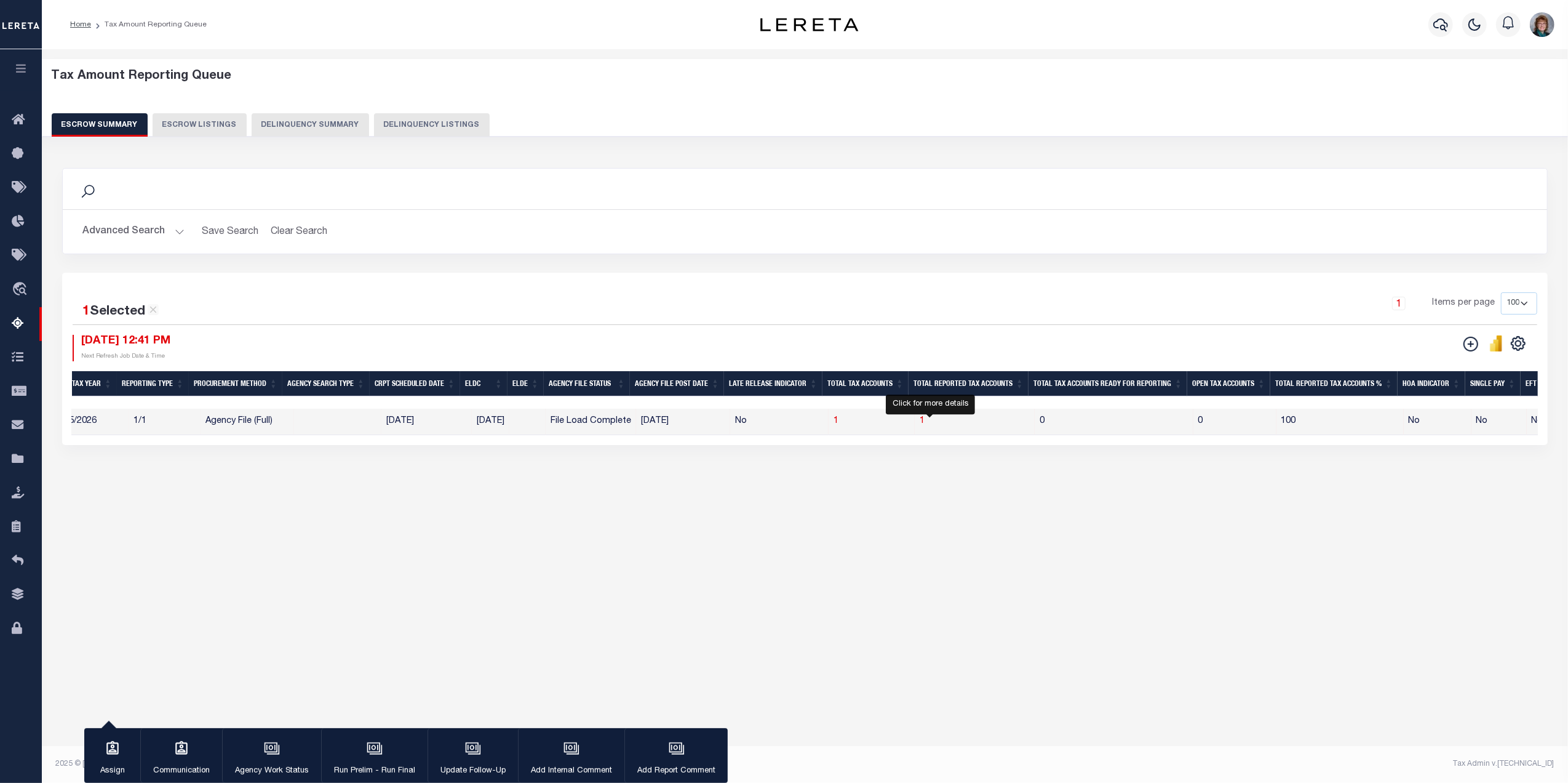
click at [925, 425] on span "1" at bounding box center [922, 421] width 5 height 9
select select "100"
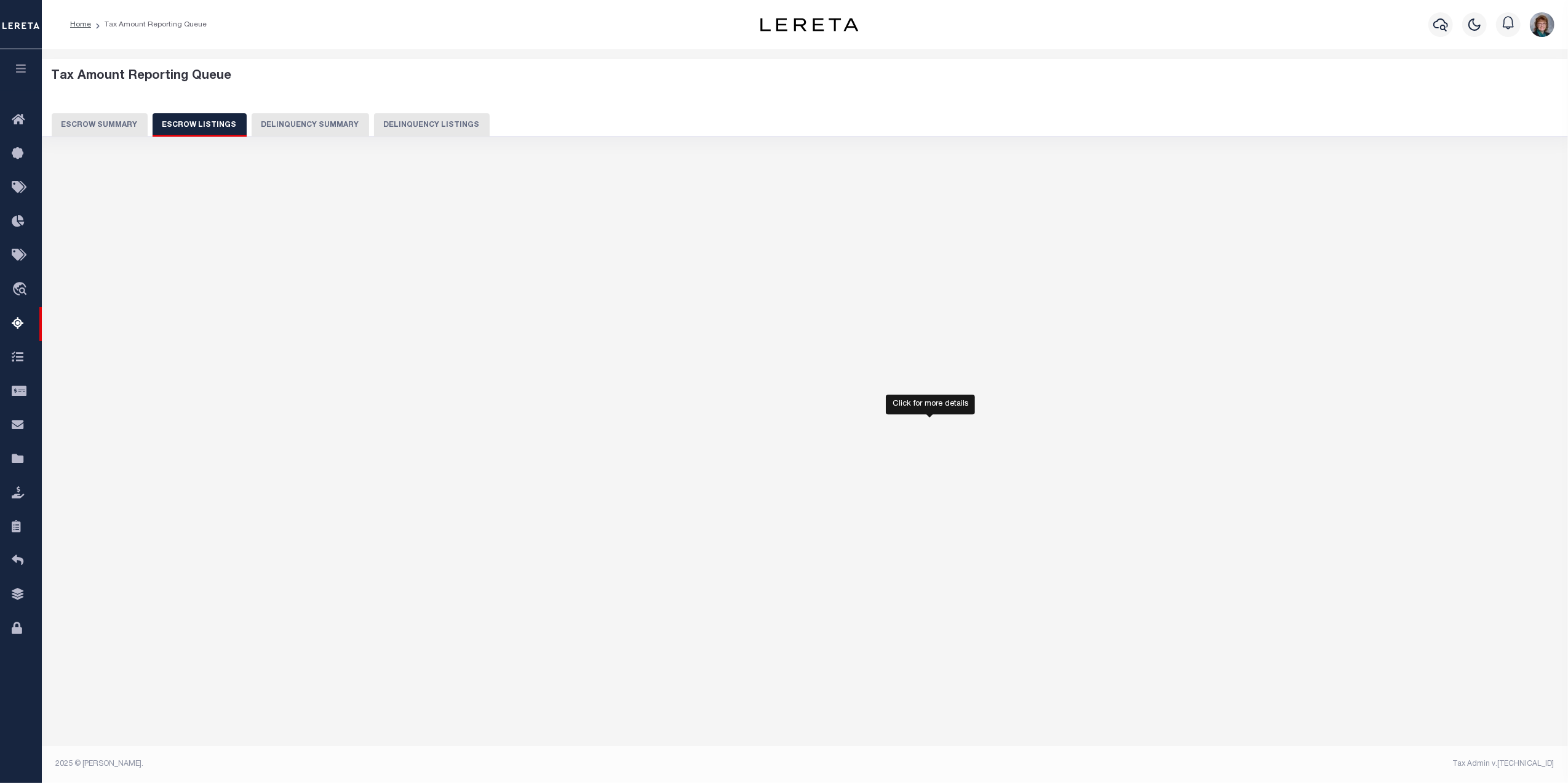
select select "100"
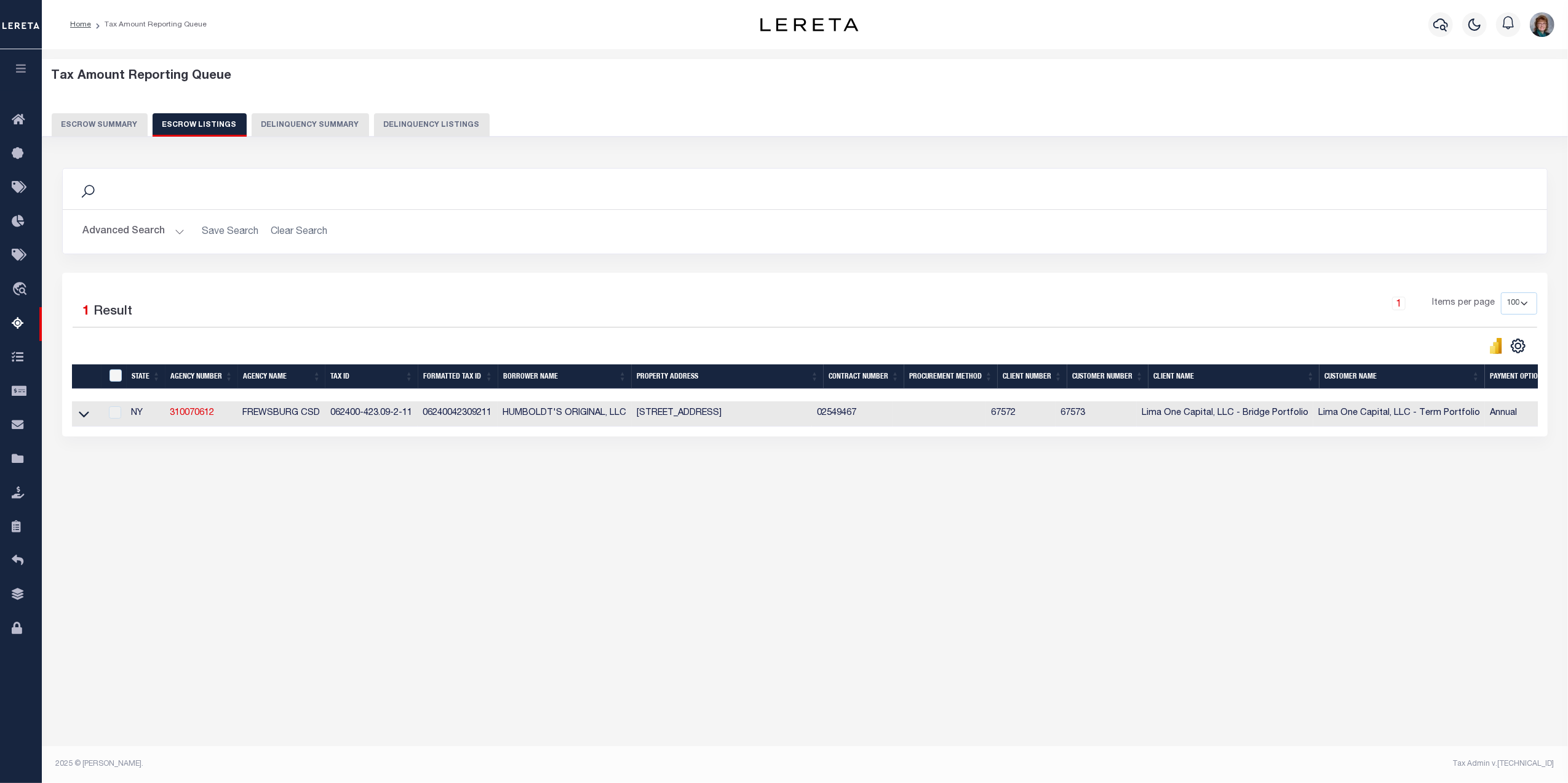
click at [77, 417] on link at bounding box center [83, 413] width 14 height 9
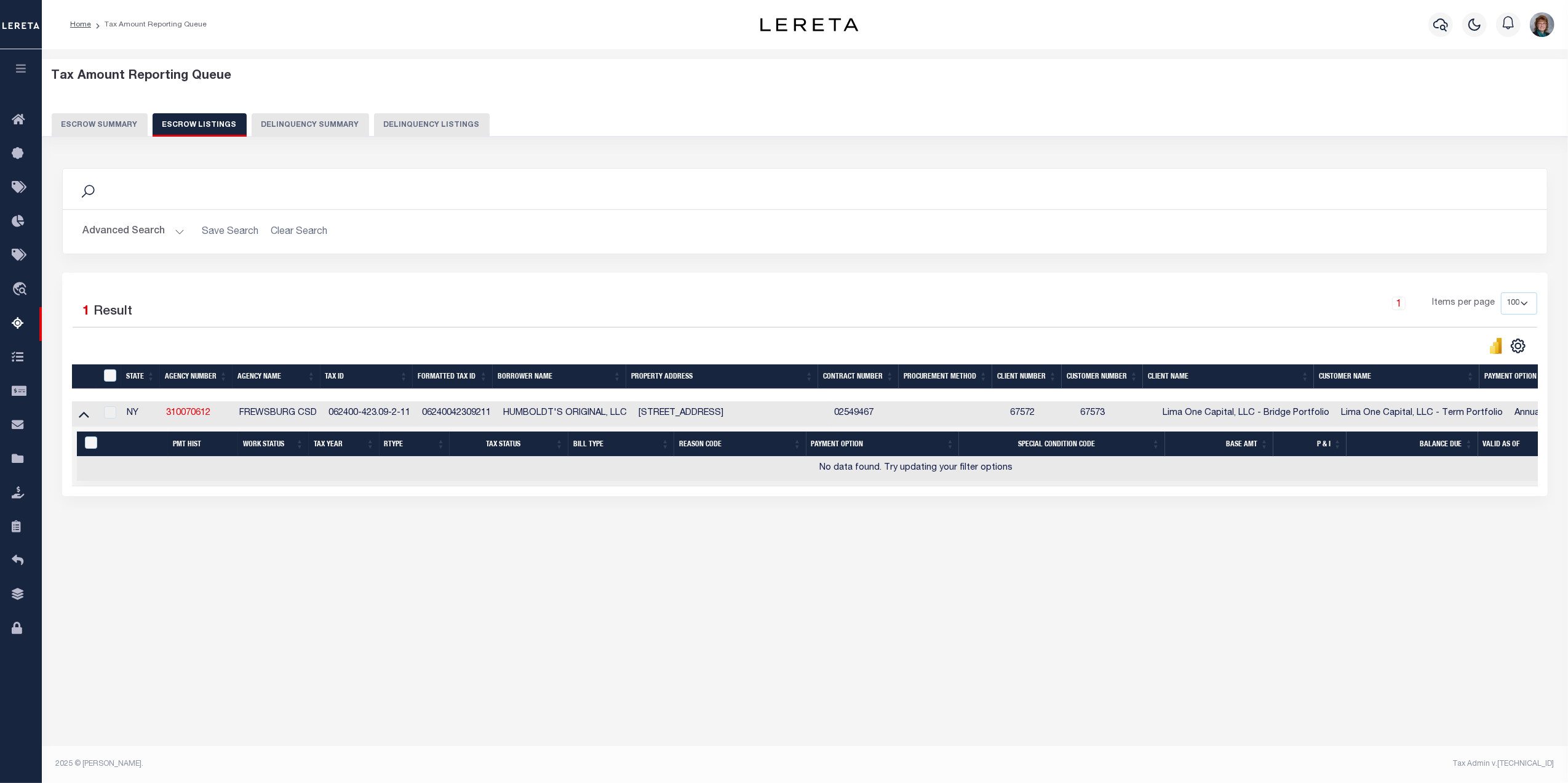
click at [90, 121] on button "Escrow Summary" at bounding box center [100, 125] width 96 height 23
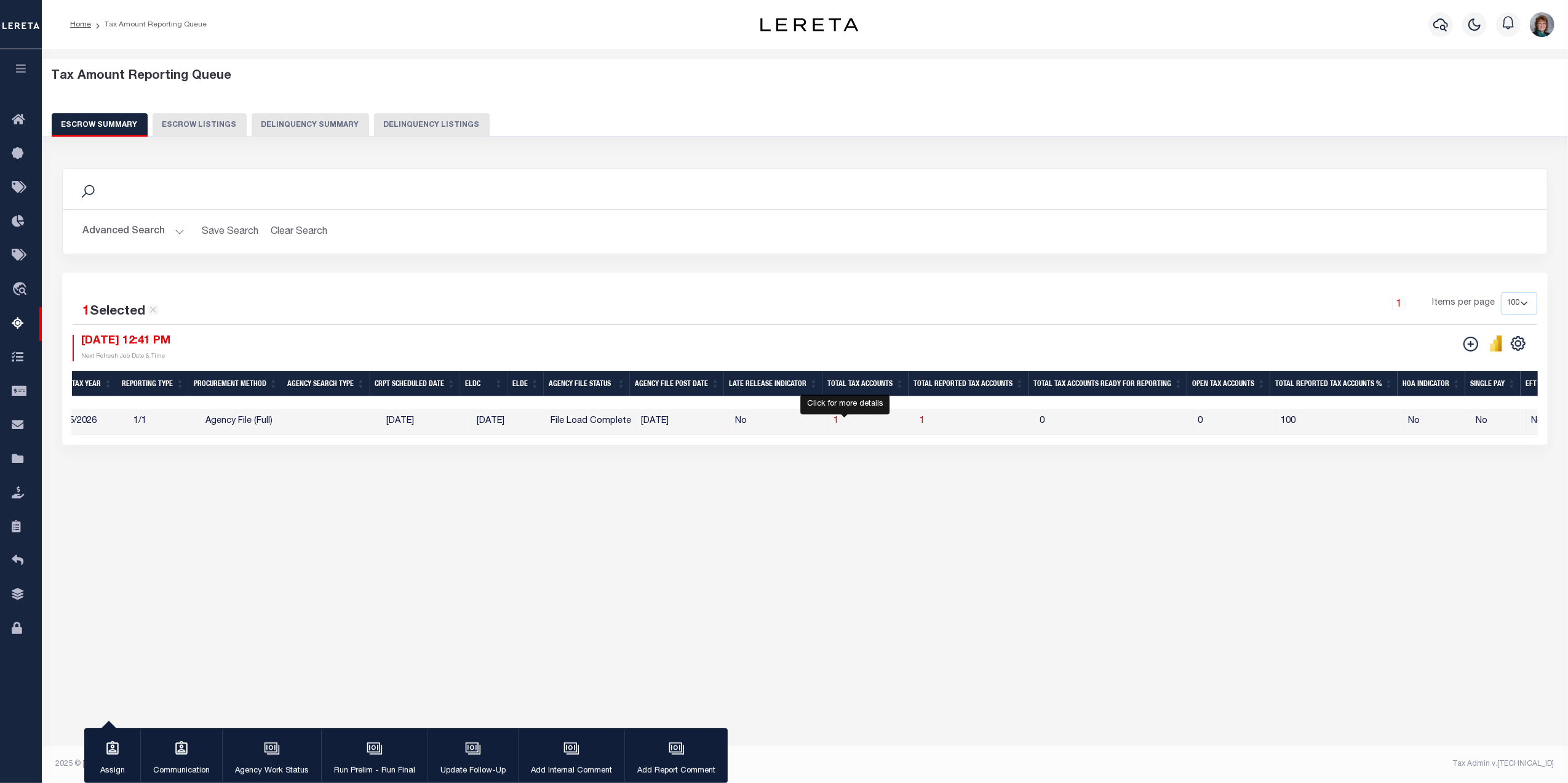
click at [839, 425] on span "1" at bounding box center [836, 421] width 5 height 9
select select "100"
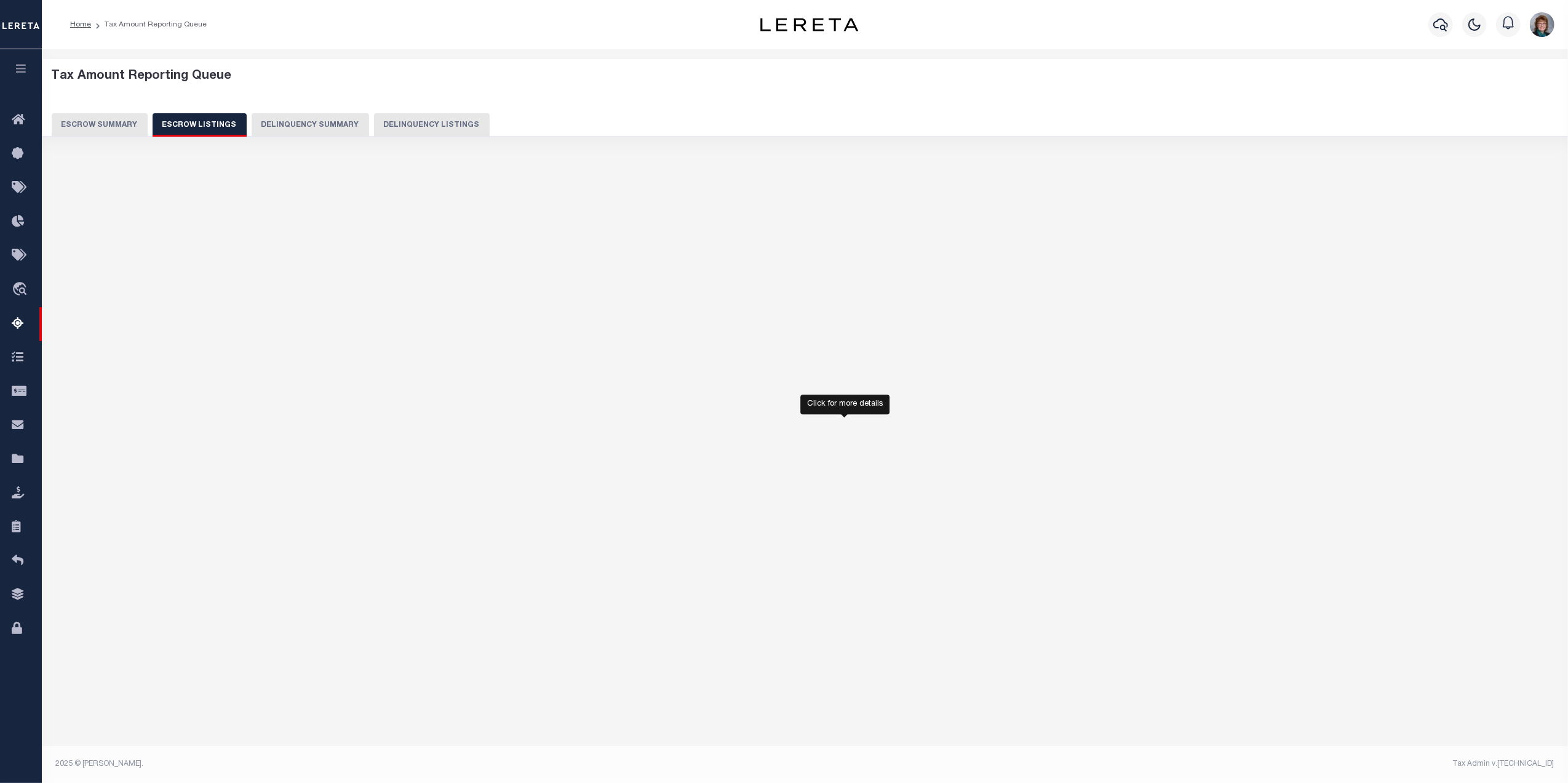
select select "100"
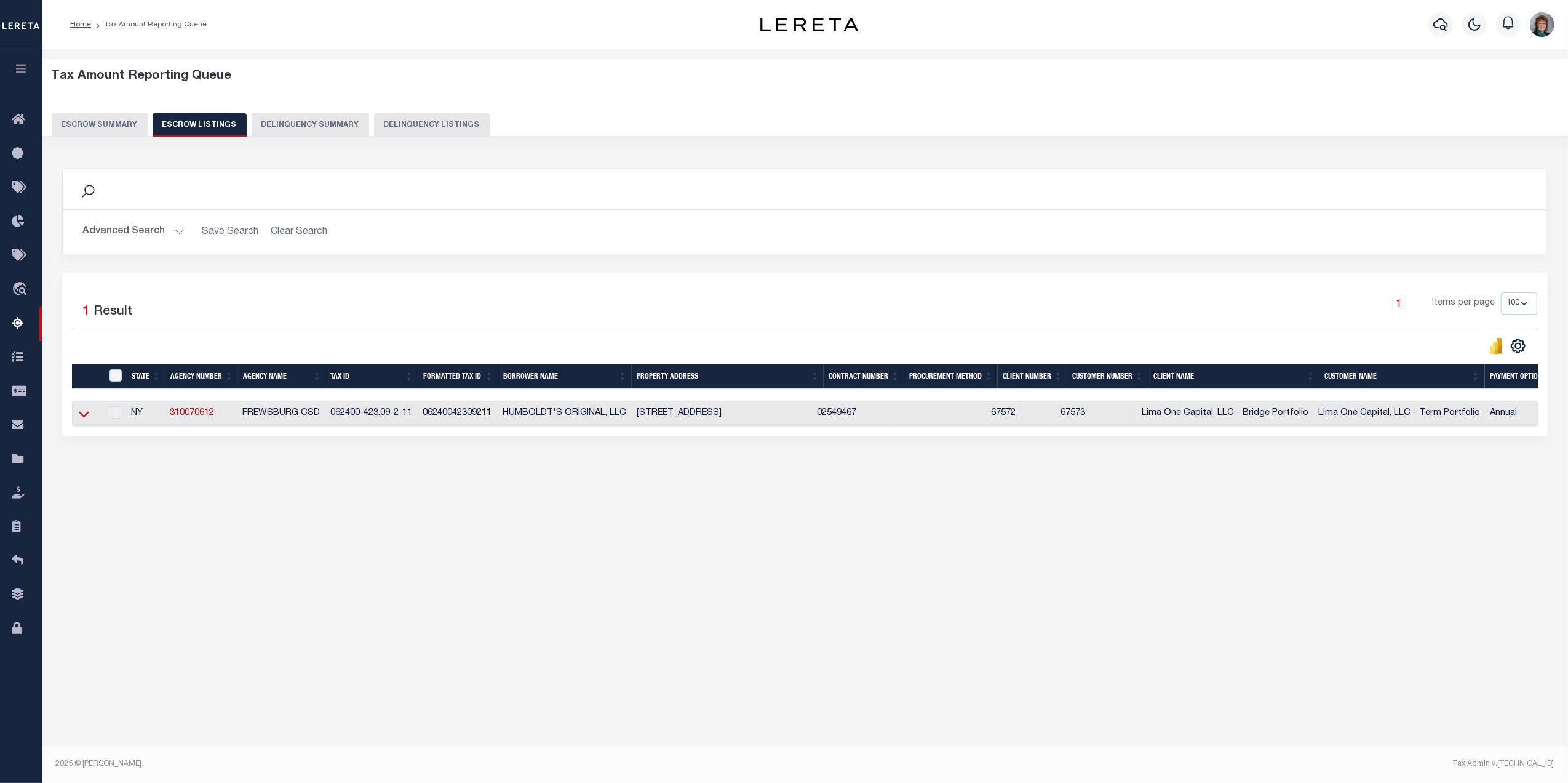
click at [85, 414] on icon at bounding box center [84, 414] width 10 height 13
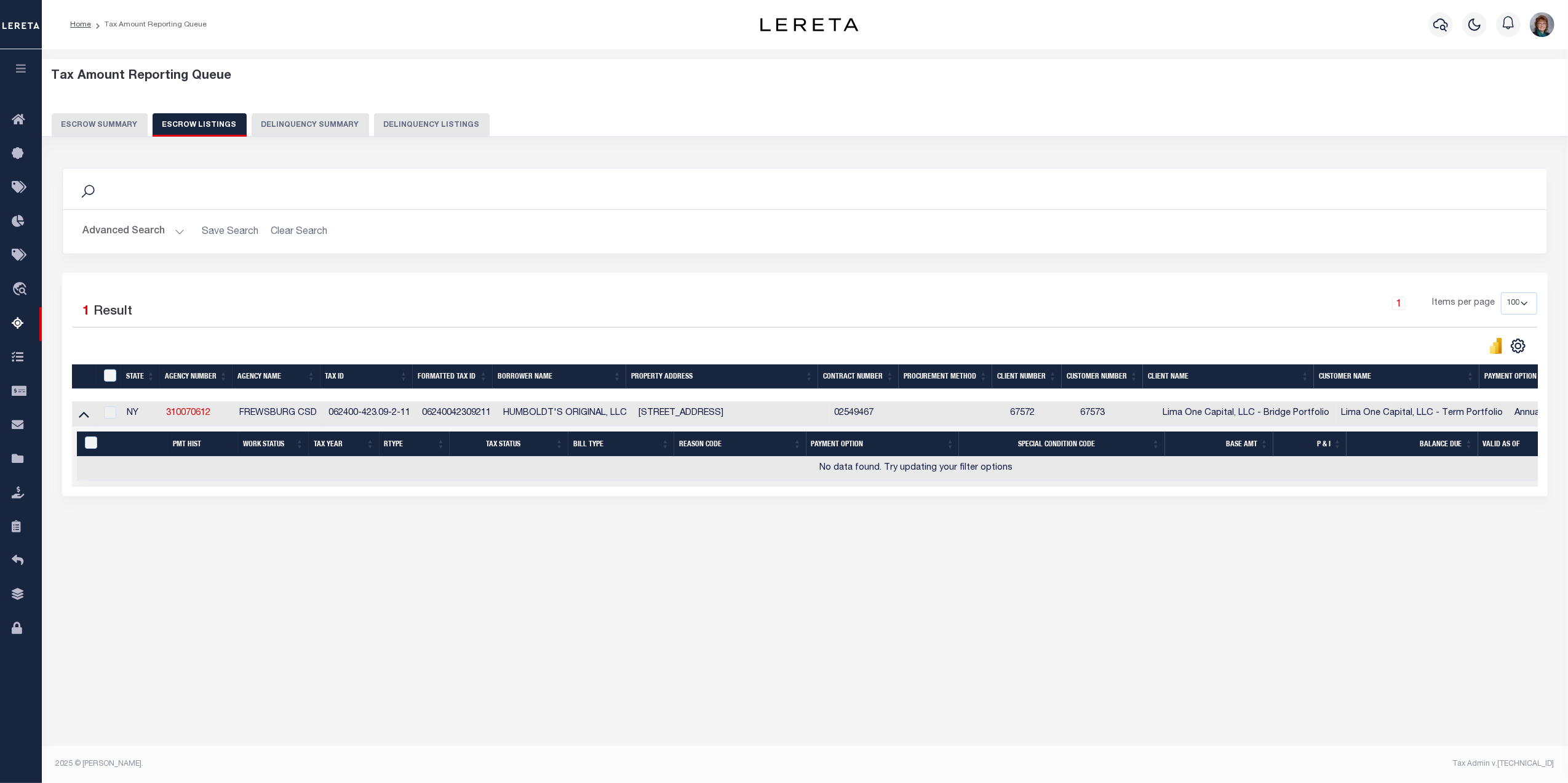
click at [85, 414] on icon at bounding box center [84, 414] width 10 height 13
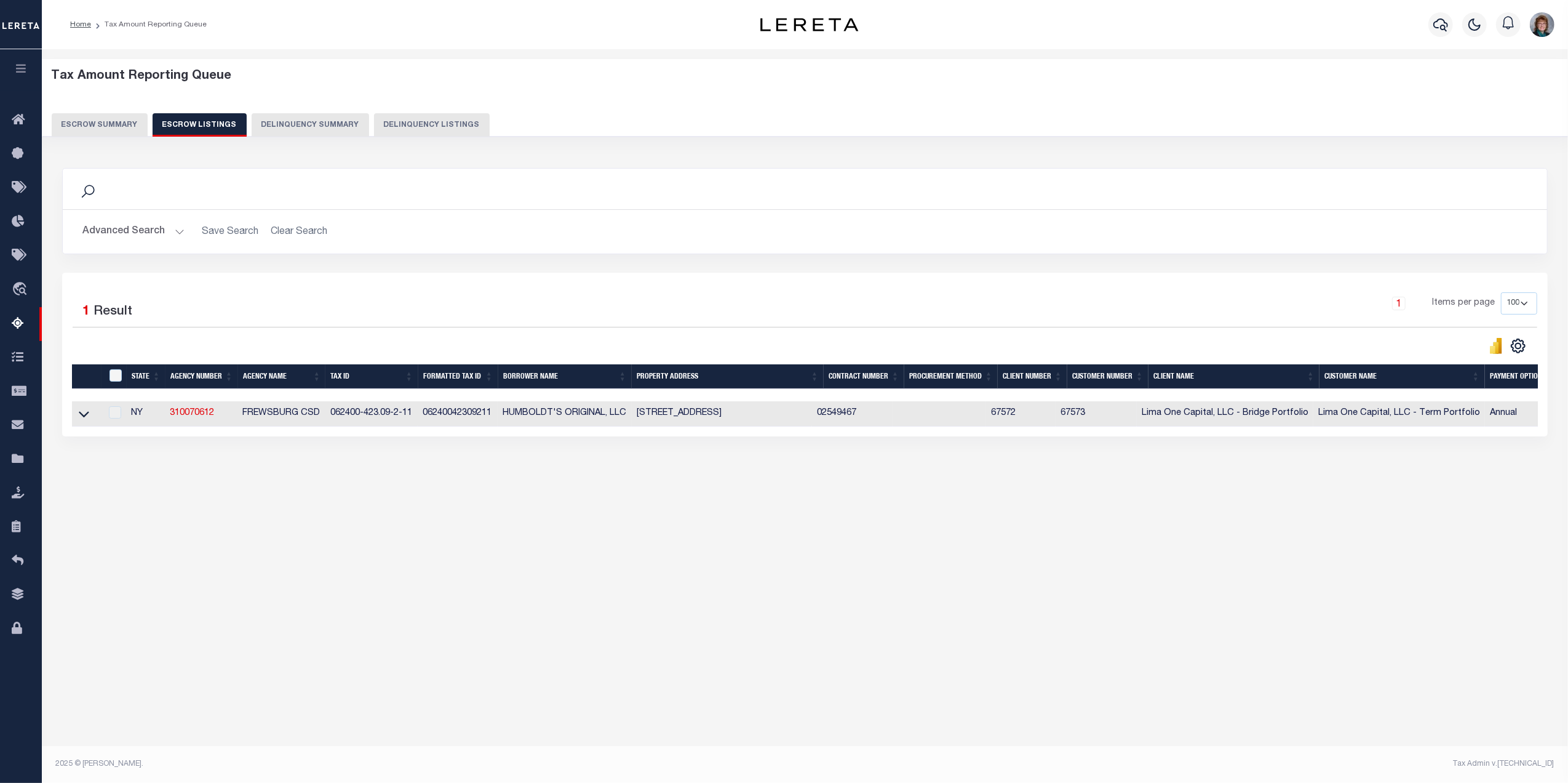
click at [102, 124] on button "Escrow Summary" at bounding box center [100, 125] width 96 height 23
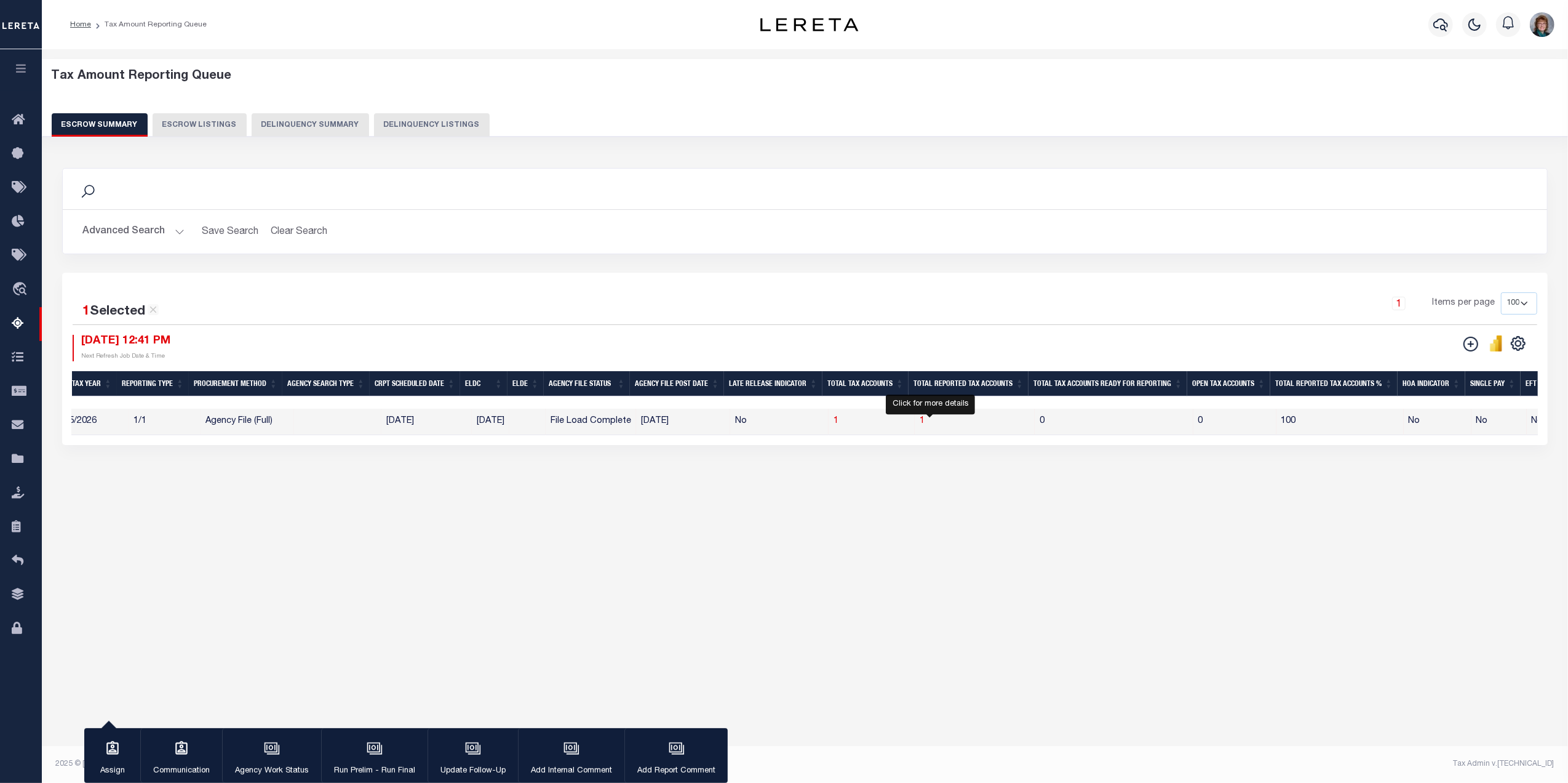
click at [925, 423] on span "1" at bounding box center [922, 421] width 5 height 9
select select "100"
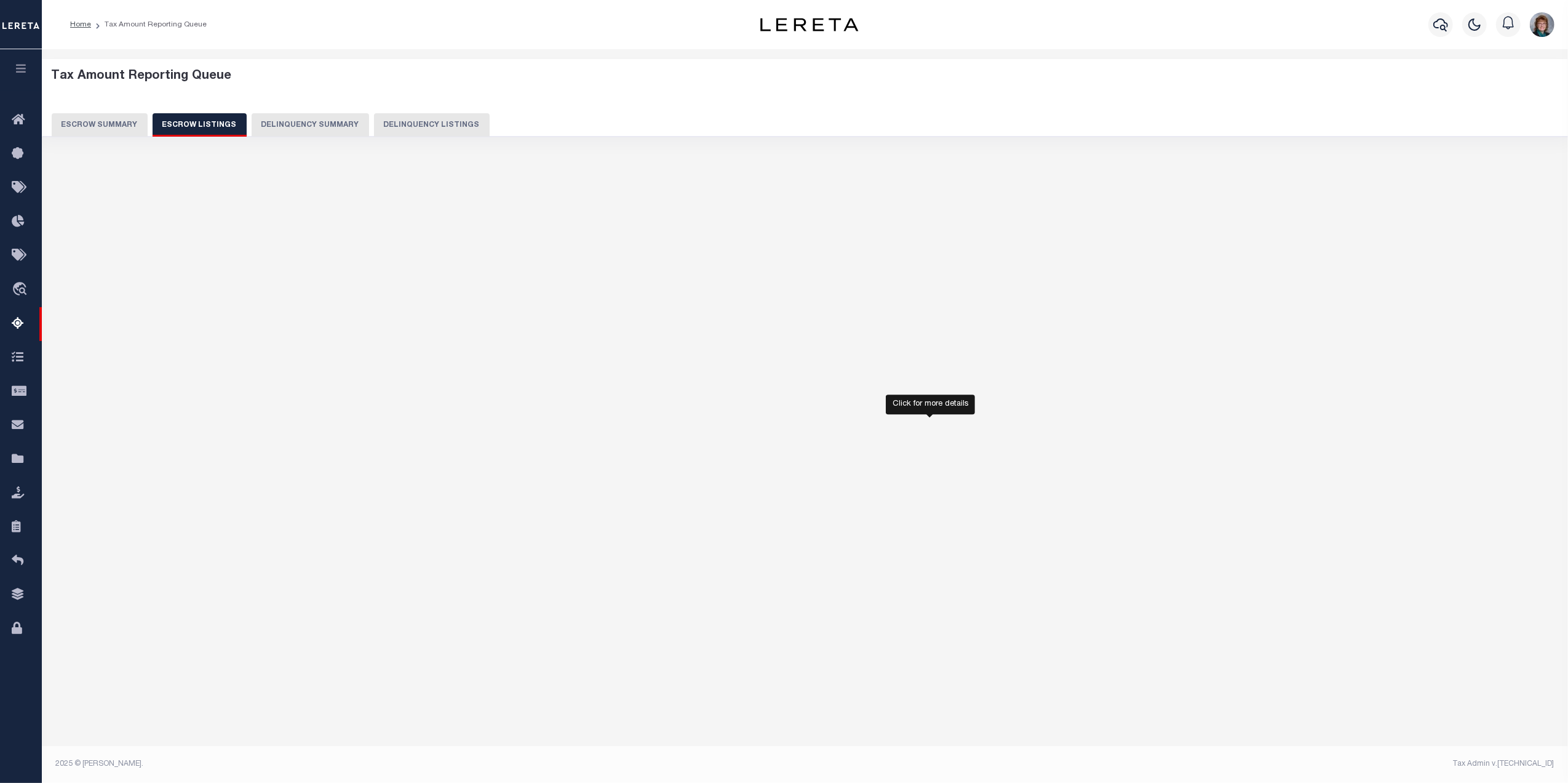
select select "100"
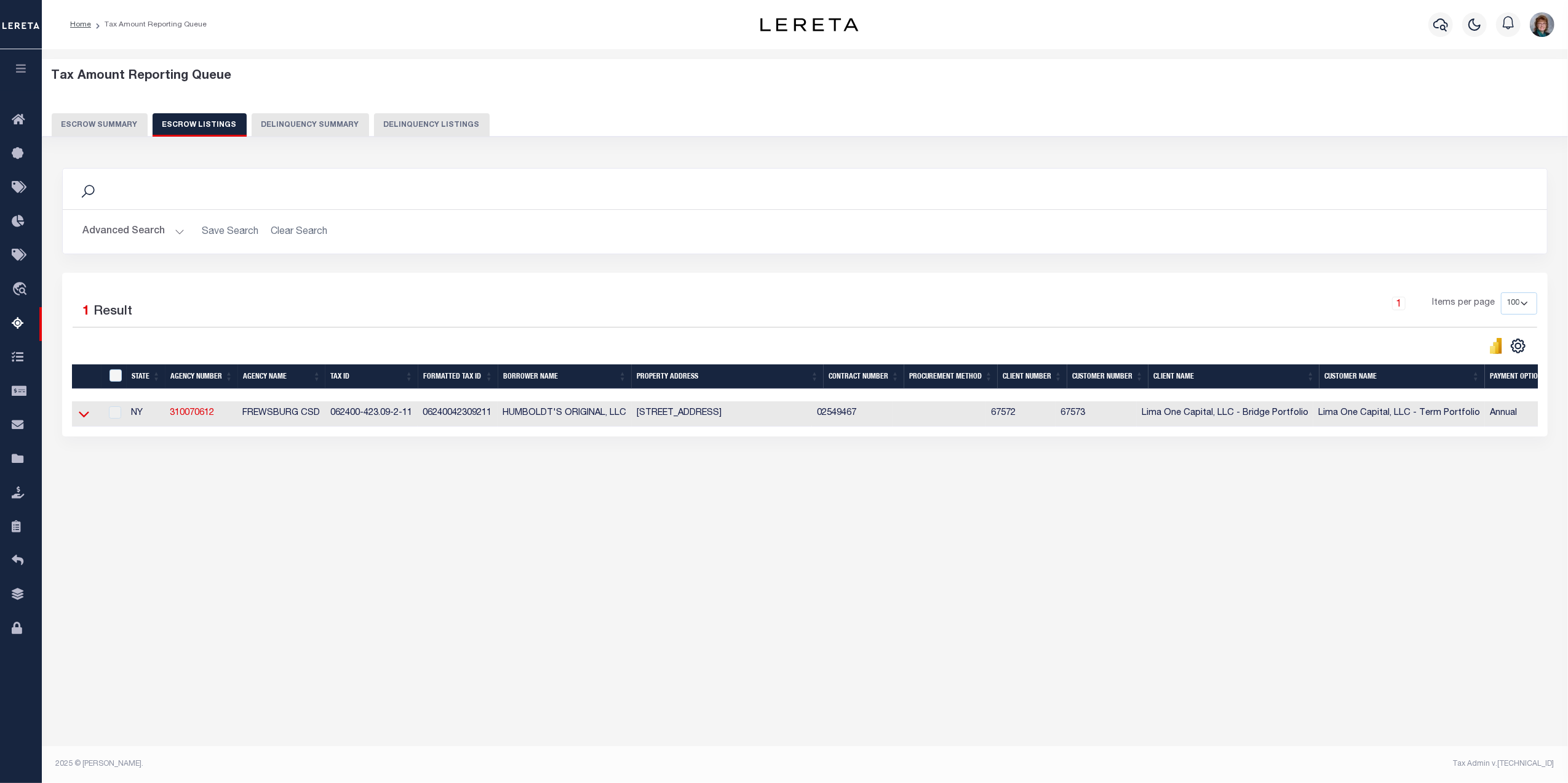
click at [88, 417] on icon at bounding box center [84, 414] width 10 height 6
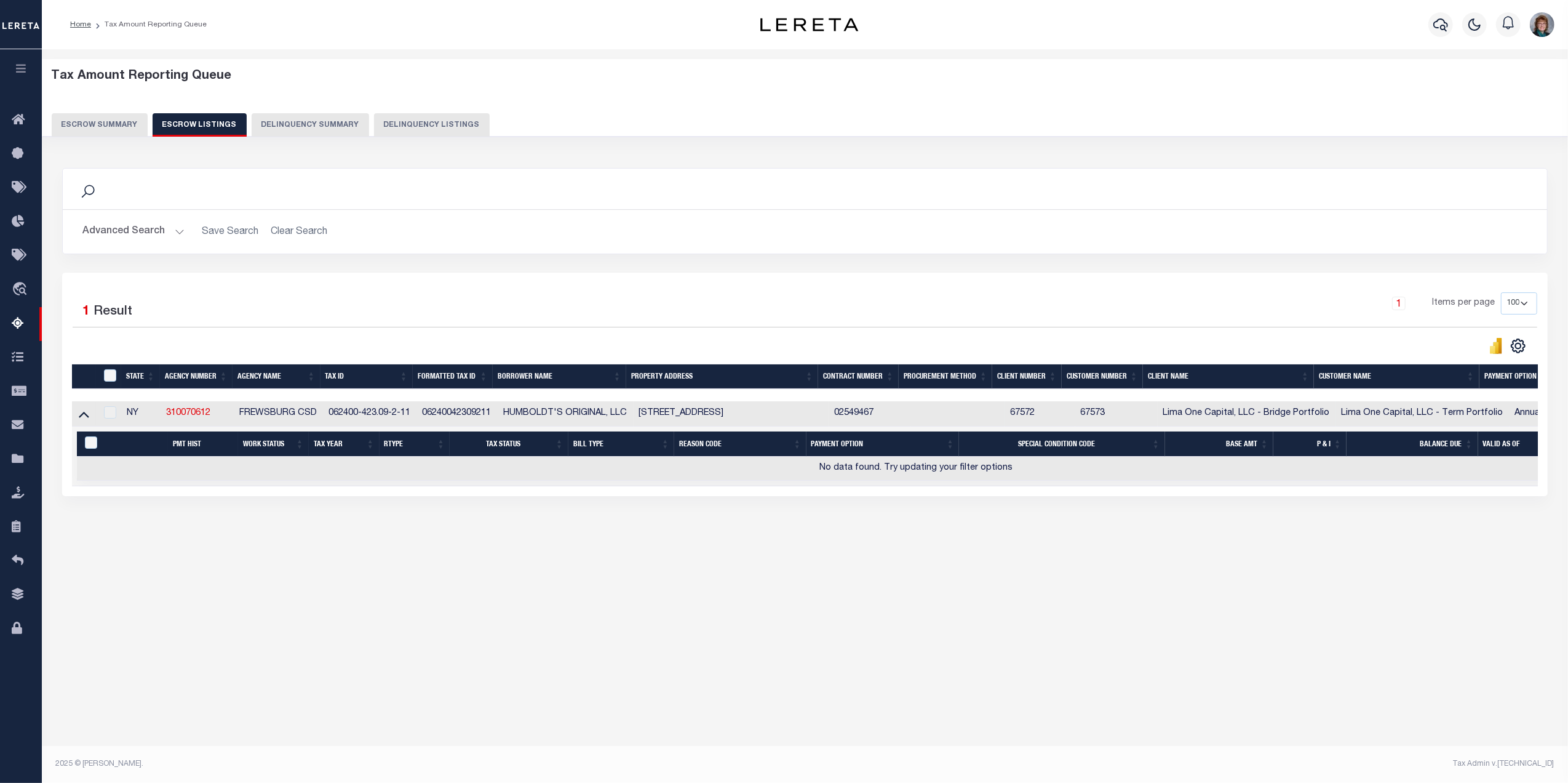
drag, startPoint x: 880, startPoint y: 420, endPoint x: 833, endPoint y: 416, distance: 47.2
click at [833, 416] on tr "NY 310070612 FREWSBURG CSD 062400-423.09-2-11 06240042309211 HUMBOLDT'S ORIGINA…" at bounding box center [916, 414] width 1688 height 26
copy tr "02549467"
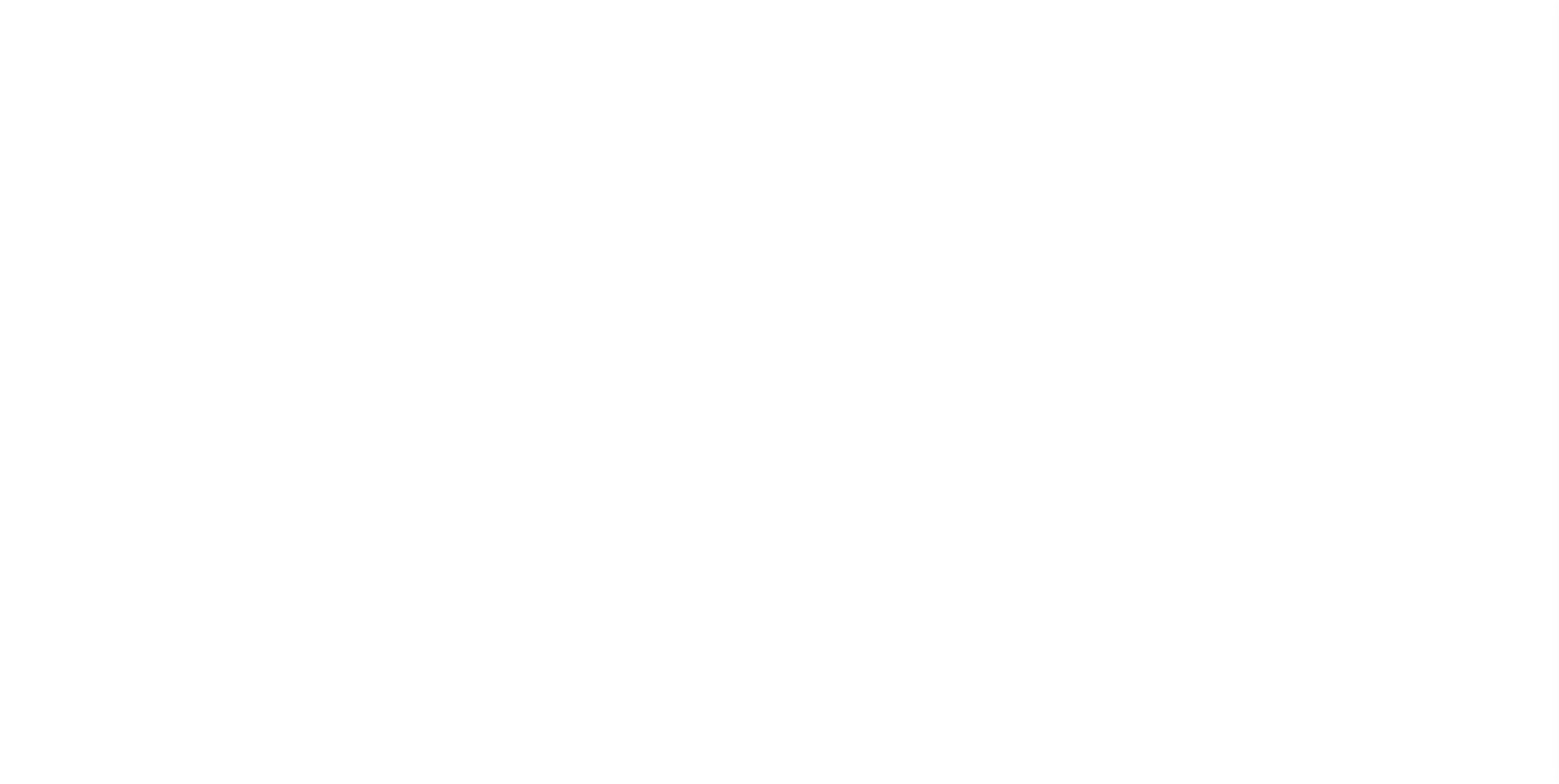
select select
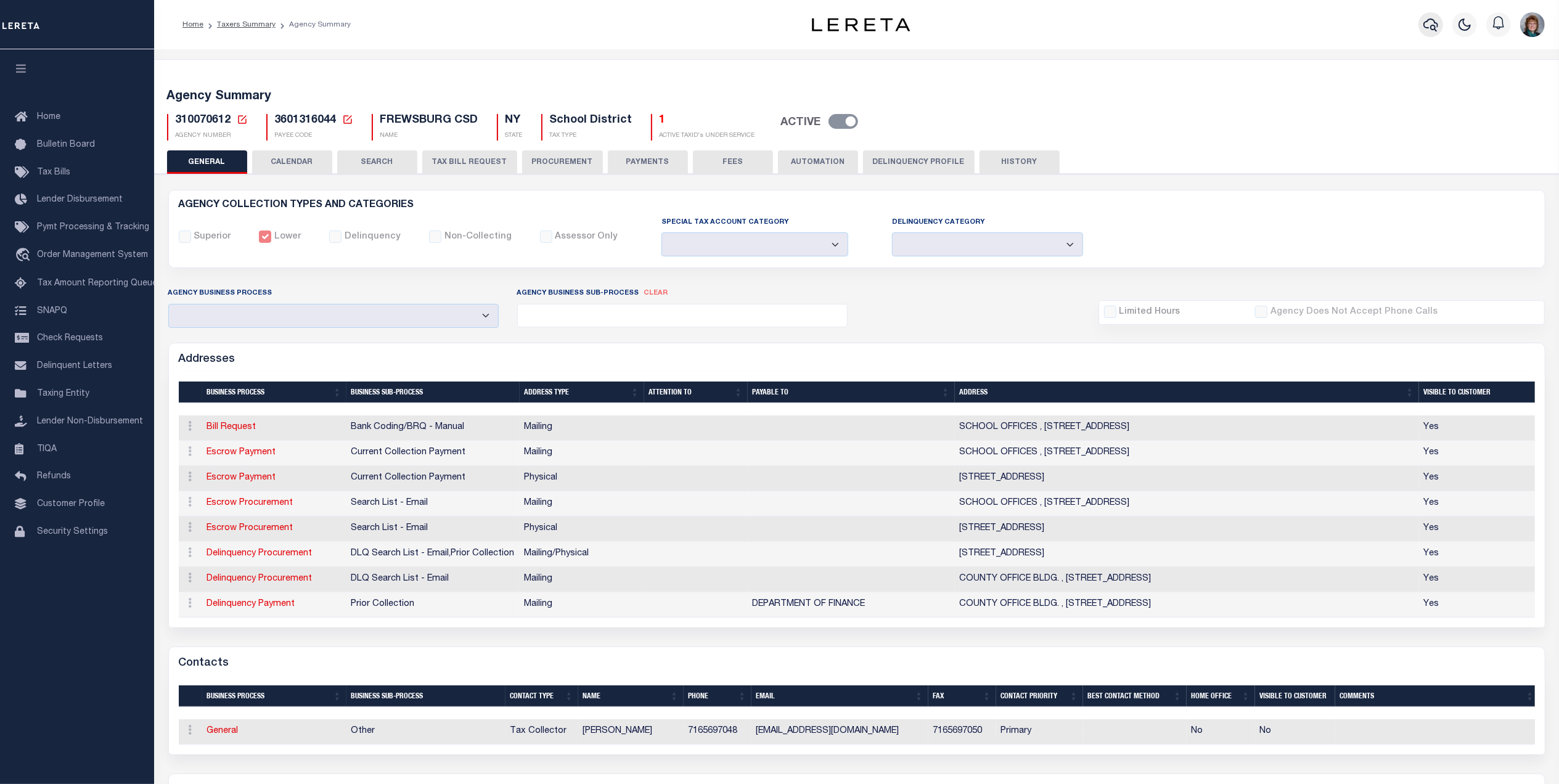
click at [1429, 20] on icon "button" at bounding box center [1431, 25] width 15 height 13
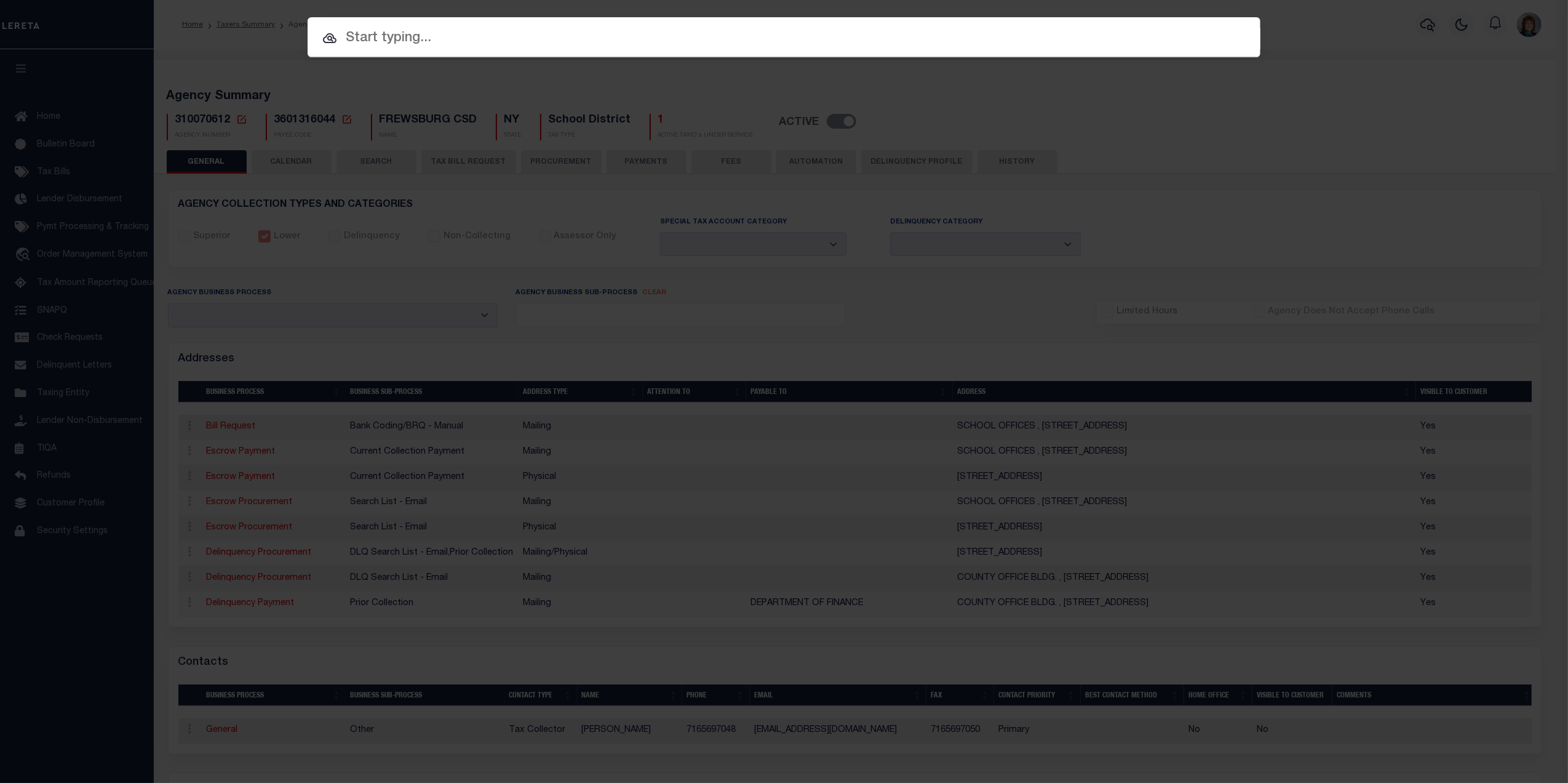
paste input "02549467"
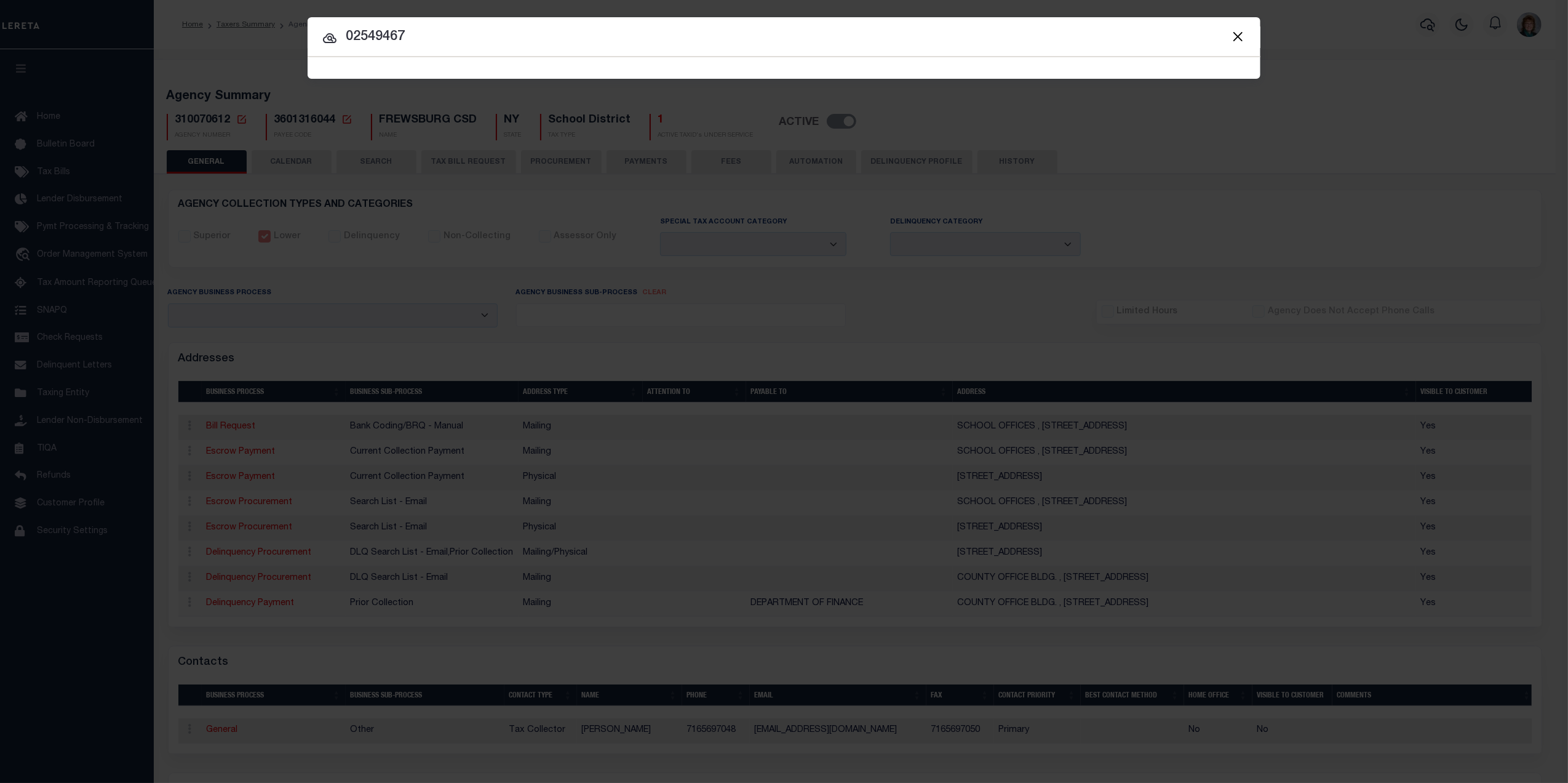
click at [362, 30] on input "02549467" at bounding box center [784, 37] width 952 height 22
type input "02549467"
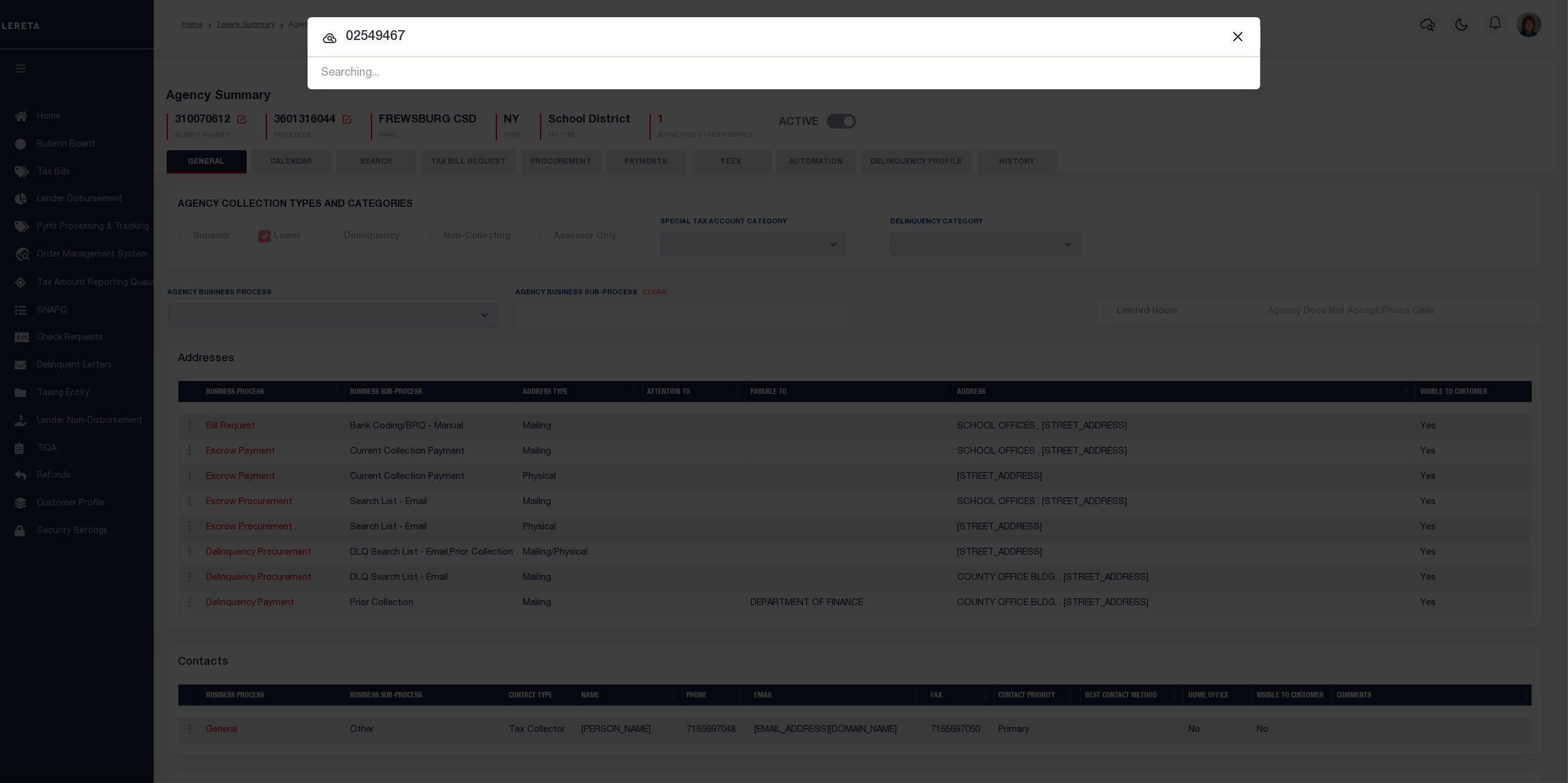
click at [1181, 163] on div "Include Loans TBM Customers Borrowers Payments (Lender Non-Disb) Payments (Lend…" at bounding box center [784, 391] width 1568 height 783
click at [527, 35] on input "02549467" at bounding box center [784, 37] width 952 height 22
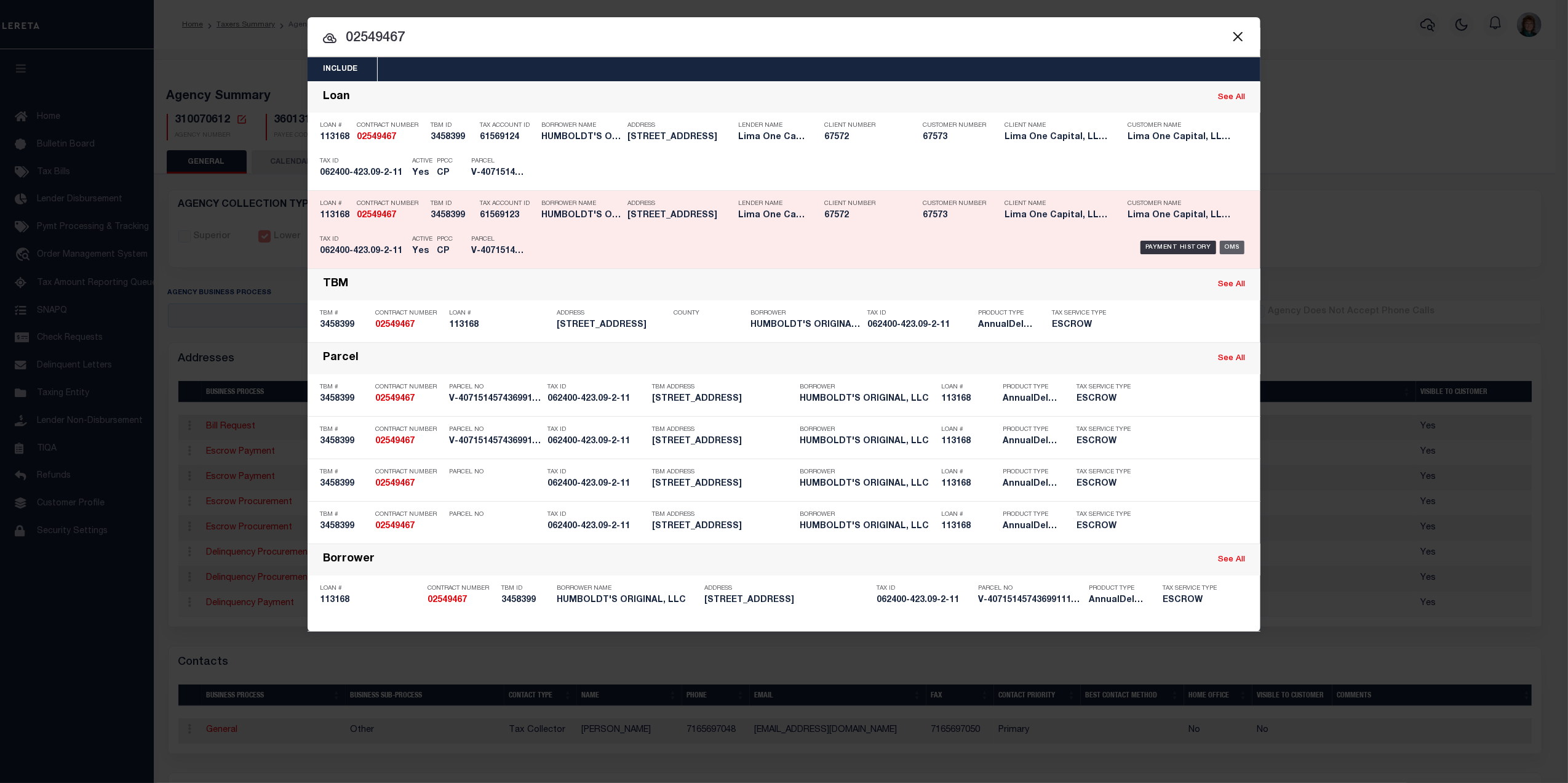
click at [1229, 244] on div "OMS" at bounding box center [1233, 247] width 26 height 14
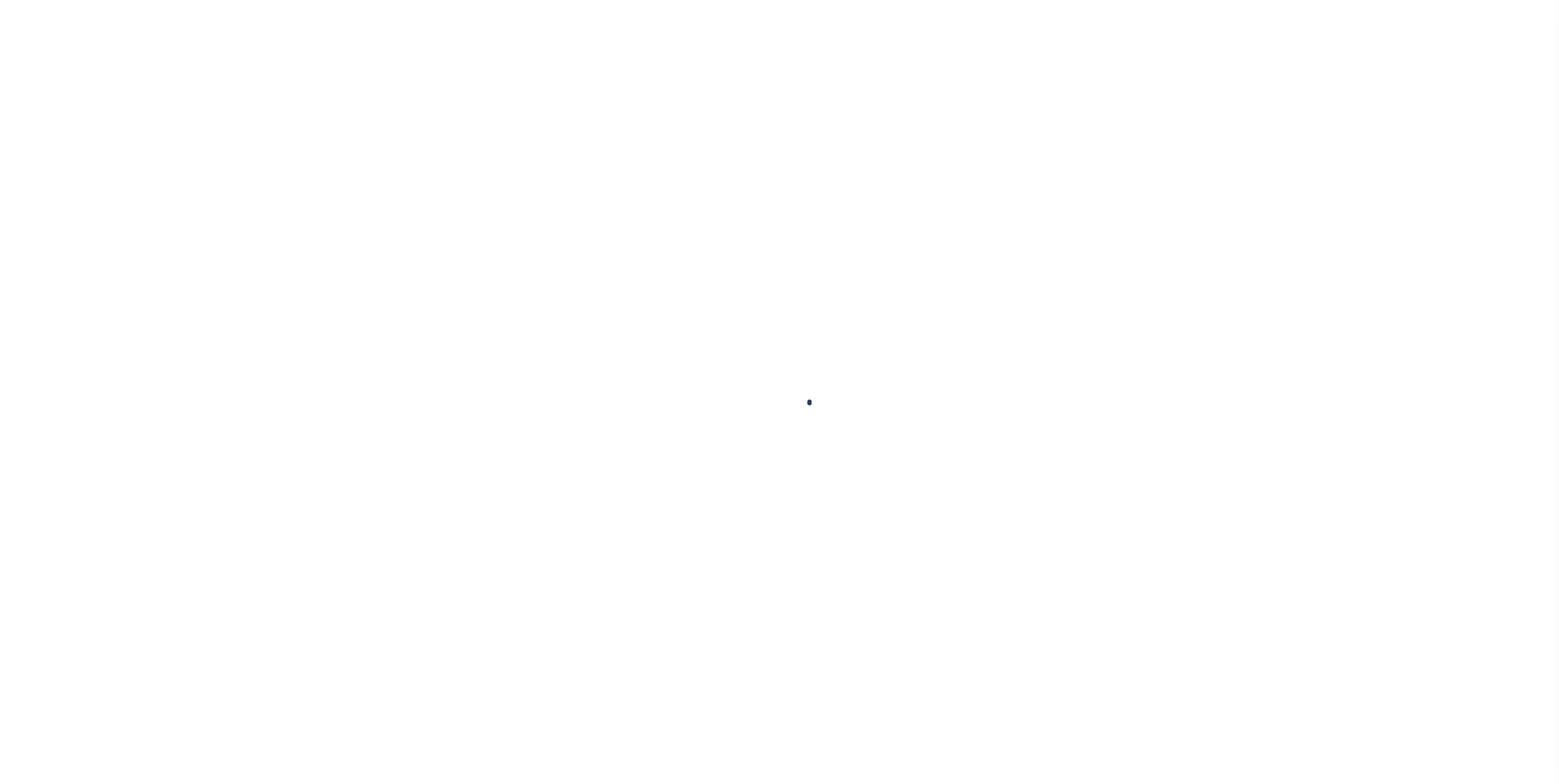
type input "113168"
type input "HUMBOLDT'S ORIGINAL, LLC"
select select
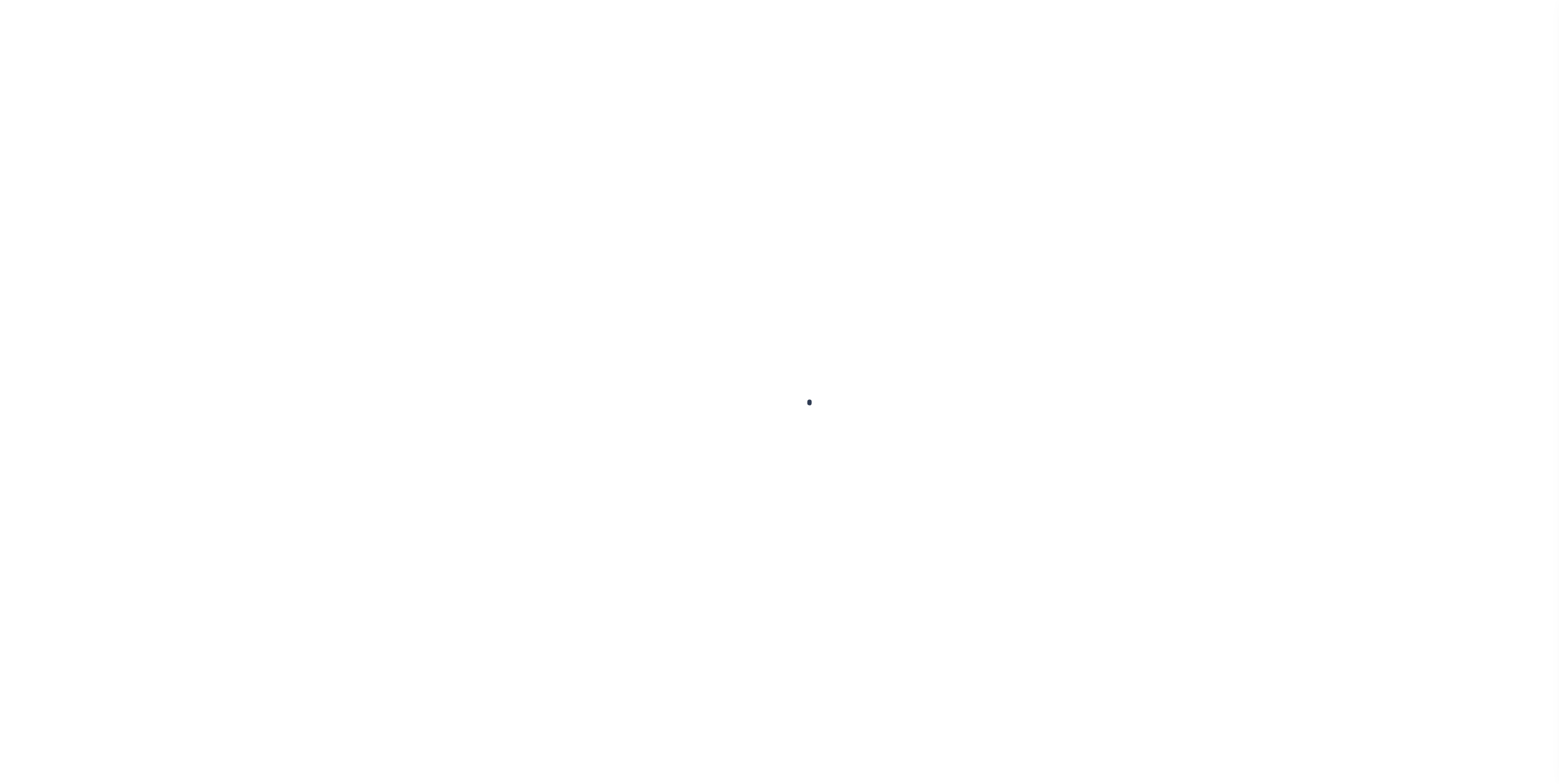
select select
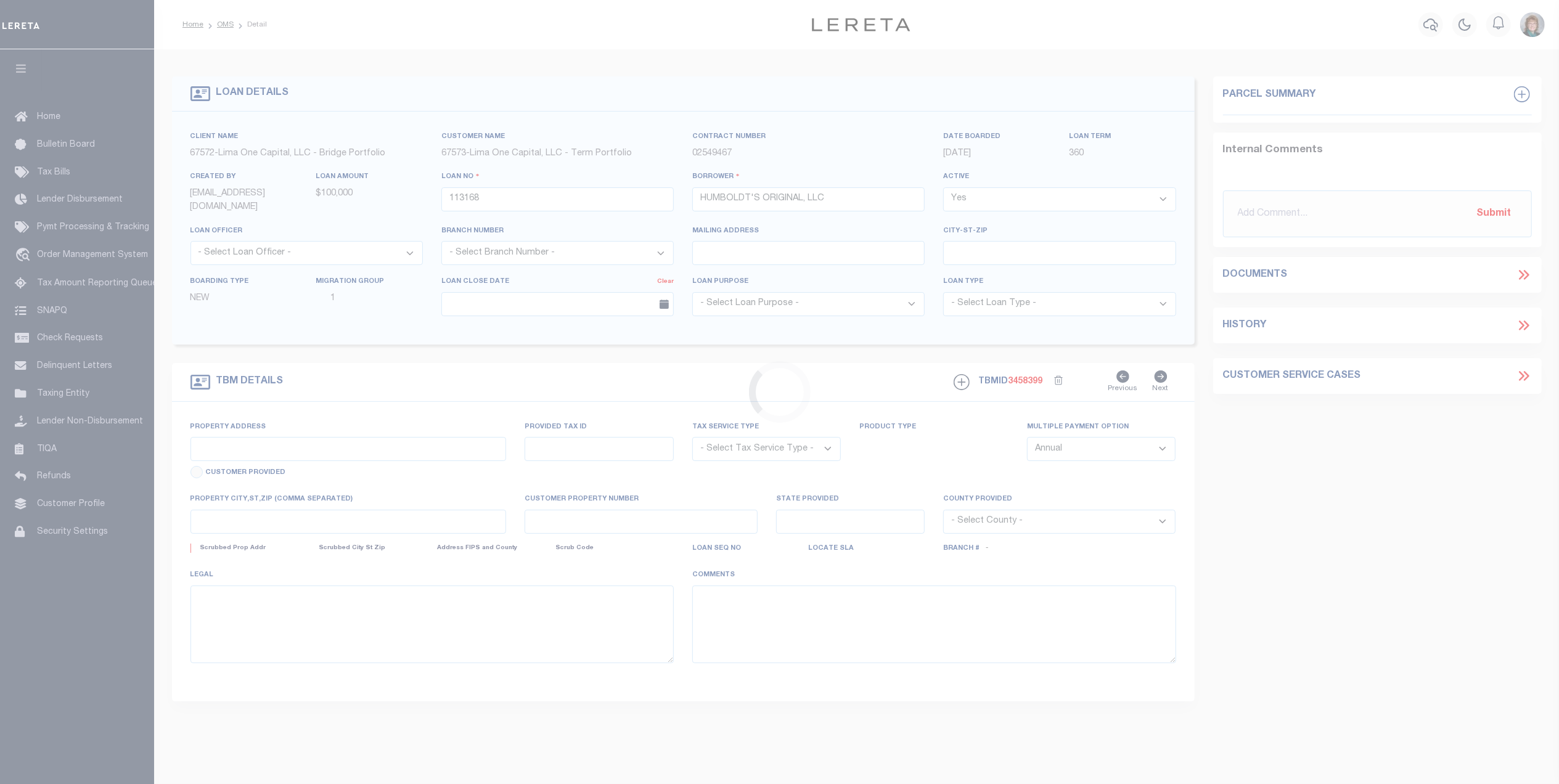
type input "[STREET_ADDRESS]"
radio input "true"
select select "Escrow"
type input "FREWSBURG [GEOGRAPHIC_DATA] 14738"
type input "113168-1"
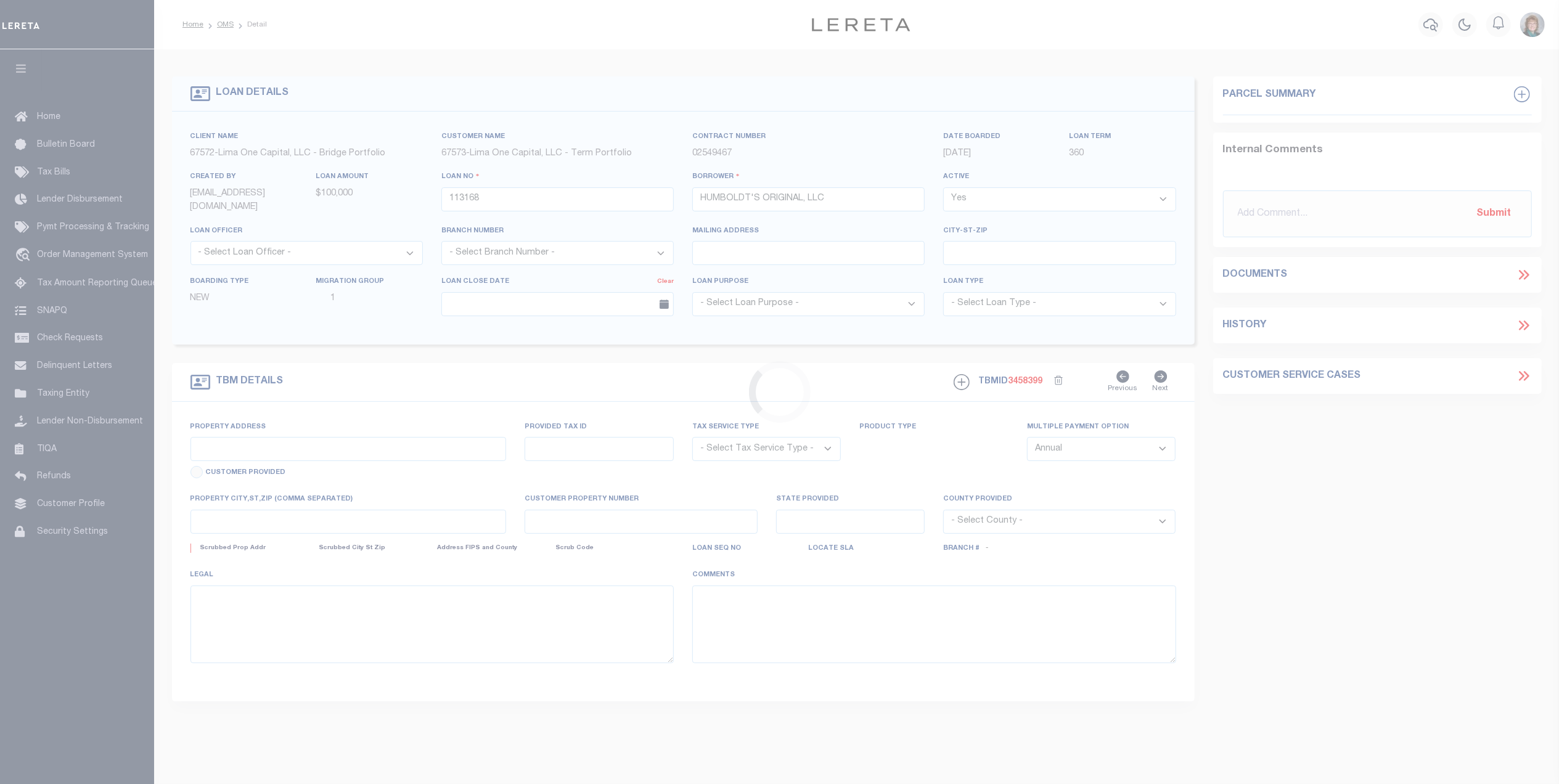
type input "NY"
type textarea "COLLECTOR: ENTITY: PARCEL: 0"
select select "4"
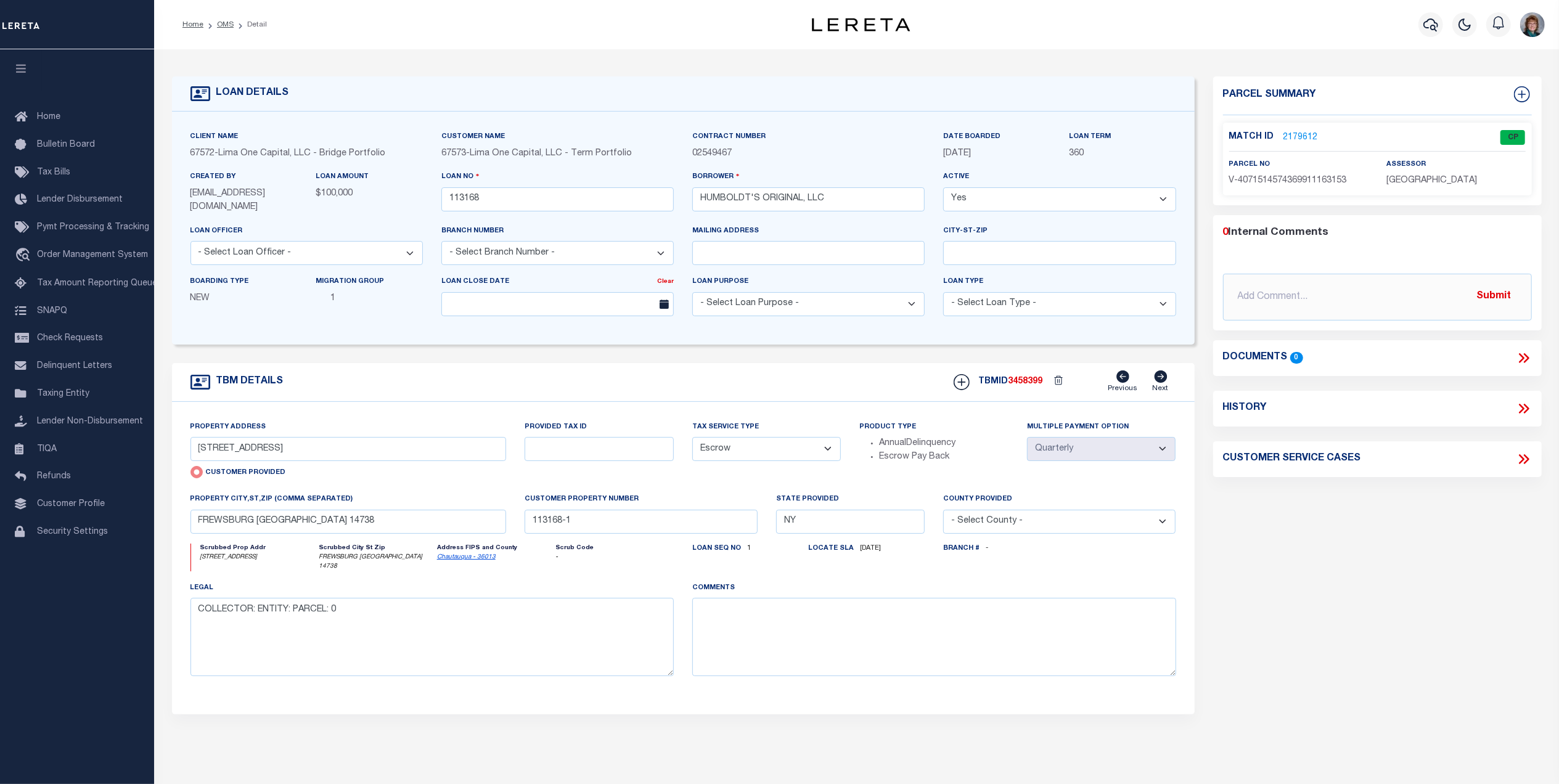
click at [1294, 138] on link "2179612" at bounding box center [1300, 138] width 34 height 13
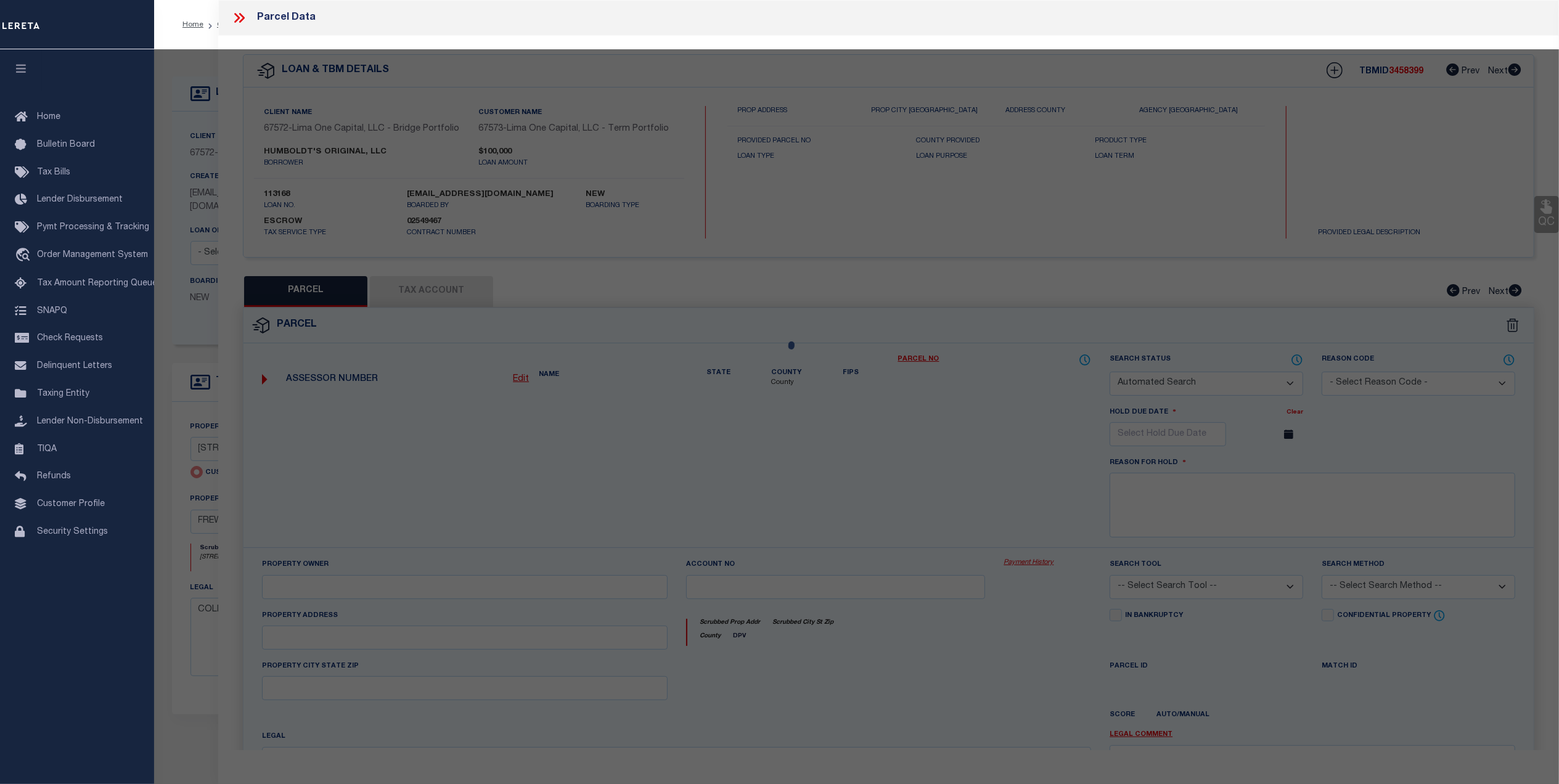
checkbox input "false"
select select "CP"
select select "AGW"
select select
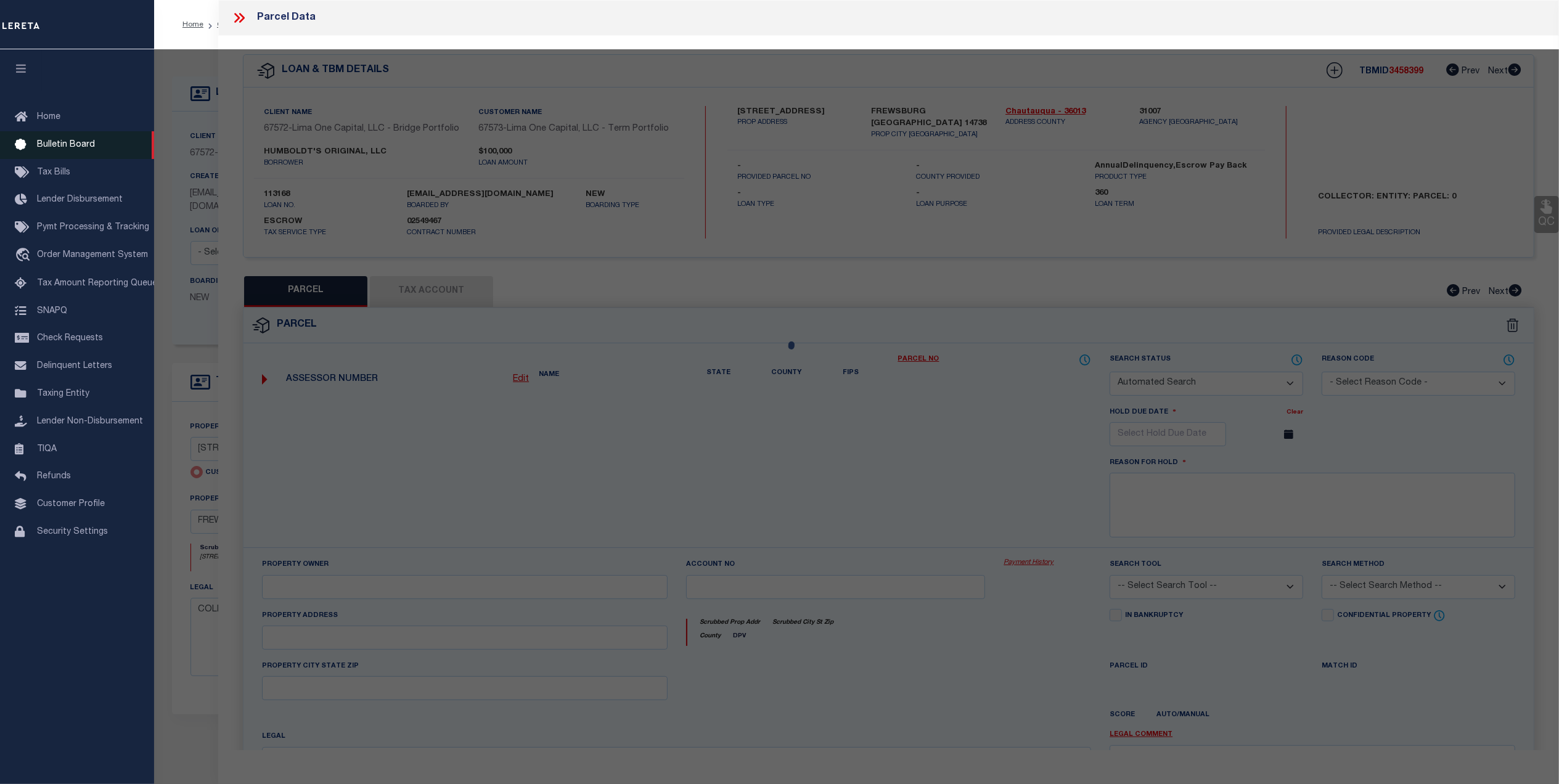
type input "[STREET_ADDRESS]"
checkbox input "false"
type input "FREWSBURG [GEOGRAPHIC_DATA] 14738"
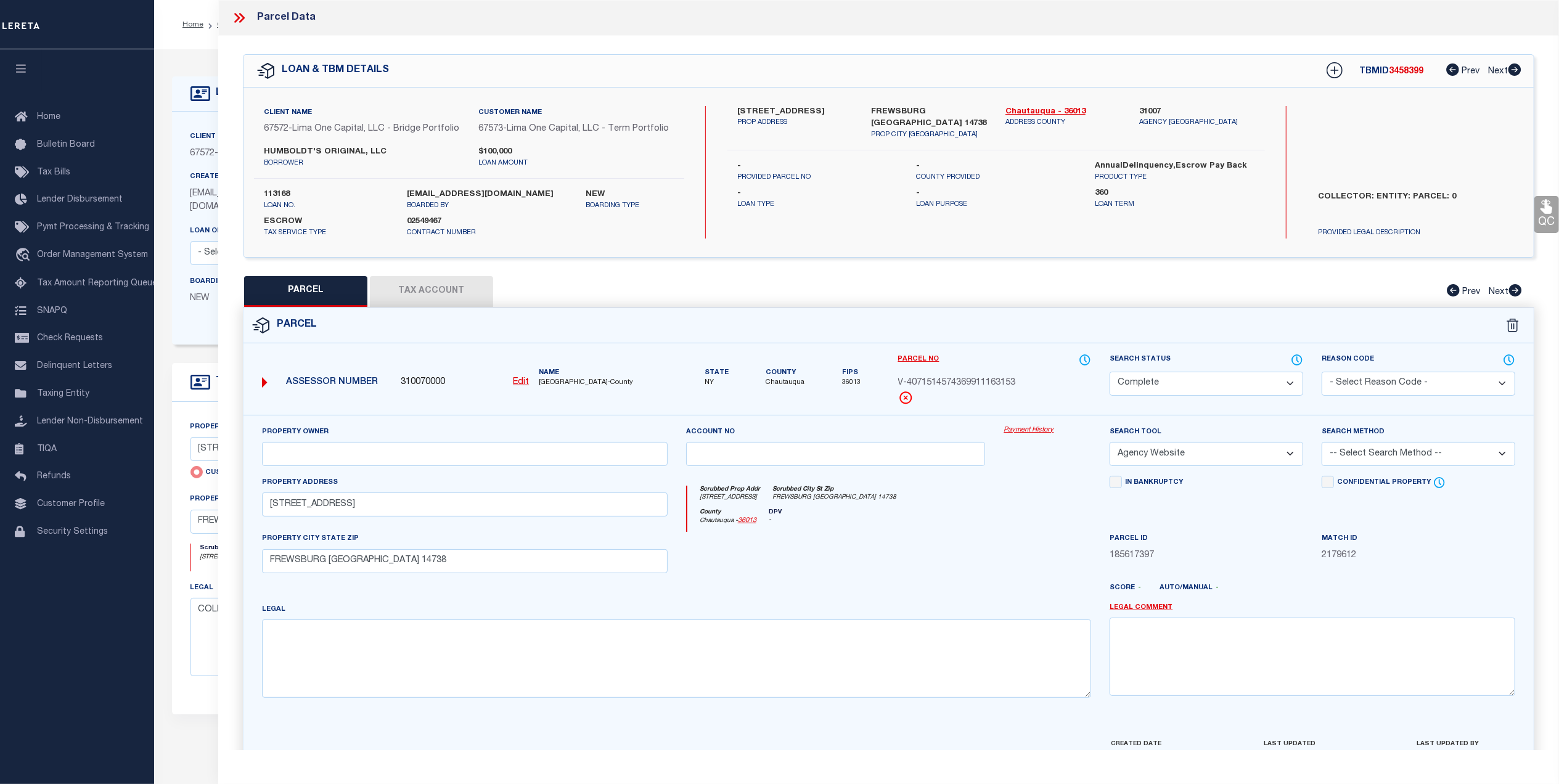
click at [1043, 434] on link "Payment History" at bounding box center [1047, 430] width 88 height 10
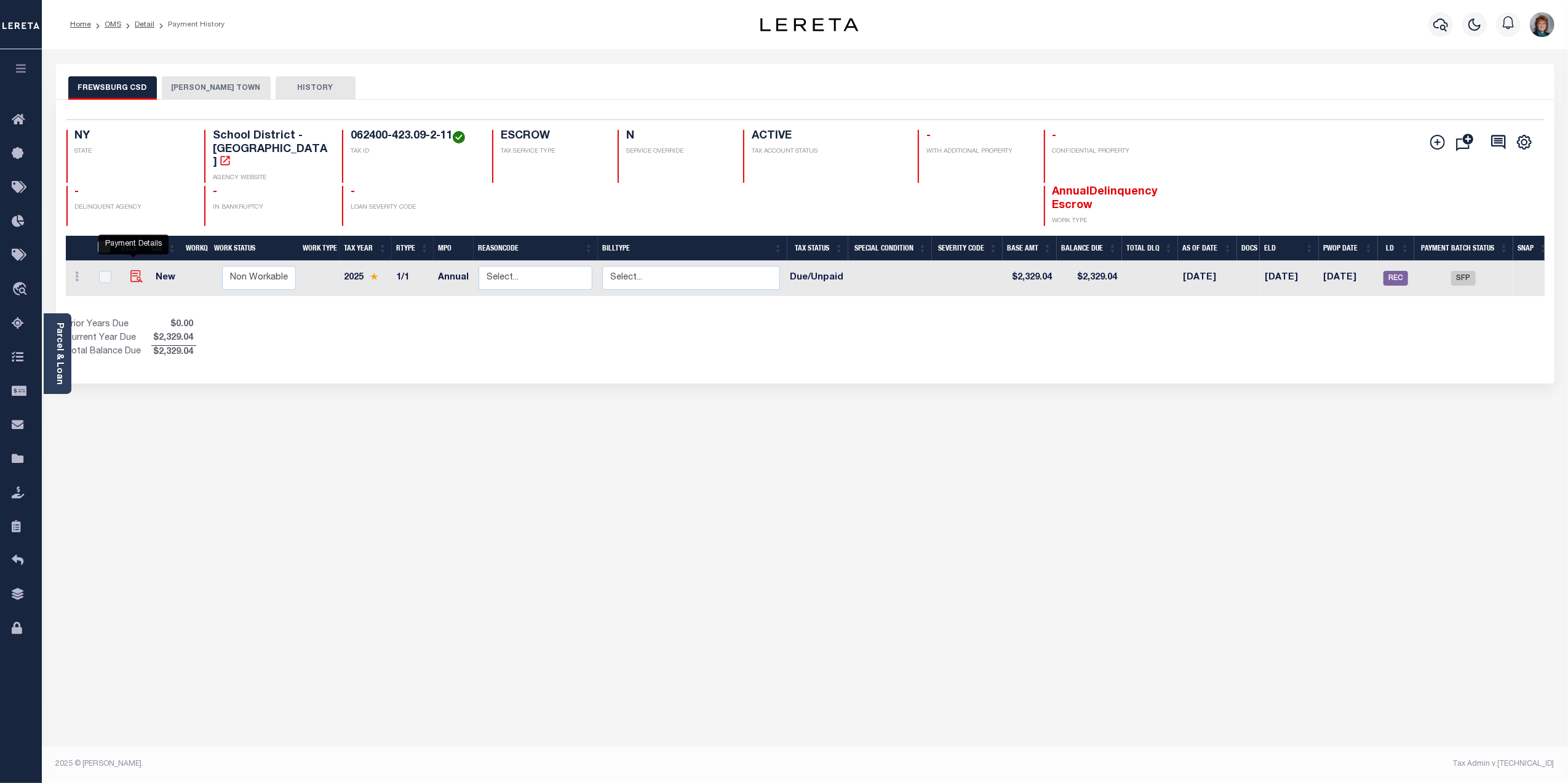
click at [134, 270] on img "" at bounding box center [136, 276] width 12 height 12
checkbox input "true"
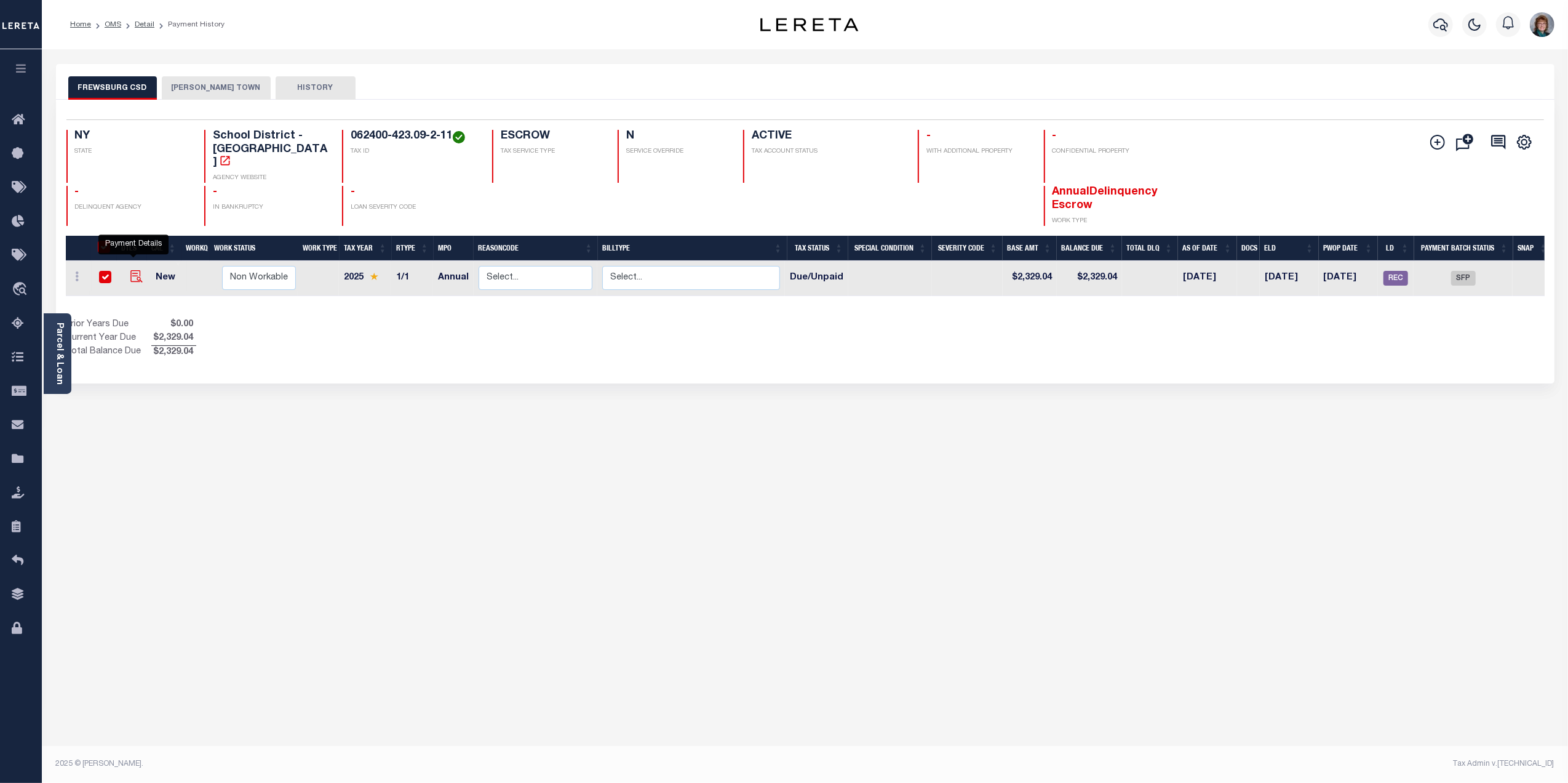
checkbox input "true"
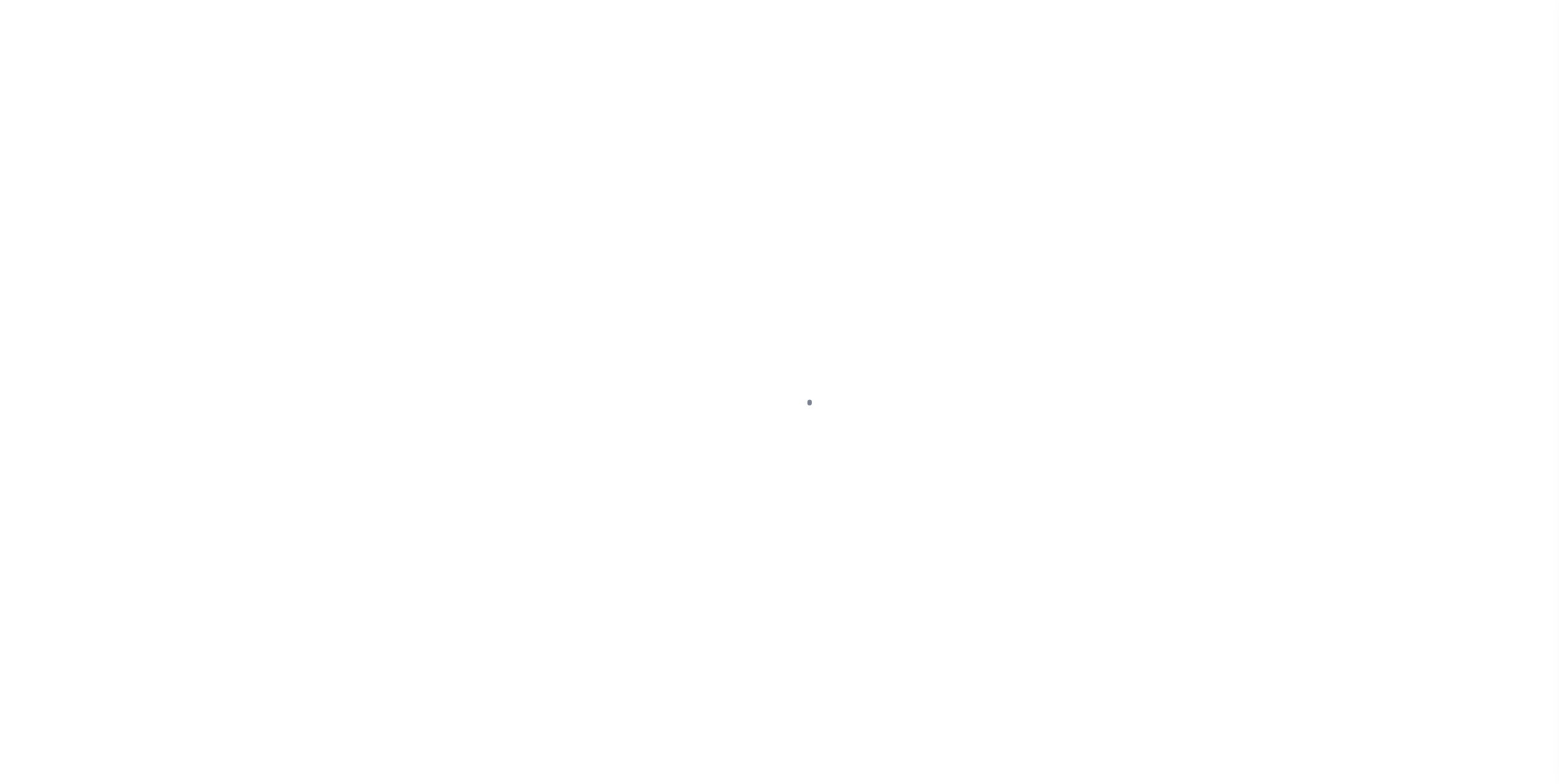
select select "DUE"
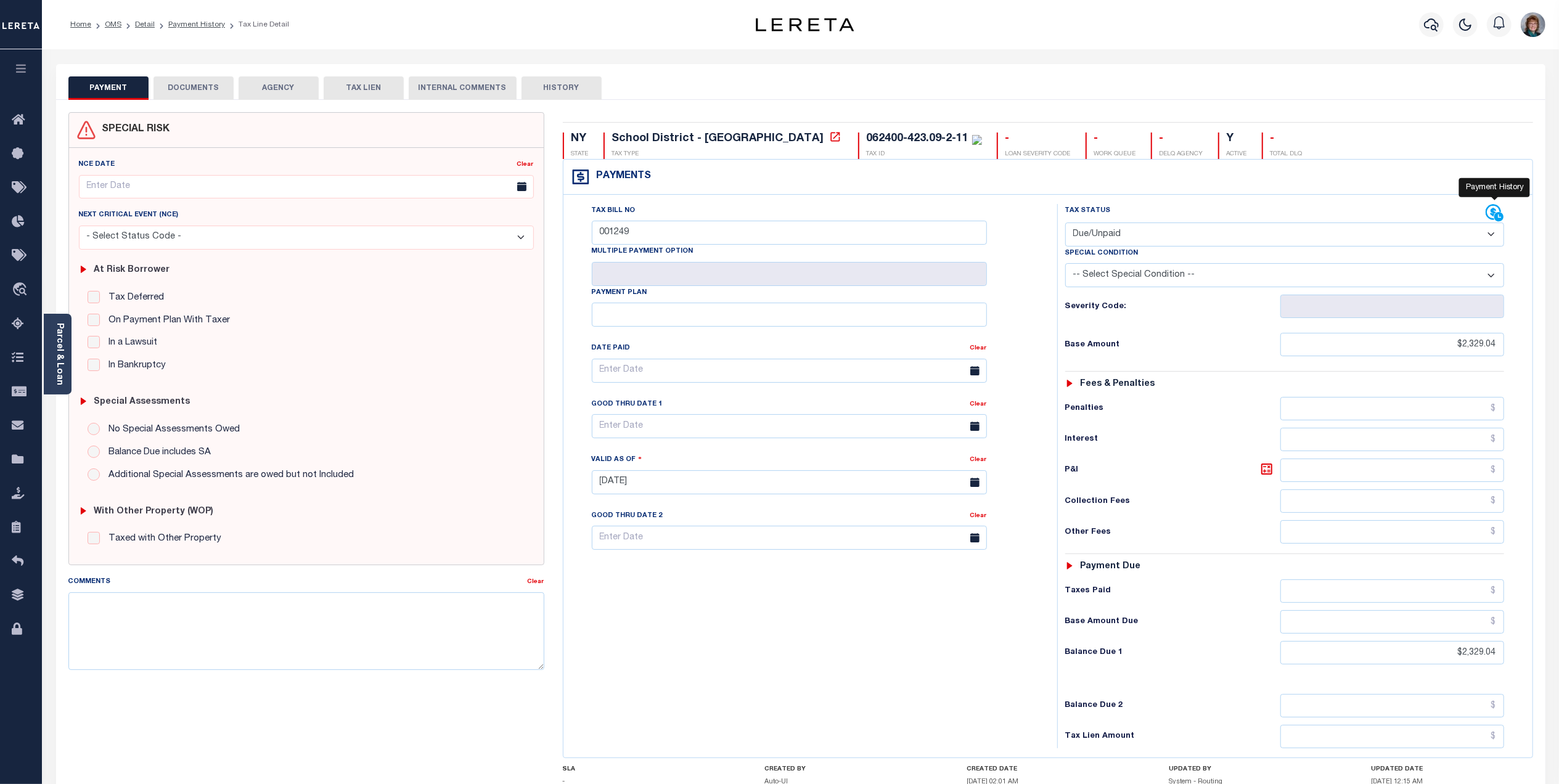
click at [1498, 213] on icon at bounding box center [1499, 216] width 10 height 10
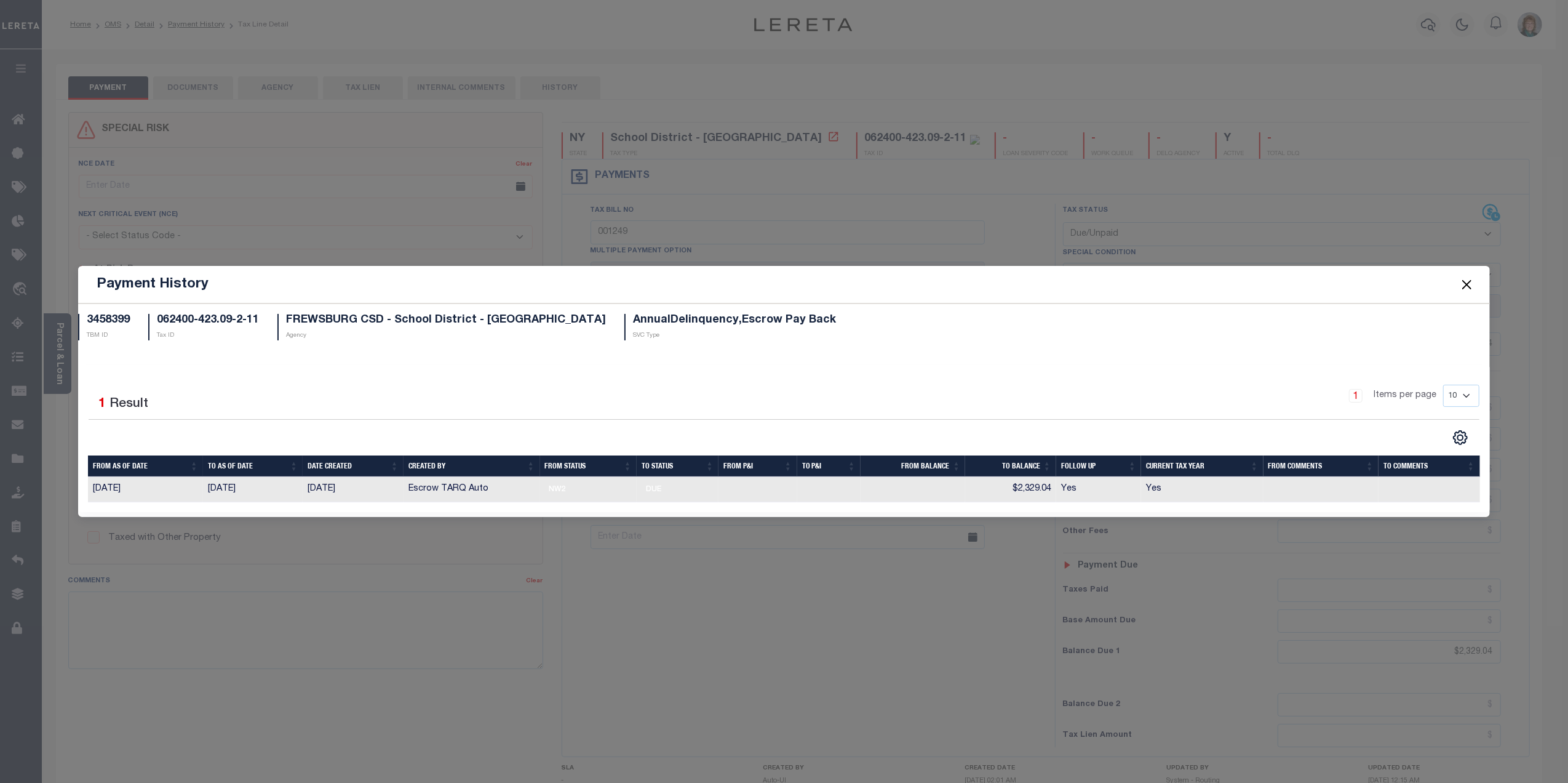
click at [1467, 282] on button "Close" at bounding box center [1467, 285] width 16 height 16
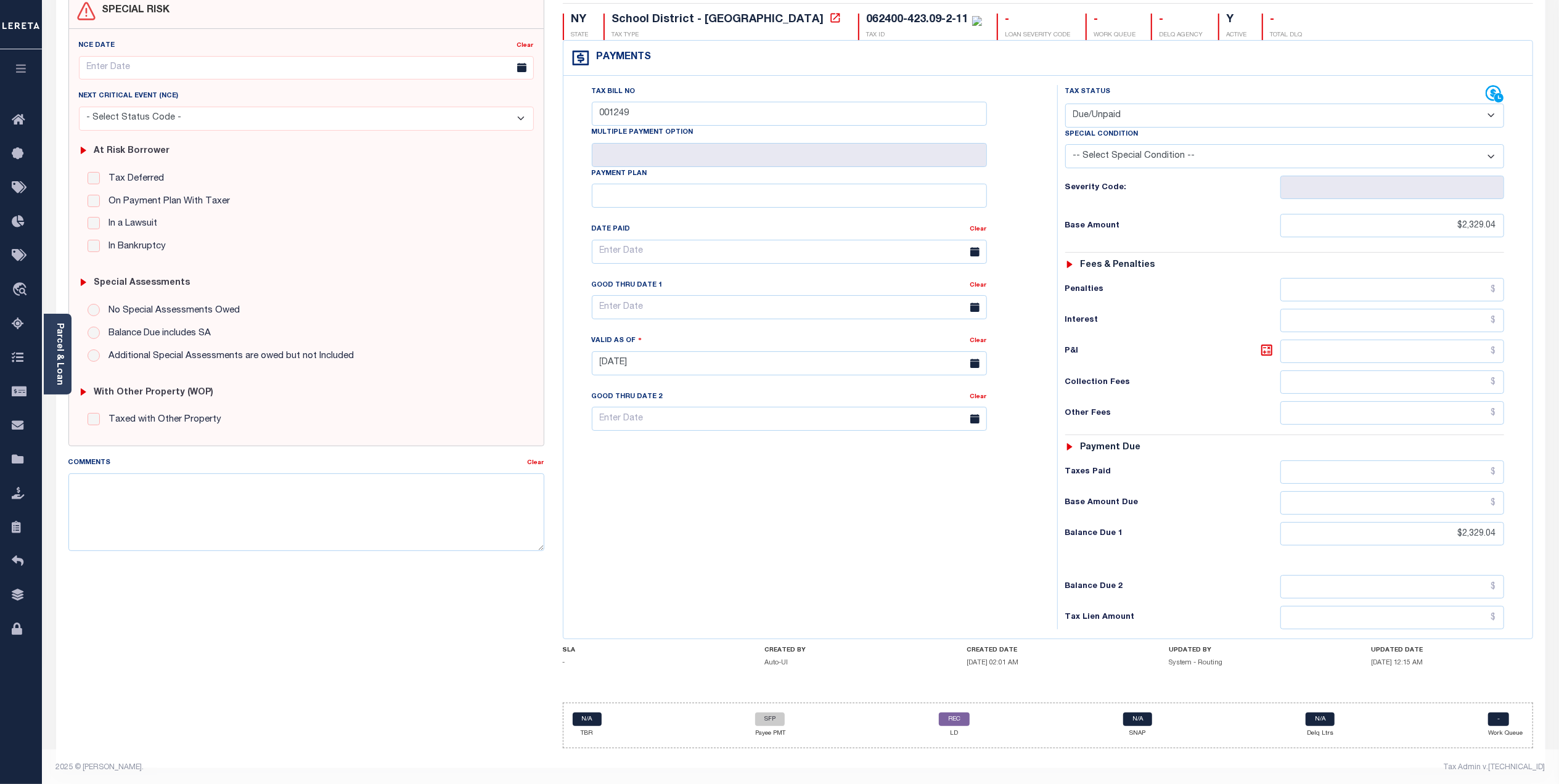
scroll to position [131, 0]
click at [1490, 88] on icon at bounding box center [1493, 91] width 15 height 15
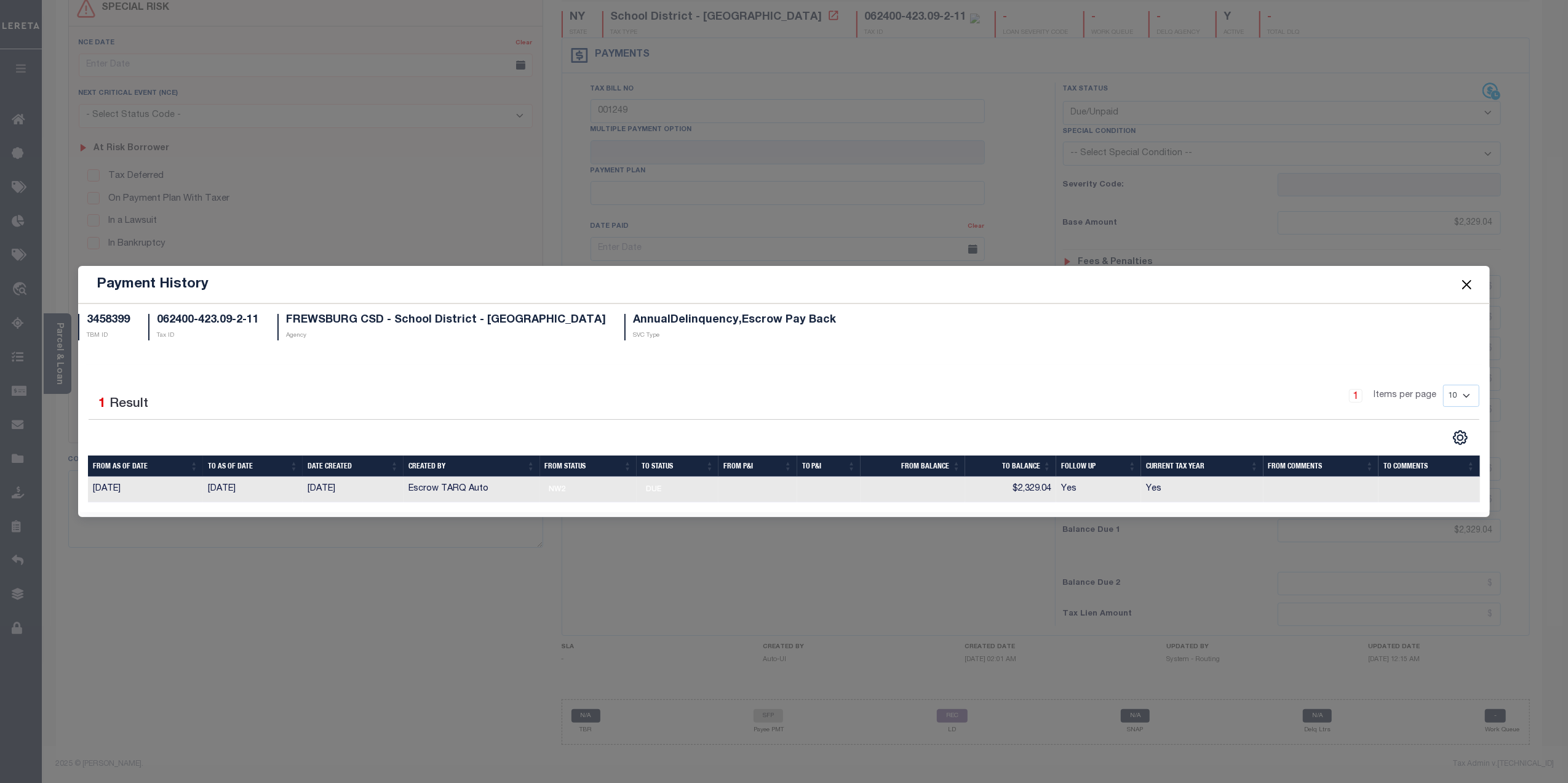
click at [1464, 282] on button "Close" at bounding box center [1467, 285] width 16 height 16
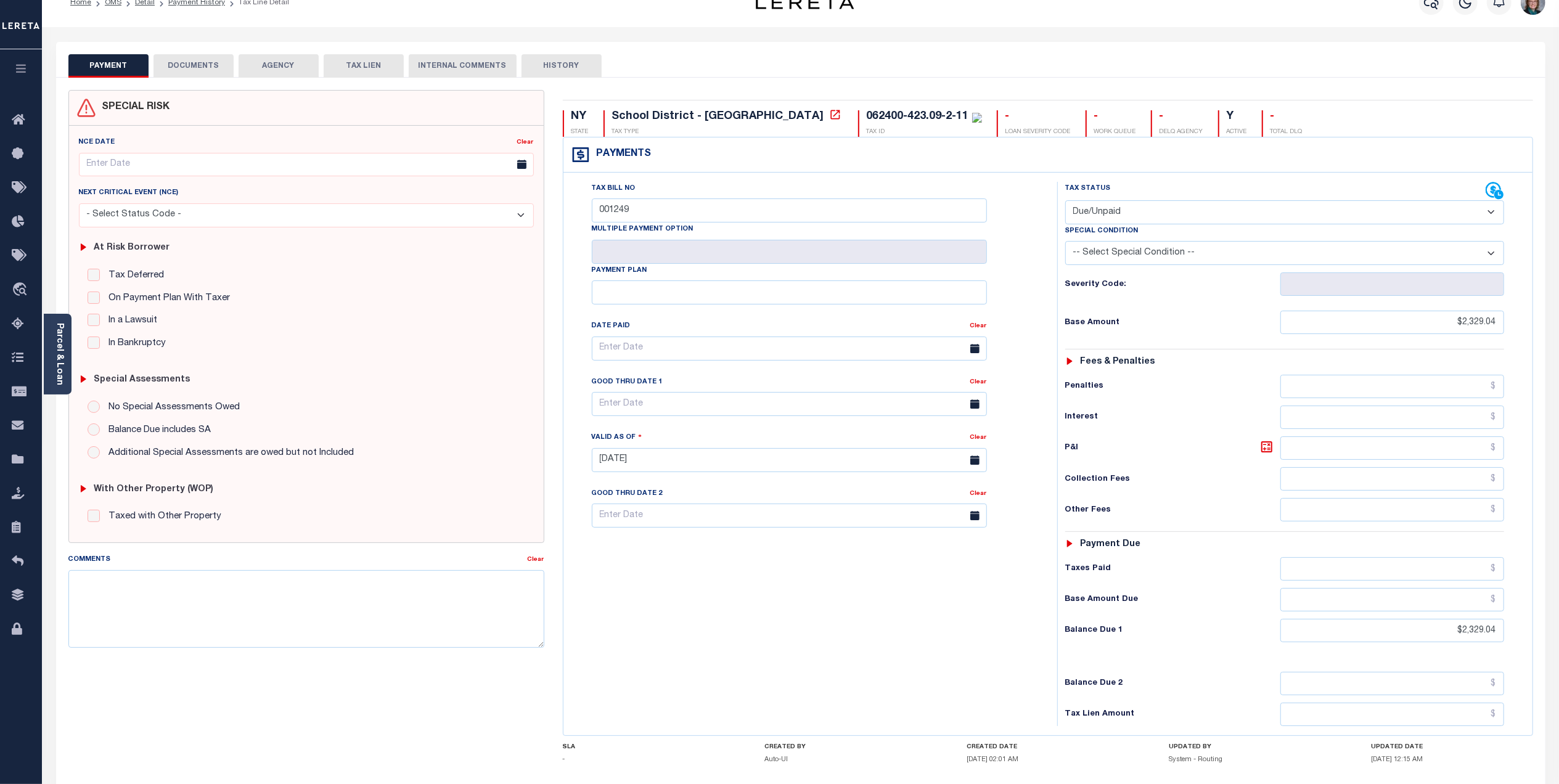
scroll to position [0, 0]
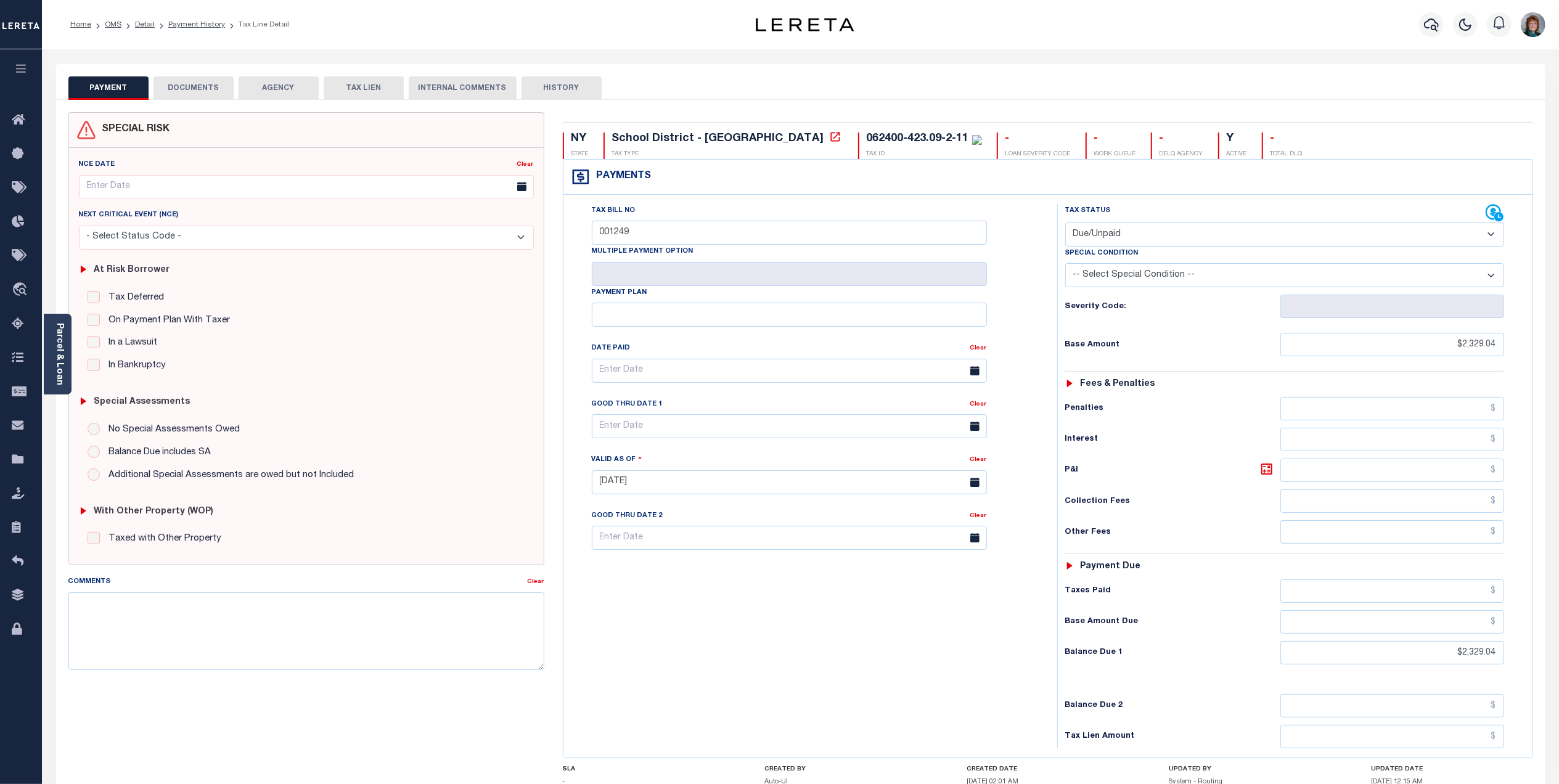
click at [578, 83] on button "HISTORY" at bounding box center [562, 88] width 80 height 23
select select "50"
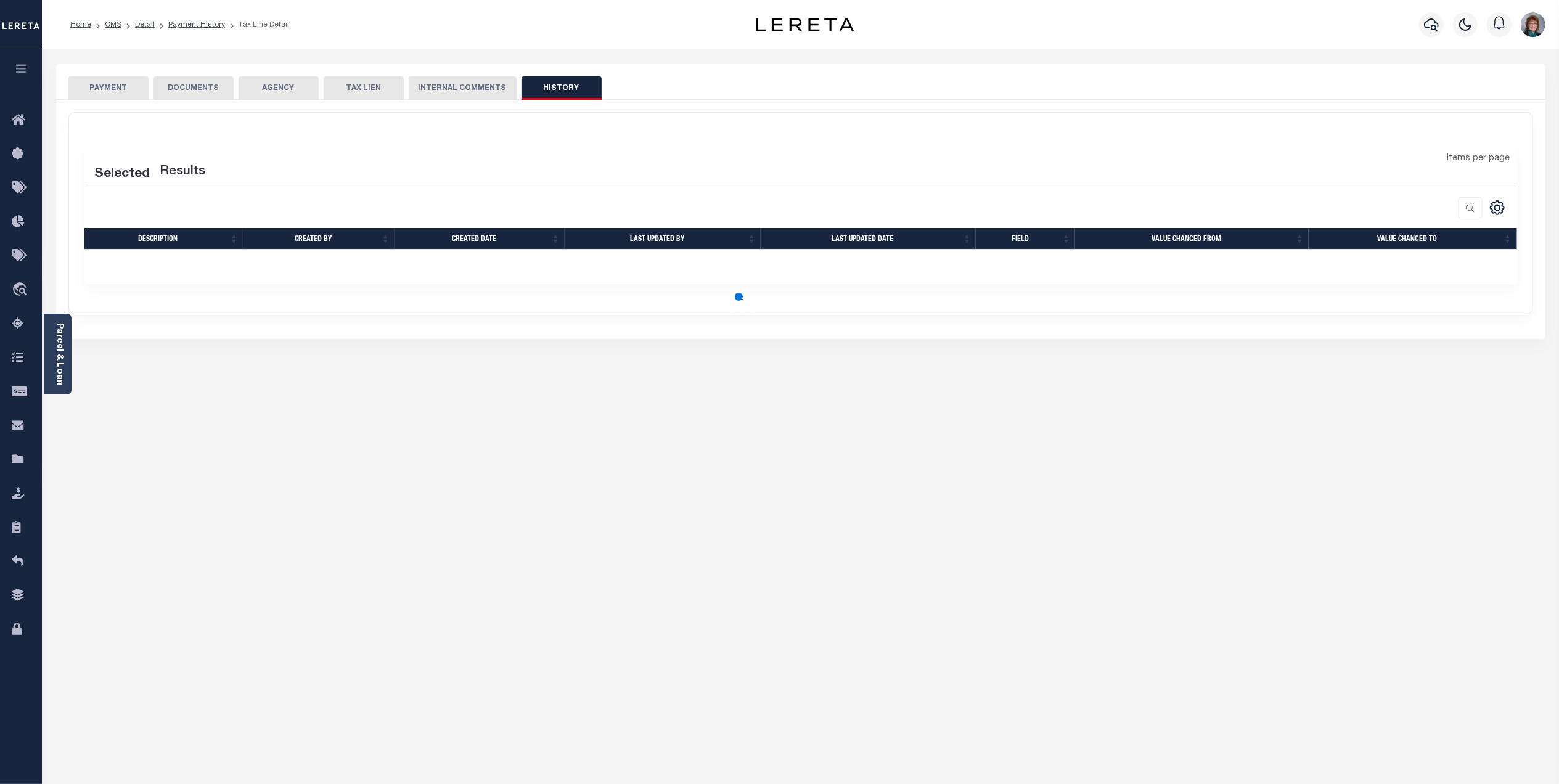
select select "50"
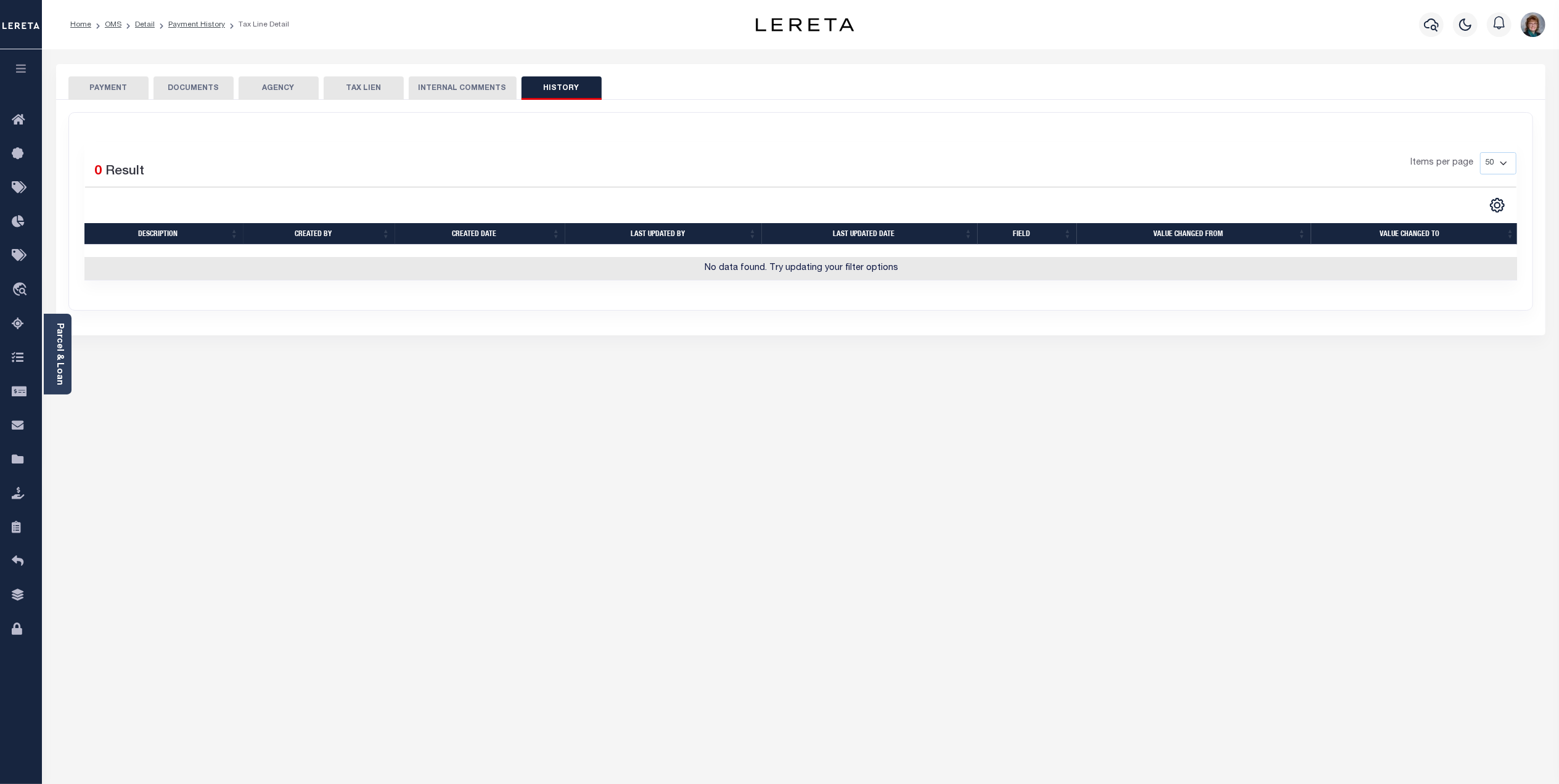
drag, startPoint x: 112, startPoint y: 85, endPoint x: 127, endPoint y: 87, distance: 15.1
click at [113, 86] on button "PAYMENT" at bounding box center [109, 88] width 80 height 23
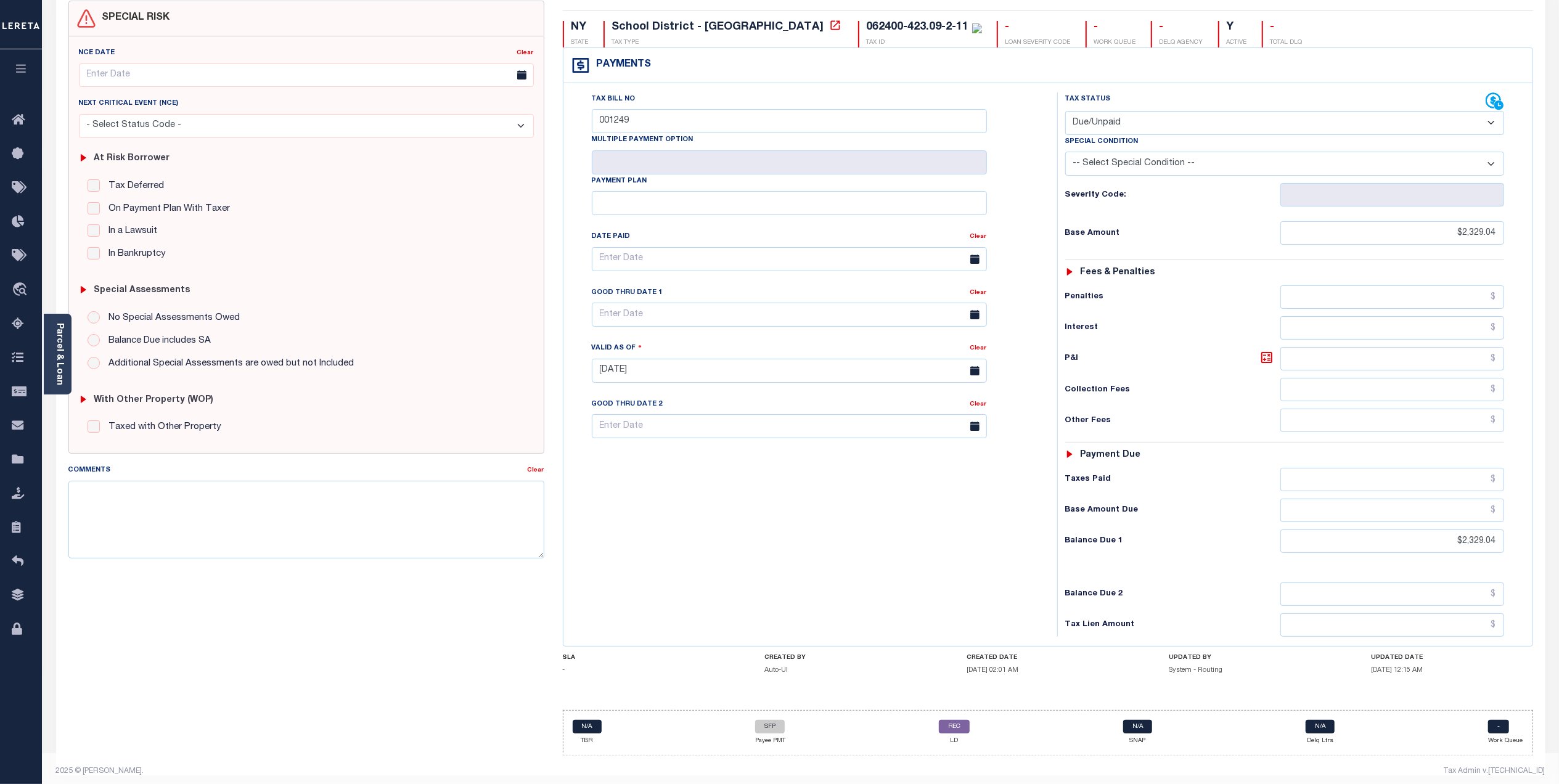
scroll to position [127, 0]
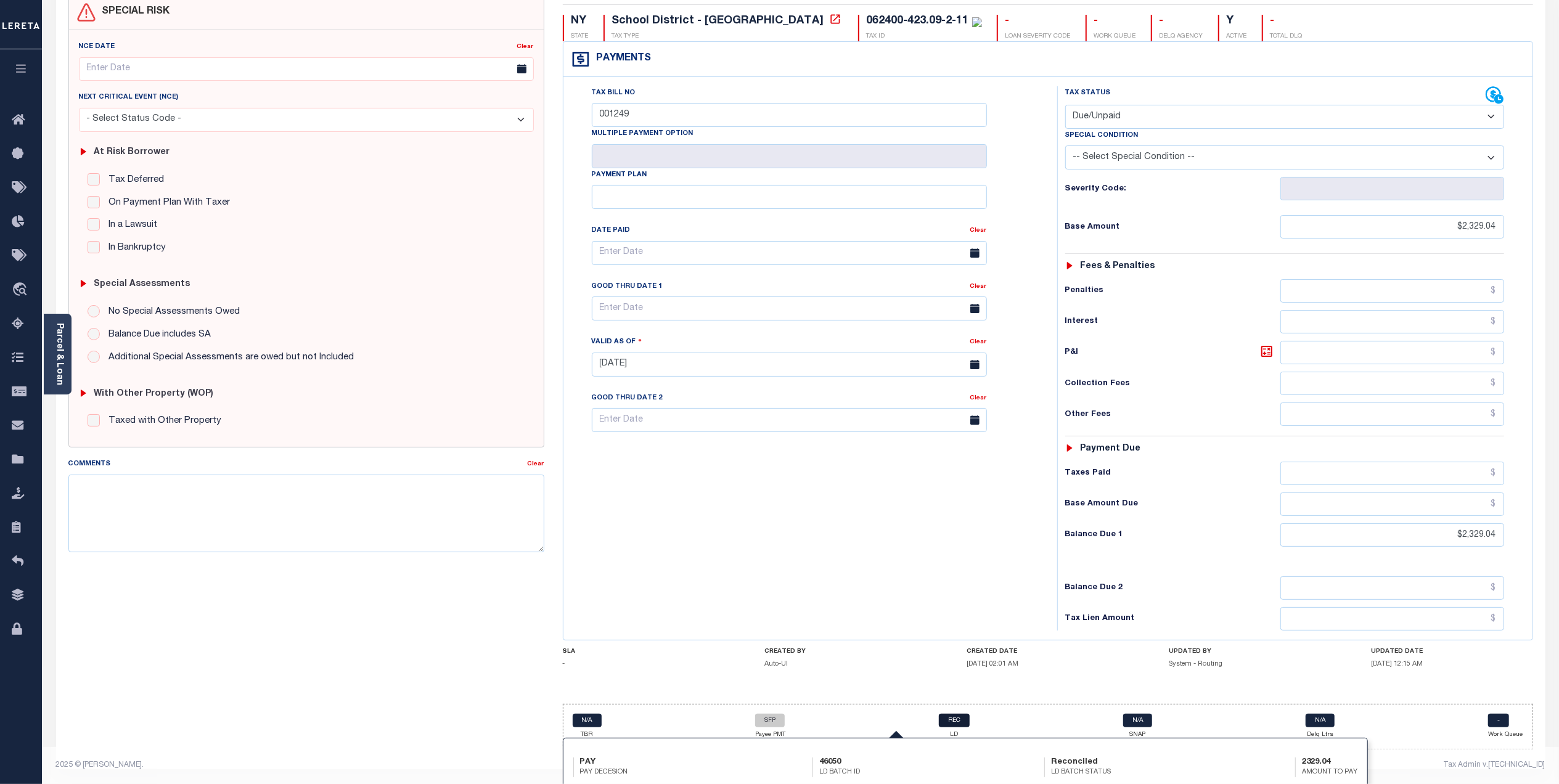
click at [957, 723] on link "REC" at bounding box center [955, 720] width 31 height 14
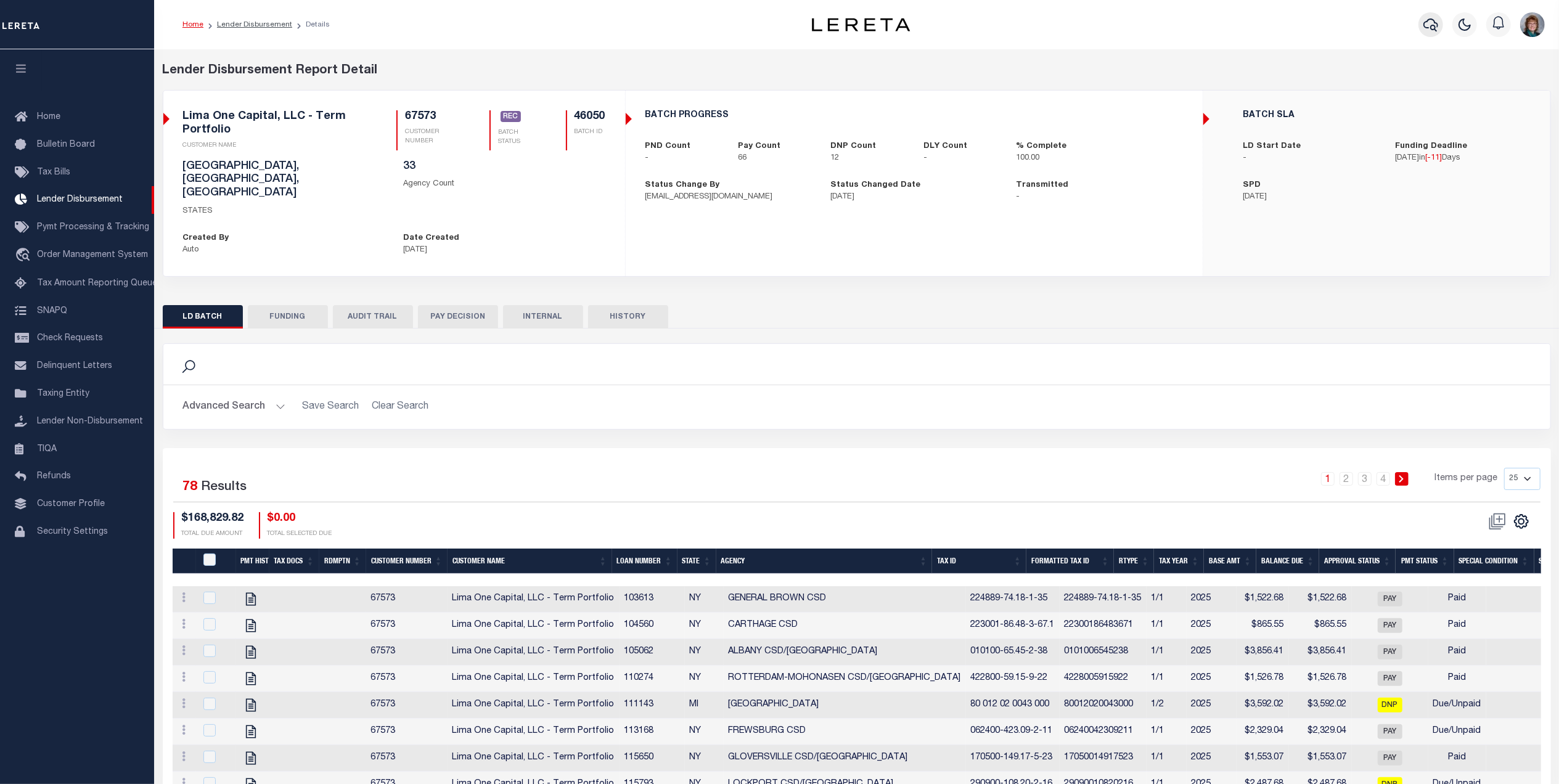
click at [1428, 28] on icon "button" at bounding box center [1431, 25] width 15 height 13
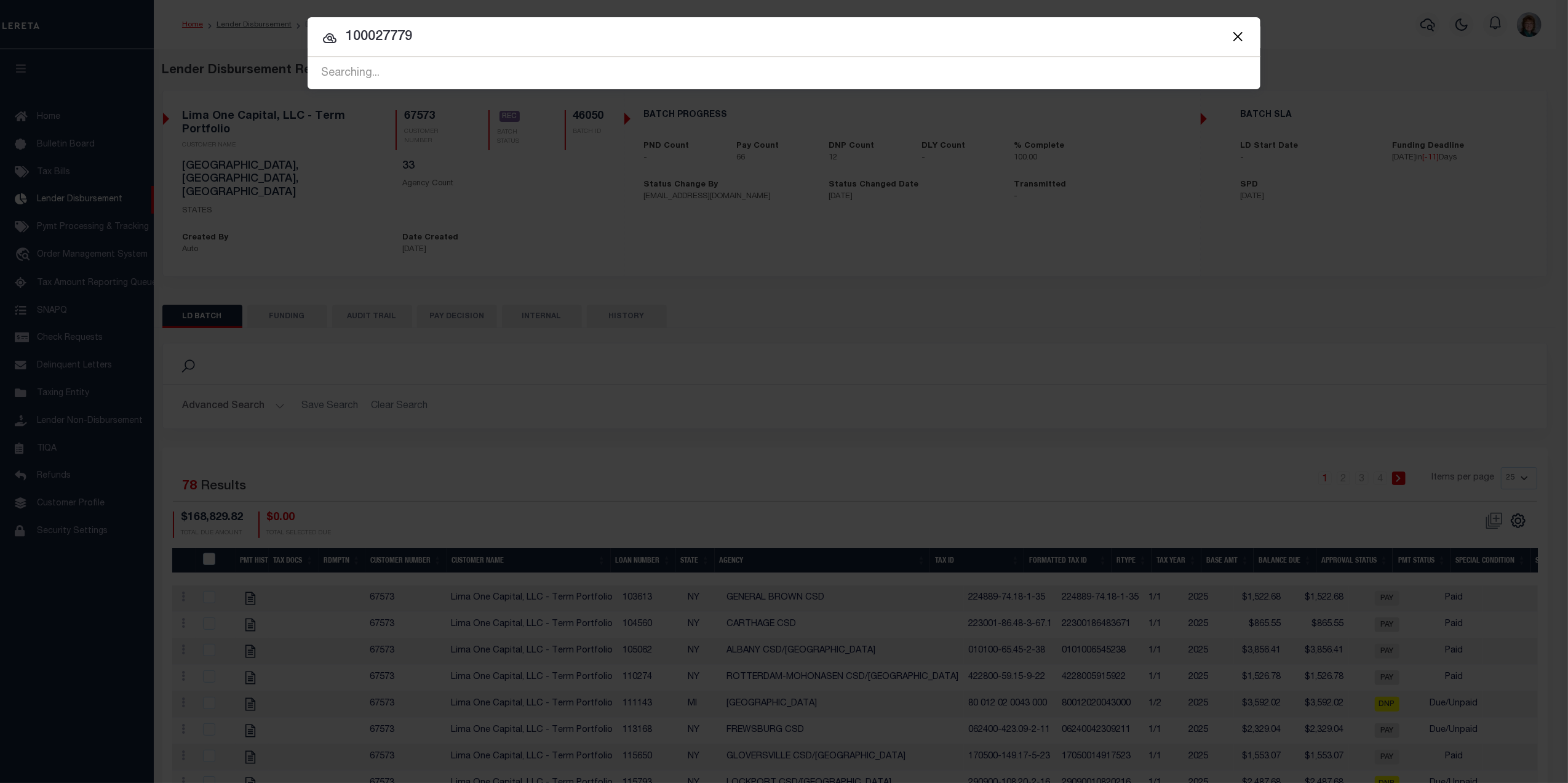
click at [368, 34] on input "100027779" at bounding box center [784, 37] width 952 height 22
type input "10027779"
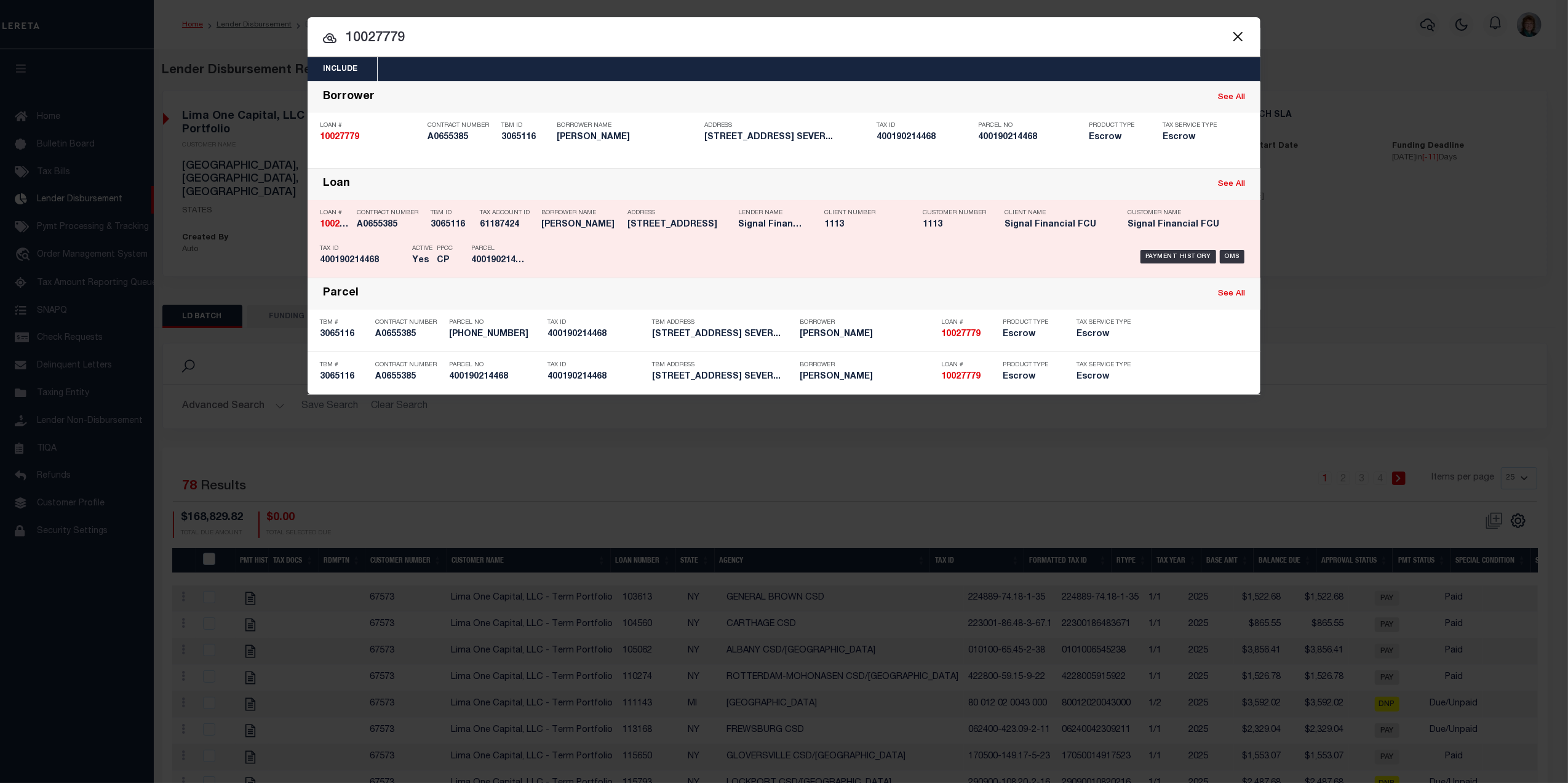
click at [1157, 247] on div "Payment History OMS" at bounding box center [896, 256] width 703 height 36
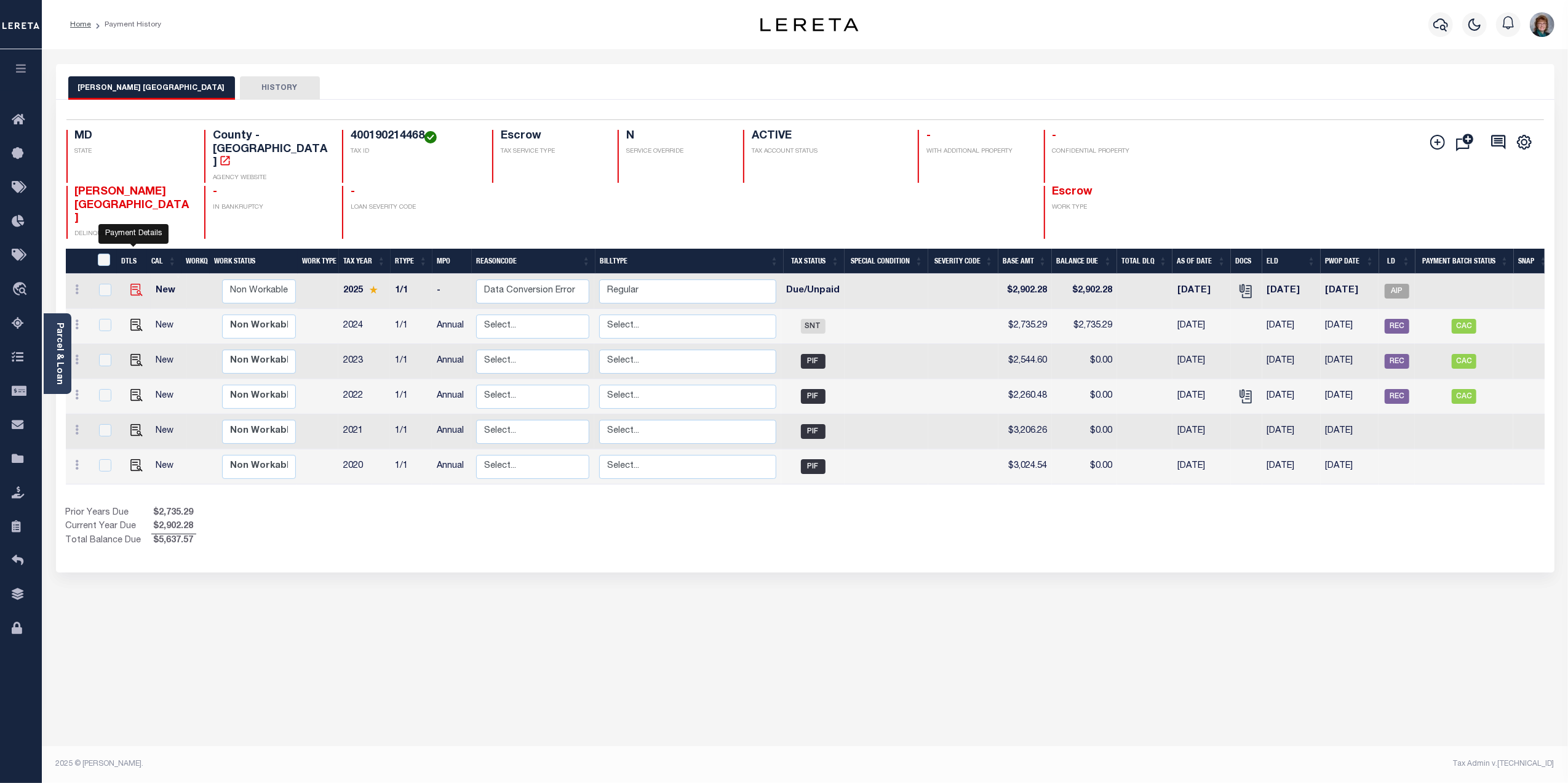
click at [131, 284] on img "" at bounding box center [136, 290] width 12 height 12
checkbox input "true"
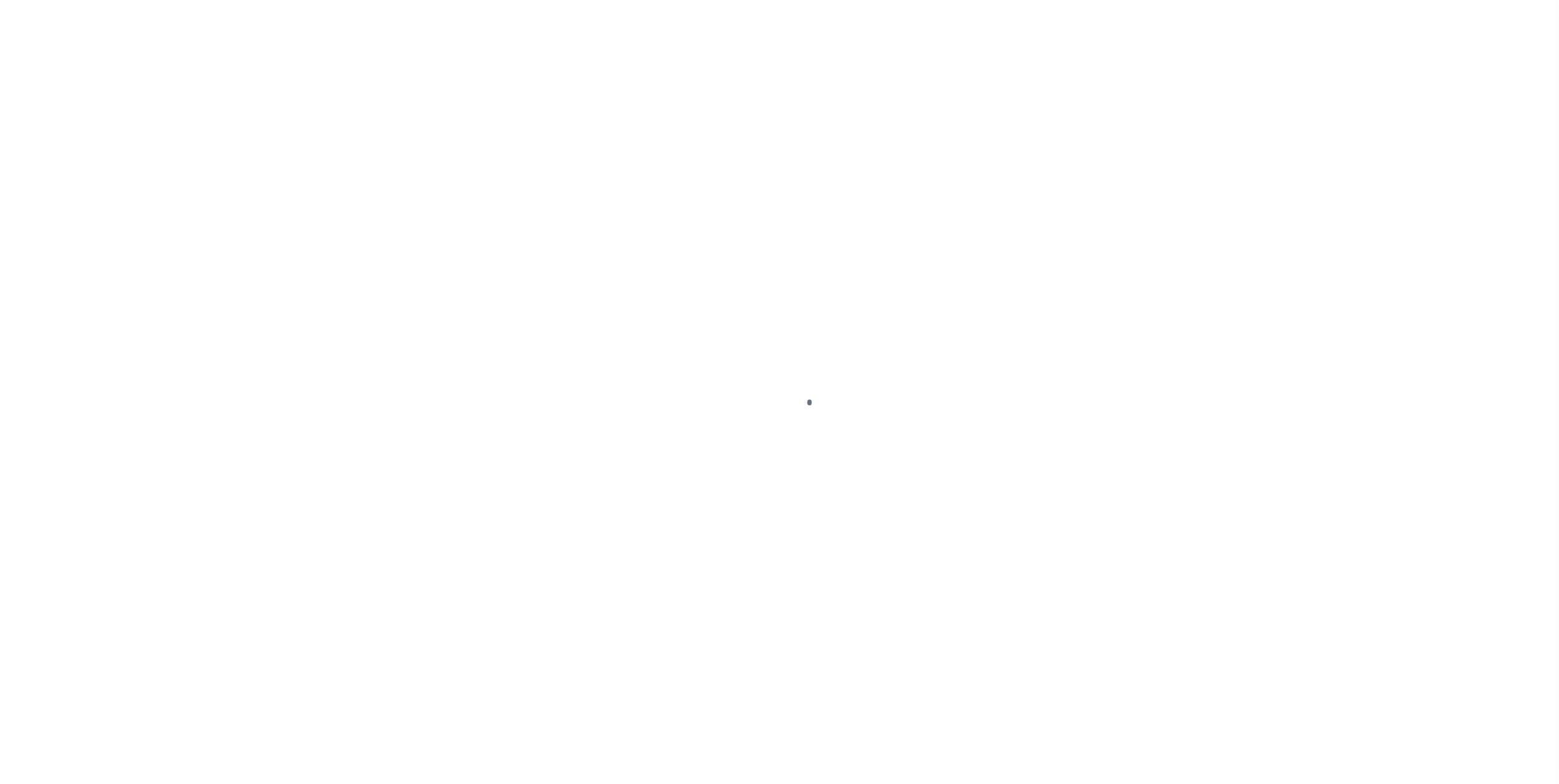
checkbox input "false"
type textarea "Lereta responsible for P&I $29.03 - Good thru [DATE] Base $2,902.28 Total Due $…"
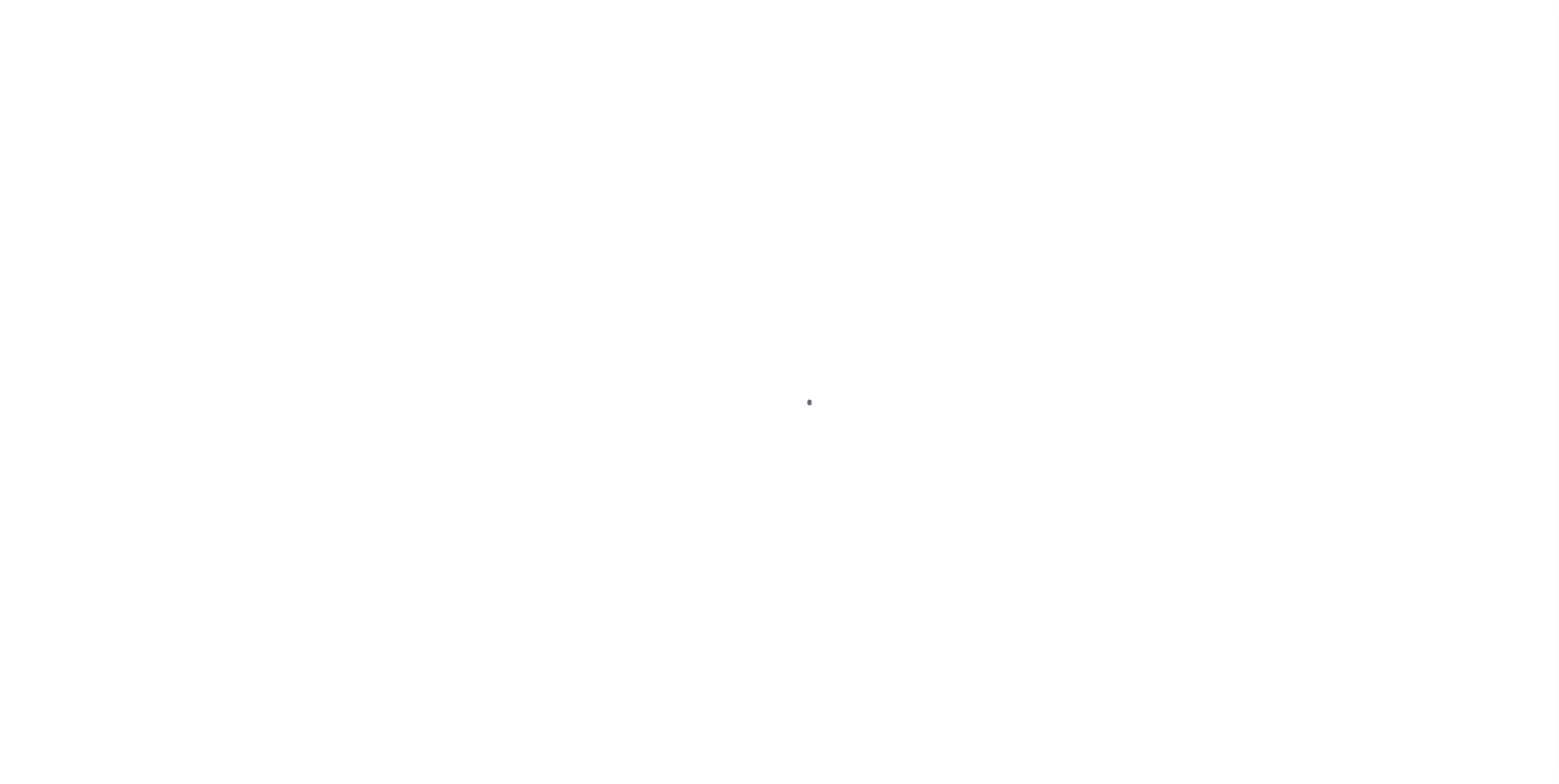
type input "5132181"
type input "Annual"
type input "[DATE]"
select select "DUE"
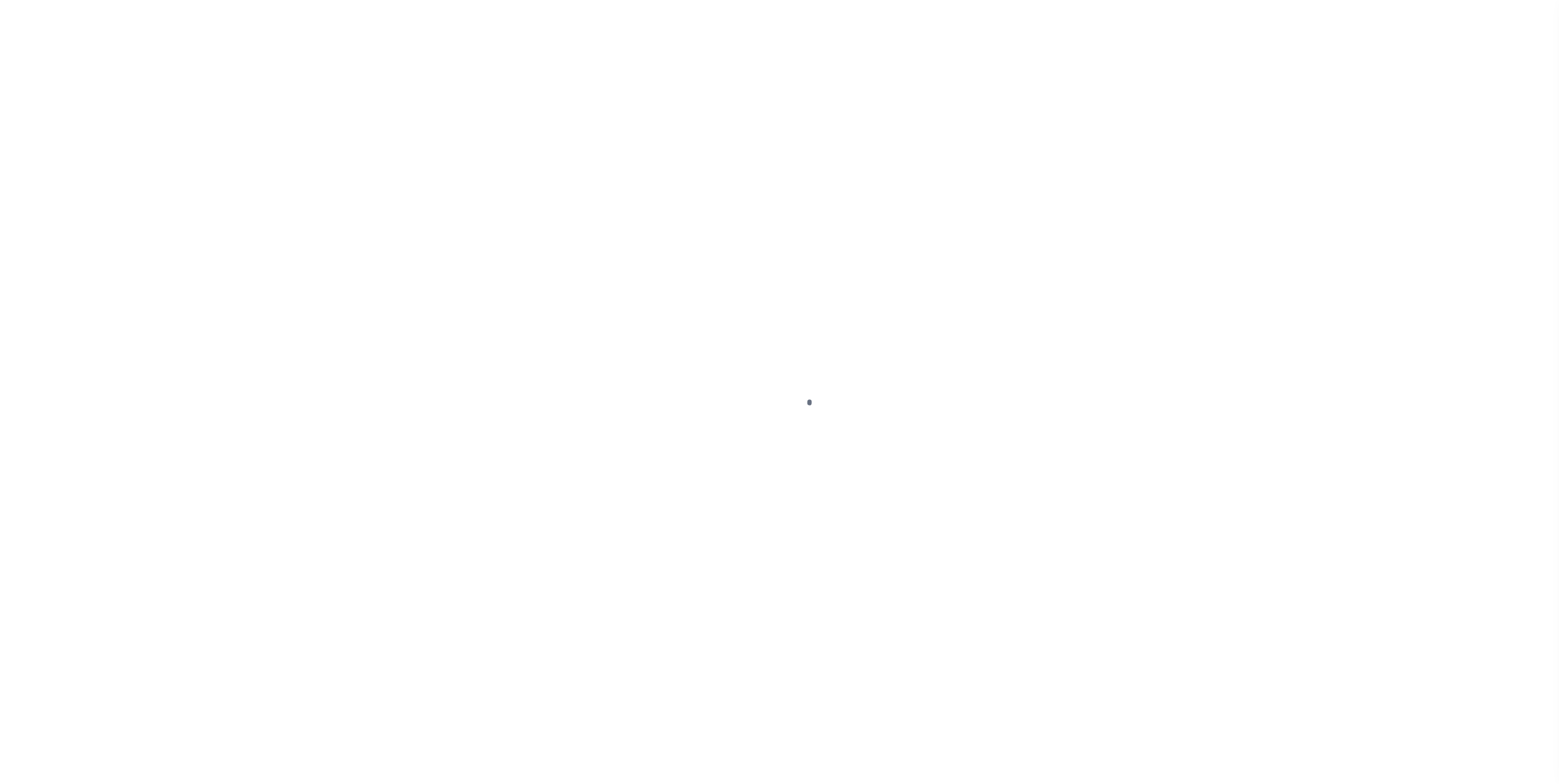
type input "$2,902.28"
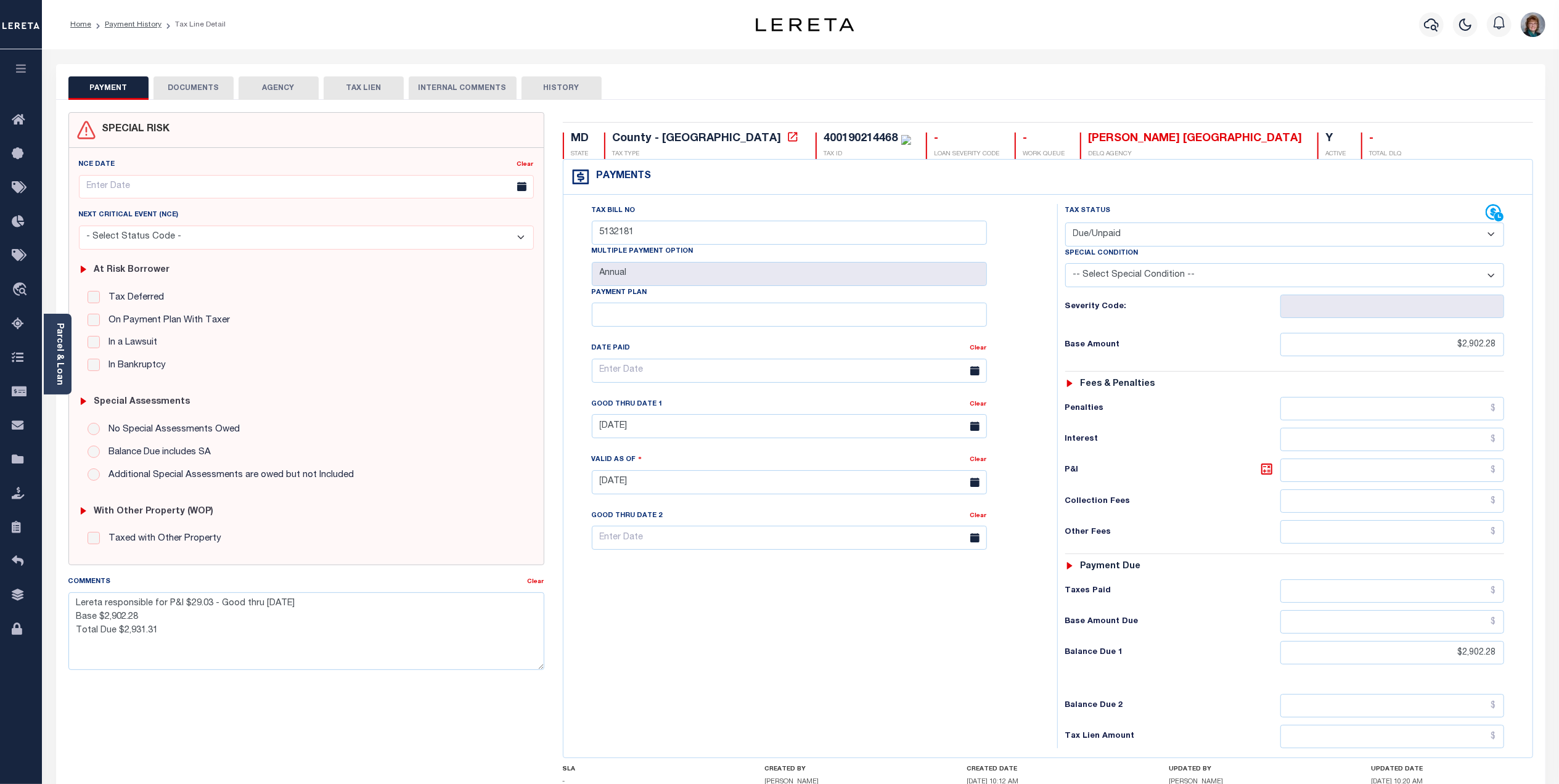
click at [202, 88] on button "DOCUMENTS" at bounding box center [194, 88] width 80 height 23
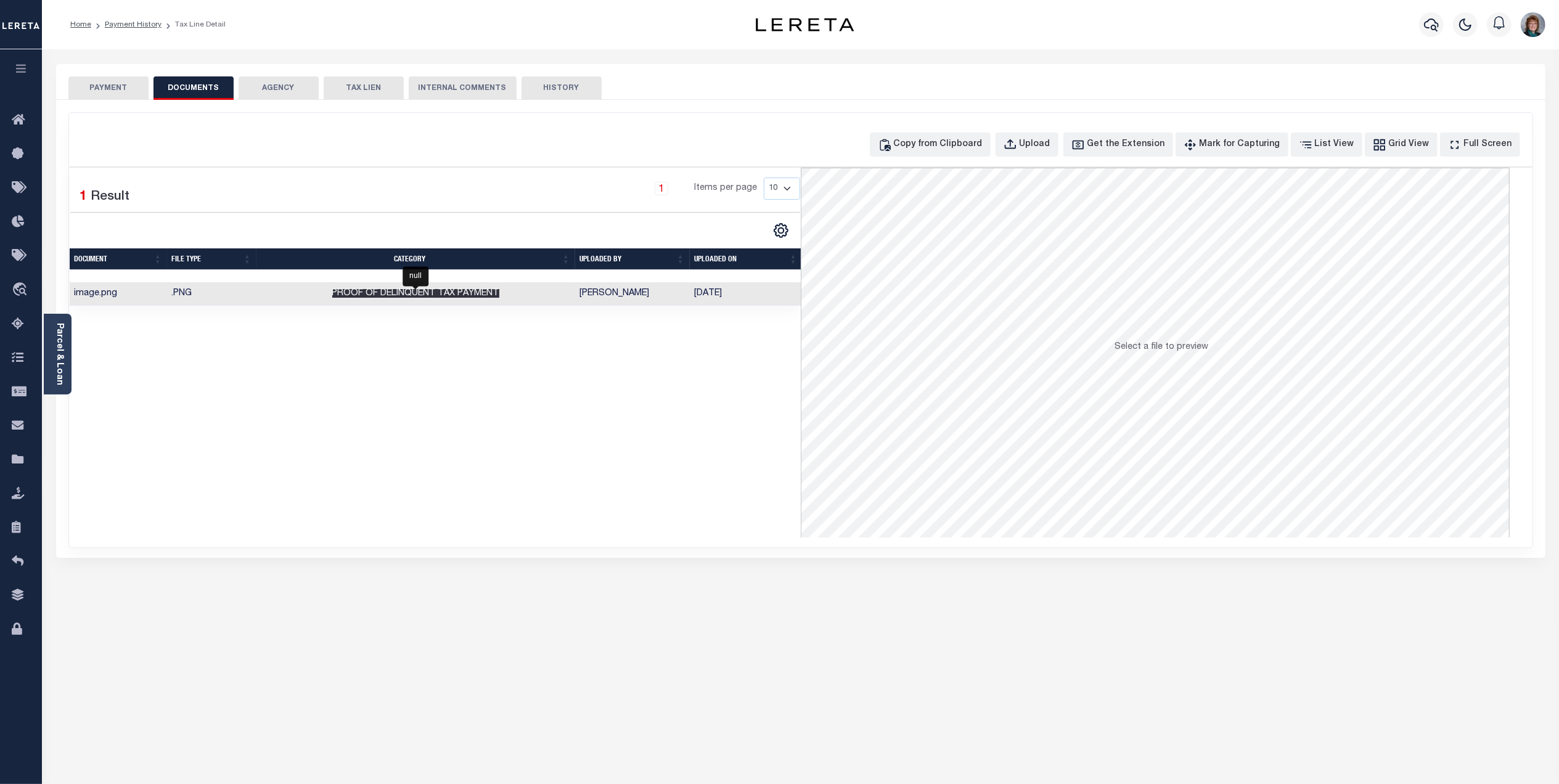
click at [456, 297] on span "Proof of Delinquent Tax Payment" at bounding box center [416, 294] width 167 height 9
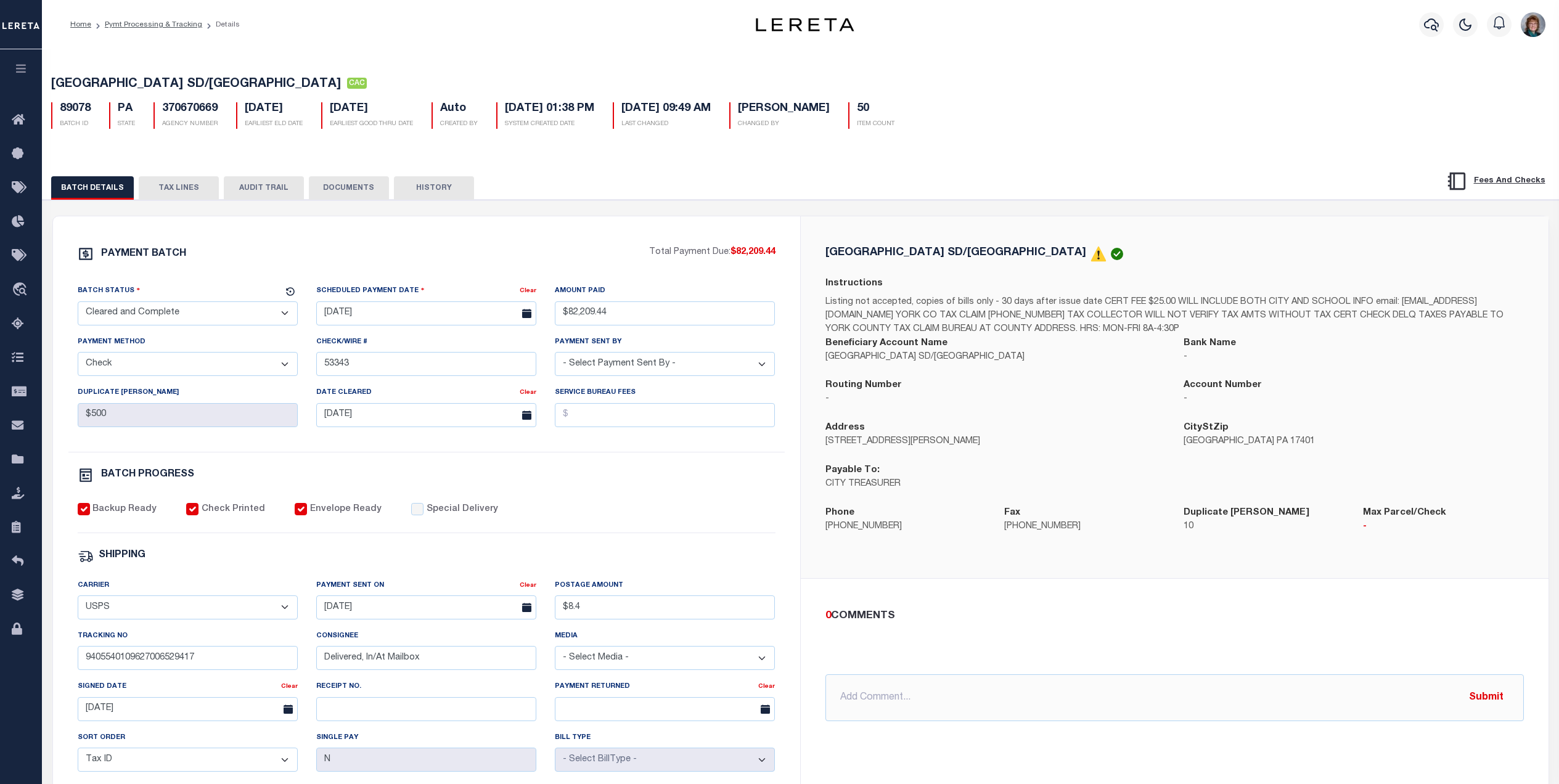
select select "CAC"
select select "CHK"
select select "Villatoro-Benitez, Andres"
select select "USS"
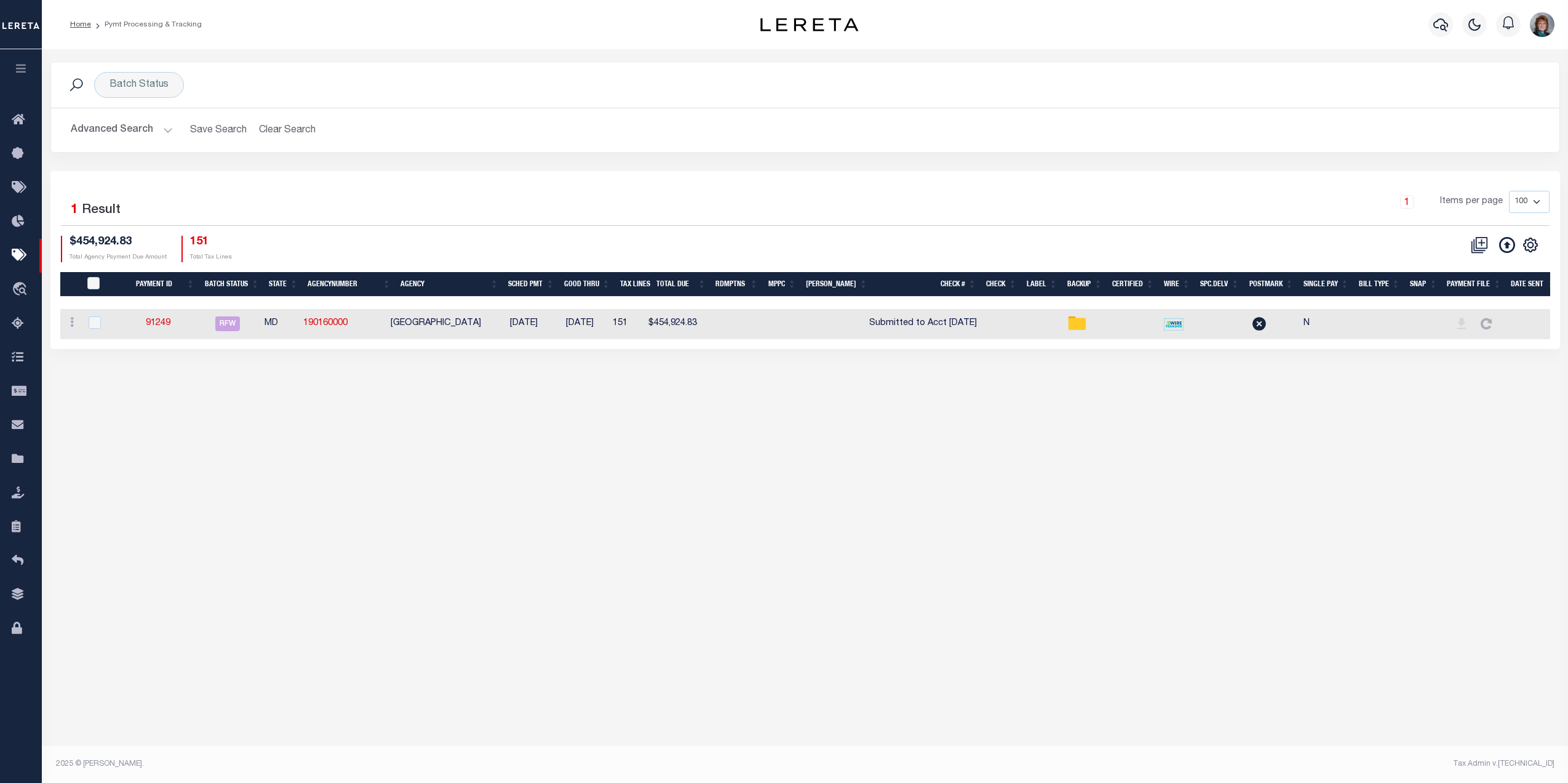
select select "RFW"
select select "TRA"
select select "[PERSON_NAME]"
click at [159, 325] on link "91249" at bounding box center [158, 323] width 25 height 9
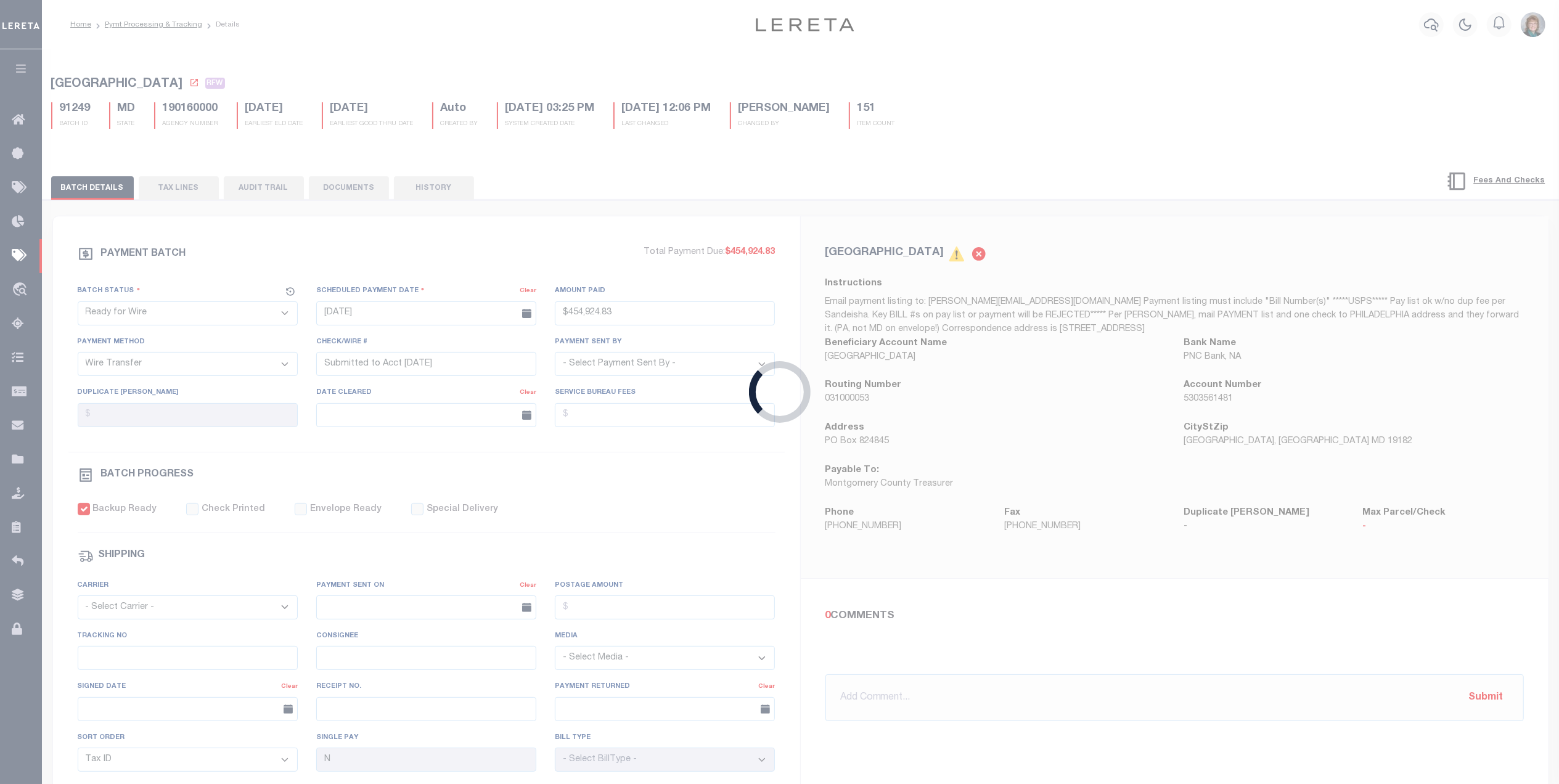
type input "$454,924.83"
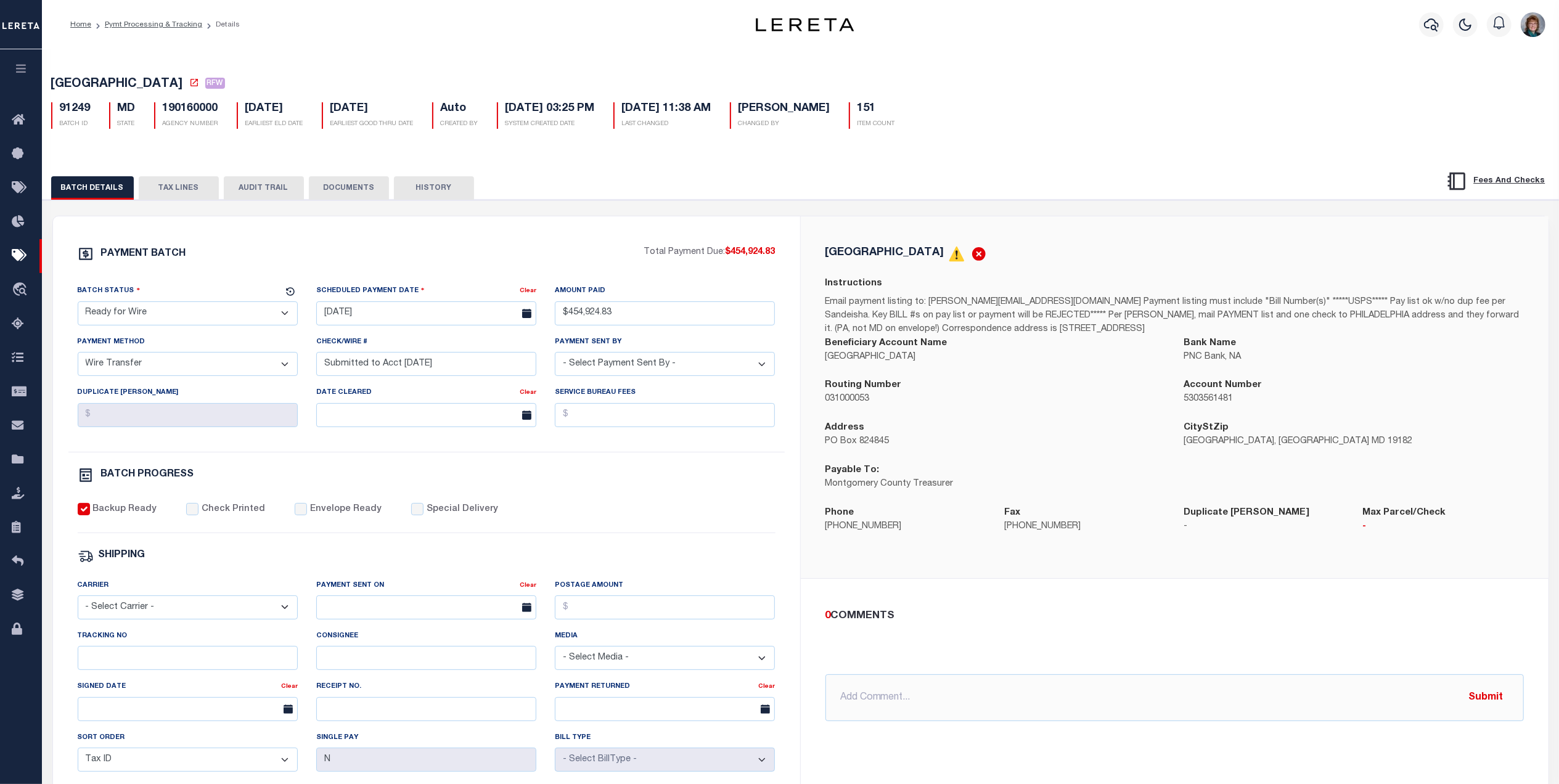
click at [337, 188] on button "DOCUMENTS" at bounding box center [349, 188] width 80 height 23
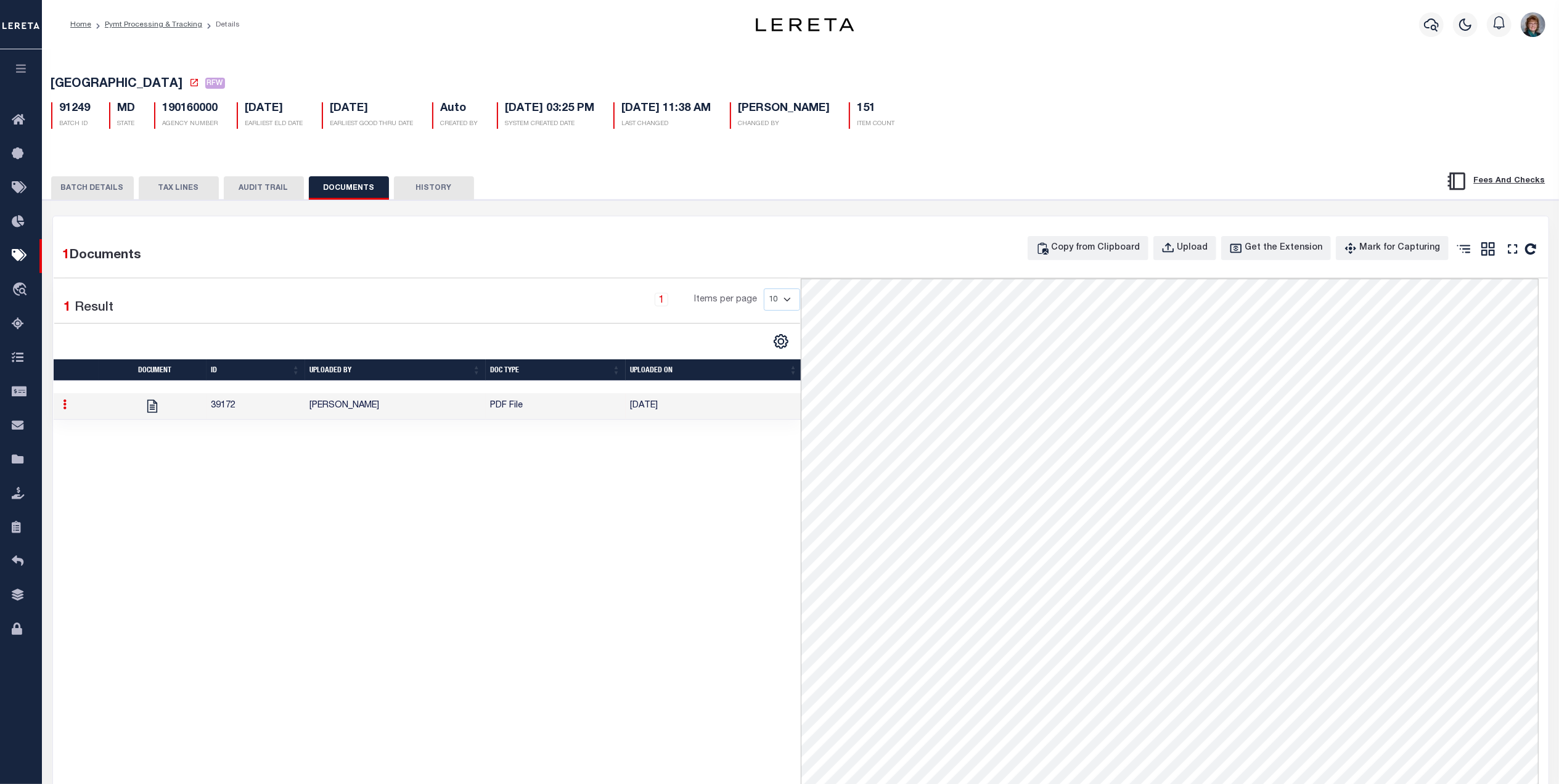
click at [64, 409] on icon at bounding box center [65, 404] width 4 height 9
click at [97, 433] on link "Delete" at bounding box center [94, 425] width 71 height 20
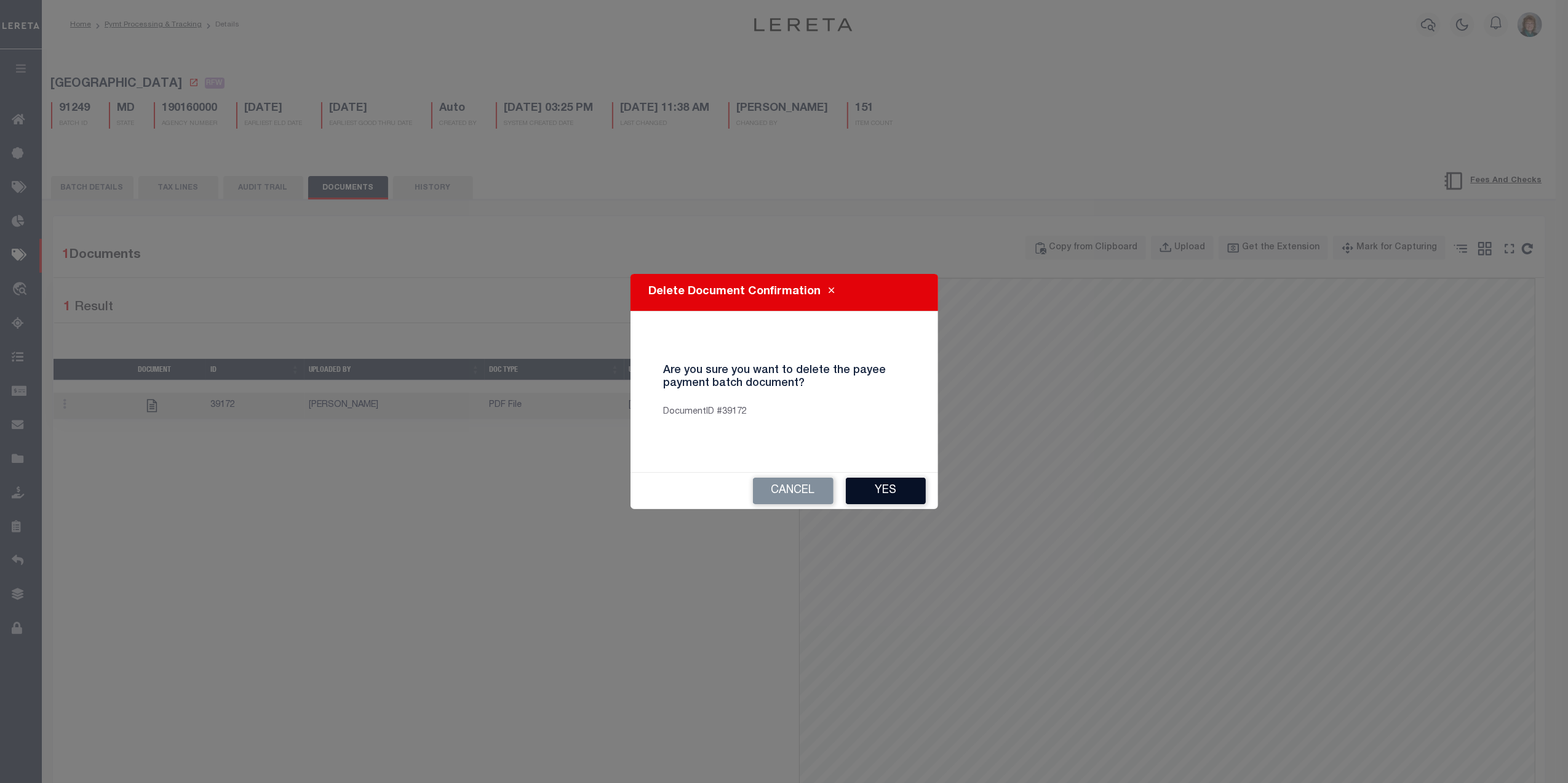
click at [874, 493] on button "Yes" at bounding box center [886, 491] width 80 height 26
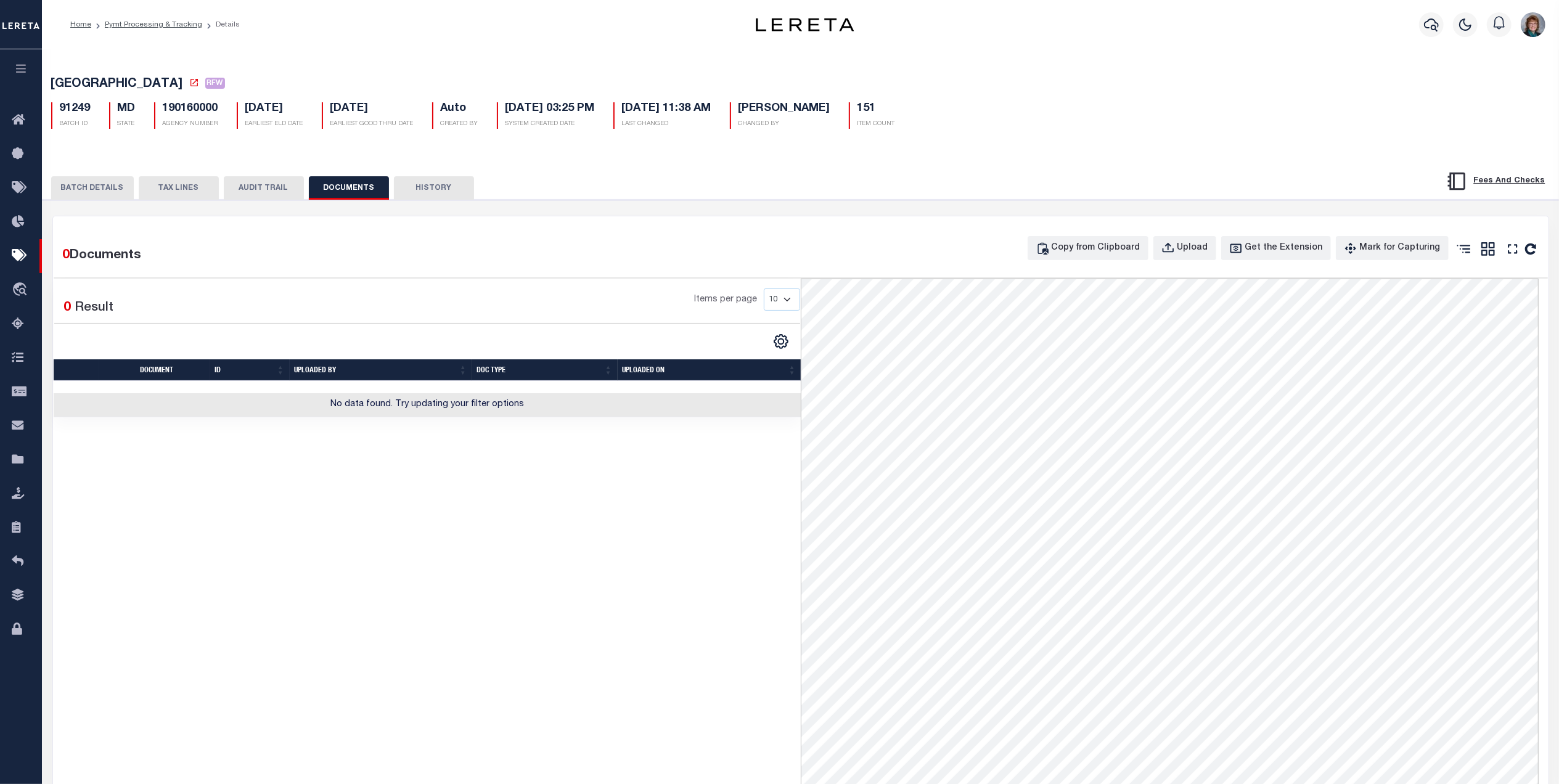
click at [108, 189] on button "BATCH DETAILS" at bounding box center [92, 188] width 83 height 23
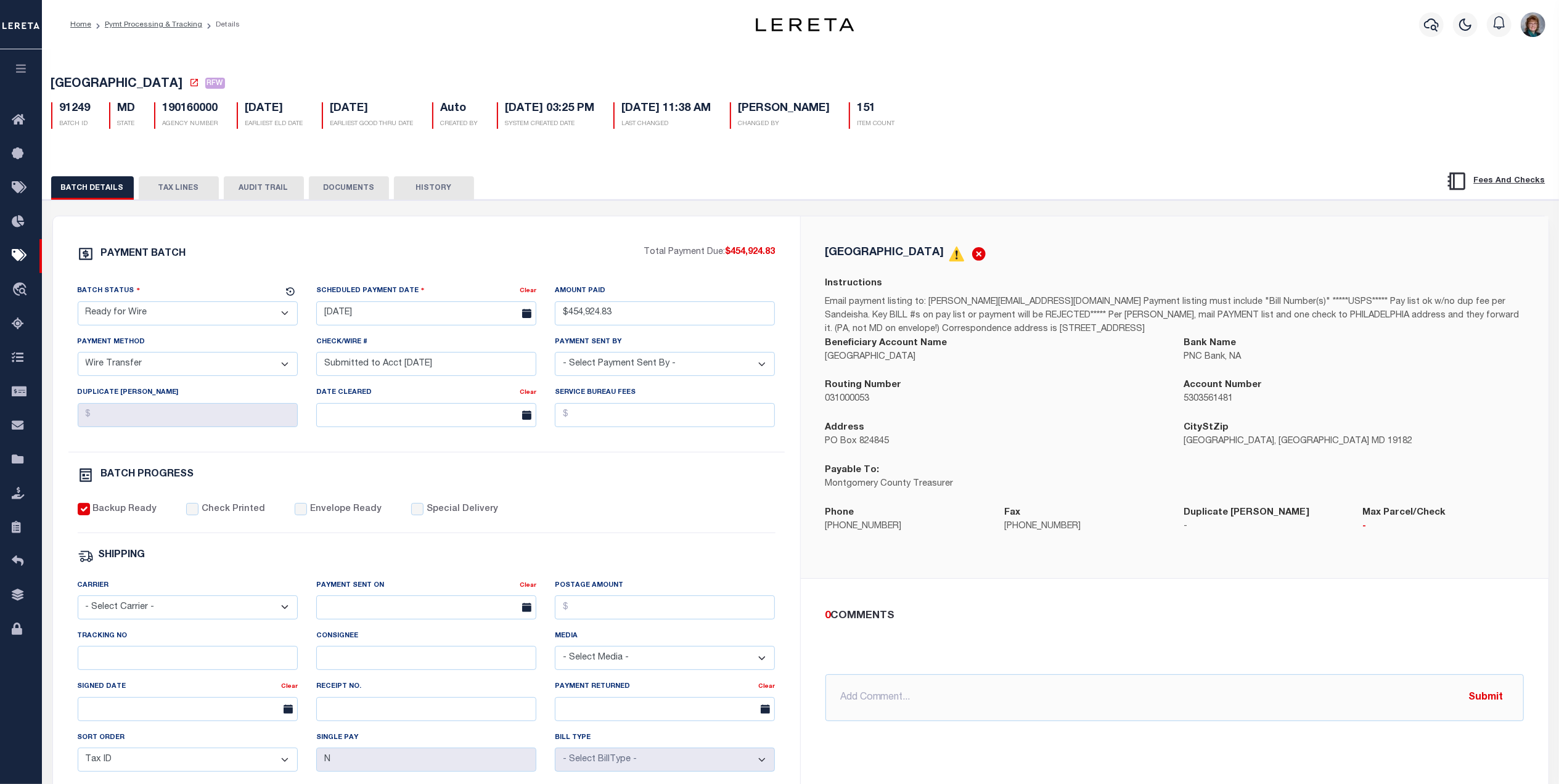
click at [330, 188] on button "DOCUMENTS" at bounding box center [349, 188] width 80 height 23
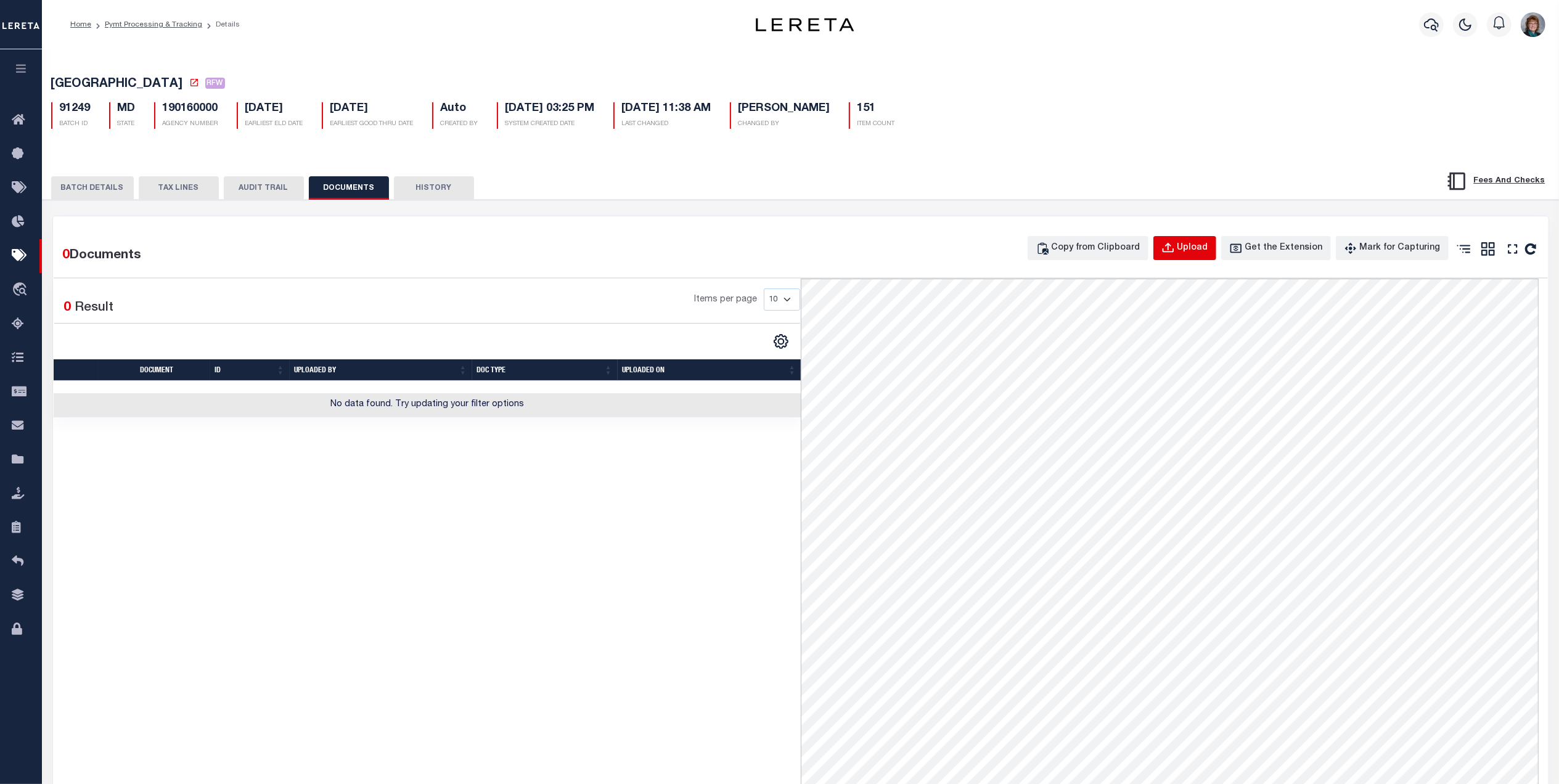
click at [1189, 249] on button "Upload" at bounding box center [1185, 248] width 63 height 24
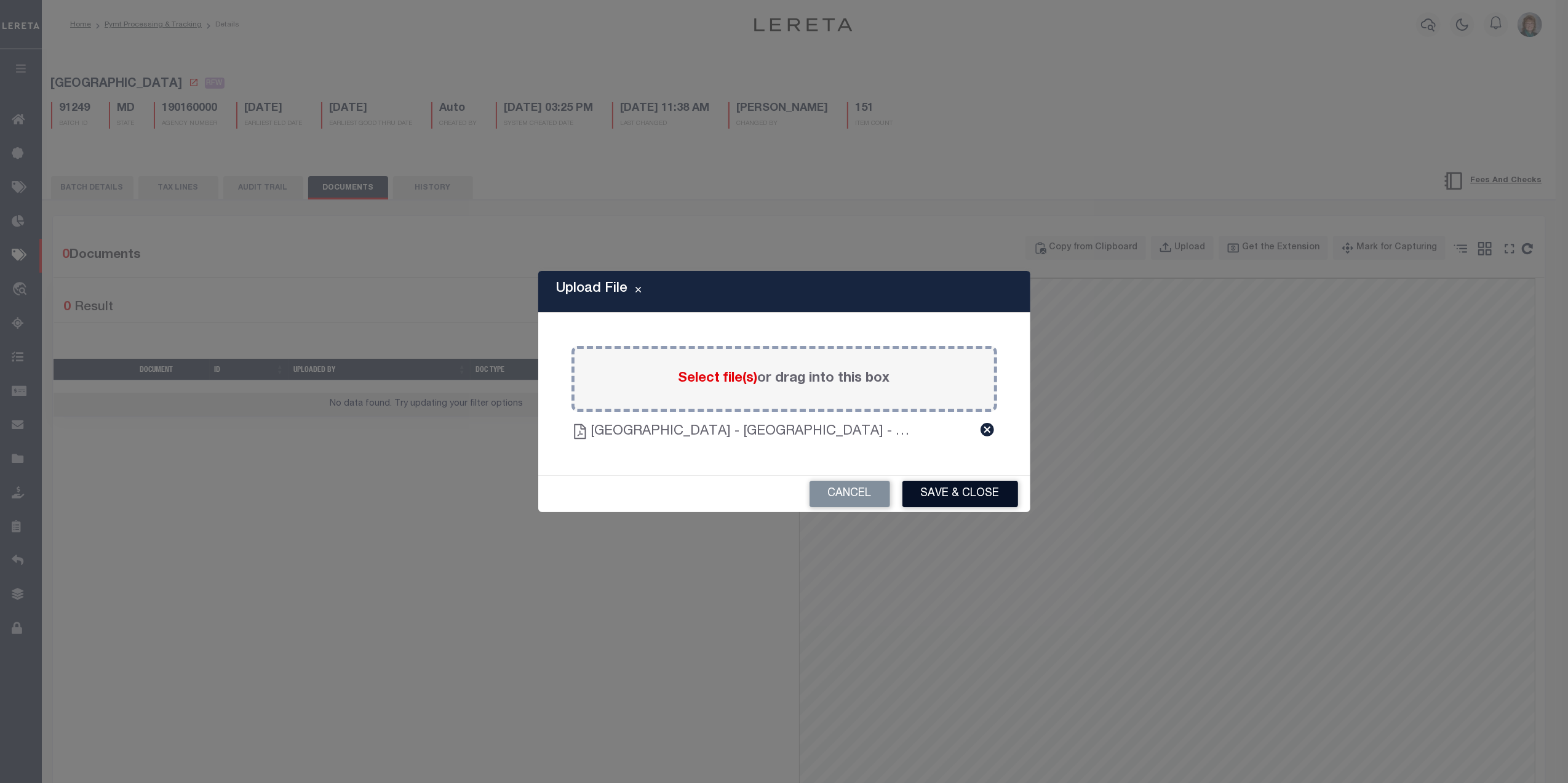
click at [979, 498] on button "Save & Close" at bounding box center [960, 494] width 116 height 26
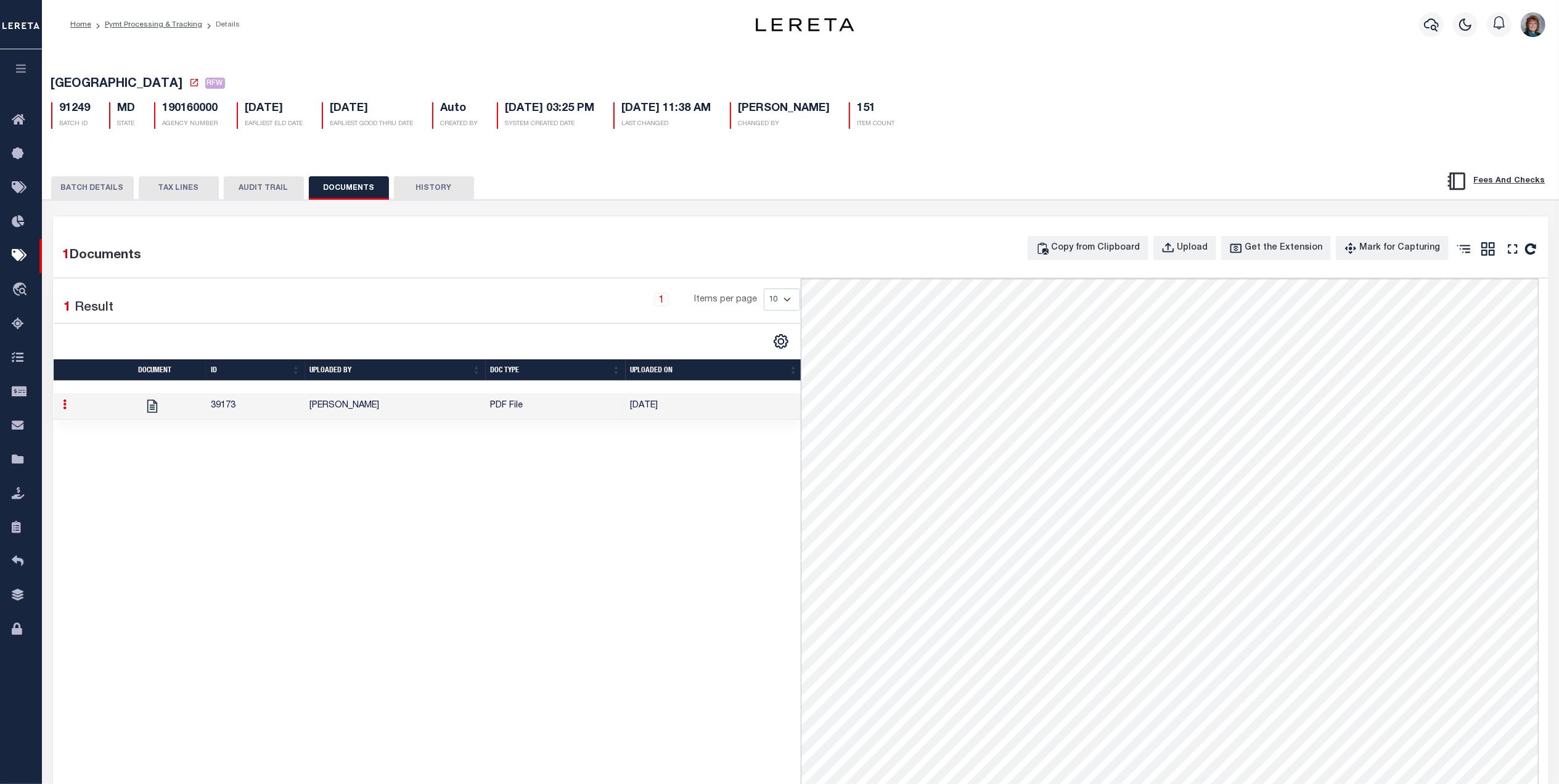
click at [77, 191] on button "BATCH DETAILS" at bounding box center [92, 188] width 83 height 23
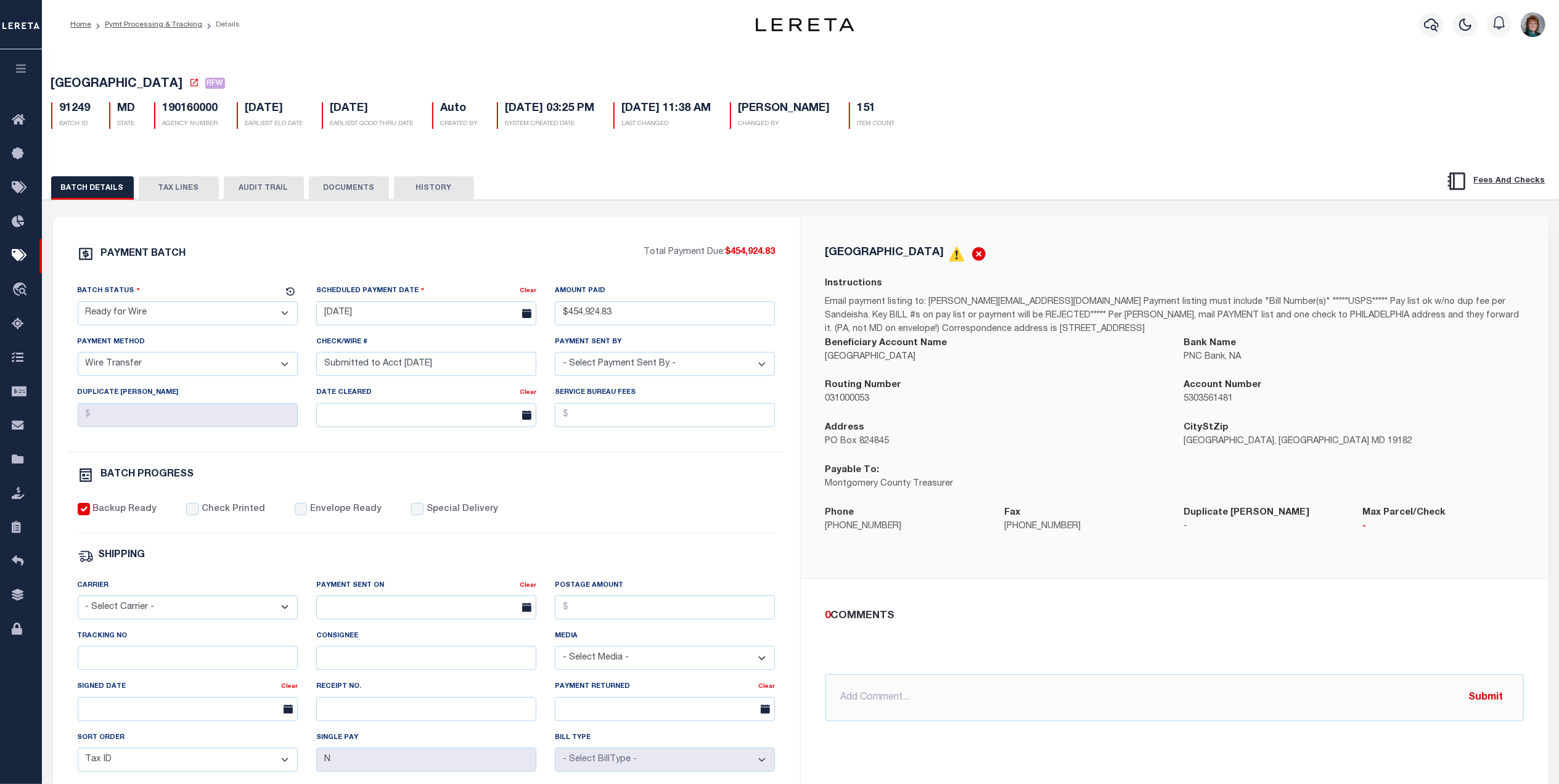
click at [341, 189] on button "DOCUMENTS" at bounding box center [349, 188] width 80 height 23
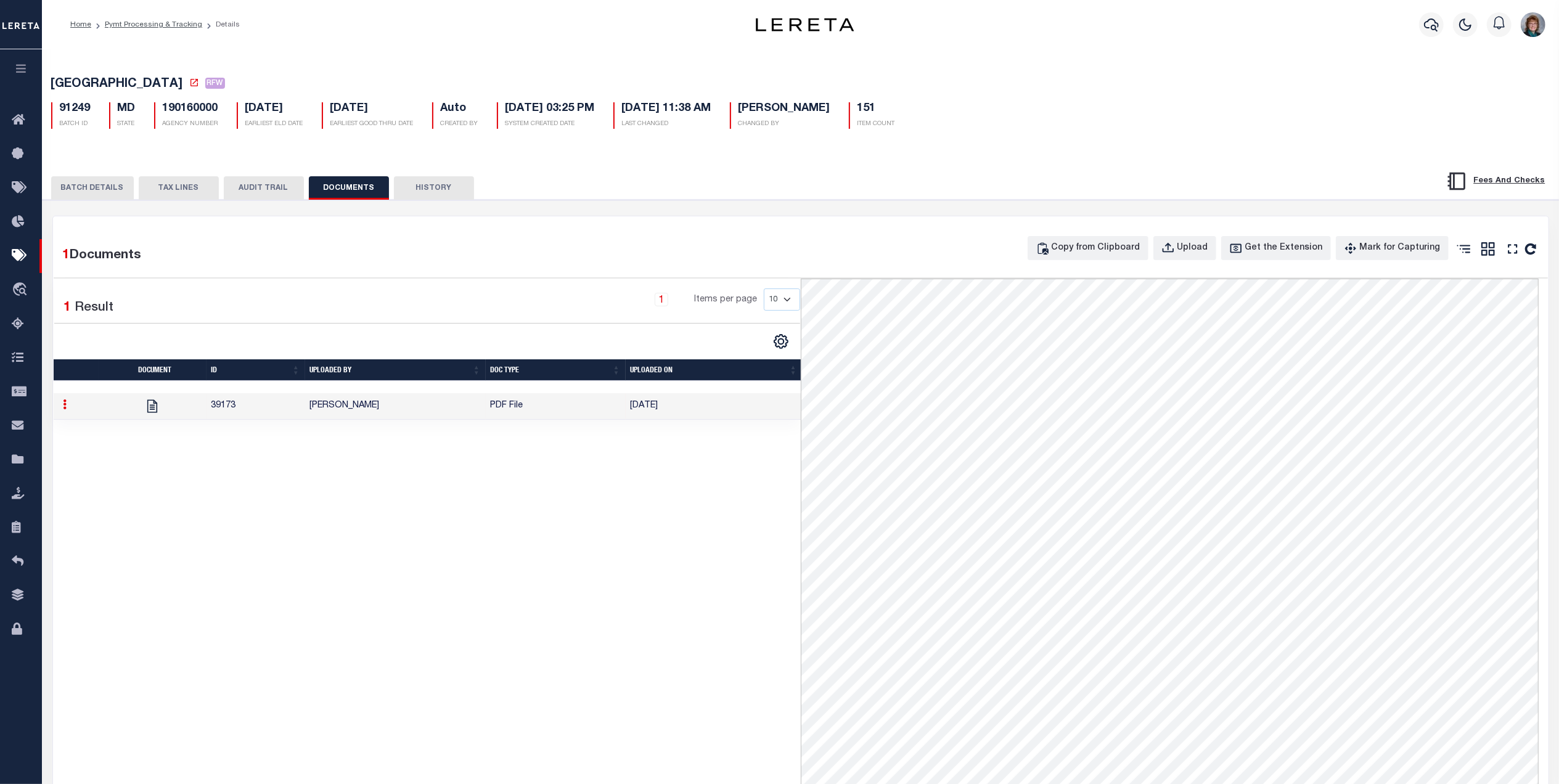
click at [97, 173] on div "BATCH DETAILS TAX LINES AUDIT TRAIL DOCUMENTS HISTORY" at bounding box center [800, 183] width 1547 height 31
click at [92, 187] on button "BATCH DETAILS" at bounding box center [92, 188] width 83 height 23
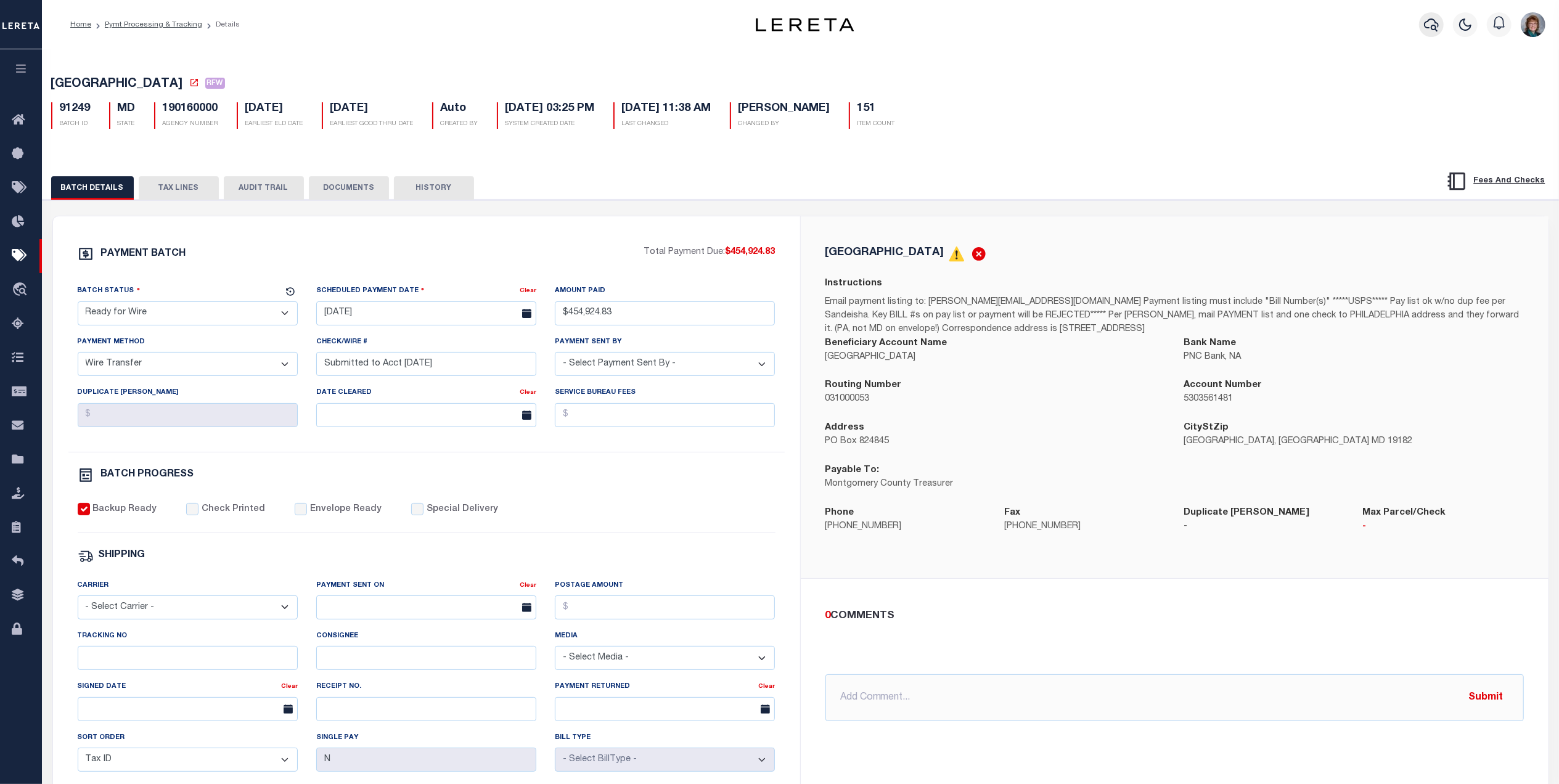
click at [1424, 32] on icon "button" at bounding box center [1431, 25] width 15 height 15
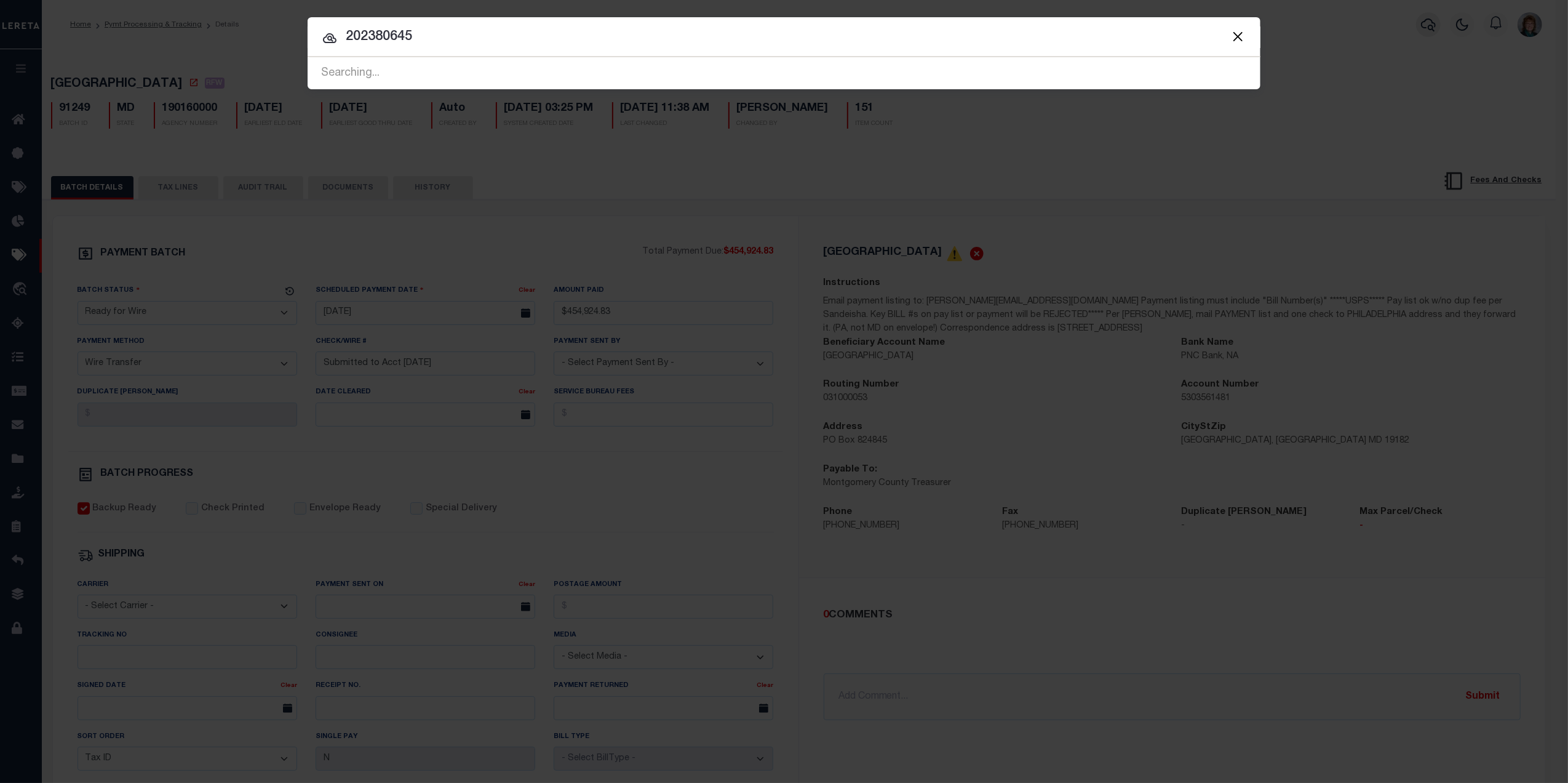
type input "202380645"
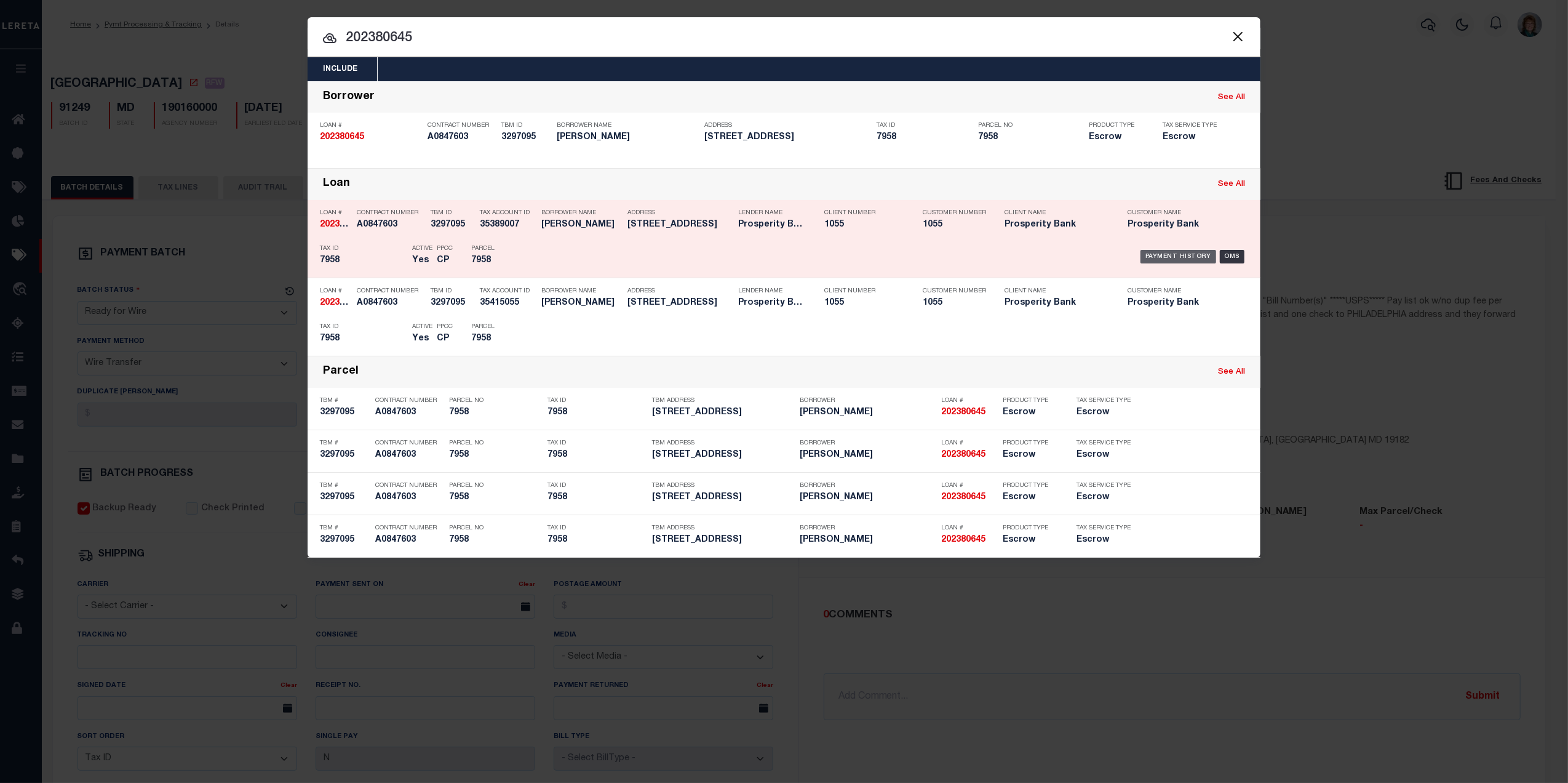
click at [1173, 250] on div "Payment History" at bounding box center [1179, 256] width 76 height 14
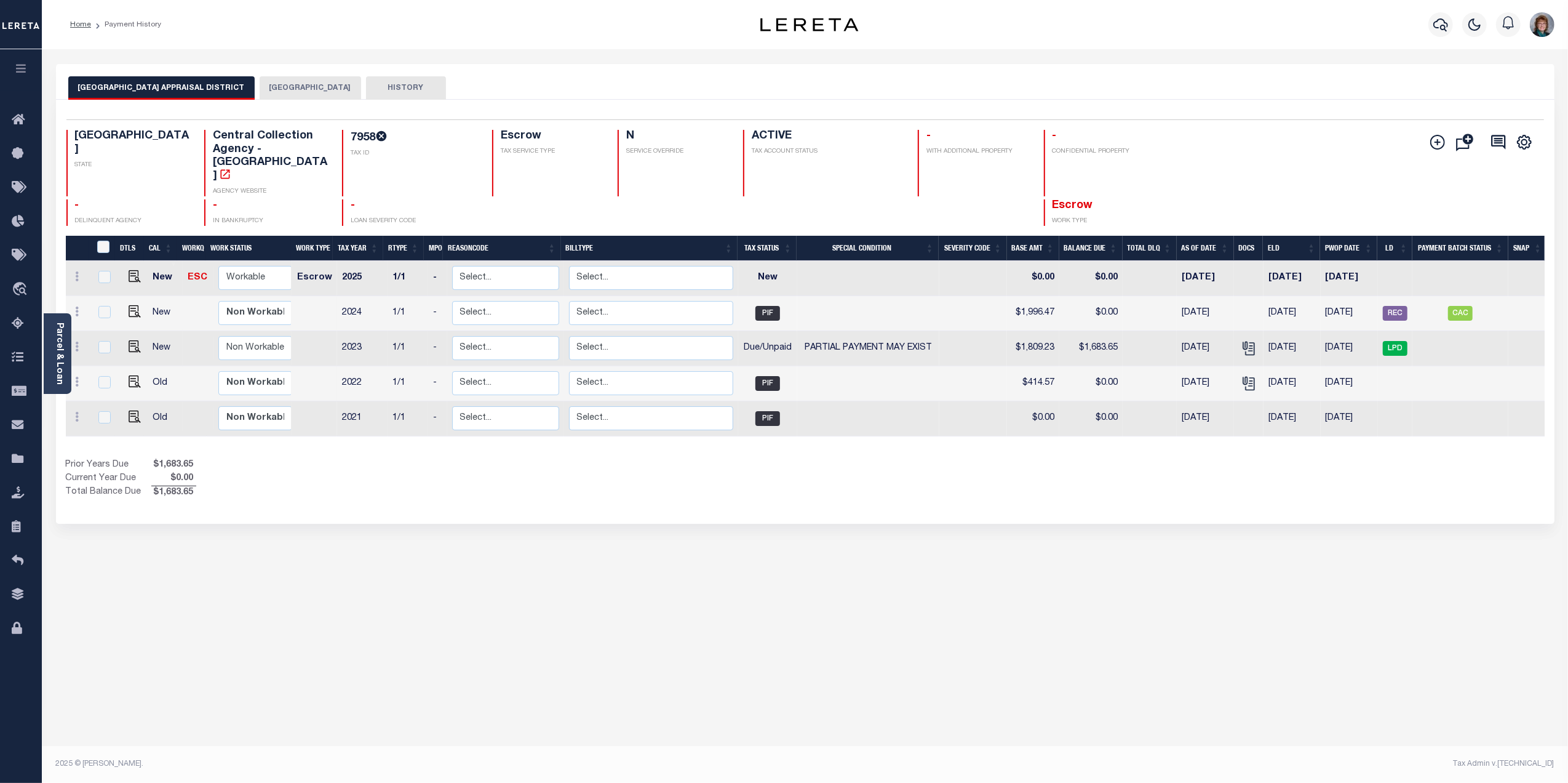
click at [57, 323] on link "Parcel & Loan" at bounding box center [59, 353] width 9 height 62
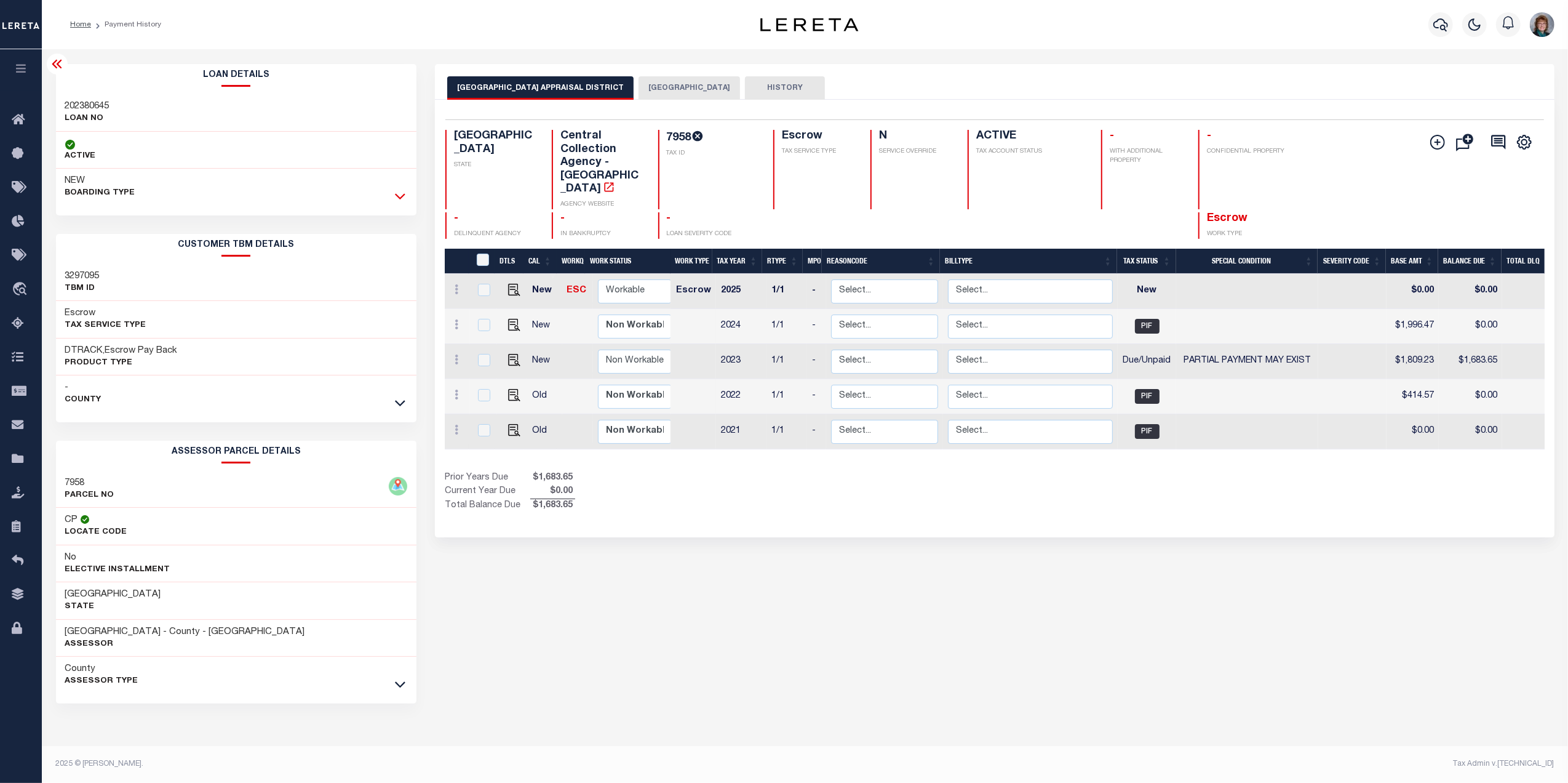
click at [399, 193] on icon at bounding box center [400, 196] width 10 height 13
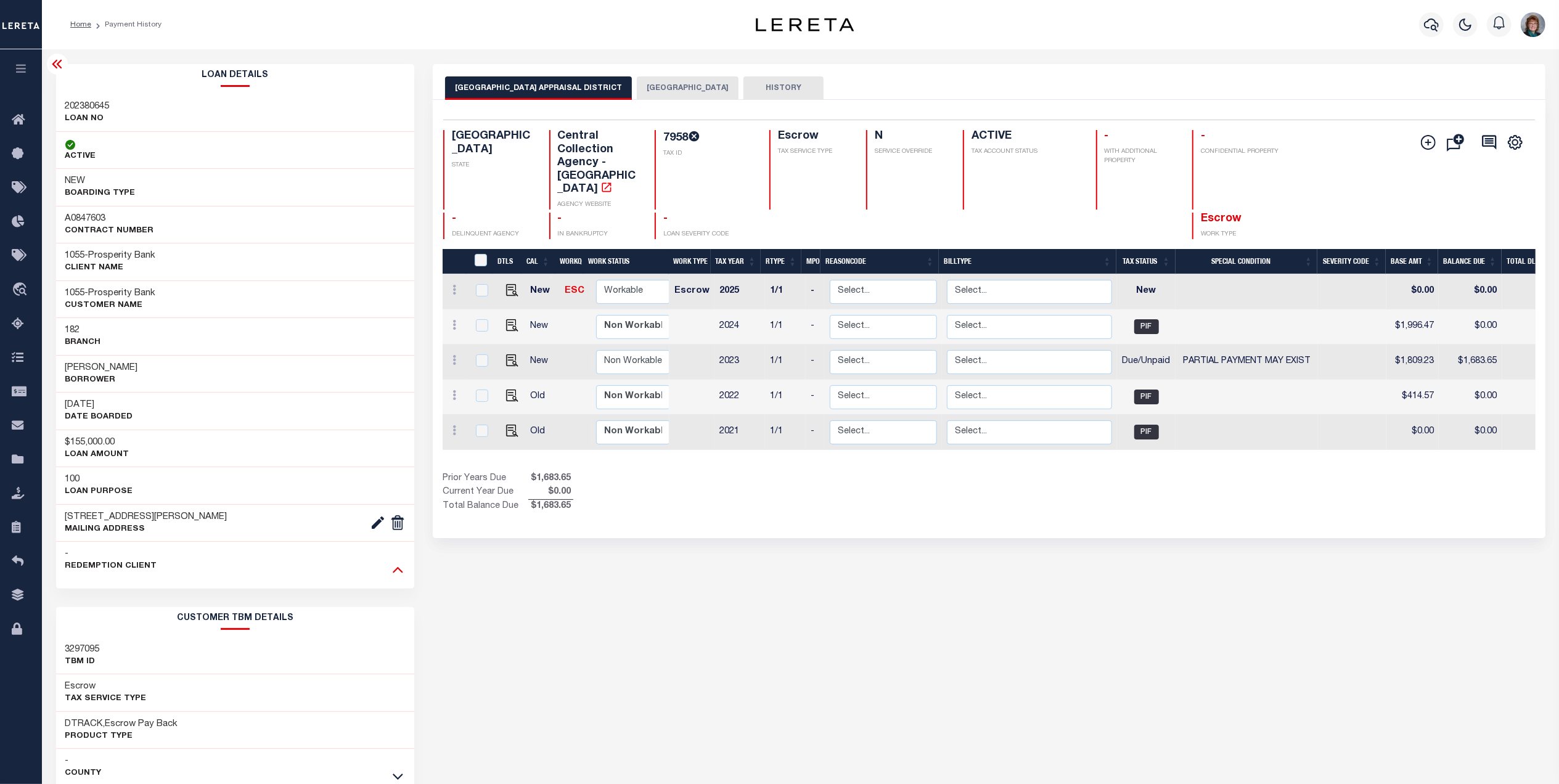
click at [403, 573] on icon at bounding box center [398, 570] width 10 height 6
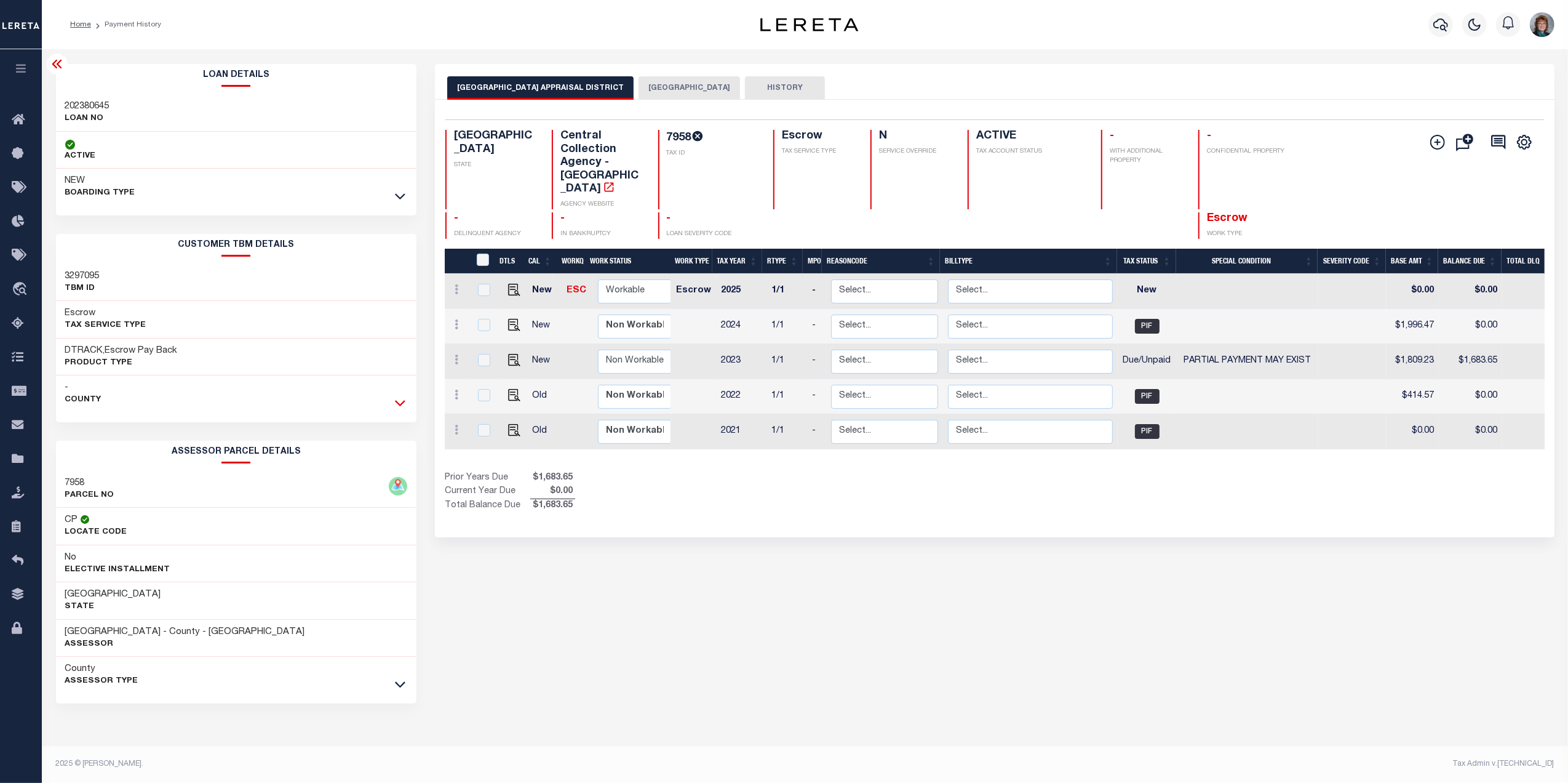
click at [397, 407] on icon at bounding box center [400, 403] width 10 height 13
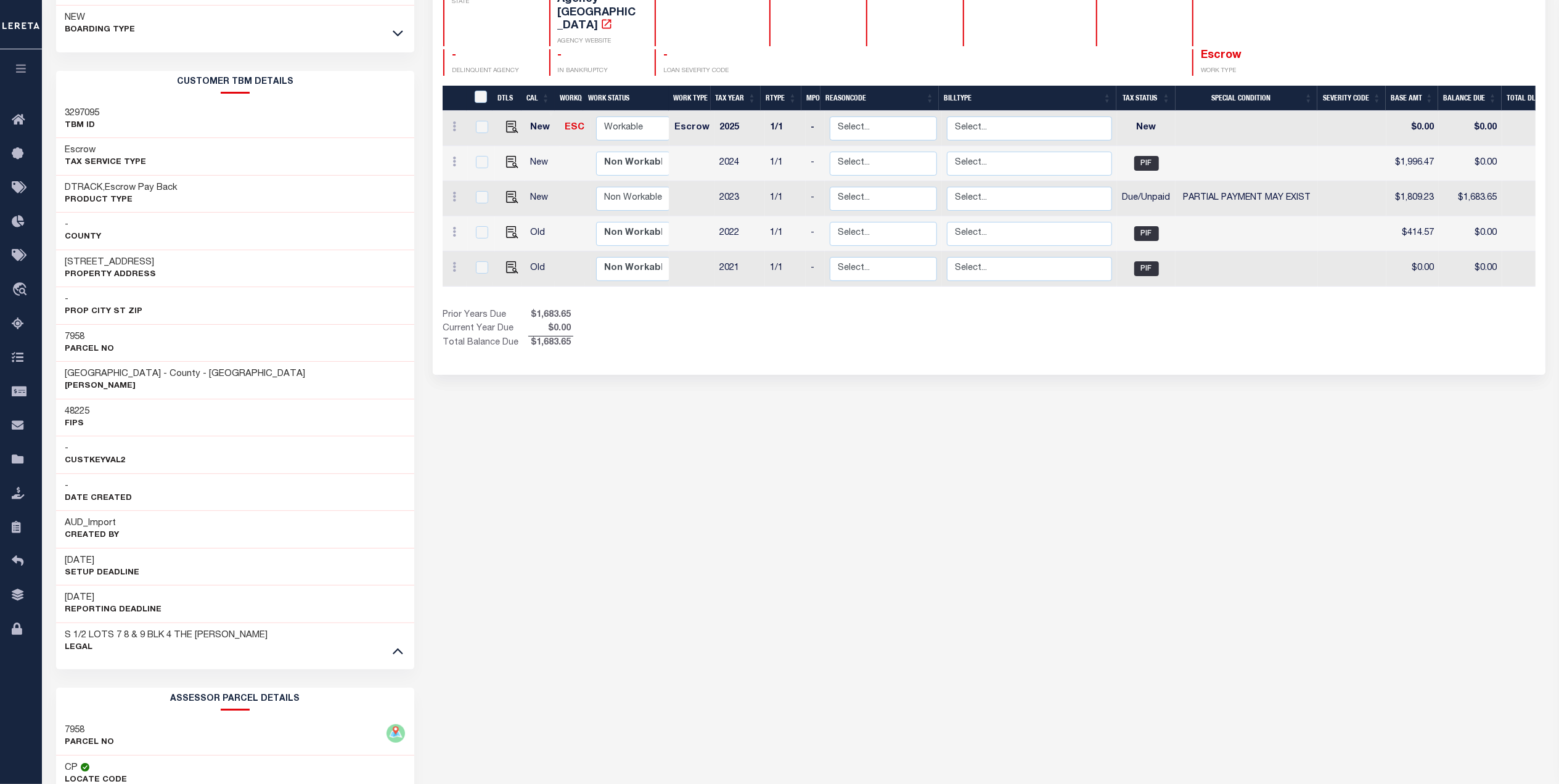
scroll to position [164, 0]
click at [395, 647] on icon at bounding box center [398, 650] width 10 height 13
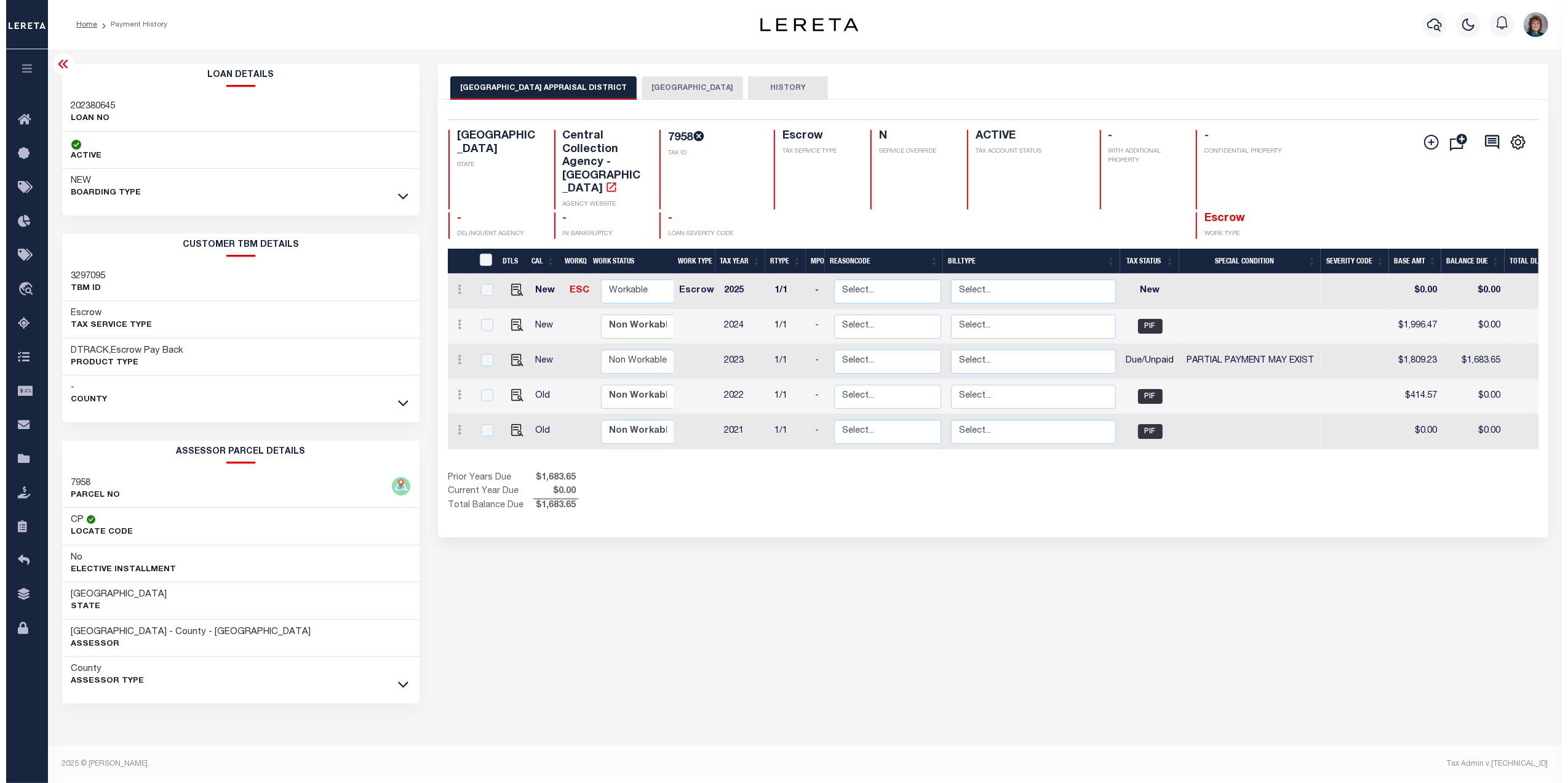
scroll to position [0, 0]
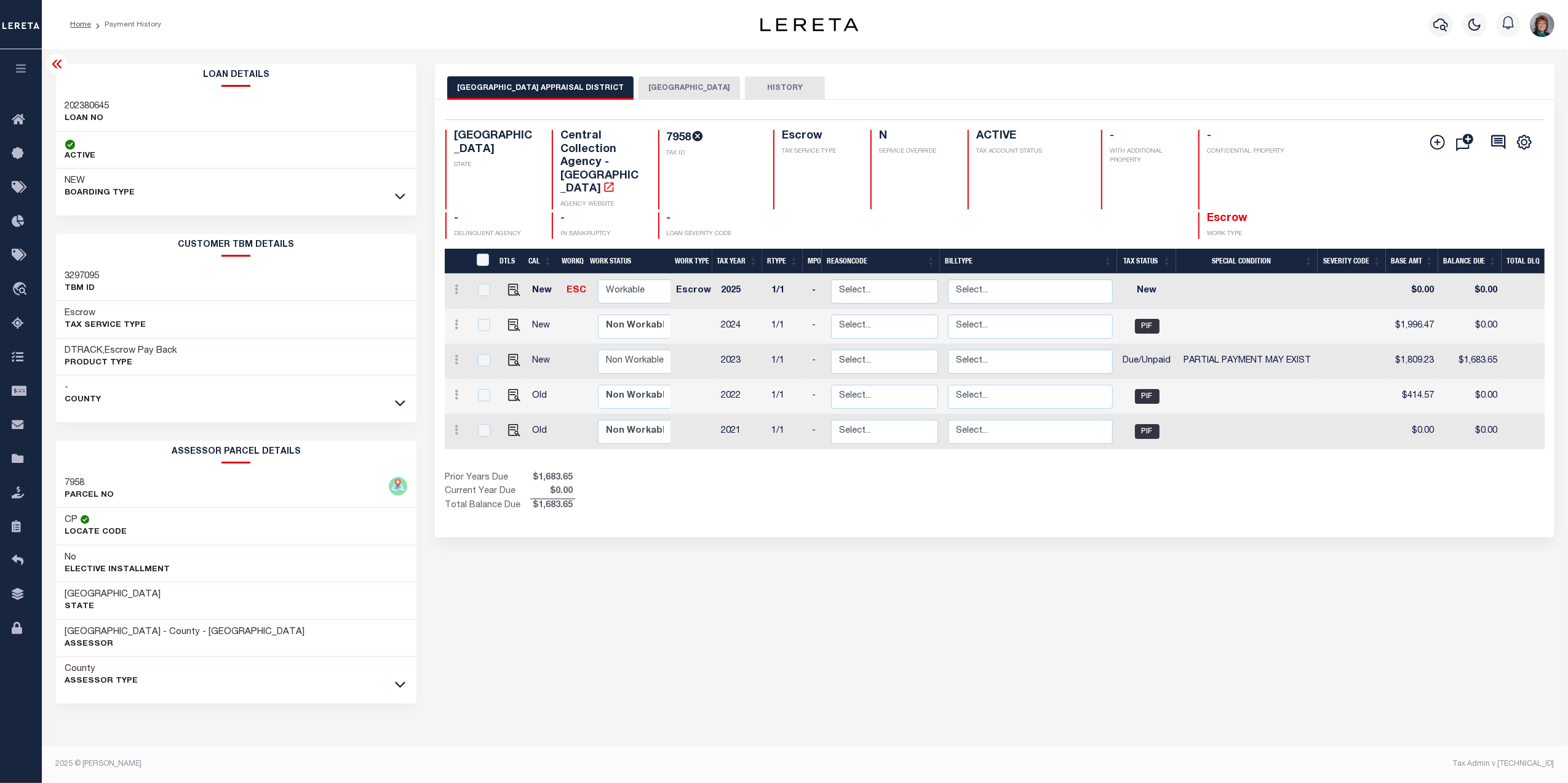
click at [53, 59] on icon at bounding box center [57, 64] width 15 height 15
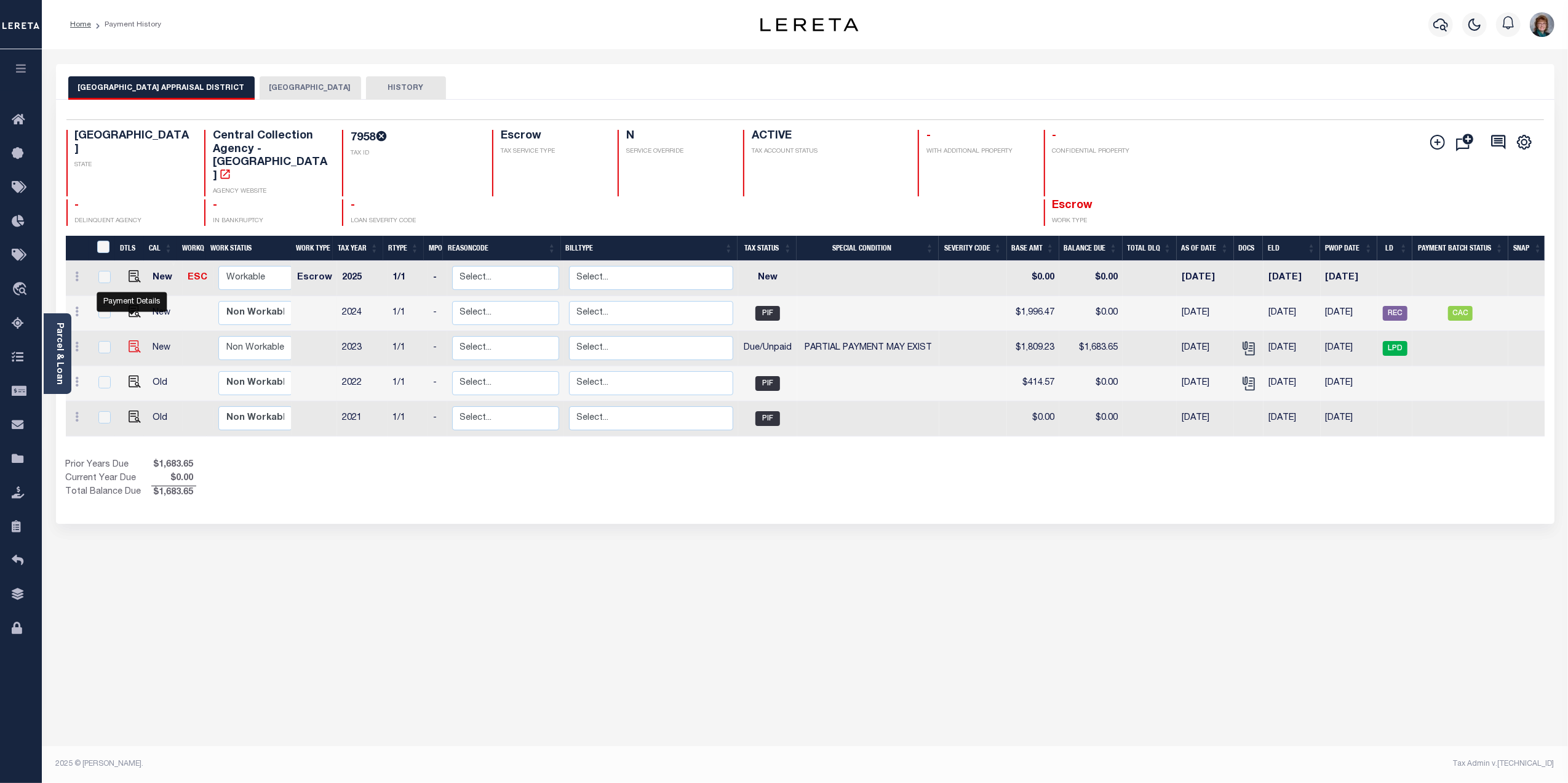
click at [128, 340] on img "" at bounding box center [134, 346] width 12 height 12
checkbox input "true"
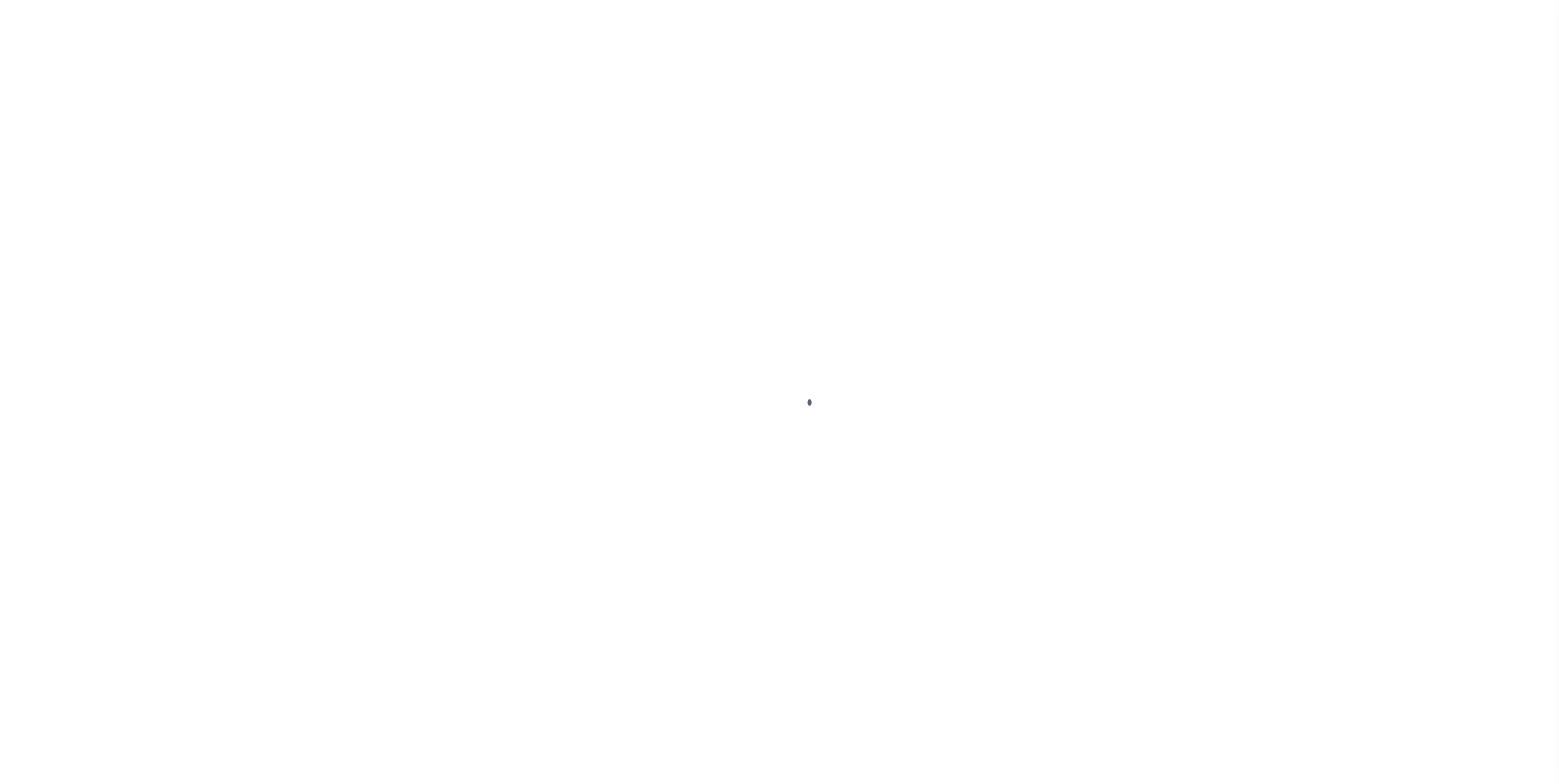
checkbox input "false"
type textarea "Information taken verbally.."
type input "[DATE]"
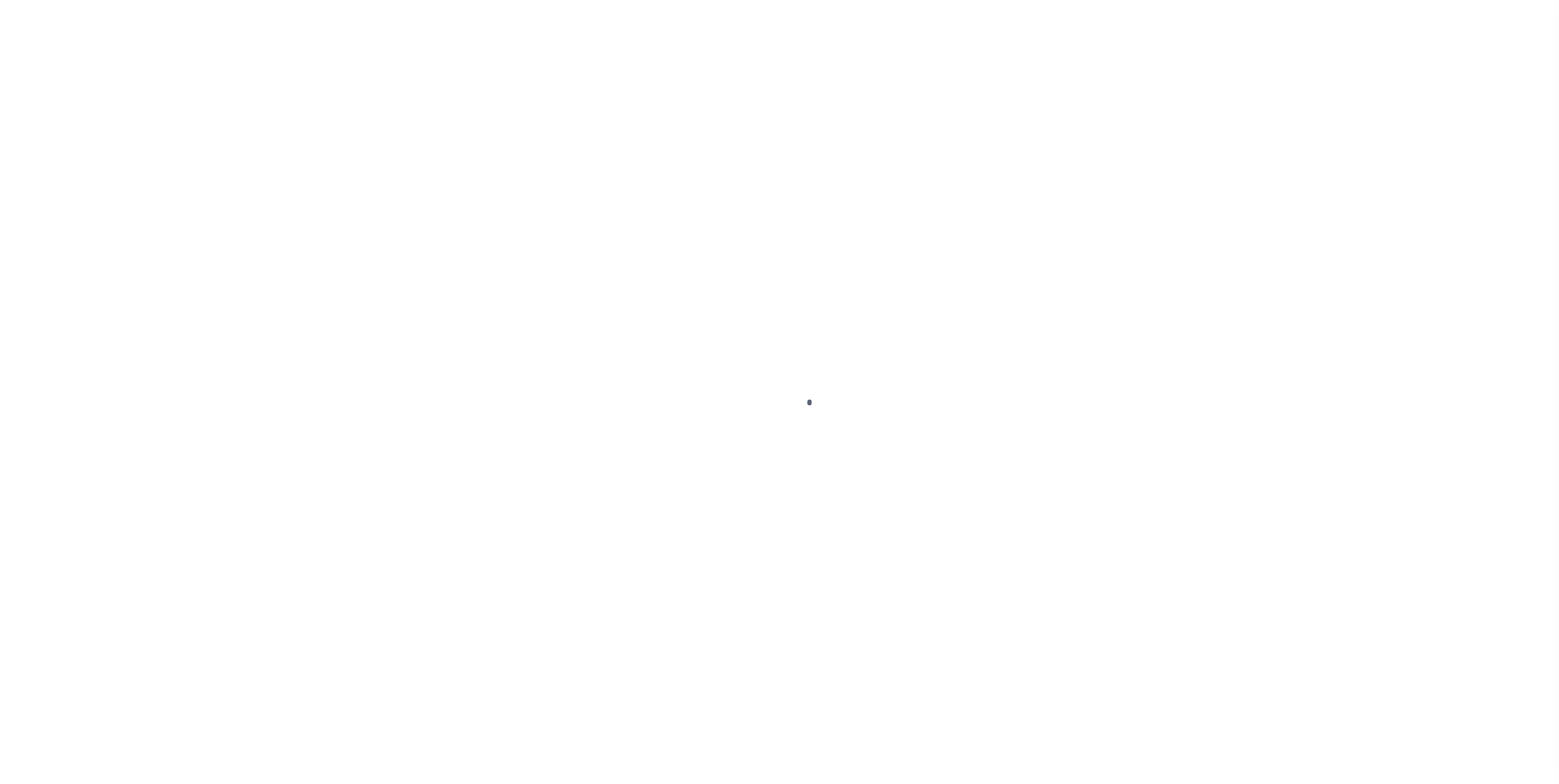
type input "[DATE]"
select select "DUE"
select select "15"
type input "$1,809.23"
type input "$578.89"
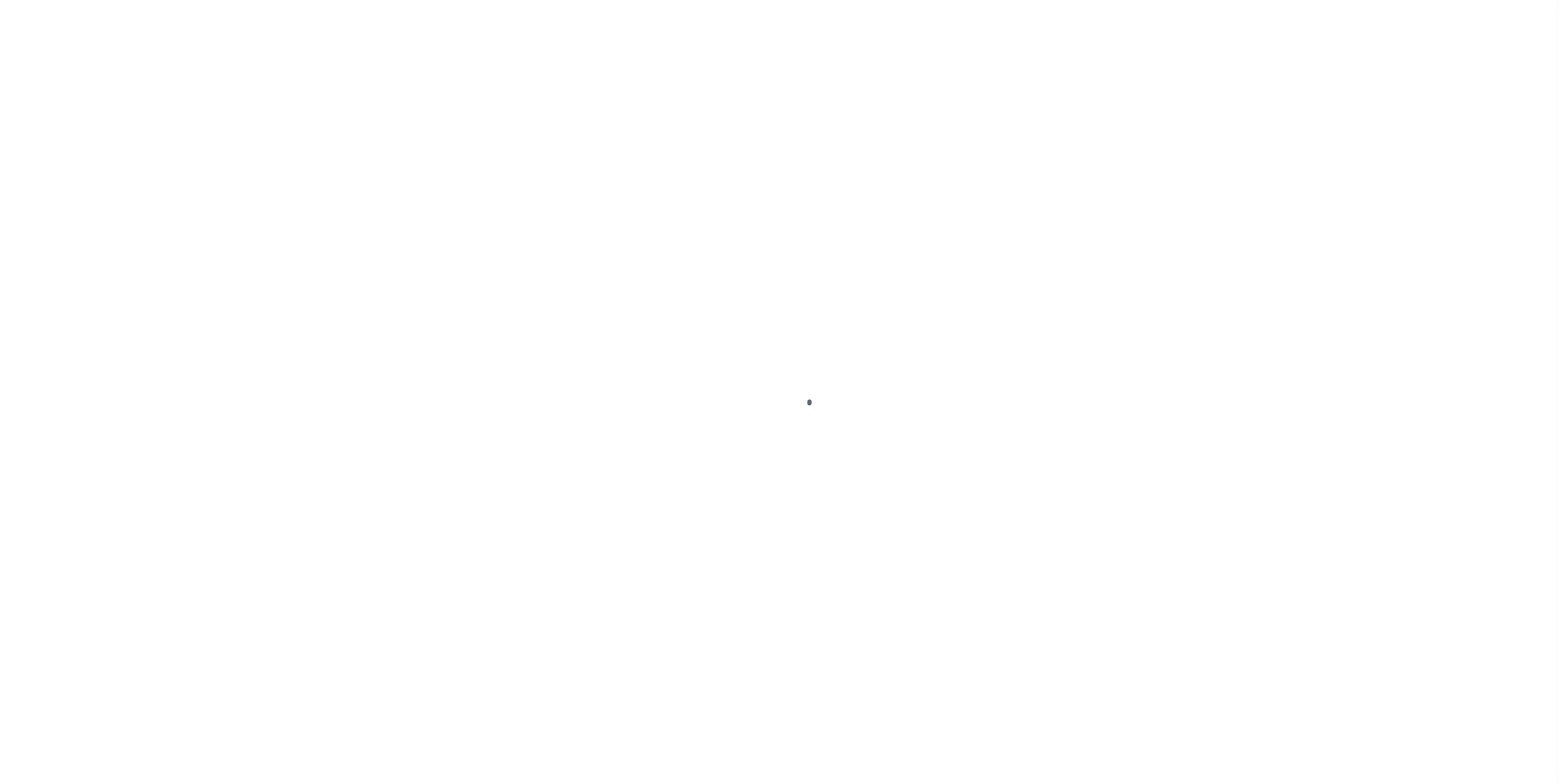
type input "$704.47"
type input "$1,104.76"
type input "$1,683.65"
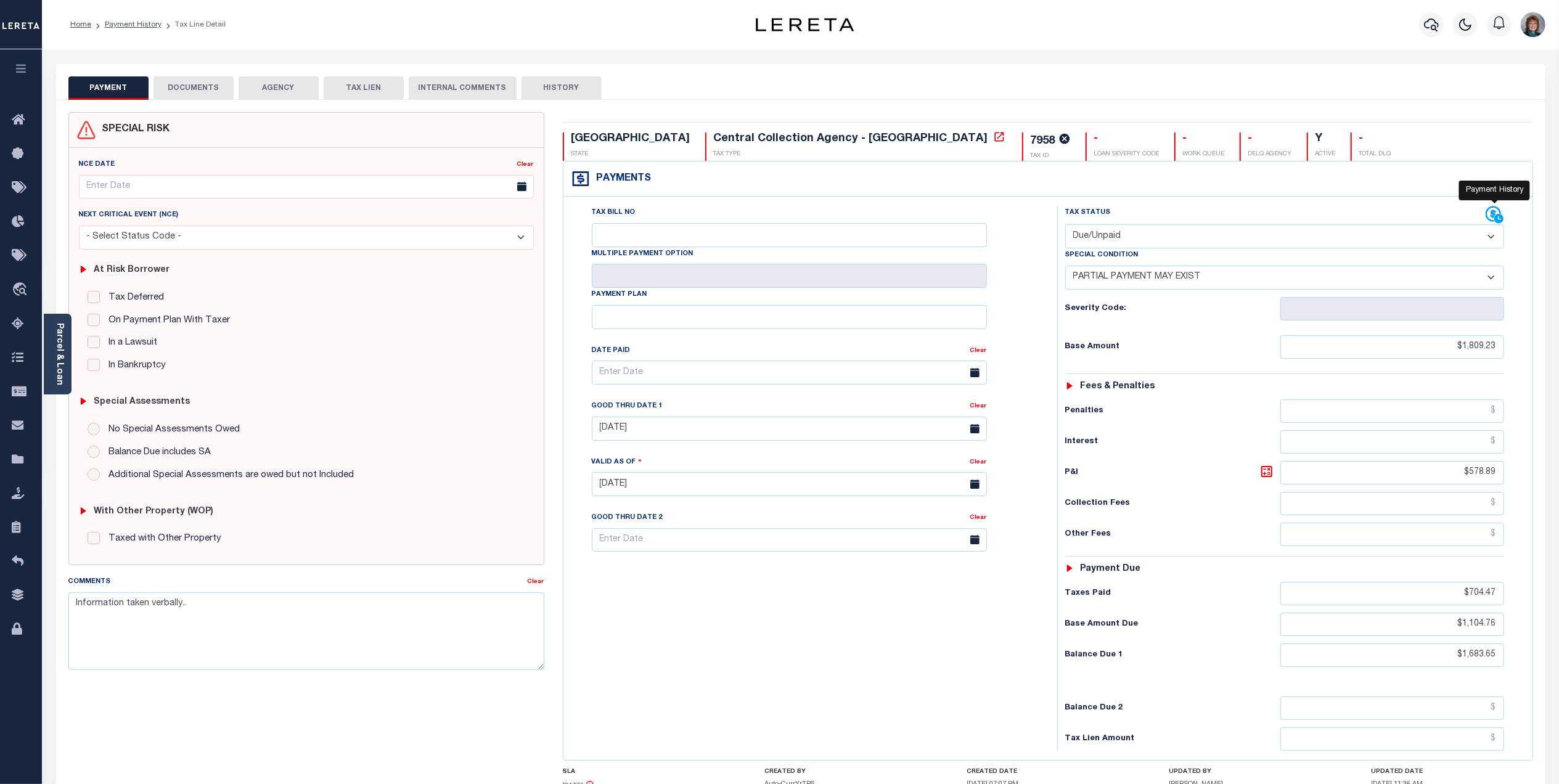
click at [1495, 215] on icon at bounding box center [1499, 219] width 10 height 10
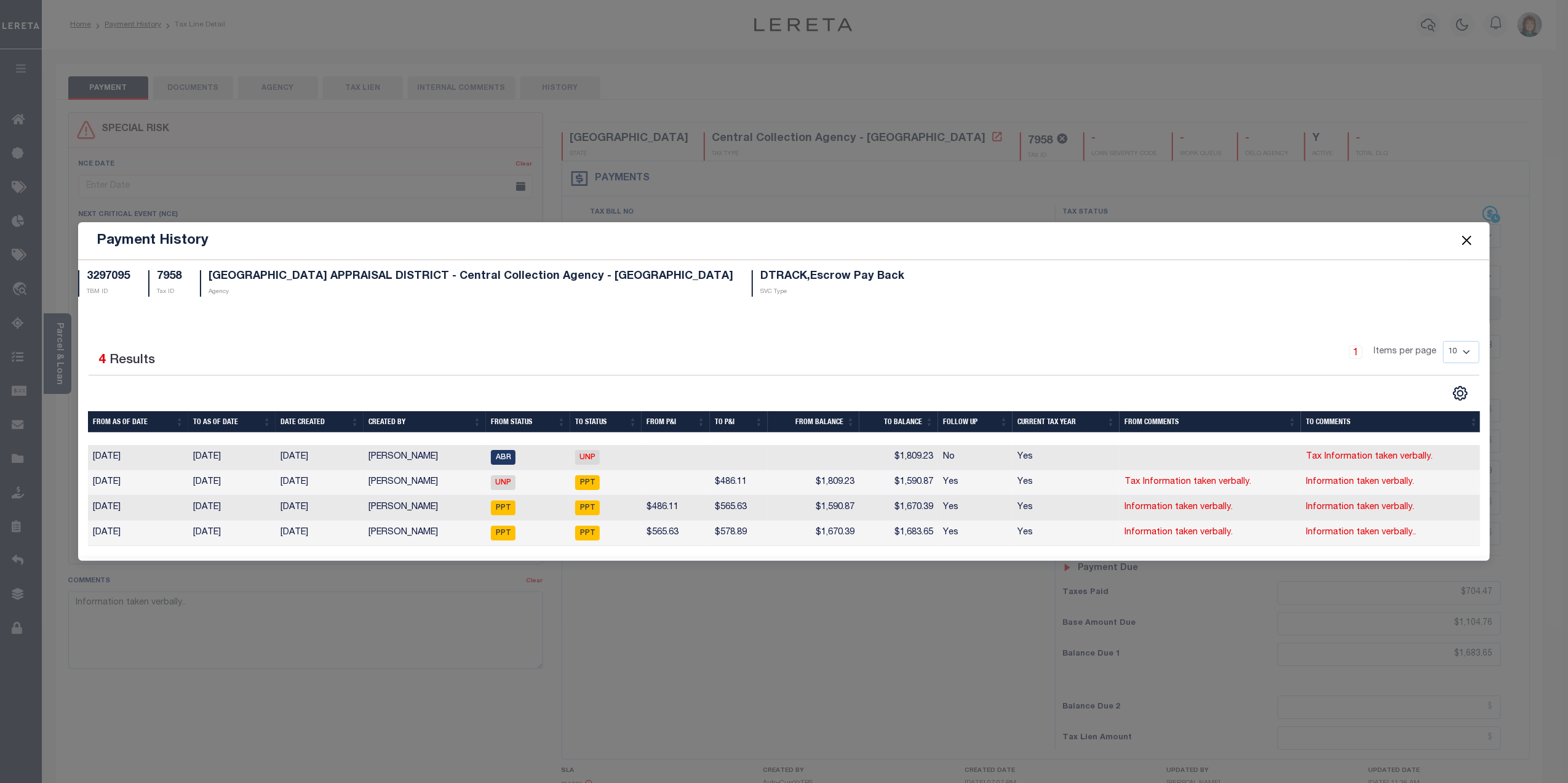
click at [1470, 238] on button "Close" at bounding box center [1467, 241] width 16 height 16
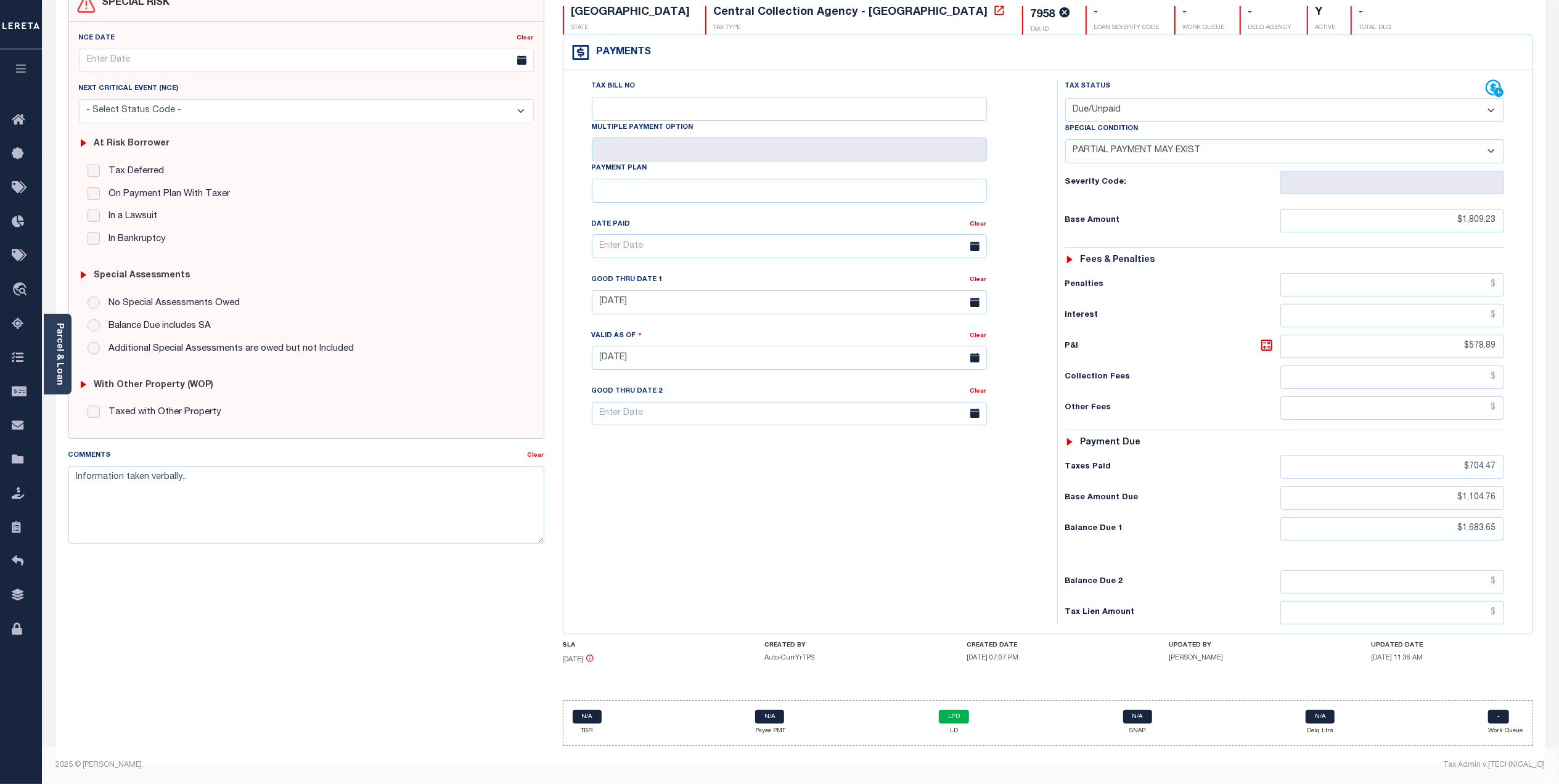
scroll to position [132, 0]
click at [952, 720] on link "LPD" at bounding box center [954, 717] width 30 height 14
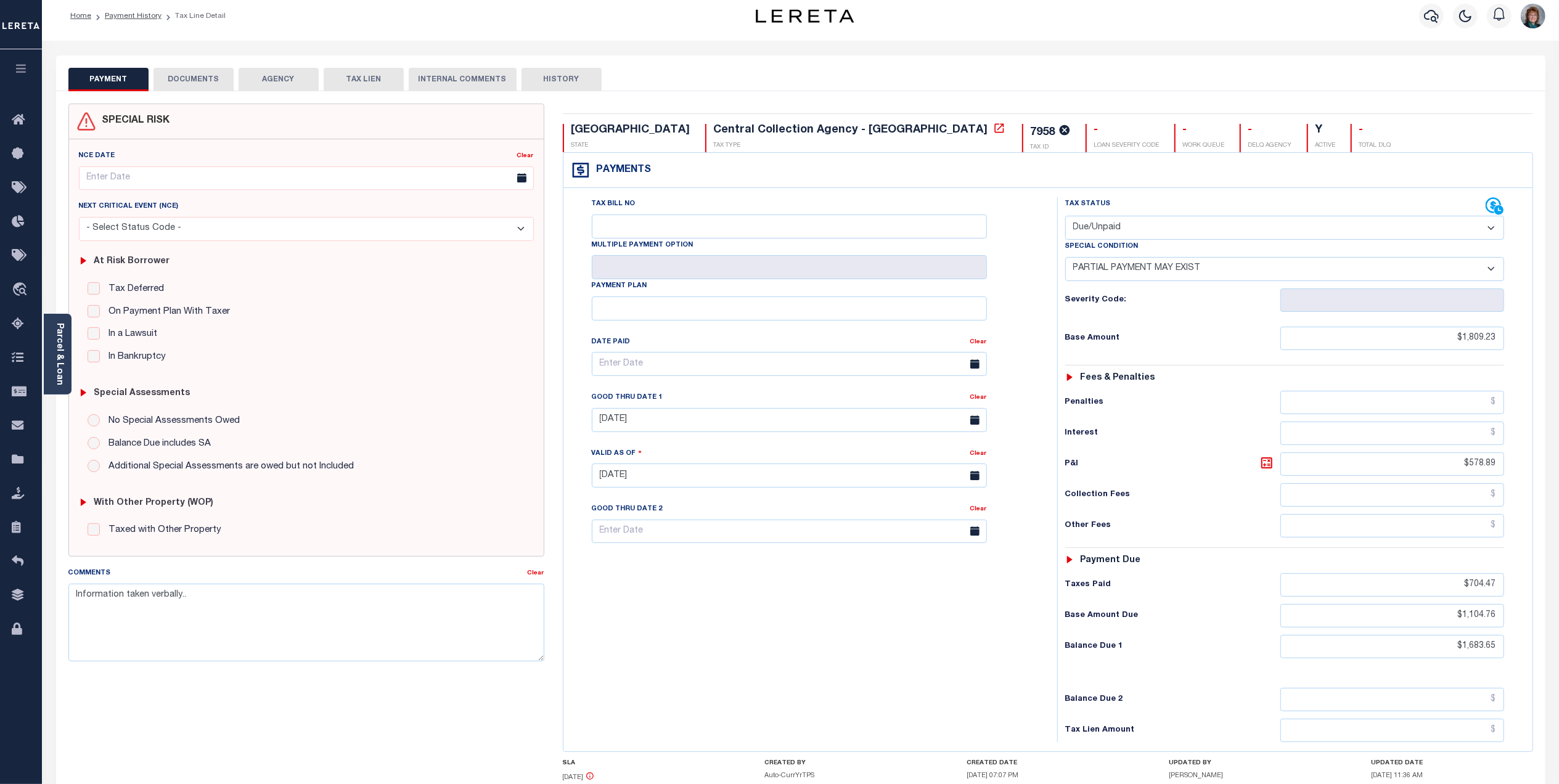
scroll to position [0, 0]
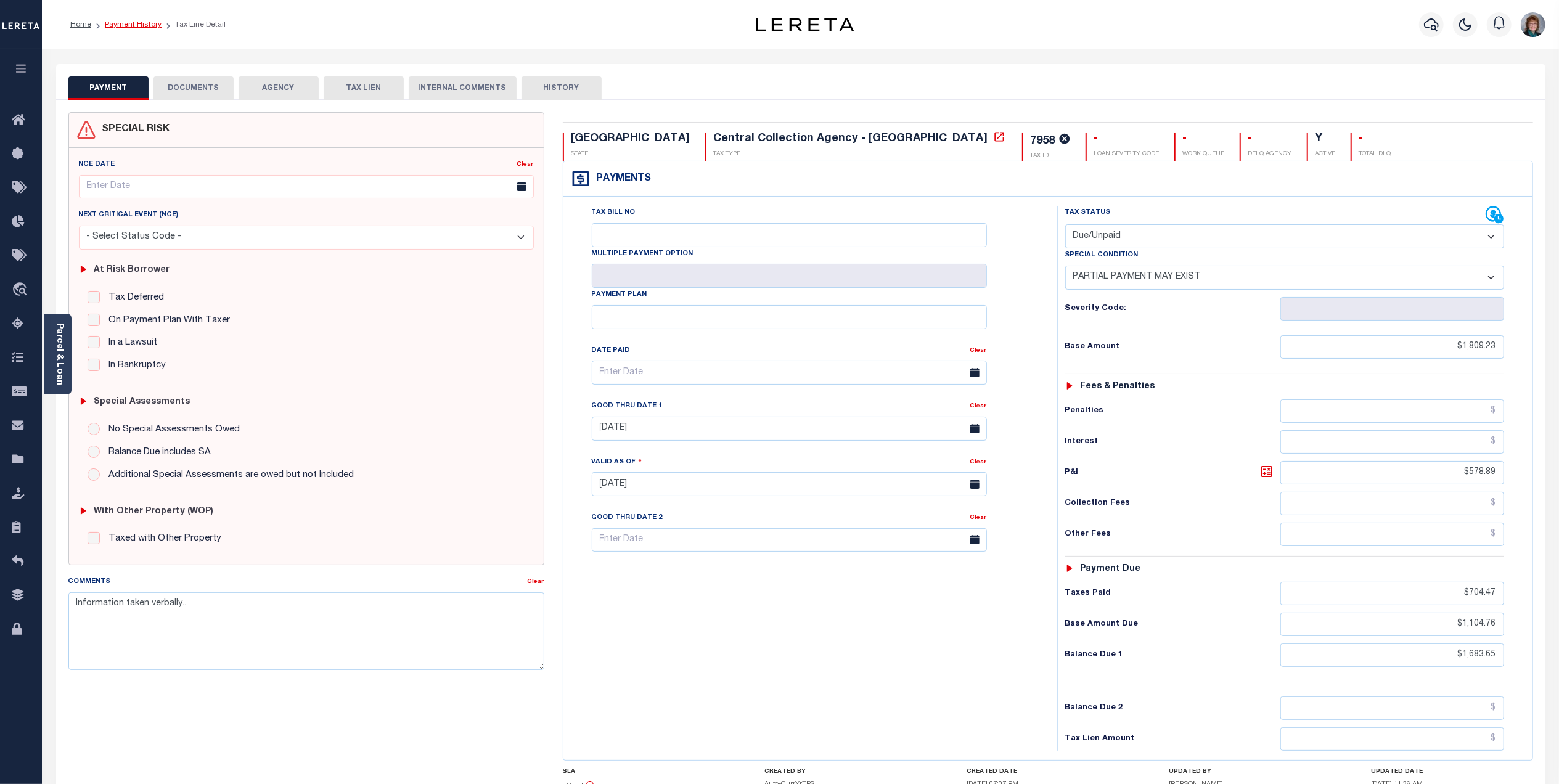
click at [136, 21] on link "Payment History" at bounding box center [133, 25] width 57 height 7
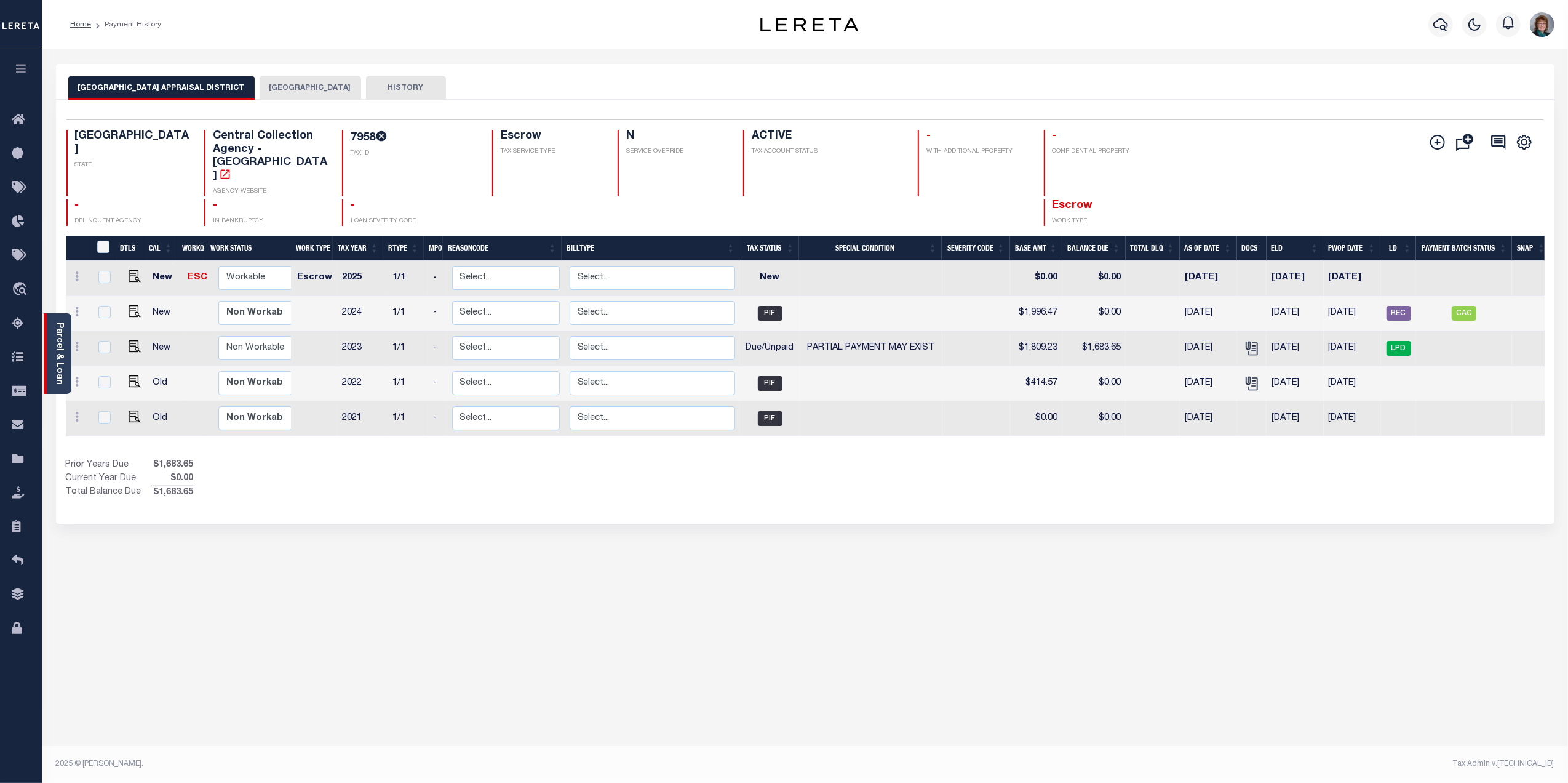
click at [60, 356] on link "Parcel & Loan" at bounding box center [59, 353] width 9 height 62
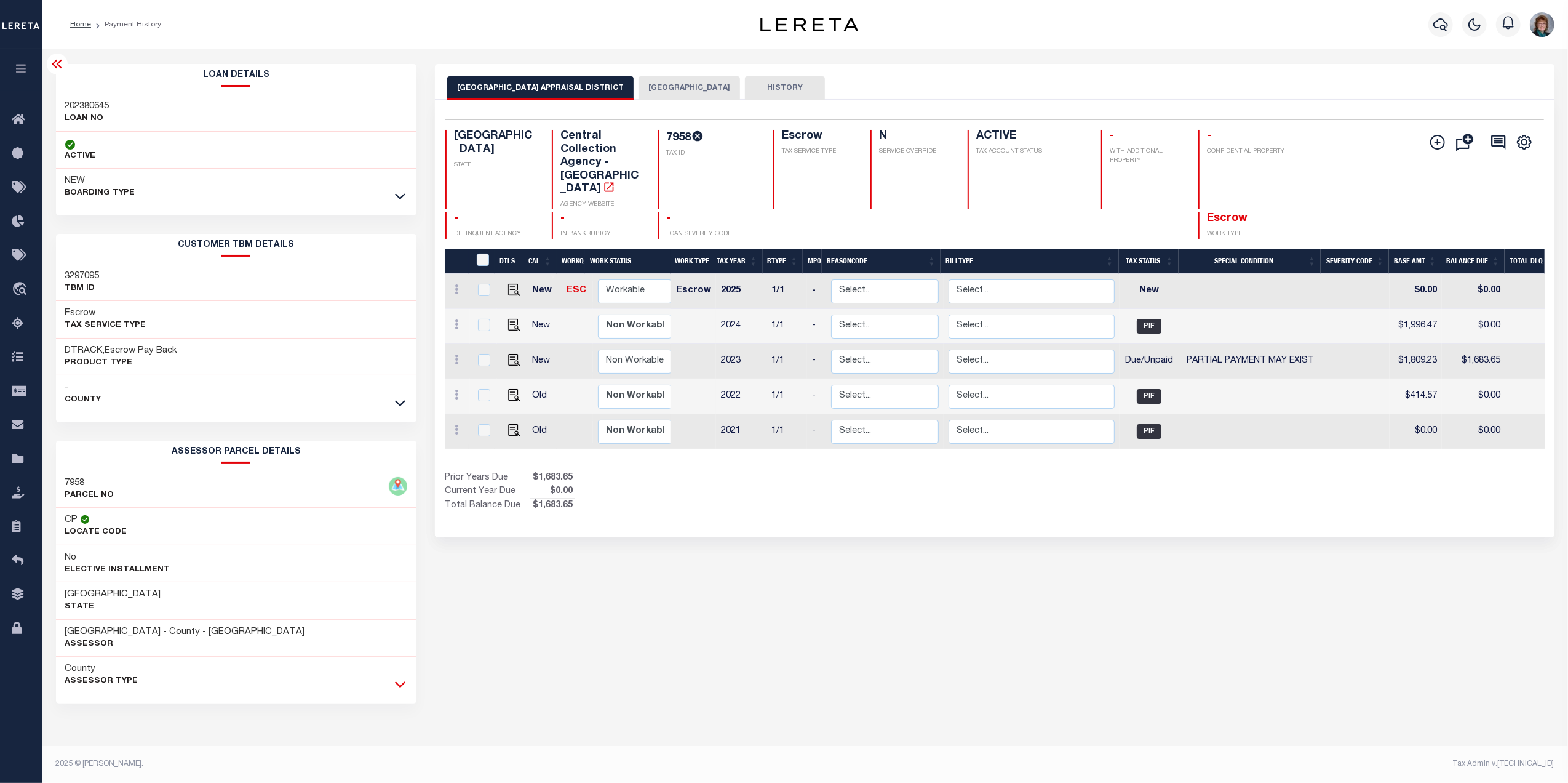
click at [397, 687] on icon at bounding box center [400, 684] width 10 height 13
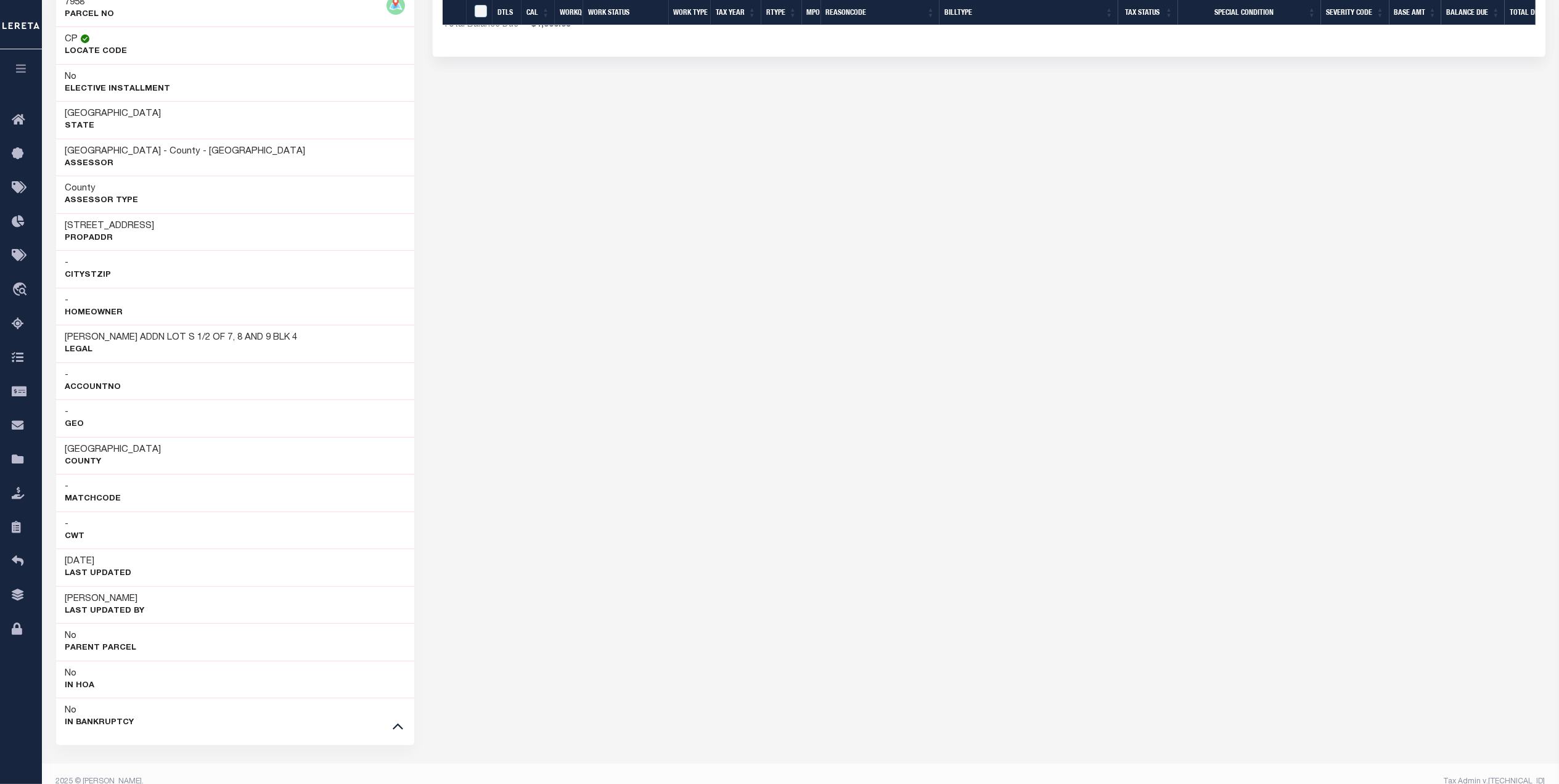
scroll to position [493, 0]
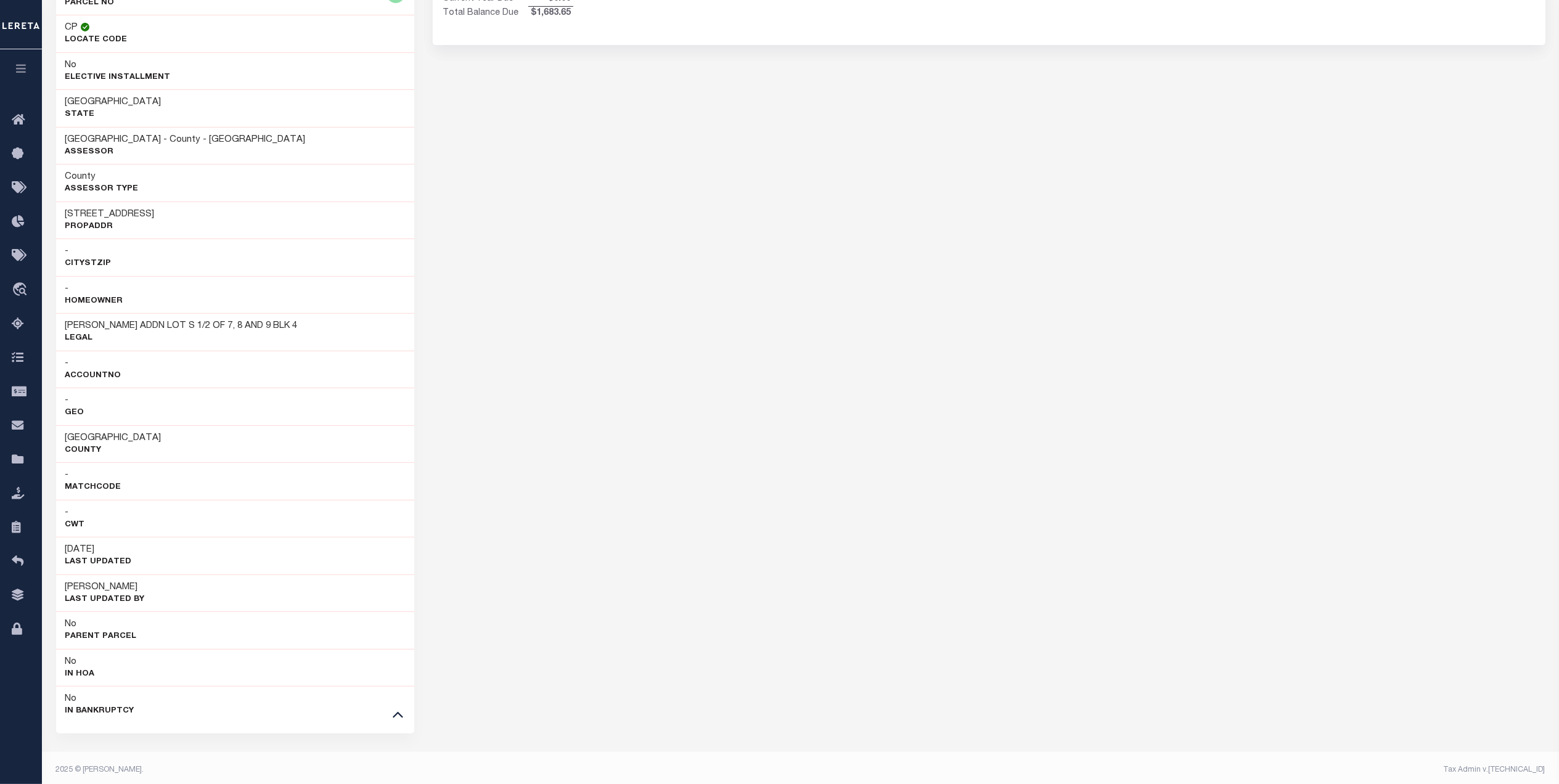
click at [398, 723] on div "No In Bankruptcy" at bounding box center [235, 704] width 359 height 37
click at [395, 720] on icon at bounding box center [398, 714] width 10 height 13
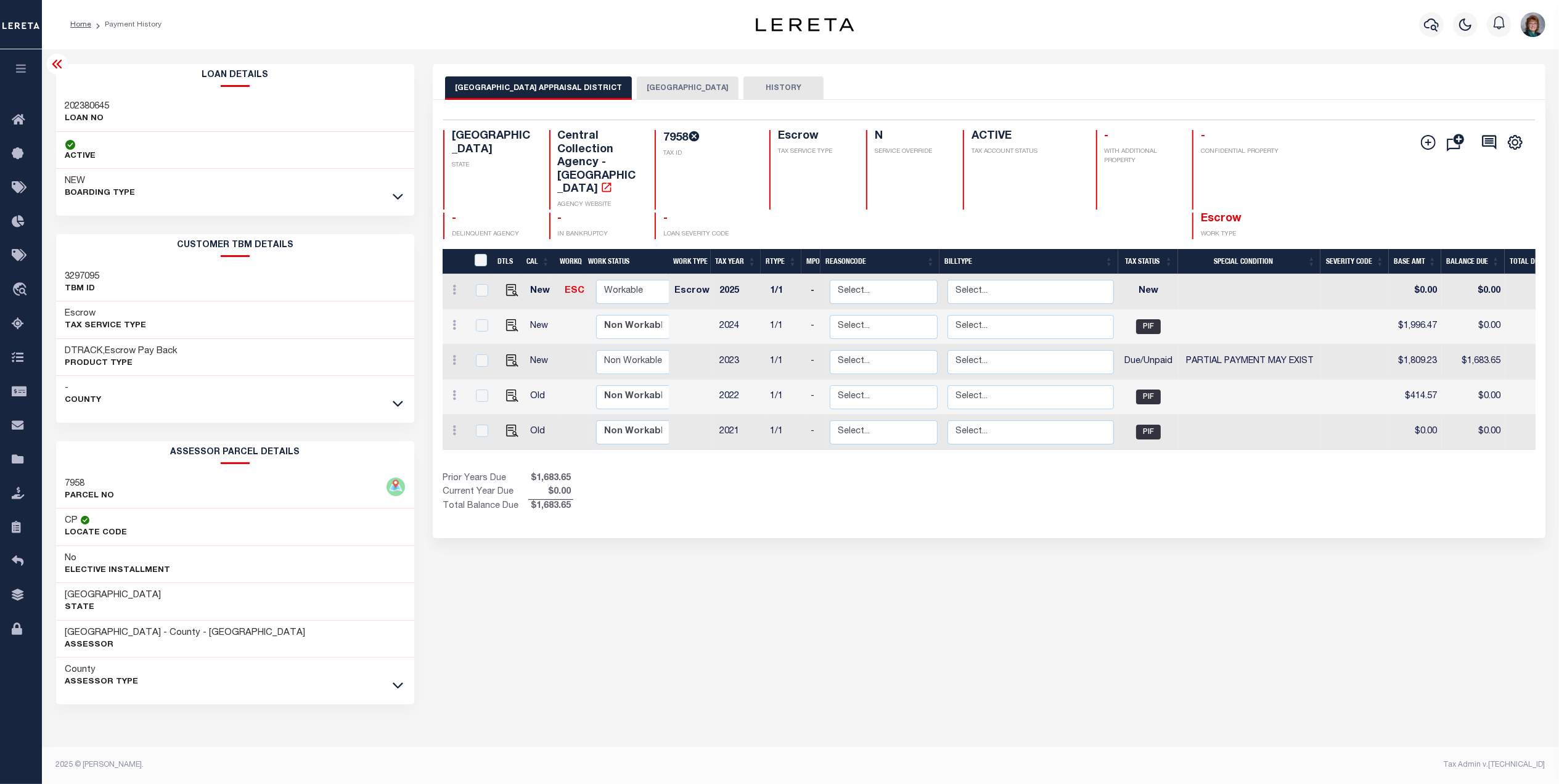
scroll to position [0, 0]
click at [406, 405] on icon at bounding box center [401, 403] width 10 height 13
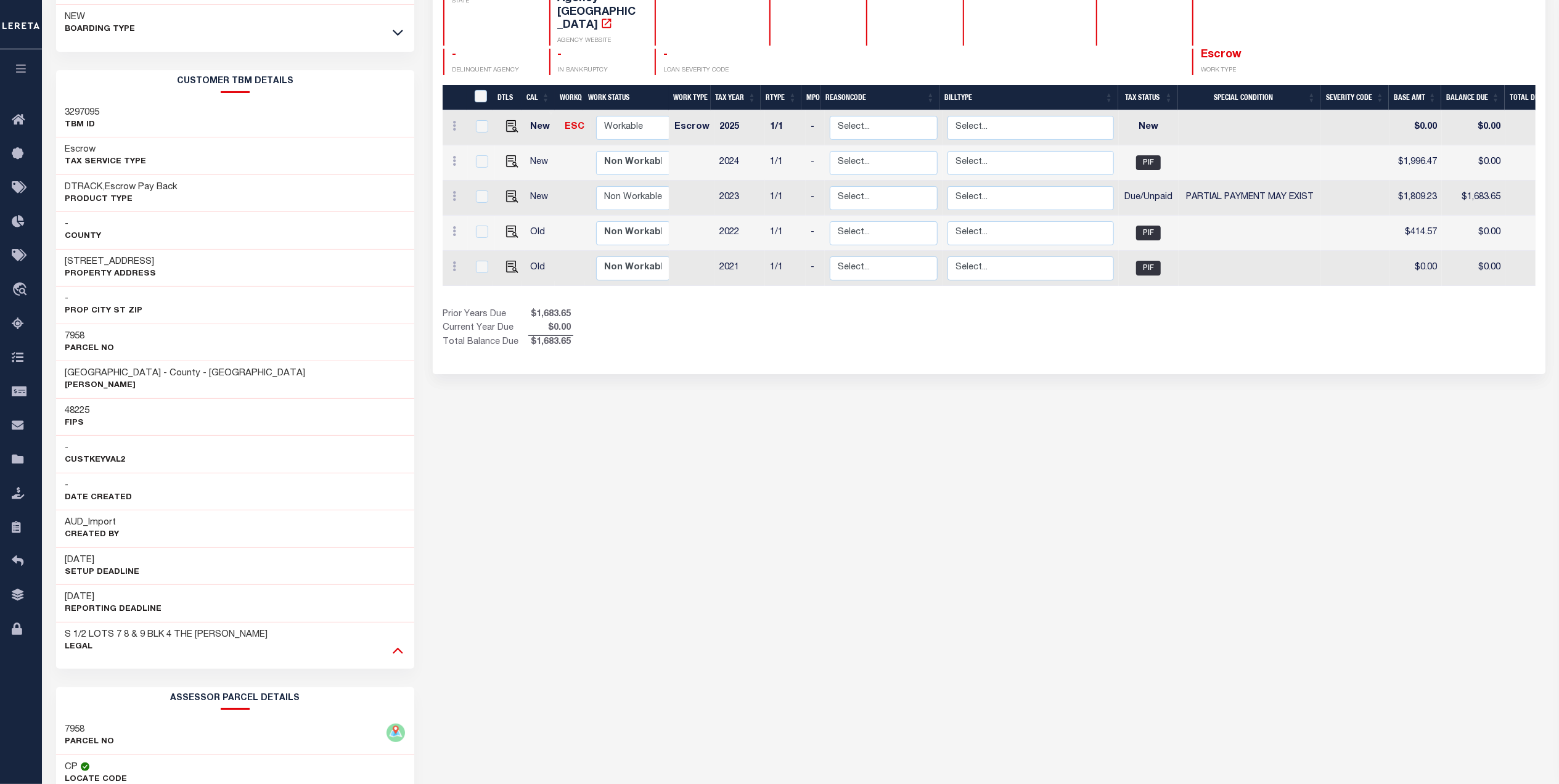
click at [398, 655] on icon at bounding box center [398, 650] width 10 height 13
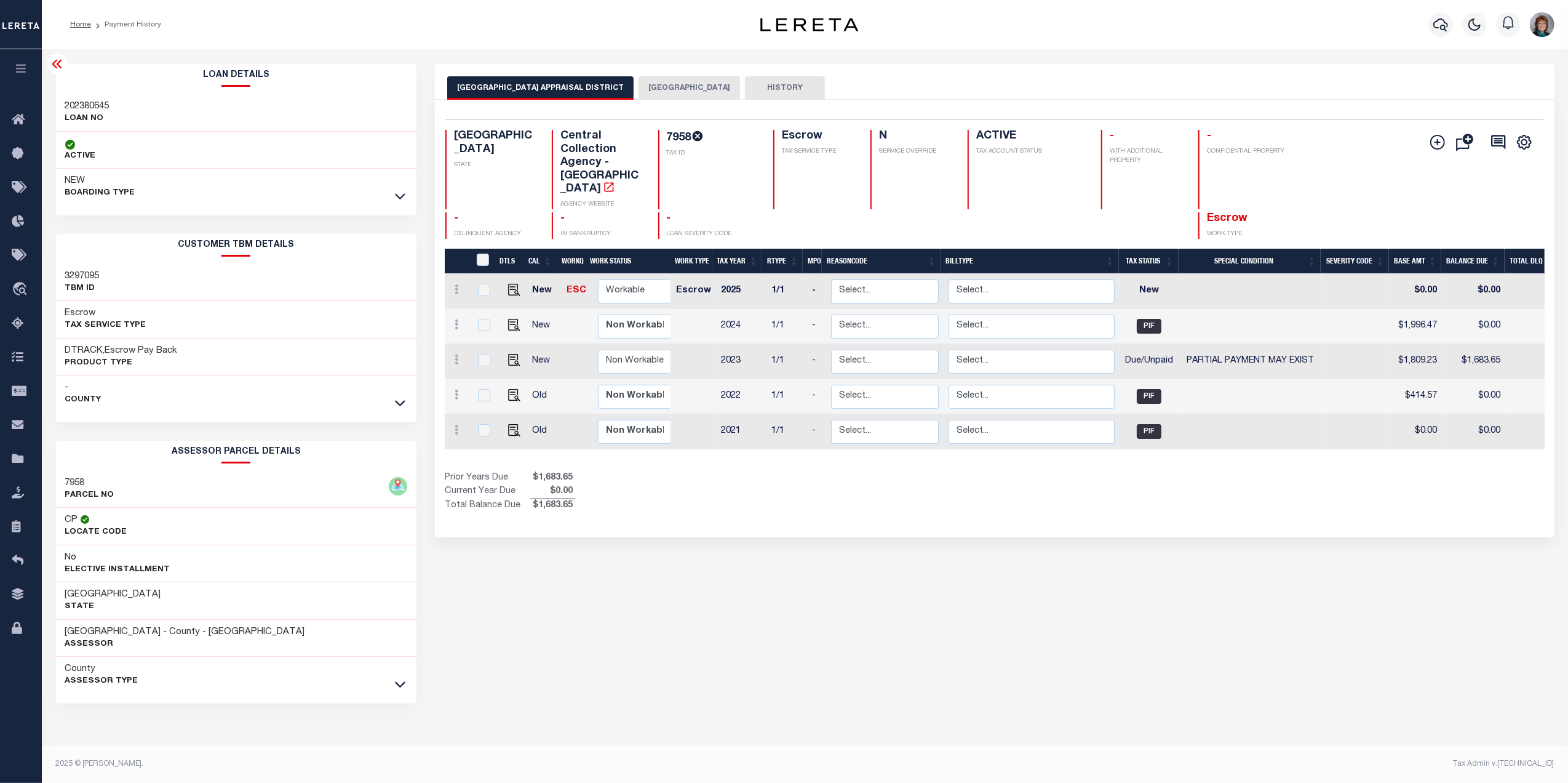
click at [761, 92] on button "HISTORY" at bounding box center [785, 88] width 80 height 23
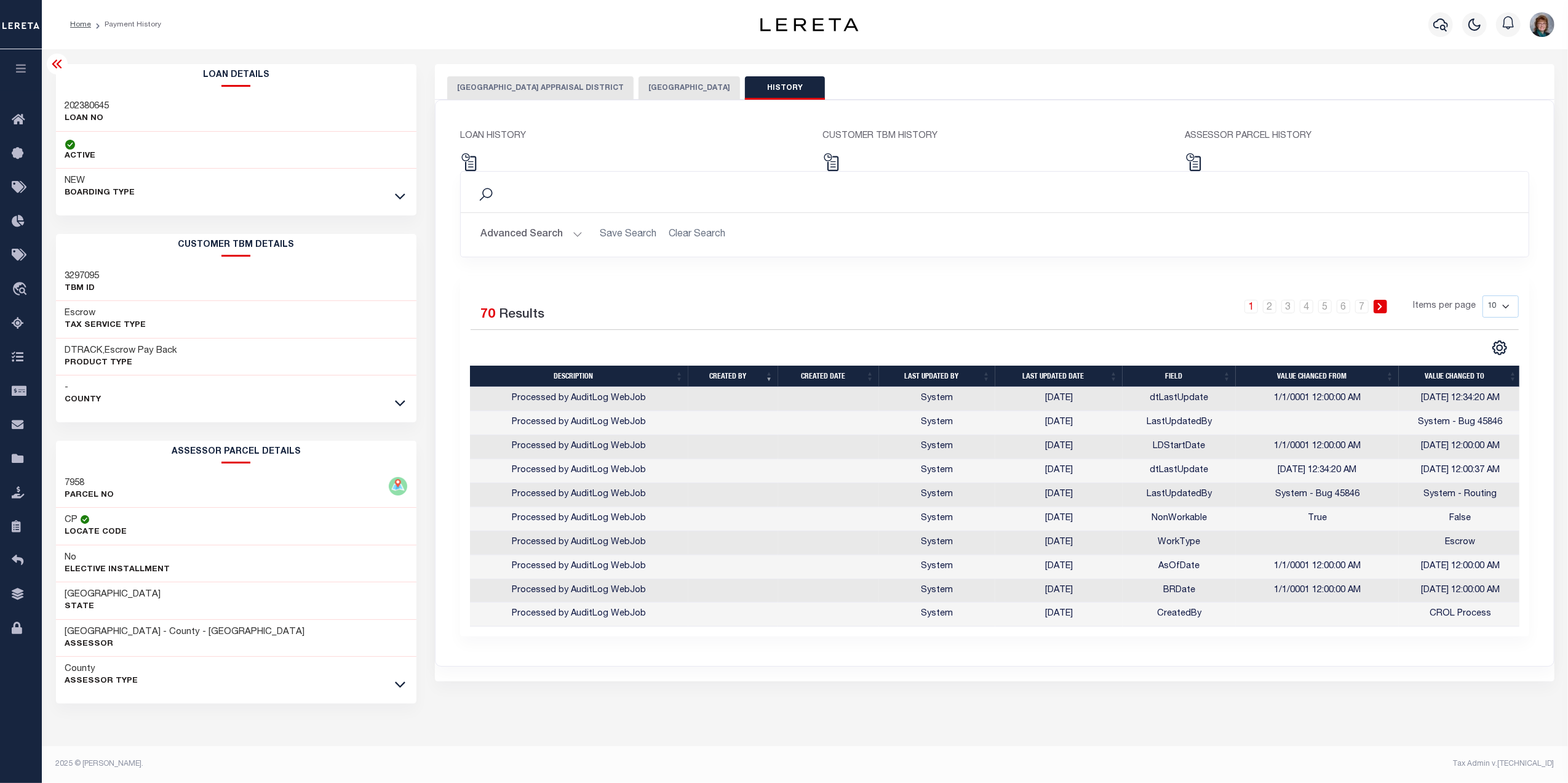
click at [546, 92] on button "[GEOGRAPHIC_DATA] APPRAISAL DISTRICT" at bounding box center [540, 88] width 187 height 23
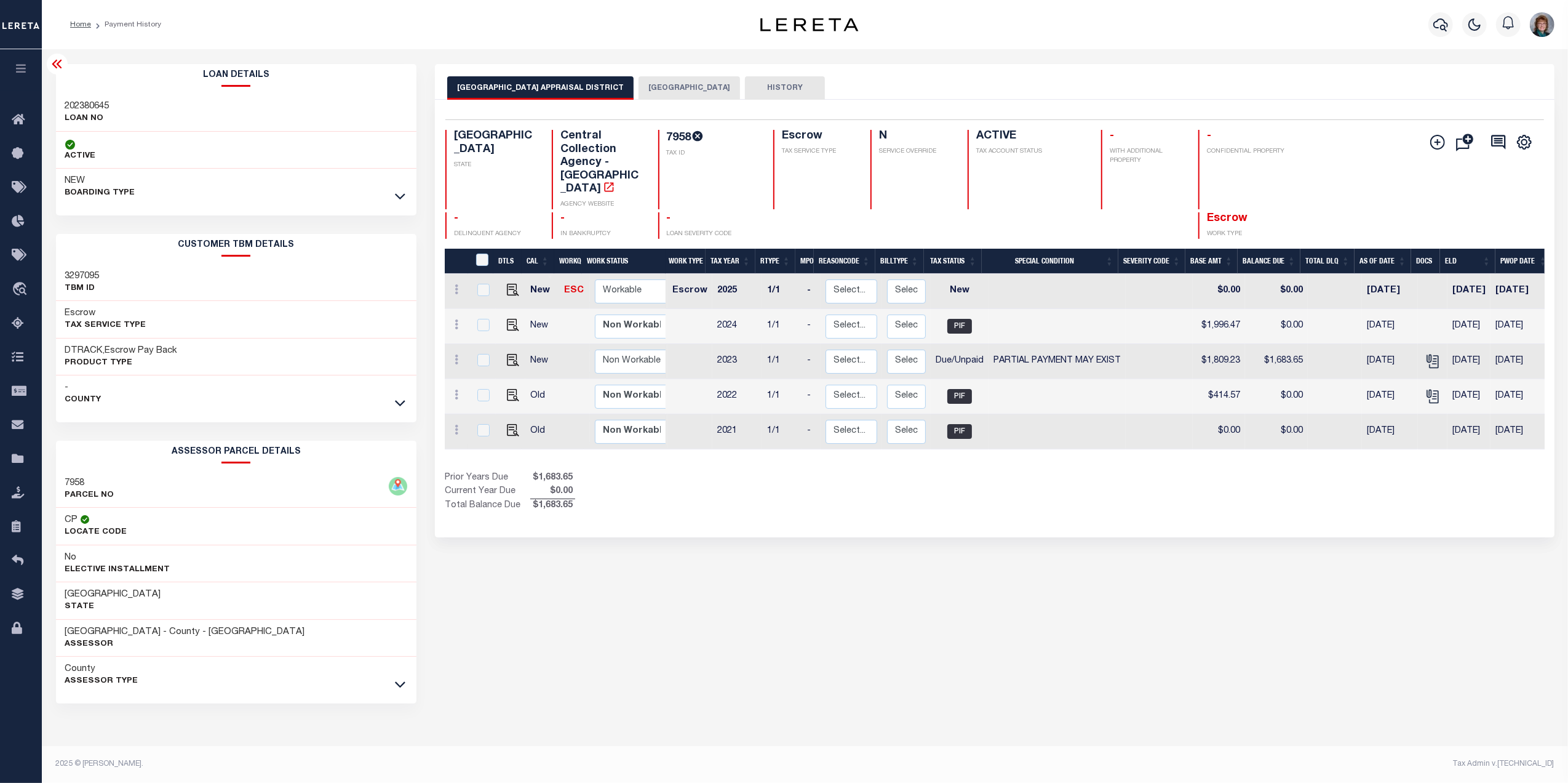
click at [680, 79] on button "[GEOGRAPHIC_DATA]" at bounding box center [688, 88] width 101 height 23
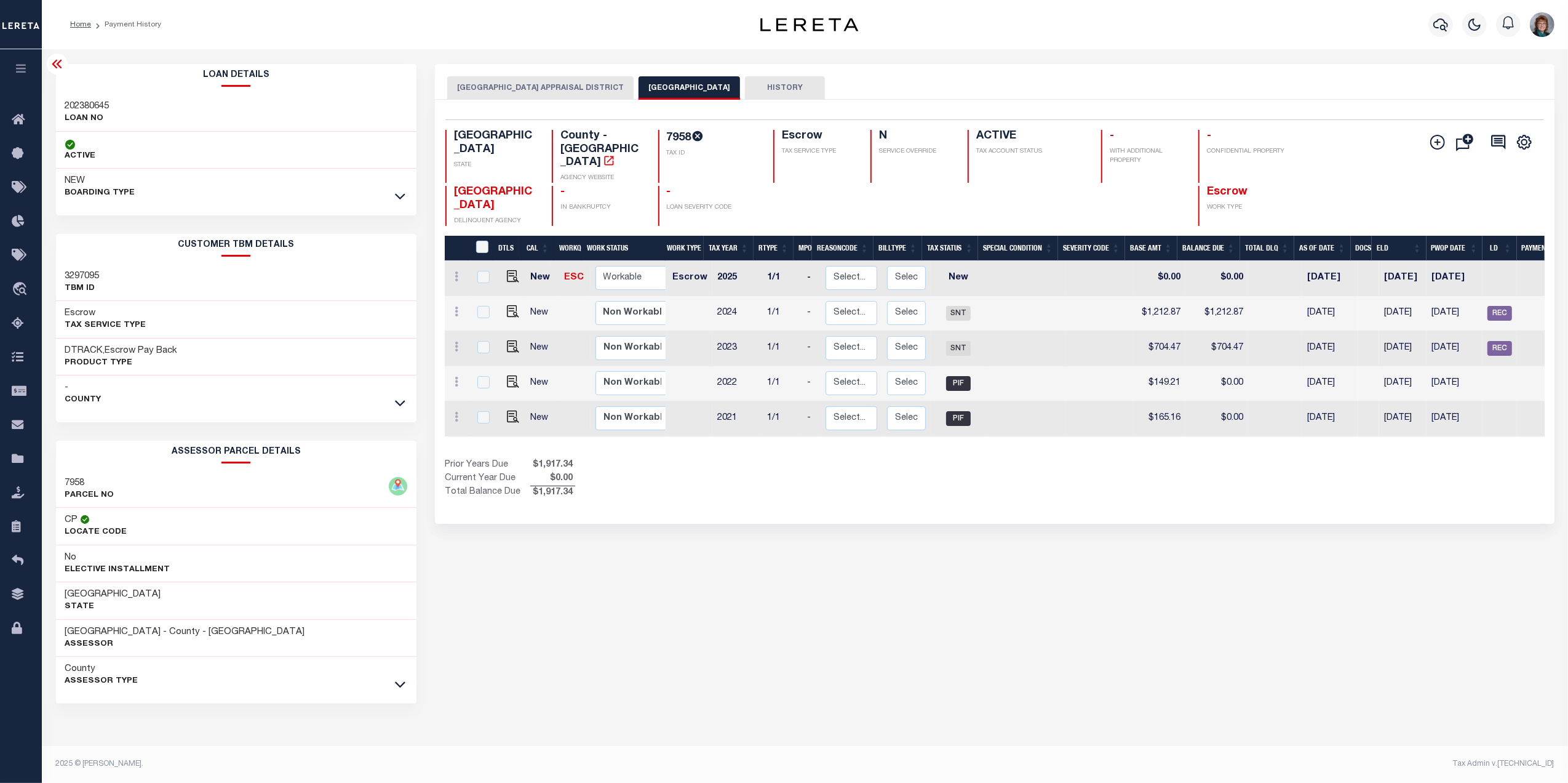
click at [545, 86] on button "HOUSTON COUNTY APPRAISAL DISTRICT" at bounding box center [540, 88] width 187 height 23
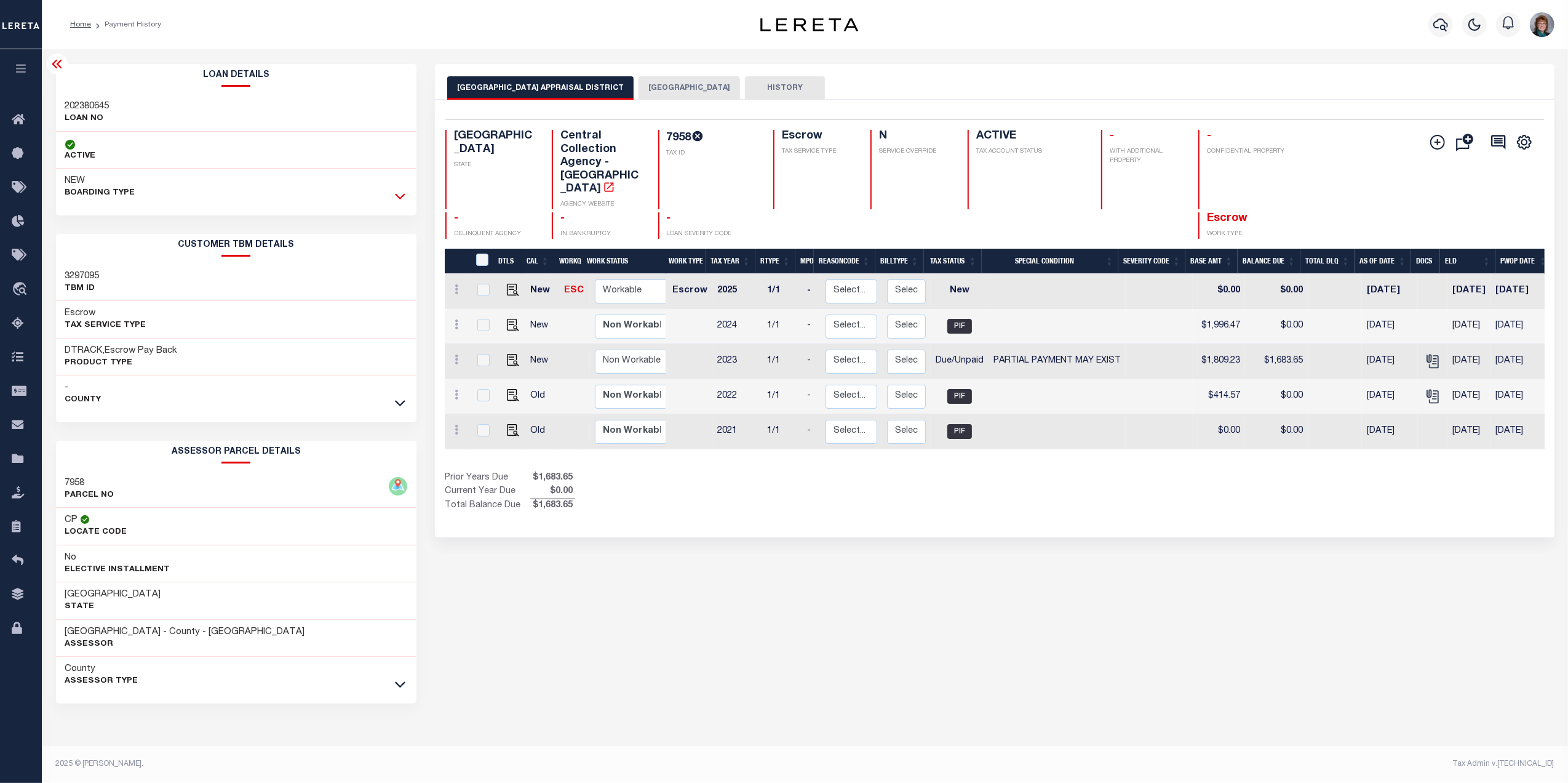
click at [399, 190] on icon at bounding box center [400, 196] width 10 height 13
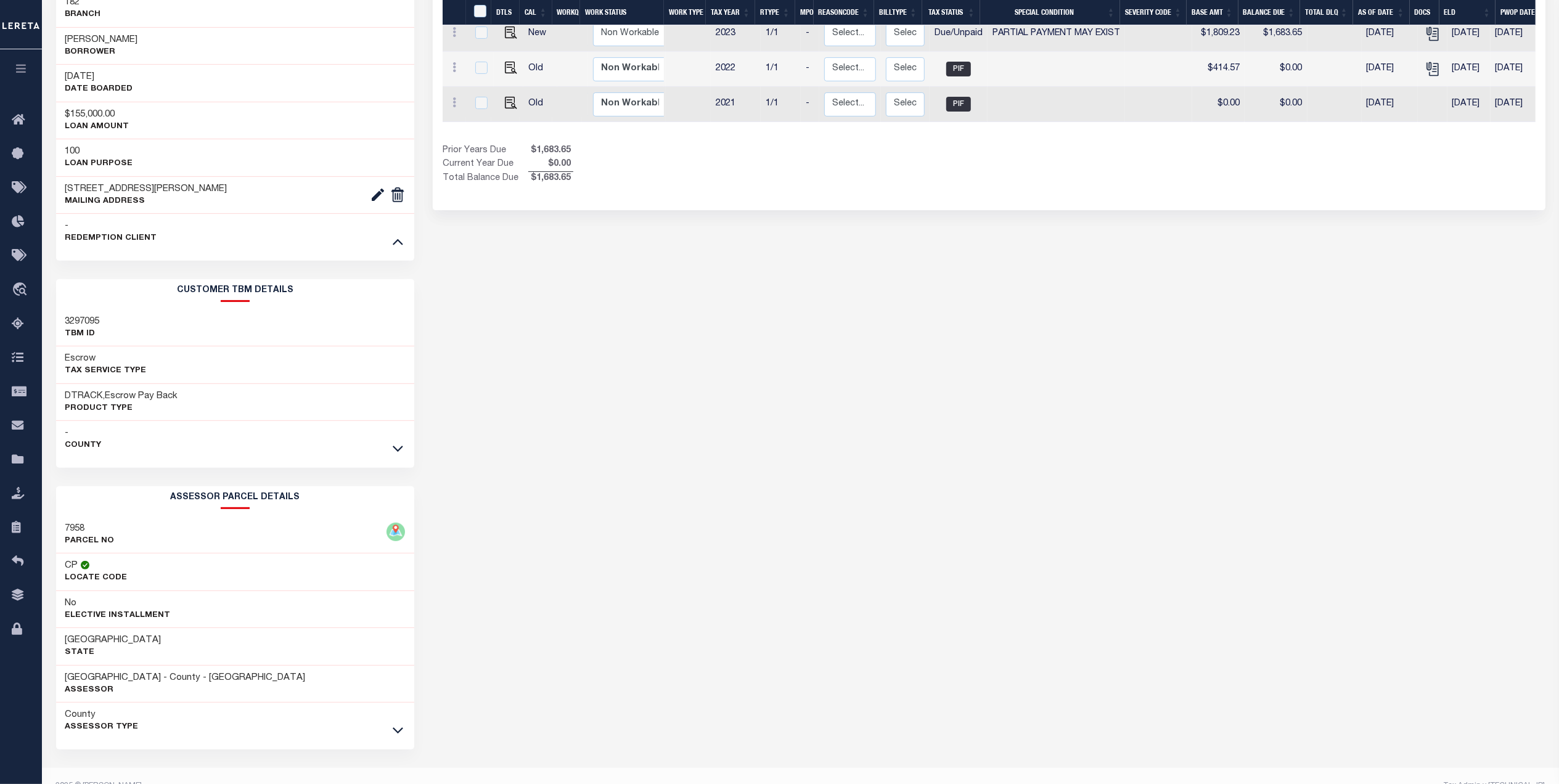
scroll to position [329, 0]
click at [397, 452] on icon at bounding box center [398, 449] width 10 height 6
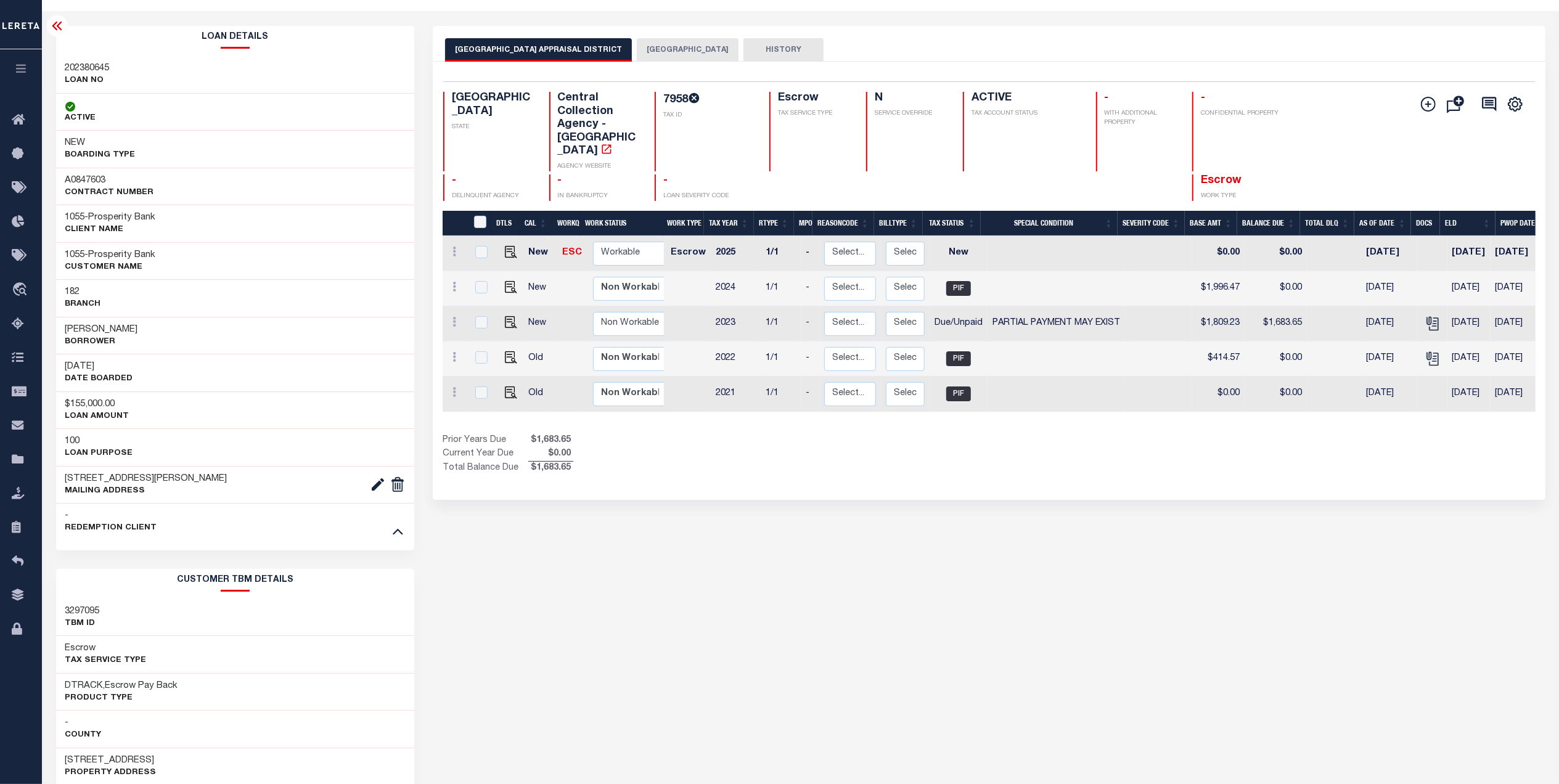
scroll to position [0, 0]
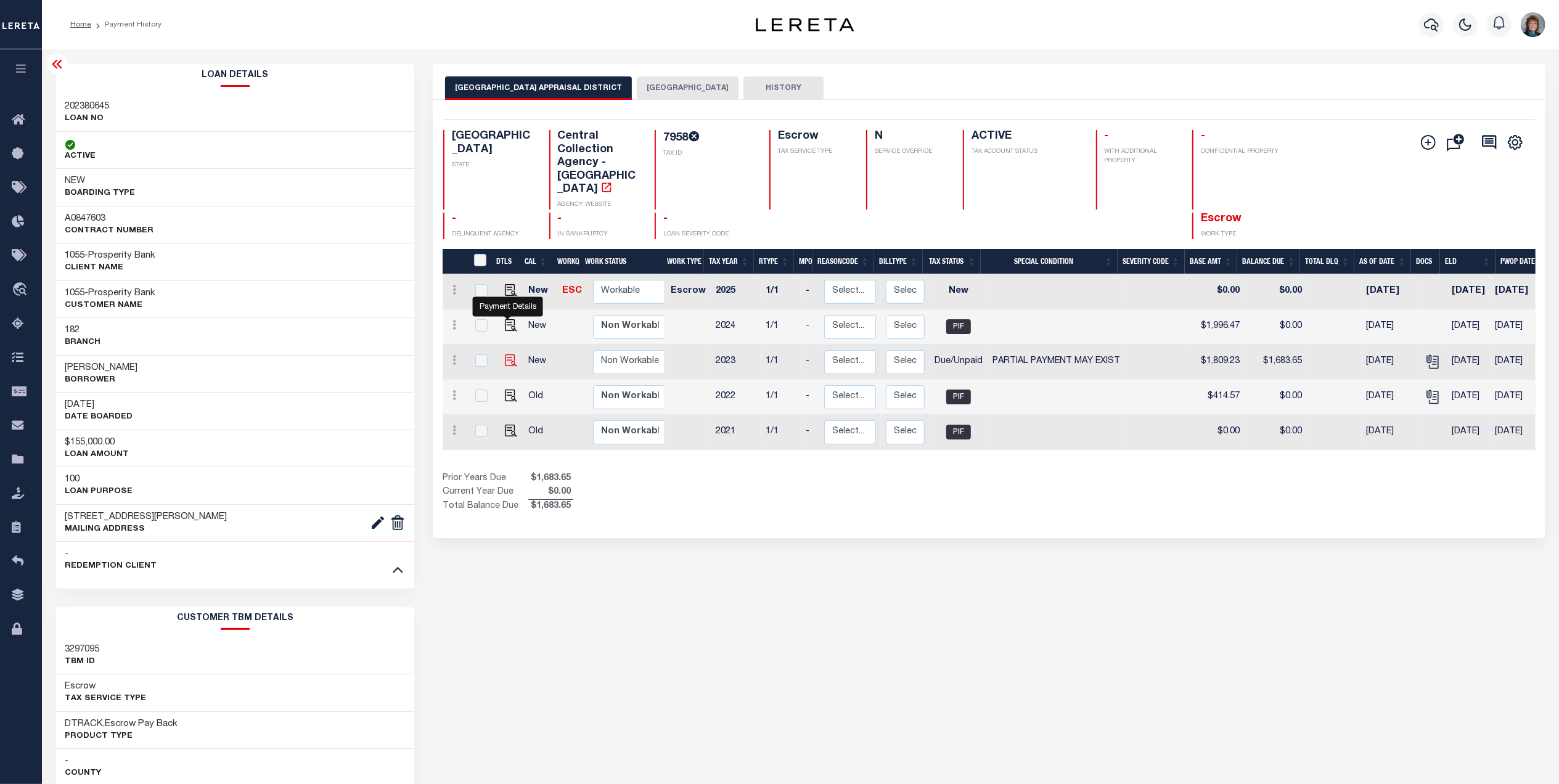
click at [505, 354] on img "" at bounding box center [511, 360] width 12 height 12
checkbox input "true"
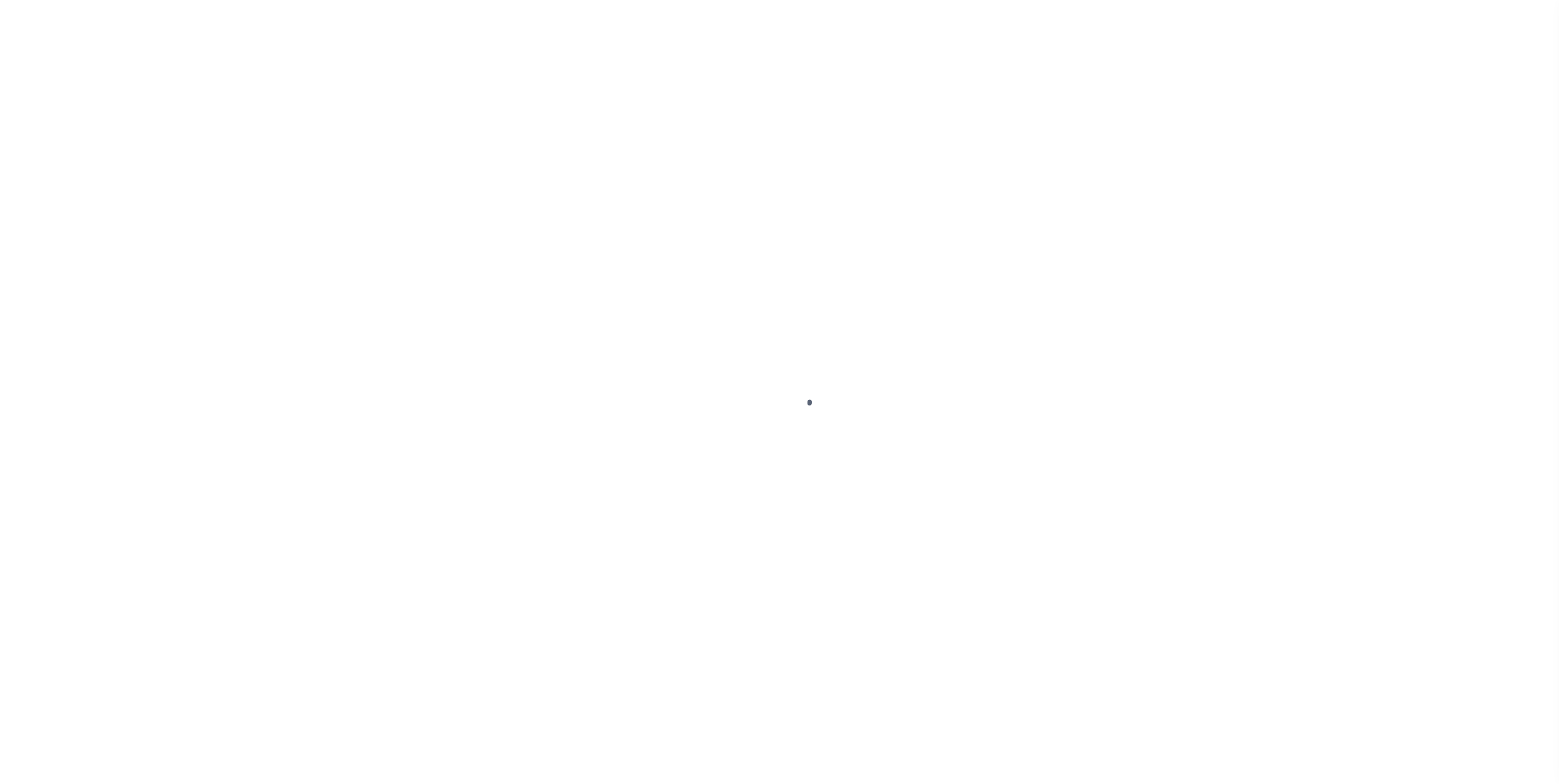
checkbox input "false"
type textarea "Information taken verbally.."
type input "[DATE]"
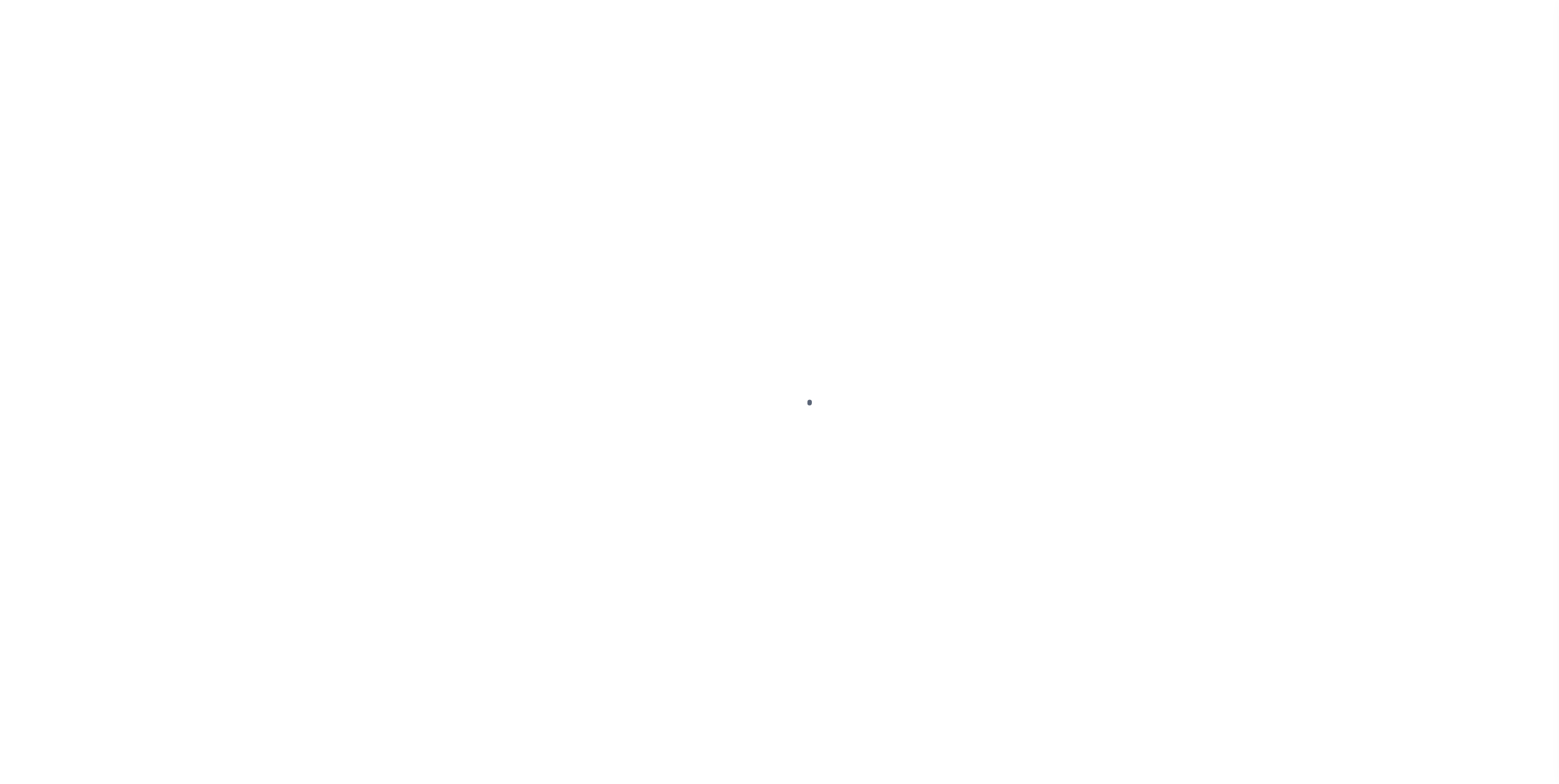
type input "[DATE]"
select select "DUE"
select select "15"
type input "$1,809.23"
type input "$578.89"
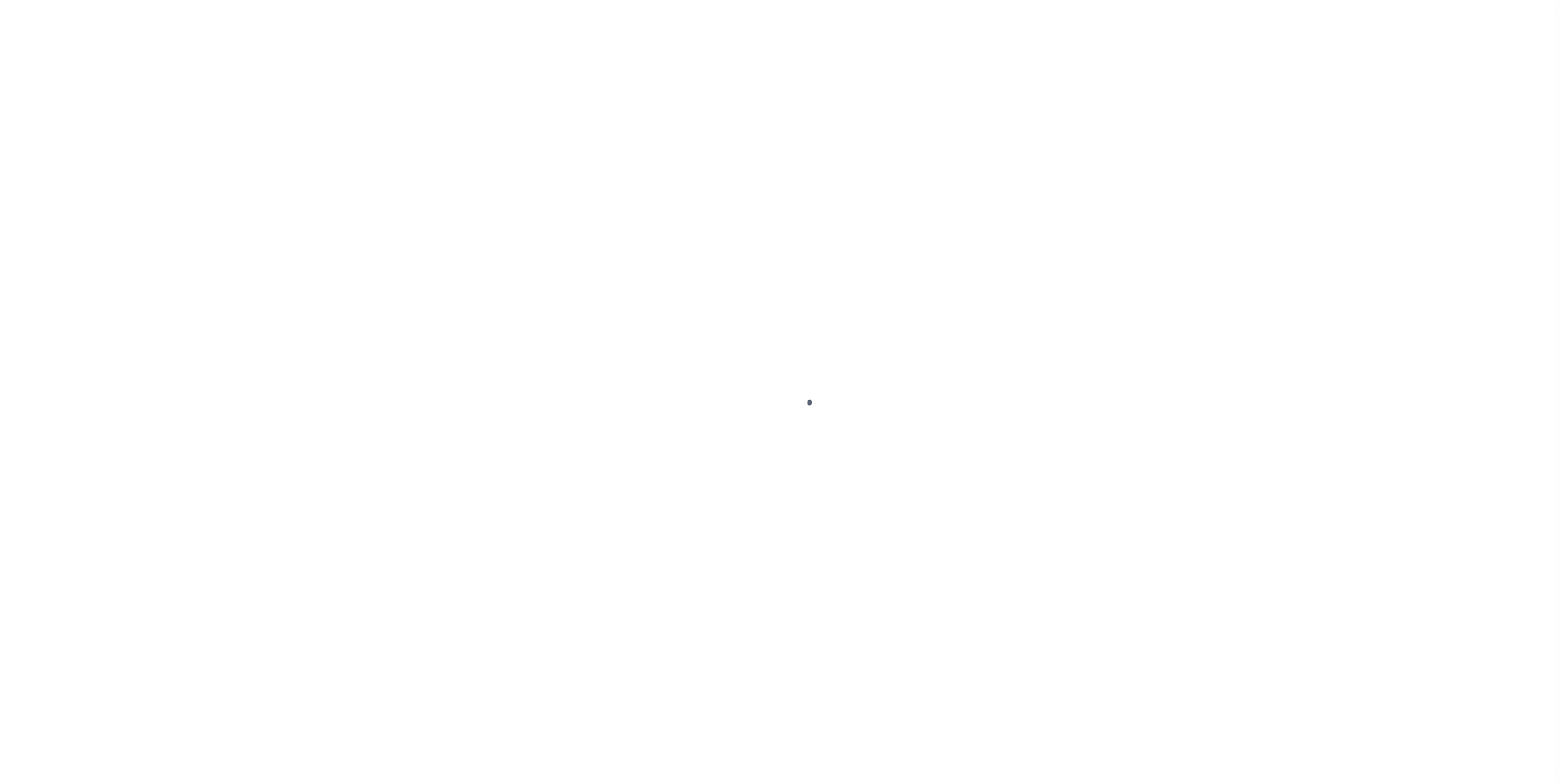
type input "$704.47"
type input "$1,104.76"
type input "$1,683.65"
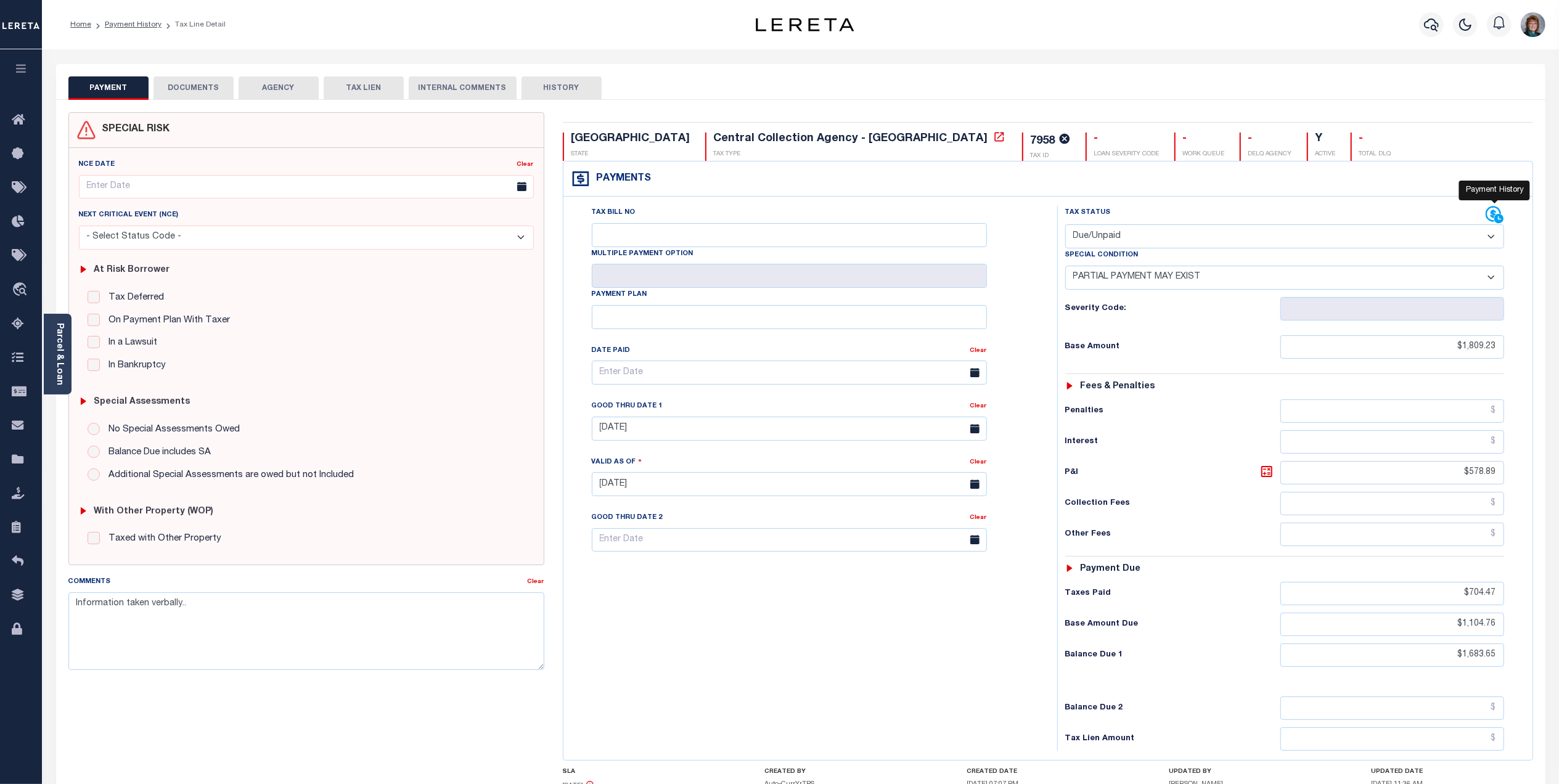
click at [1487, 215] on icon at bounding box center [1495, 215] width 18 height 18
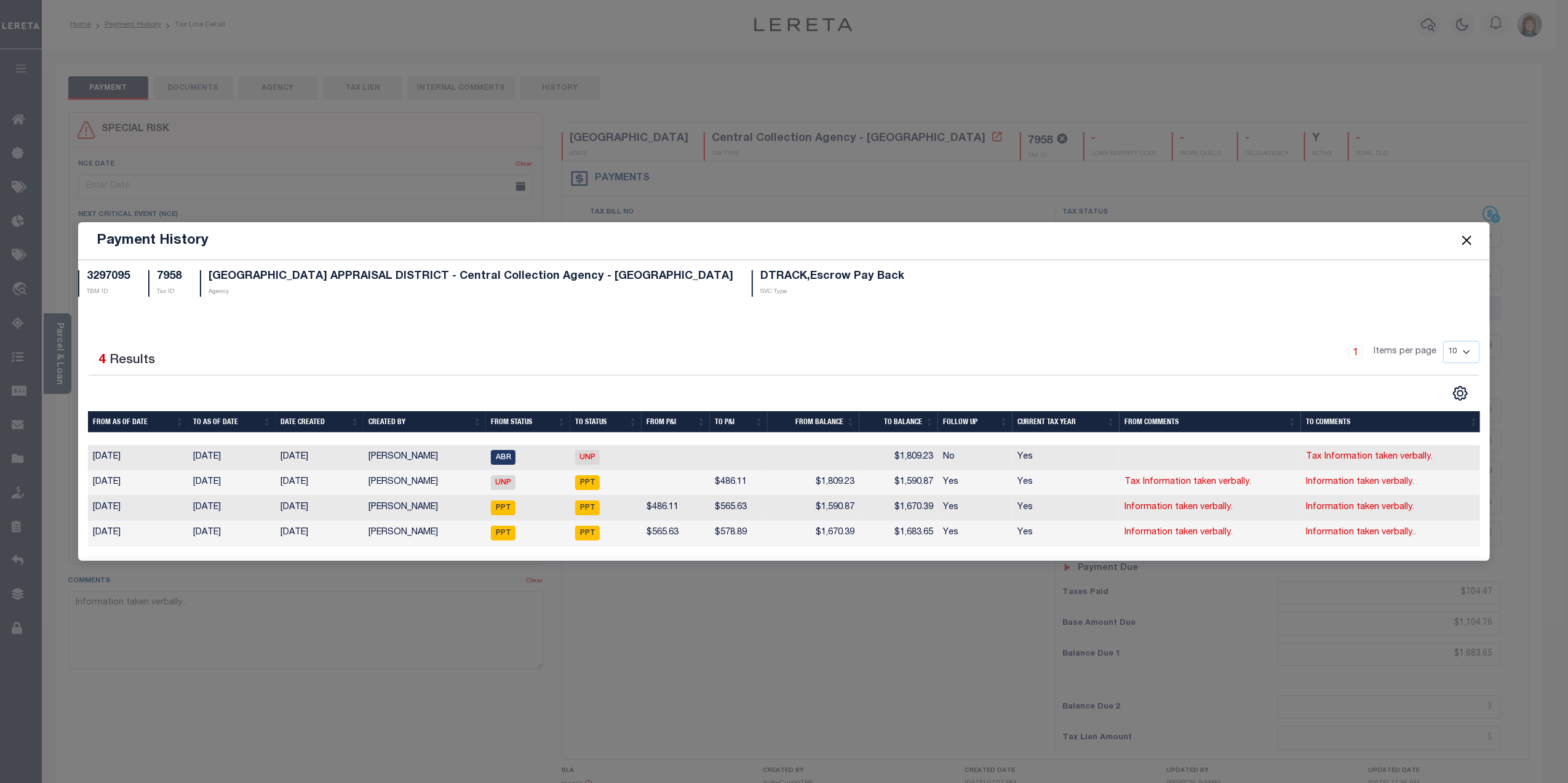
click at [1469, 238] on button "Close" at bounding box center [1467, 241] width 16 height 16
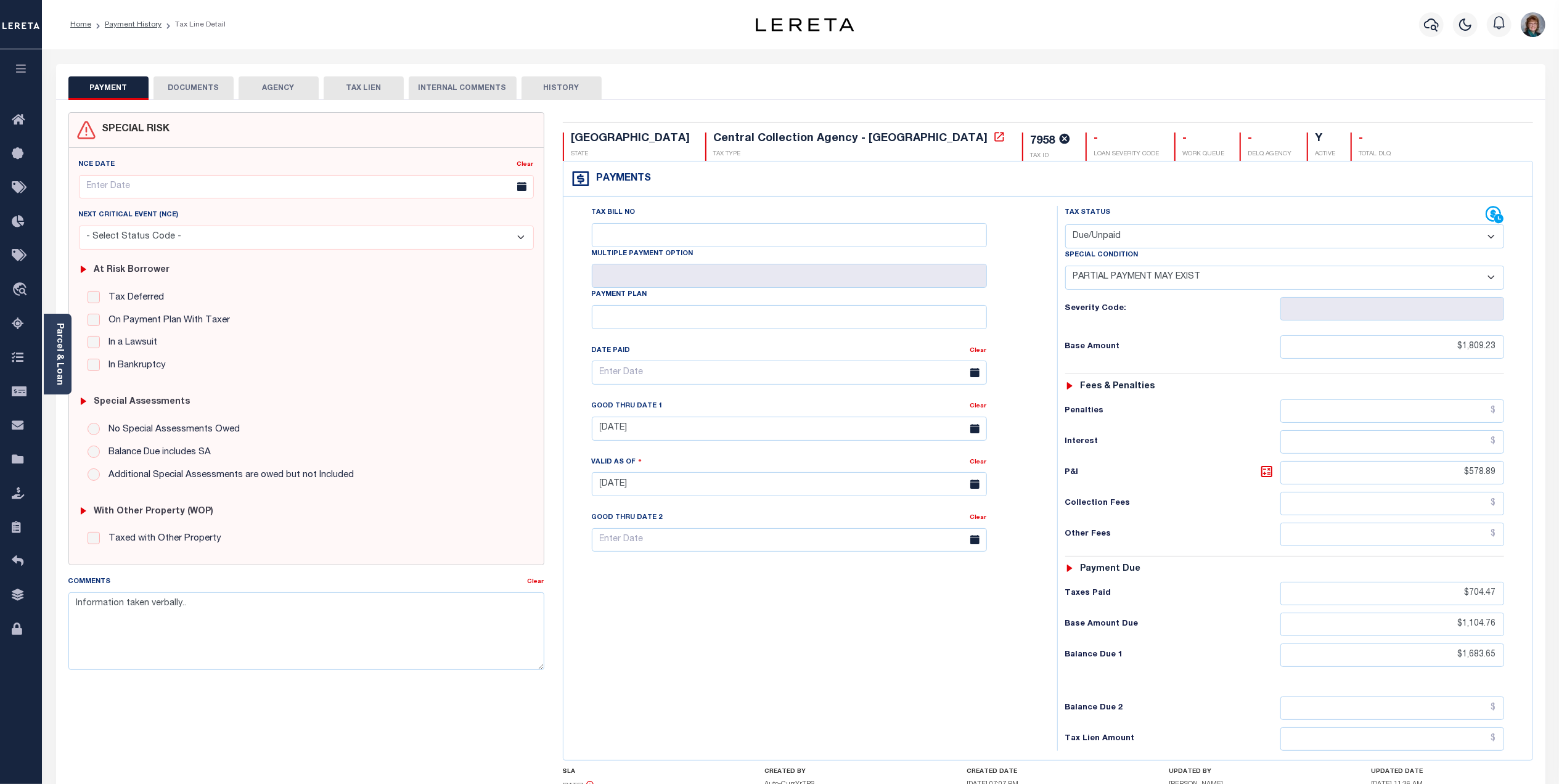
click at [539, 89] on button "HISTORY" at bounding box center [562, 88] width 80 height 23
select select "50"
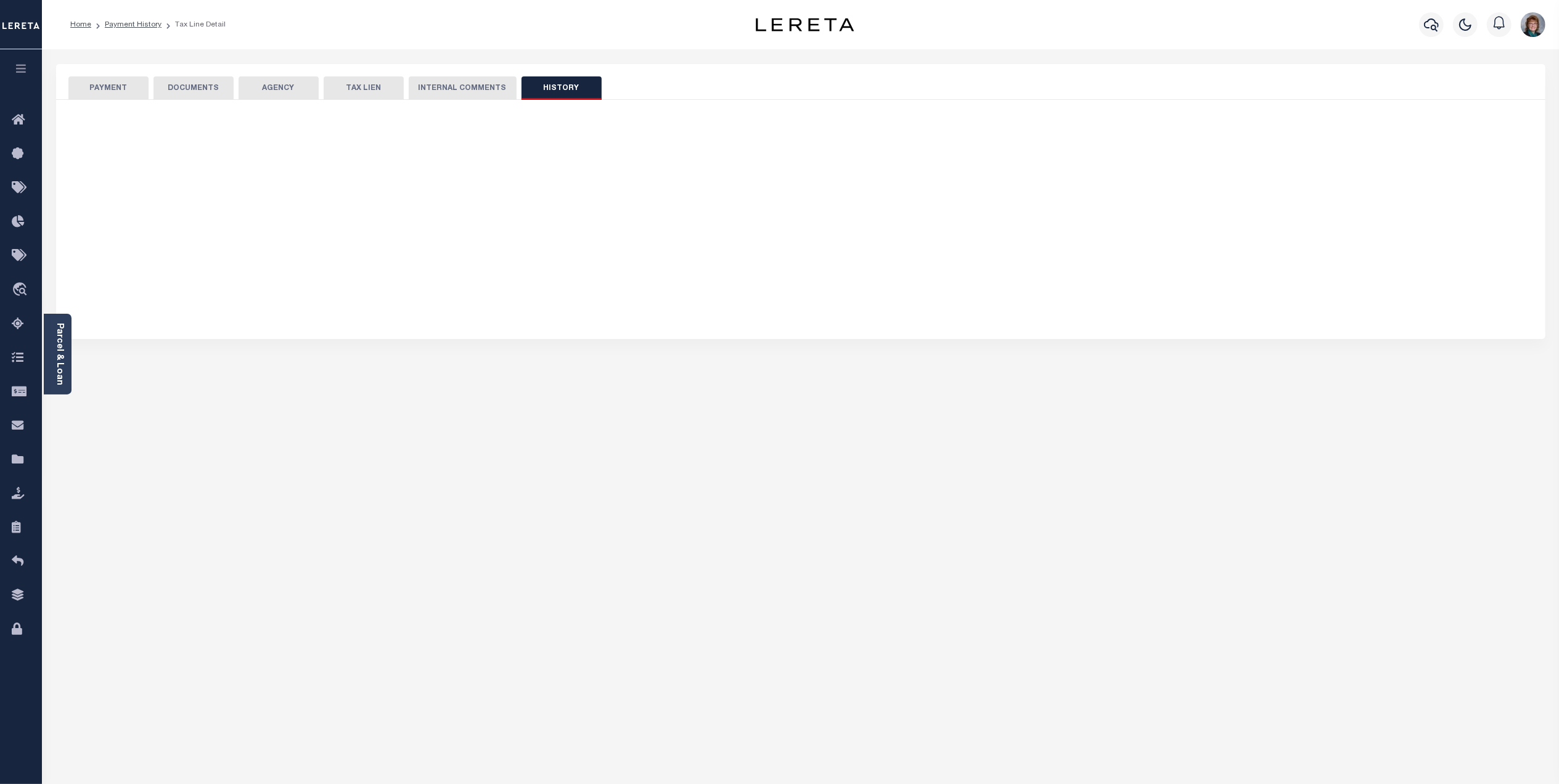
select select "50"
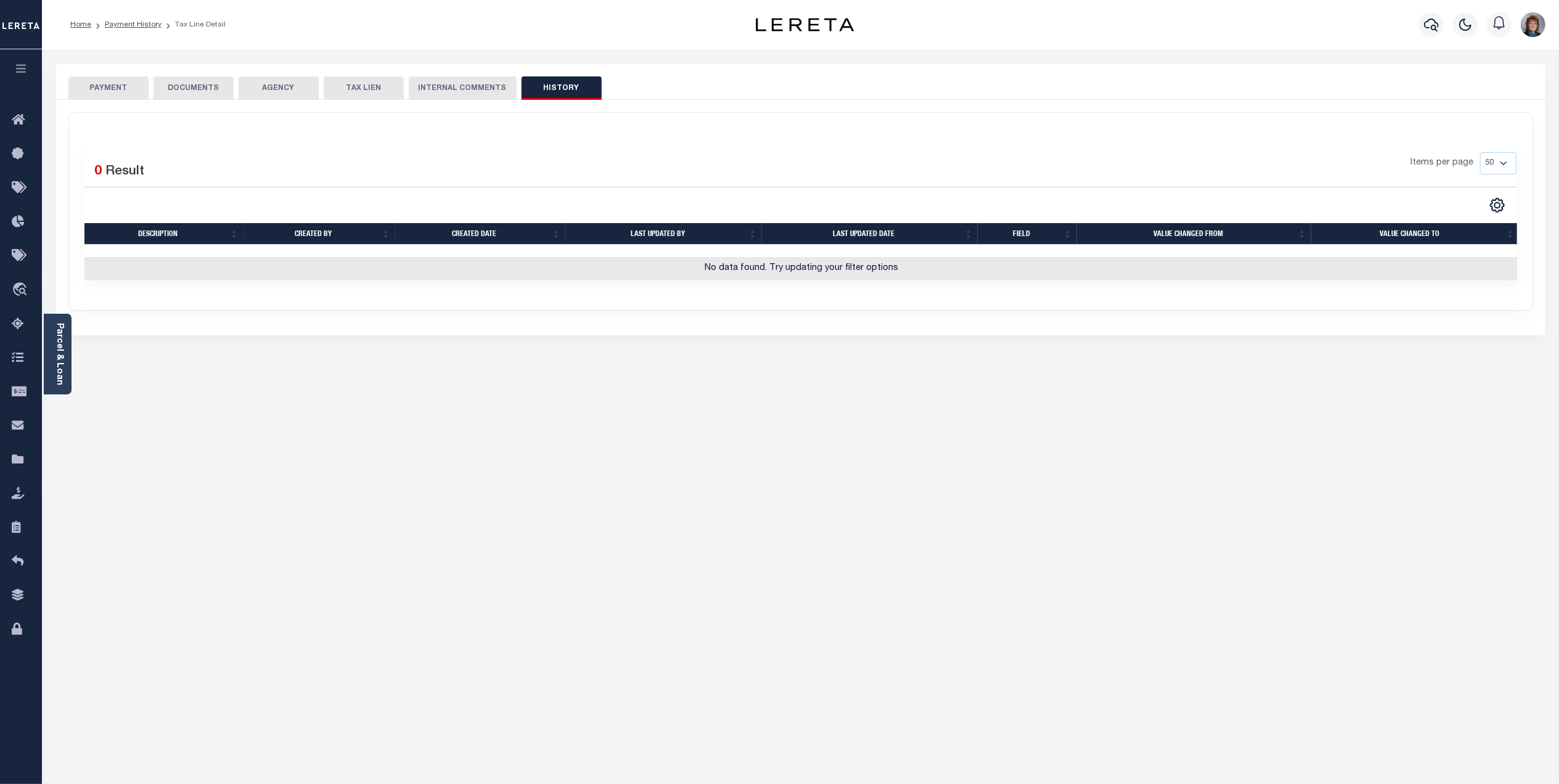
click at [132, 18] on ol "Home Payment History Tax Line Detail" at bounding box center [148, 24] width 175 height 26
click at [148, 23] on link "Payment History" at bounding box center [133, 25] width 57 height 7
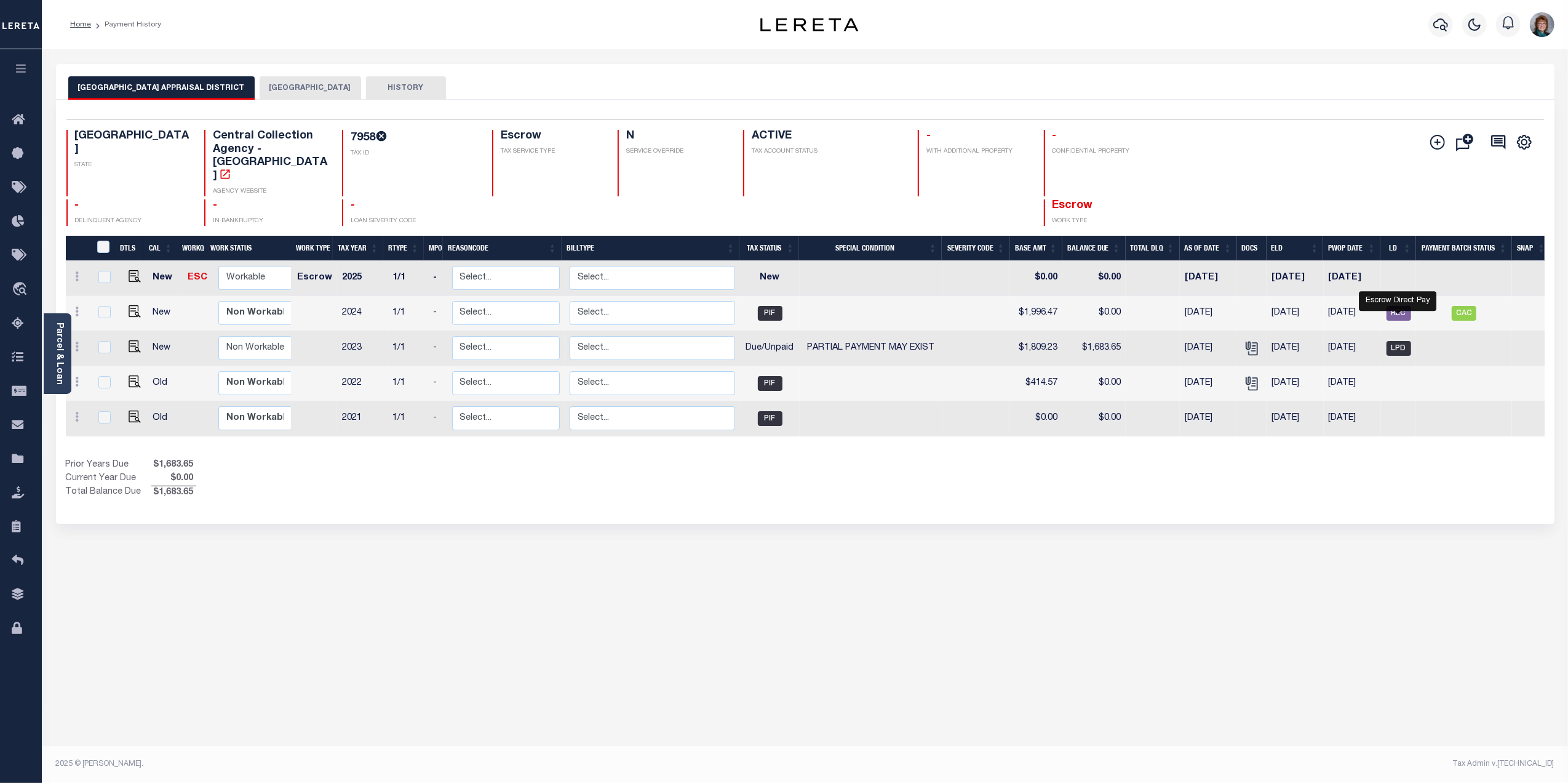
click at [1396, 341] on span "LPD" at bounding box center [1399, 348] width 25 height 15
checkbox input "true"
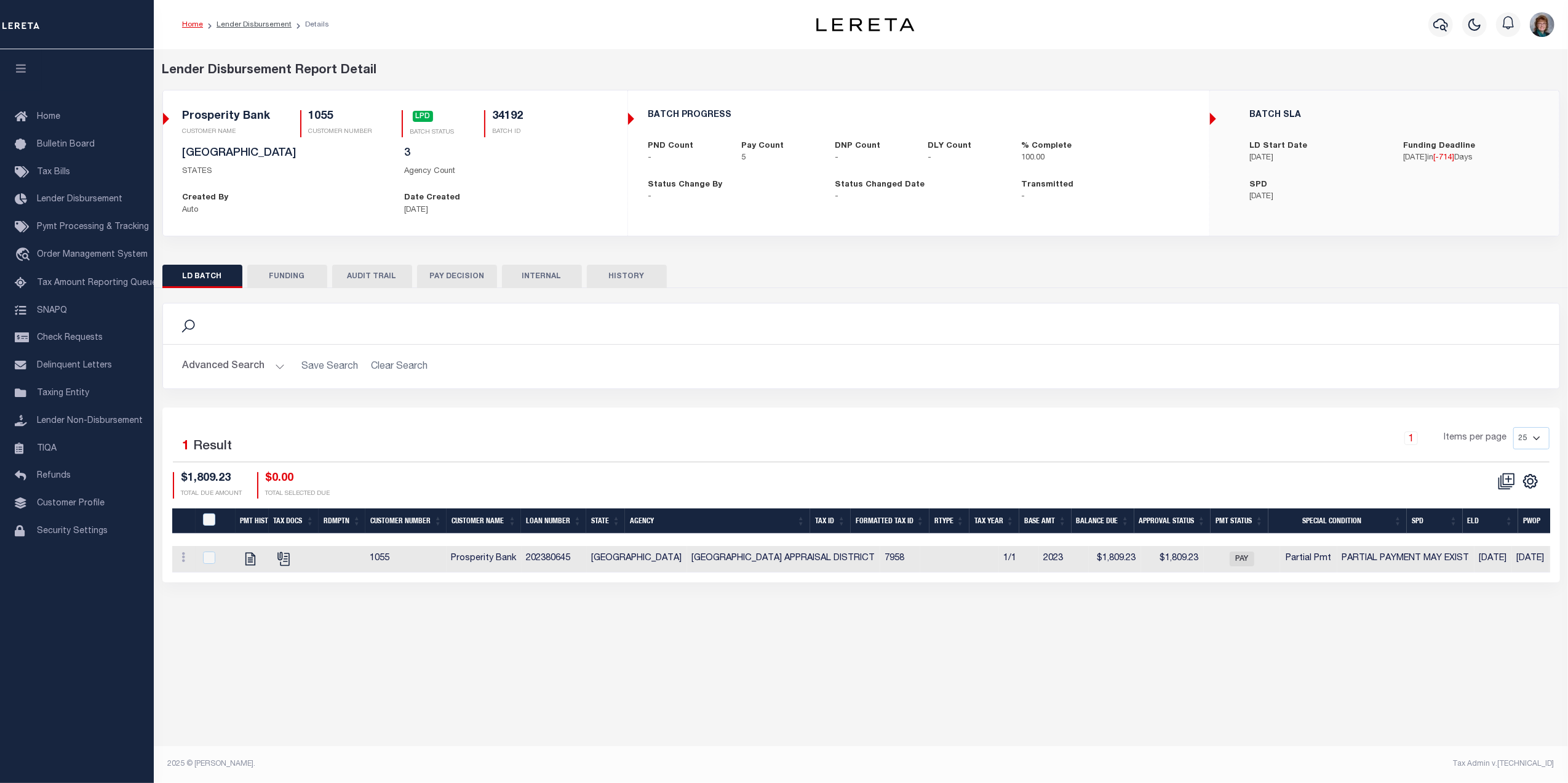
click at [616, 282] on button "HISTORY" at bounding box center [627, 277] width 80 height 23
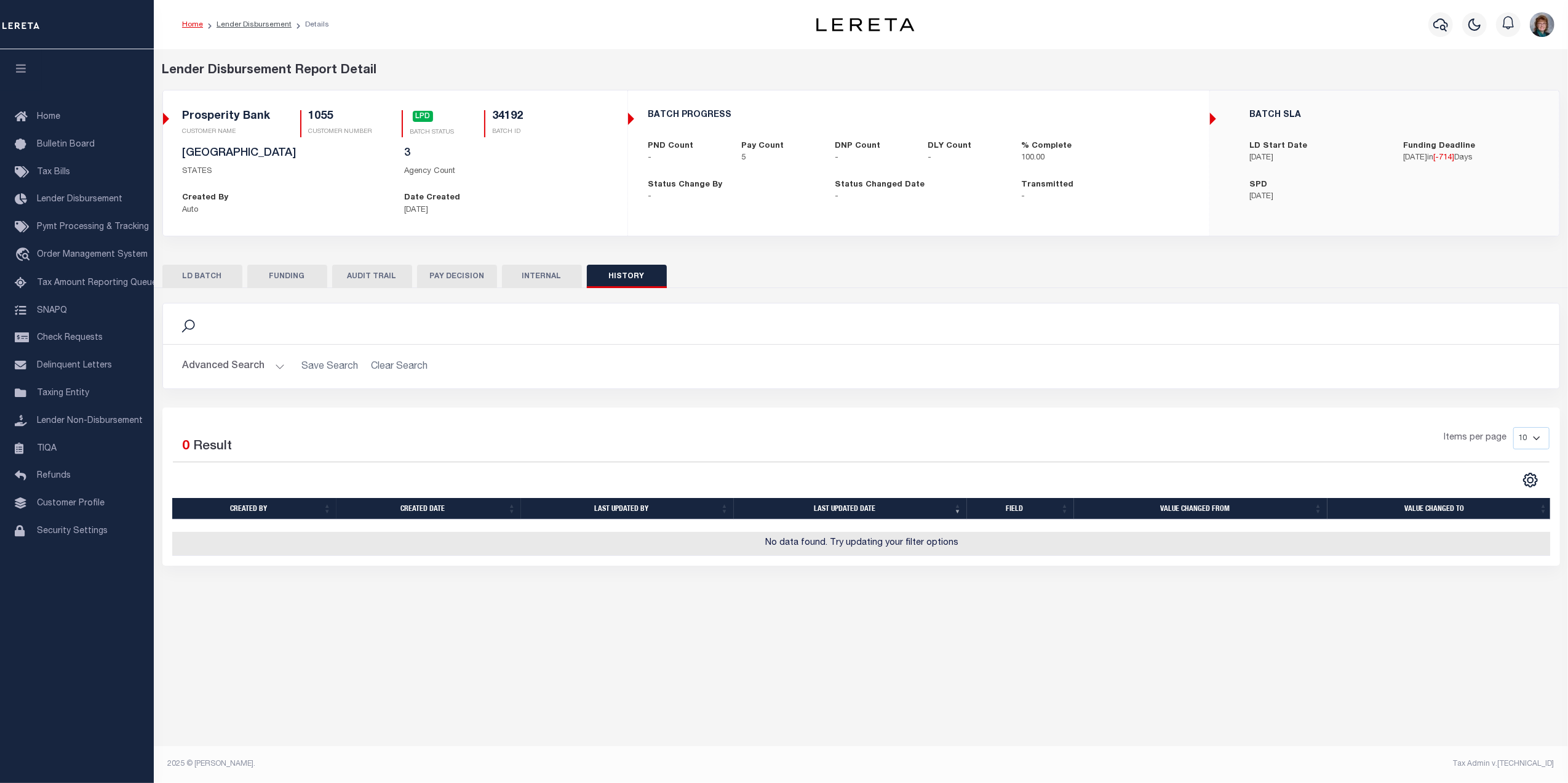
click at [381, 277] on button "AUDIT TRAIL" at bounding box center [372, 277] width 80 height 23
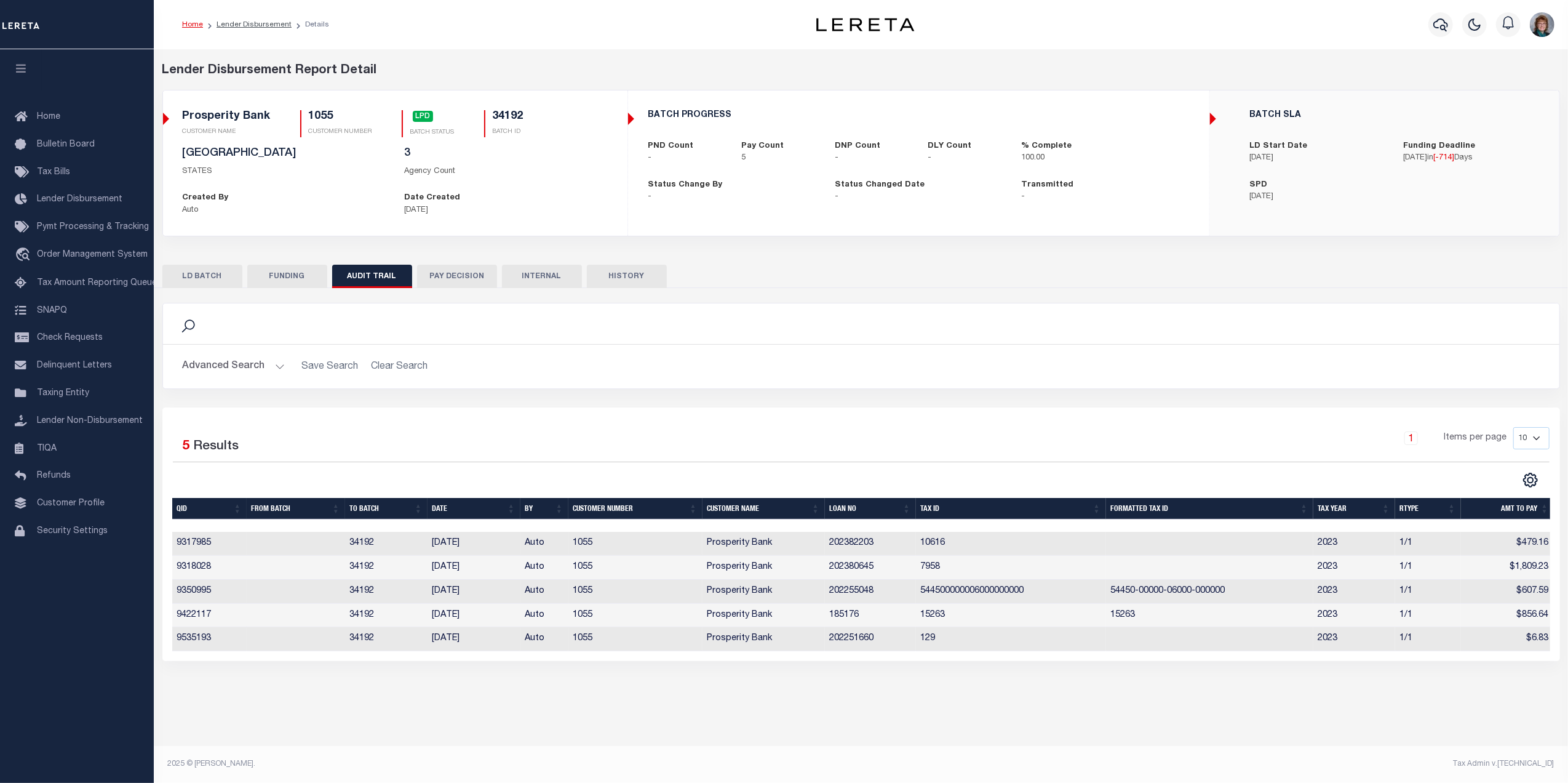
click at [214, 274] on button "LD BATCH" at bounding box center [203, 277] width 80 height 23
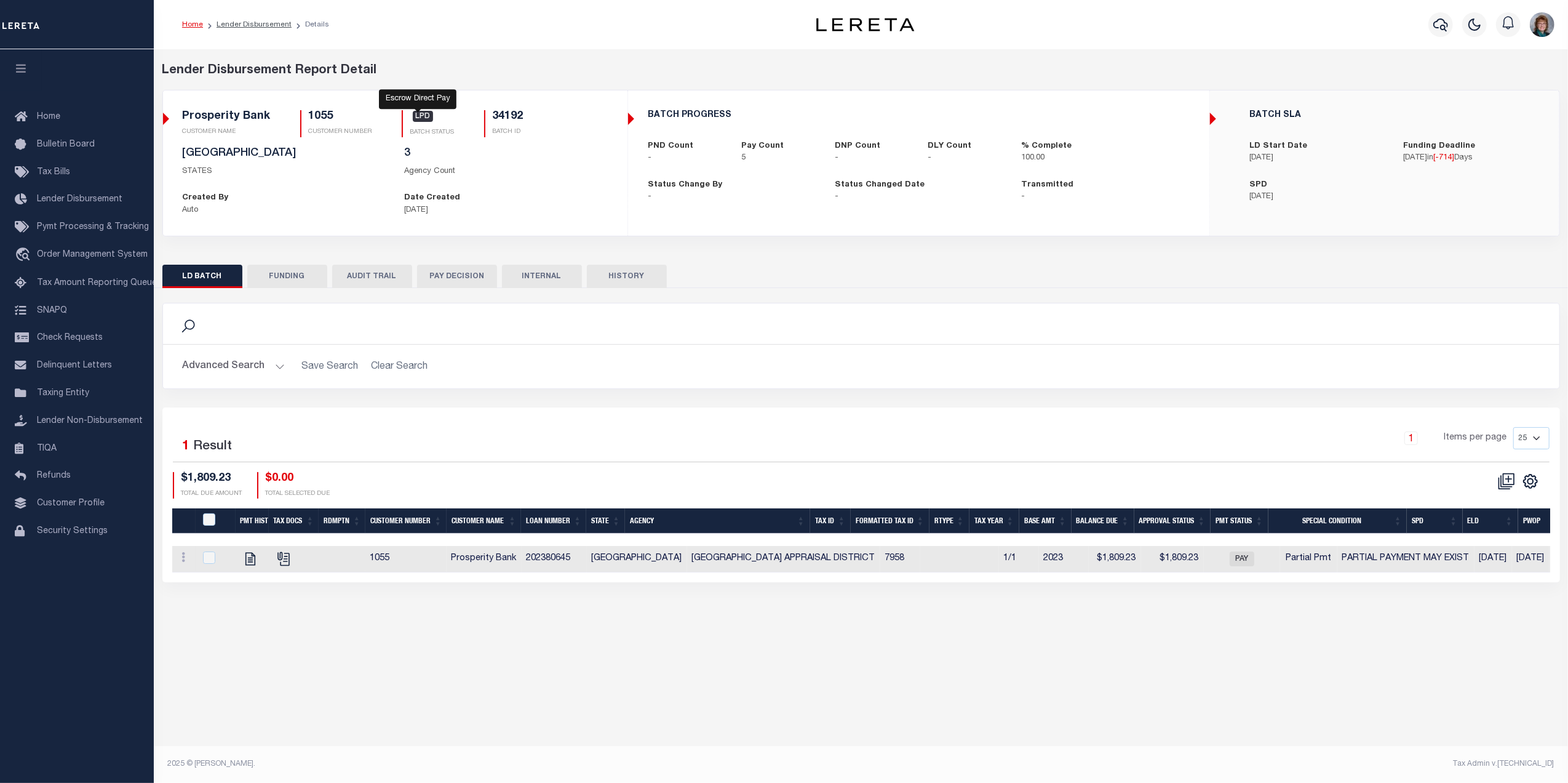
click at [419, 116] on span "LPD" at bounding box center [423, 116] width 21 height 11
